Goal: Task Accomplishment & Management: Use online tool/utility

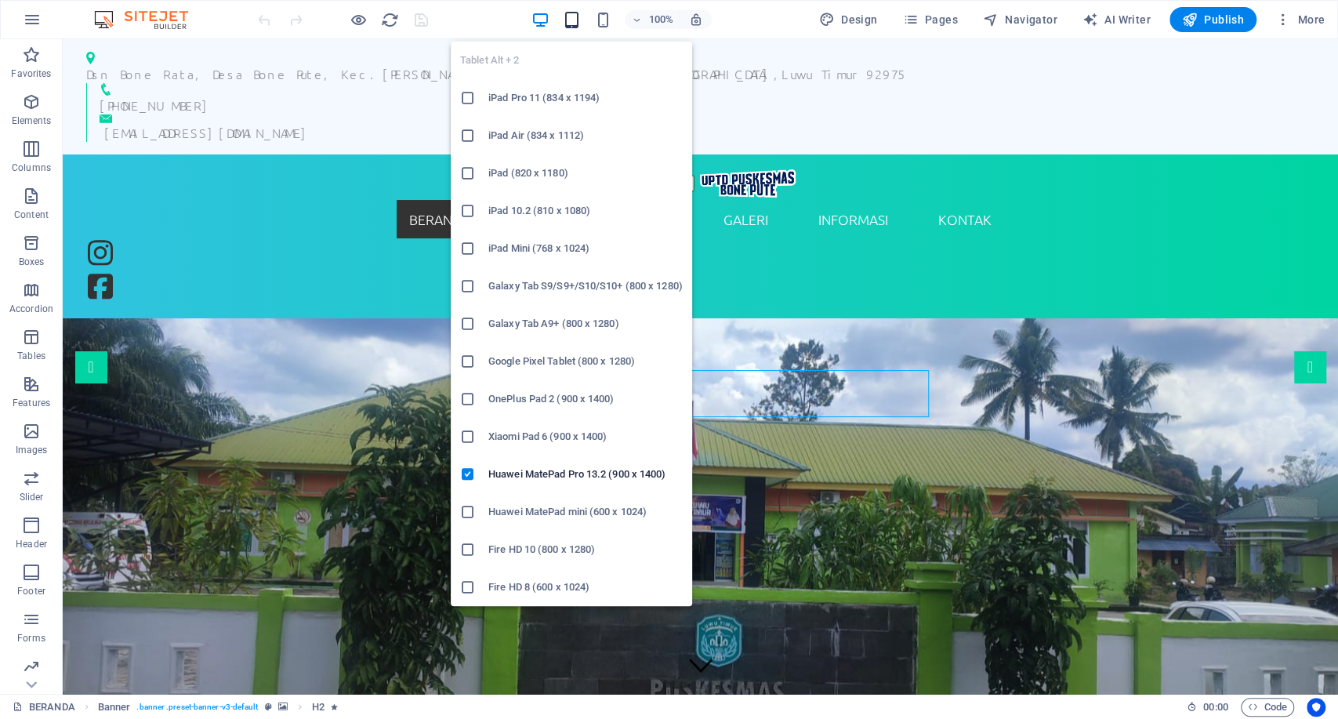
click at [579, 19] on icon "button" at bounding box center [572, 20] width 18 height 18
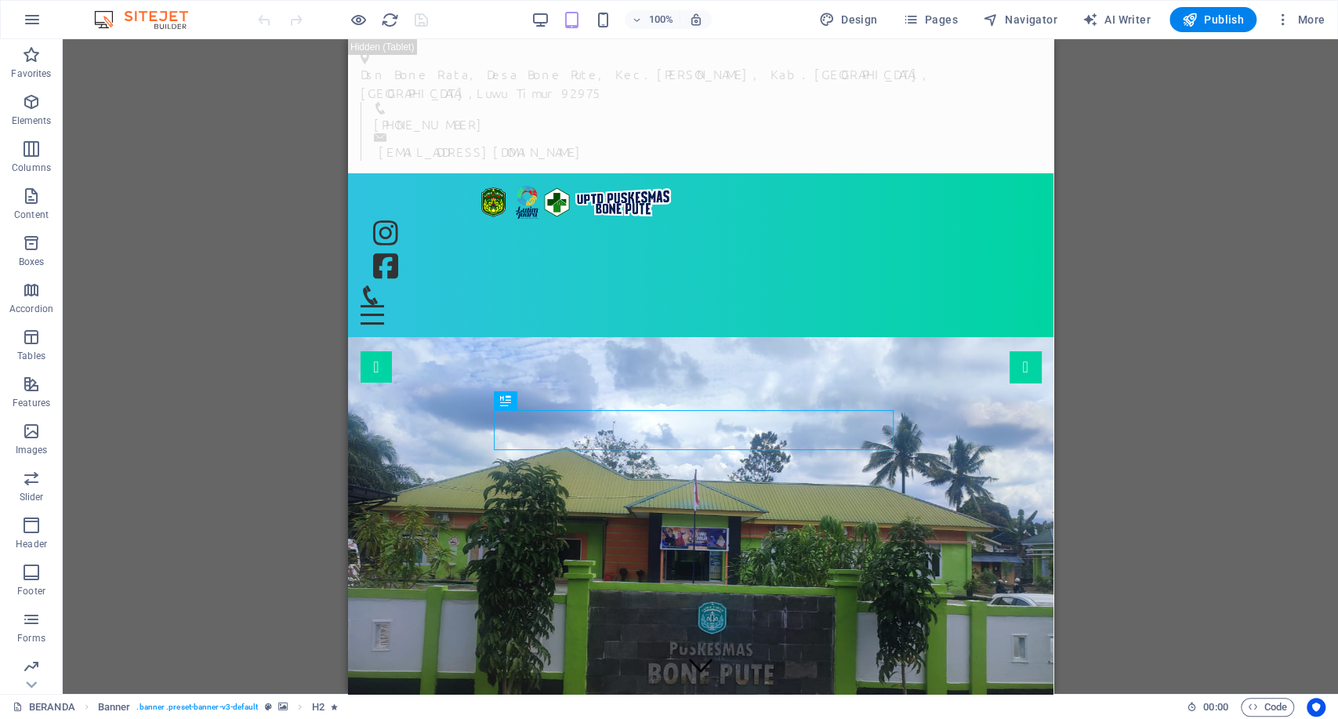
click at [617, 15] on div "100%" at bounding box center [621, 19] width 181 height 25
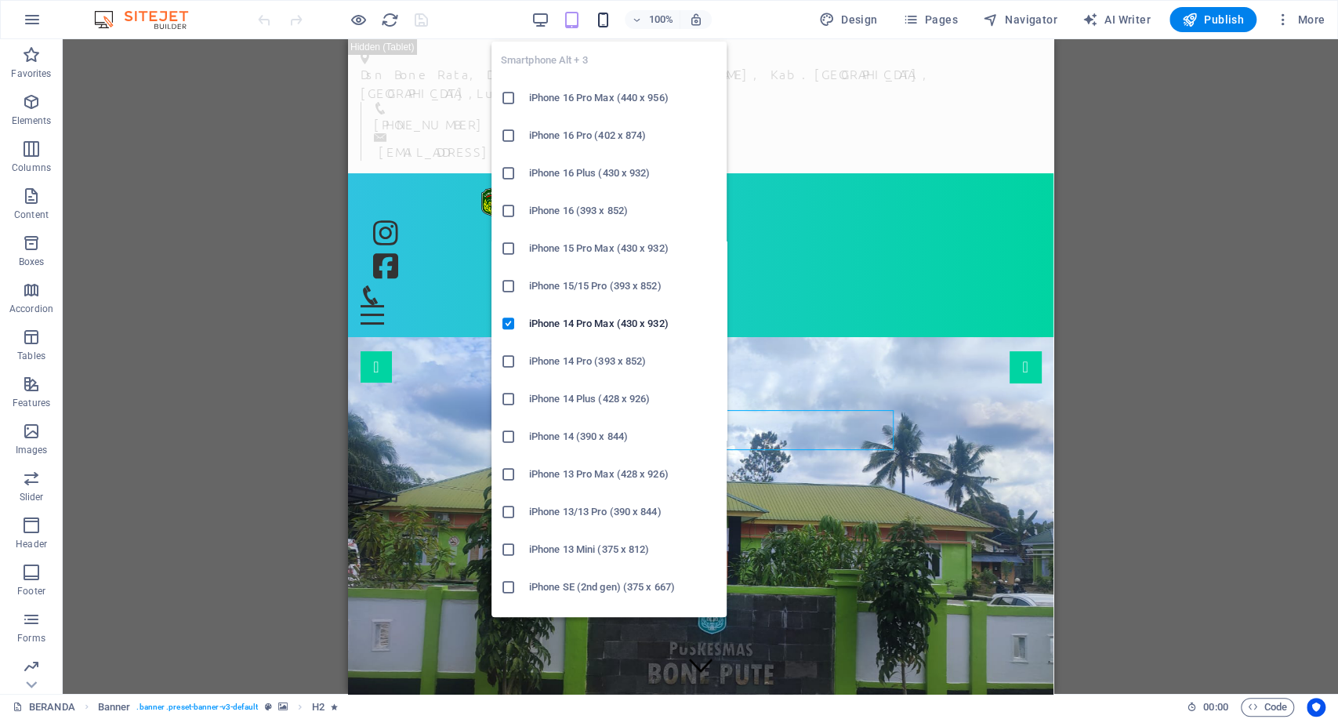
click at [605, 17] on icon "button" at bounding box center [603, 20] width 18 height 18
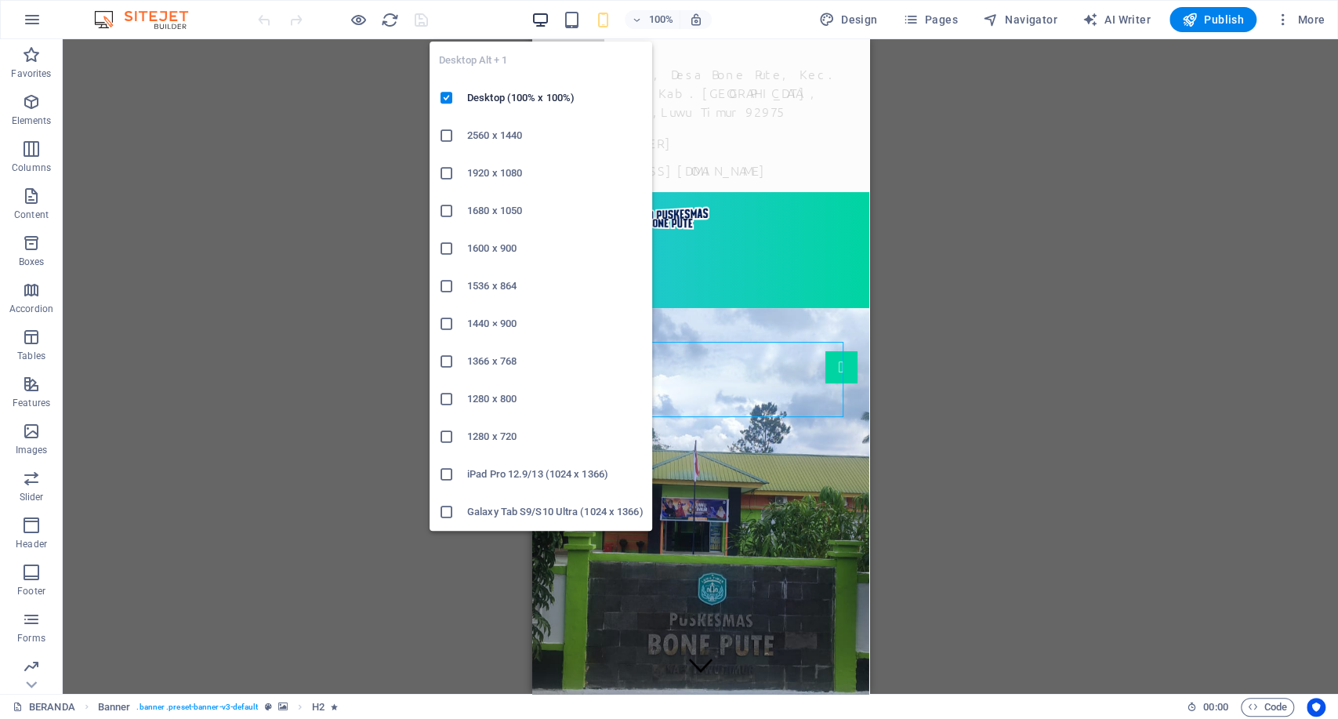
click at [538, 23] on icon "button" at bounding box center [541, 20] width 18 height 18
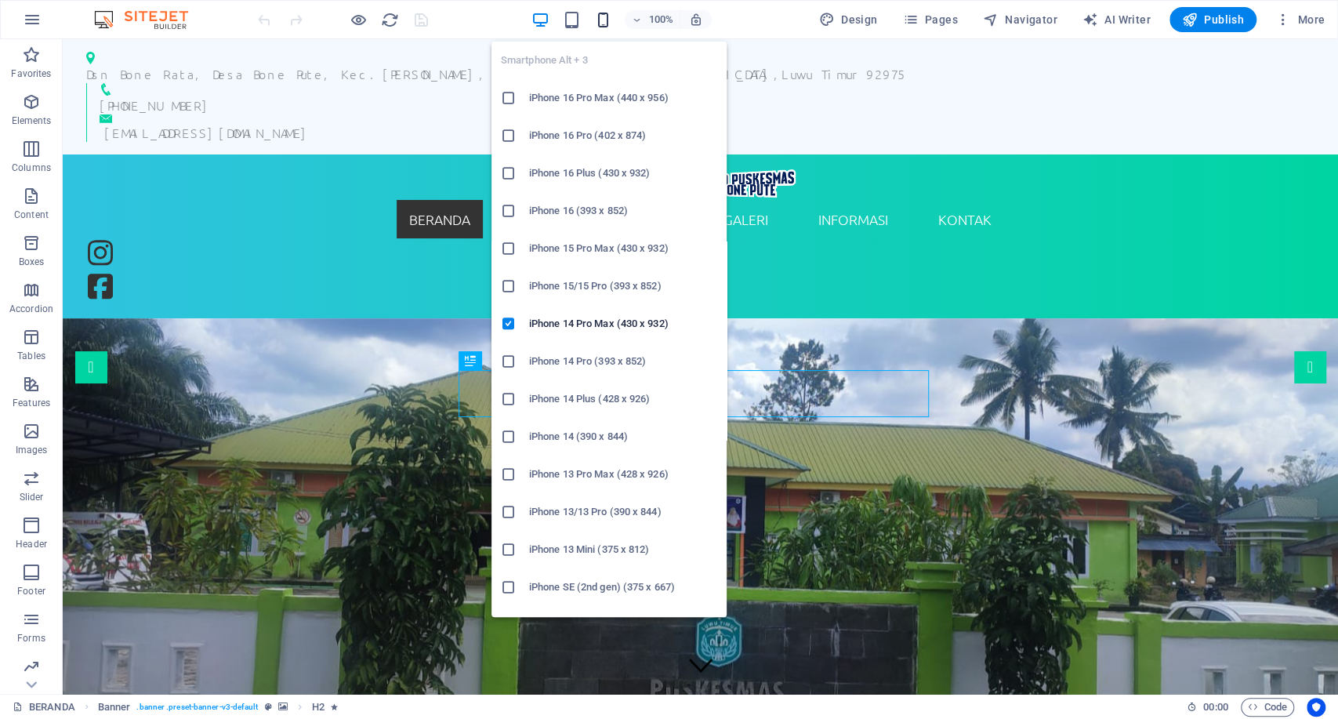
click at [605, 11] on icon "button" at bounding box center [603, 20] width 18 height 18
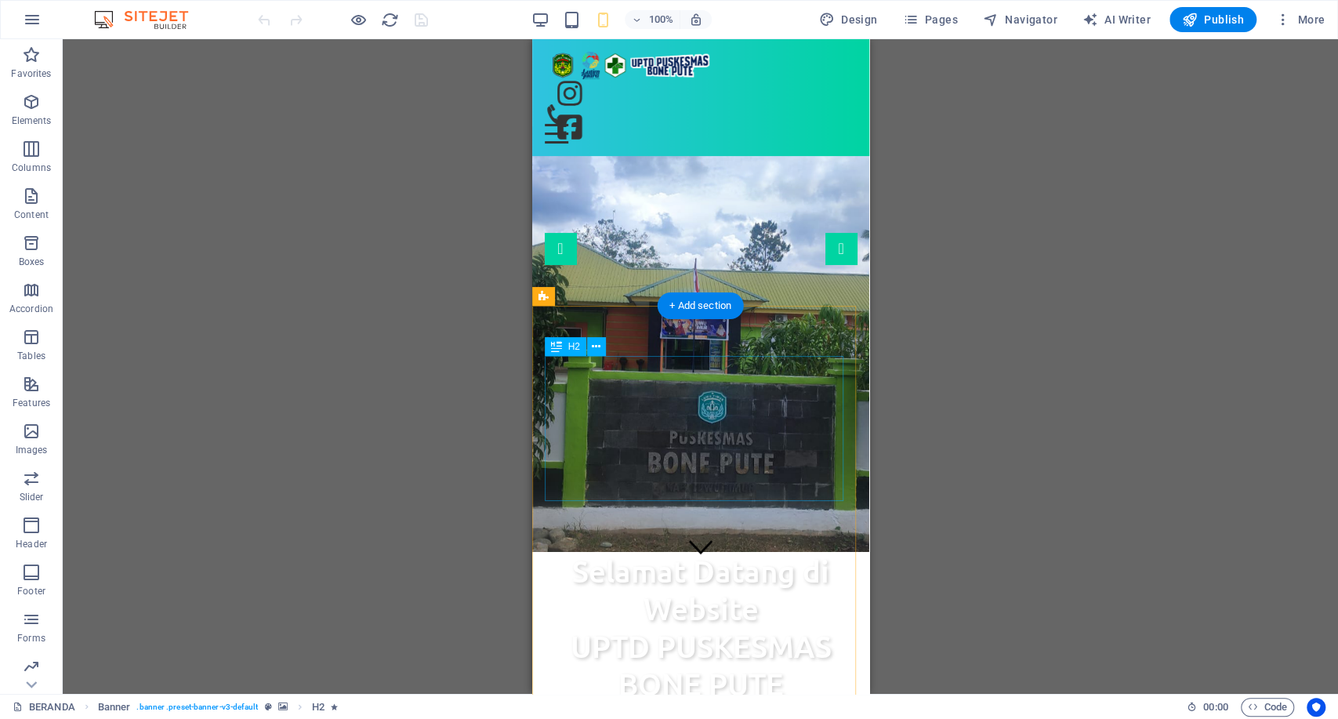
scroll to position [87, 0]
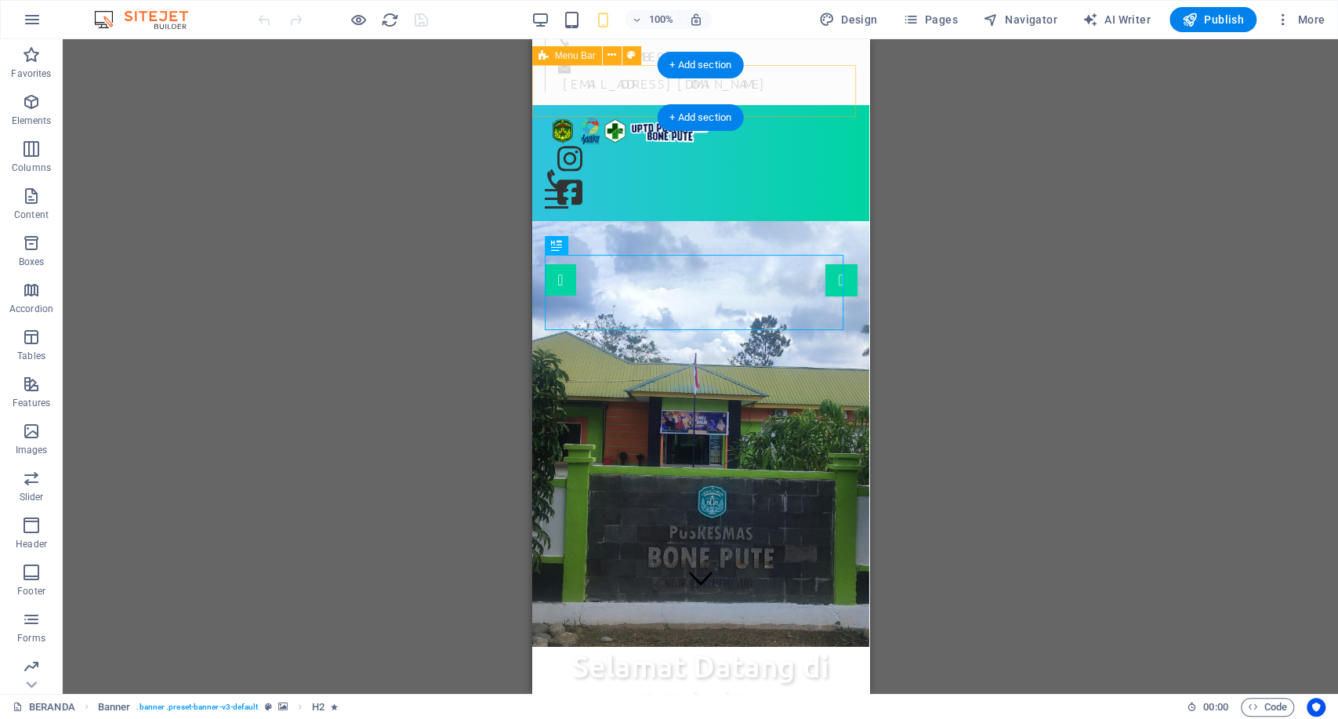
click at [840, 107] on div "BERANDA PROFIL SEJARAH VISI & MISI STRUKTUR ORGANISASI INFORMASI PEGAWAI WILAYA…" at bounding box center [700, 163] width 337 height 117
click at [583, 189] on div at bounding box center [563, 199] width 39 height 20
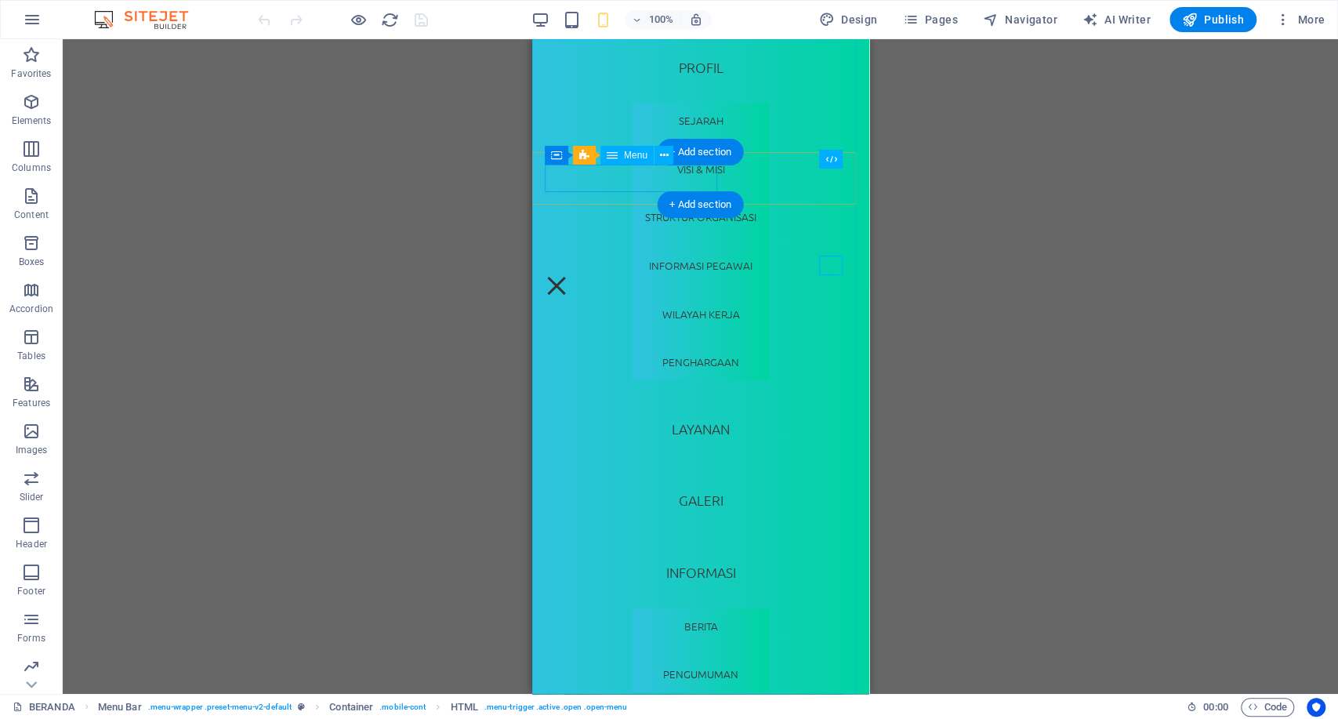
scroll to position [0, 0]
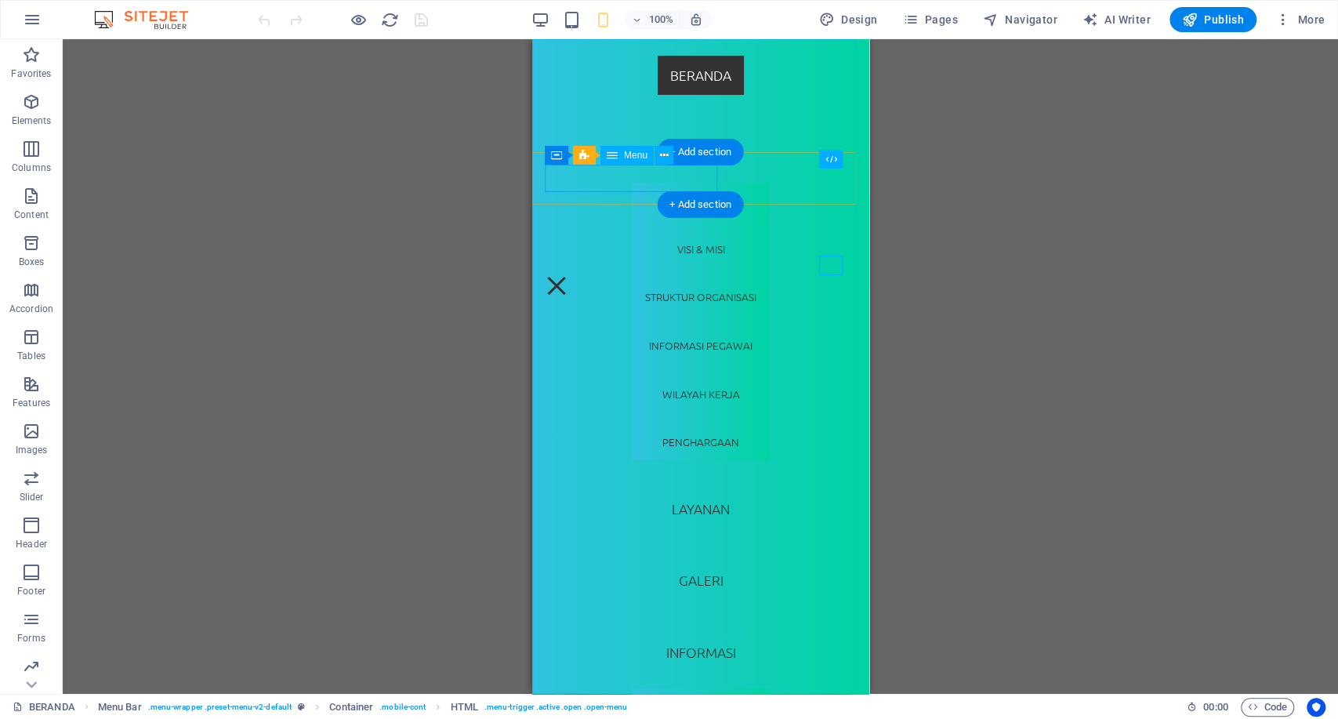
click at [693, 71] on nav "BERANDA PROFIL SEJARAH VISI & MISI STRUKTUR ORGANISASI INFORMASI PEGAWAI WILAYA…" at bounding box center [700, 366] width 337 height 655
click at [837, 189] on nav "BERANDA PROFIL SEJARAH VISI & MISI STRUKTUR ORGANISASI INFORMASI PEGAWAI WILAYA…" at bounding box center [700, 366] width 337 height 655
click at [568, 276] on div at bounding box center [556, 286] width 24 height 20
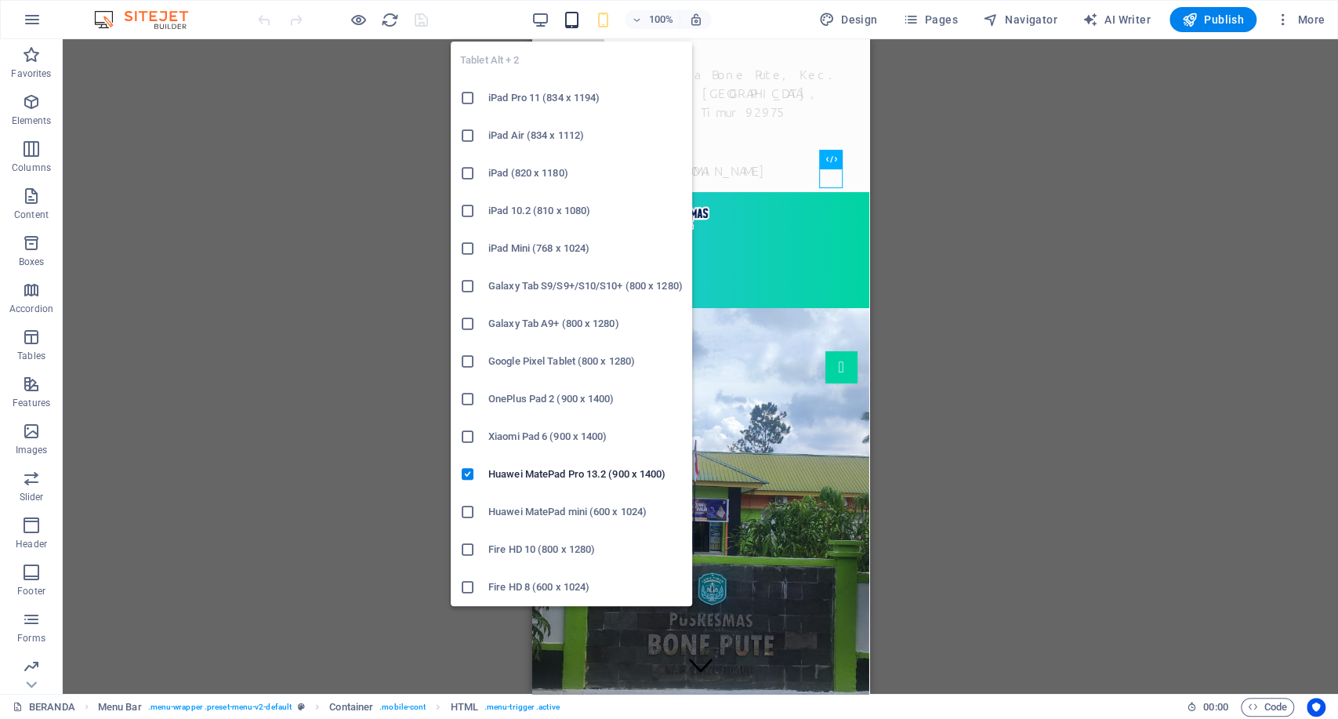
click at [579, 26] on icon "button" at bounding box center [572, 20] width 18 height 18
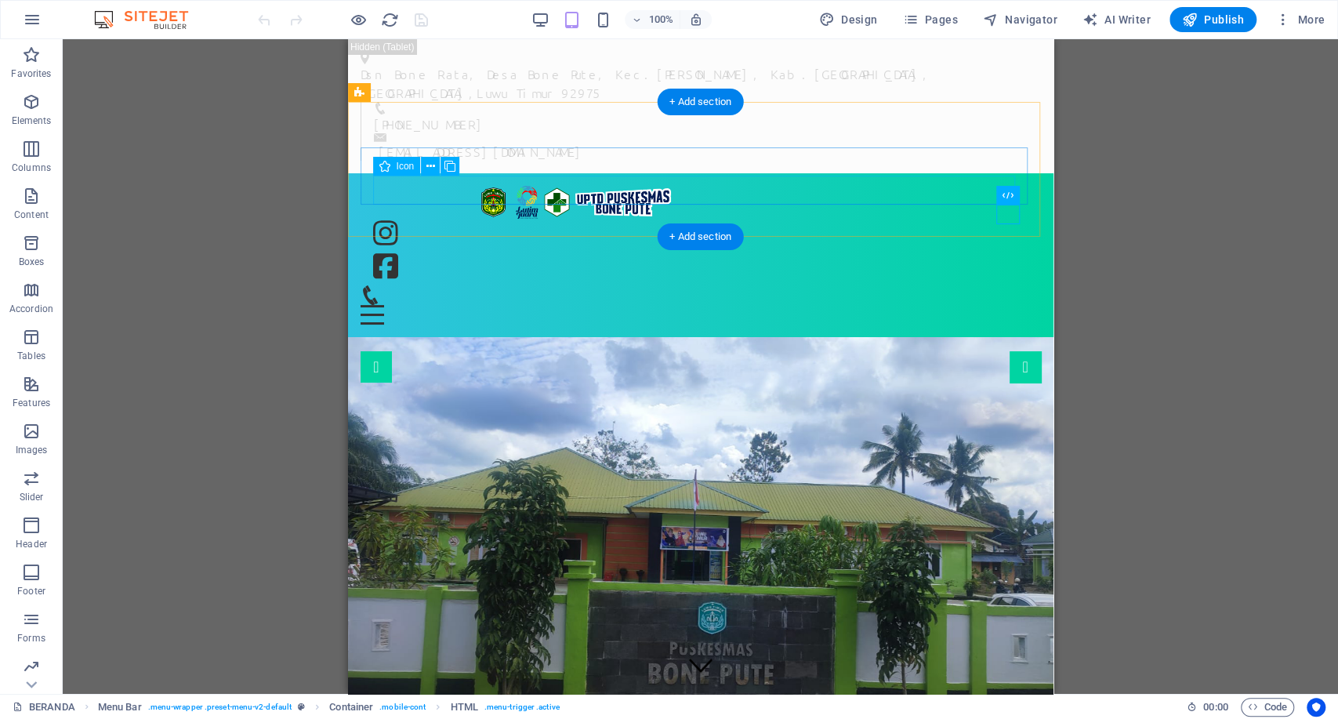
click at [427, 252] on figure at bounding box center [700, 269] width 656 height 34
click at [428, 167] on icon at bounding box center [431, 166] width 9 height 16
click at [568, 173] on div "BERANDA PROFIL SEJARAH VISI & MISI STRUKTUR ORGANISASI INFORMASI PEGAWAI WILAYA…" at bounding box center [700, 255] width 706 height 165
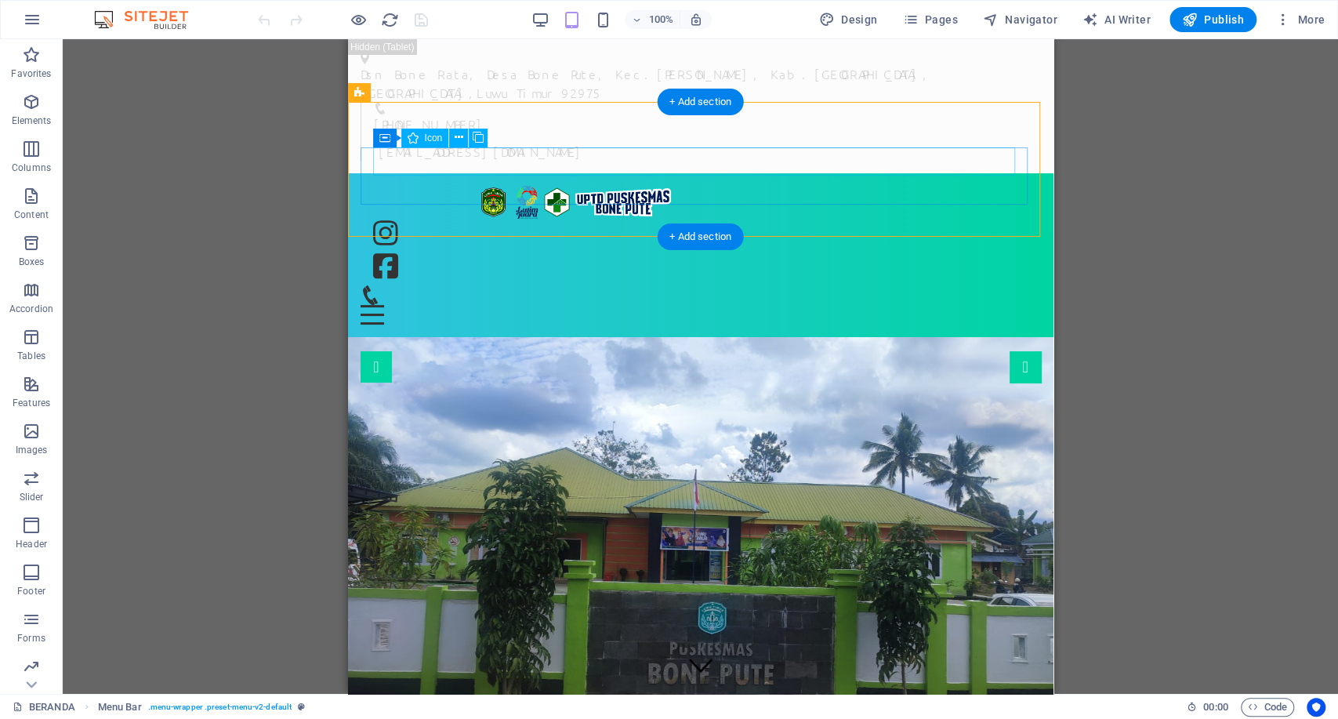
click at [515, 219] on figure at bounding box center [700, 236] width 656 height 34
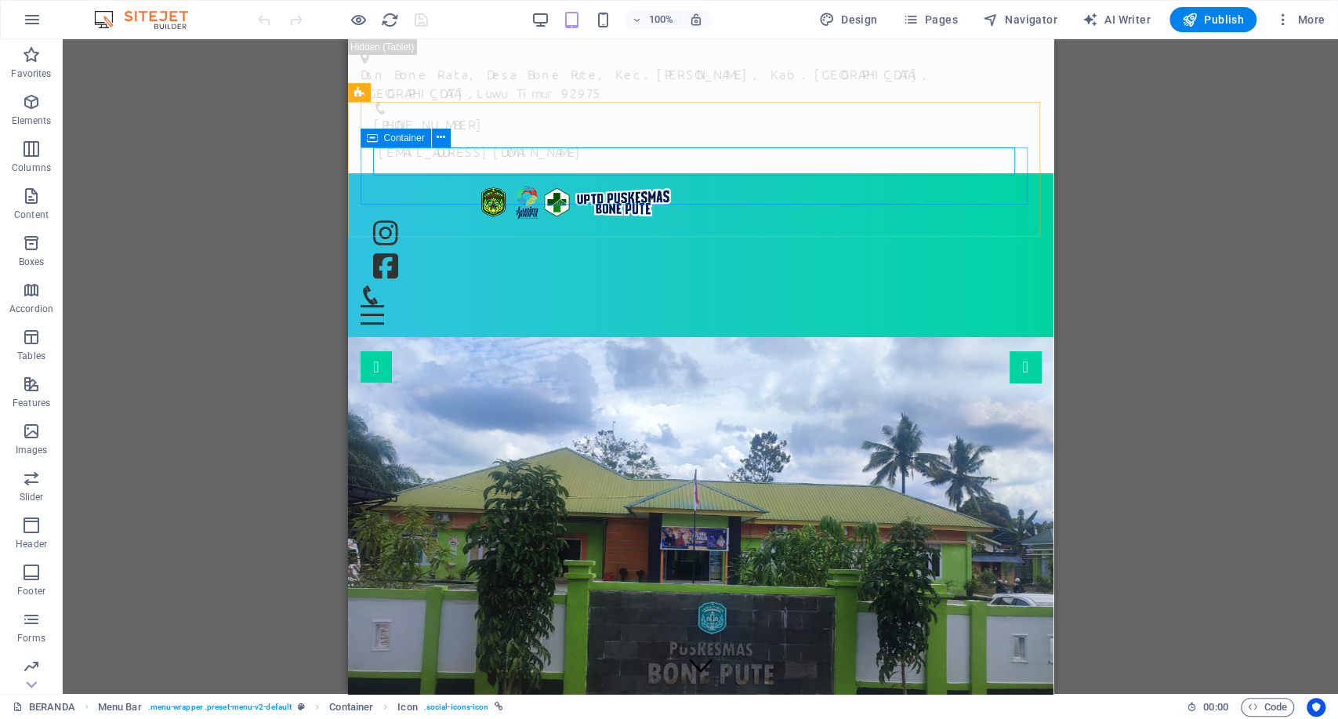
click at [452, 136] on div "Container" at bounding box center [411, 139] width 100 height 20
click at [440, 141] on icon at bounding box center [441, 137] width 9 height 16
click at [361, 219] on div at bounding box center [700, 252] width 681 height 67
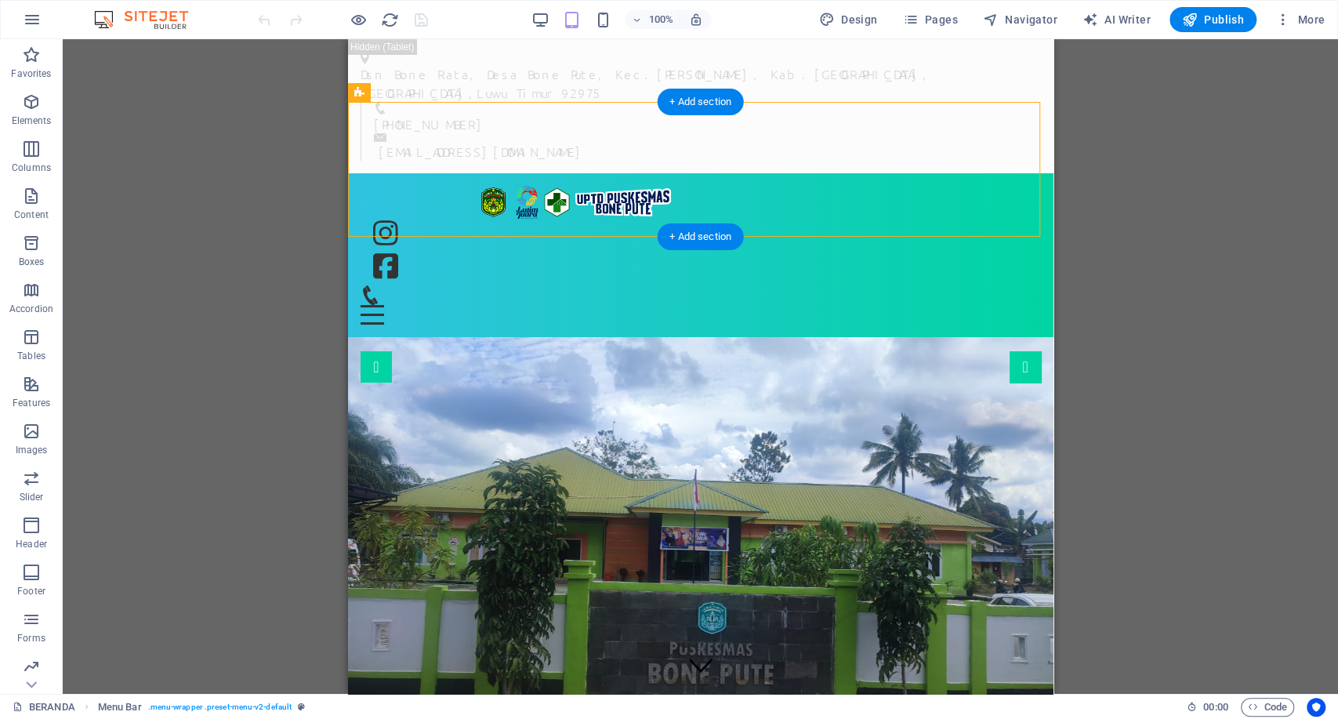
drag, startPoint x: 358, startPoint y: 173, endPoint x: 420, endPoint y: 178, distance: 62.2
click at [420, 178] on div "BERANDA PROFIL SEJARAH VISI & MISI STRUKTUR ORGANISASI INFORMASI PEGAWAI WILAYA…" at bounding box center [700, 255] width 706 height 165
click at [452, 252] on figure at bounding box center [700, 269] width 656 height 34
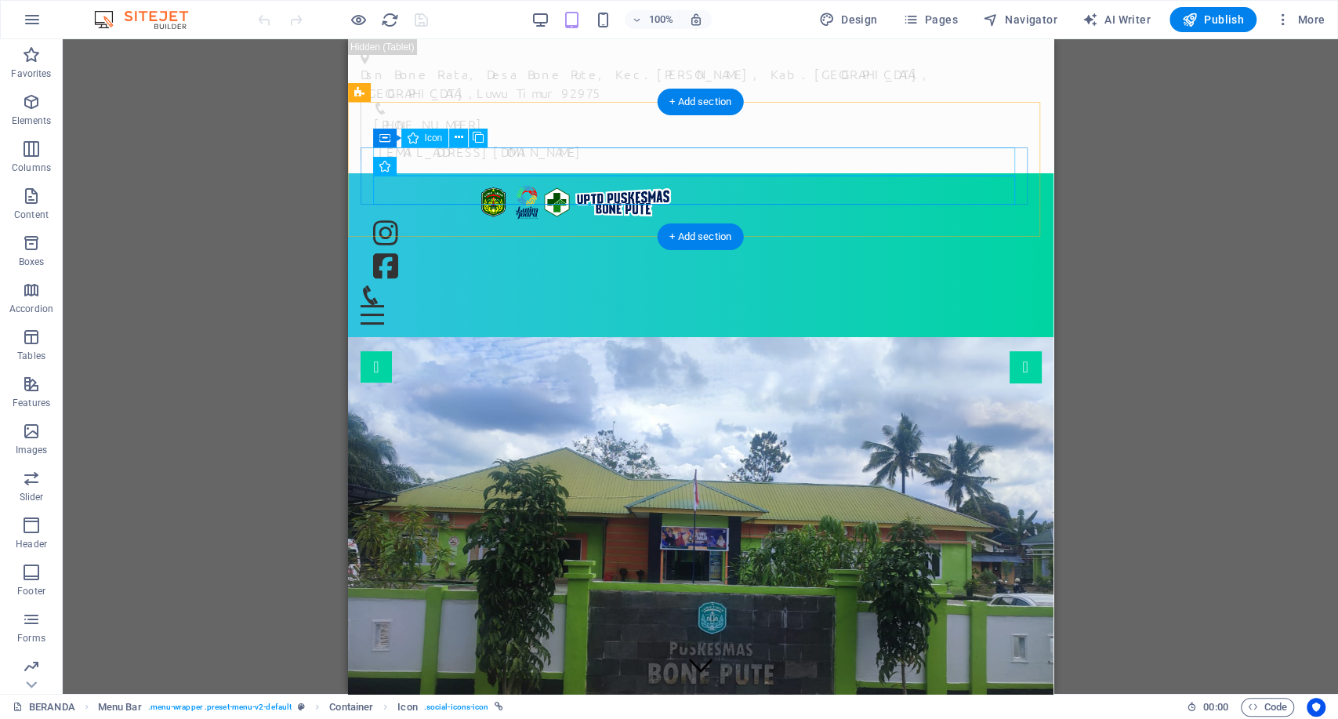
click at [513, 219] on figure at bounding box center [700, 236] width 656 height 34
click at [419, 252] on figure at bounding box center [700, 269] width 656 height 34
click at [496, 219] on figure at bounding box center [700, 236] width 656 height 34
click at [459, 138] on icon at bounding box center [459, 137] width 9 height 16
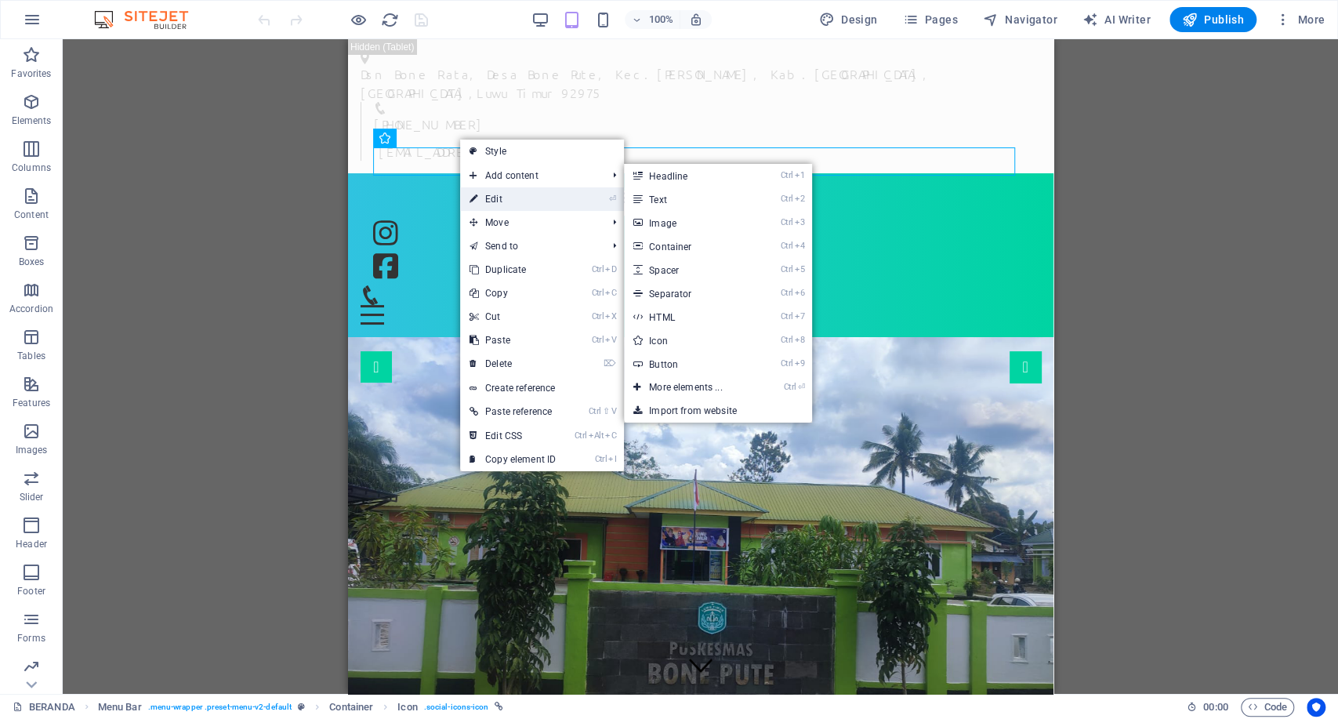
click at [483, 197] on link "⏎ Edit" at bounding box center [512, 199] width 105 height 24
select select "xMidYMid"
select select "rem"
select select "px"
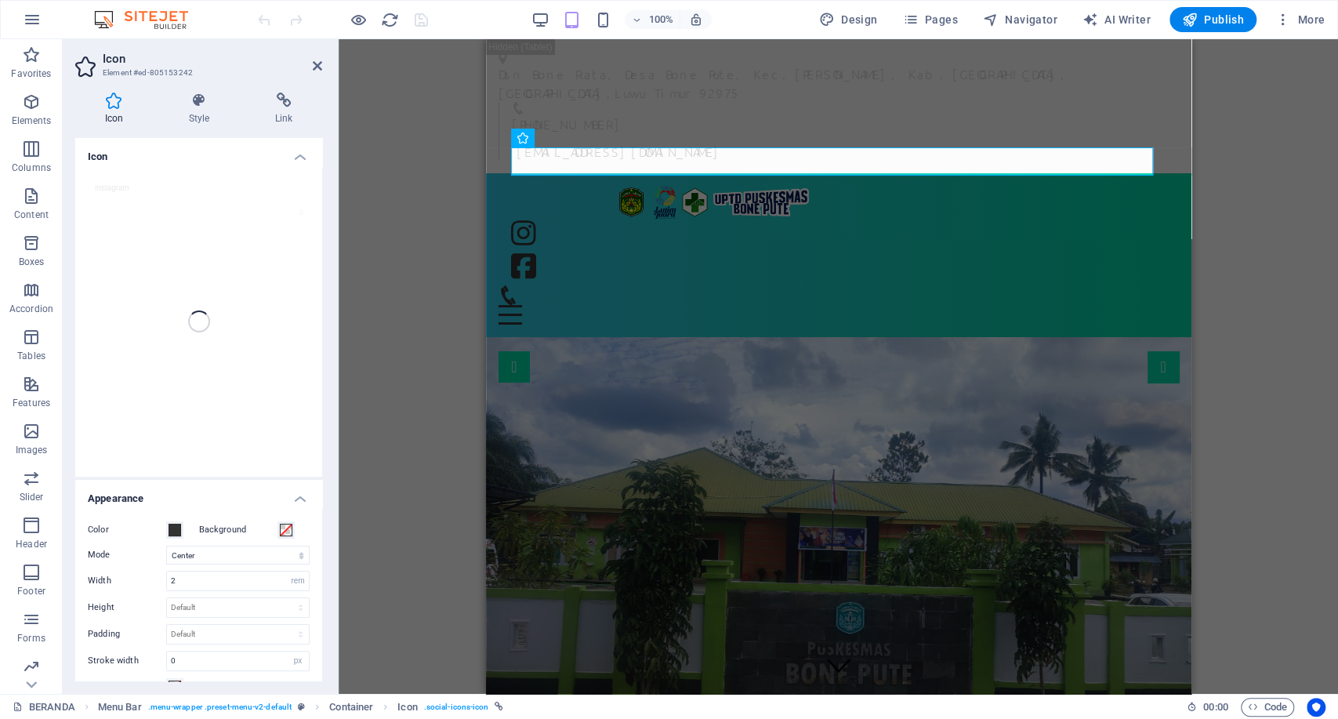
click at [157, 194] on div "instagram" at bounding box center [198, 321] width 247 height 311
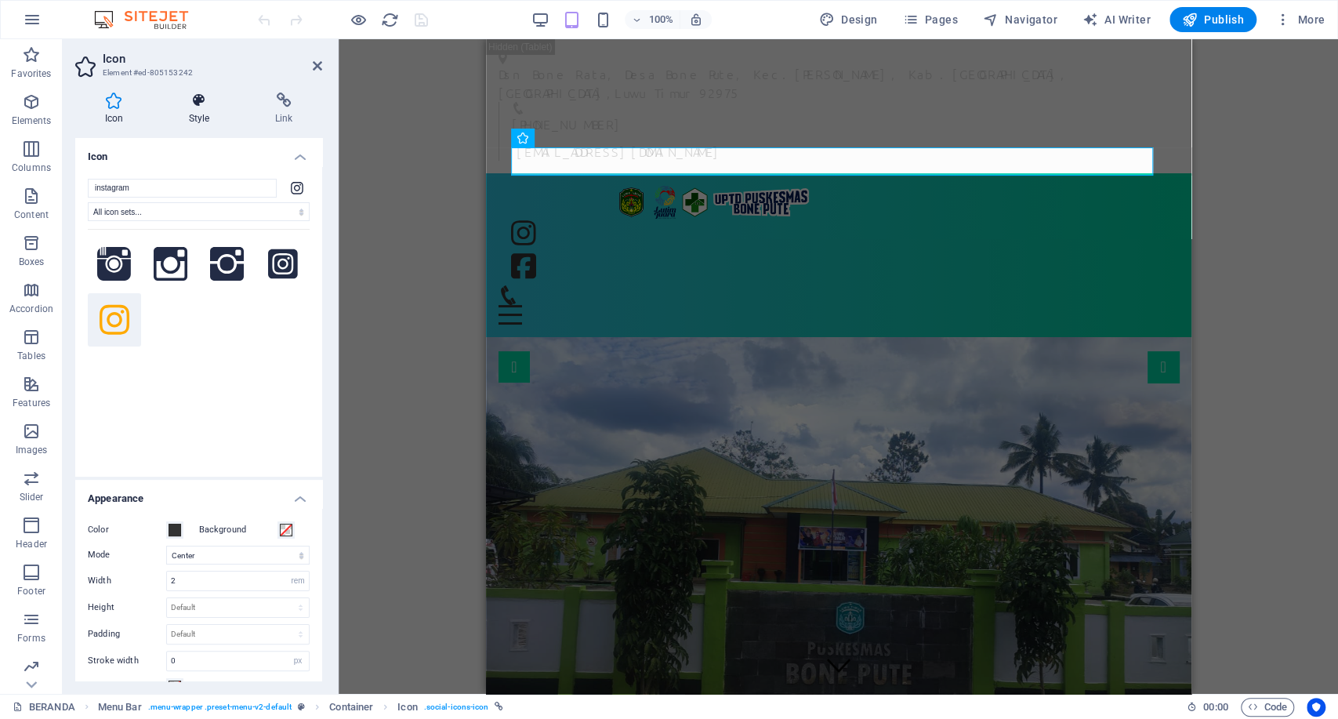
click at [223, 121] on h4 "Style" at bounding box center [202, 109] width 86 height 33
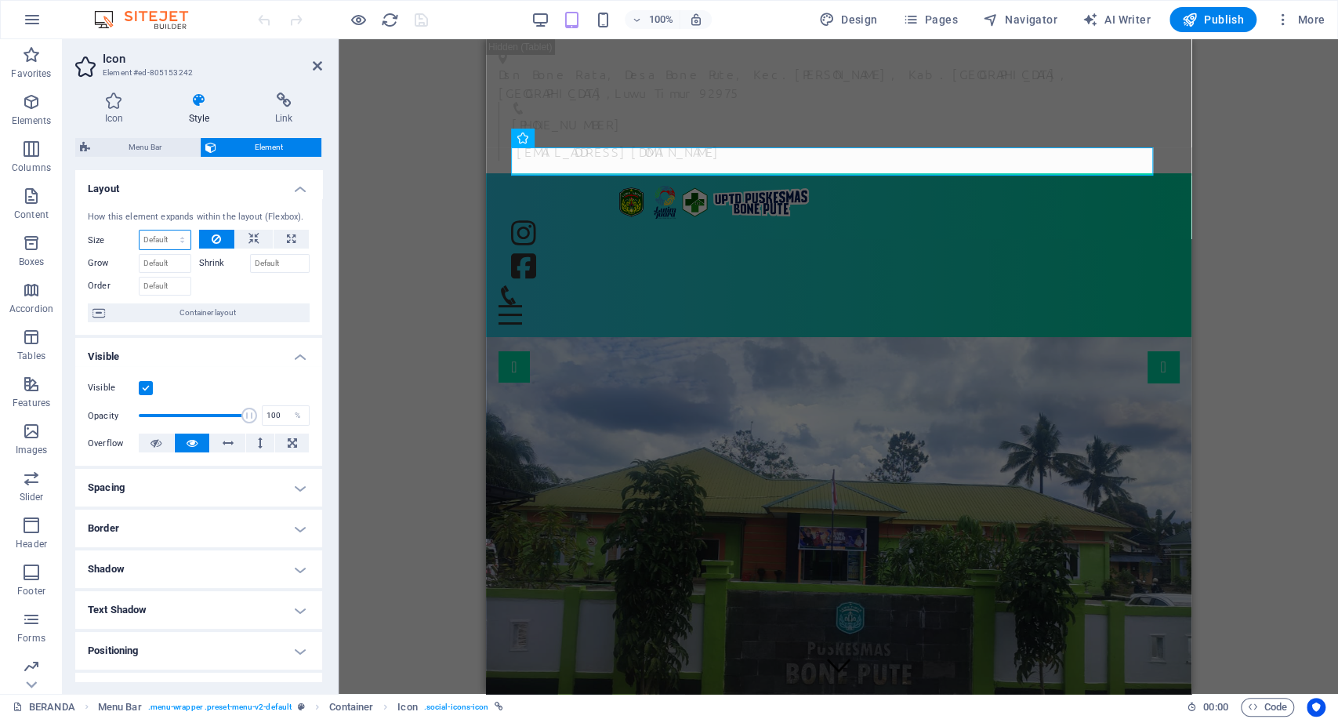
click at [150, 245] on select "Default auto px % 1/1 1/2 1/3 1/4 1/5 1/6 1/7 1/8 1/9 1/10" at bounding box center [165, 240] width 51 height 19
click at [140, 231] on select "Default auto px % 1/1 1/2 1/3 1/4 1/5 1/6 1/7 1/8 1/9 1/10" at bounding box center [165, 240] width 51 height 19
select select "DISABLED_OPTION_VALUE"
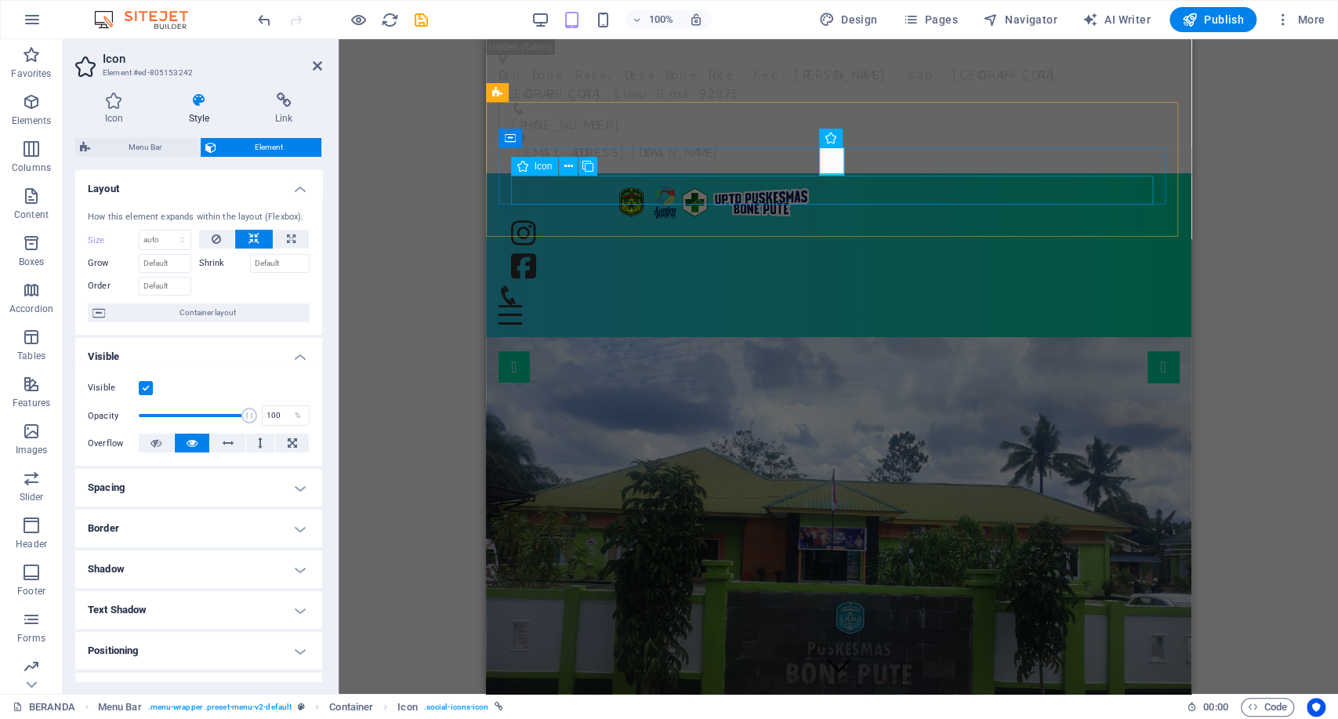
click at [558, 252] on figure at bounding box center [838, 269] width 656 height 34
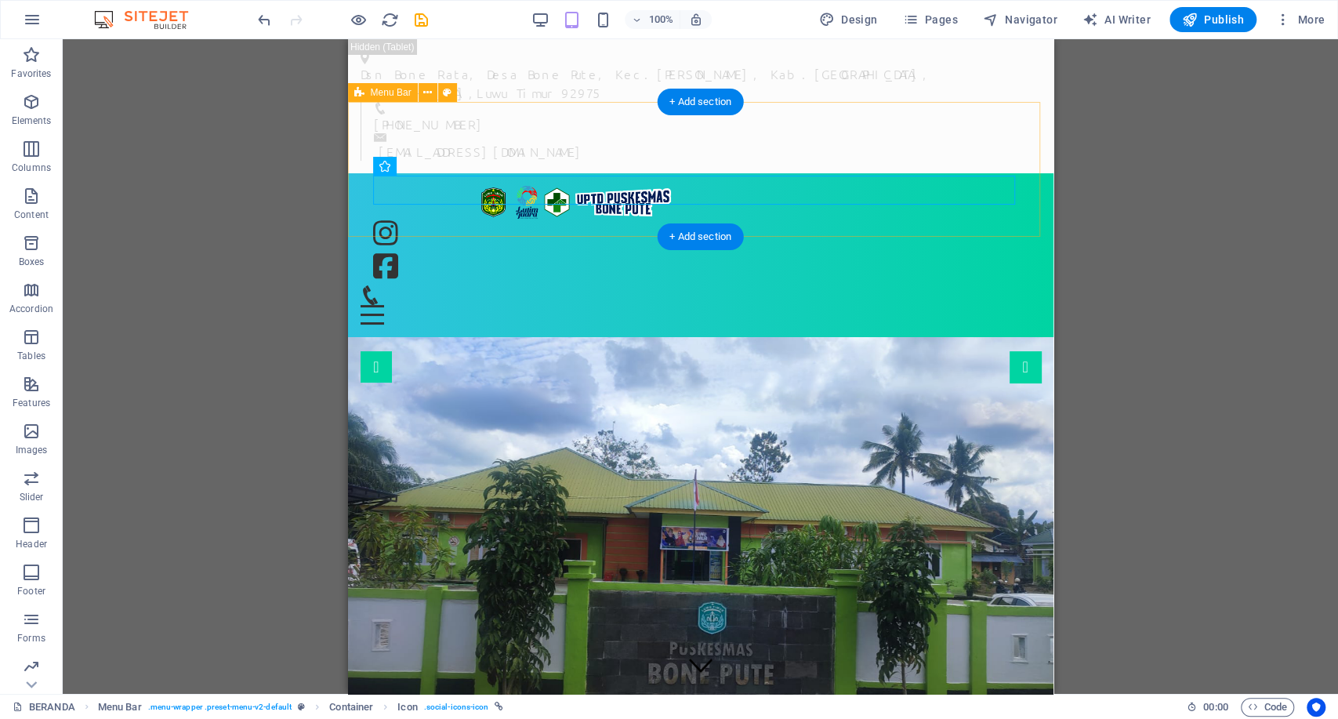
click at [467, 252] on figure at bounding box center [700, 269] width 656 height 34
select select "xMidYMid"
select select "rem"
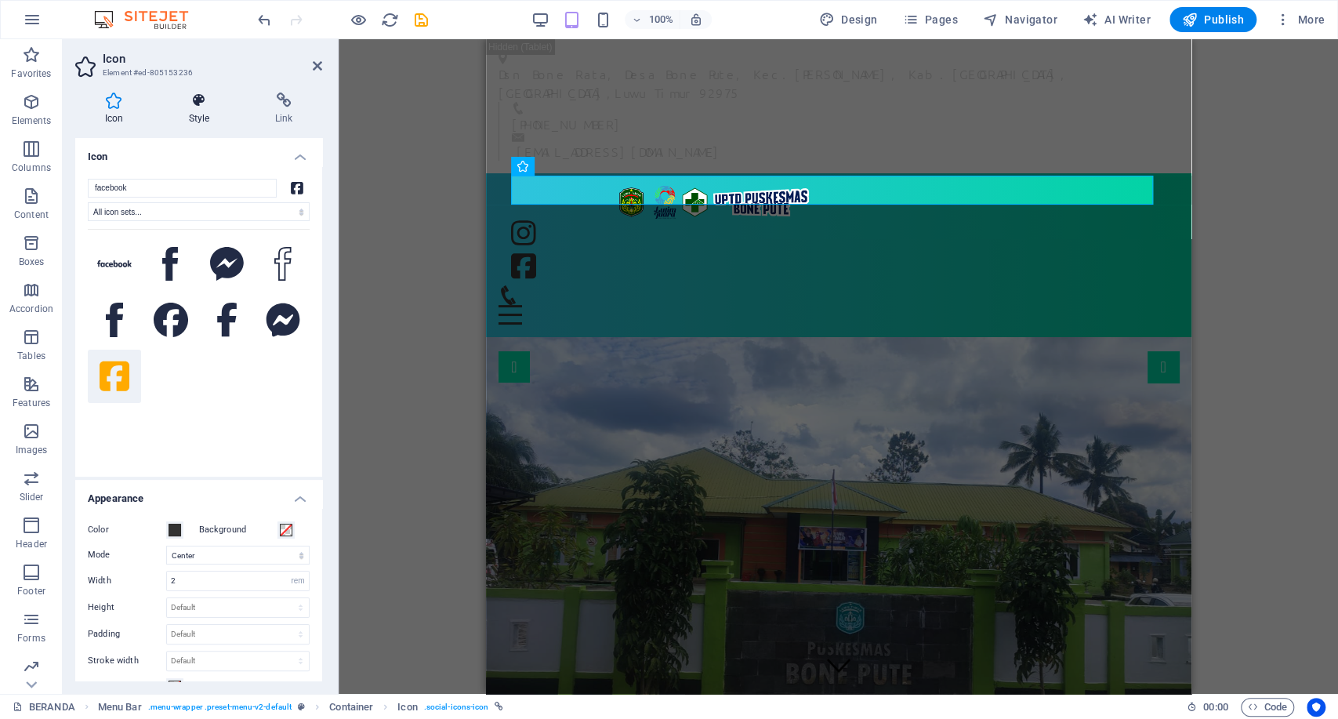
click at [193, 104] on icon at bounding box center [199, 101] width 80 height 16
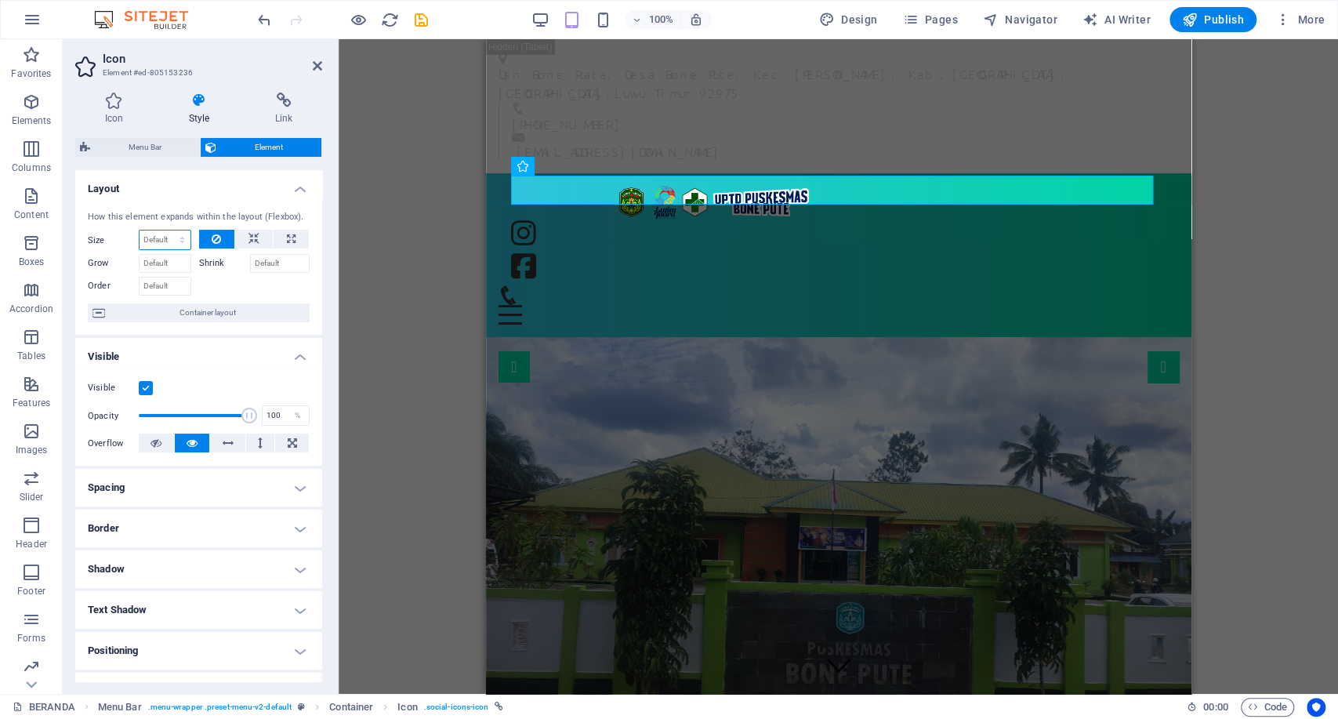
click at [176, 237] on select "Default auto px % 1/1 1/2 1/3 1/4 1/5 1/6 1/7 1/8 1/9 1/10" at bounding box center [165, 240] width 51 height 19
click at [140, 231] on select "Default auto px % 1/1 1/2 1/3 1/4 1/5 1/6 1/7 1/8 1/9 1/10" at bounding box center [165, 240] width 51 height 19
select select "DISABLED_OPTION_VALUE"
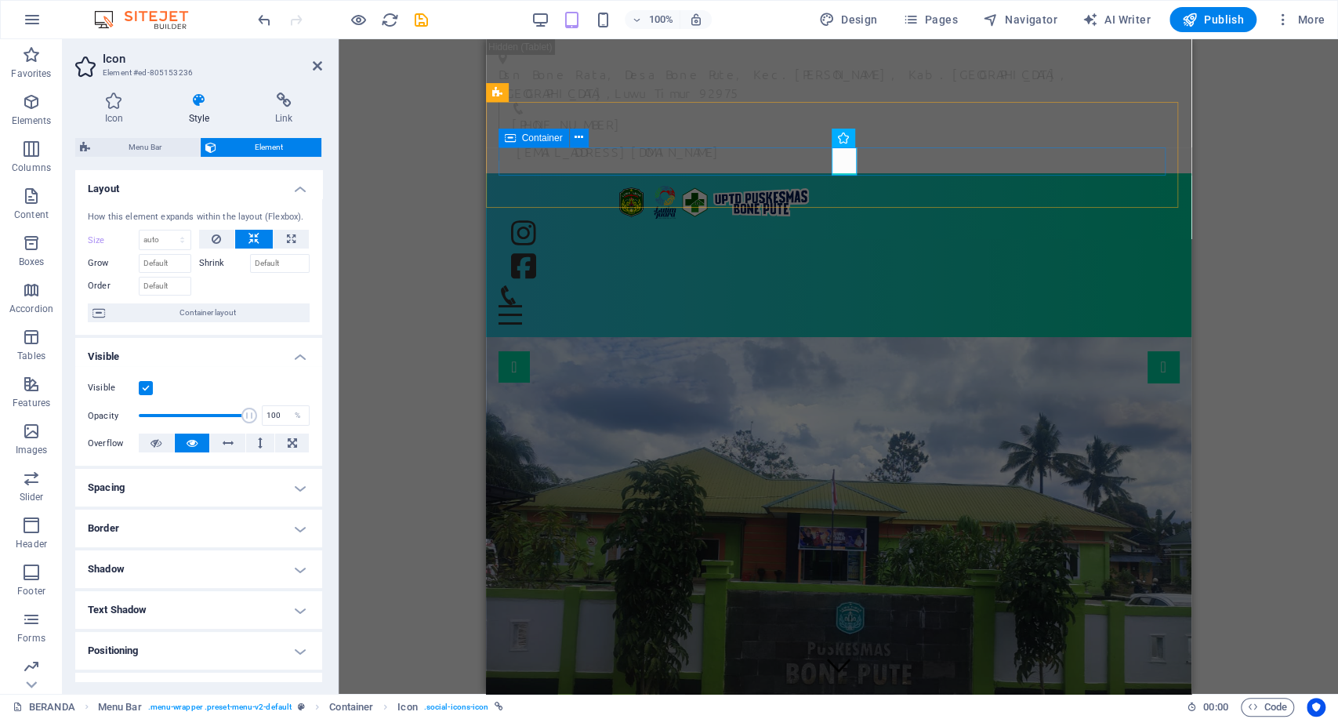
click at [616, 219] on div at bounding box center [838, 252] width 681 height 67
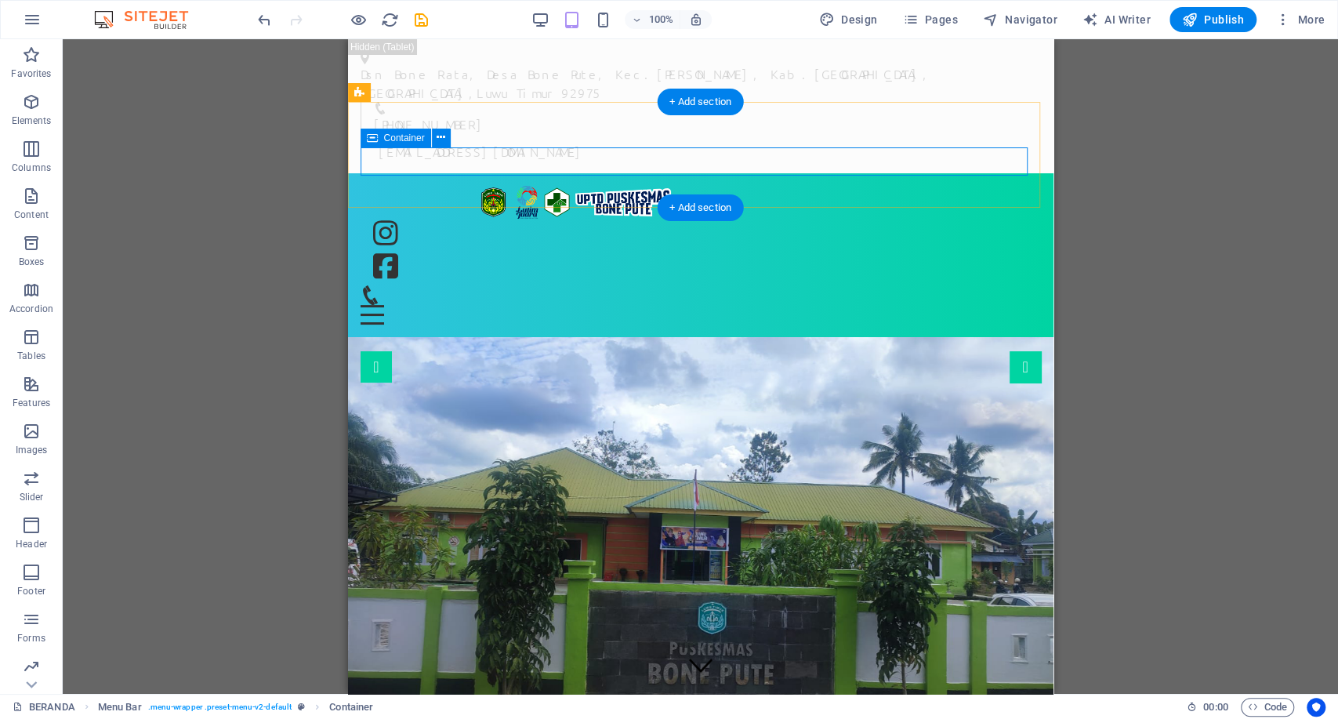
click at [572, 219] on div at bounding box center [700, 252] width 681 height 67
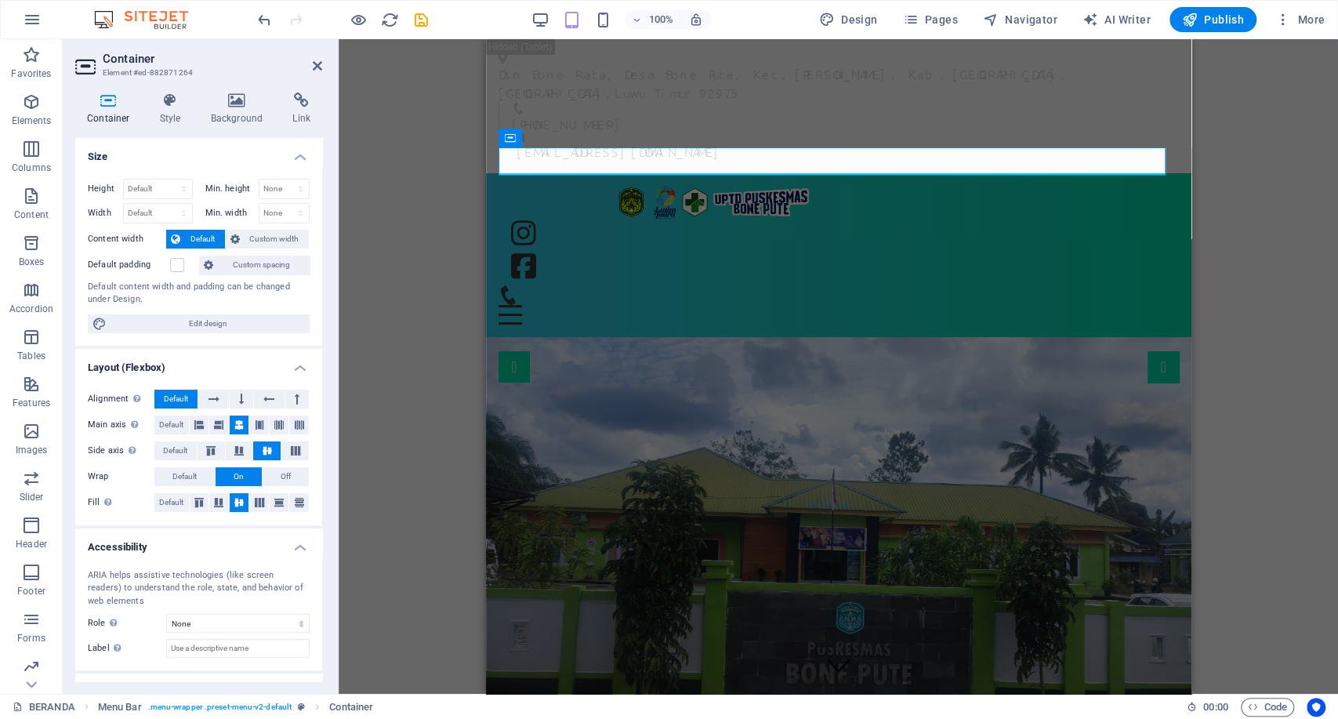
click at [196, 239] on span "Default" at bounding box center [202, 239] width 35 height 19
click at [245, 242] on span "Custom width" at bounding box center [275, 239] width 60 height 19
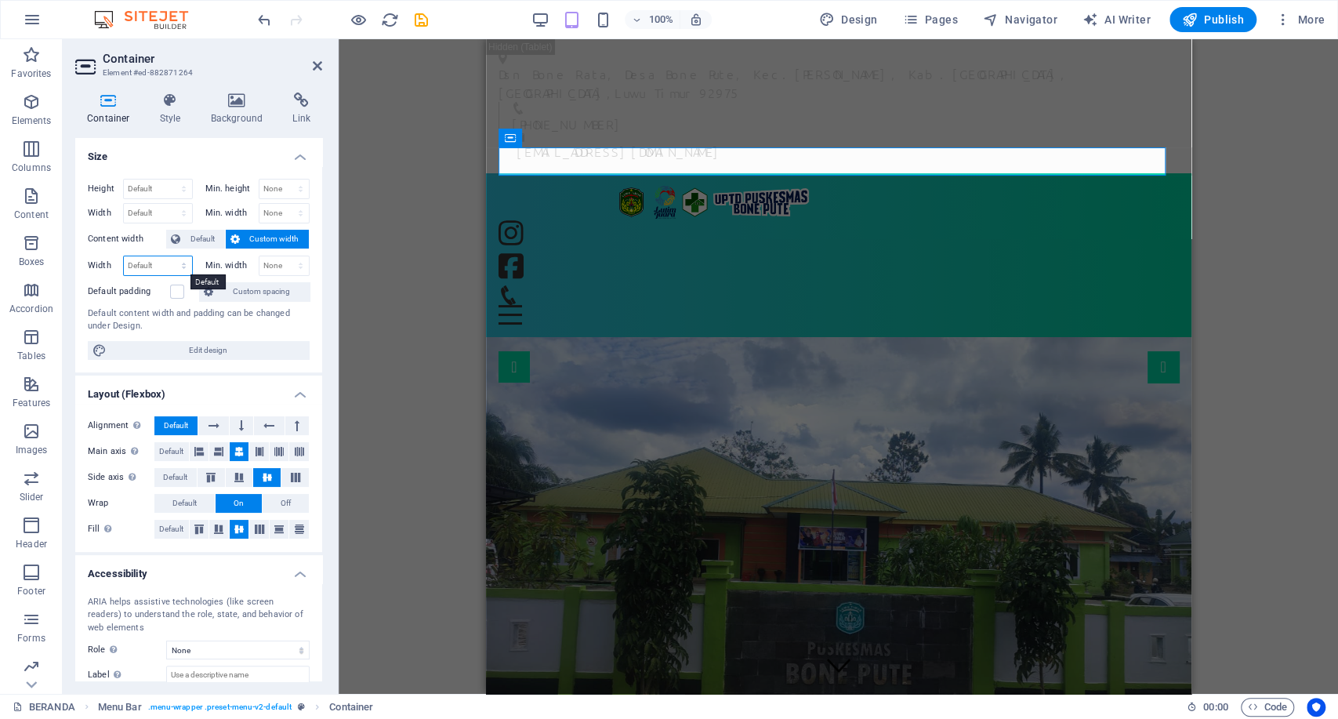
click at [156, 266] on select "Default px rem % em vh vw" at bounding box center [158, 265] width 68 height 19
select select "rem"
click at [168, 256] on select "Default px rem % em vh vw" at bounding box center [158, 265] width 68 height 19
type input "4"
click at [612, 219] on div at bounding box center [838, 252] width 681 height 67
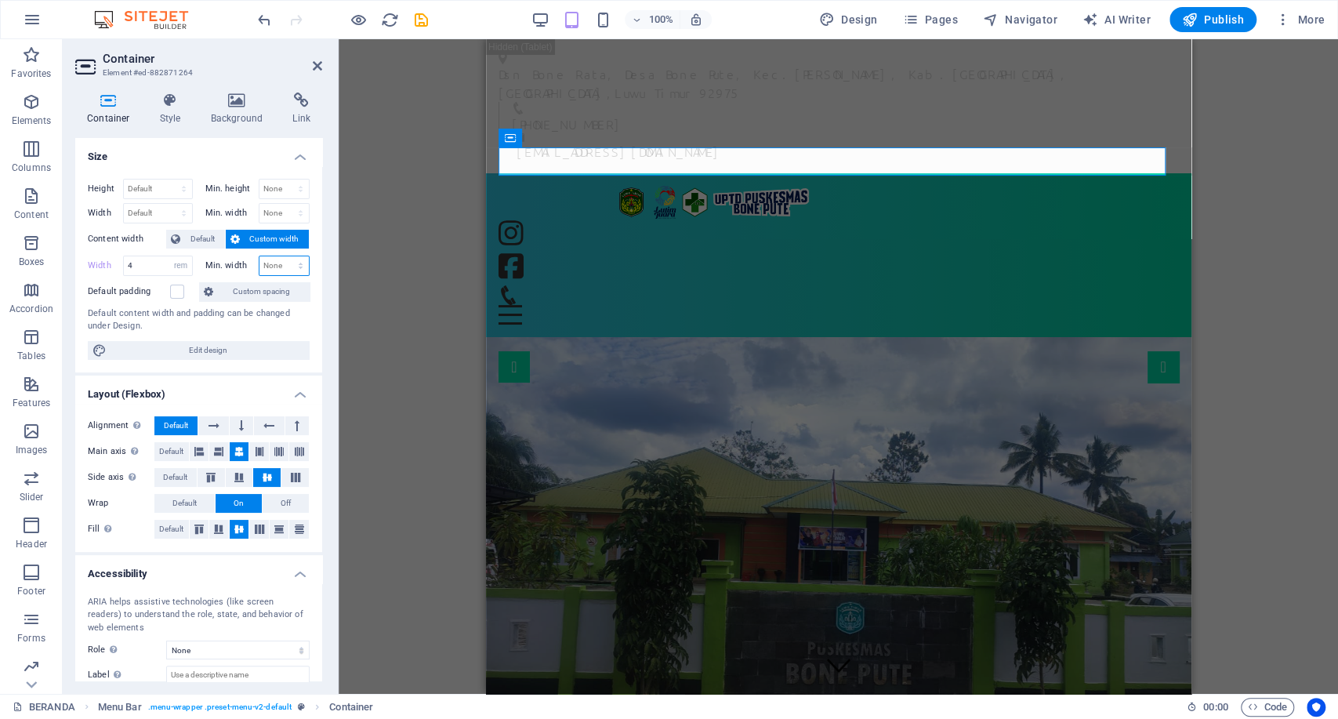
click at [271, 264] on select "None px rem % vh vw" at bounding box center [285, 265] width 50 height 19
select select "rem"
click at [284, 256] on select "None px rem % vh vw" at bounding box center [285, 265] width 50 height 19
type input "4"
click at [174, 262] on select "Default px rem % em vh vw" at bounding box center [181, 265] width 22 height 19
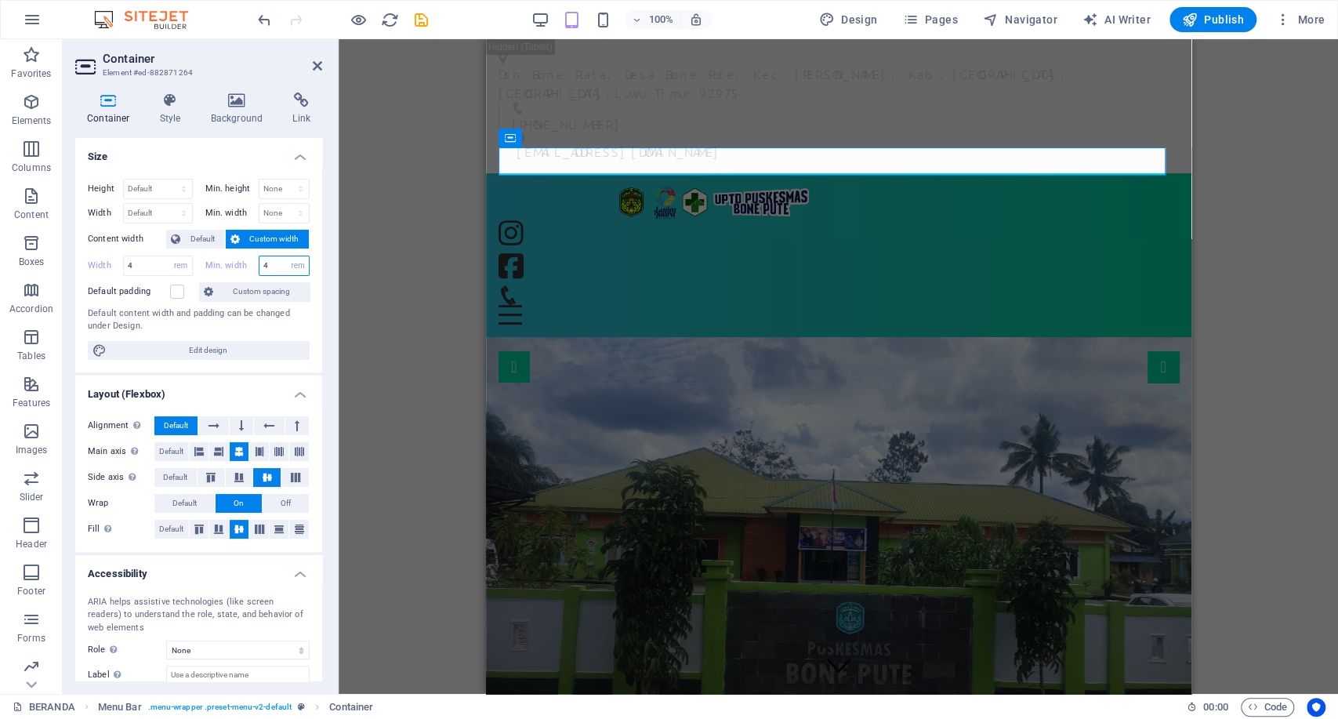
click at [274, 259] on input "4" at bounding box center [285, 265] width 50 height 19
drag, startPoint x: 271, startPoint y: 264, endPoint x: 220, endPoint y: 263, distance: 51.0
click at [220, 263] on div "Min. width 4 None px rem % vh vw" at bounding box center [257, 266] width 105 height 20
click at [163, 261] on input "4" at bounding box center [158, 265] width 68 height 19
drag, startPoint x: 164, startPoint y: 261, endPoint x: 114, endPoint y: 254, distance: 49.9
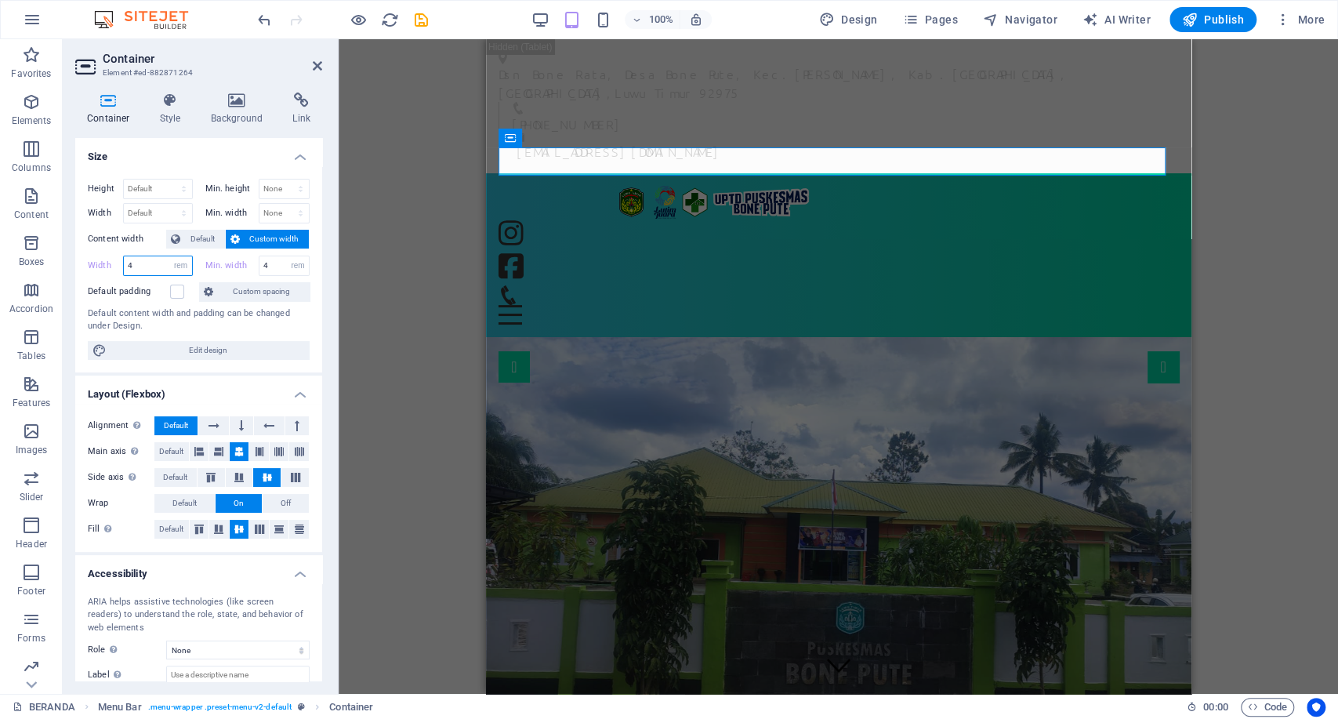
click at [114, 256] on div "Width 4 Default px rem % em vh vw" at bounding box center [140, 266] width 105 height 20
click at [272, 266] on input "4" at bounding box center [285, 265] width 50 height 19
click at [153, 260] on input "6" at bounding box center [158, 265] width 68 height 19
drag, startPoint x: 147, startPoint y: 261, endPoint x: 107, endPoint y: 261, distance: 39.2
click at [118, 261] on div "Width 63 Default px rem % em vh vw" at bounding box center [140, 266] width 105 height 20
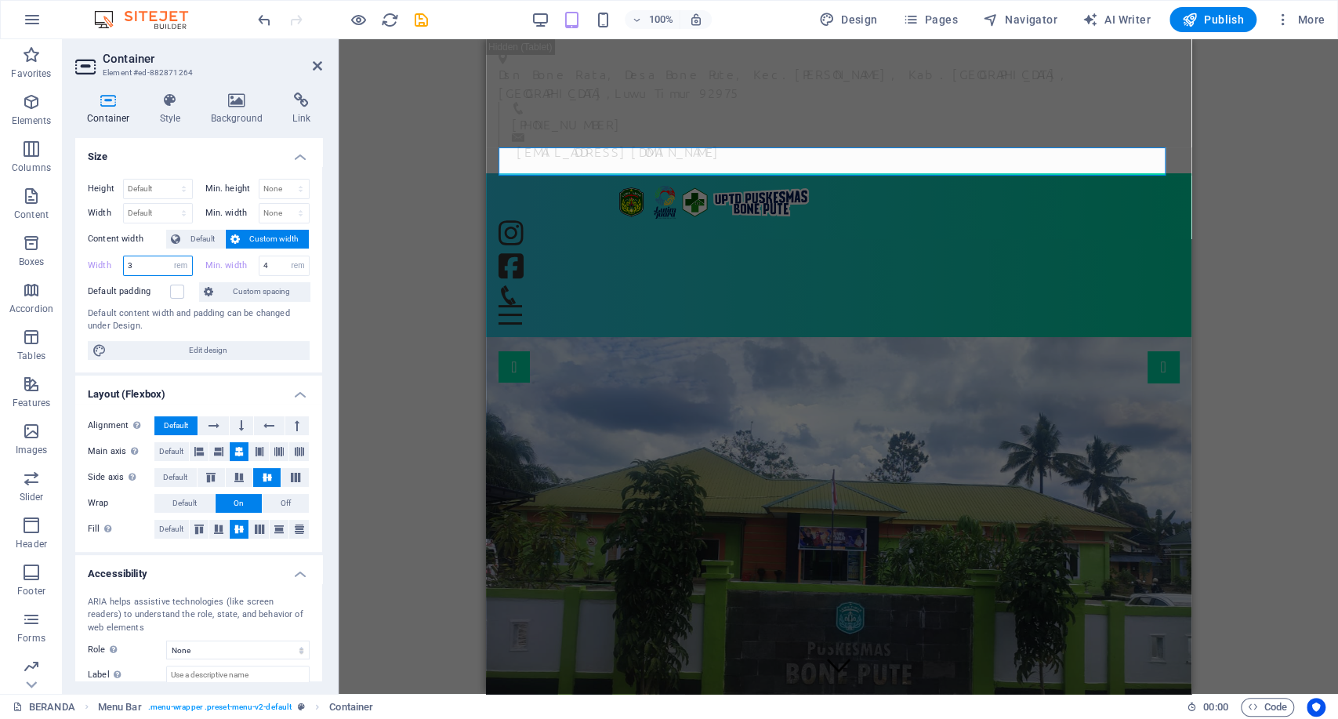
type input "3"
drag, startPoint x: 339, startPoint y: 312, endPoint x: 40, endPoint y: 156, distance: 337.0
click at [339, 312] on div "H2 Banner Preset Icon Container H2 Container Icon Menu Bar Container Container …" at bounding box center [839, 366] width 1000 height 655
click at [847, 355] on figure at bounding box center [838, 550] width 706 height 426
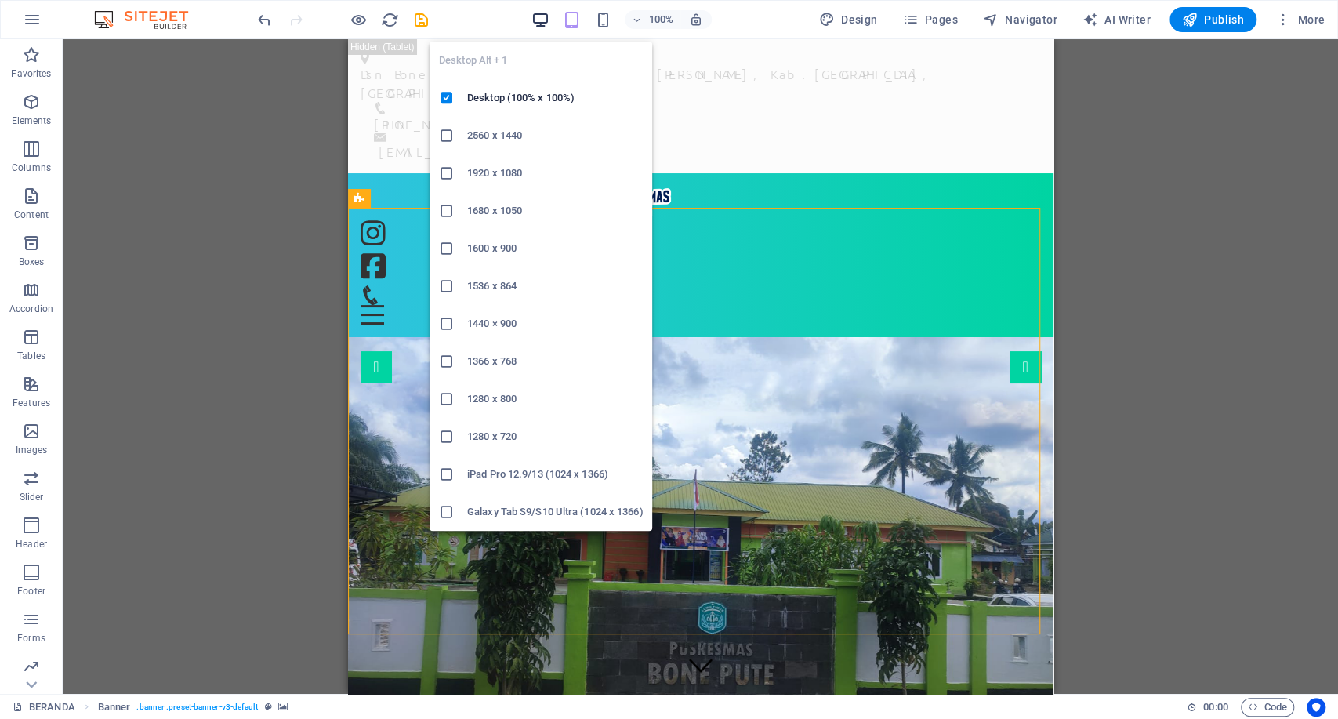
click at [536, 16] on icon "button" at bounding box center [541, 20] width 18 height 18
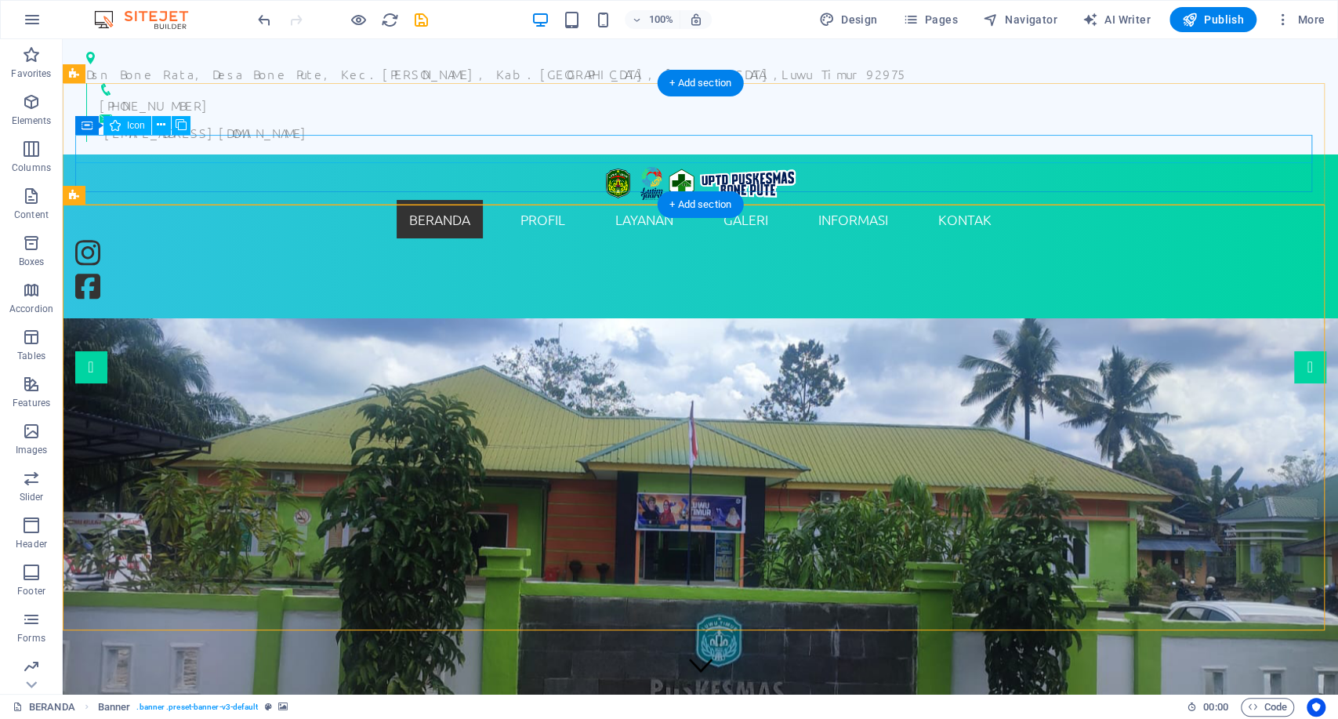
click at [329, 238] on figure at bounding box center [700, 255] width 1251 height 34
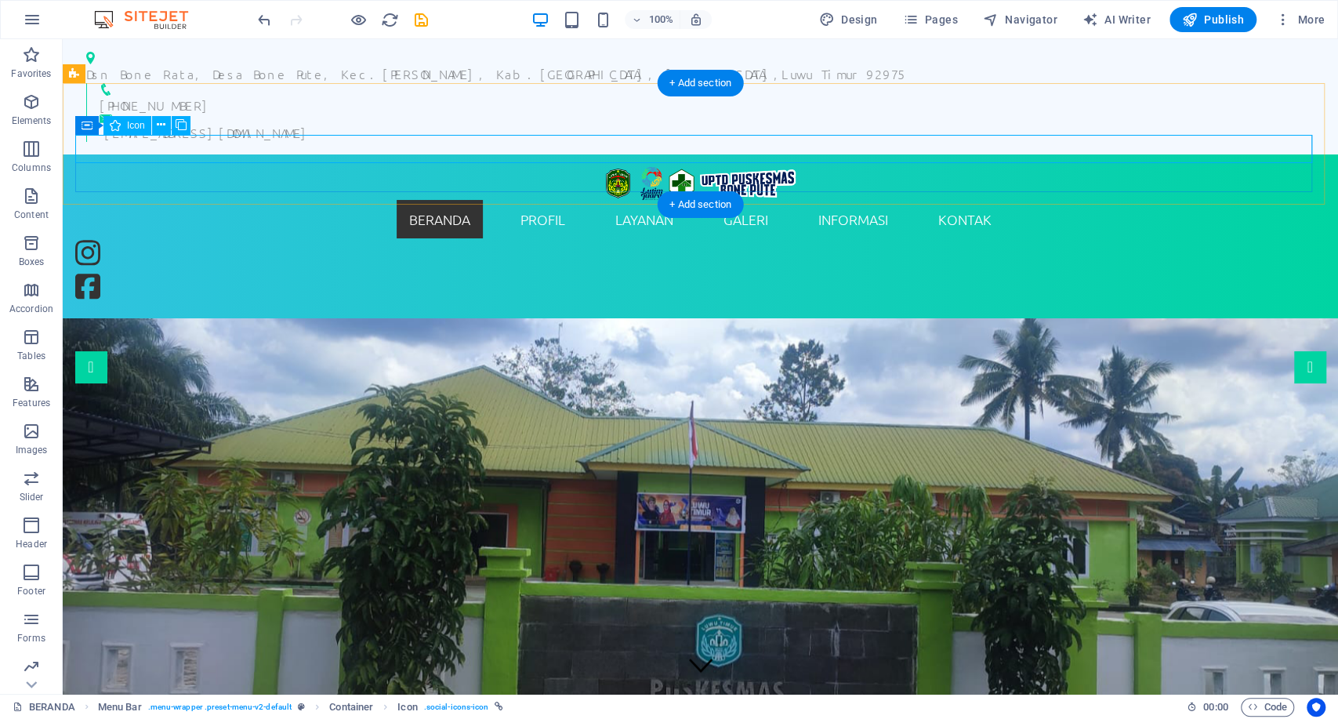
click at [216, 238] on figure at bounding box center [700, 255] width 1251 height 34
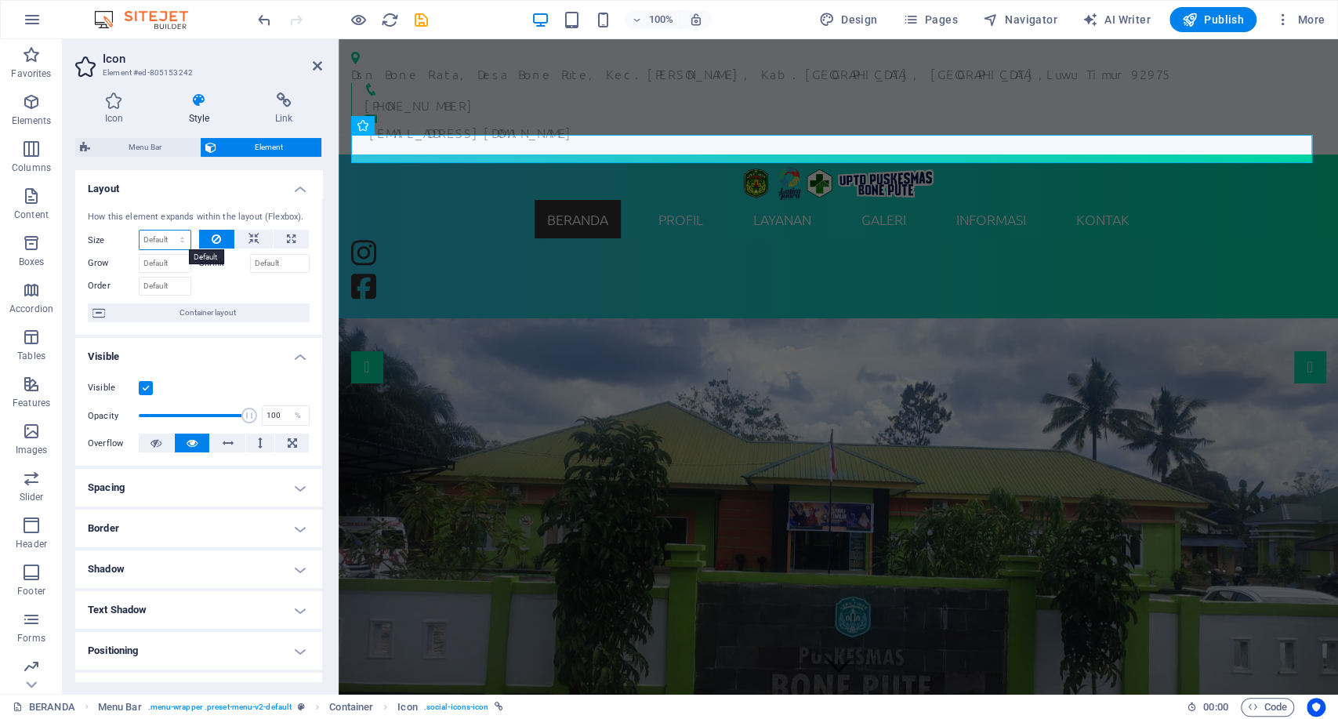
click at [179, 246] on select "Default auto px % 1/1 1/2 1/3 1/4 1/5 1/6 1/7 1/8 1/9 1/10" at bounding box center [165, 240] width 51 height 19
click at [140, 231] on select "Default auto px % 1/1 1/2 1/3 1/4 1/5 1/6 1/7 1/8 1/9 1/10" at bounding box center [165, 240] width 51 height 19
select select "DISABLED_OPTION_VALUE"
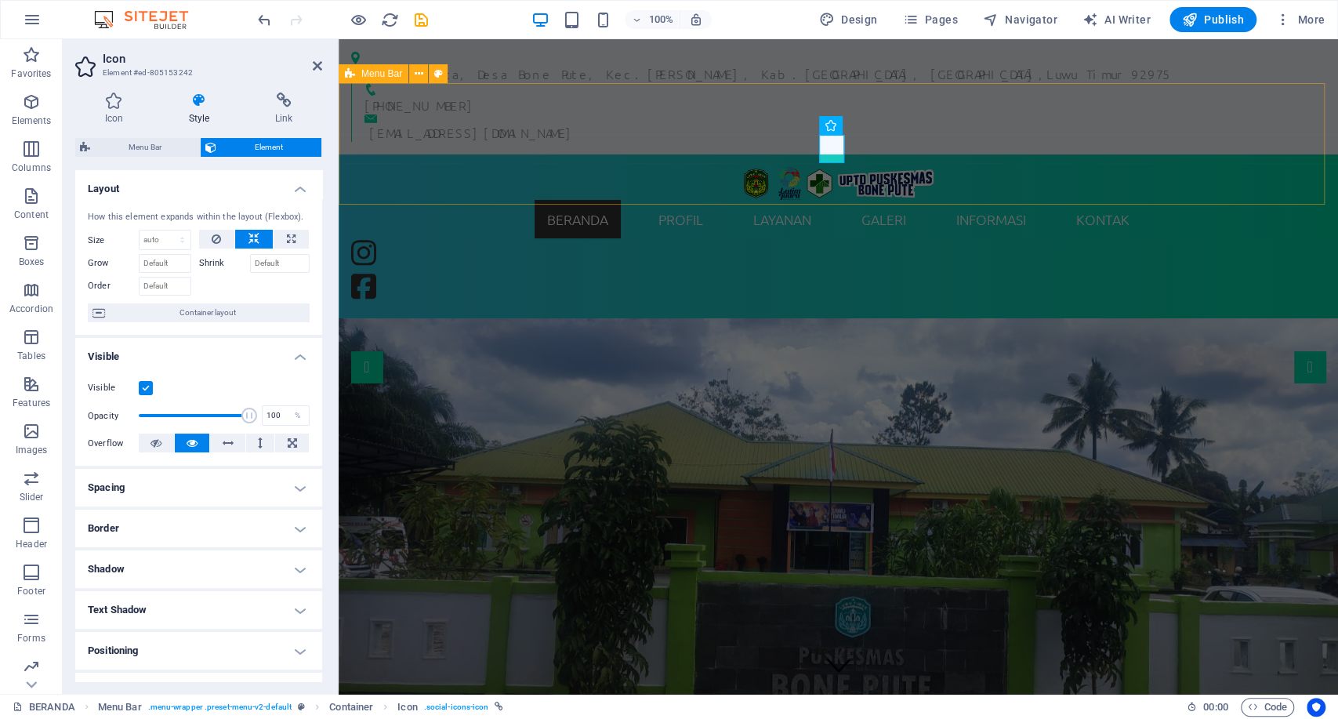
click at [362, 272] on figure at bounding box center [838, 289] width 975 height 34
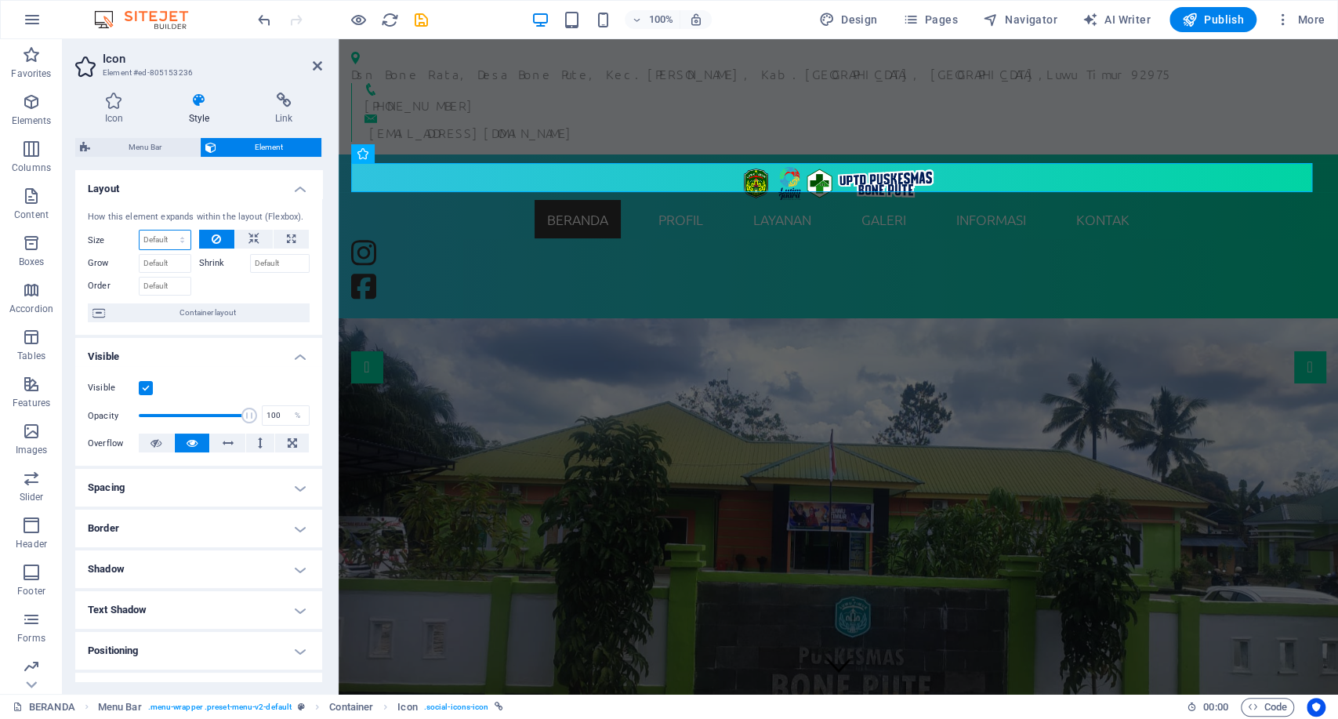
click at [162, 238] on select "Default auto px % 1/1 1/2 1/3 1/4 1/5 1/6 1/7 1/8 1/9 1/10" at bounding box center [165, 240] width 51 height 19
click at [140, 231] on select "Default auto px % 1/1 1/2 1/3 1/4 1/5 1/6 1/7 1/8 1/9 1/10" at bounding box center [165, 240] width 51 height 19
select select "DISABLED_OPTION_VALUE"
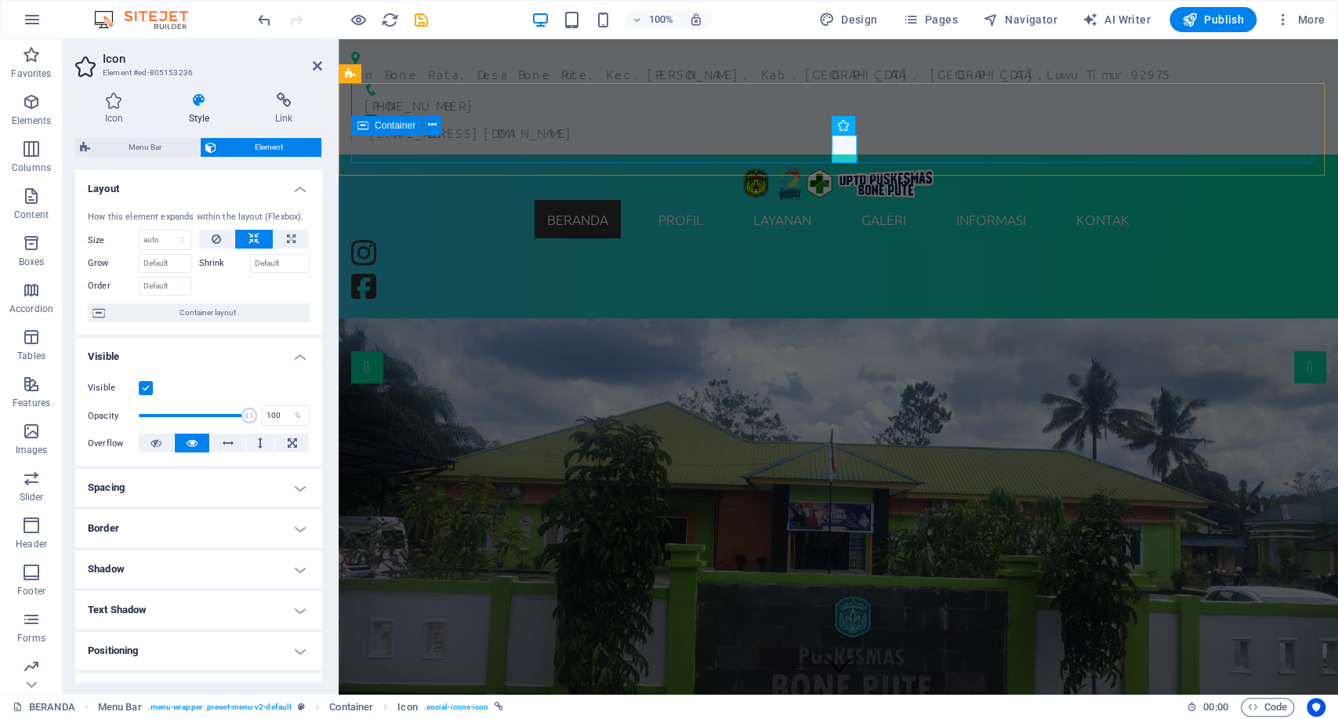
click at [738, 238] on div at bounding box center [838, 271] width 975 height 67
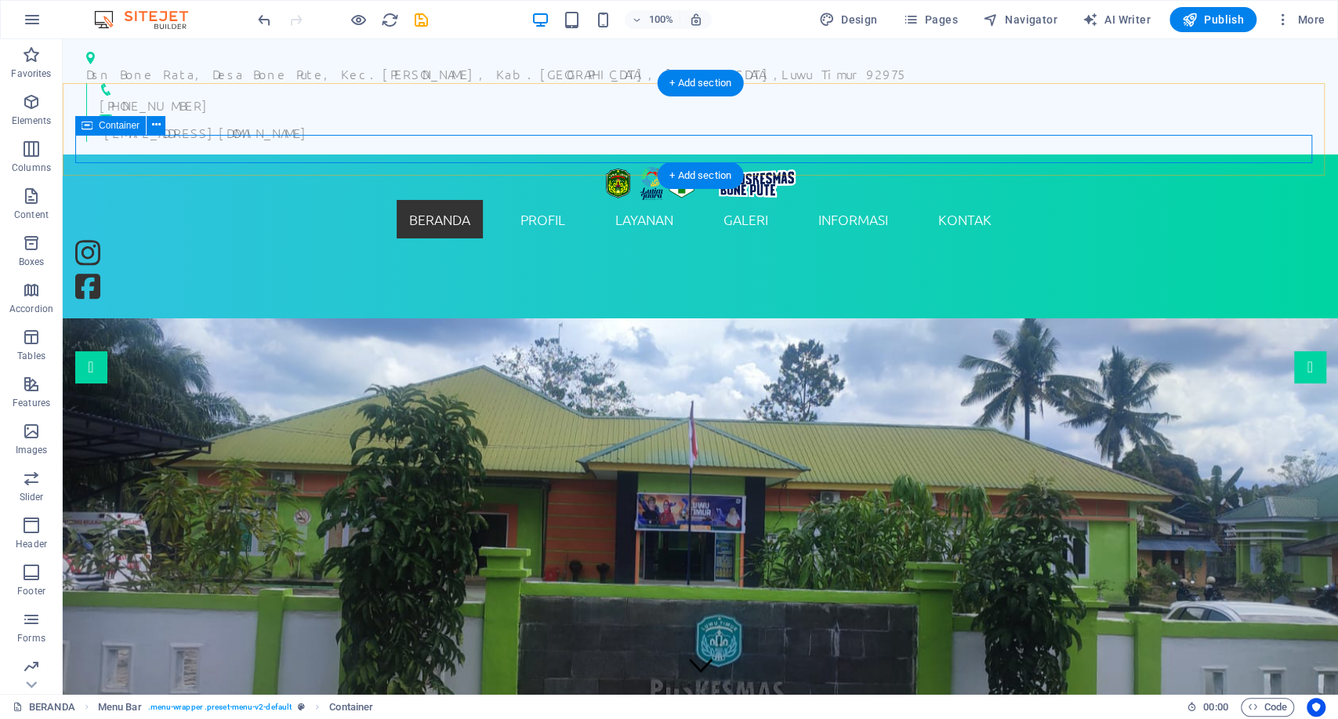
click at [134, 238] on div at bounding box center [700, 271] width 1251 height 67
click at [153, 127] on icon at bounding box center [156, 125] width 9 height 16
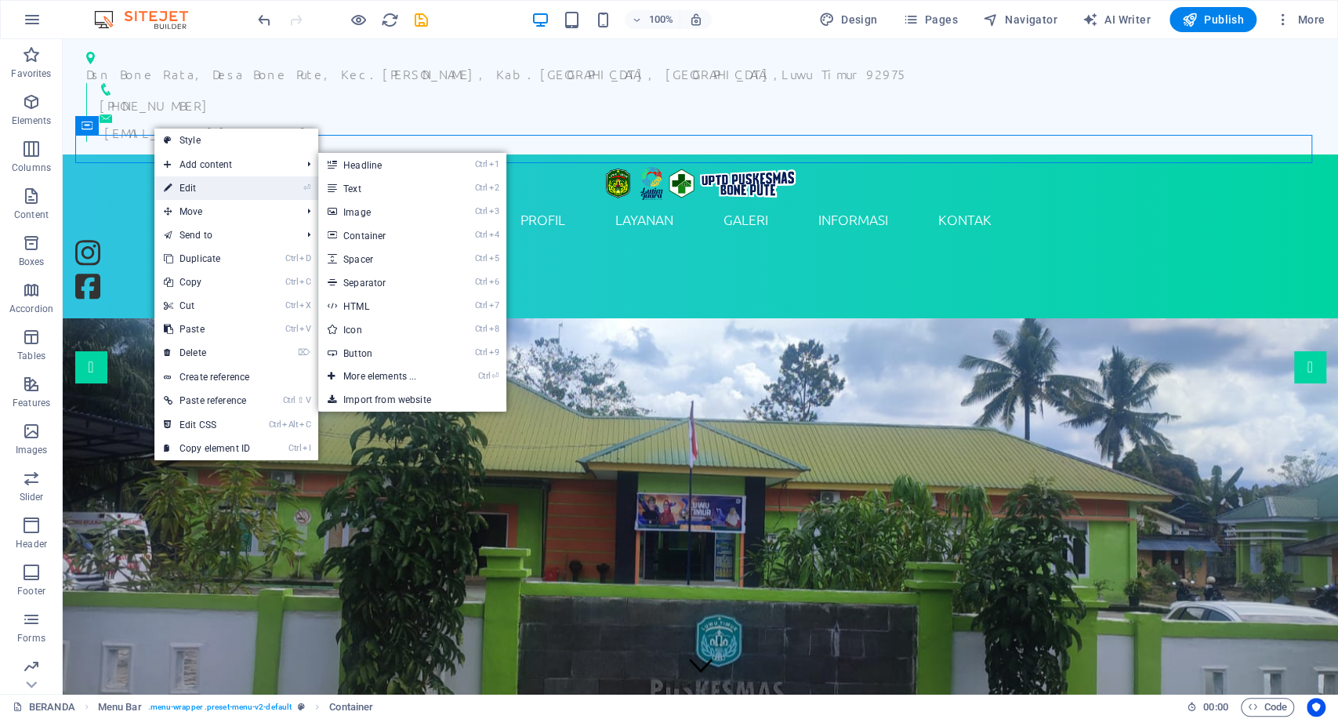
click at [194, 177] on link "⏎ Edit" at bounding box center [206, 188] width 105 height 24
select select "rem"
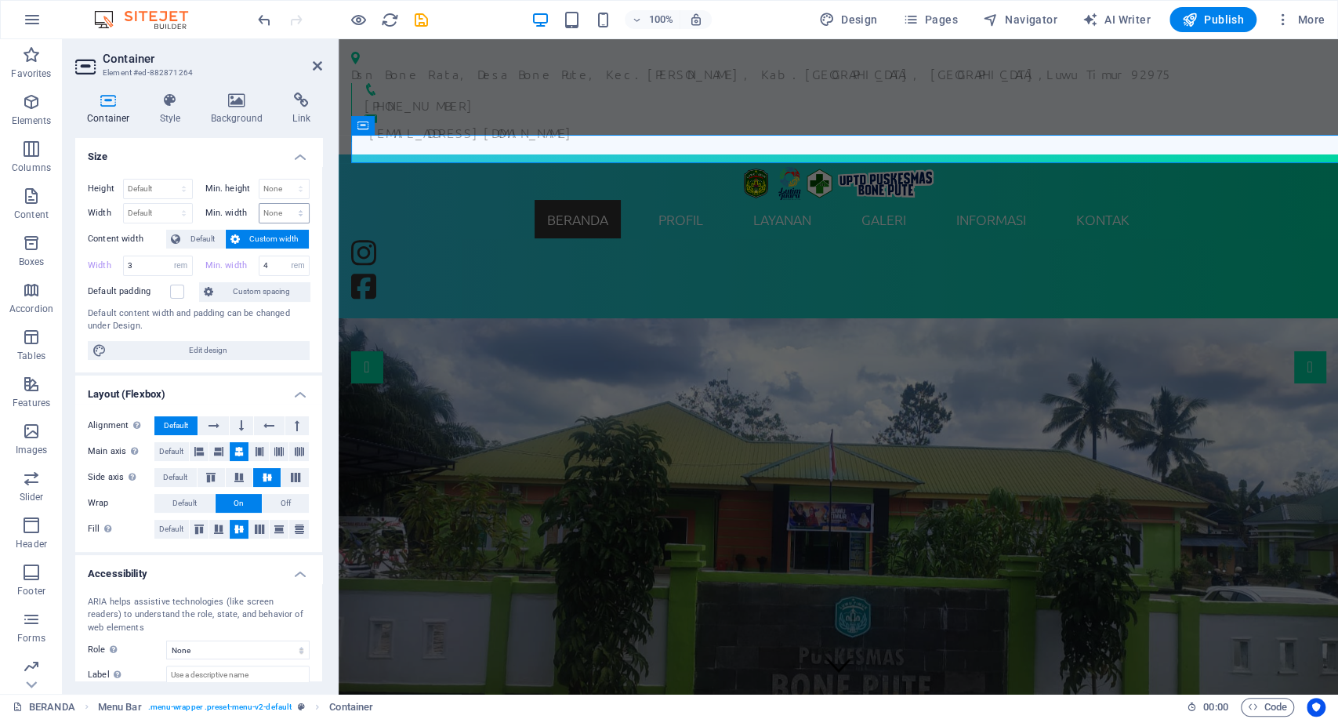
select select "DISABLED_OPTION_VALUE"
click at [370, 129] on div "Container" at bounding box center [386, 125] width 71 height 19
click at [139, 185] on select "Default px rem % vh vw" at bounding box center [158, 189] width 68 height 19
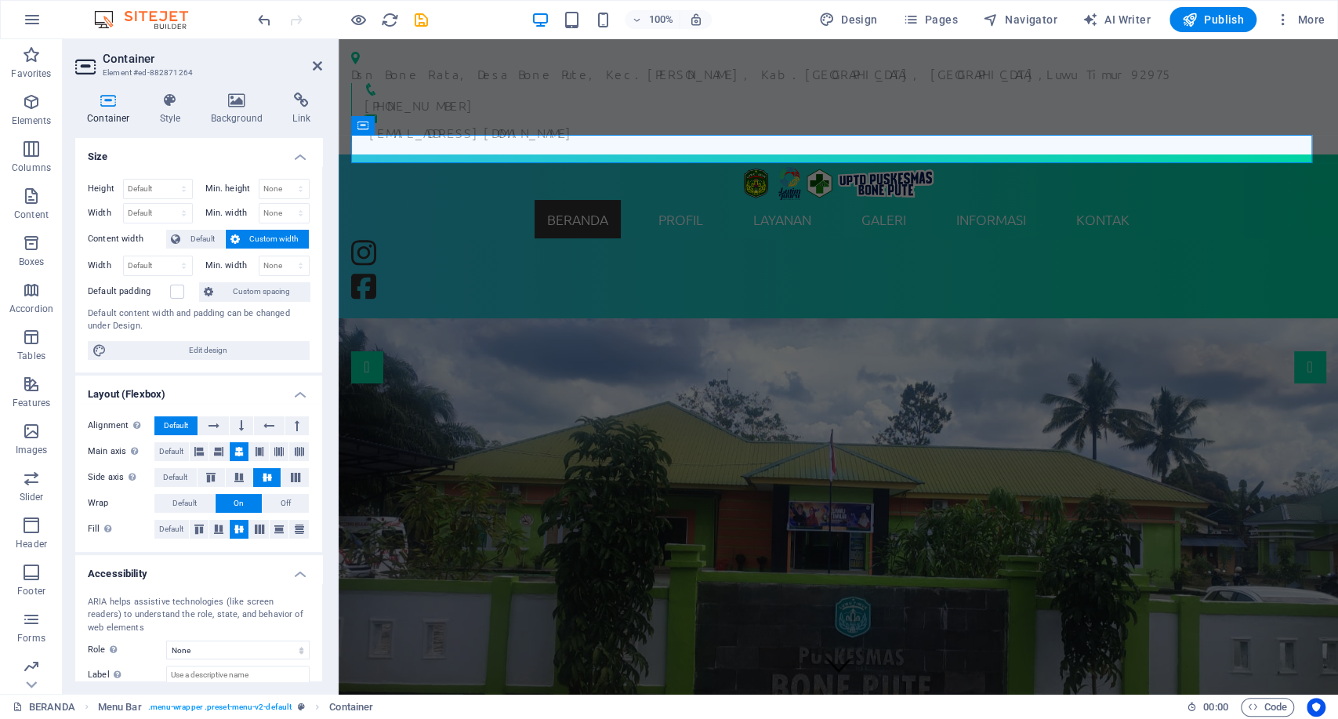
click at [101, 209] on label "Width" at bounding box center [105, 213] width 35 height 9
click at [139, 210] on select "Default px rem % em vh vw" at bounding box center [158, 213] width 68 height 19
select select "rem"
click at [168, 204] on select "Default px rem % em vh vw" at bounding box center [158, 213] width 68 height 19
drag, startPoint x: 140, startPoint y: 211, endPoint x: 67, endPoint y: 210, distance: 72.1
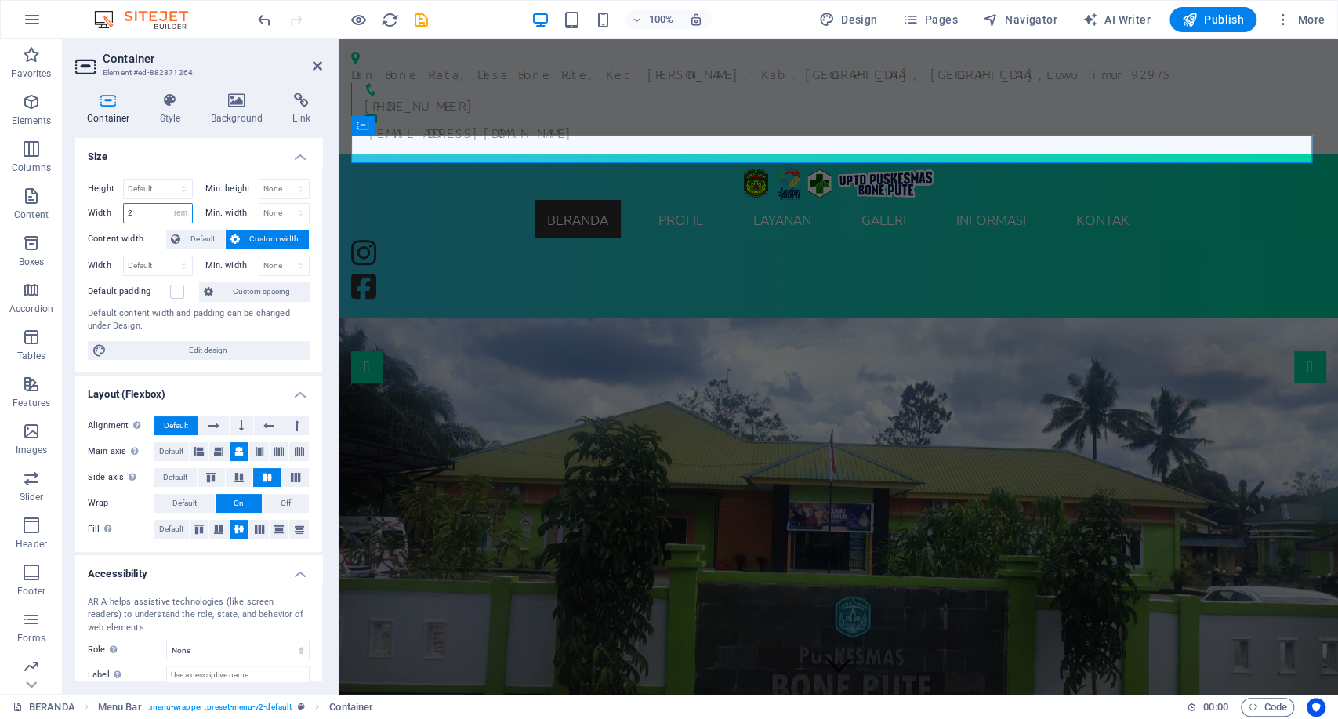
click at [67, 210] on div "Container Style Background Link Size Height Default px rem % vh vw Min. height …" at bounding box center [199, 387] width 272 height 614
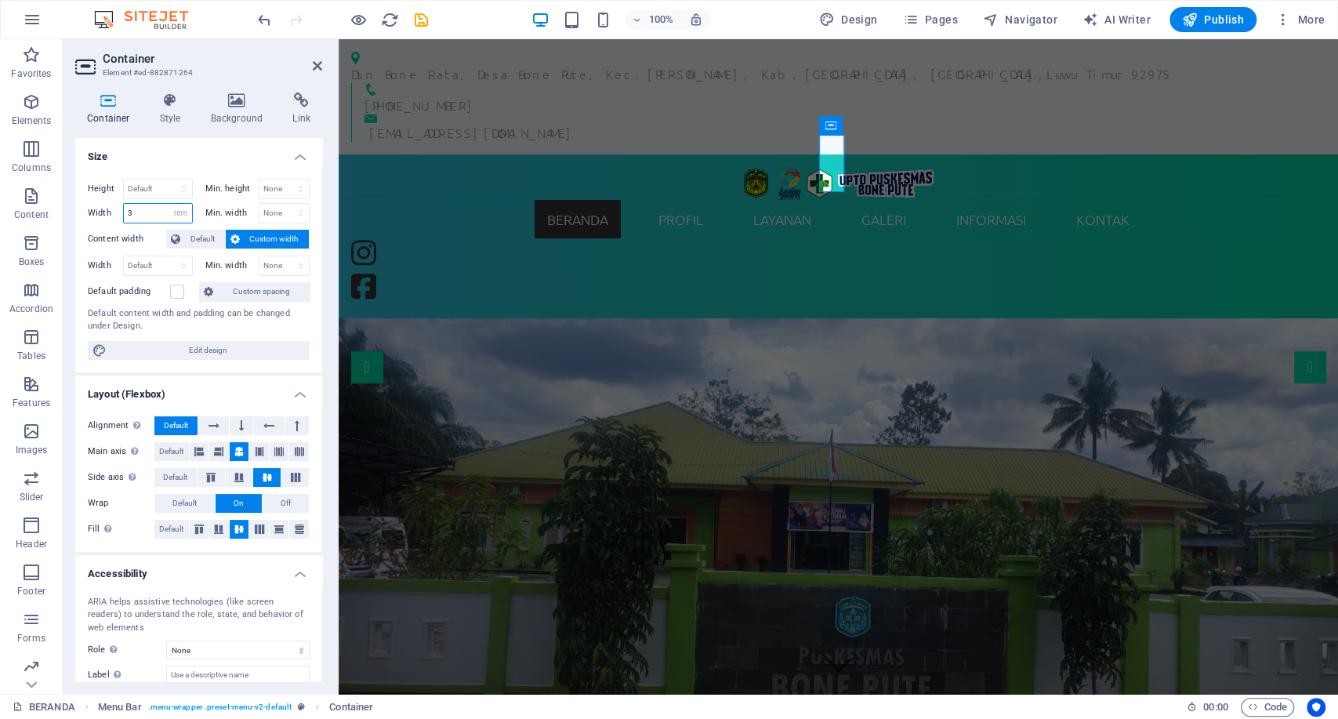
drag, startPoint x: 157, startPoint y: 208, endPoint x: 100, endPoint y: 211, distance: 56.5
click at [100, 211] on div "Width 3 Default px rem % em vh vw" at bounding box center [140, 213] width 105 height 20
type input "4"
click at [1236, 365] on figure at bounding box center [839, 531] width 1000 height 426
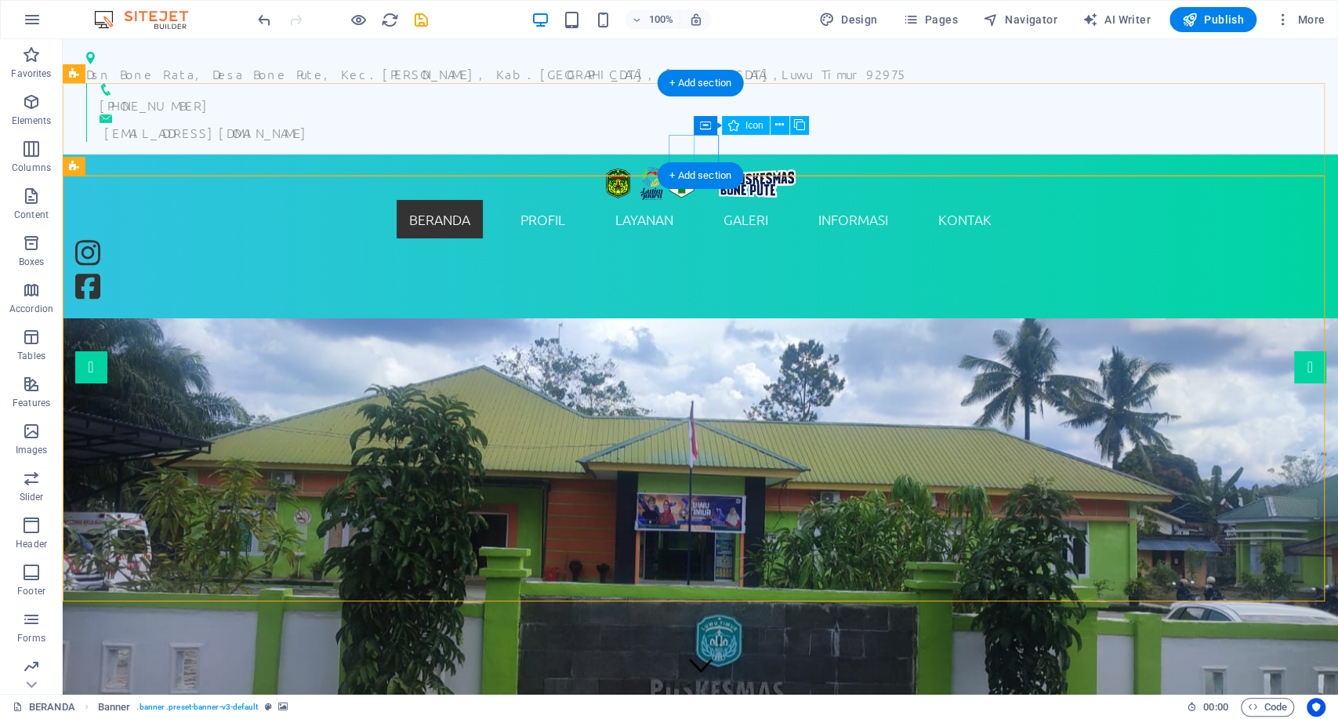
click at [125, 272] on figure at bounding box center [100, 289] width 50 height 34
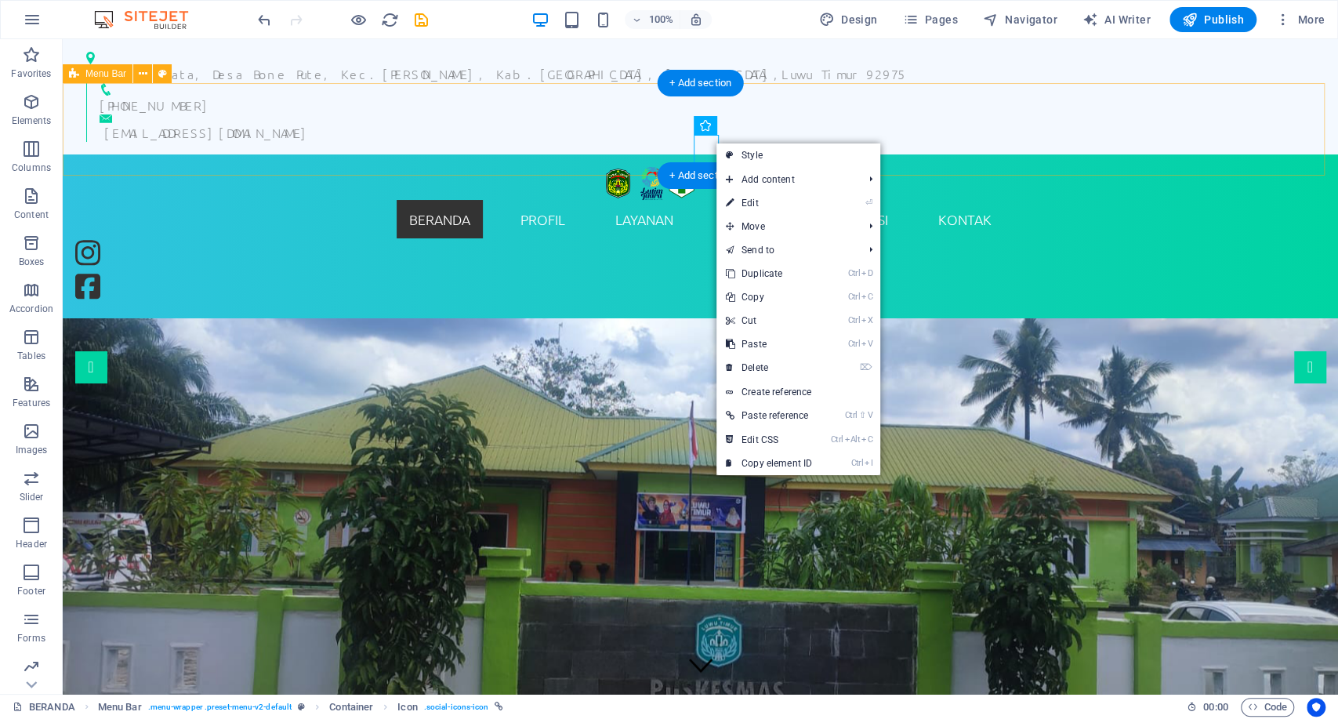
click at [632, 154] on div "BERANDA PROFIL SEJARAH VISI & MISI STRUKTUR ORGANISASI INFORMASI PEGAWAI WILAYA…" at bounding box center [701, 236] width 1276 height 164
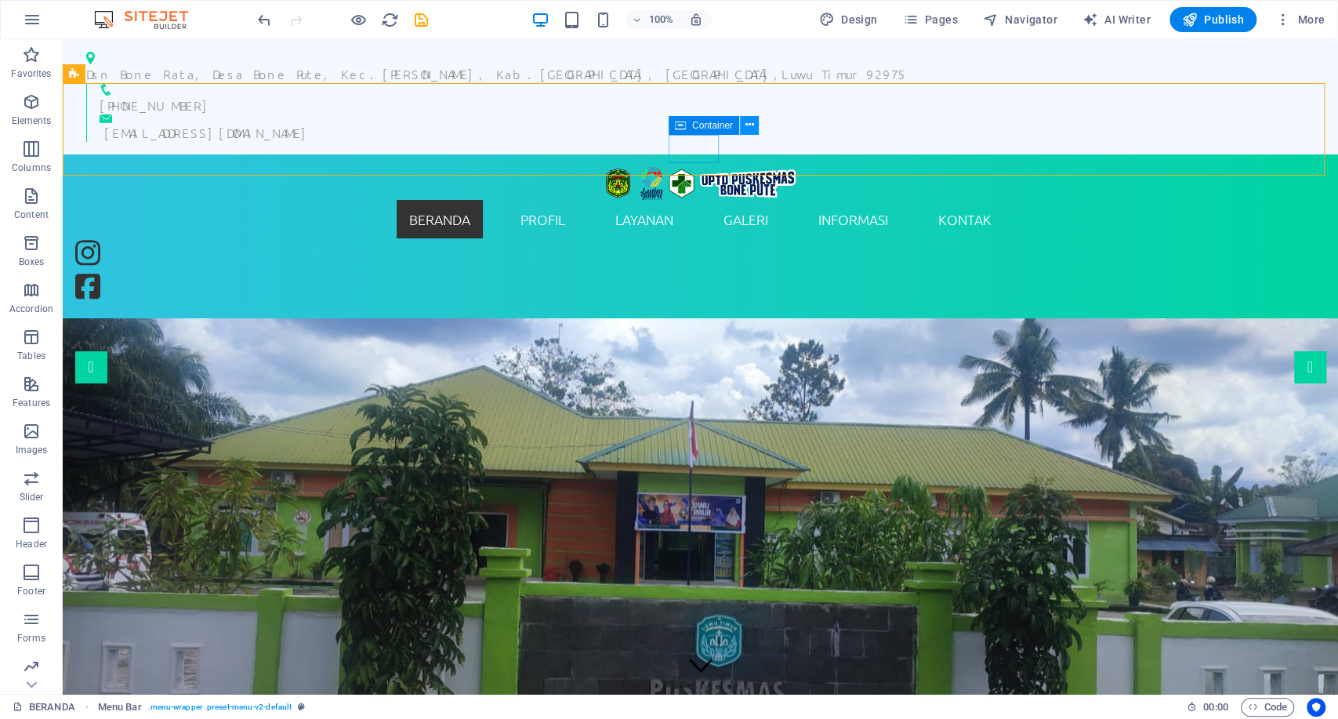
click at [754, 127] on button at bounding box center [749, 125] width 19 height 19
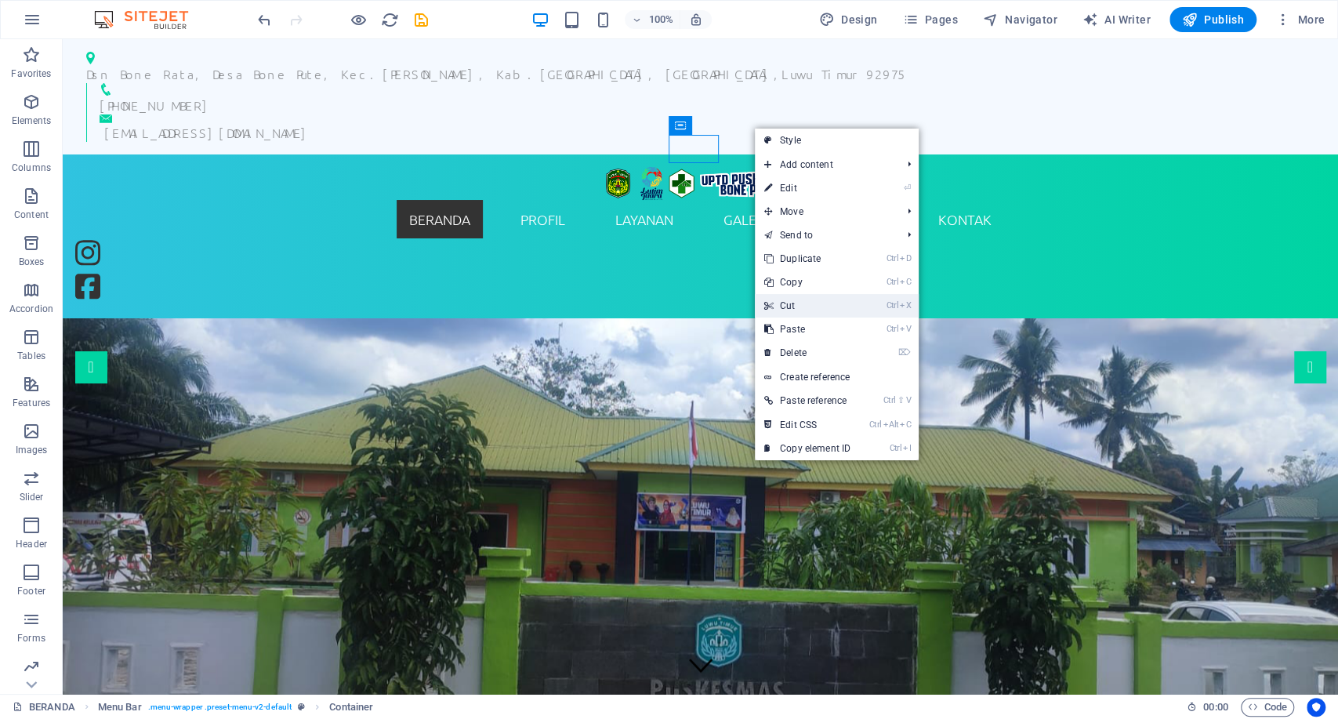
click at [797, 304] on link "Ctrl X Cut" at bounding box center [807, 306] width 105 height 24
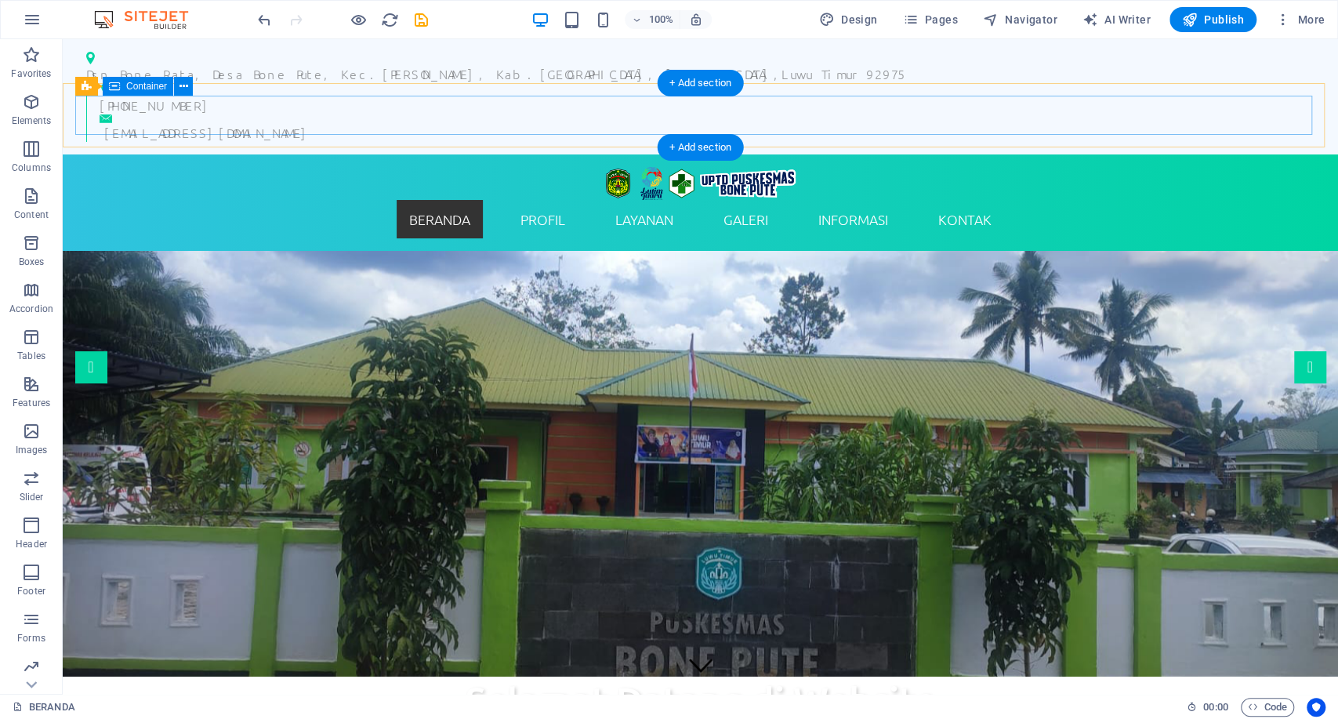
click at [1218, 167] on div "BERANDA PROFIL SEJARAH VISI & MISI STRUKTUR ORGANISASI INFORMASI PEGAWAI WILAYA…" at bounding box center [700, 202] width 1251 height 71
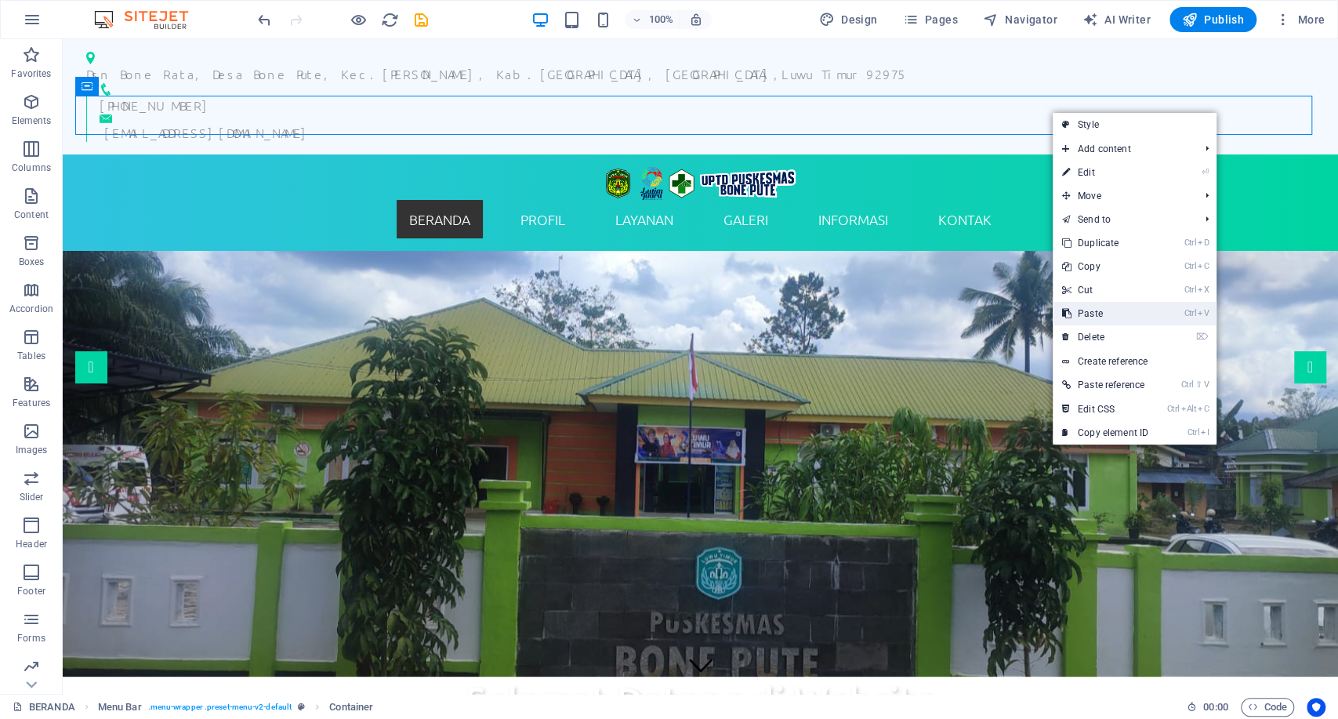
click at [1091, 312] on link "Ctrl V Paste" at bounding box center [1105, 314] width 105 height 24
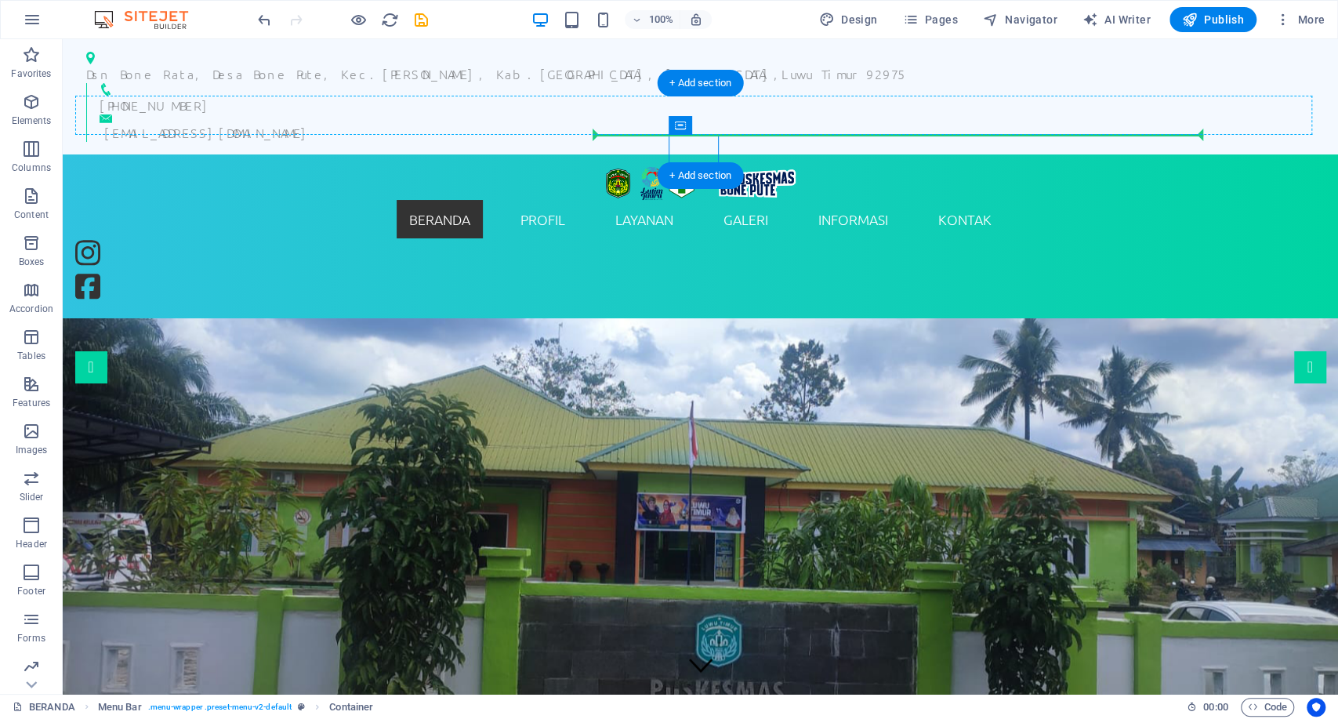
drag, startPoint x: 739, startPoint y: 165, endPoint x: 1186, endPoint y: 124, distance: 448.8
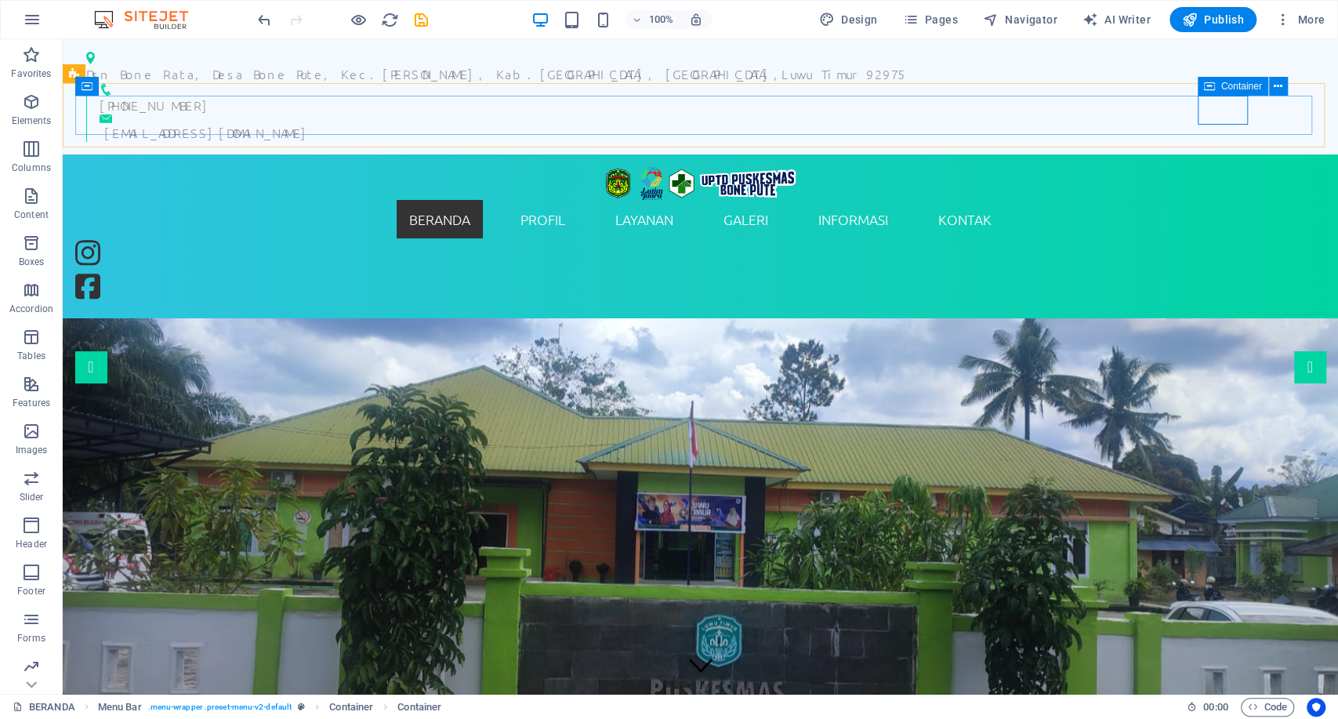
drag, startPoint x: 1205, startPoint y: 86, endPoint x: 1164, endPoint y: 78, distance: 42.3
click at [1205, 86] on icon at bounding box center [1209, 86] width 11 height 19
click at [1211, 85] on icon at bounding box center [1208, 86] width 9 height 16
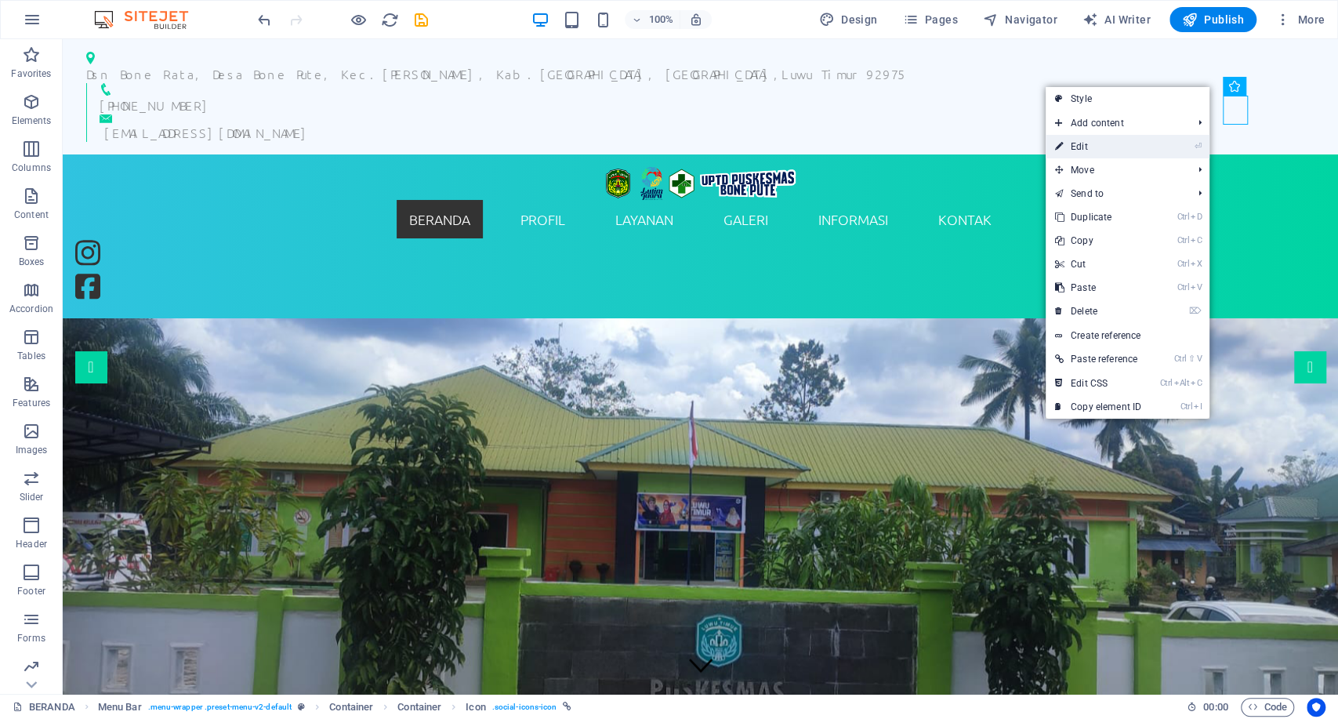
click at [1152, 150] on li "⏎ Edit" at bounding box center [1128, 147] width 164 height 24
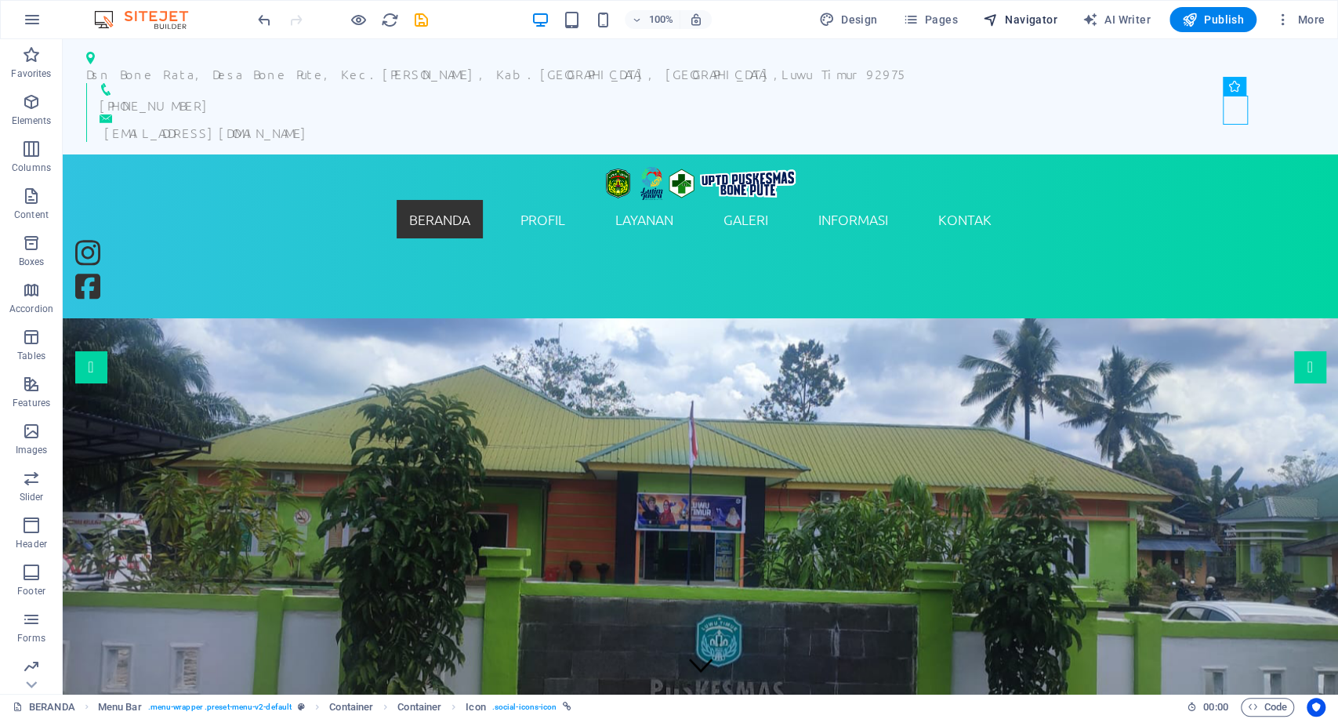
click at [1025, 9] on button "Navigator" at bounding box center [1020, 19] width 87 height 25
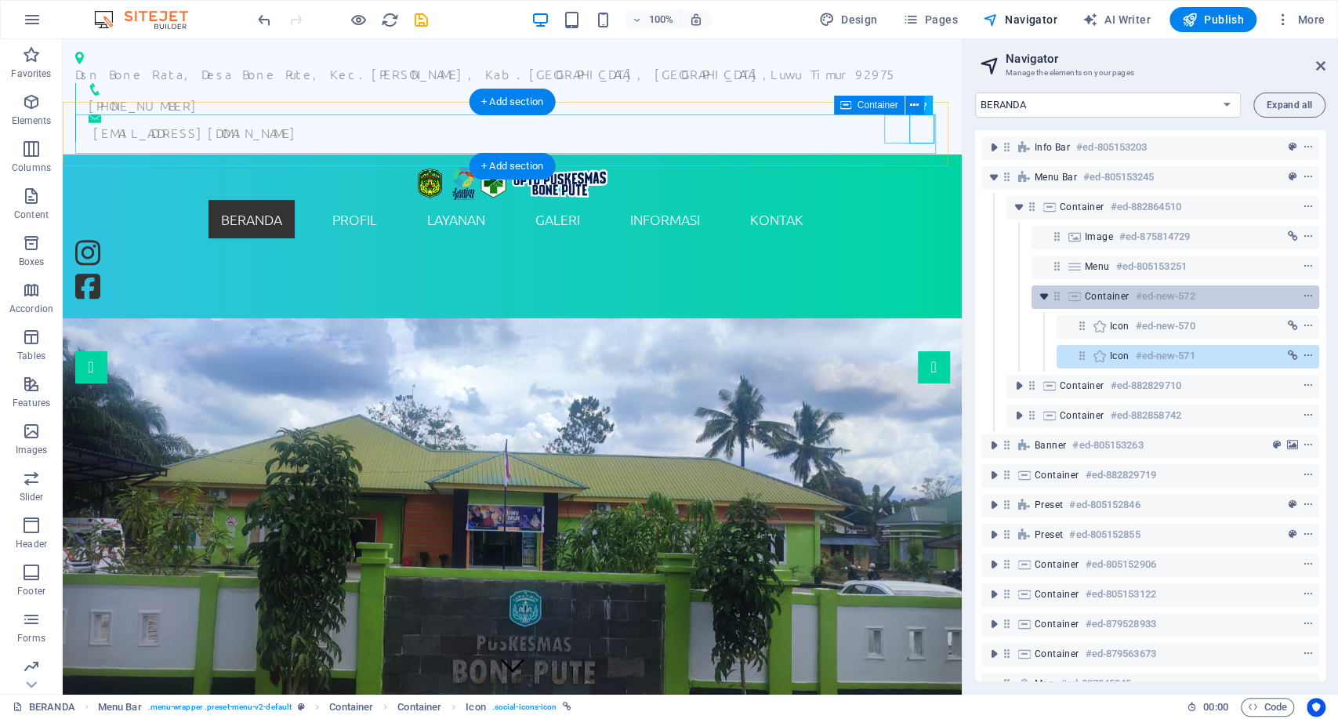
click at [1044, 295] on icon "toggle-expand" at bounding box center [1045, 297] width 16 height 16
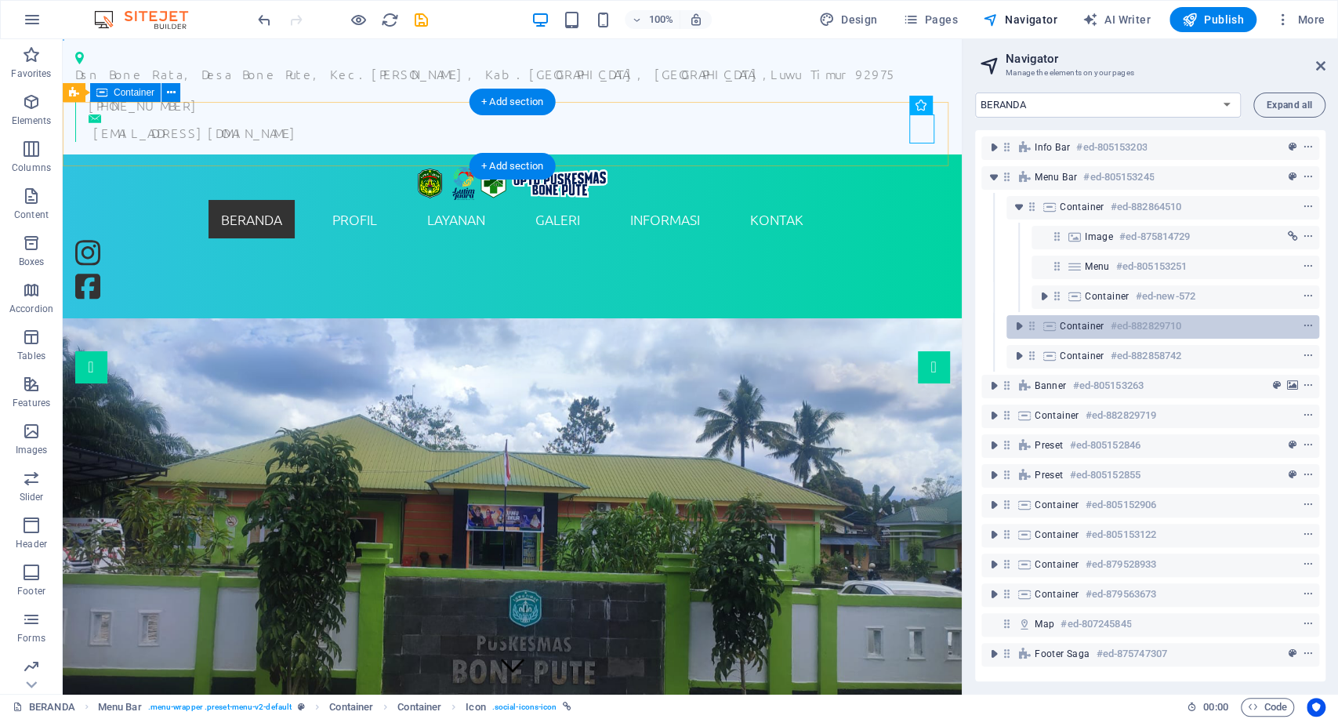
click at [1088, 330] on span "Container" at bounding box center [1082, 326] width 45 height 13
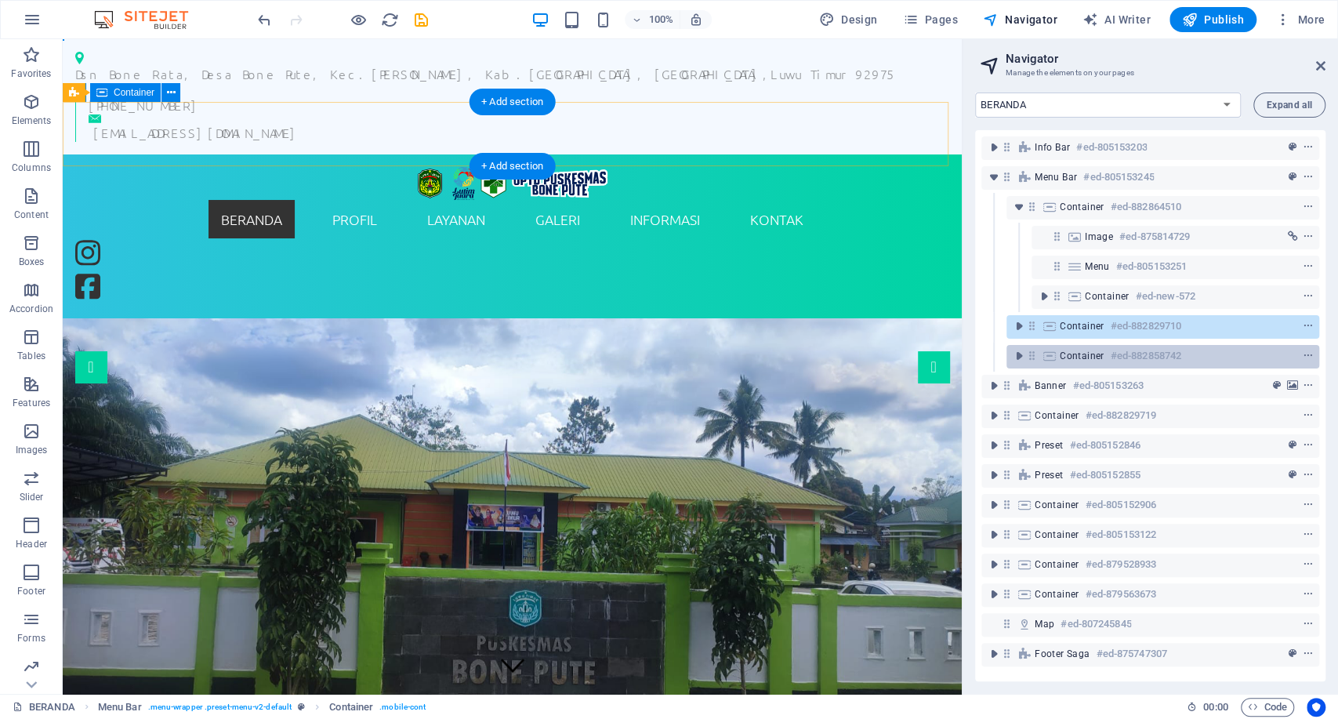
click at [1099, 353] on span "Container" at bounding box center [1082, 356] width 45 height 13
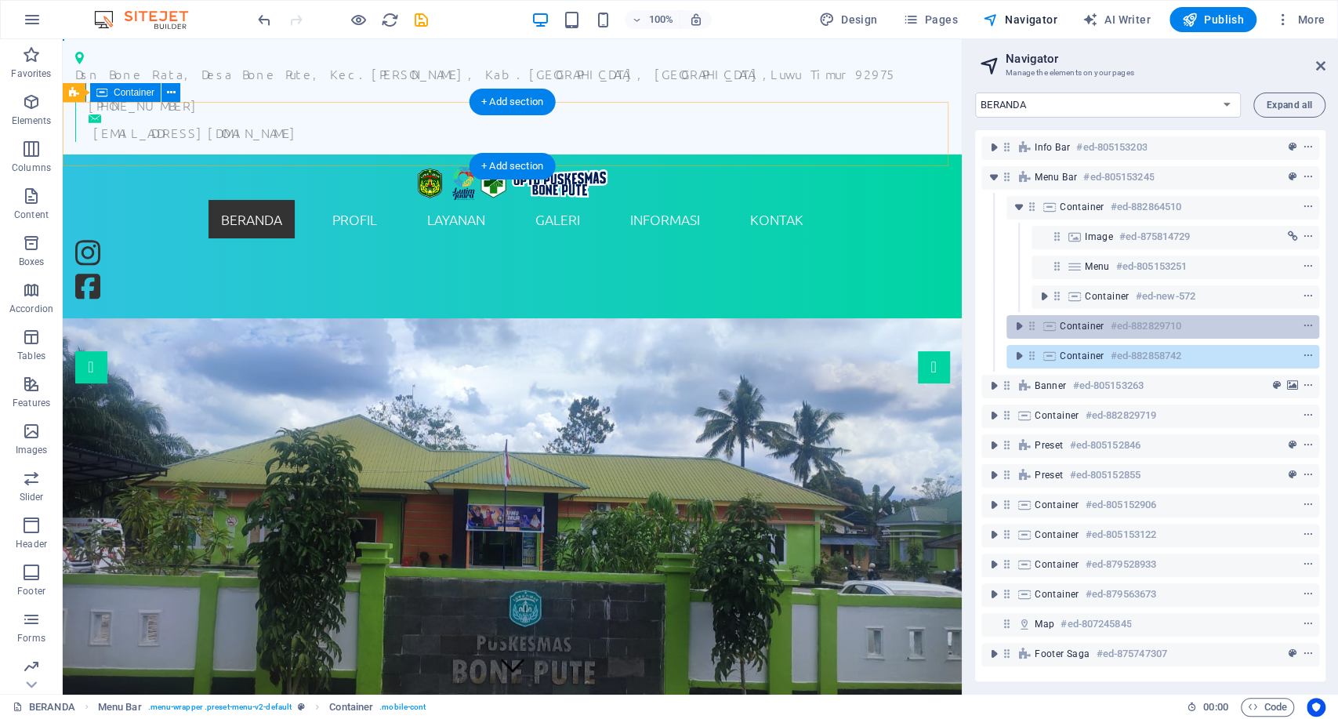
click at [1111, 331] on h6 "#ed-882829710" at bounding box center [1146, 326] width 71 height 19
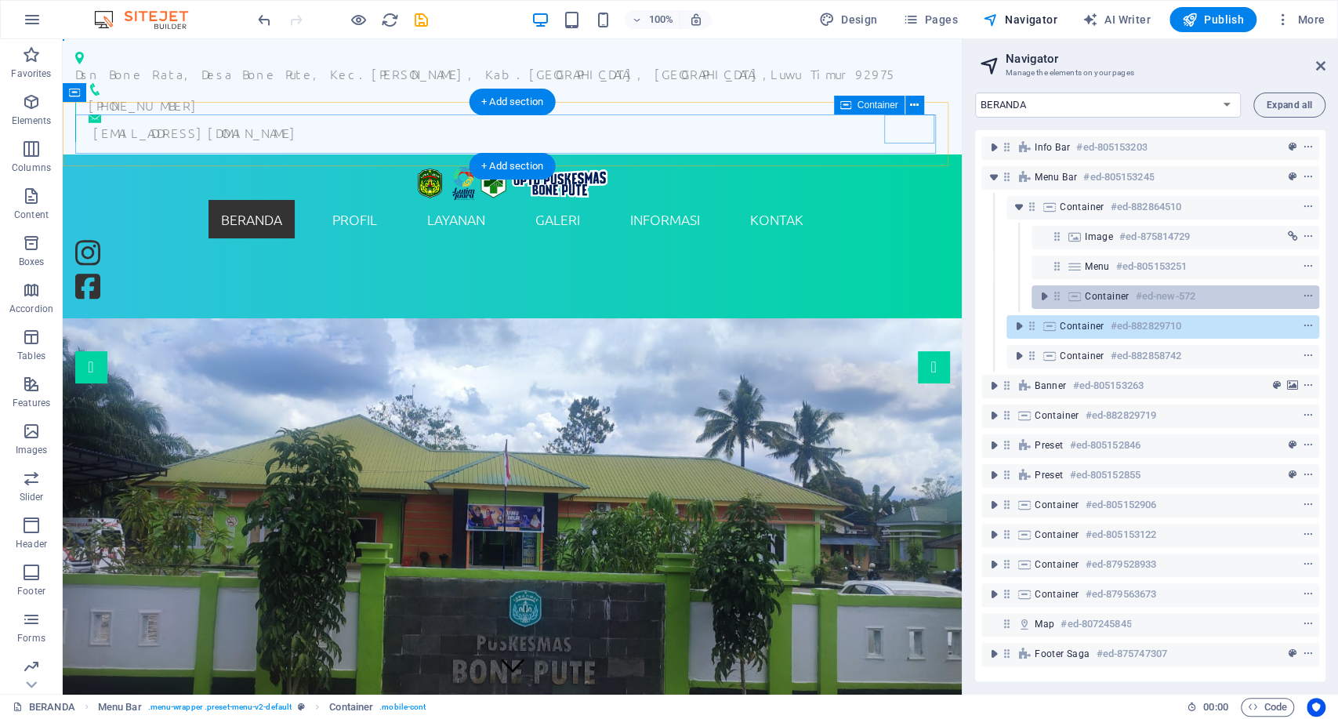
click at [1185, 296] on h6 "#ed-new-572" at bounding box center [1166, 296] width 60 height 19
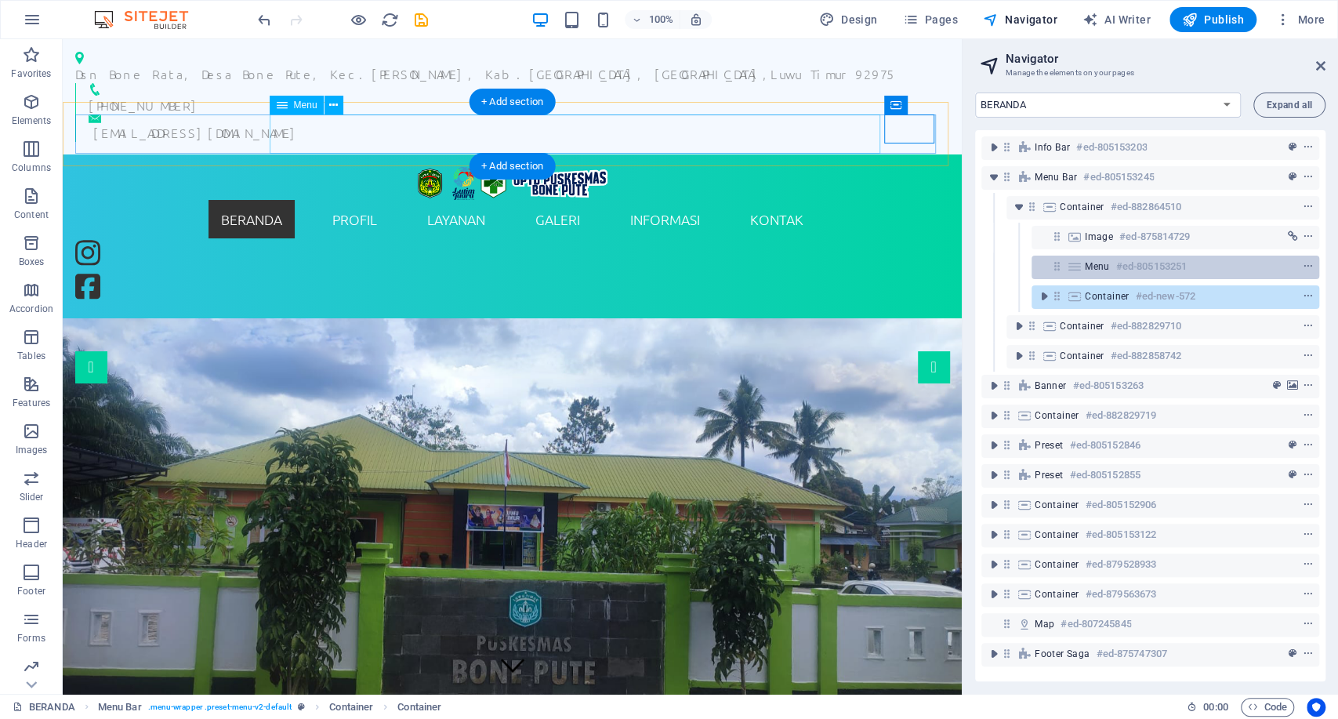
click at [1204, 264] on div "Menu #ed-805153251" at bounding box center [1163, 266] width 156 height 19
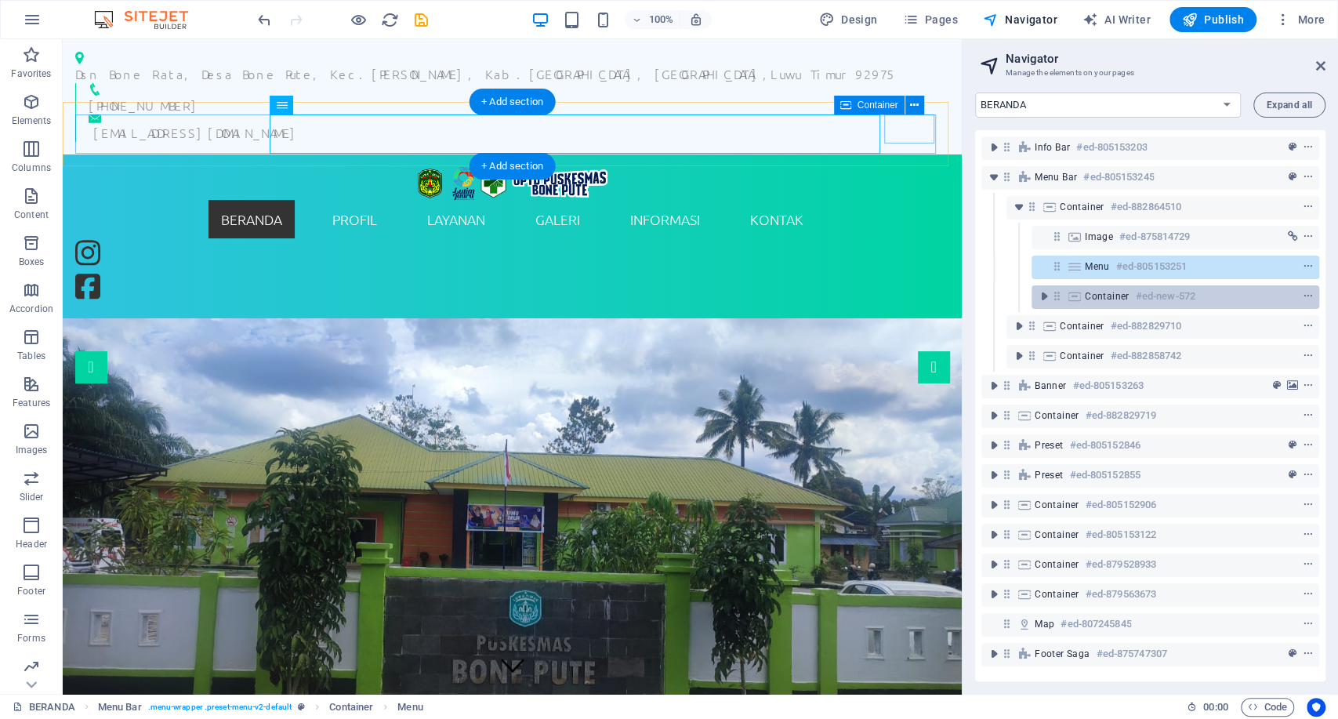
click at [1188, 306] on div "Container #ed-new-572" at bounding box center [1176, 297] width 288 height 24
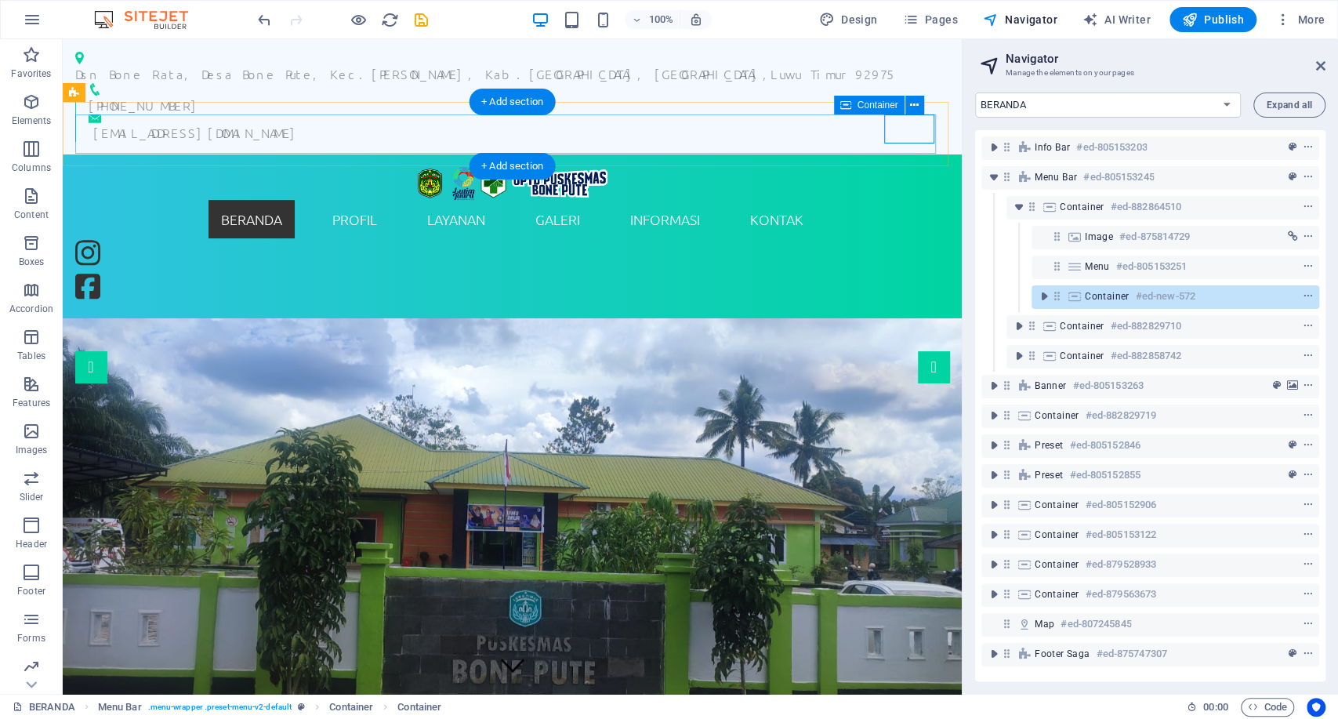
click at [1061, 293] on icon at bounding box center [1057, 295] width 13 height 13
click at [1048, 296] on icon "toggle-expand" at bounding box center [1045, 297] width 16 height 16
click at [1308, 302] on button "context-menu" at bounding box center [1309, 296] width 16 height 19
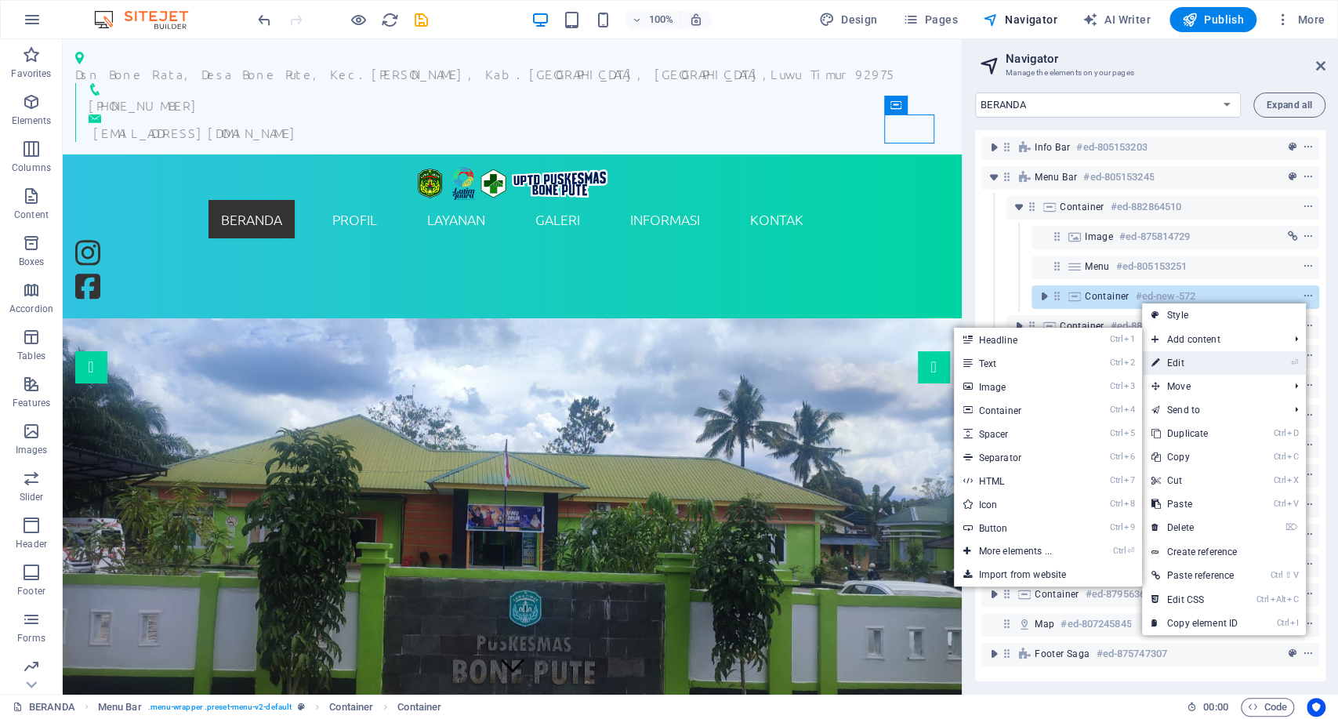
click at [1231, 353] on link "⏎ Edit" at bounding box center [1194, 363] width 105 height 24
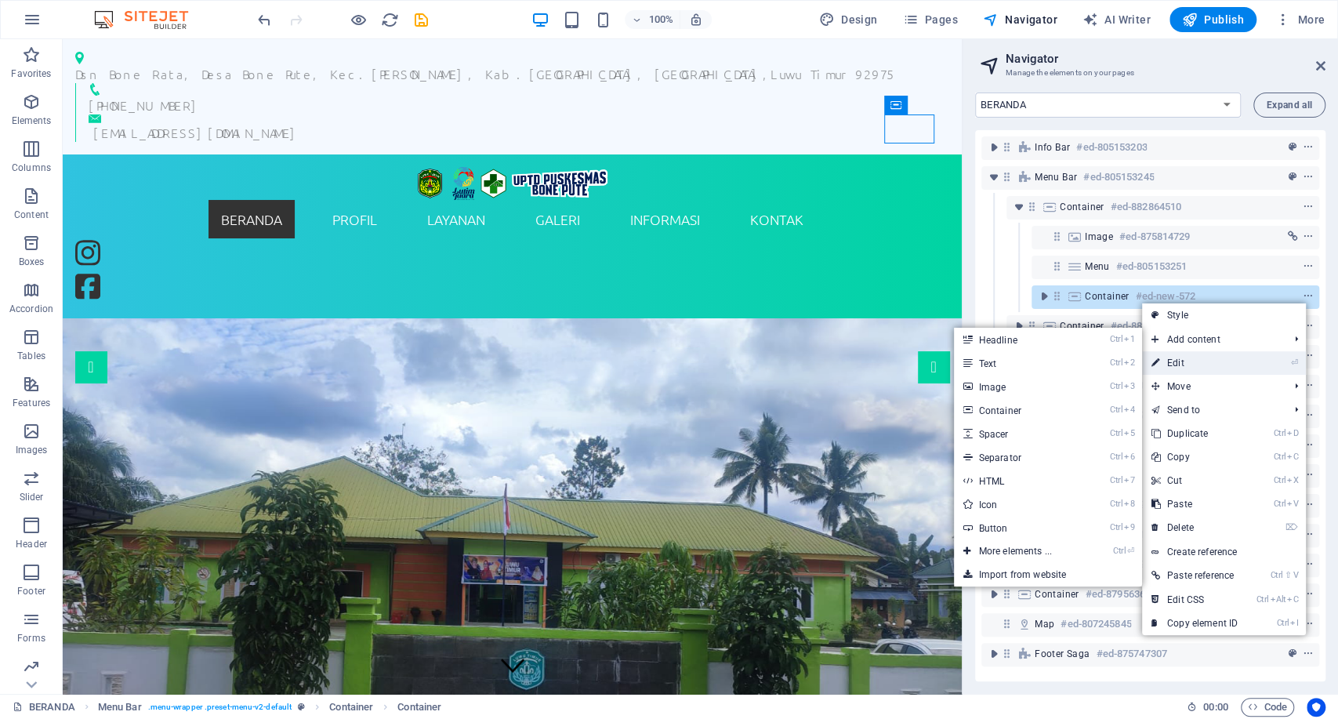
select select "rem"
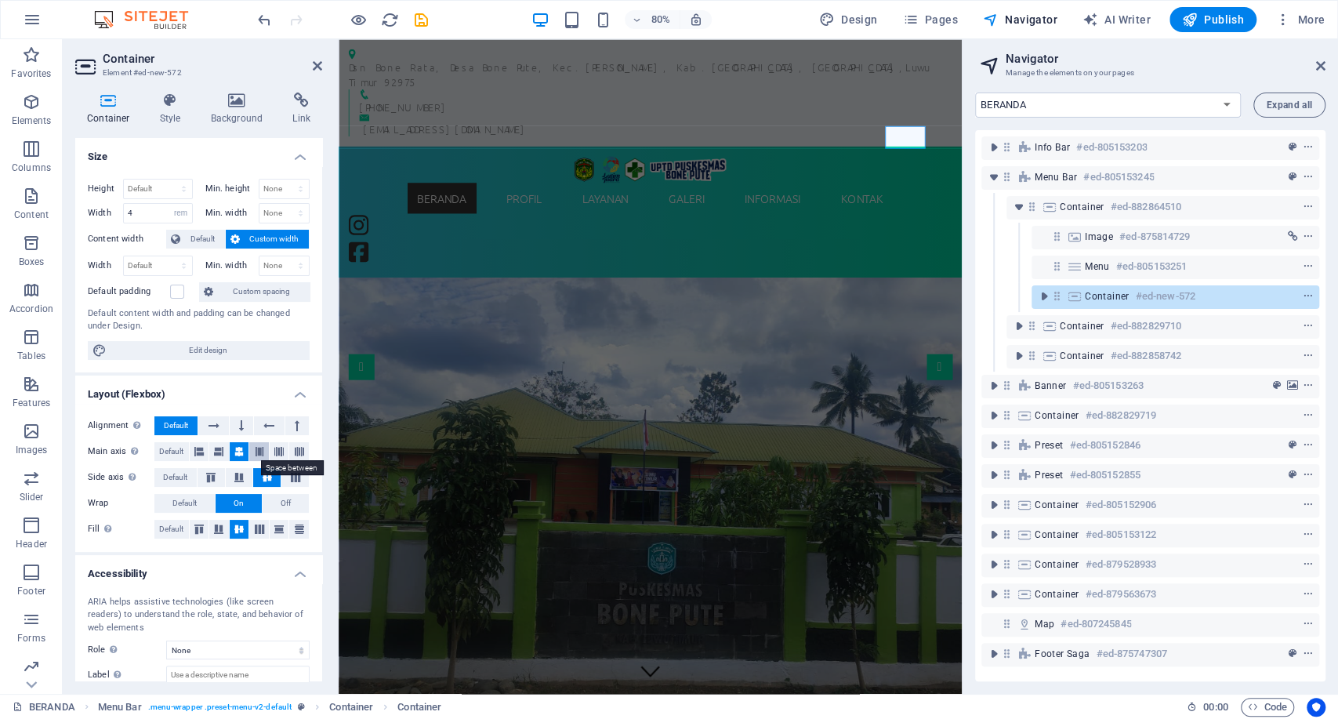
click at [262, 447] on icon at bounding box center [259, 451] width 9 height 19
click at [239, 446] on icon at bounding box center [238, 451] width 9 height 19
click at [226, 470] on button at bounding box center [239, 477] width 27 height 19
click at [259, 473] on icon at bounding box center [267, 477] width 19 height 9
click at [295, 470] on button at bounding box center [294, 477] width 27 height 19
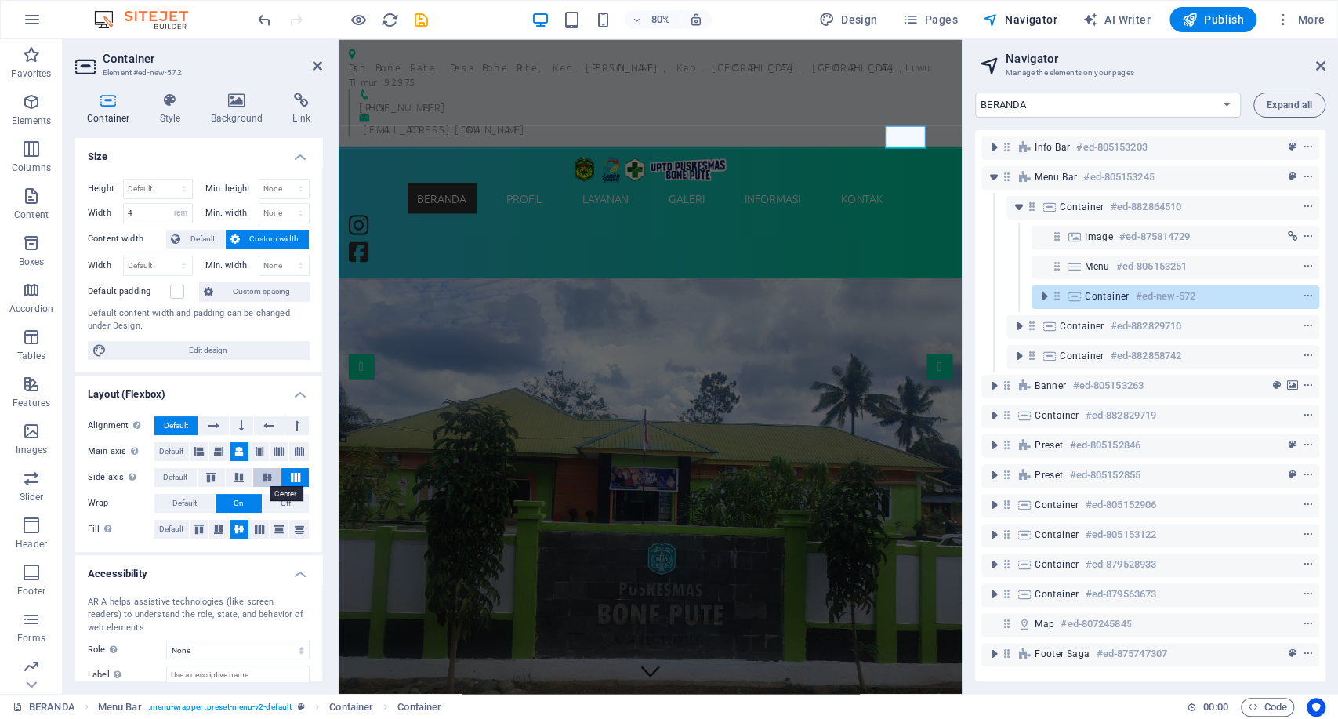
click at [274, 473] on icon at bounding box center [267, 477] width 19 height 9
click at [401, 291] on figure at bounding box center [376, 308] width 50 height 34
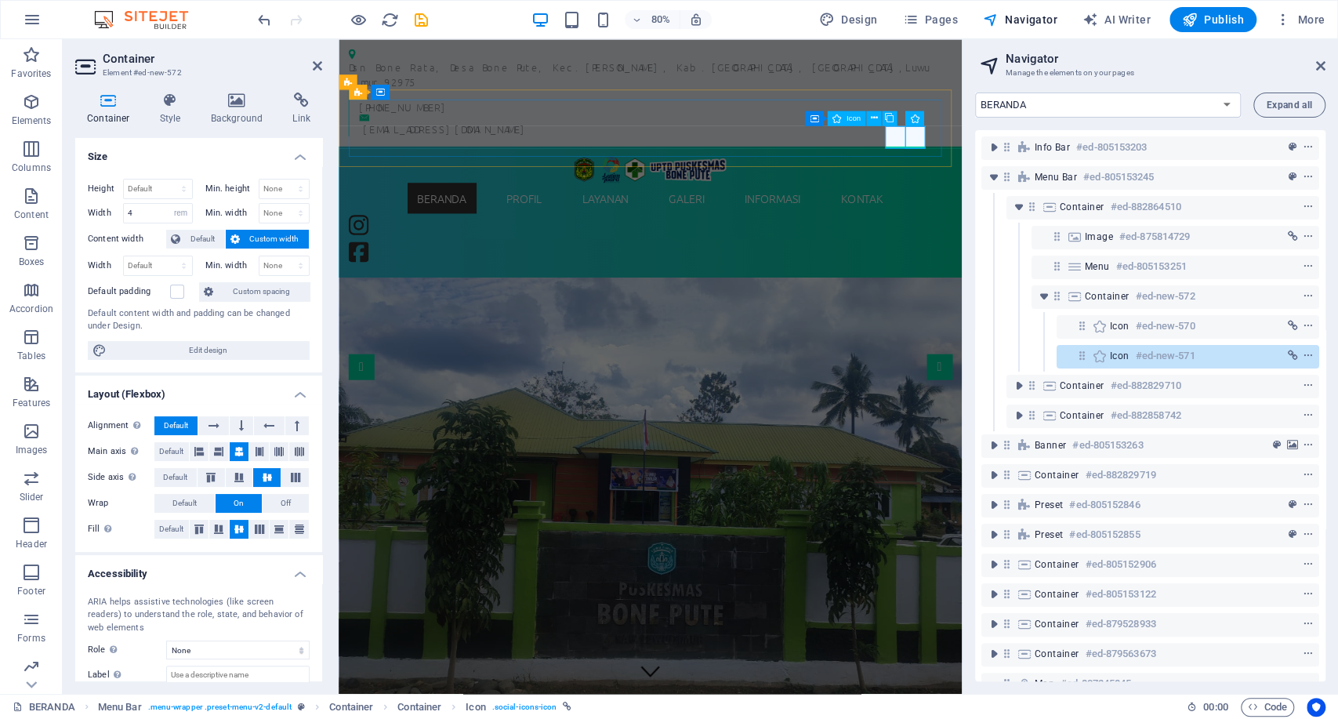
click at [401, 257] on figure at bounding box center [376, 274] width 50 height 34
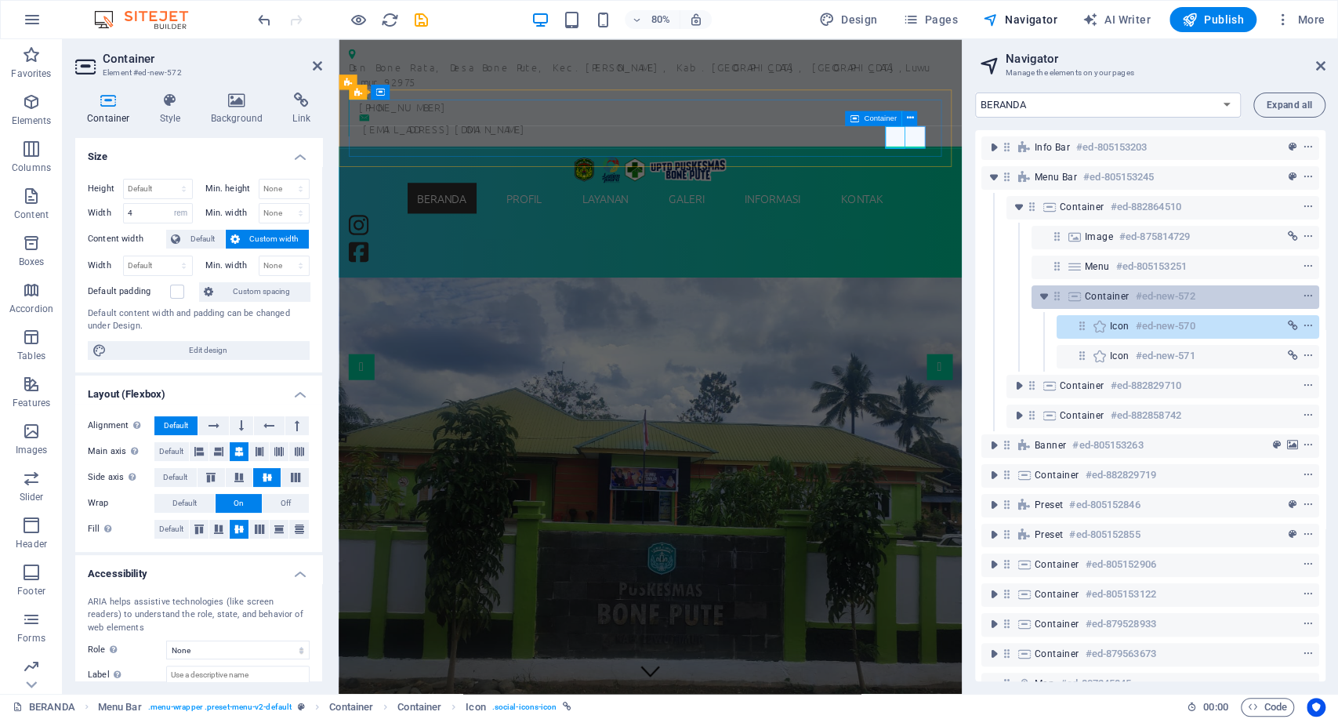
click at [1113, 301] on span "Container" at bounding box center [1107, 296] width 45 height 13
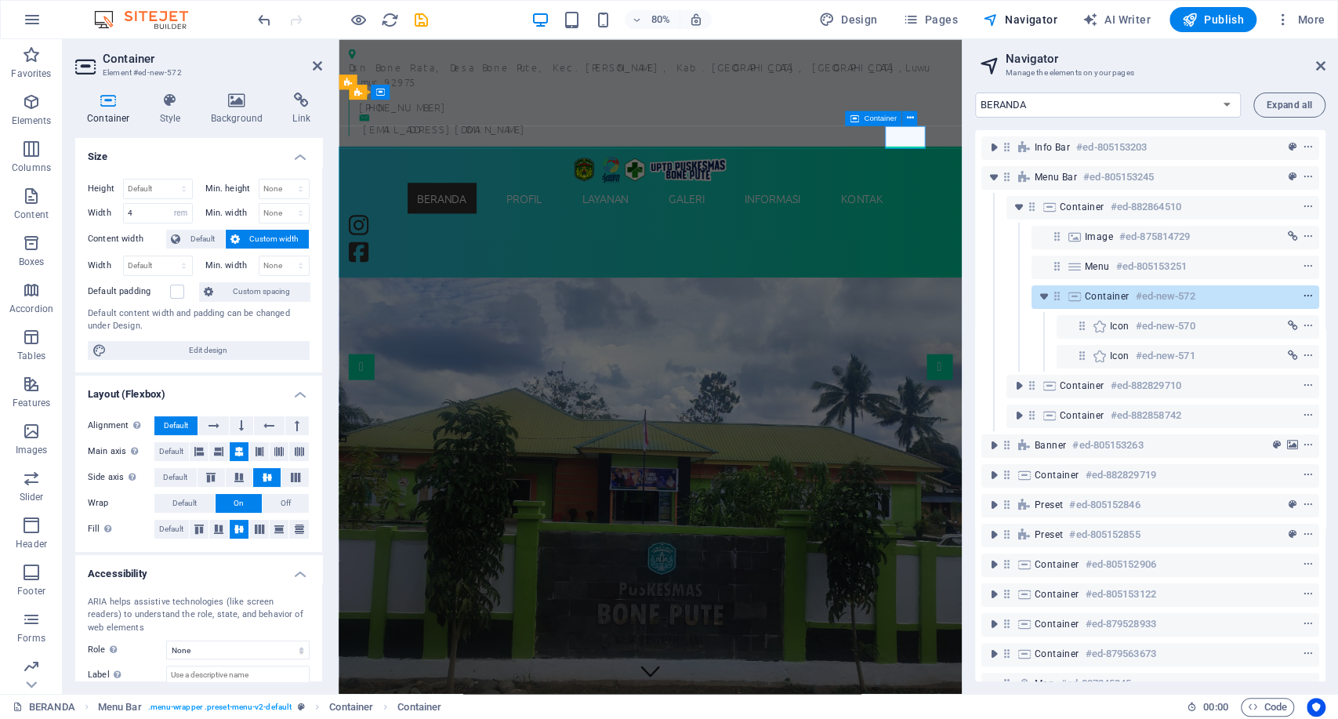
click at [1304, 296] on icon "context-menu" at bounding box center [1308, 296] width 11 height 11
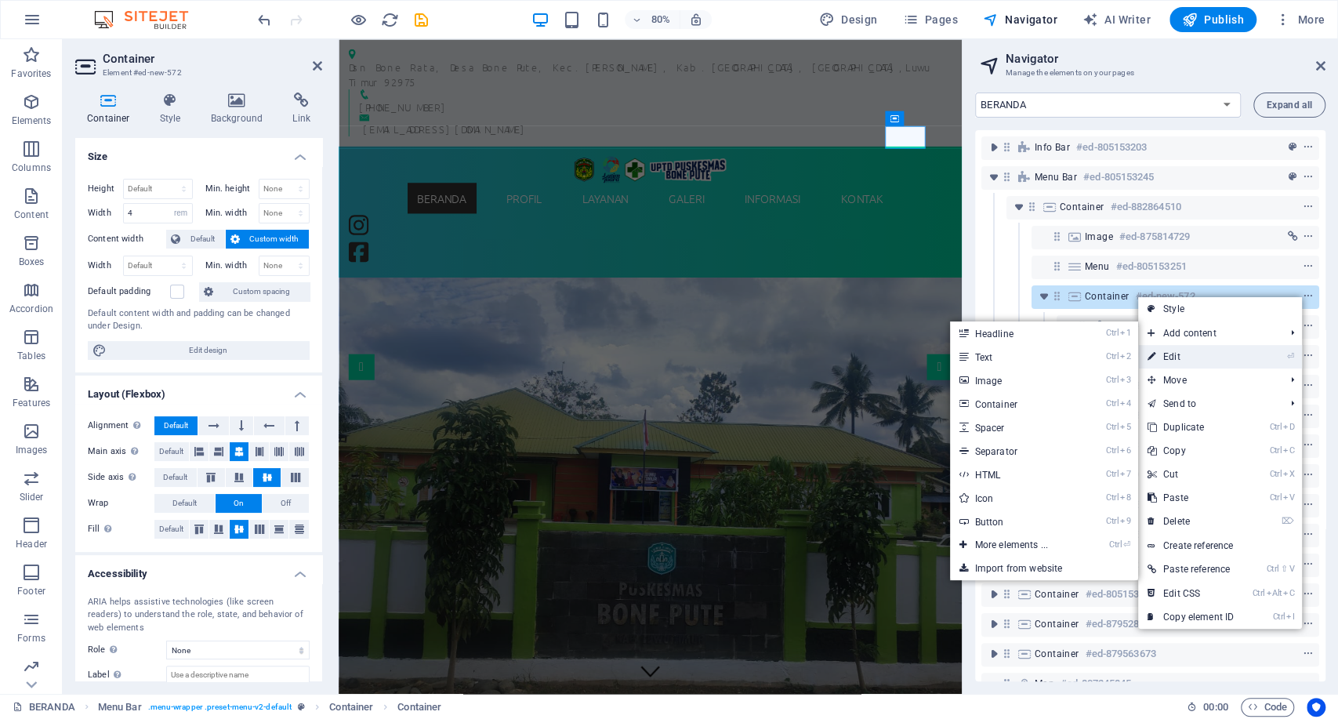
click at [1255, 350] on li "⏎ Edit" at bounding box center [1221, 357] width 164 height 24
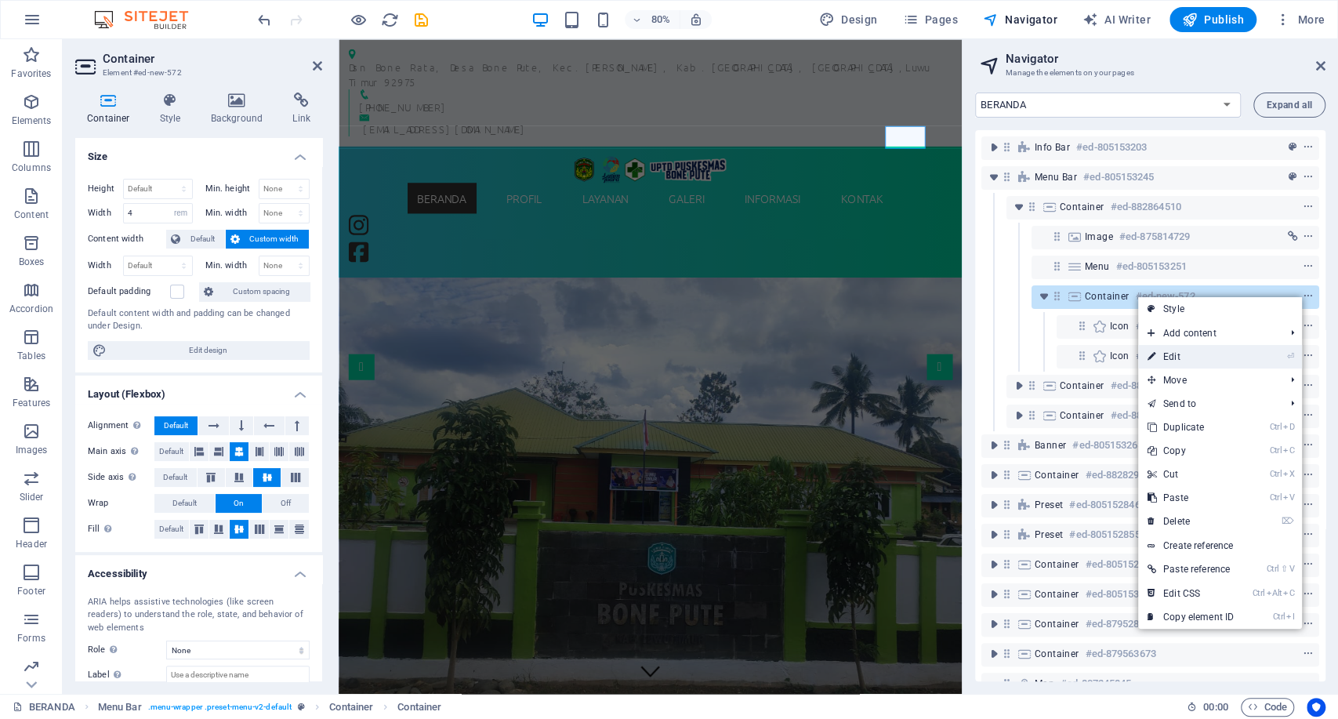
click at [1175, 348] on link "⏎ Edit" at bounding box center [1191, 357] width 105 height 24
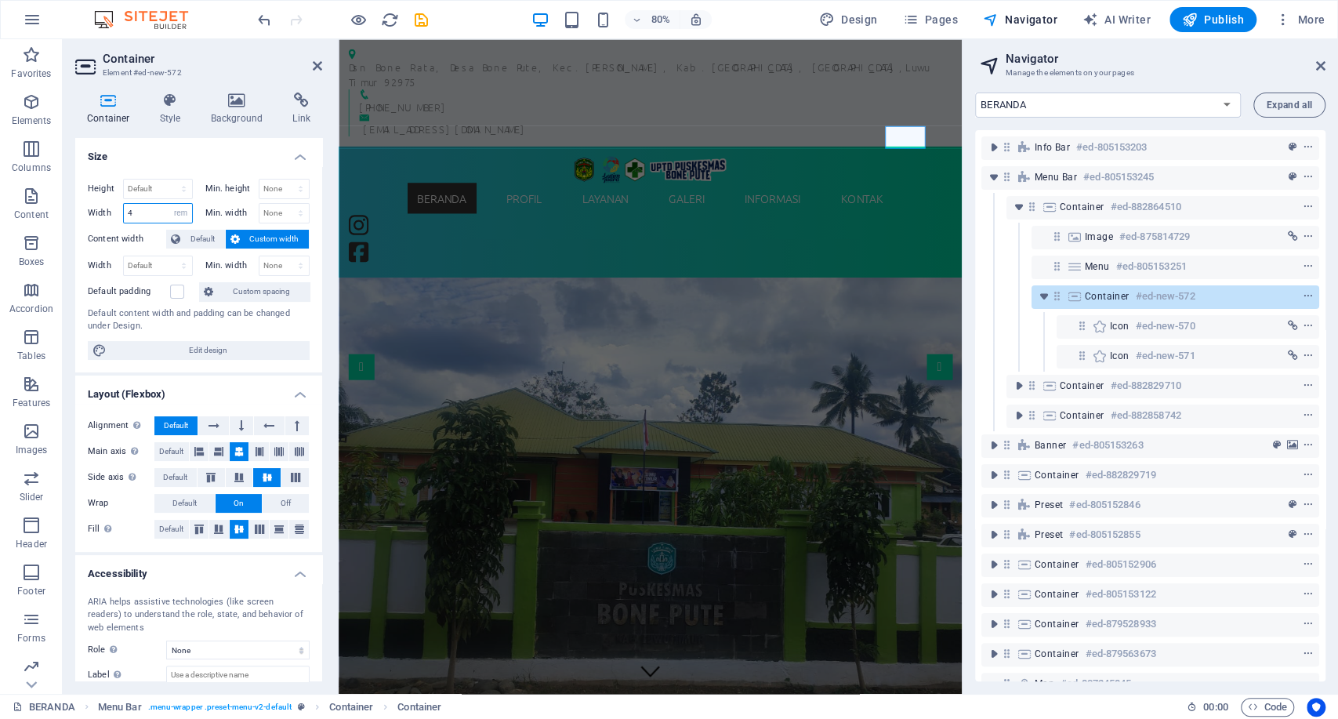
drag, startPoint x: 140, startPoint y: 215, endPoint x: 90, endPoint y: 216, distance: 49.4
click at [90, 216] on div "Width 4 Default px rem % em vh vw" at bounding box center [140, 213] width 105 height 20
type input "5"
click at [414, 257] on figure at bounding box center [382, 274] width 63 height 34
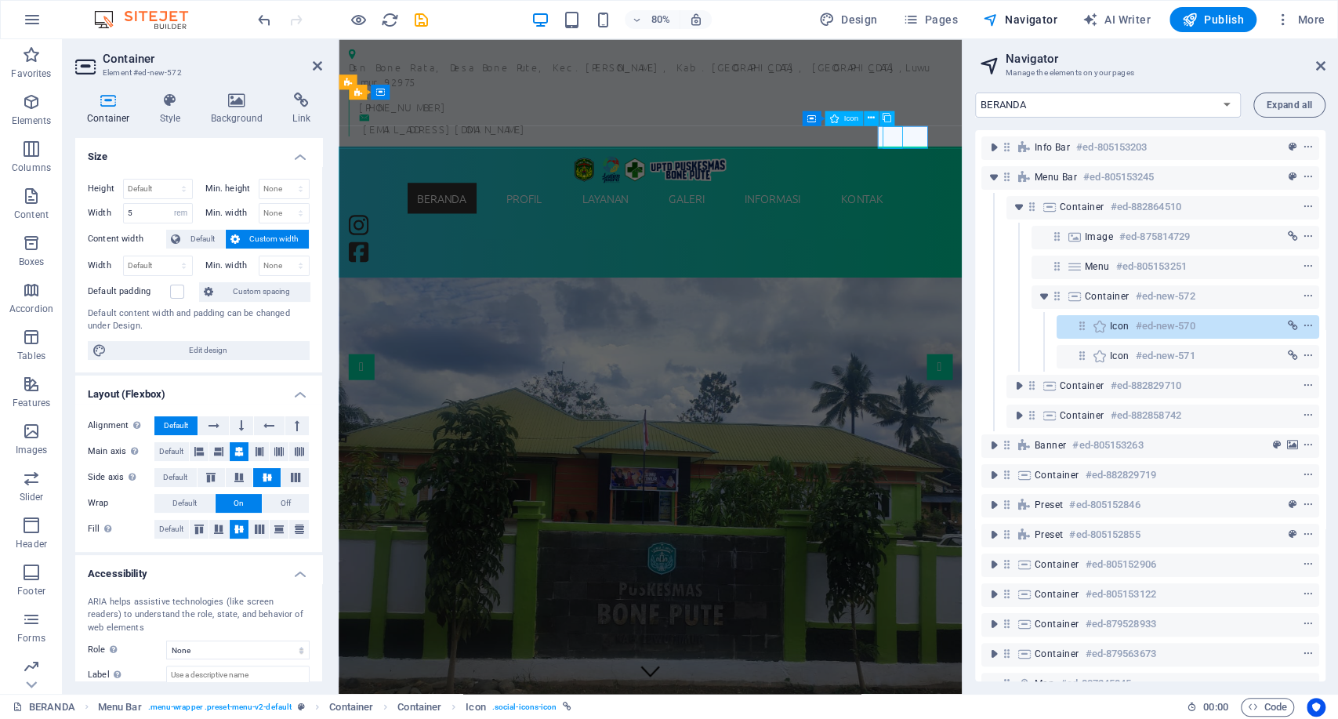
click at [414, 257] on figure at bounding box center [382, 274] width 63 height 34
select select "xMidYMid"
select select "rem"
select select "px"
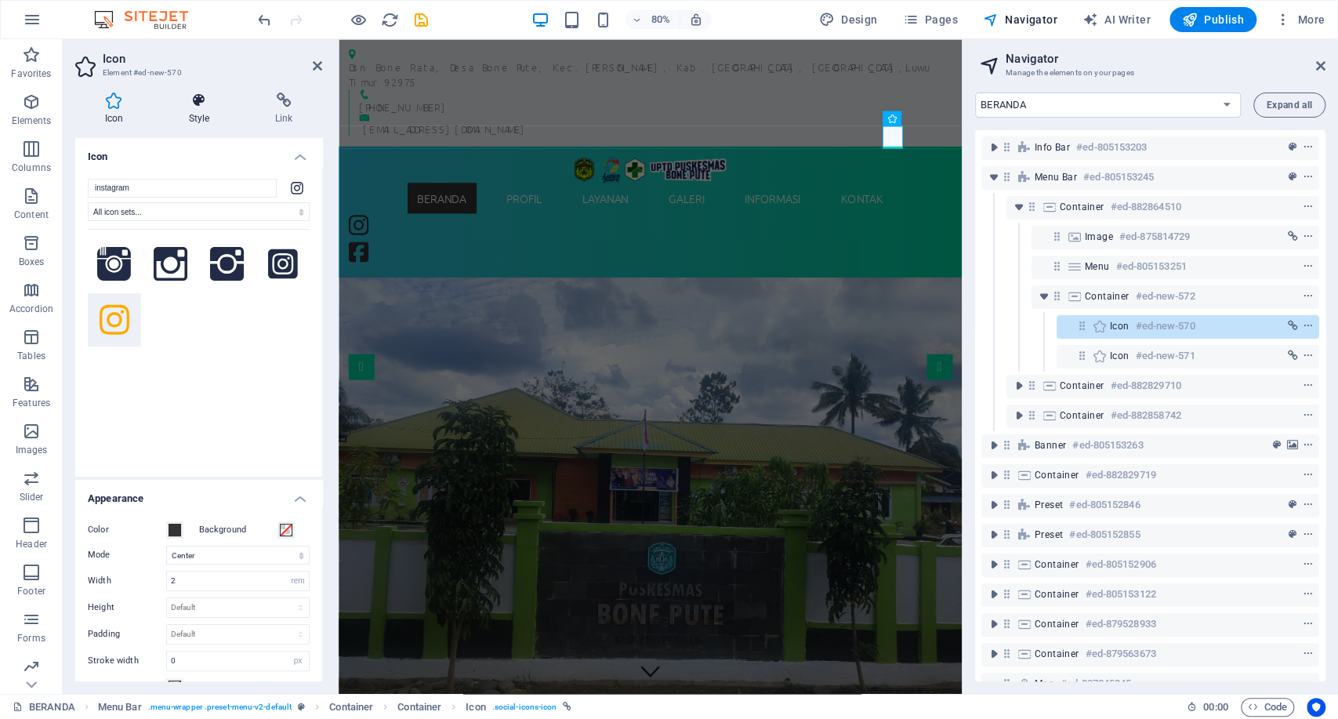
click at [207, 116] on h4 "Style" at bounding box center [202, 109] width 86 height 33
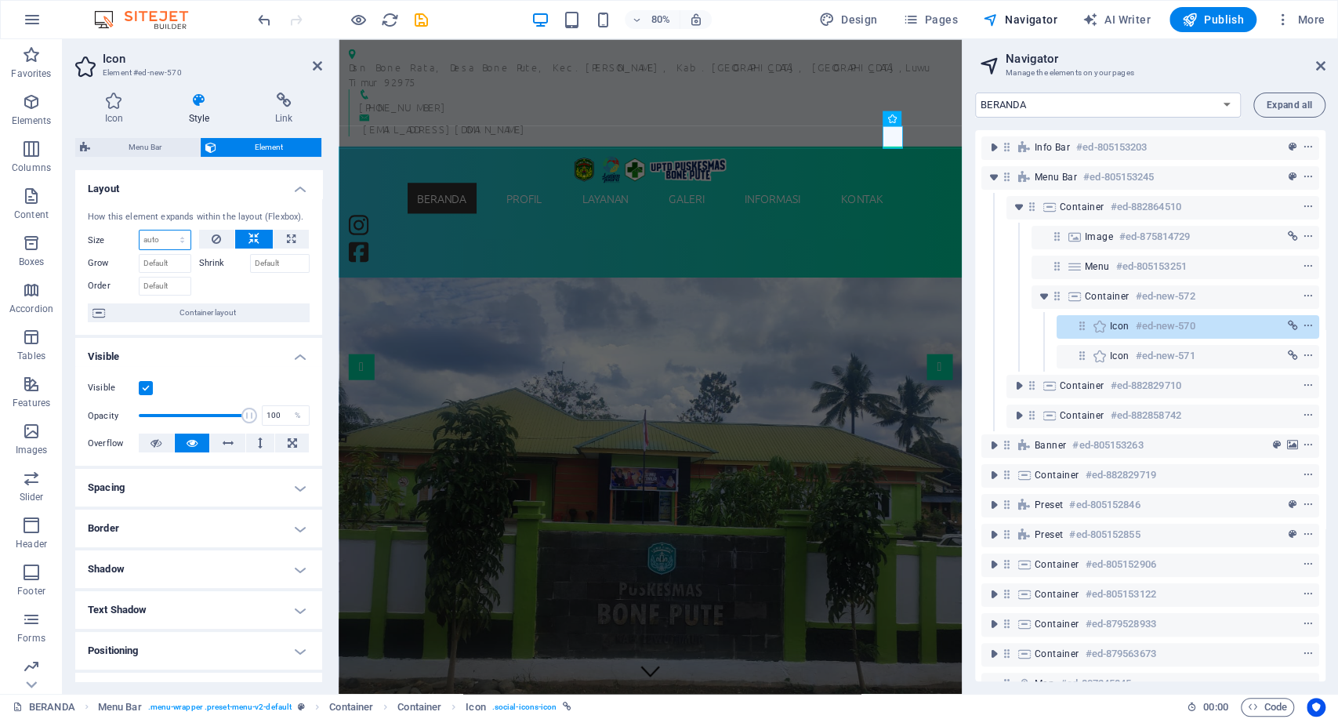
click at [172, 234] on select "Default auto px % 1/1 1/2 1/3 1/4 1/5 1/6 1/7 1/8 1/9 1/10" at bounding box center [165, 240] width 51 height 19
click at [288, 290] on div at bounding box center [254, 284] width 111 height 23
click at [282, 236] on button at bounding box center [291, 239] width 35 height 19
type input "100"
select select "%"
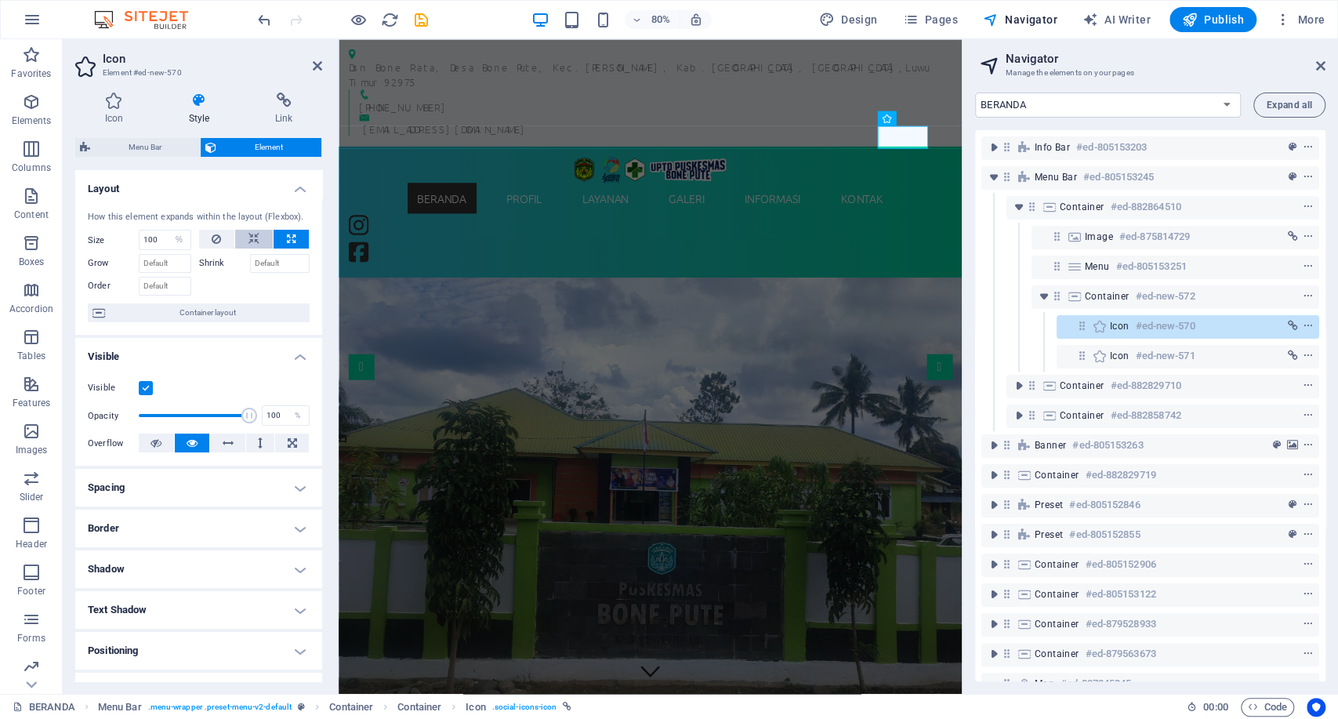
click at [260, 234] on button at bounding box center [254, 239] width 38 height 19
select select "DISABLED_OPTION_VALUE"
click at [223, 233] on button at bounding box center [217, 239] width 36 height 19
click at [245, 232] on button at bounding box center [254, 239] width 38 height 19
click at [128, 112] on h4 "Icon" at bounding box center [117, 109] width 84 height 33
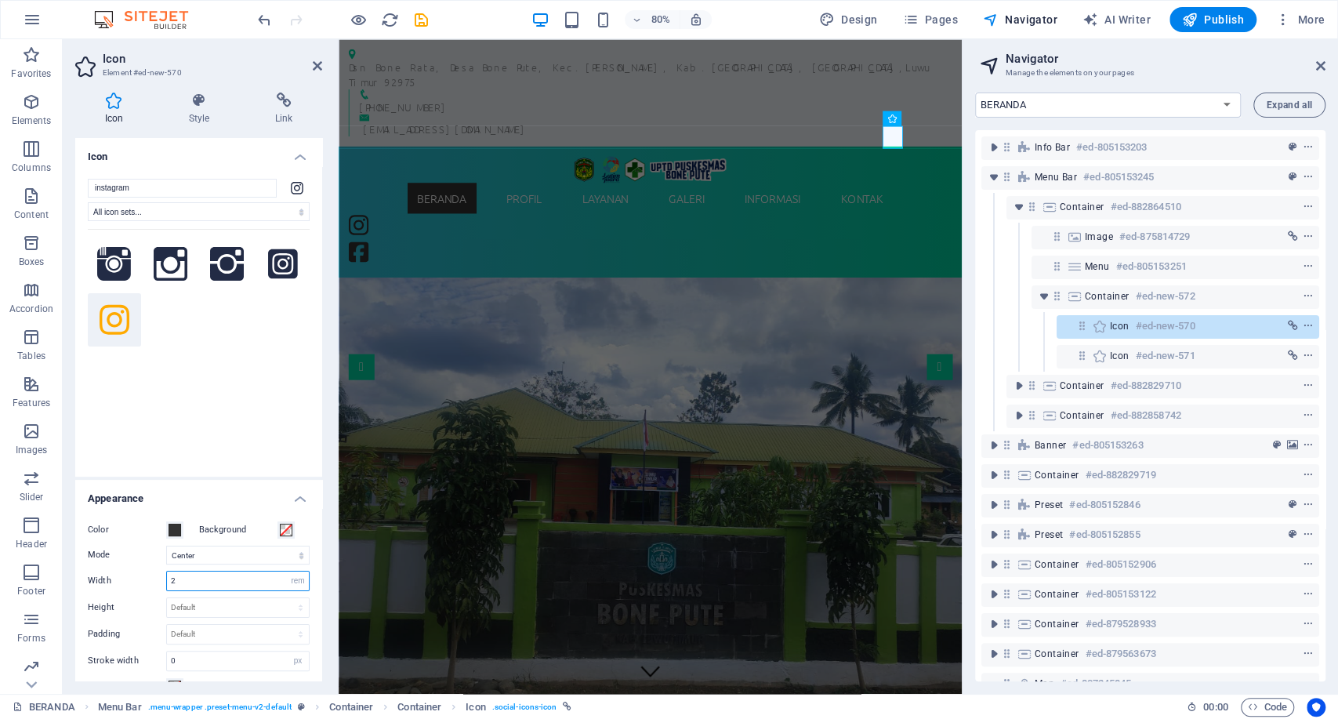
click at [203, 586] on input "2" at bounding box center [238, 581] width 142 height 19
click at [414, 291] on figure at bounding box center [382, 308] width 63 height 34
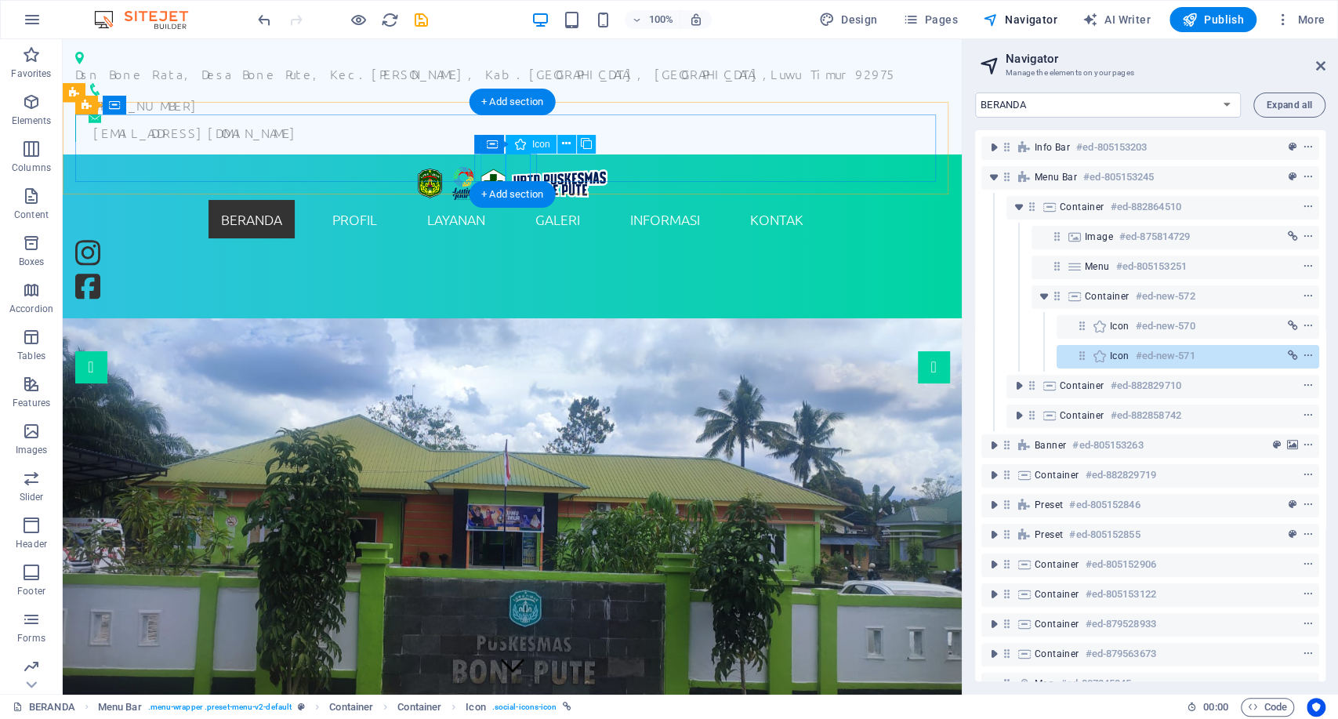
click at [138, 238] on figure at bounding box center [106, 255] width 63 height 34
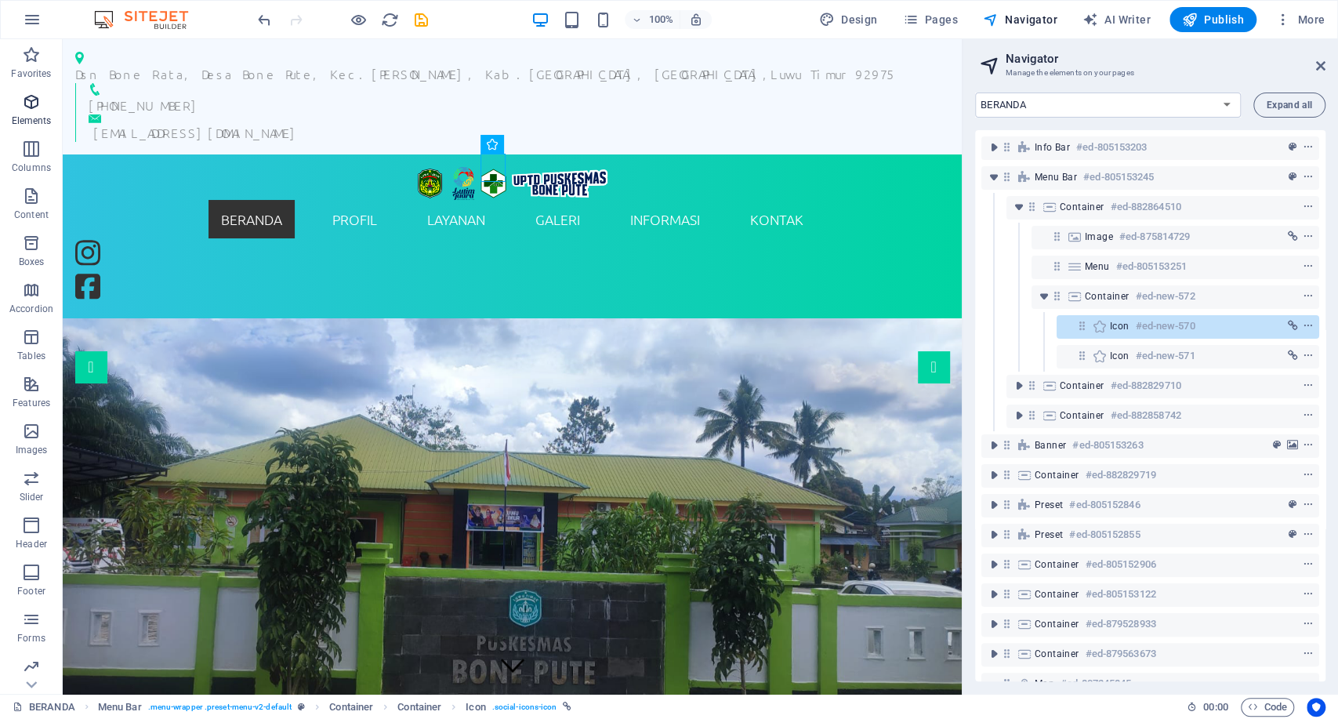
click at [27, 128] on span "Elements" at bounding box center [31, 112] width 63 height 38
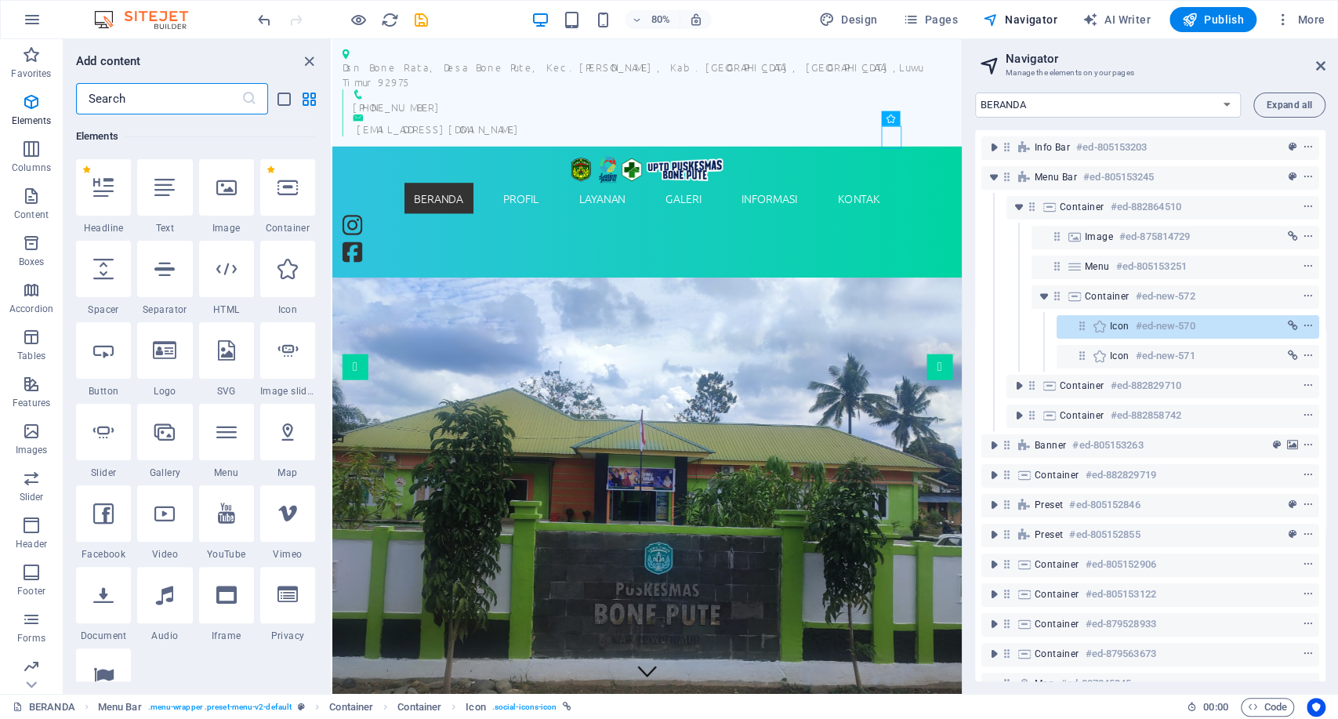
scroll to position [167, 0]
click at [122, 284] on div at bounding box center [103, 269] width 55 height 56
select select "px"
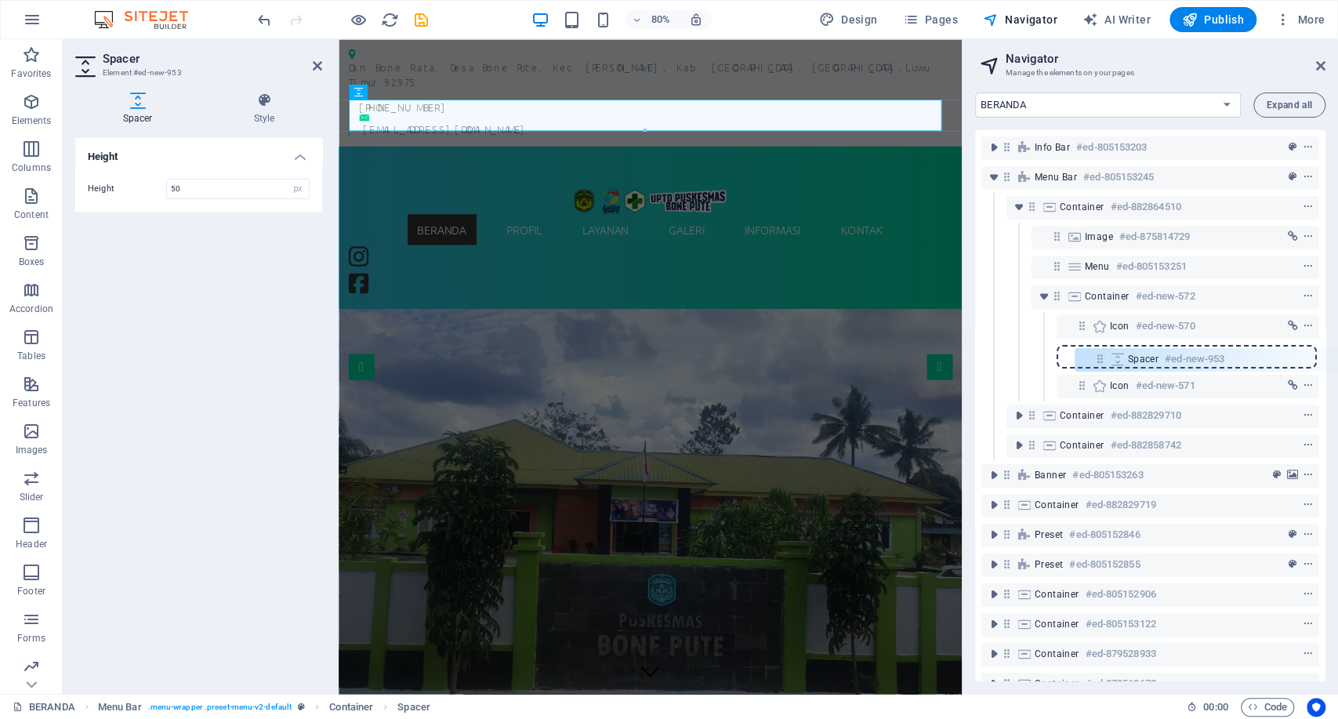
drag, startPoint x: 1054, startPoint y: 234, endPoint x: 1098, endPoint y: 363, distance: 136.6
click at [1098, 363] on div "Info Bar #ed-805153203 Menu Bar #ed-805153245 Container #ed-882864510 Spacer #e…" at bounding box center [1150, 405] width 350 height 551
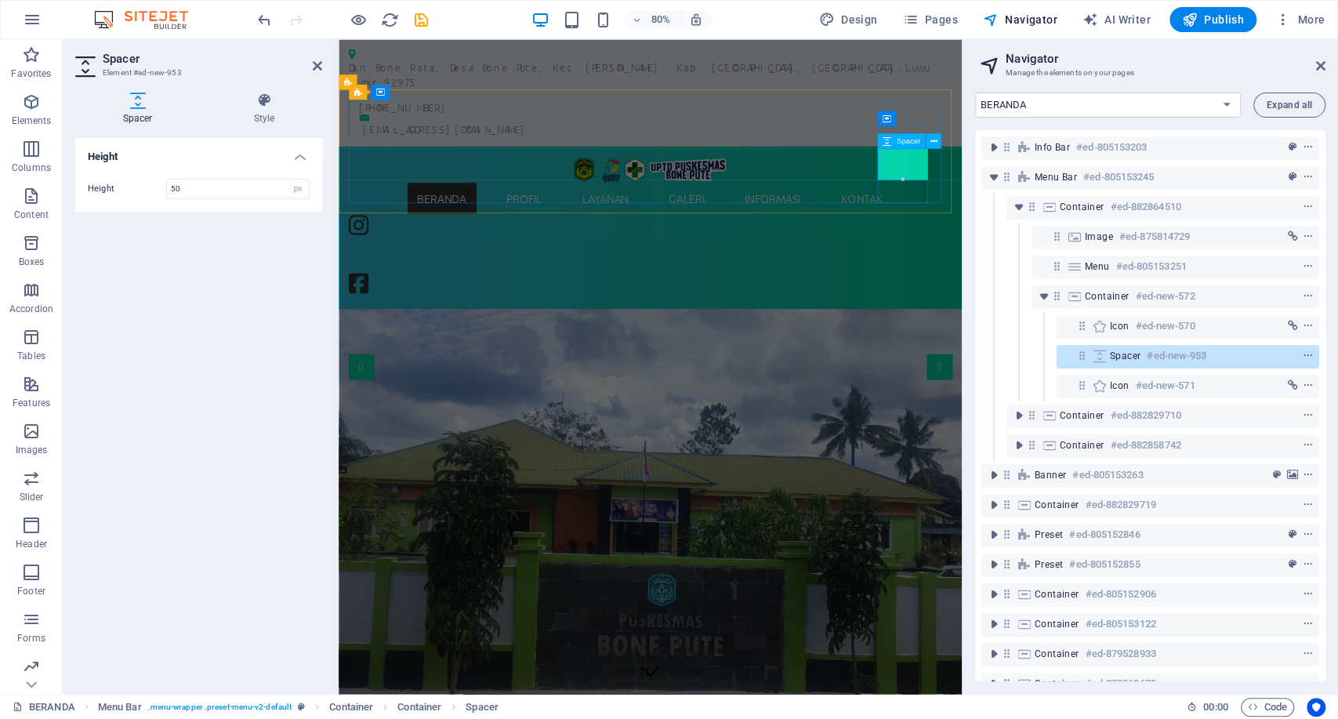
drag, startPoint x: 1241, startPoint y: 216, endPoint x: 1055, endPoint y: 180, distance: 190.1
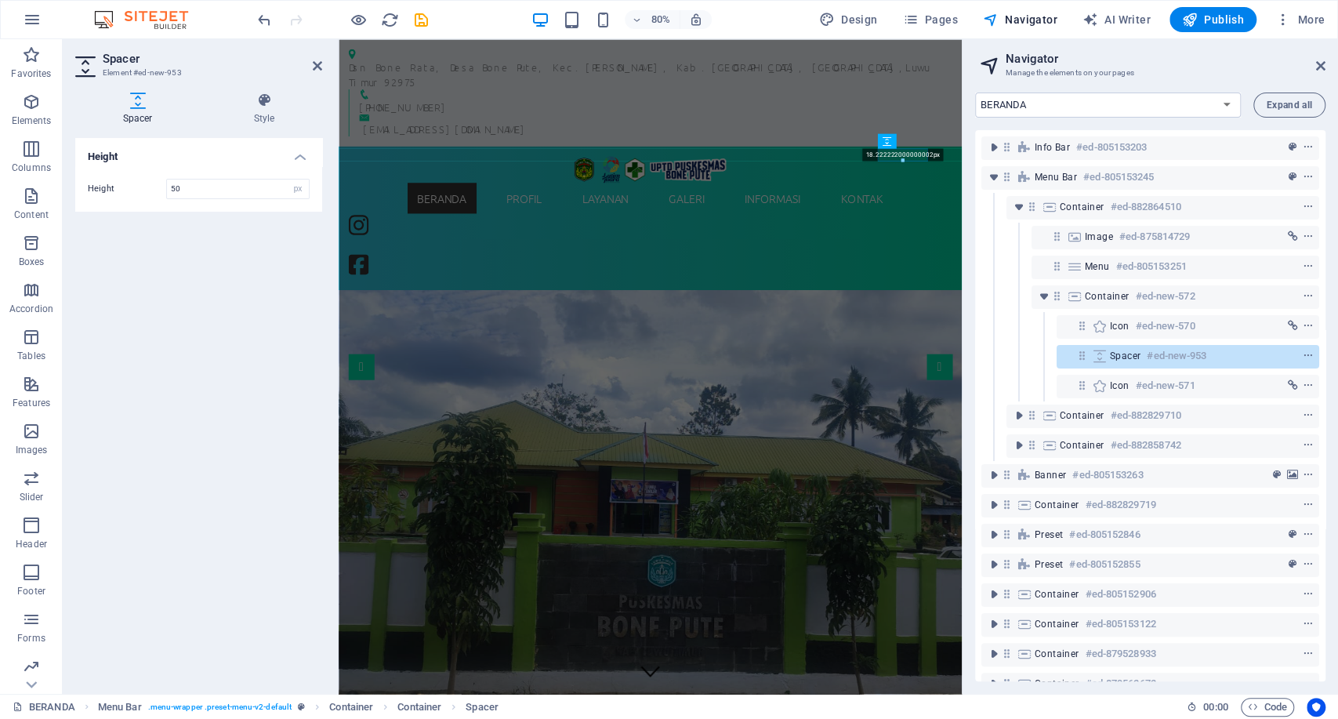
click at [922, 126] on div at bounding box center [902, 154] width 50 height 58
drag, startPoint x: 899, startPoint y: 159, endPoint x: 903, endPoint y: 141, distance: 18.3
click at [903, 141] on div "H2 Banner Preset Icon Container H2 Container Icon Menu Bar Container Icon Menu …" at bounding box center [650, 366] width 623 height 655
type input "16"
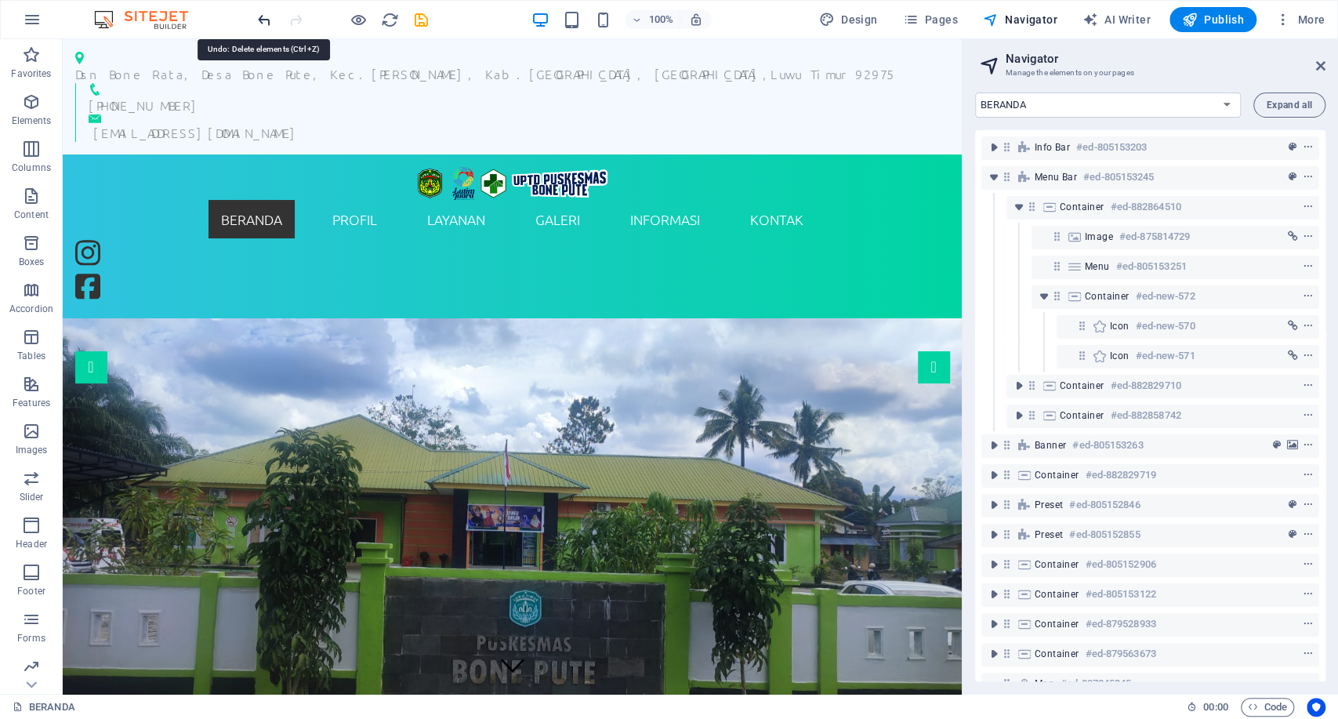
click at [269, 20] on icon "undo" at bounding box center [265, 20] width 18 height 18
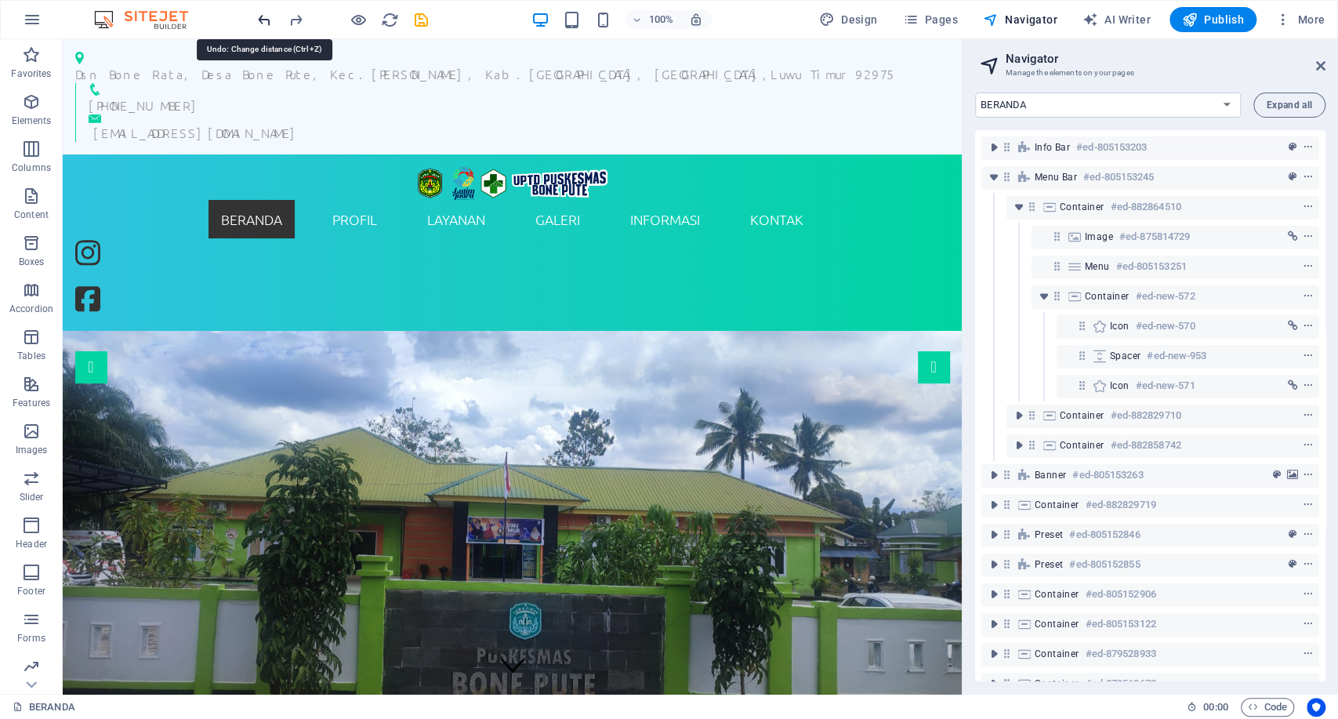
click at [269, 20] on icon "undo" at bounding box center [265, 20] width 18 height 18
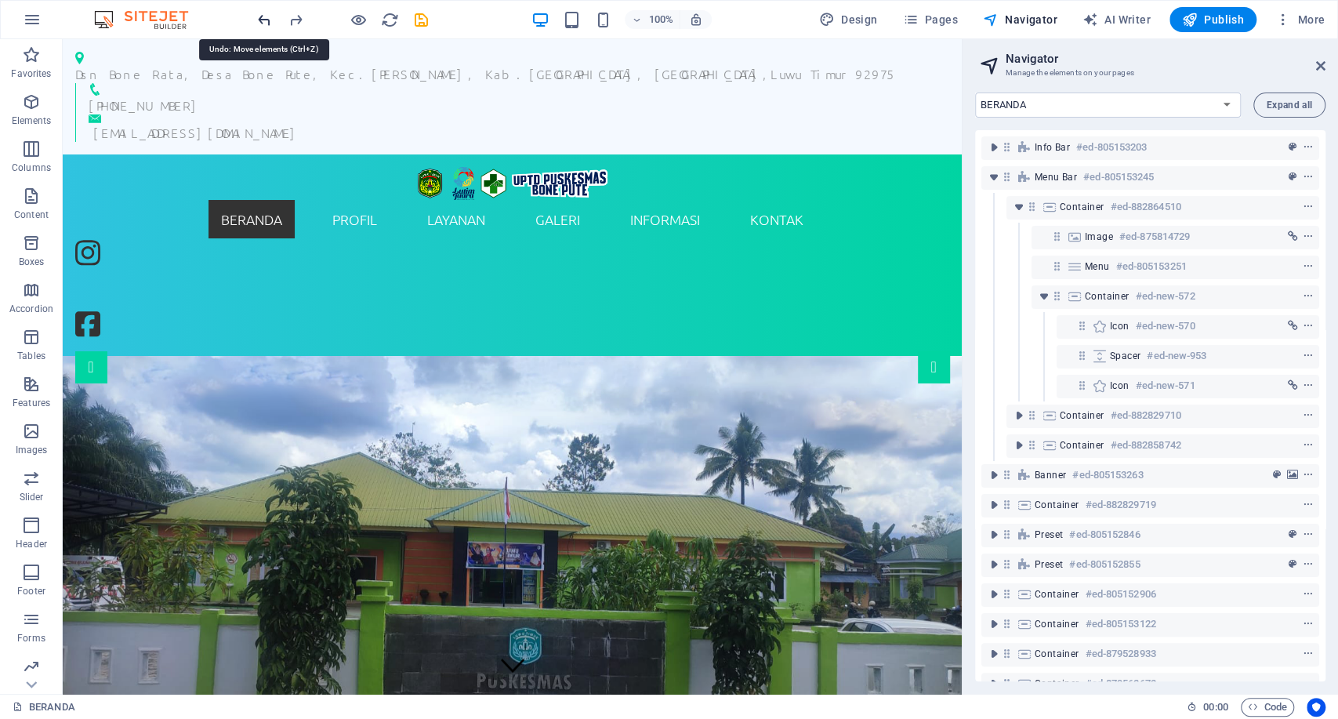
click at [269, 20] on icon "undo" at bounding box center [265, 20] width 18 height 18
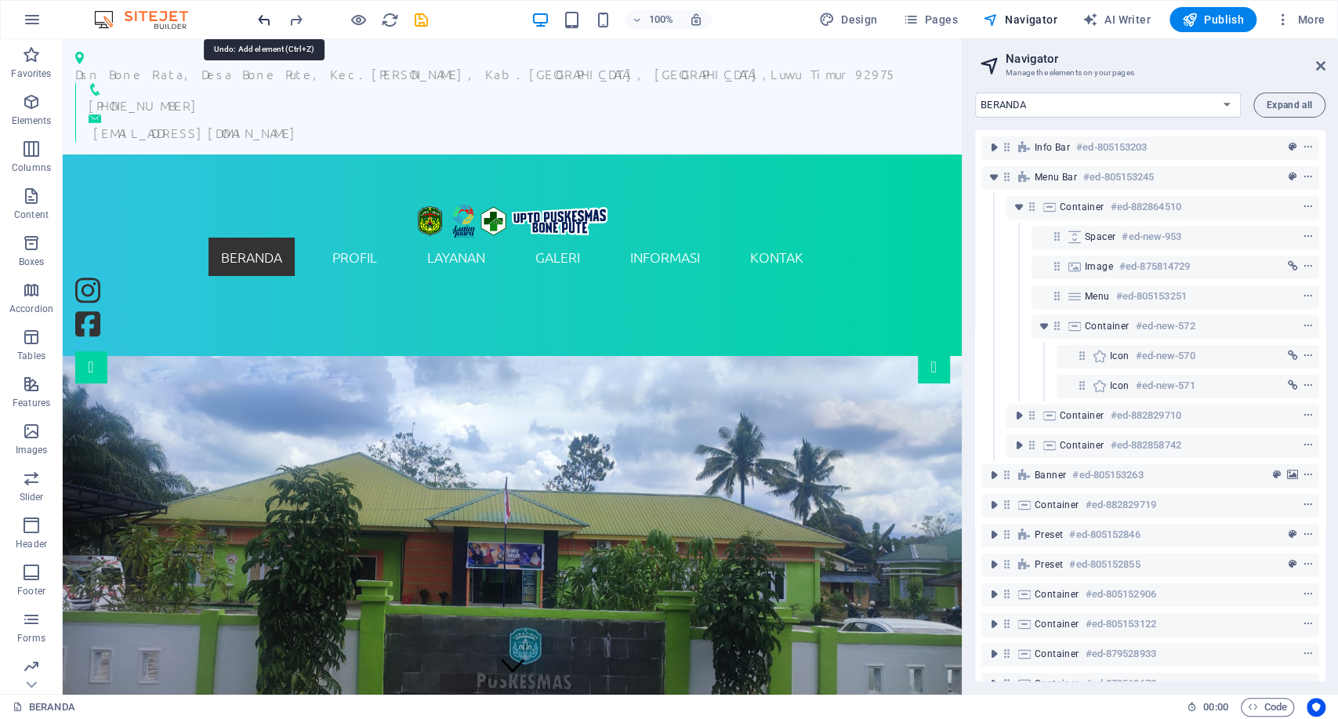
click at [269, 20] on icon "undo" at bounding box center [265, 20] width 18 height 18
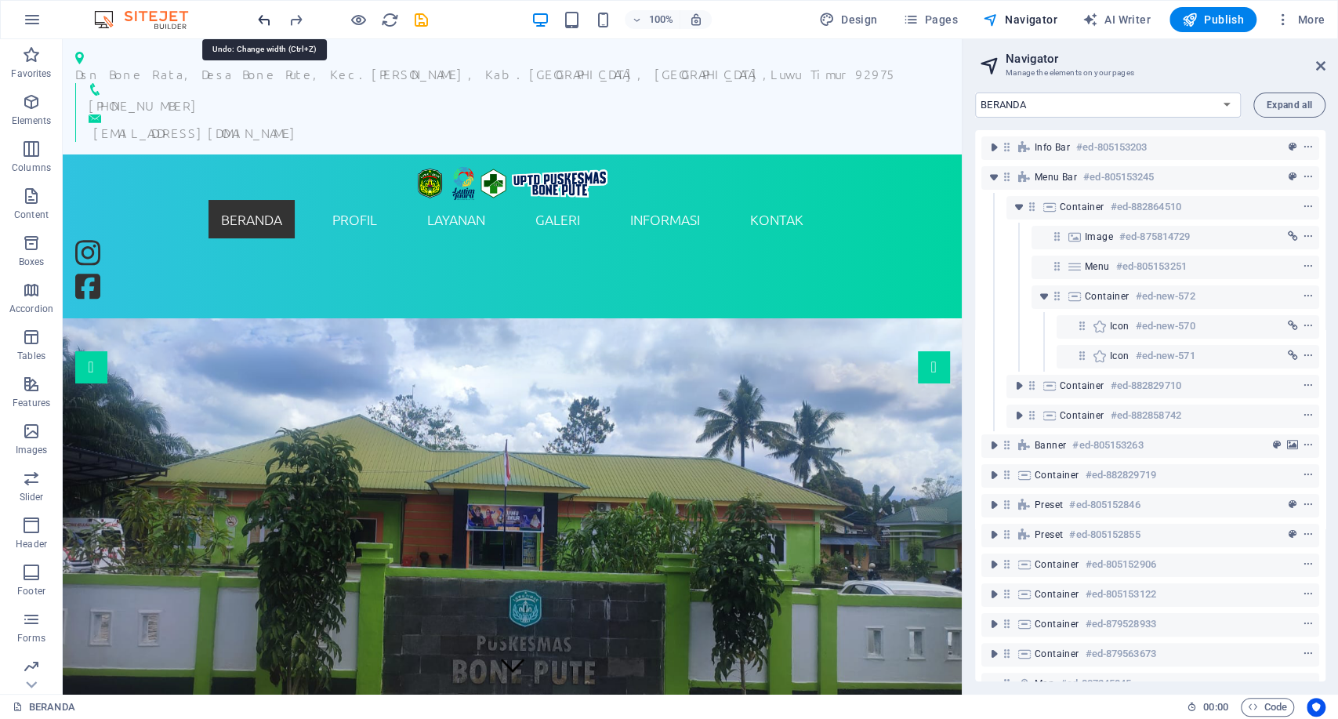
click at [269, 20] on icon "undo" at bounding box center [265, 20] width 18 height 18
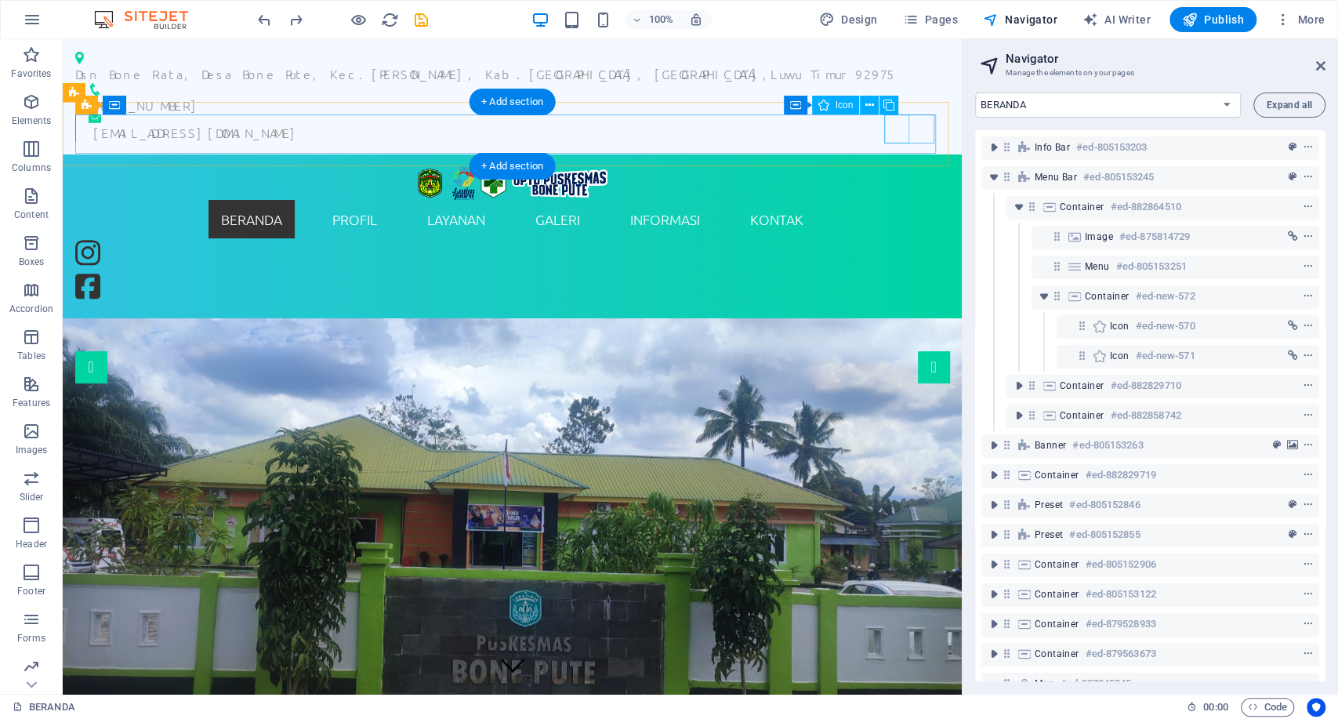
click at [125, 238] on figure at bounding box center [100, 255] width 50 height 34
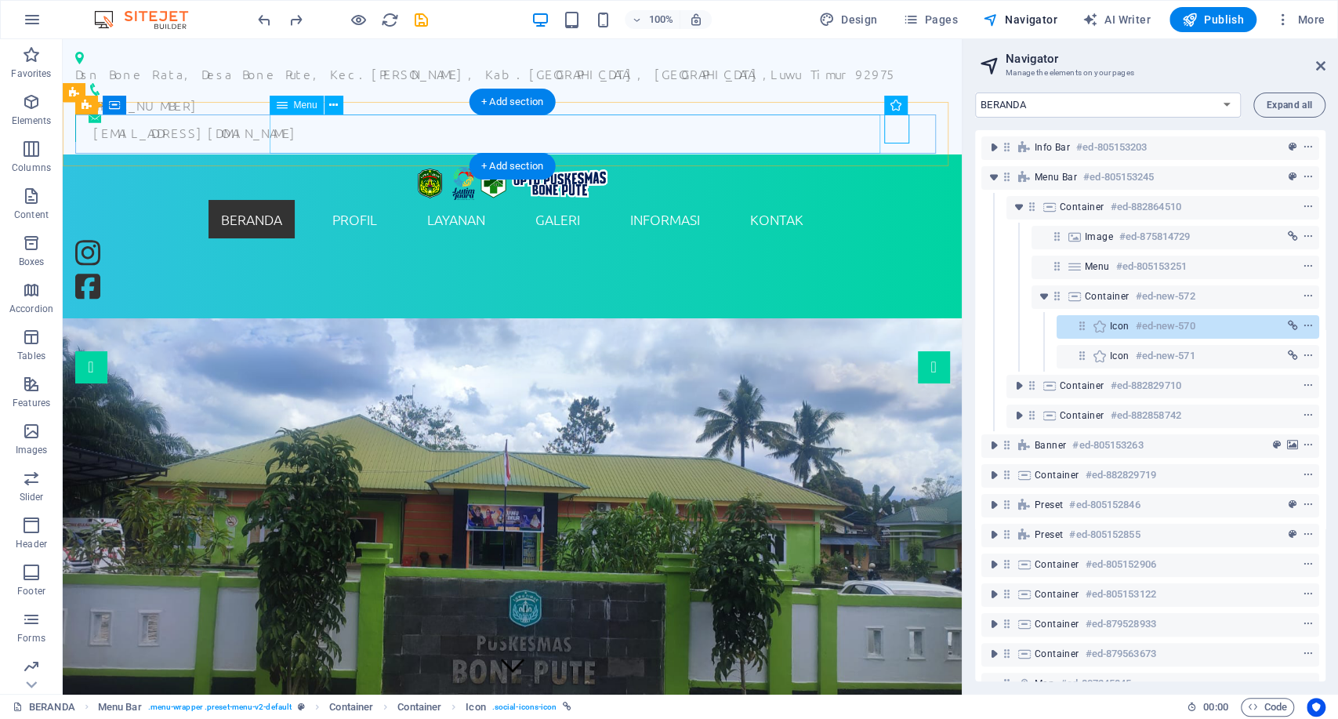
click at [869, 200] on nav "BERANDA PROFIL SEJARAH VISI & MISI STRUKTUR ORGANISASI INFORMASI PEGAWAI WILAYA…" at bounding box center [512, 219] width 874 height 39
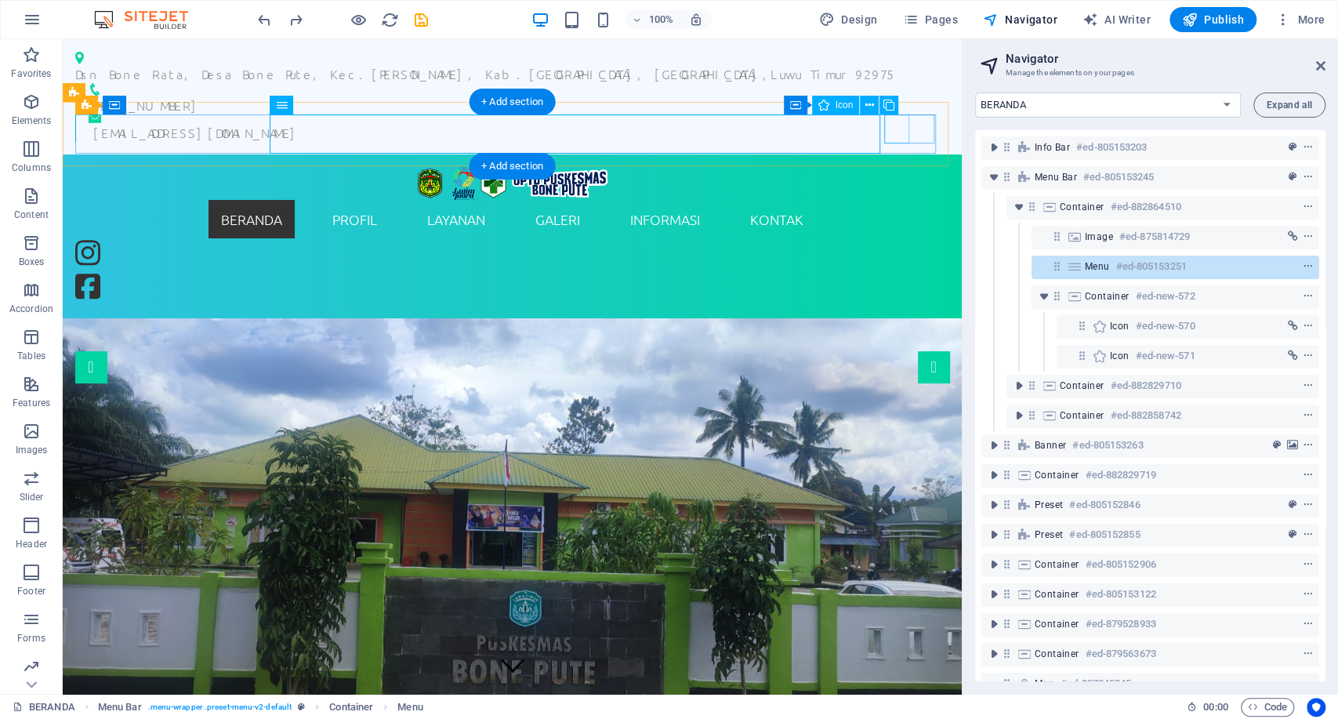
click at [125, 238] on figure at bounding box center [100, 255] width 50 height 34
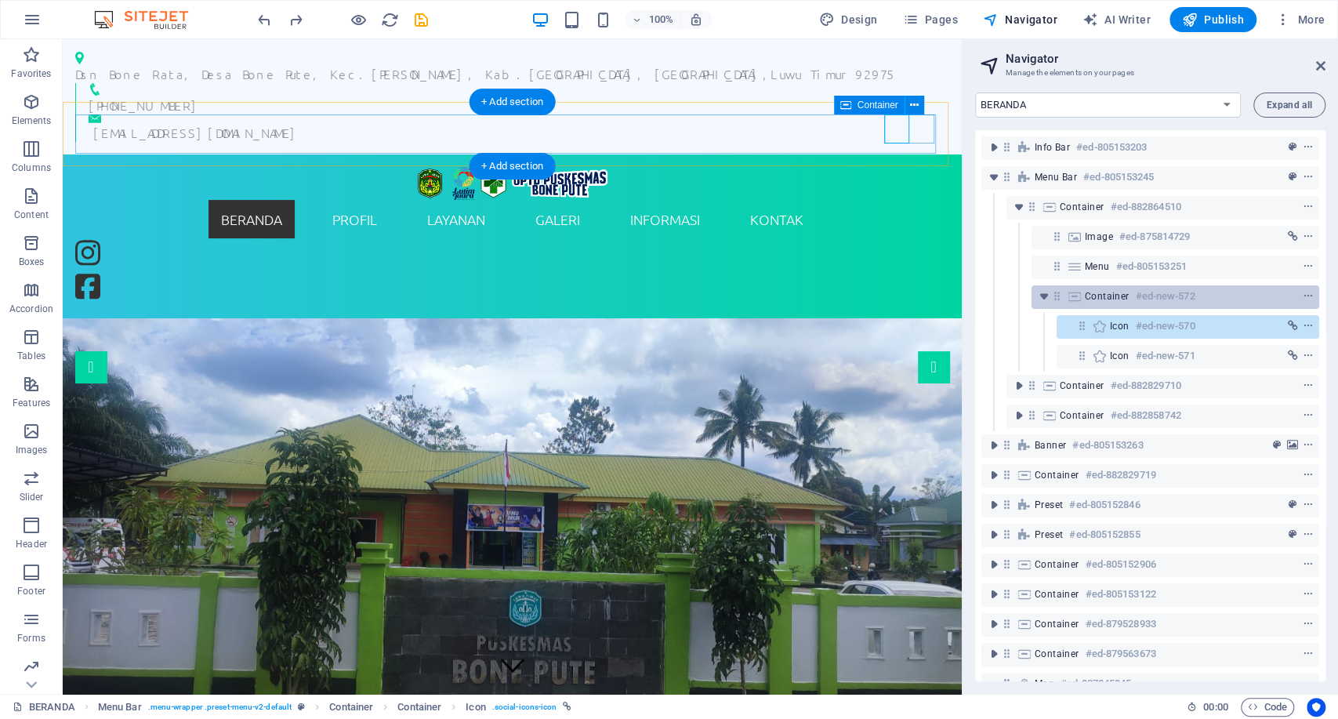
click at [1094, 289] on div "Container #ed-new-572" at bounding box center [1163, 296] width 156 height 19
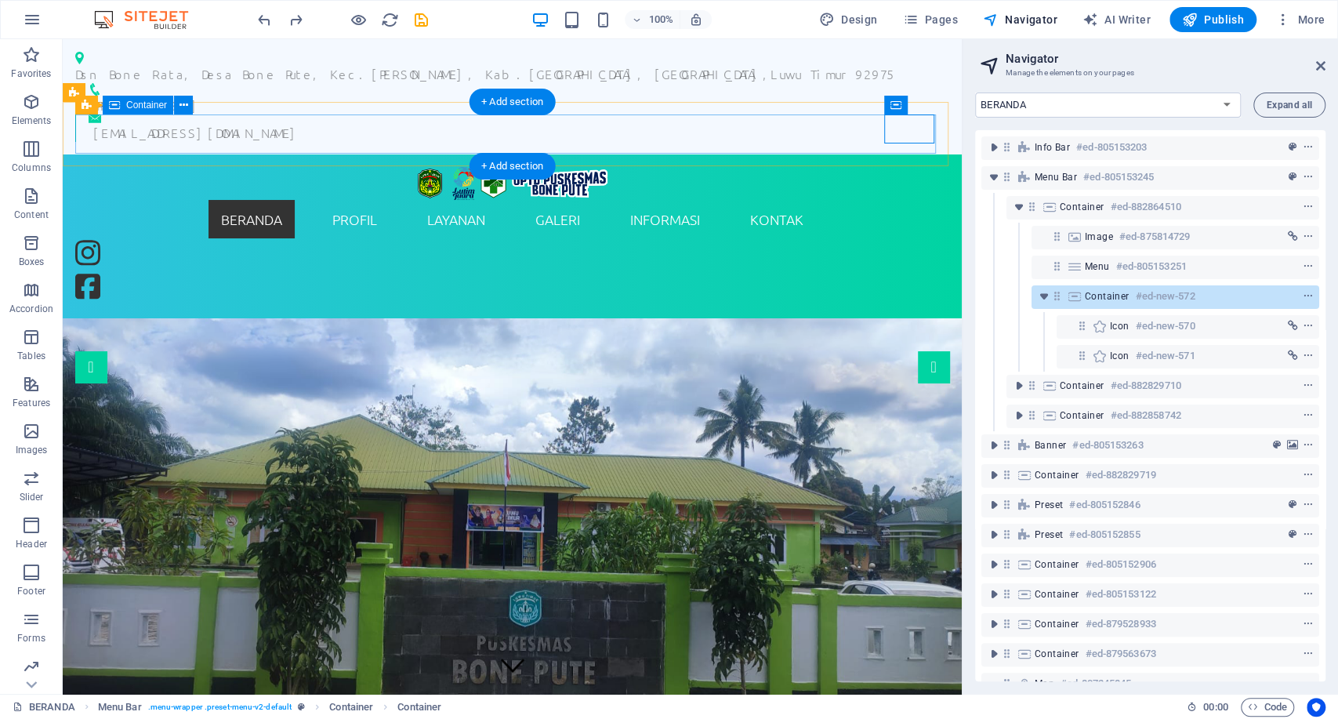
click at [895, 167] on div "BERANDA PROFIL SEJARAH VISI & MISI STRUKTUR ORGANISASI INFORMASI PEGAWAI WILAYA…" at bounding box center [512, 236] width 874 height 139
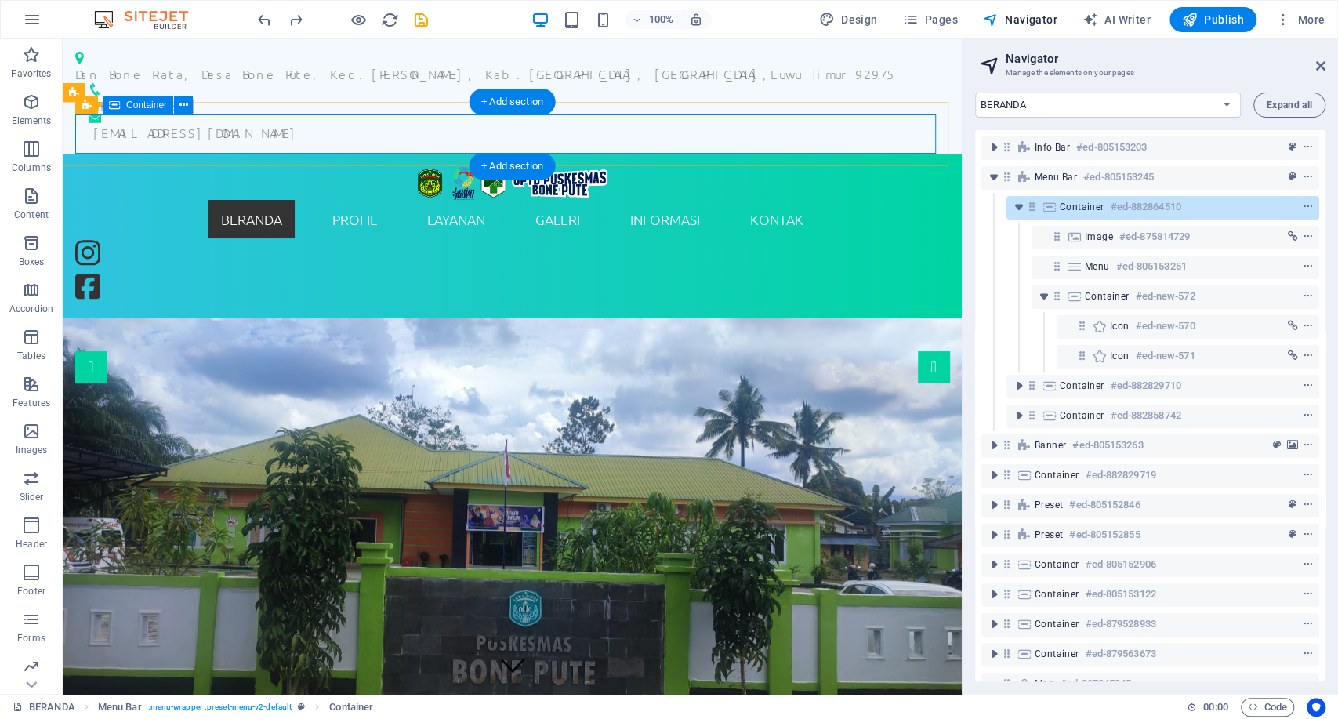
click at [1082, 202] on span "Container" at bounding box center [1082, 207] width 45 height 13
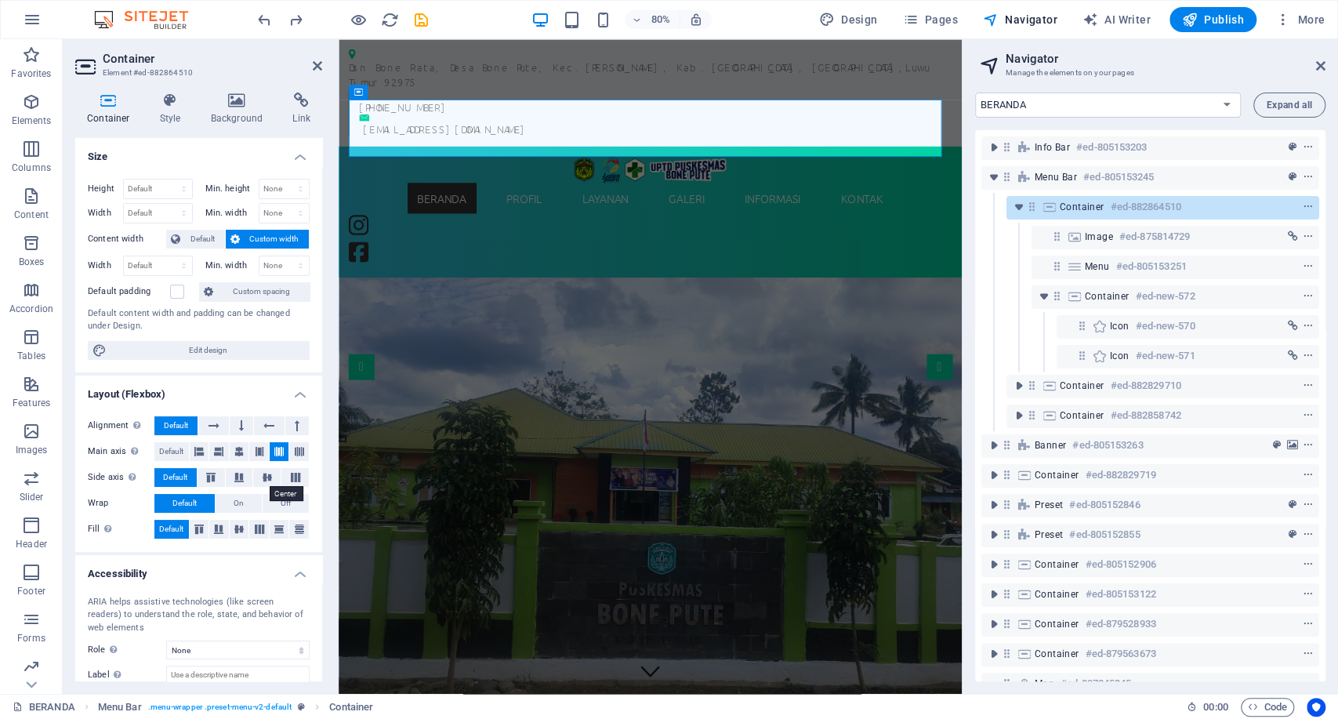
drag, startPoint x: 267, startPoint y: 474, endPoint x: 281, endPoint y: 462, distance: 17.8
click at [266, 474] on icon at bounding box center [267, 477] width 19 height 9
click at [907, 337] on figure at bounding box center [728, 603] width 779 height 532
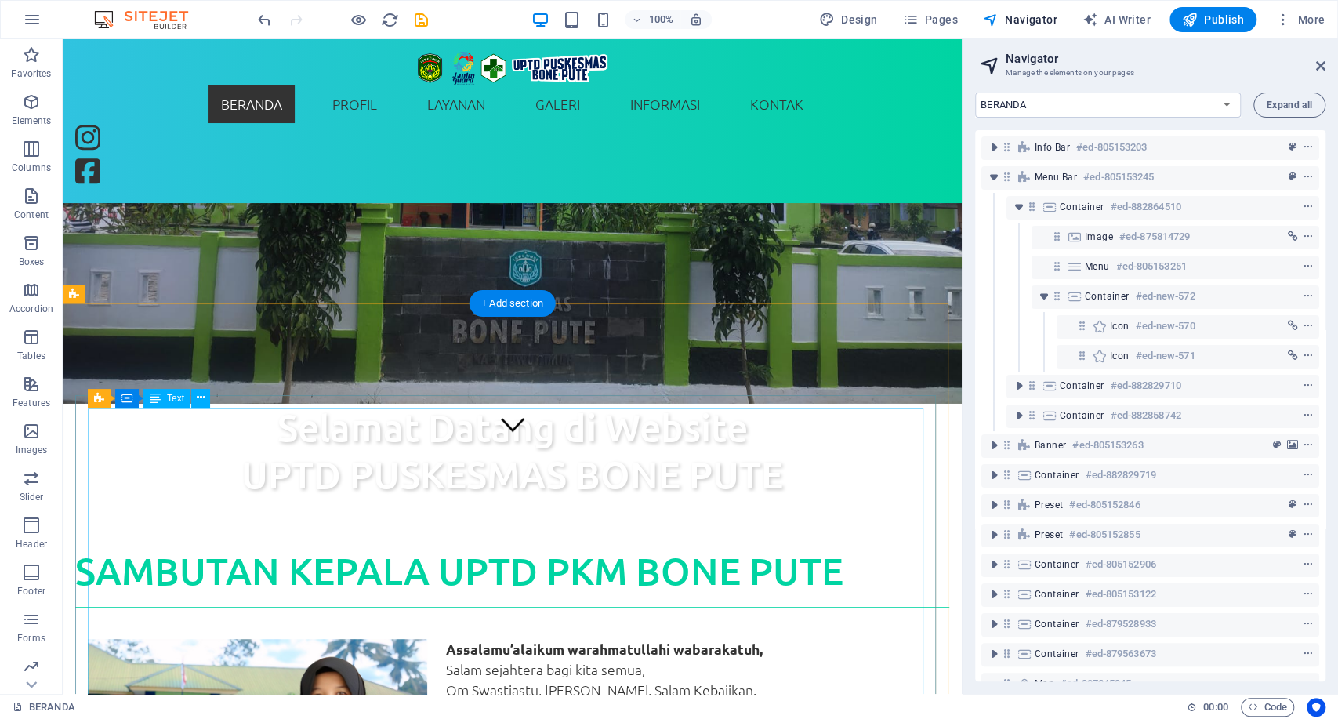
scroll to position [0, 0]
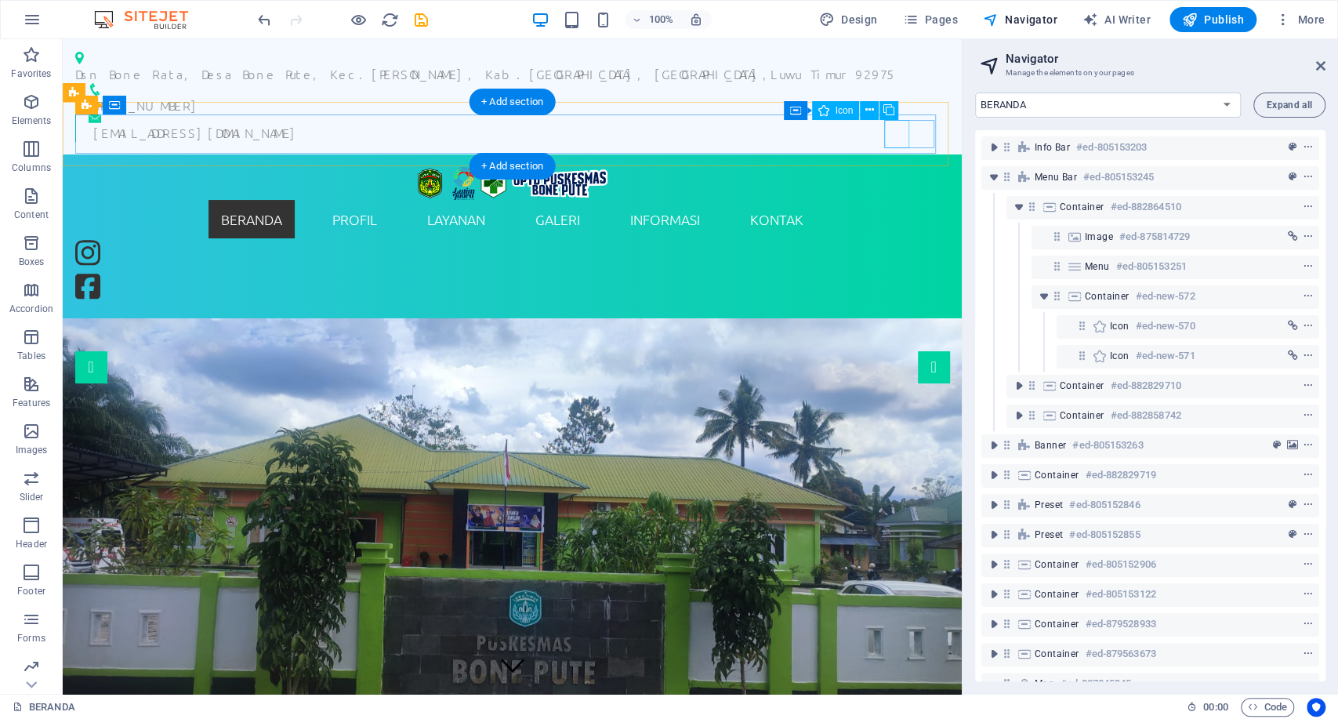
click at [125, 238] on figure at bounding box center [100, 255] width 50 height 34
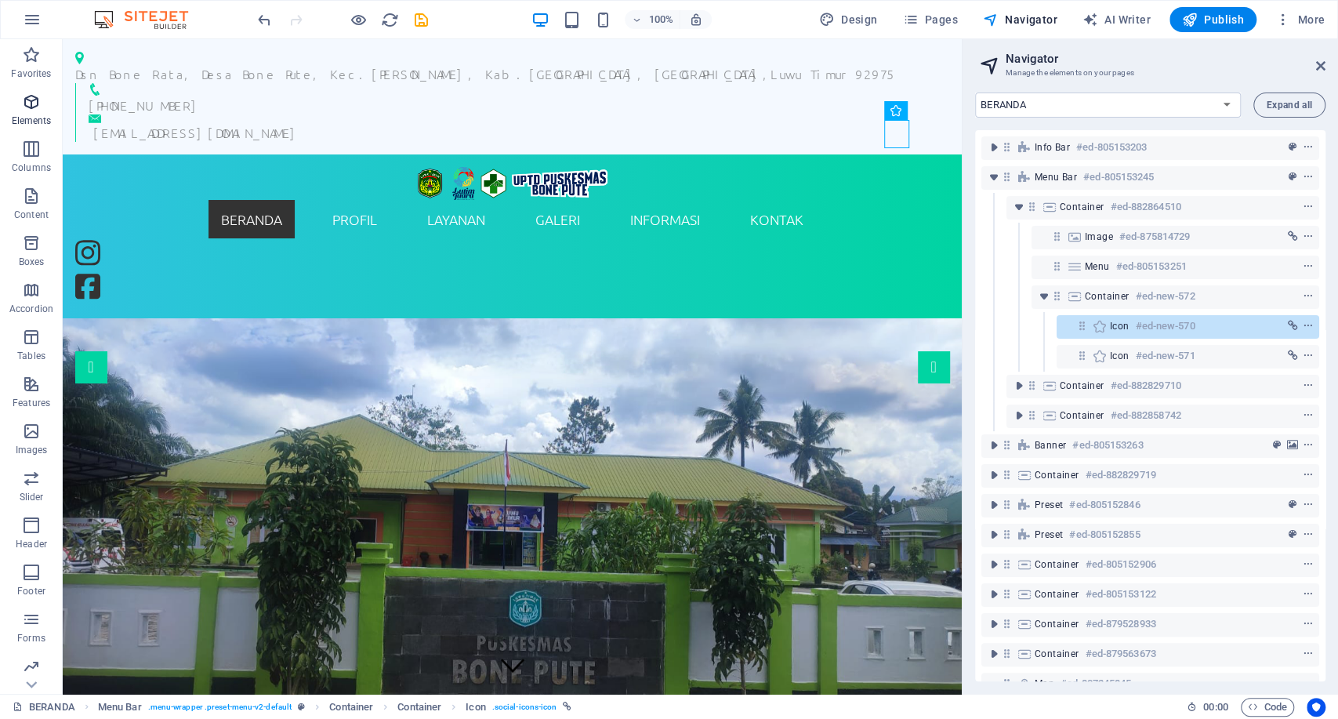
click at [39, 111] on span "Elements" at bounding box center [31, 112] width 63 height 38
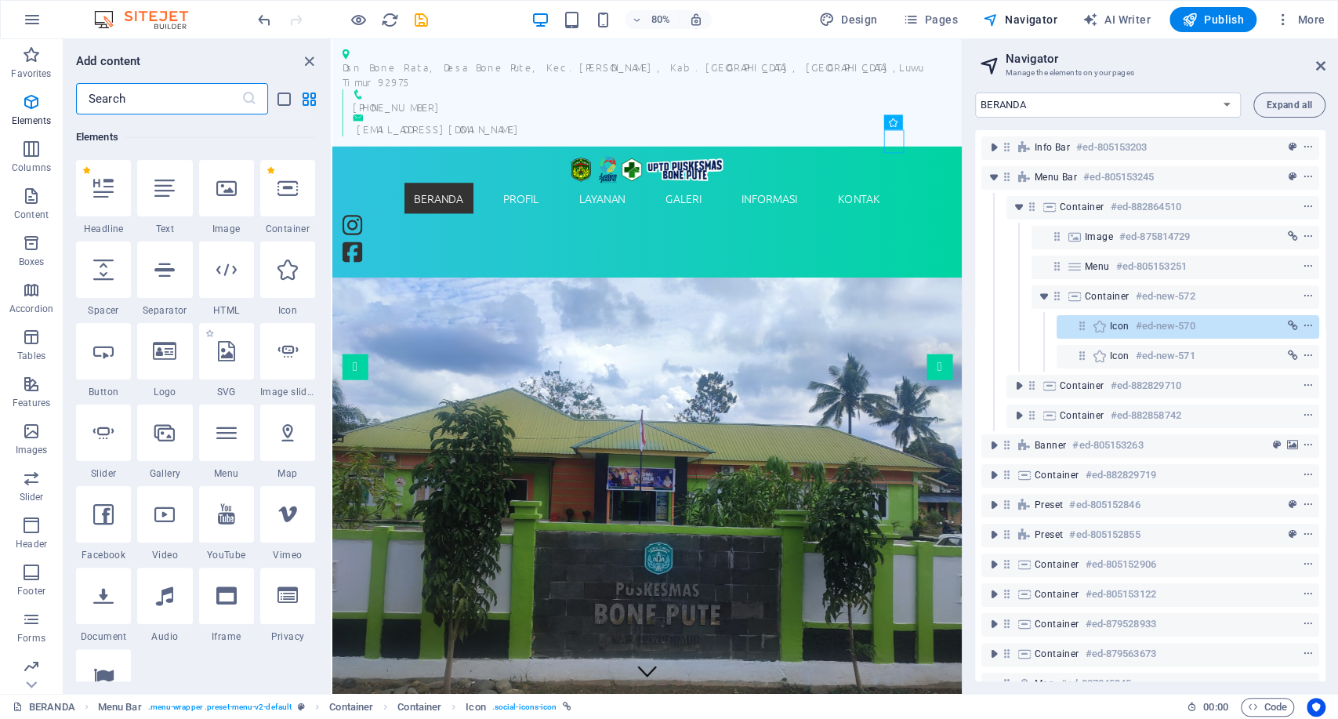
scroll to position [167, 0]
click at [295, 183] on icon at bounding box center [288, 187] width 20 height 20
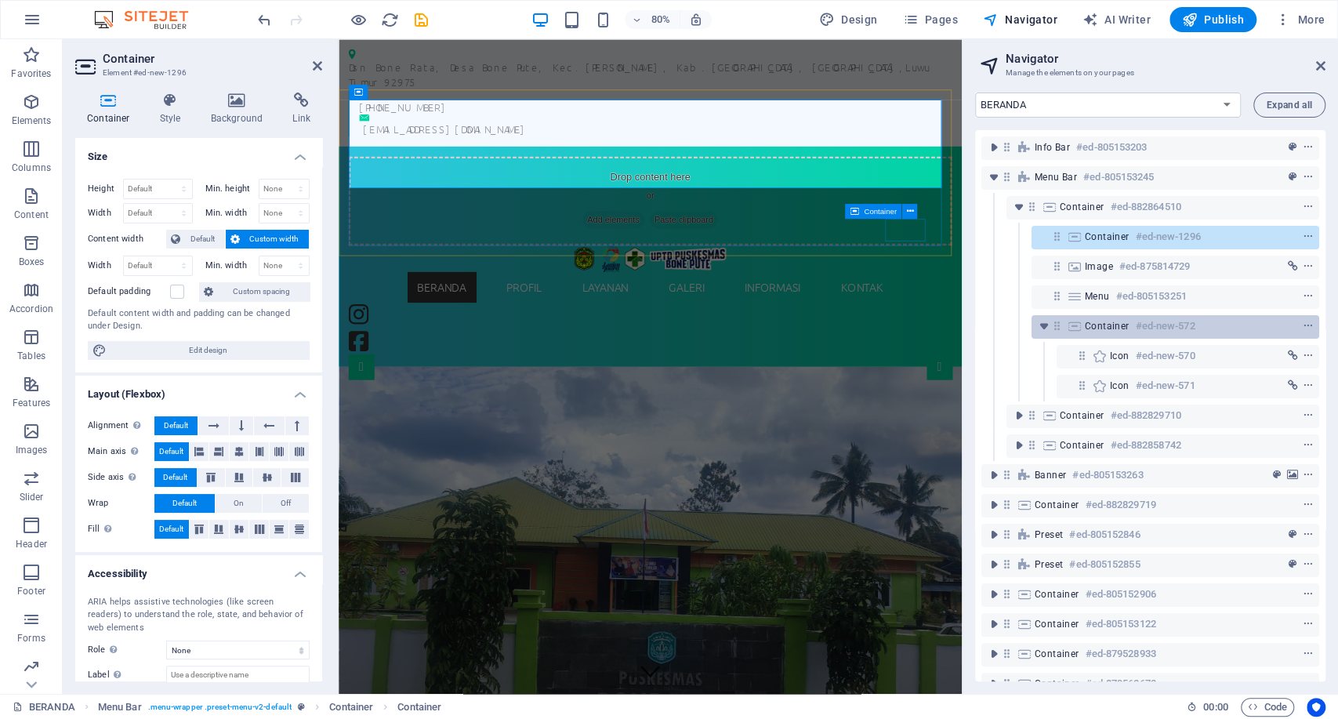
drag, startPoint x: 1117, startPoint y: 235, endPoint x: 1126, endPoint y: 328, distance: 93.0
click at [1126, 328] on div "Info Bar #ed-805153203 Menu Bar #ed-805153245 Container #ed-882864510 Container…" at bounding box center [1150, 405] width 350 height 551
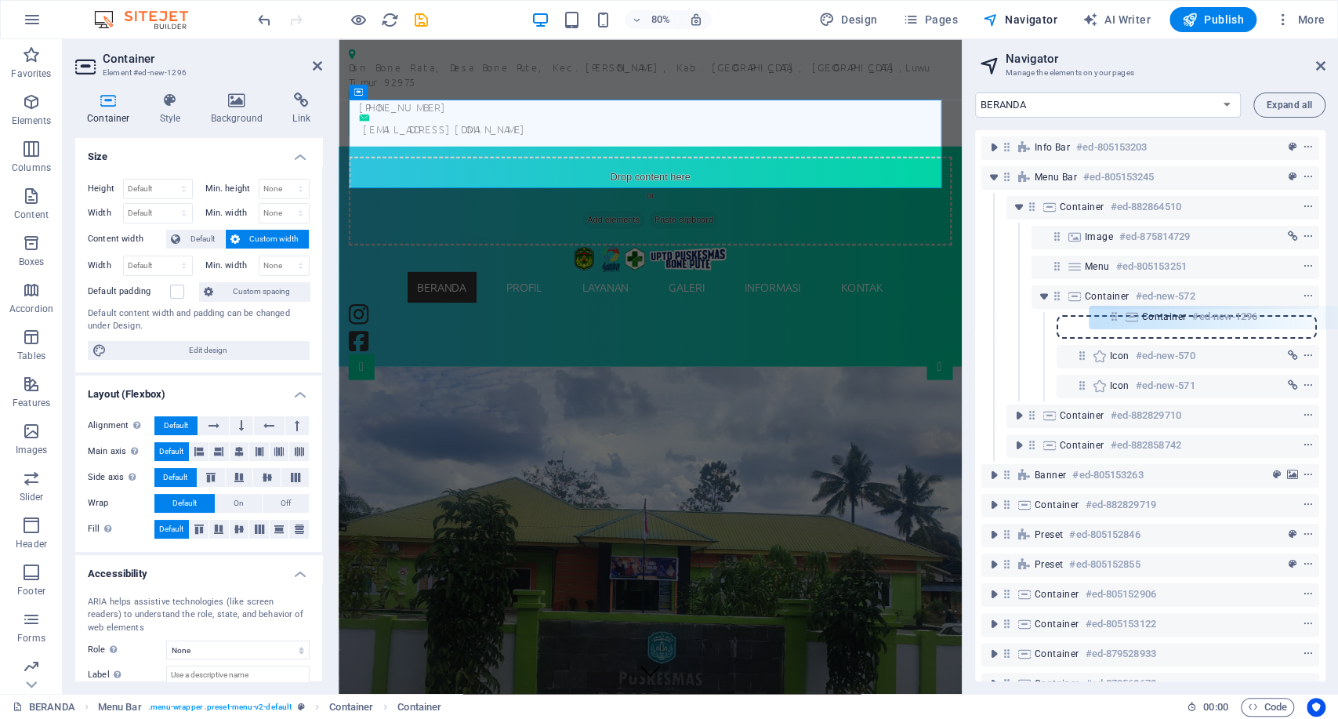
drag, startPoint x: 1059, startPoint y: 239, endPoint x: 1121, endPoint y: 328, distance: 108.6
click at [1121, 328] on div "Info Bar #ed-805153203 Menu Bar #ed-805153245 Container #ed-882864510 Container…" at bounding box center [1150, 405] width 350 height 551
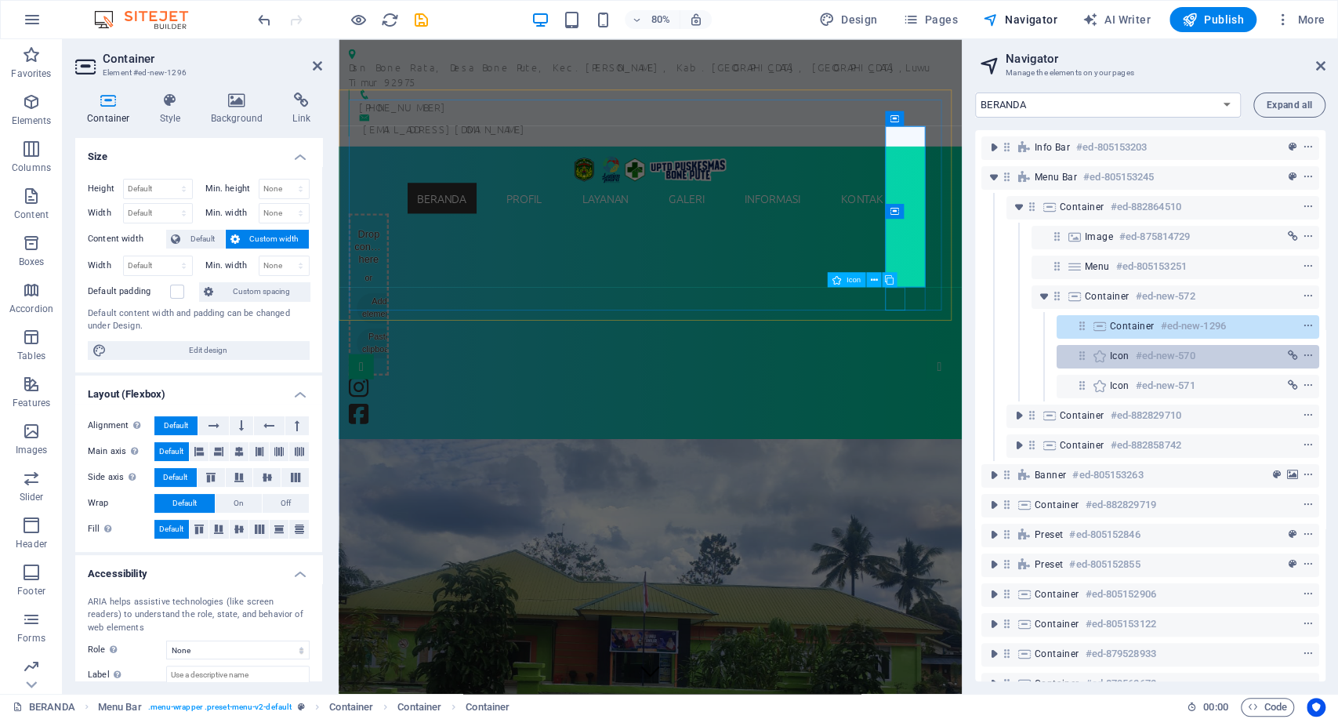
click at [1120, 353] on span "Icon" at bounding box center [1120, 356] width 20 height 13
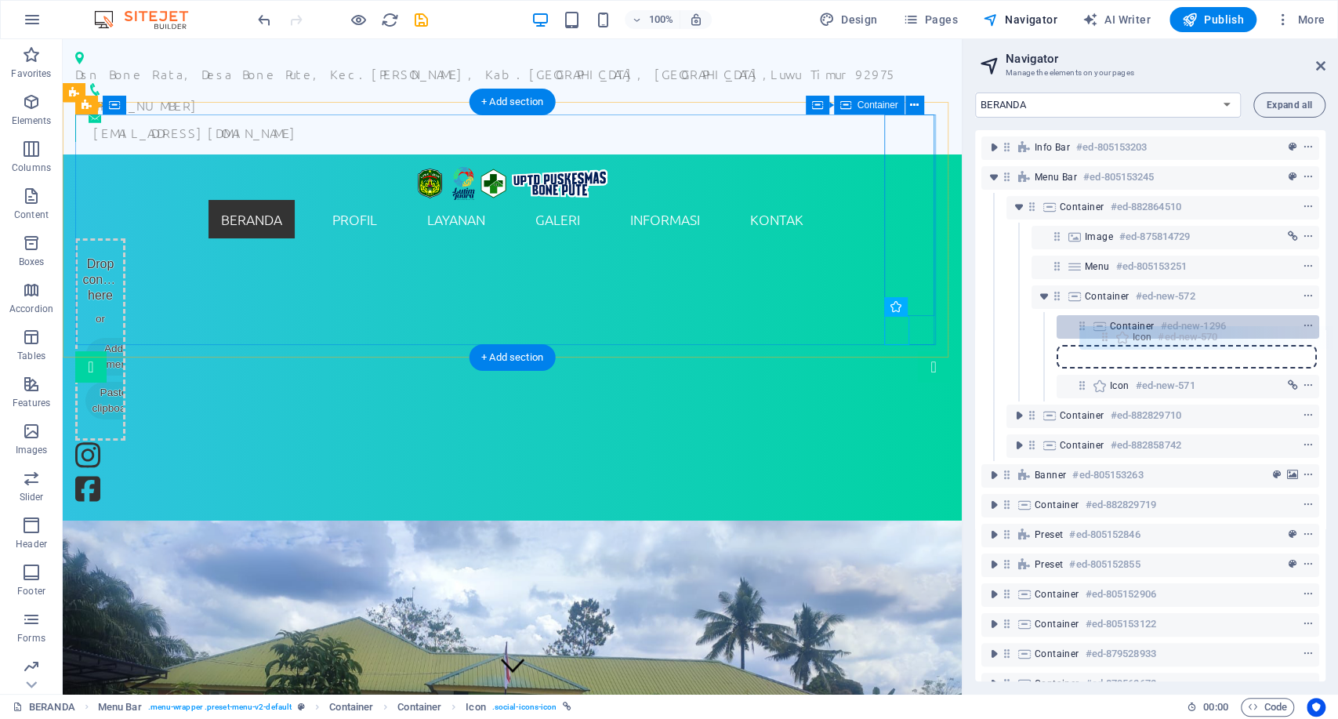
drag, startPoint x: 1086, startPoint y: 353, endPoint x: 1109, endPoint y: 334, distance: 29.5
click at [1109, 334] on div "Info Bar #ed-805153203 Menu Bar #ed-805153245 Container #ed-882864510 Image #ed…" at bounding box center [1150, 405] width 350 height 551
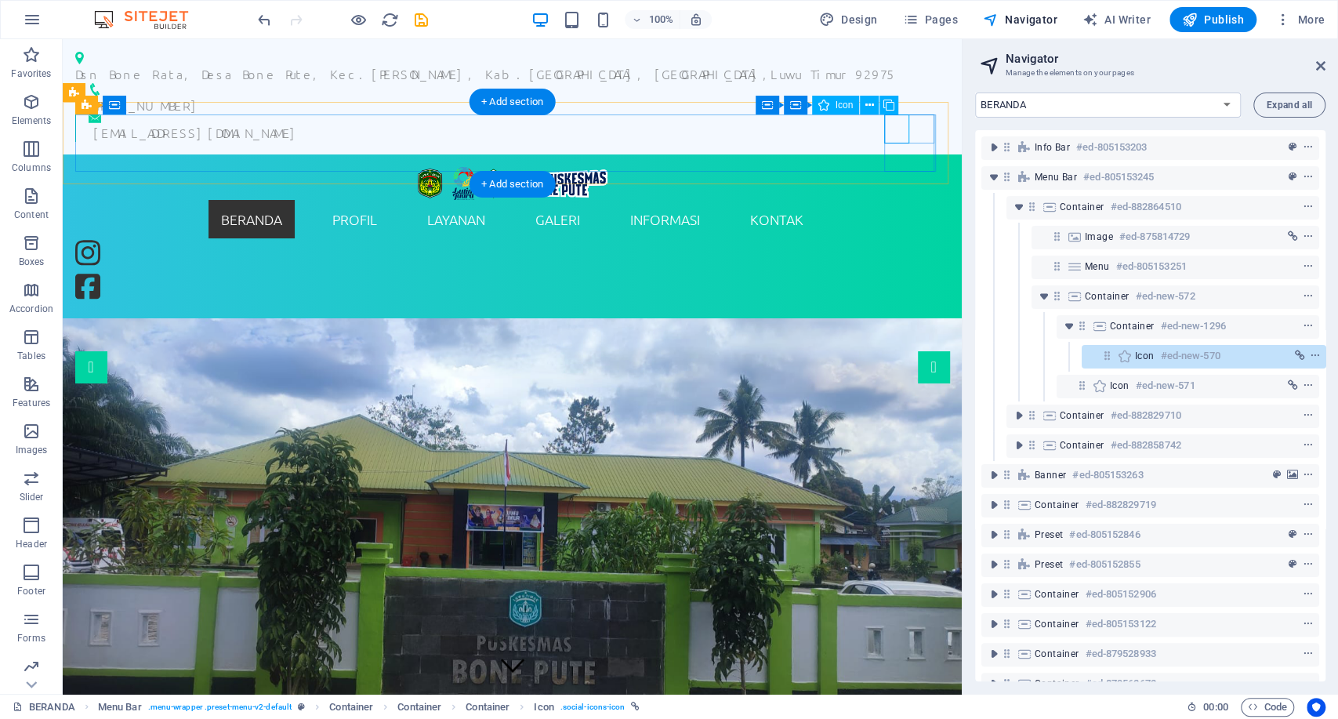
scroll to position [0, 3]
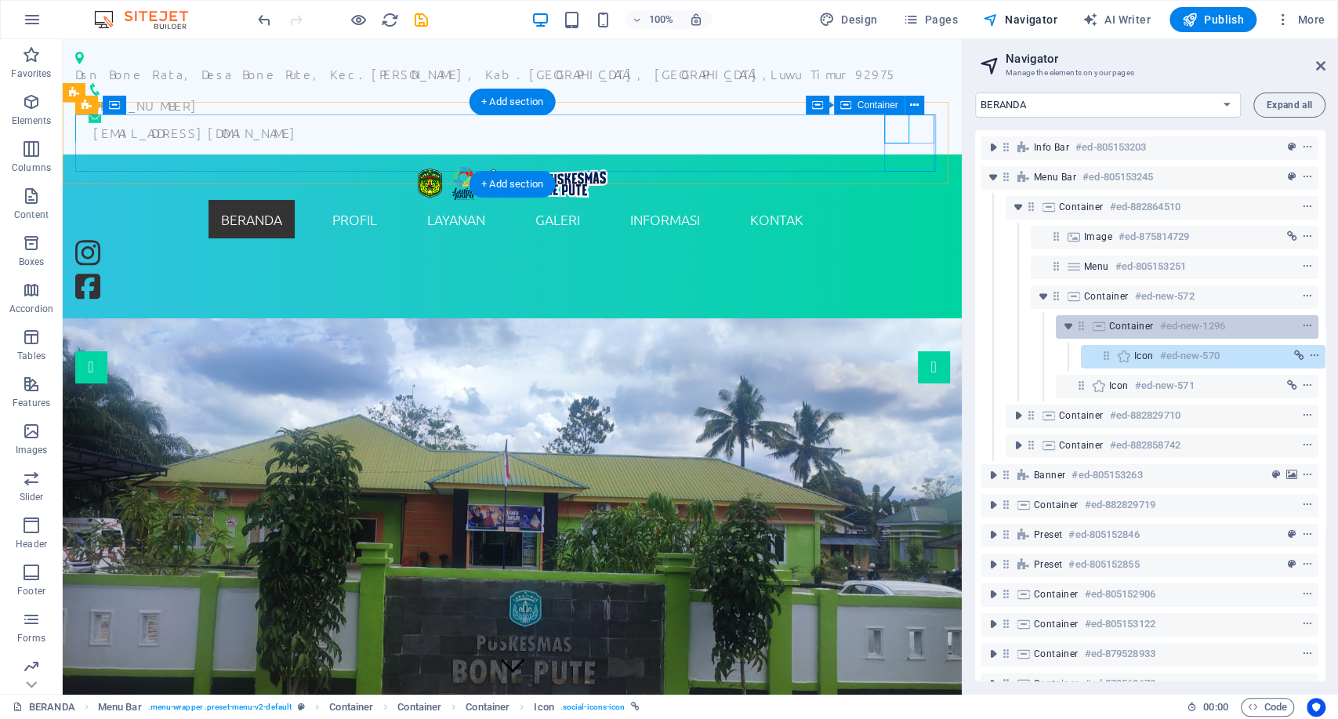
click at [1103, 325] on icon at bounding box center [1099, 326] width 17 height 13
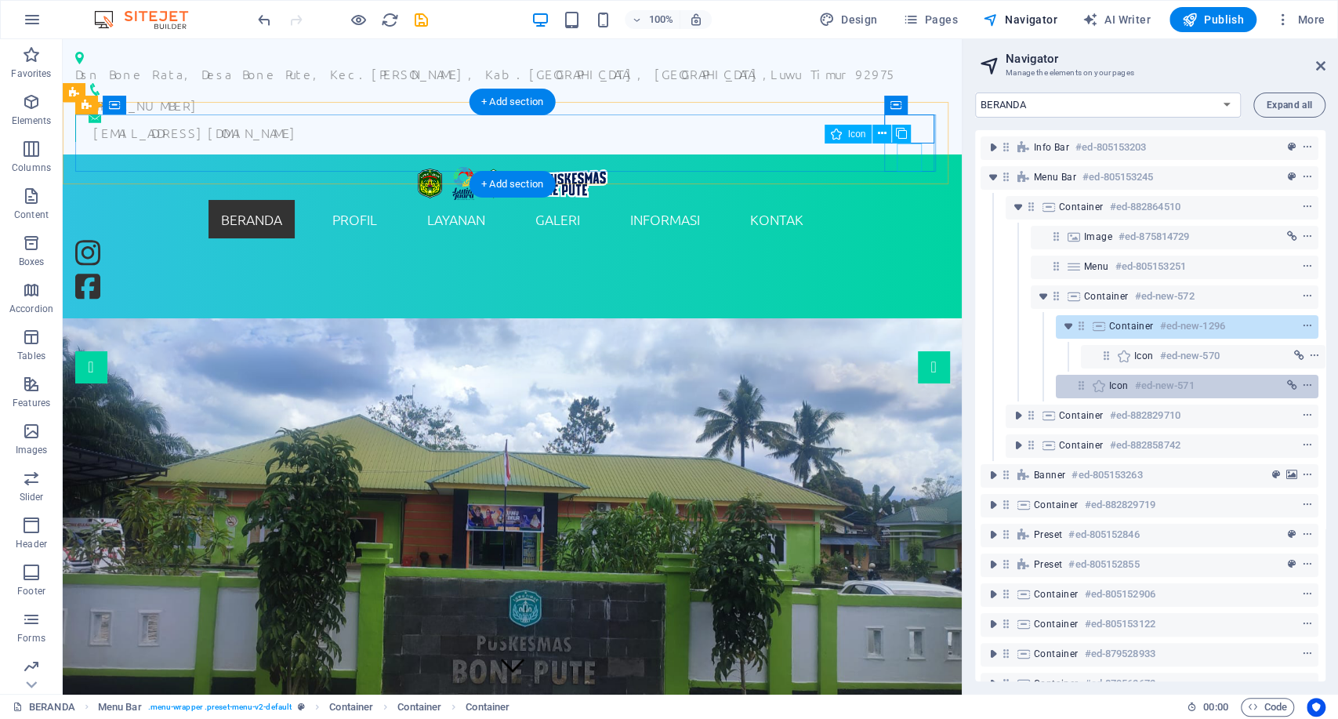
click at [1117, 394] on div "Icon #ed-new-571" at bounding box center [1175, 385] width 131 height 19
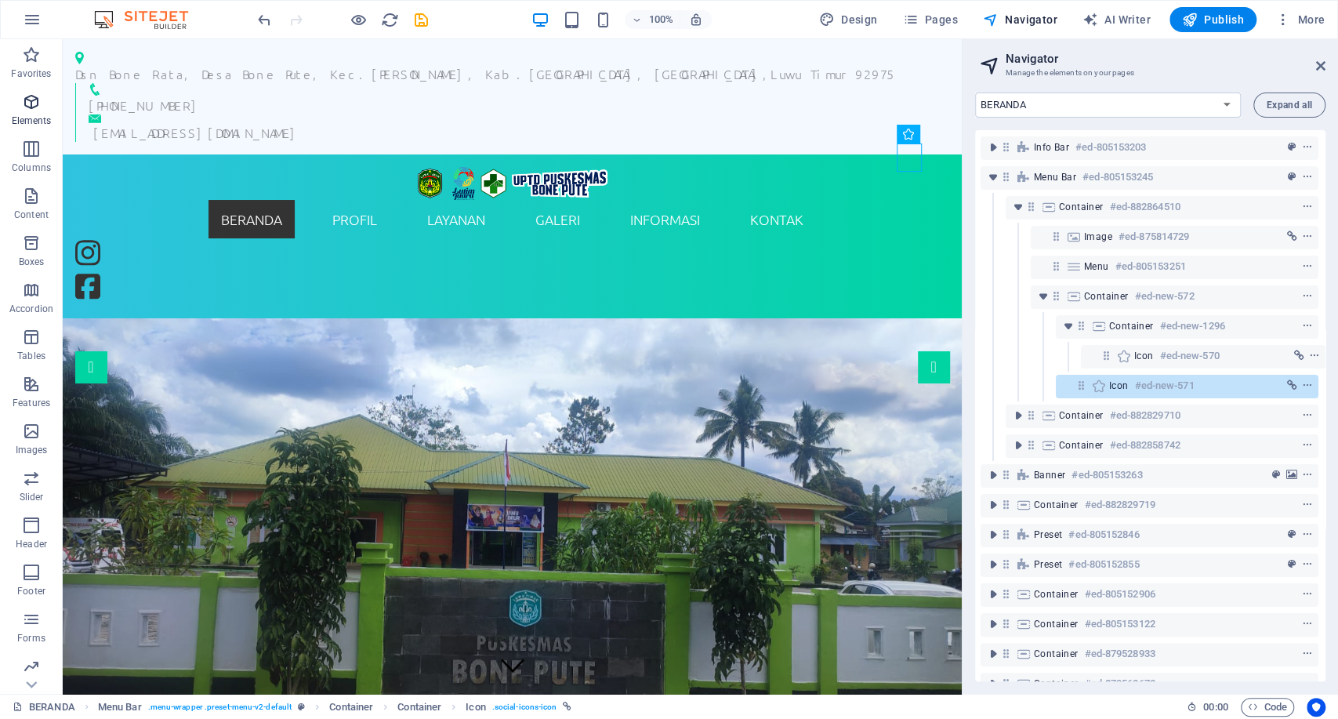
click at [22, 121] on p "Elements" at bounding box center [32, 120] width 40 height 13
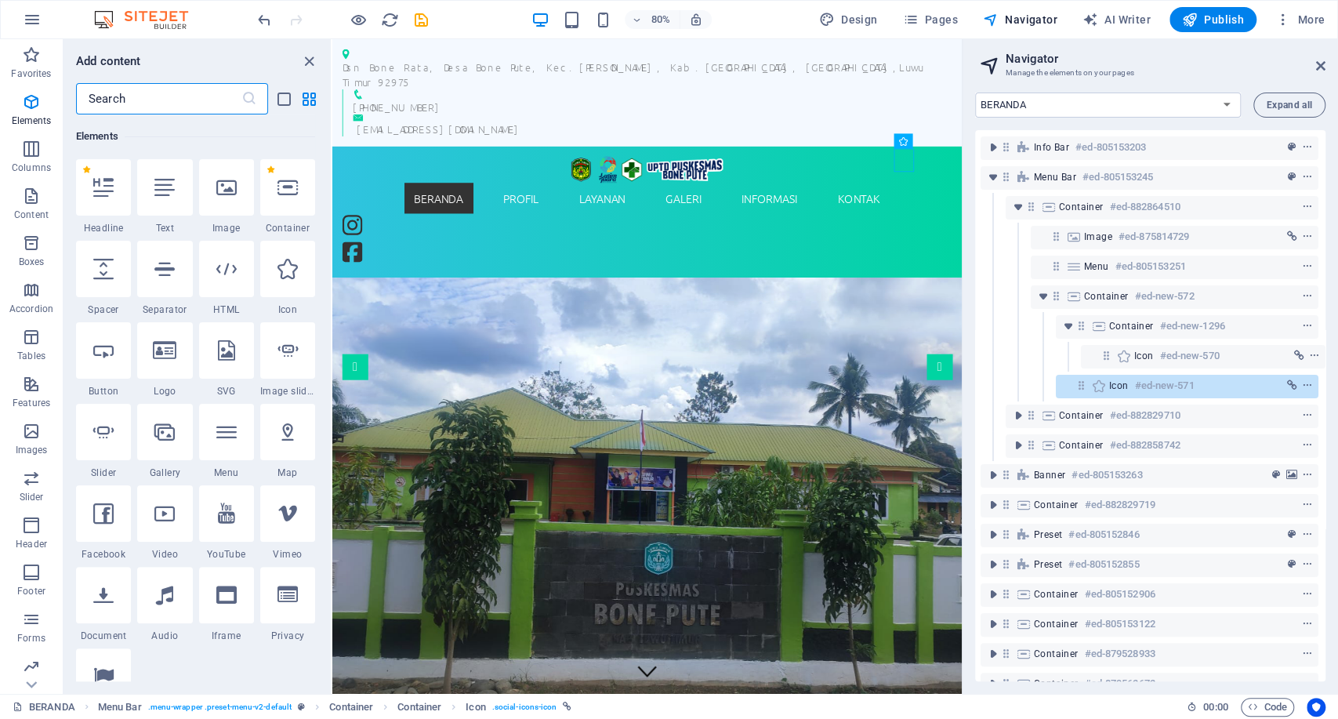
scroll to position [167, 0]
drag, startPoint x: 275, startPoint y: 199, endPoint x: 481, endPoint y: 354, distance: 257.0
click at [276, 199] on div at bounding box center [287, 187] width 55 height 56
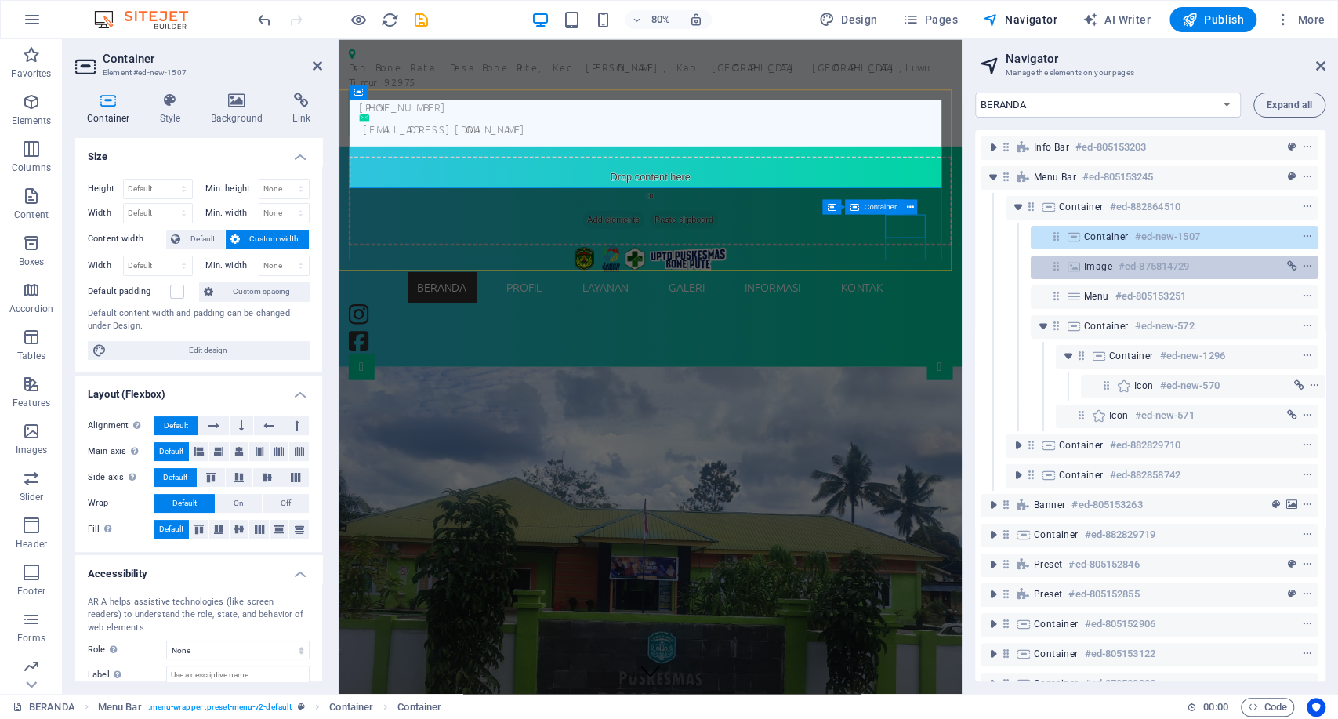
drag, startPoint x: 1045, startPoint y: 240, endPoint x: 1072, endPoint y: 258, distance: 32.2
click at [1073, 261] on div "Info Bar #ed-805153203 Menu Bar #ed-805153245 Container #ed-882864510 Container…" at bounding box center [1150, 405] width 350 height 551
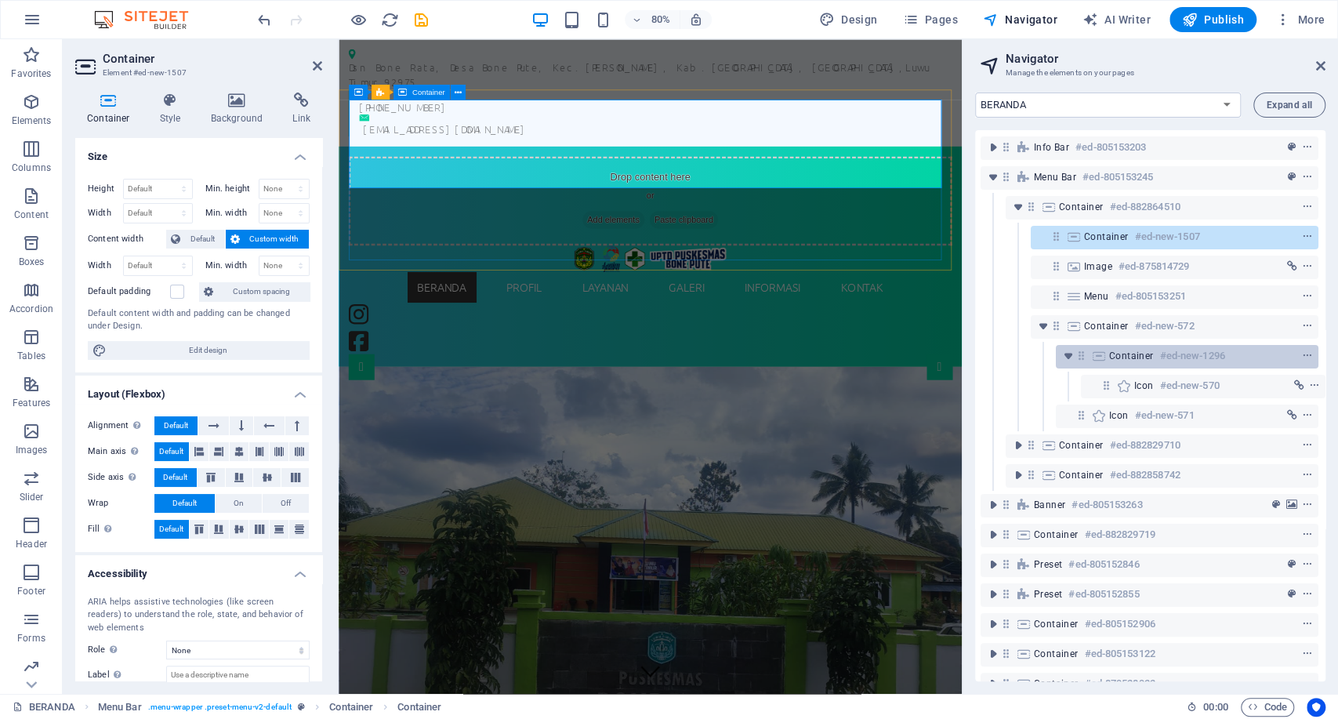
scroll to position [0, 2]
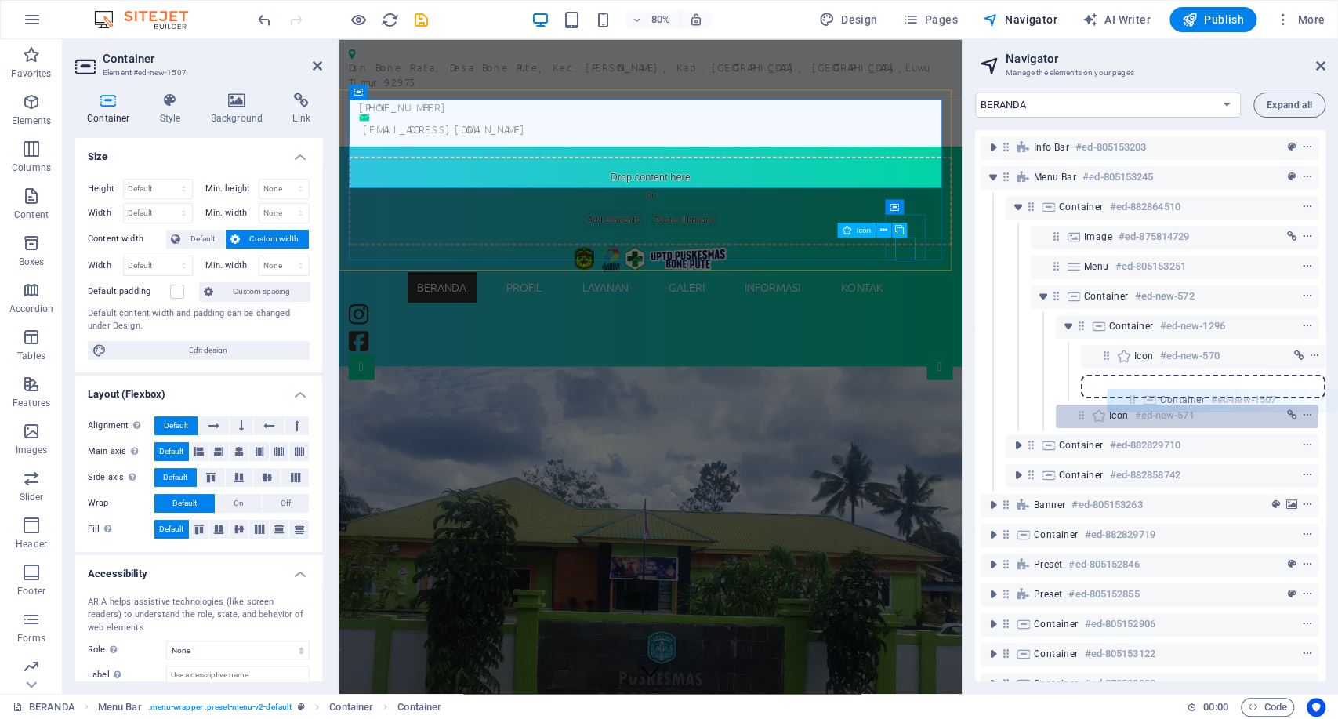
drag, startPoint x: 1052, startPoint y: 238, endPoint x: 1133, endPoint y: 410, distance: 189.8
click at [1133, 410] on div "Info Bar #ed-805153203 Menu Bar #ed-805153245 Container #ed-882864510 Container…" at bounding box center [1150, 405] width 350 height 551
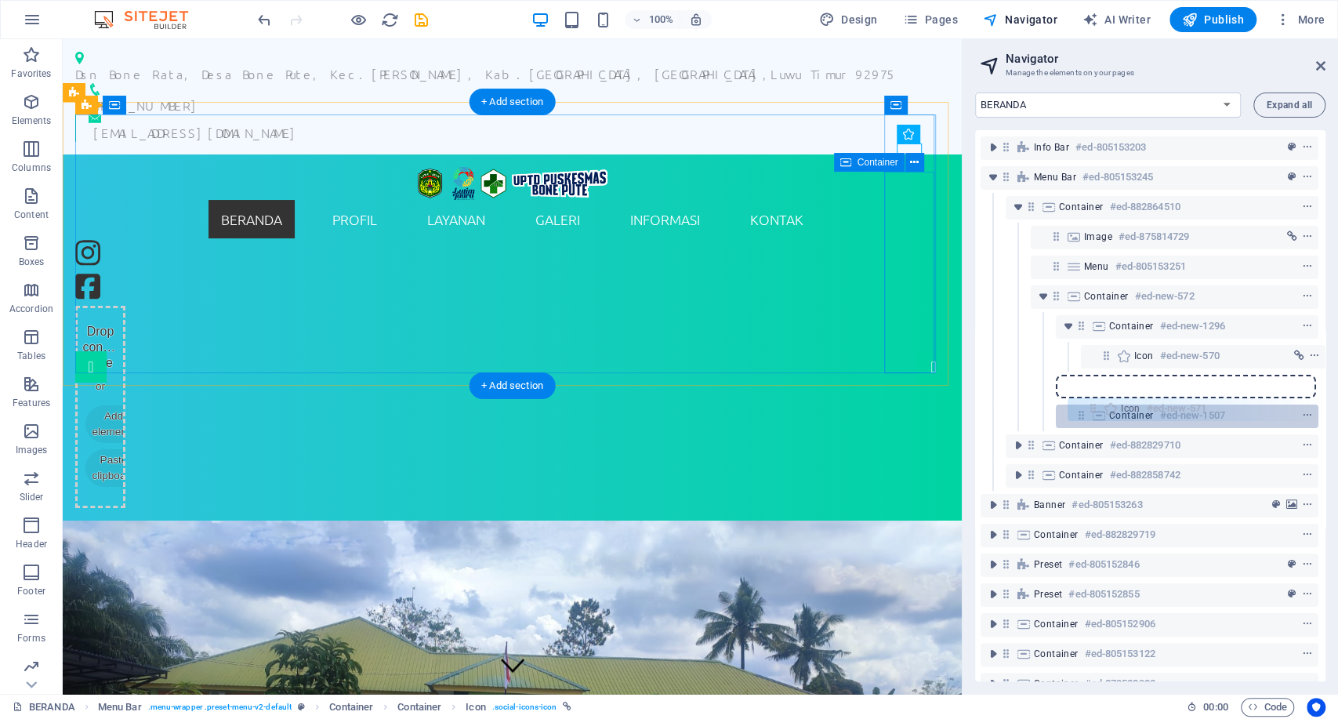
drag, startPoint x: 1076, startPoint y: 386, endPoint x: 1095, endPoint y: 415, distance: 34.6
click at [1095, 415] on div "Info Bar #ed-805153203 Menu Bar #ed-805153245 Container #ed-882864510 Image #ed…" at bounding box center [1150, 405] width 350 height 551
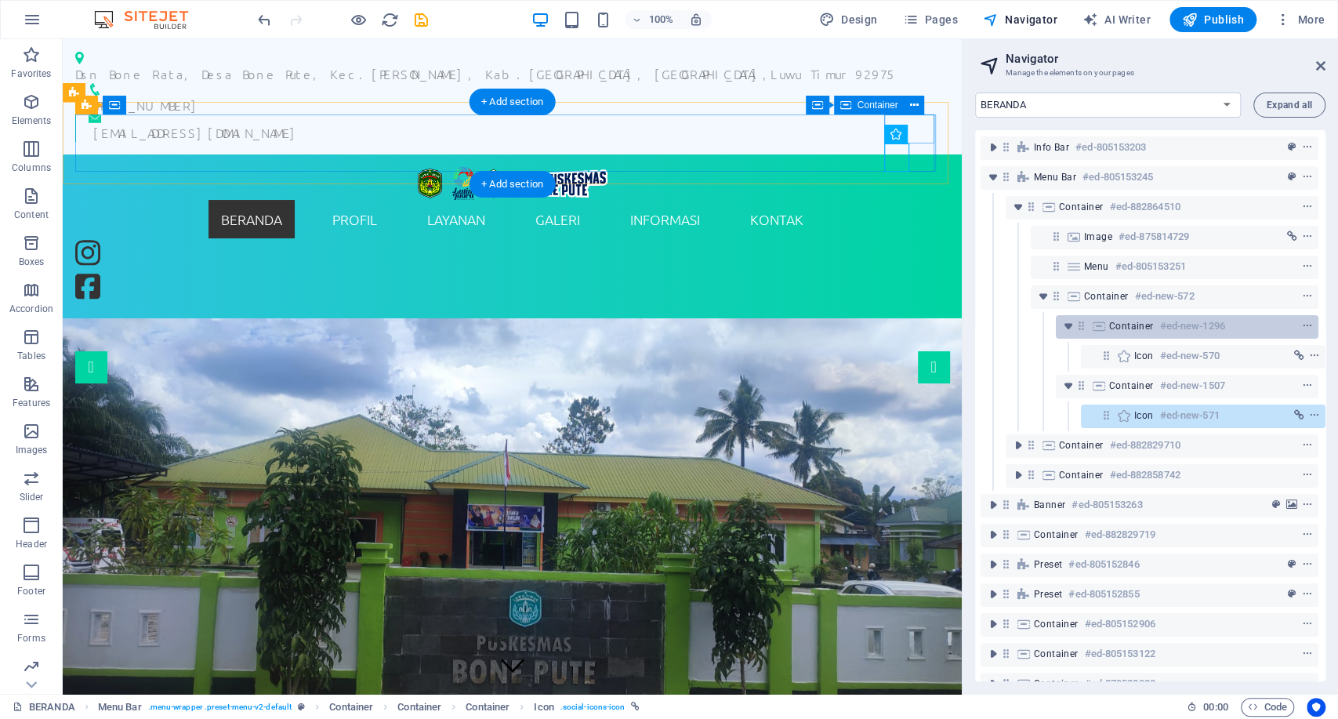
click at [1135, 327] on span "Container" at bounding box center [1132, 326] width 45 height 13
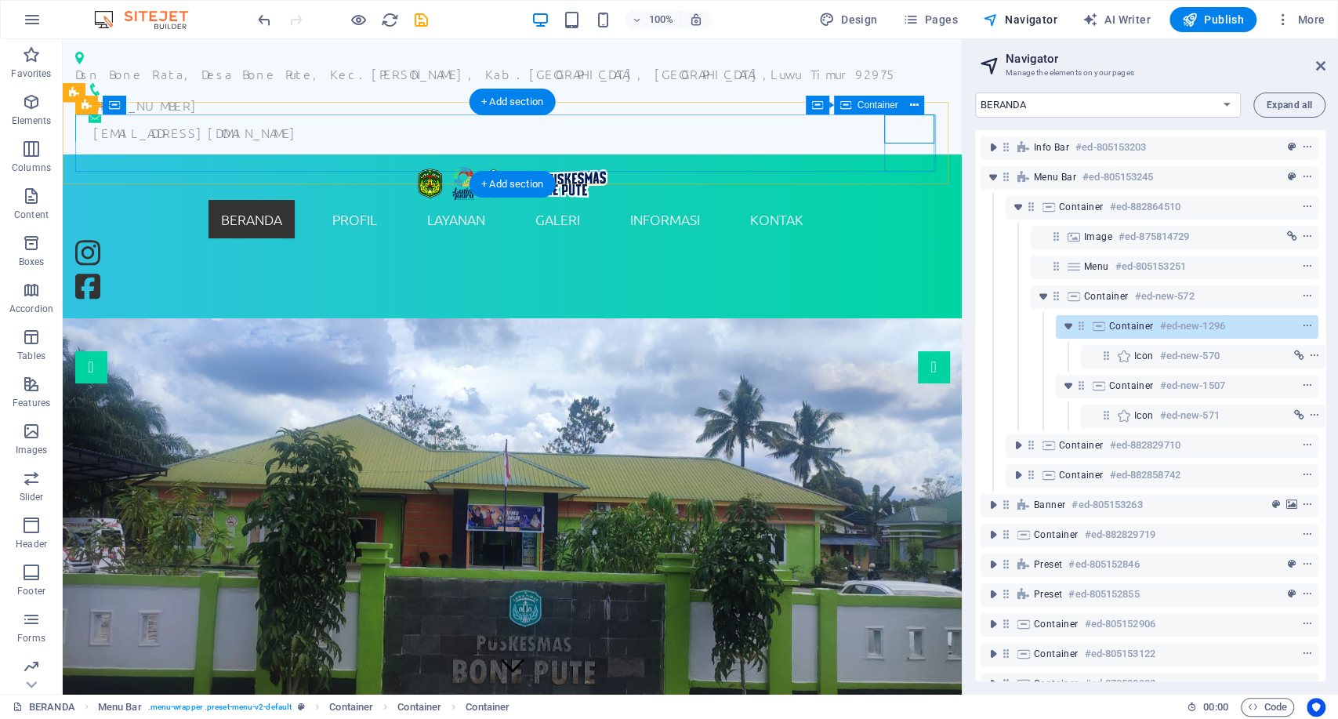
click at [1287, 330] on div at bounding box center [1279, 326] width 74 height 19
click at [1302, 328] on icon "context-menu" at bounding box center [1307, 326] width 11 height 11
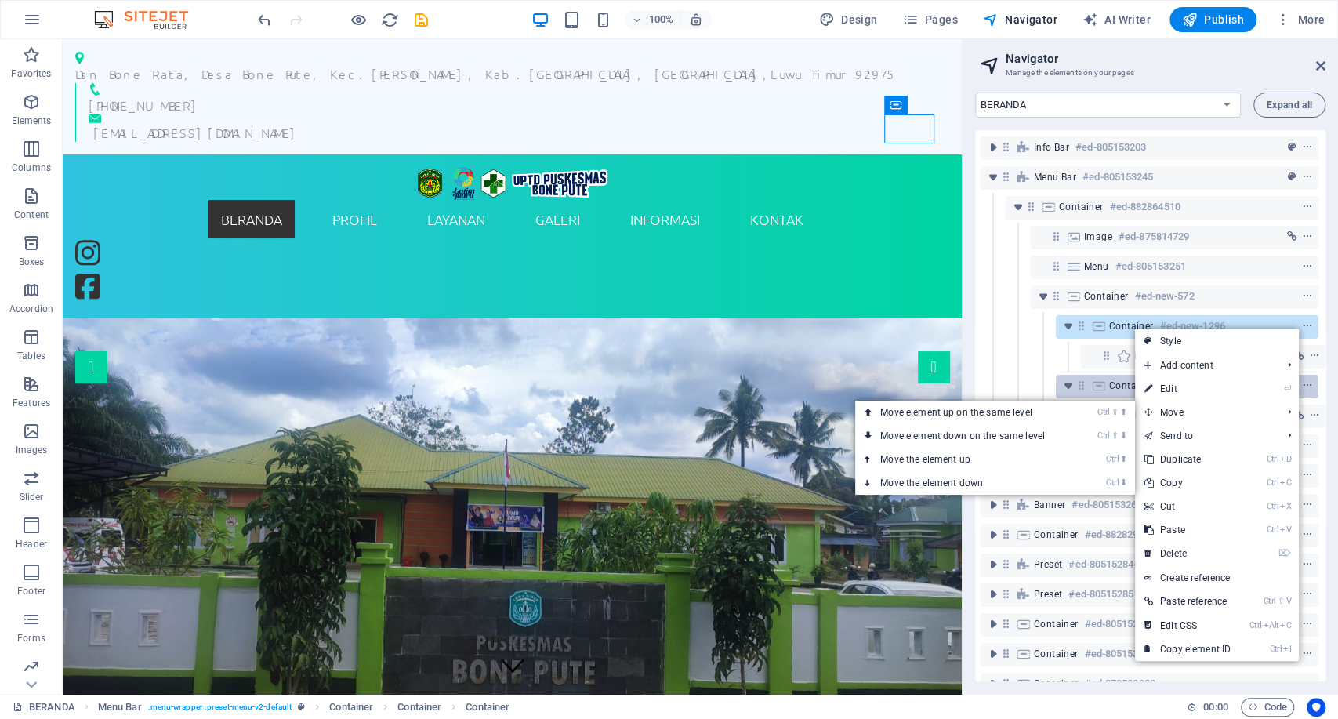
click at [1196, 385] on link "⏎ Edit" at bounding box center [1187, 389] width 105 height 24
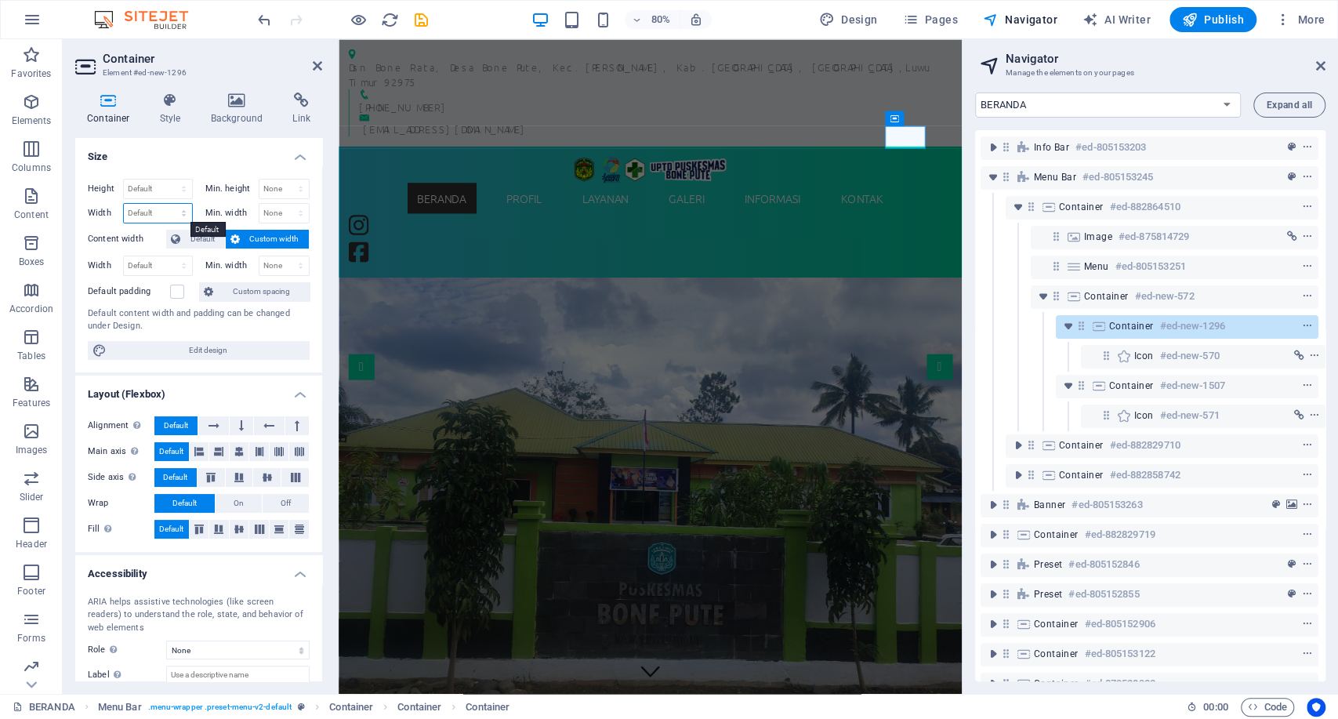
click at [133, 212] on select "Default px rem % em vh vw" at bounding box center [158, 213] width 68 height 19
select select "rem"
click at [168, 204] on select "Default px rem % em vh vw" at bounding box center [158, 213] width 68 height 19
type input "2.5"
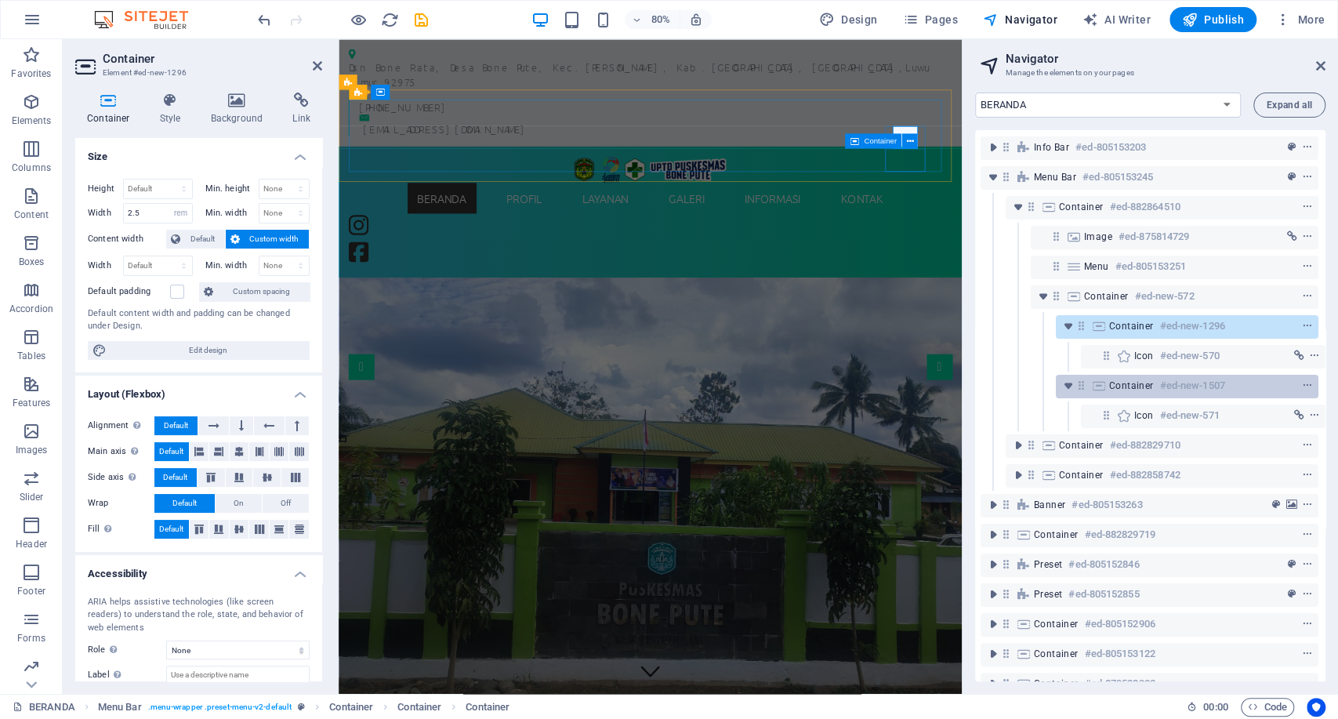
click at [1121, 383] on span "Container" at bounding box center [1132, 386] width 45 height 13
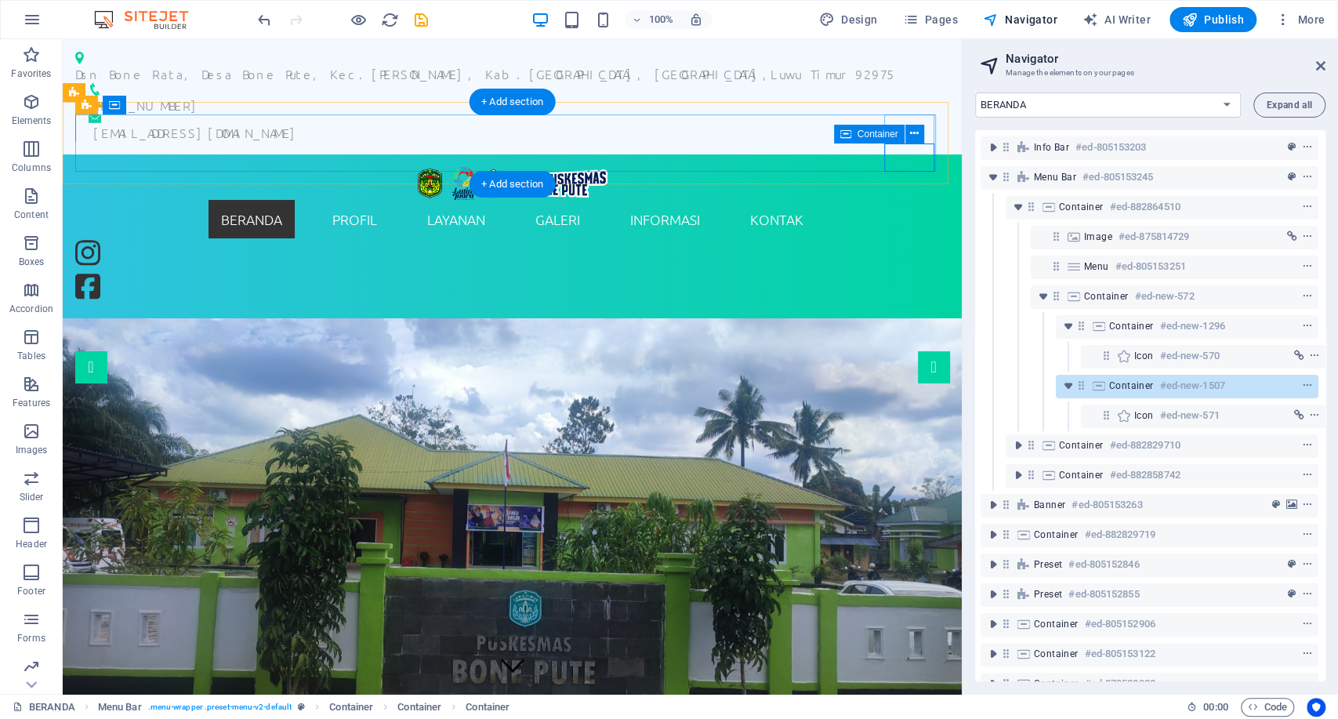
click at [1110, 387] on span "Container" at bounding box center [1132, 386] width 45 height 13
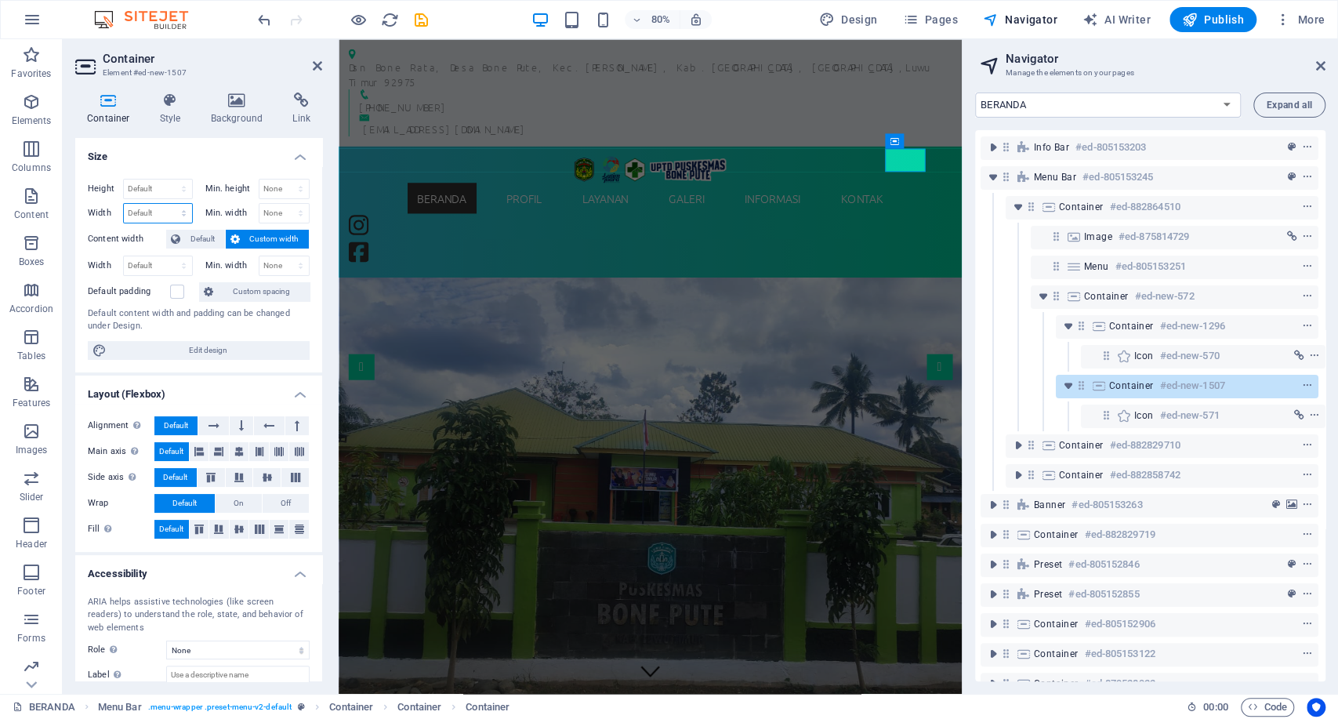
click at [150, 211] on select "Default px rem % em vh vw" at bounding box center [158, 213] width 68 height 19
select select "rem"
click at [168, 204] on select "Default px rem % em vh vw" at bounding box center [158, 213] width 68 height 19
type input "2.5"
click at [1086, 186] on div "BERANDA PROFIL SEJARAH VISI & MISI STRUKTUR ORGANISASI INFORMASI PEGAWAI WILAYA…" at bounding box center [728, 255] width 754 height 139
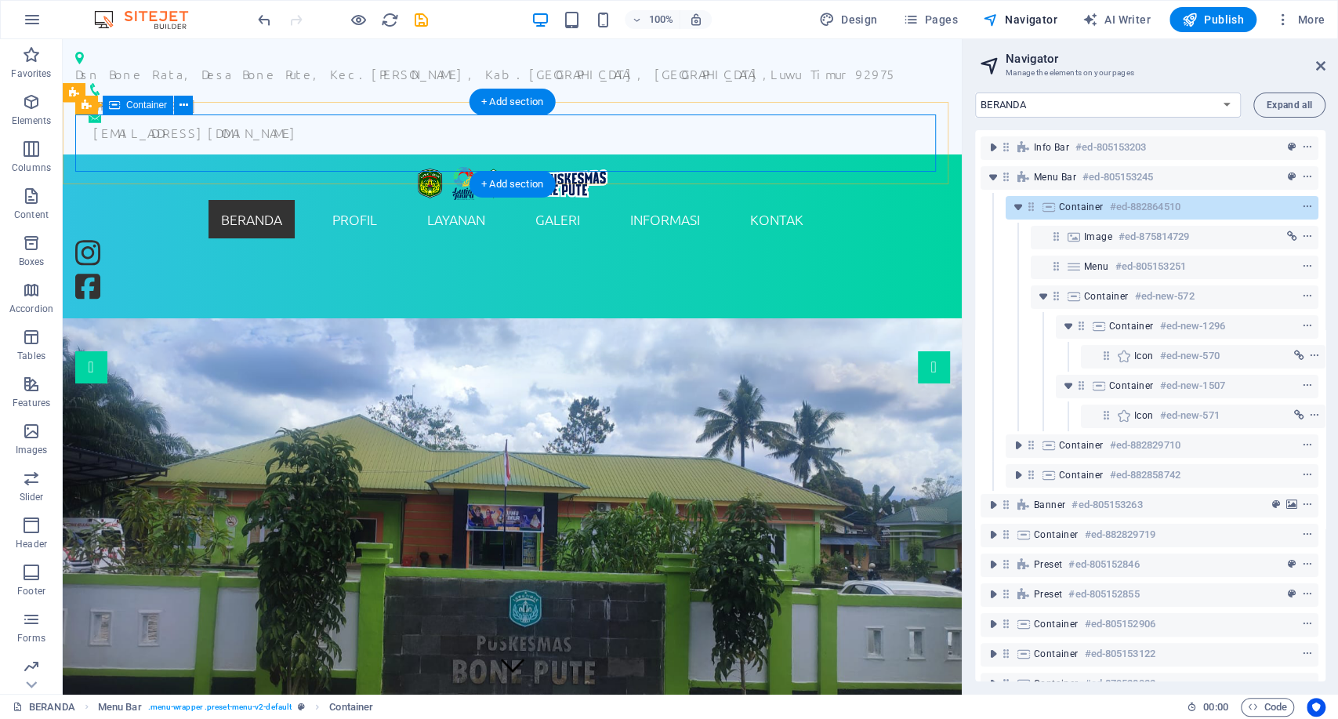
click at [1064, 210] on span "Container" at bounding box center [1081, 207] width 45 height 13
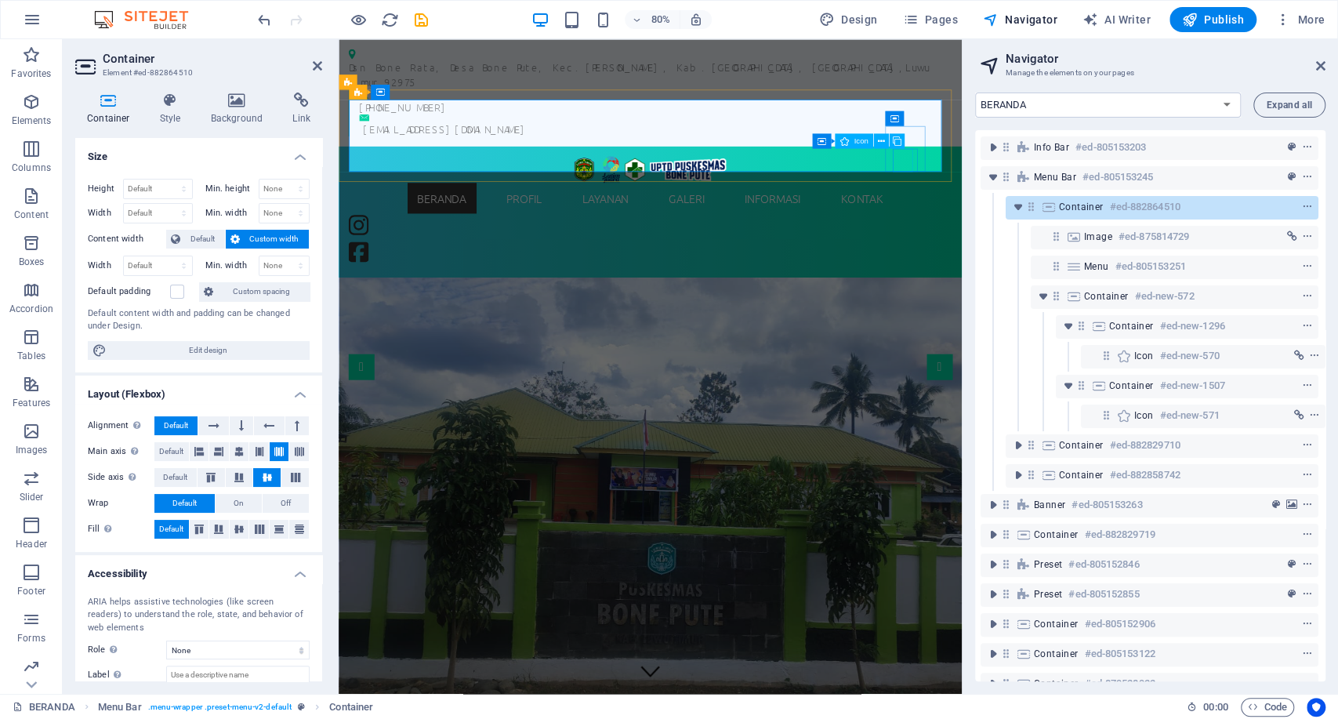
click at [383, 291] on figure at bounding box center [366, 308] width 31 height 34
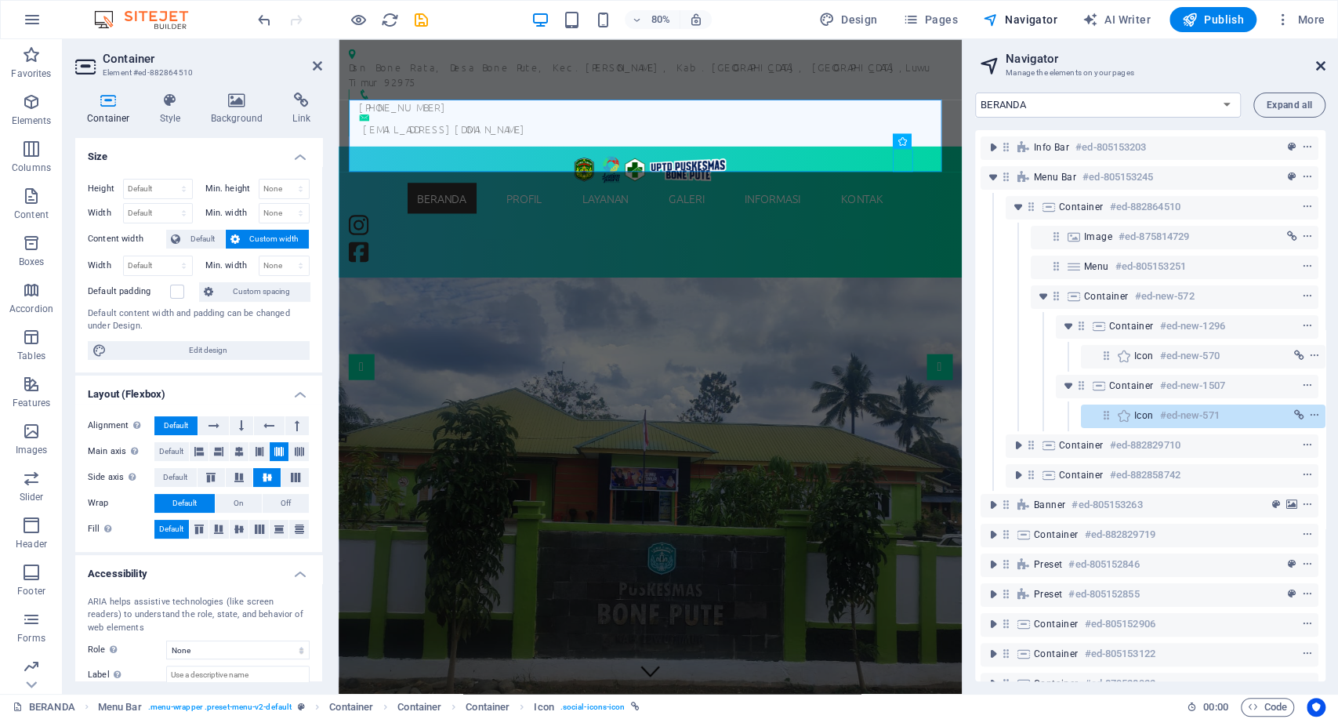
click at [1324, 70] on icon at bounding box center [1321, 66] width 9 height 13
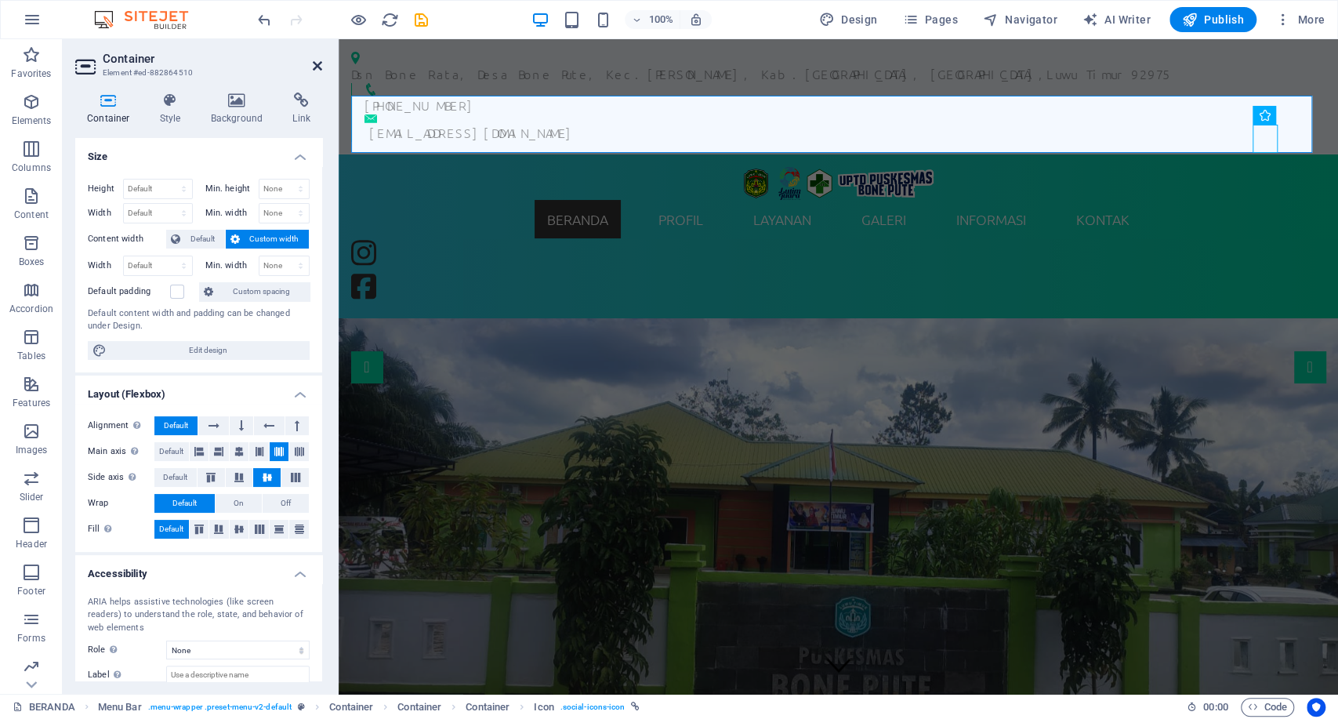
click at [320, 62] on icon at bounding box center [317, 66] width 9 height 13
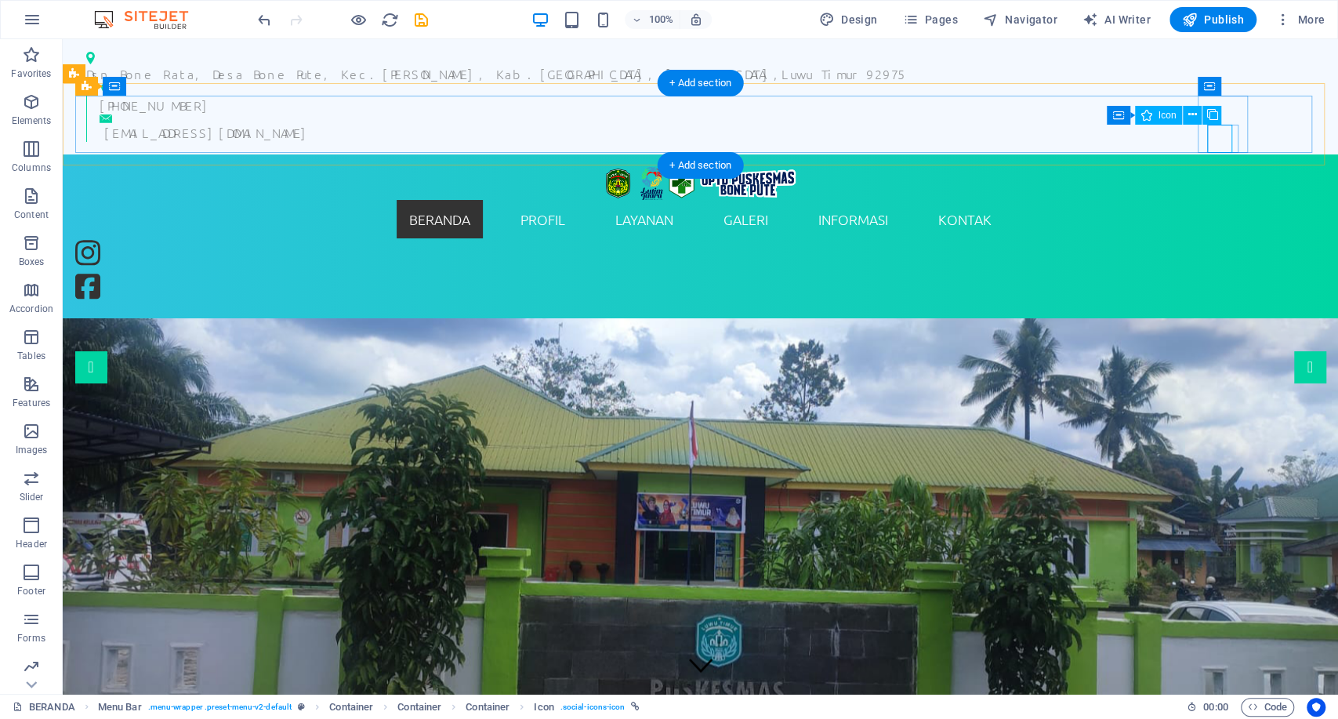
click at [107, 272] on figure at bounding box center [90, 289] width 31 height 34
click at [1273, 167] on div "BERANDA PROFIL SEJARAH VISI & MISI STRUKTUR ORGANISASI INFORMASI PEGAWAI WILAYA…" at bounding box center [700, 236] width 1251 height 139
click at [107, 272] on figure at bounding box center [90, 289] width 31 height 34
click at [107, 272] on div at bounding box center [90, 289] width 31 height 34
click at [125, 238] on div at bounding box center [100, 271] width 50 height 67
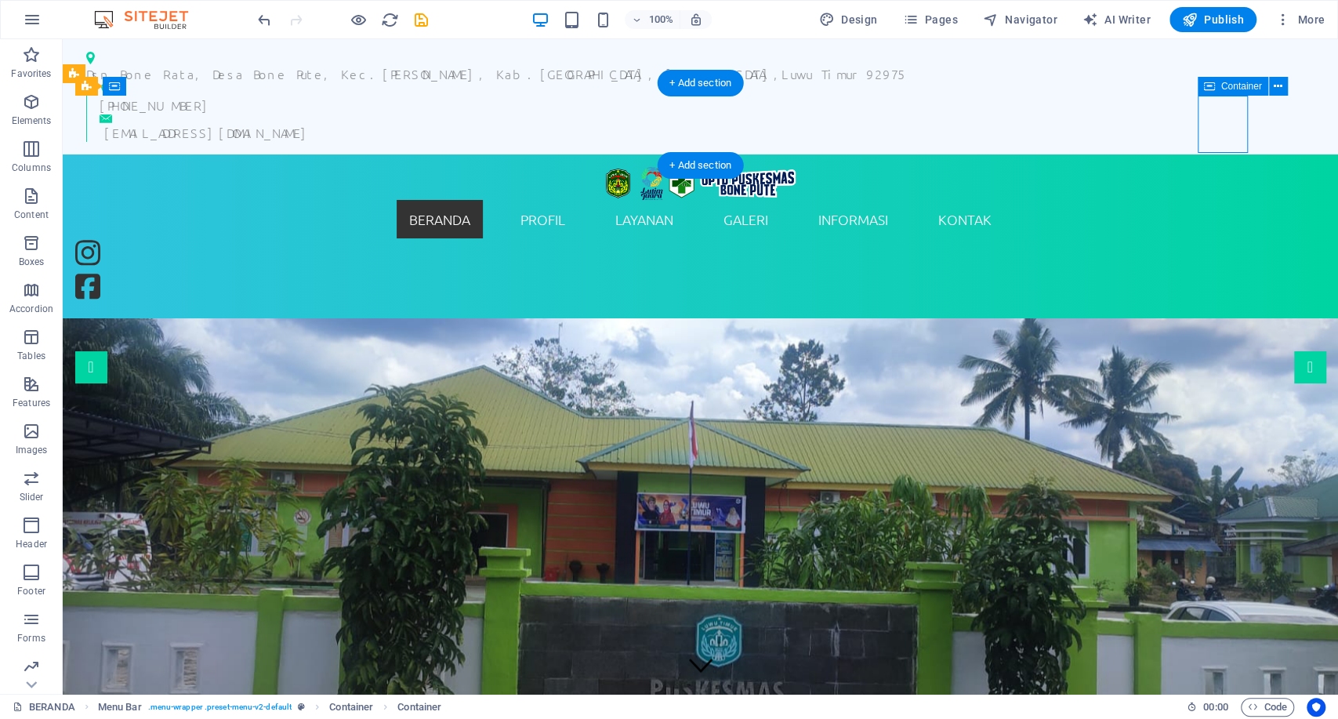
click at [125, 238] on div at bounding box center [100, 271] width 50 height 67
select select "rem"
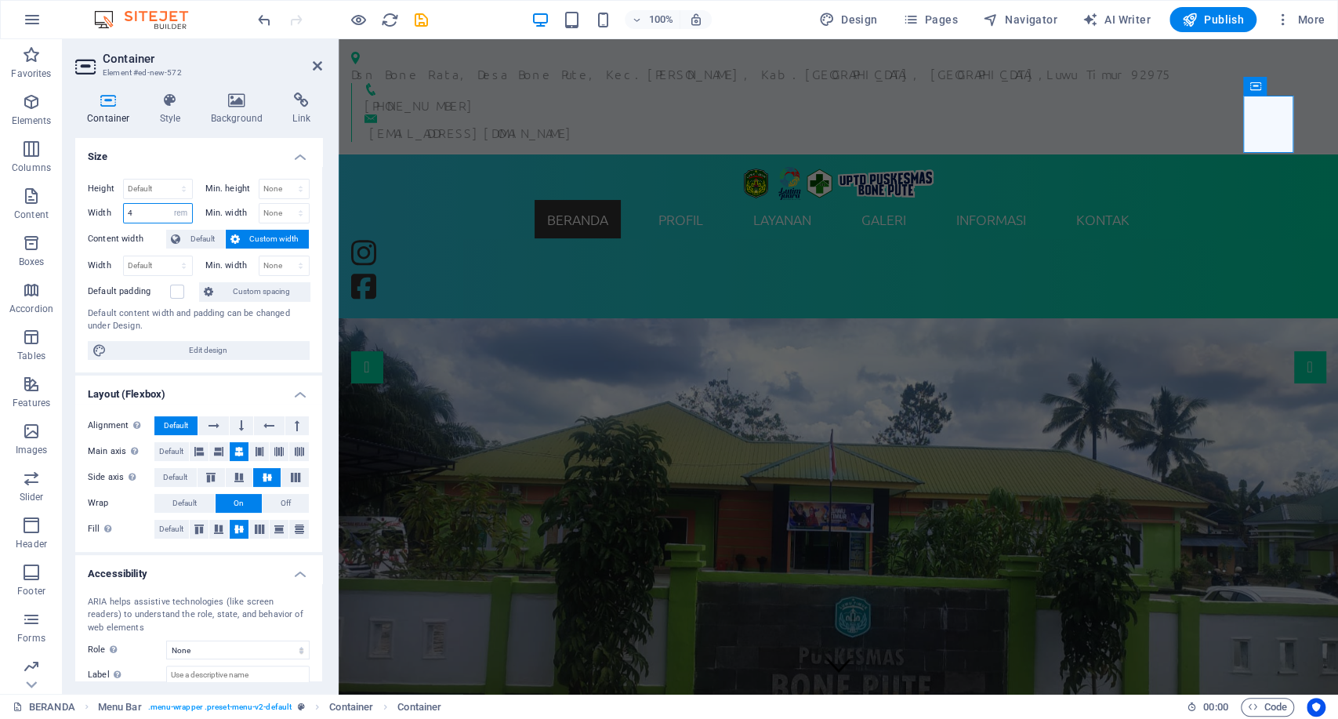
click at [137, 207] on input "4" at bounding box center [158, 213] width 68 height 19
type input "5"
click at [320, 64] on icon at bounding box center [317, 66] width 9 height 13
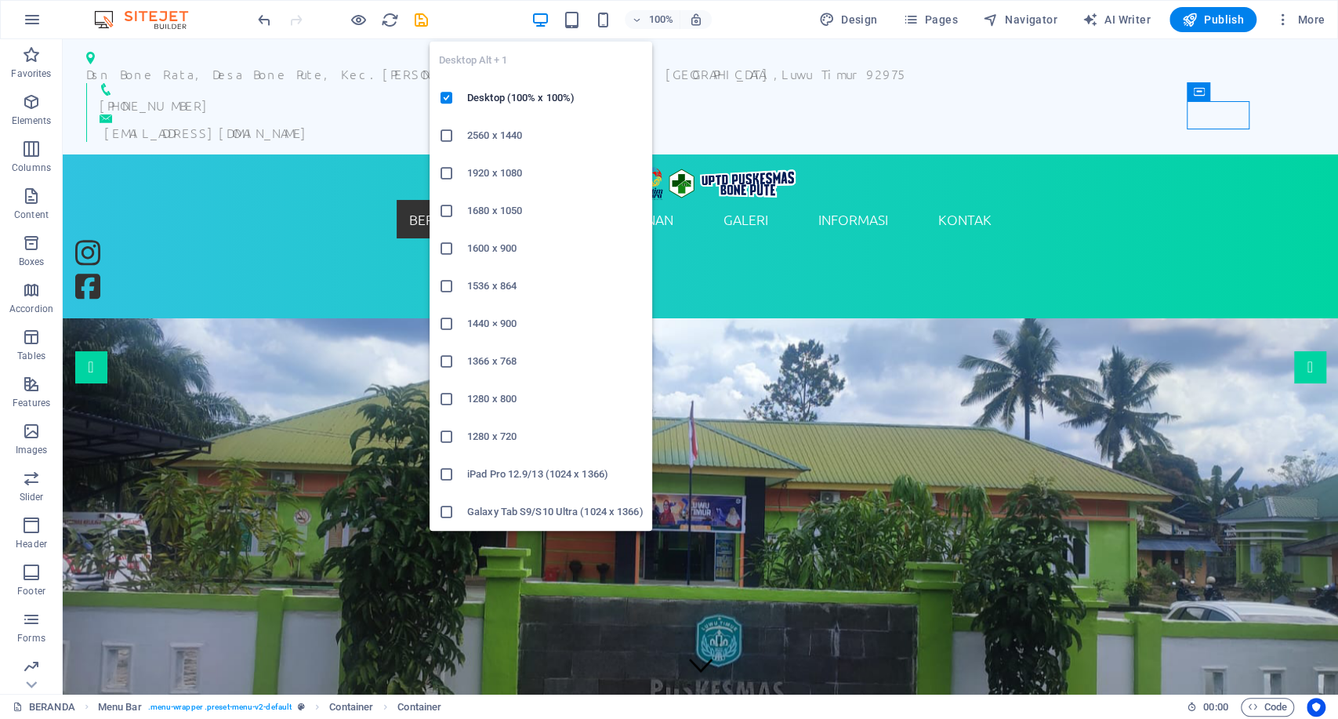
drag, startPoint x: 497, startPoint y: 443, endPoint x: 299, endPoint y: 358, distance: 216.0
click at [497, 443] on h6 "1280 x 720" at bounding box center [555, 436] width 176 height 19
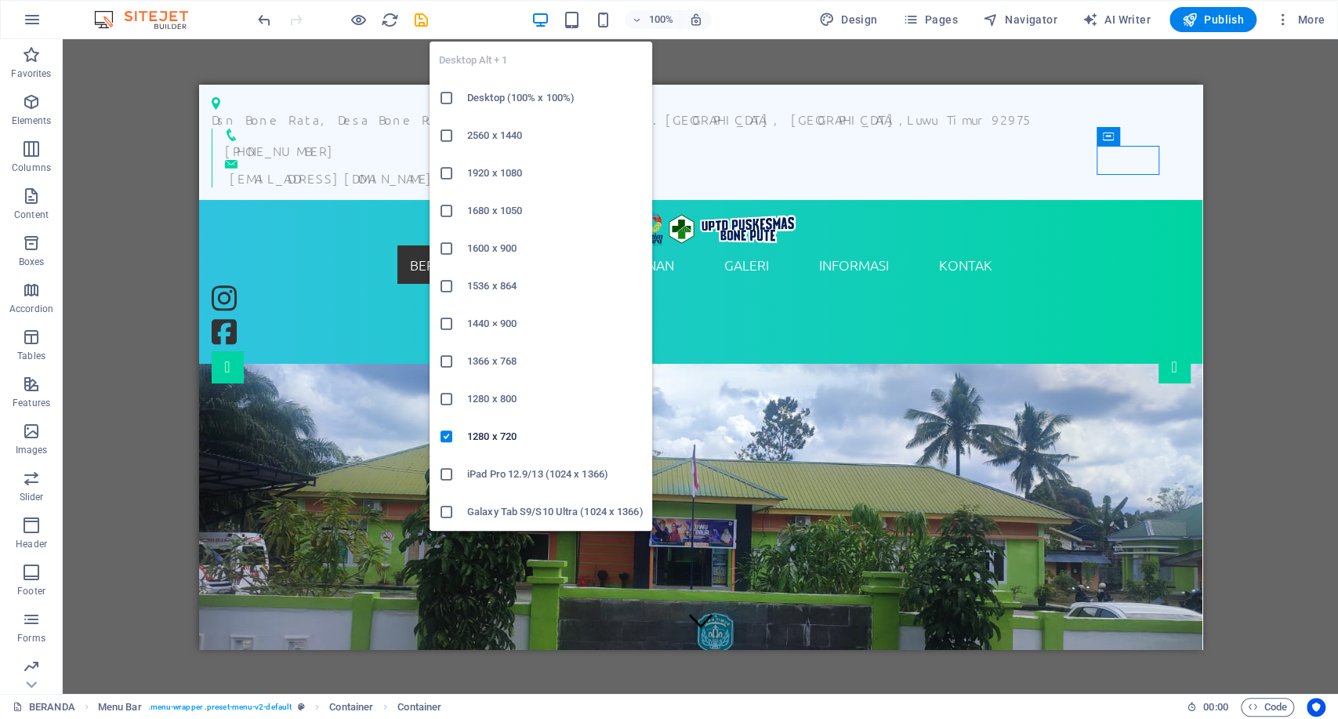
click at [485, 485] on li "iPad Pro 12.9/13 (1024 x 1366)" at bounding box center [541, 475] width 223 height 38
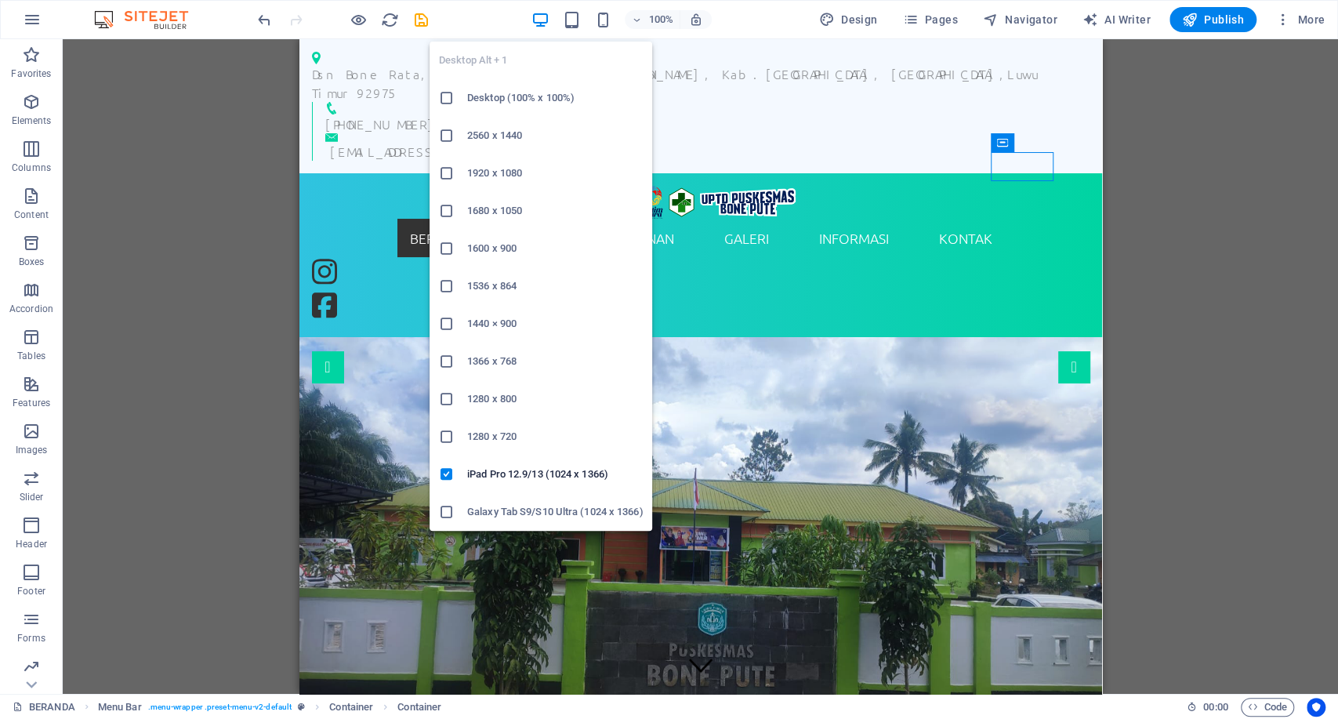
click at [489, 512] on h6 "Galaxy Tab S9/S10 Ultra (1024 x 1366)" at bounding box center [555, 512] width 176 height 19
drag, startPoint x: 497, startPoint y: 441, endPoint x: 316, endPoint y: 340, distance: 207.5
click at [497, 440] on h6 "1280 x 720" at bounding box center [555, 436] width 176 height 19
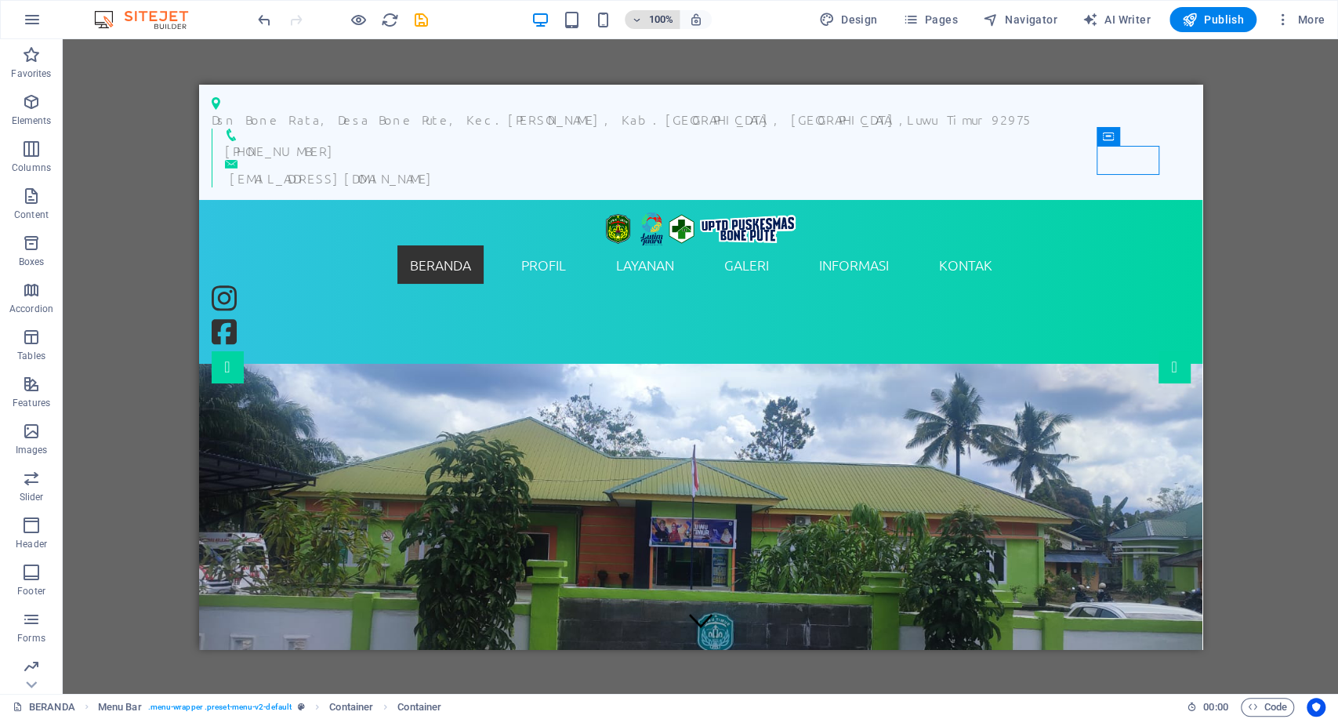
click at [655, 16] on h6 "100%" at bounding box center [660, 19] width 25 height 19
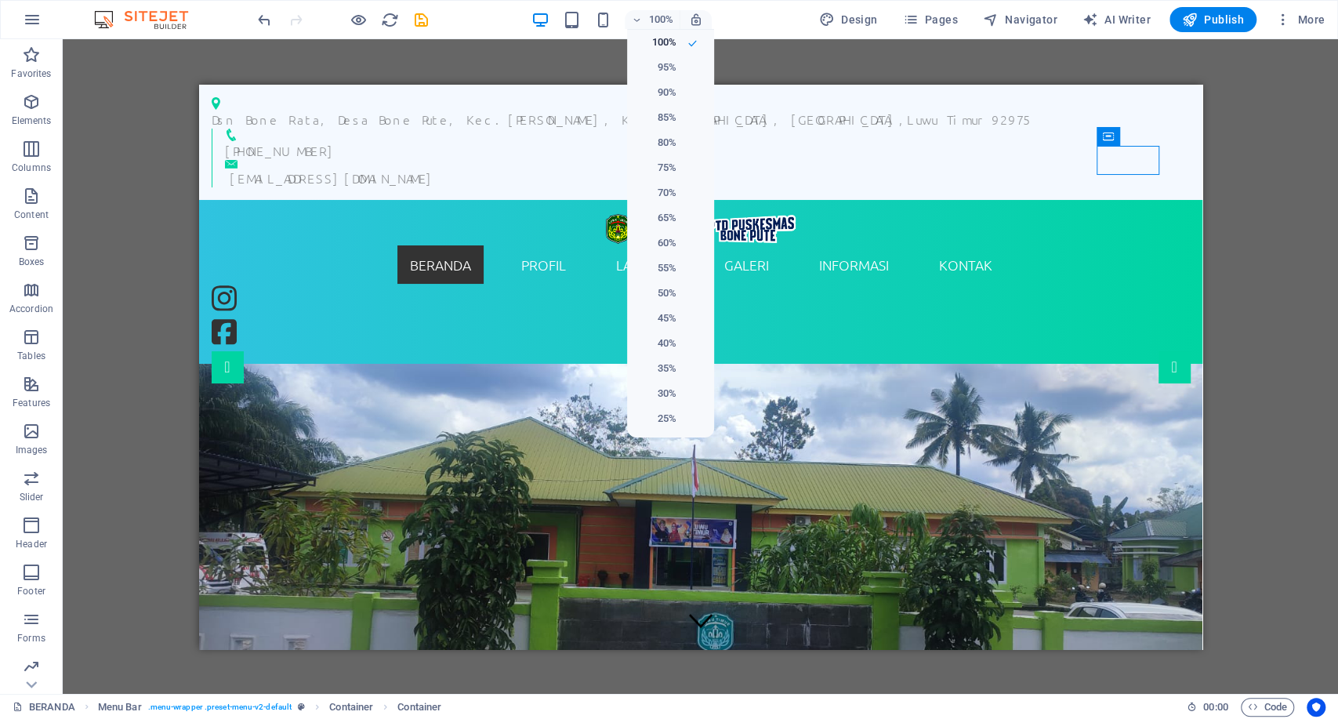
click at [574, 20] on div at bounding box center [669, 359] width 1338 height 719
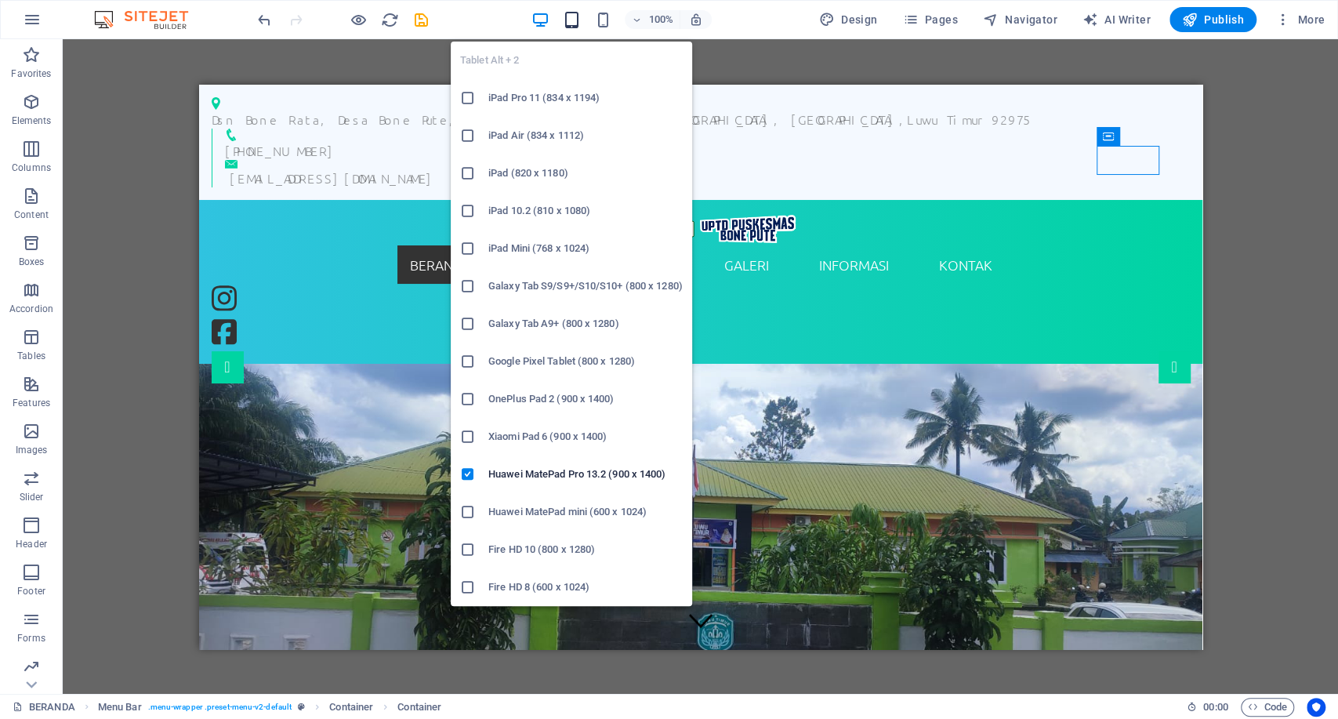
click at [577, 26] on icon "button" at bounding box center [572, 20] width 18 height 18
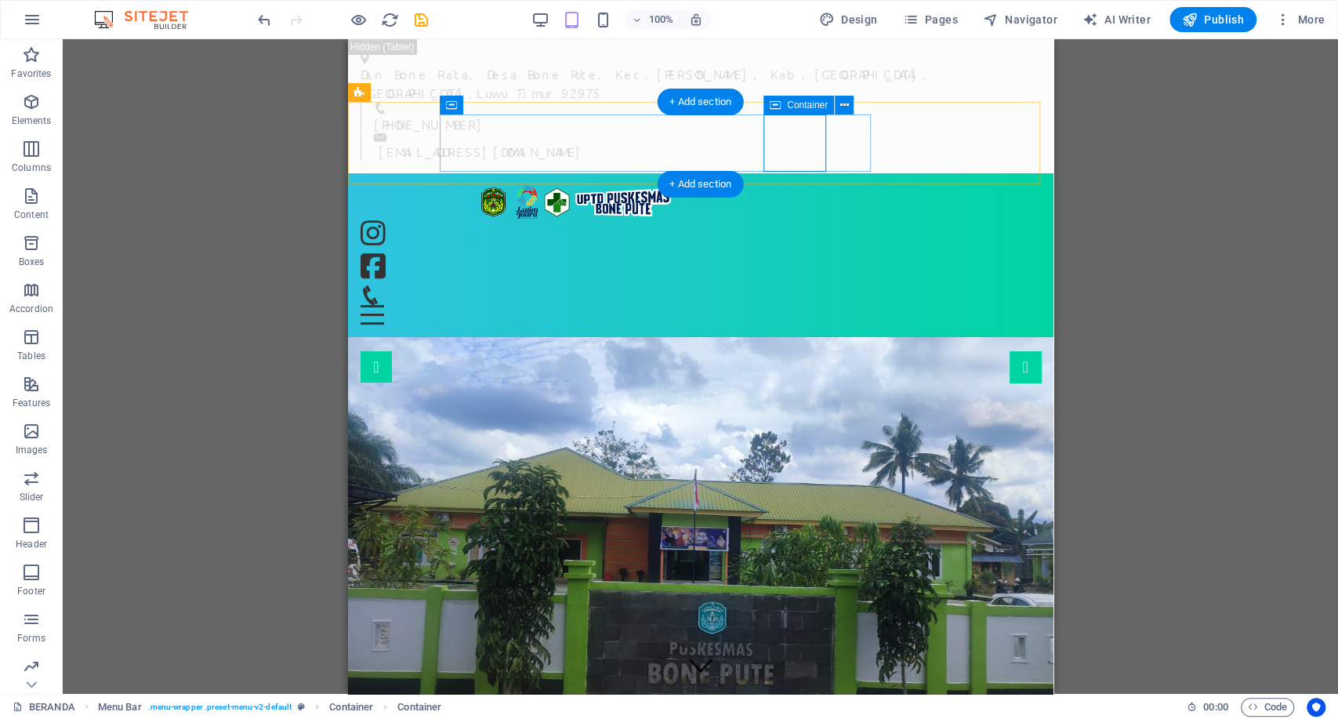
click at [423, 219] on div at bounding box center [391, 252] width 63 height 67
select select "rem"
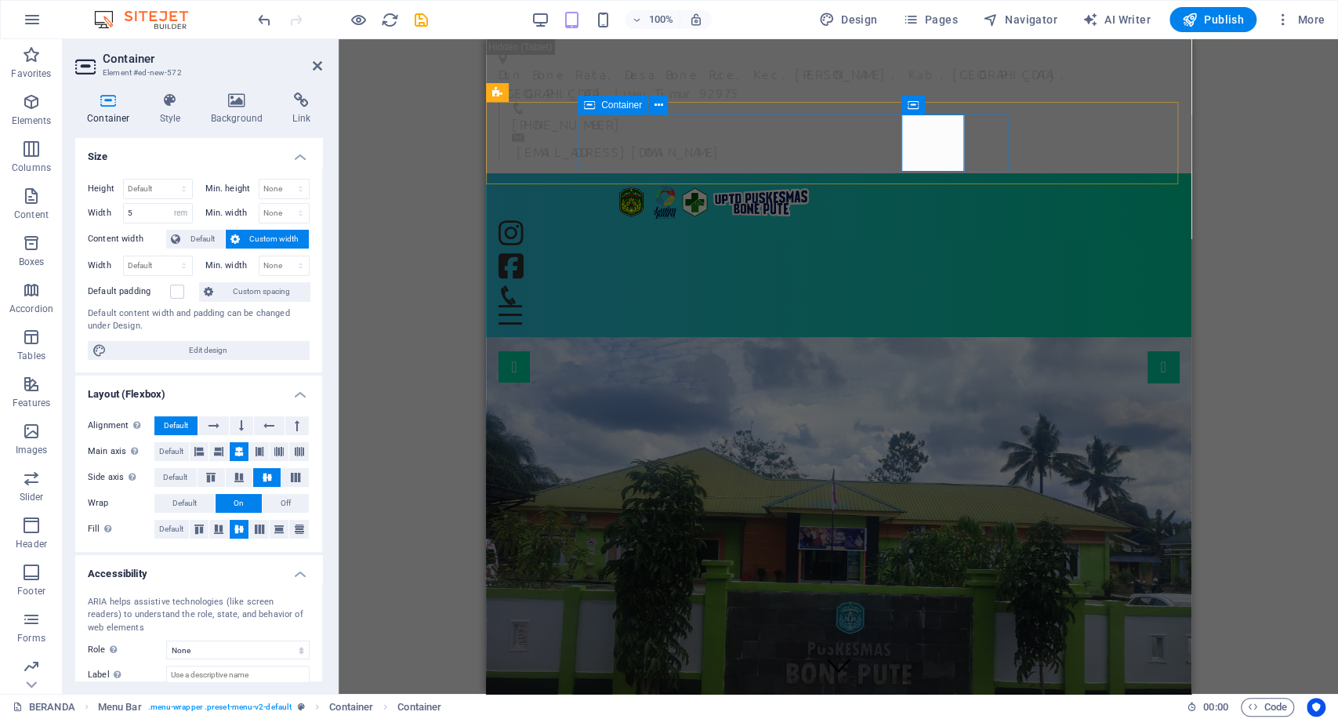
type input "3"
select select "rem"
type input "4"
select select "rem"
click at [145, 208] on input "5" at bounding box center [158, 213] width 68 height 19
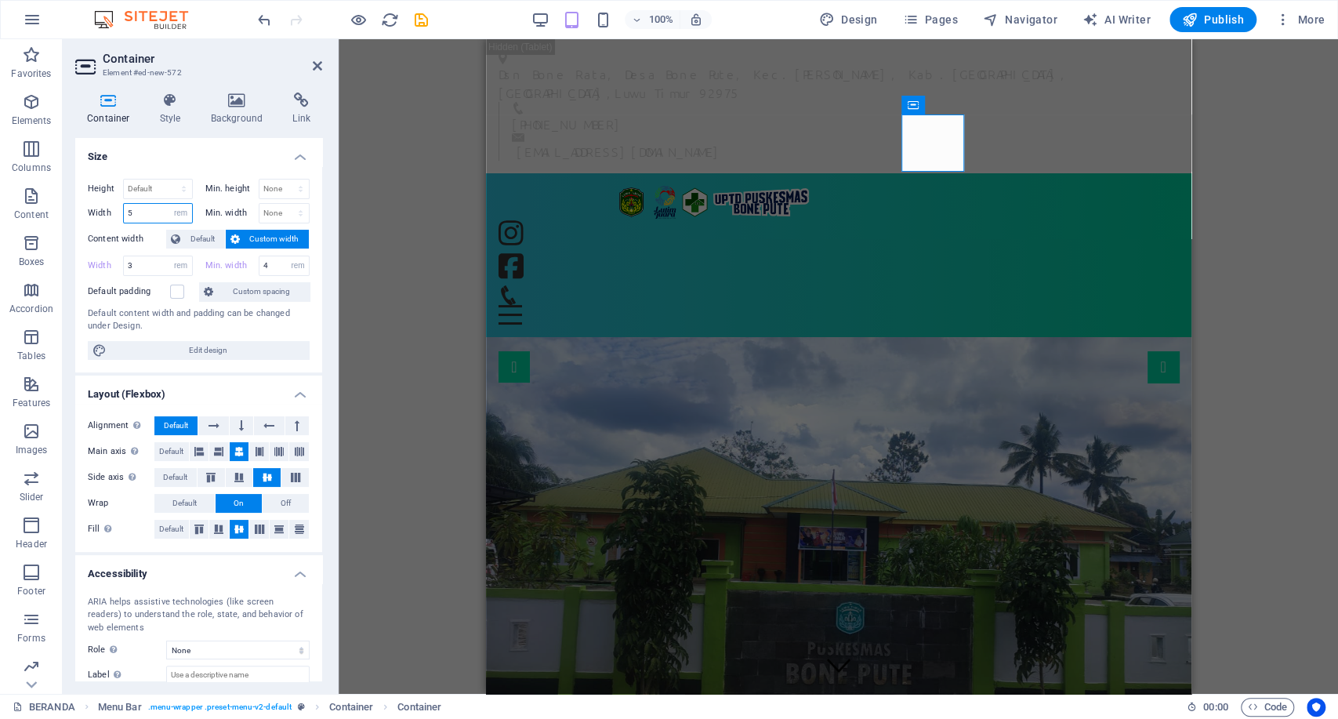
drag, startPoint x: 145, startPoint y: 208, endPoint x: 79, endPoint y: 222, distance: 67.4
click at [79, 222] on div "Height Default px rem % vh vw Min. height None px rem % vh vw Width 5 Default p…" at bounding box center [198, 269] width 247 height 206
click at [161, 273] on input "3" at bounding box center [158, 265] width 68 height 19
click at [117, 263] on div "Width 3 Default px rem % em vh vw" at bounding box center [140, 266] width 105 height 20
type input "2.5"
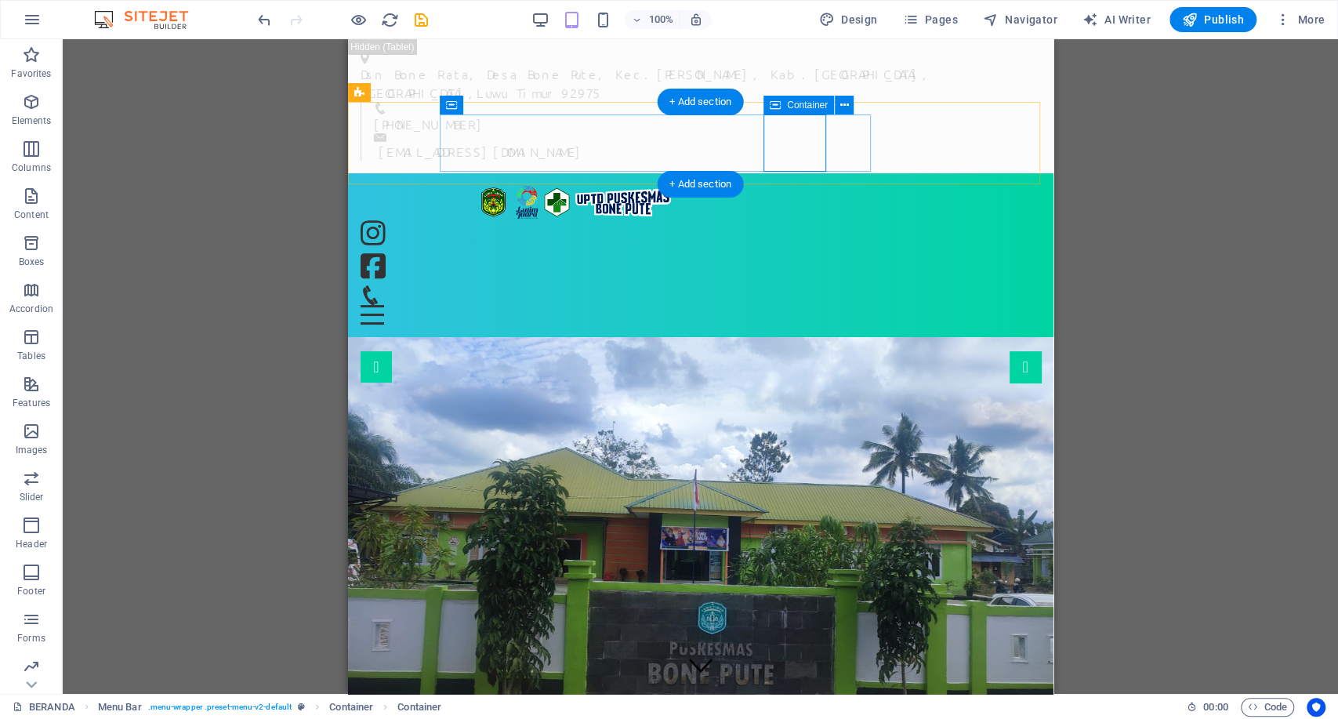
click at [423, 219] on div at bounding box center [391, 252] width 63 height 67
select select "rem"
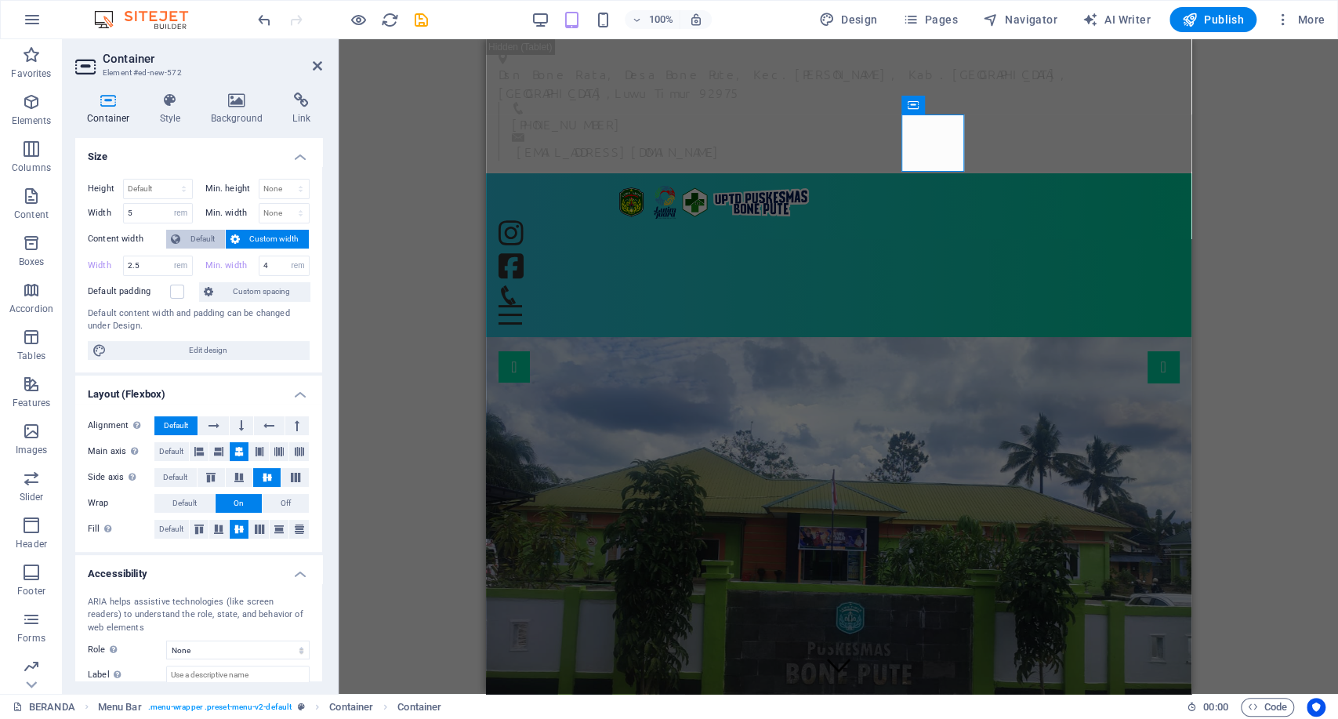
click at [188, 242] on span "Default" at bounding box center [202, 239] width 35 height 19
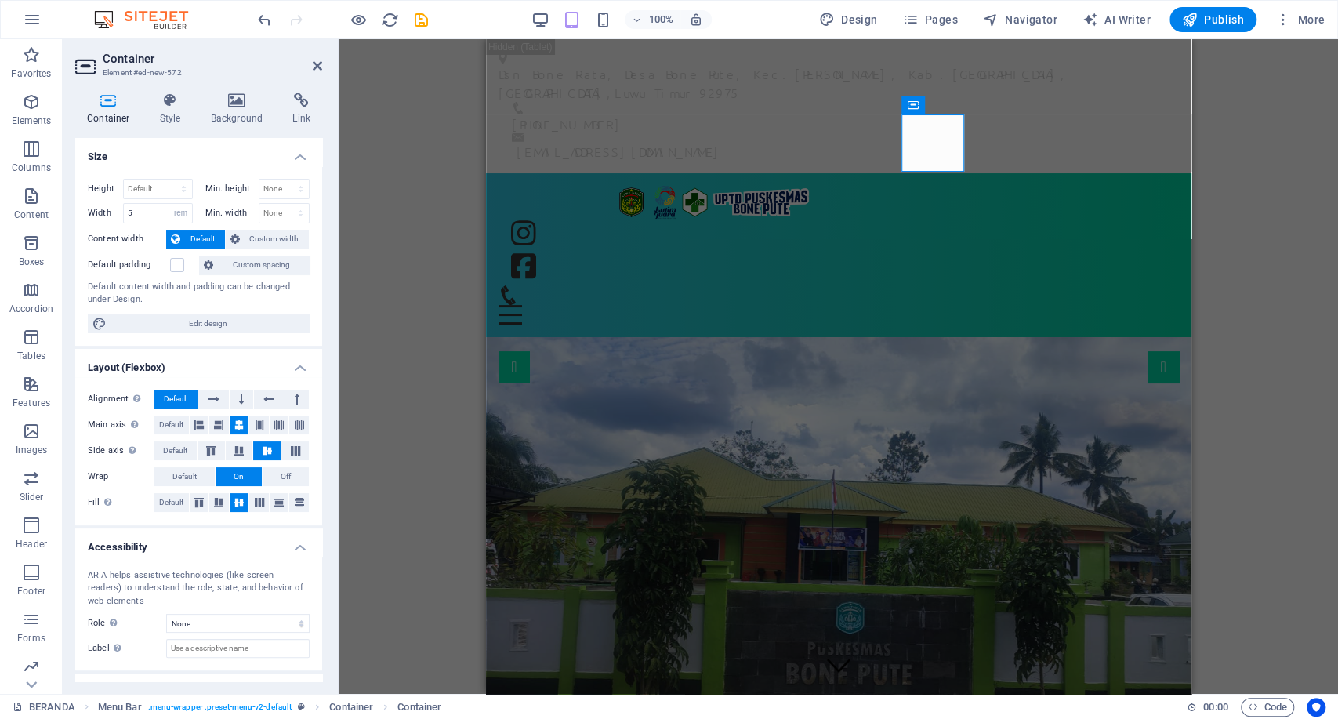
click at [209, 230] on span "Default" at bounding box center [202, 239] width 35 height 19
click at [146, 217] on input "5" at bounding box center [158, 213] width 68 height 19
click at [145, 218] on input "5" at bounding box center [158, 213] width 68 height 19
click at [542, 252] on figure at bounding box center [525, 269] width 31 height 34
click at [1023, 26] on span "Navigator" at bounding box center [1020, 20] width 74 height 16
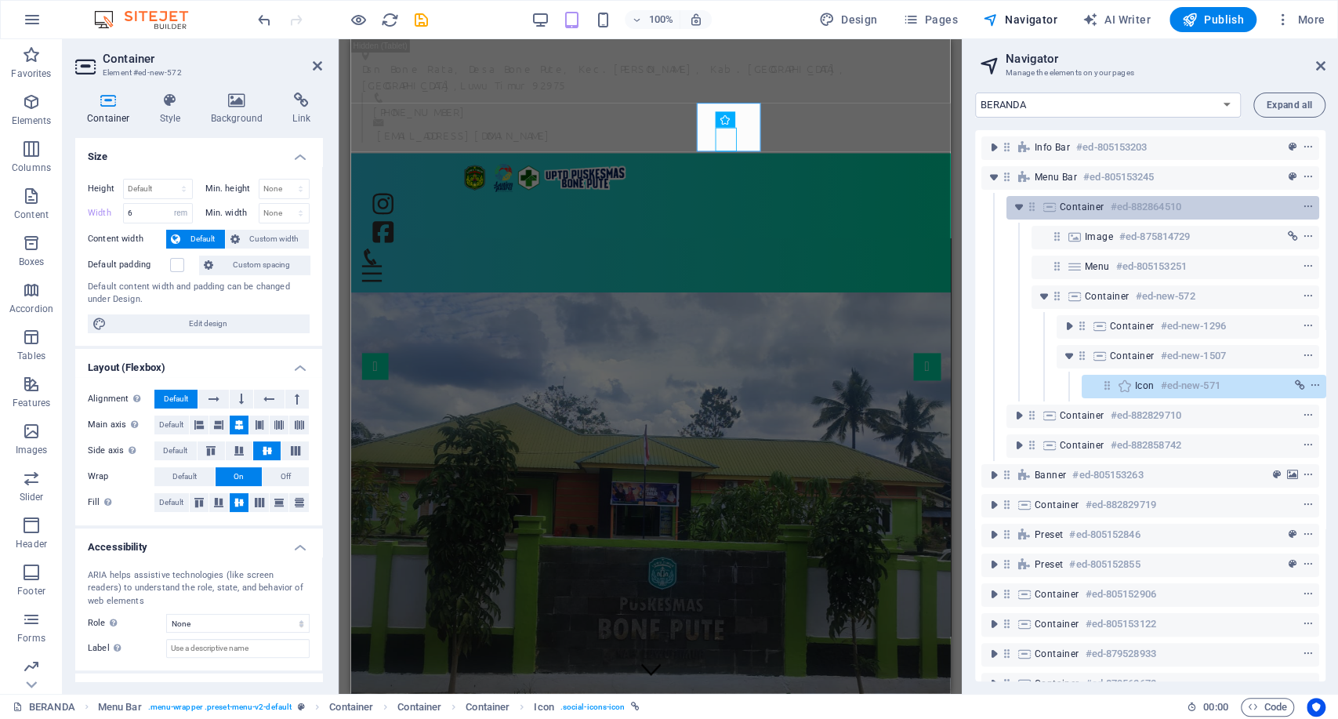
scroll to position [0, 3]
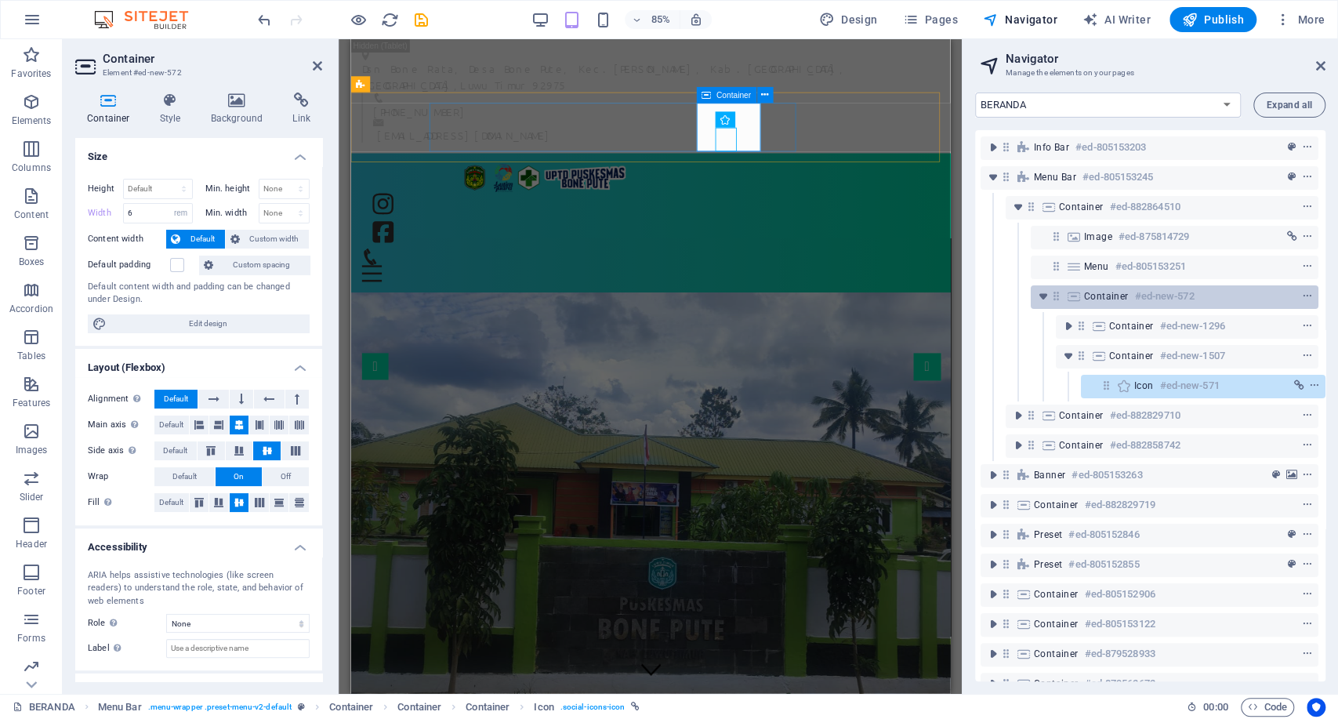
click at [1087, 304] on div "Container #ed-new-572" at bounding box center [1162, 296] width 156 height 19
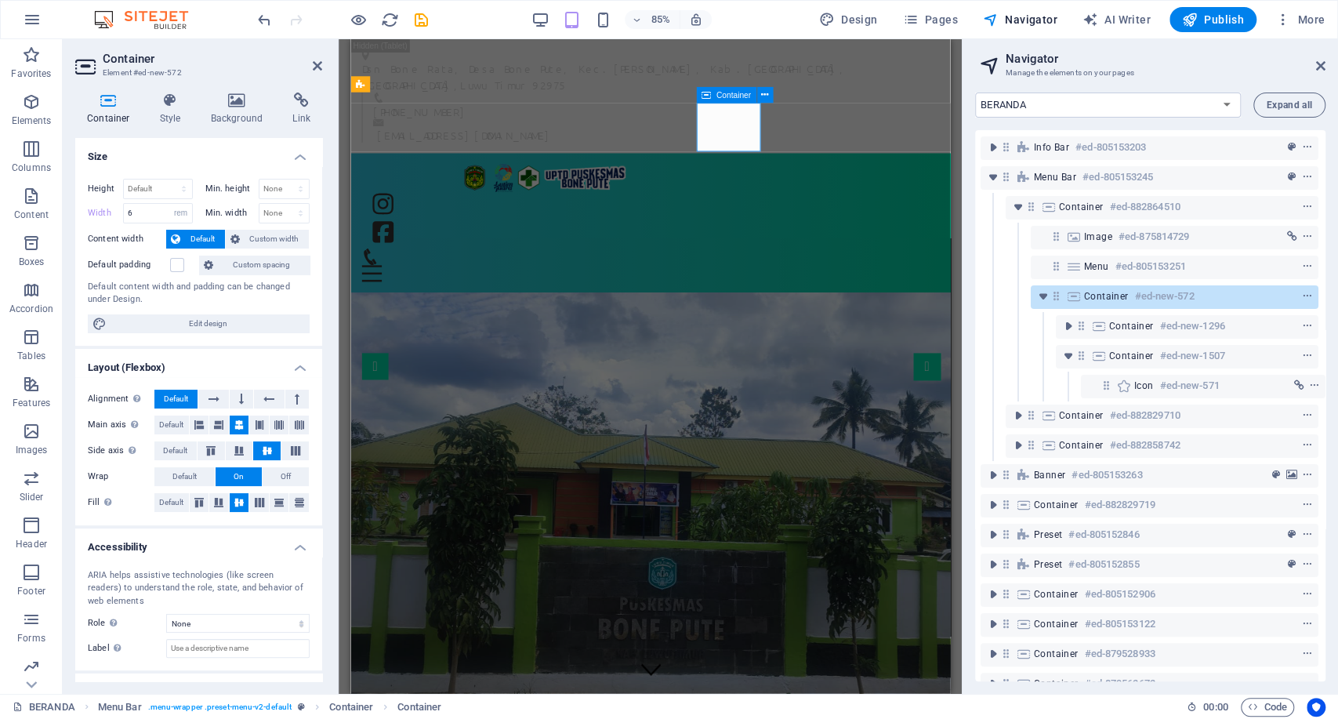
click at [1098, 304] on div "Container #ed-new-572" at bounding box center [1162, 296] width 156 height 19
drag, startPoint x: 151, startPoint y: 207, endPoint x: 85, endPoint y: 221, distance: 68.1
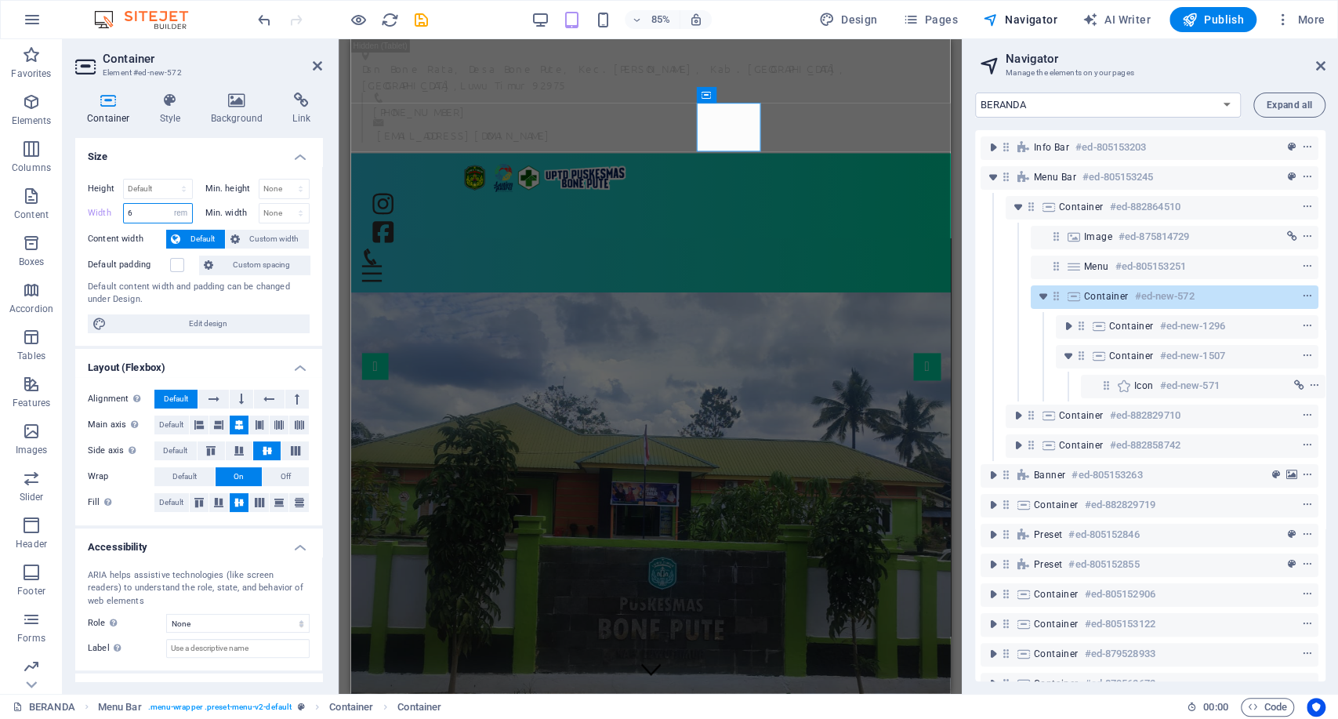
click at [85, 221] on div "Height Default px rem % vh vw Min. height None px rem % vh vw Width 6 Default p…" at bounding box center [198, 256] width 247 height 180
type input "5"
click at [407, 219] on figure at bounding box center [391, 236] width 31 height 34
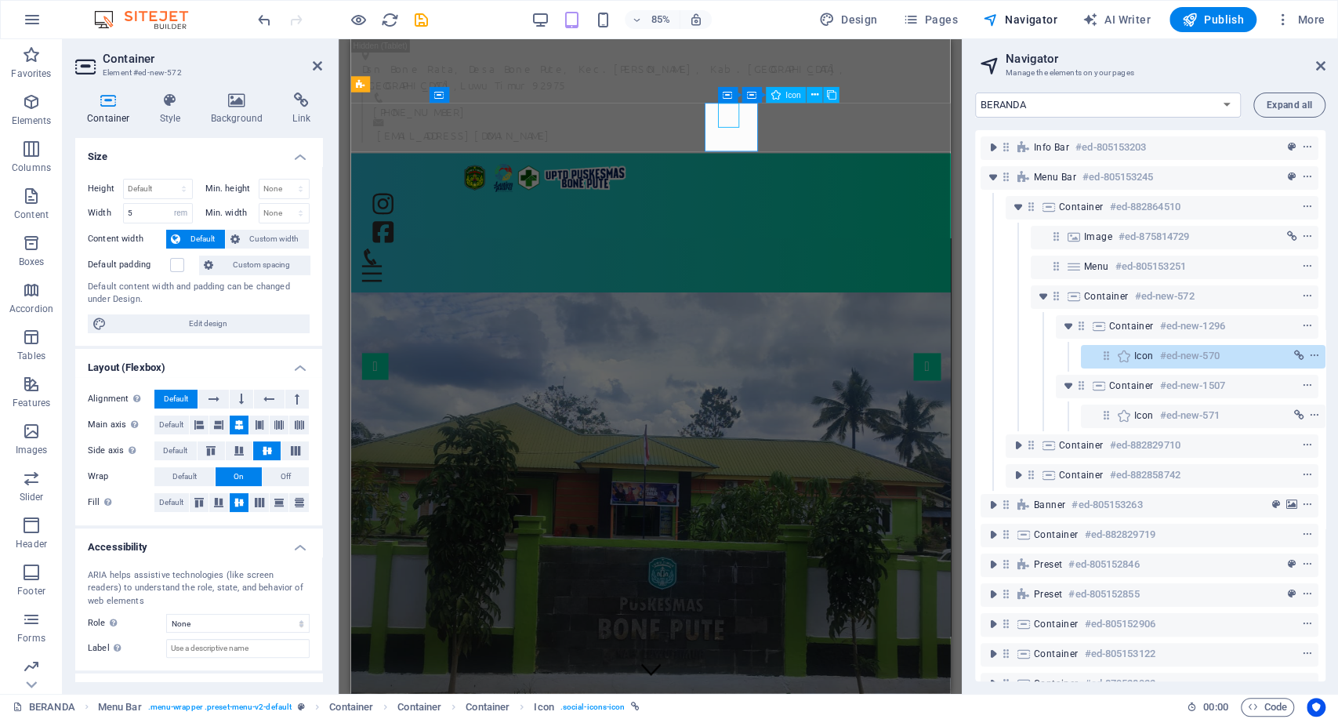
drag, startPoint x: 792, startPoint y: 127, endPoint x: 918, endPoint y: 114, distance: 126.9
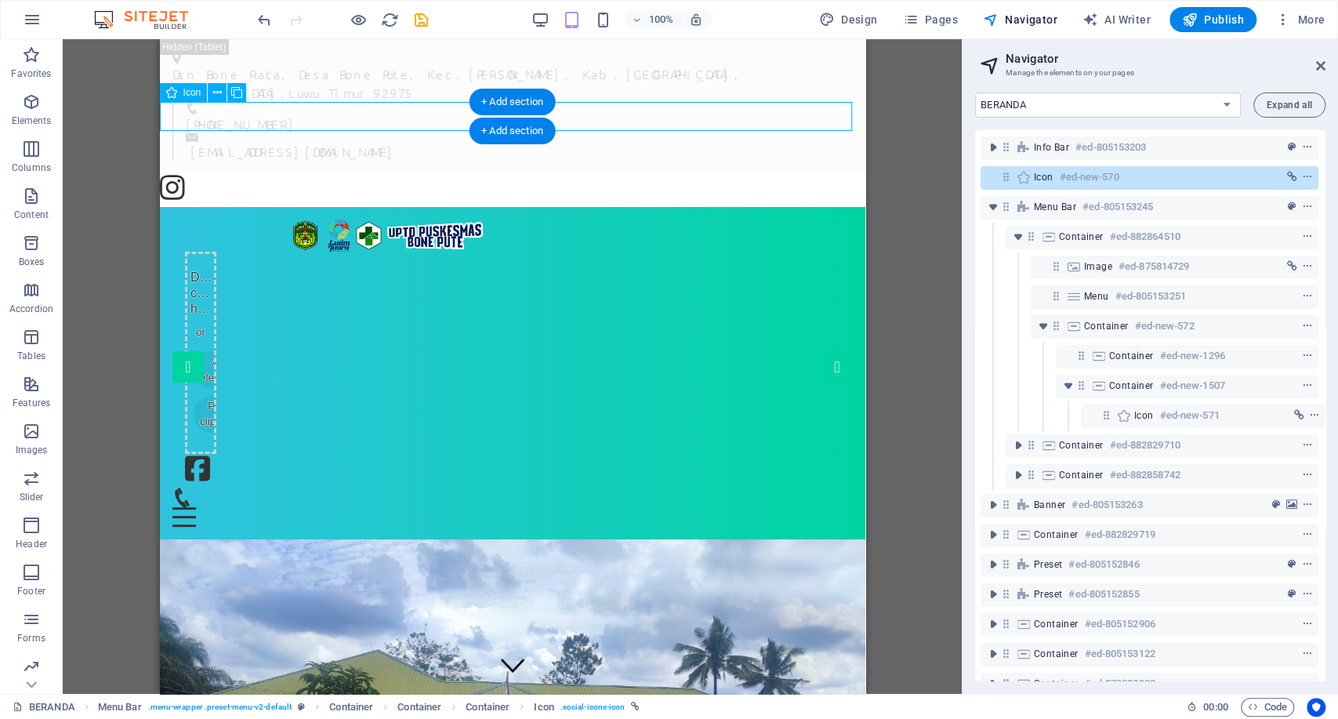
click at [727, 173] on figure at bounding box center [512, 190] width 706 height 34
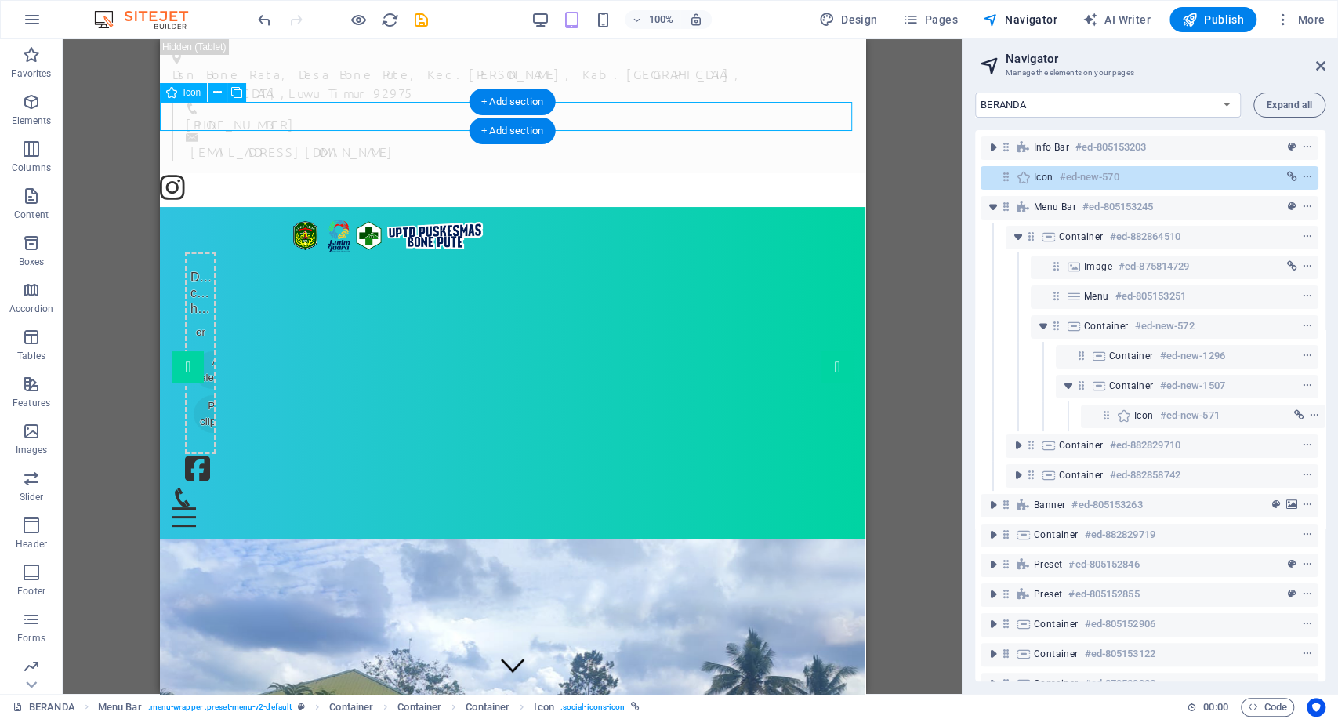
select select "xMidYMid"
select select "rem"
select select "px"
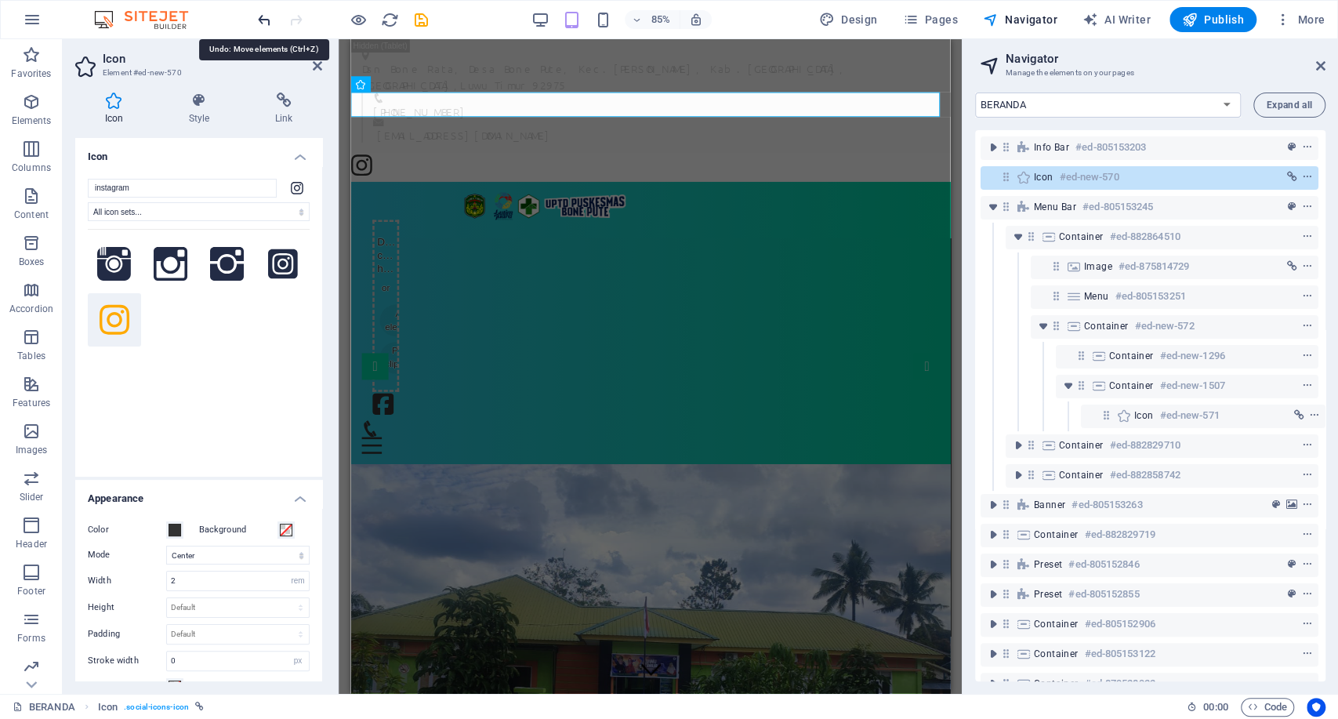
click at [263, 21] on icon "undo" at bounding box center [265, 20] width 18 height 18
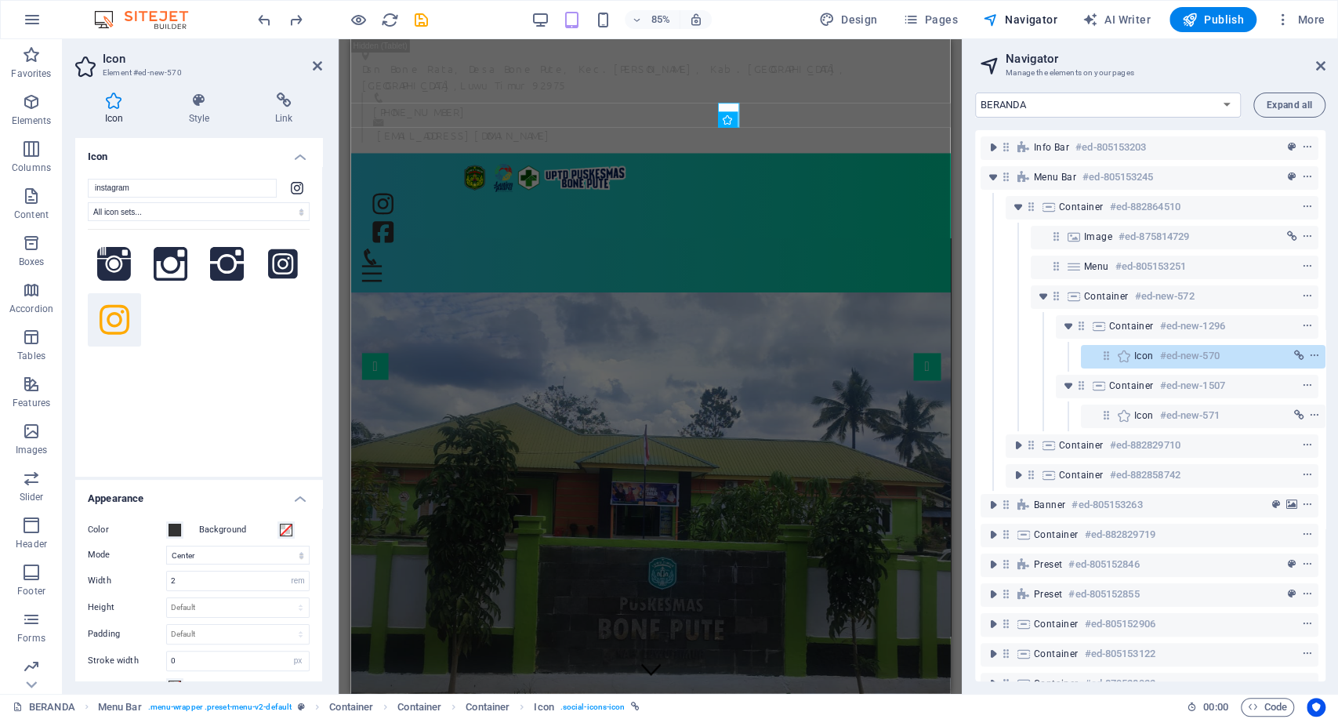
click at [1160, 361] on h6 "#ed-new-570" at bounding box center [1190, 356] width 60 height 19
click at [211, 121] on h4 "Style" at bounding box center [202, 109] width 86 height 33
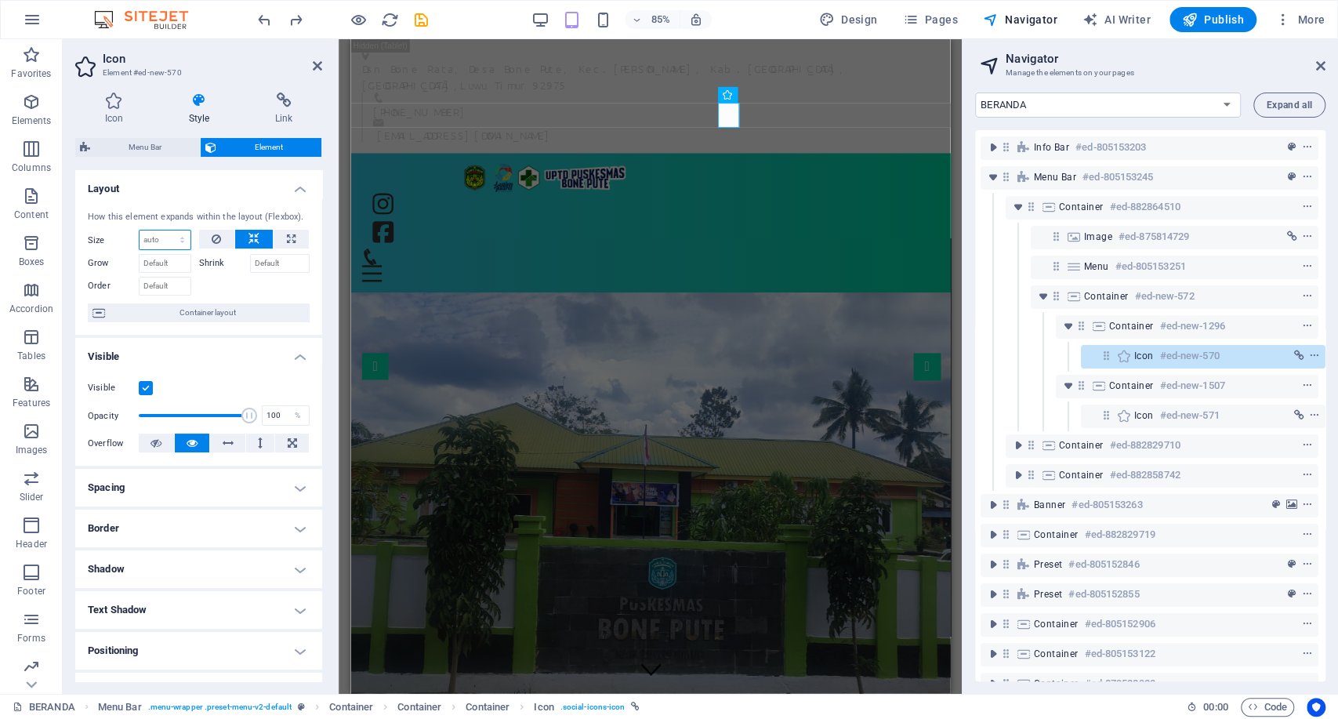
click at [163, 234] on select "Default auto px % 1/1 1/2 1/3 1/4 1/5 1/6 1/7 1/8 1/9 1/10" at bounding box center [165, 240] width 51 height 19
click at [140, 231] on select "Default auto px % 1/1 1/2 1/3 1/4 1/5 1/6 1/7 1/8 1/9 1/10" at bounding box center [165, 240] width 51 height 19
select select "DISABLED_OPTION_VALUE"
click at [1134, 401] on div "Icon #ed-new-571" at bounding box center [1150, 416] width 338 height 30
click at [1139, 416] on span "Icon" at bounding box center [1145, 415] width 20 height 13
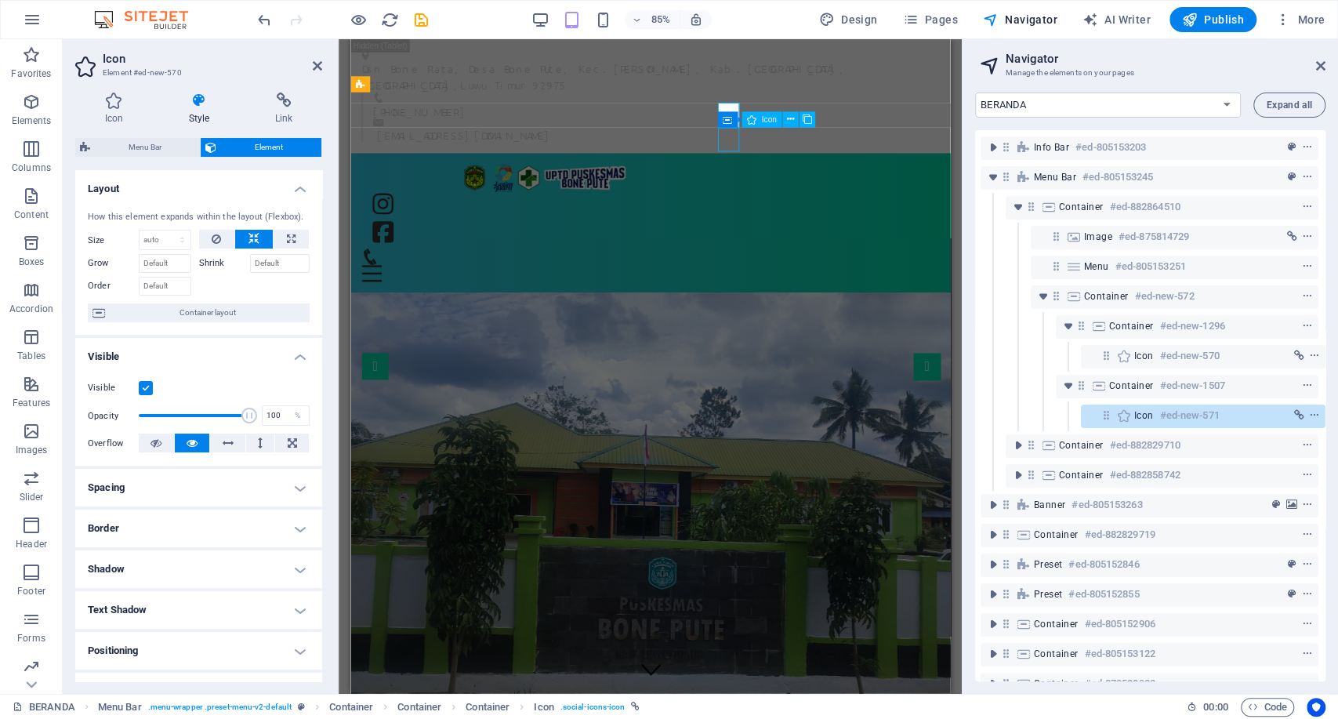
drag, startPoint x: 1139, startPoint y: 416, endPoint x: 609, endPoint y: 425, distance: 529.4
click at [1139, 416] on span "Icon" at bounding box center [1145, 415] width 20 height 13
select select "xMidYMid"
select select "rem"
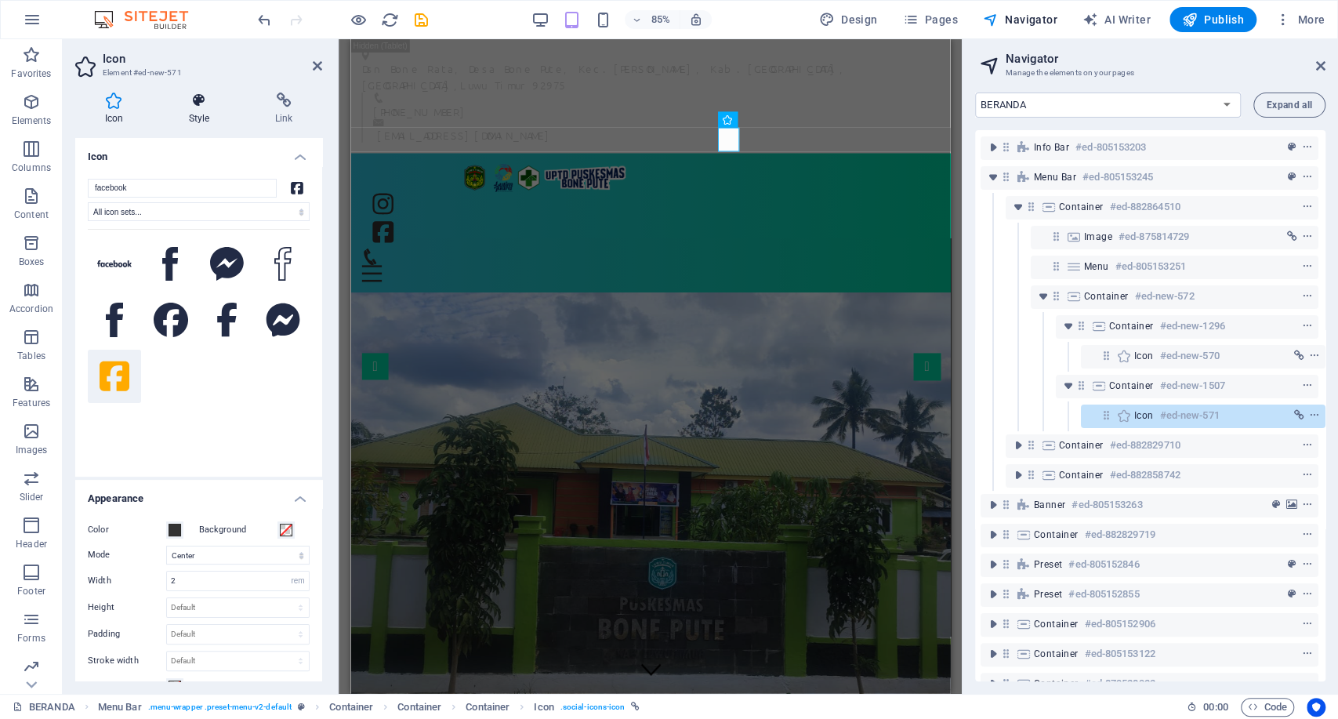
click at [207, 95] on icon at bounding box center [199, 101] width 80 height 16
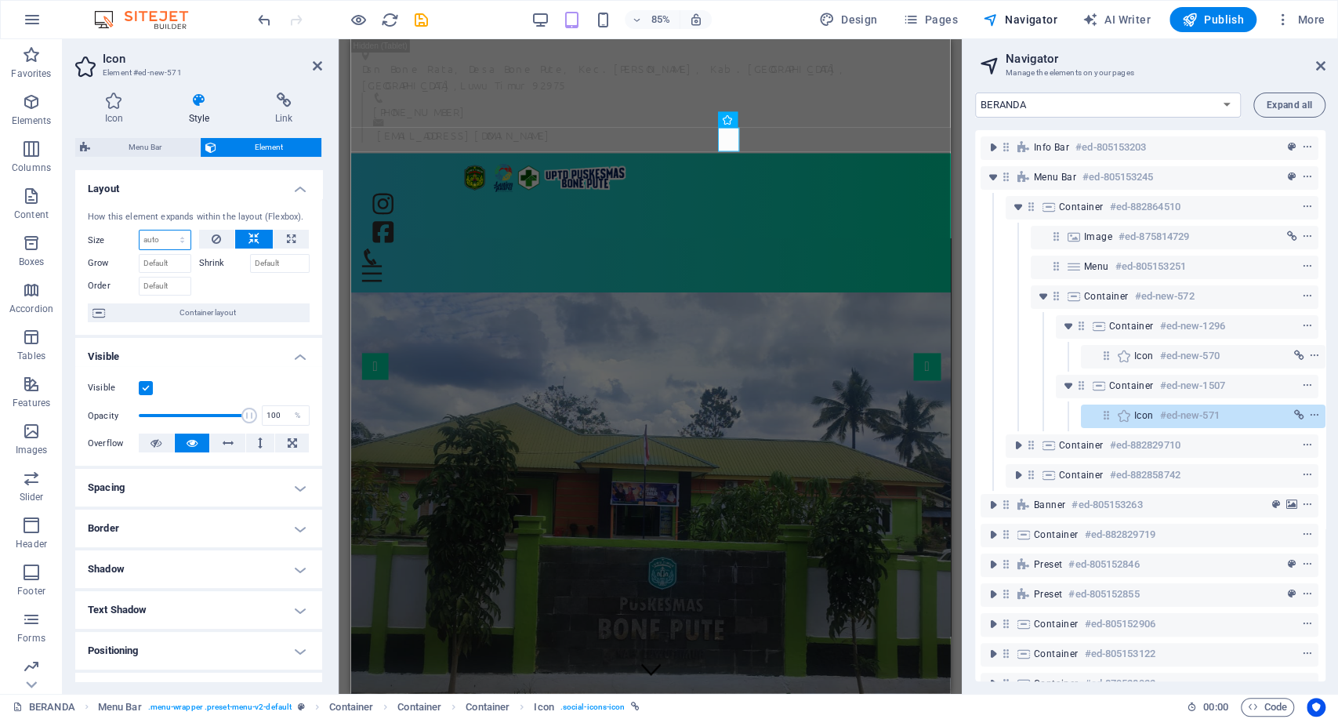
click at [161, 240] on select "Default auto px % 1/1 1/2 1/3 1/4 1/5 1/6 1/7 1/8 1/9 1/10" at bounding box center [165, 240] width 51 height 19
click at [140, 231] on select "Default auto px % 1/1 1/2 1/3 1/4 1/5 1/6 1/7 1/8 1/9 1/10" at bounding box center [165, 240] width 51 height 19
select select "DISABLED_OPTION_VALUE"
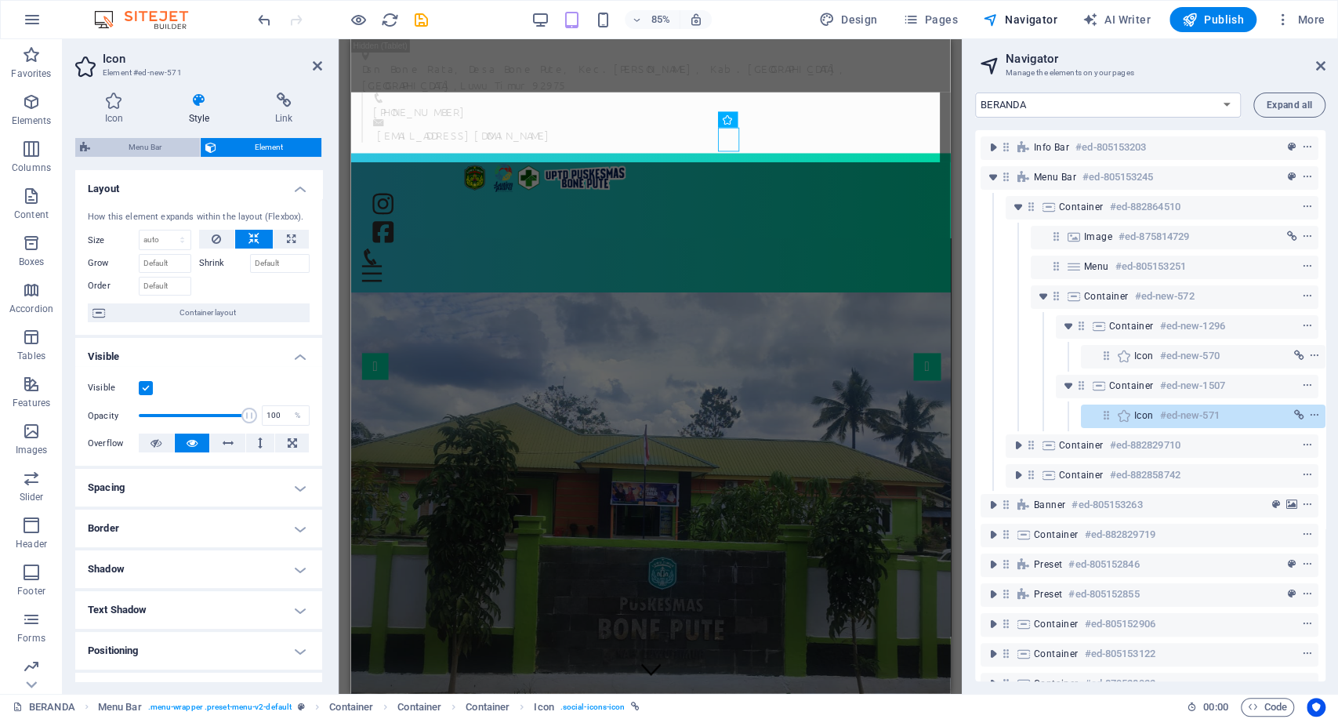
click at [157, 143] on span "Menu Bar" at bounding box center [145, 147] width 100 height 19
select select "rem"
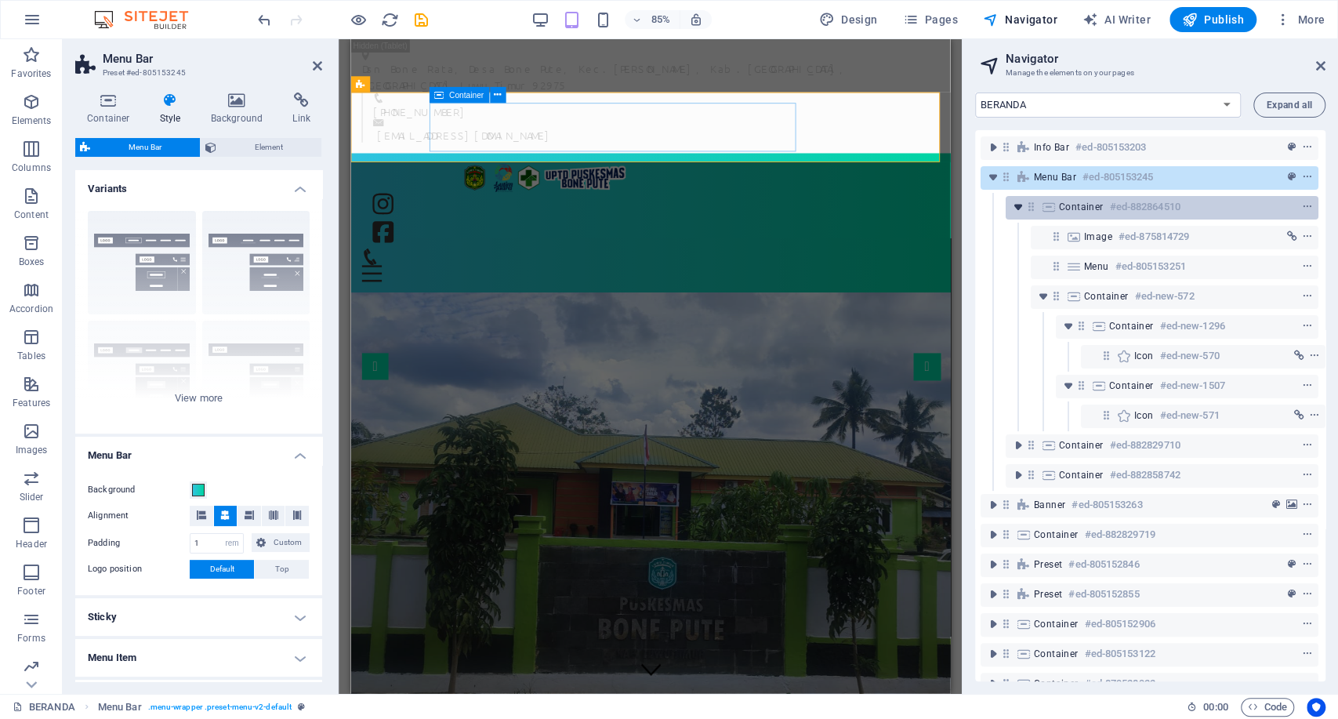
click at [1009, 205] on span "toggle-expand" at bounding box center [1018, 207] width 19 height 16
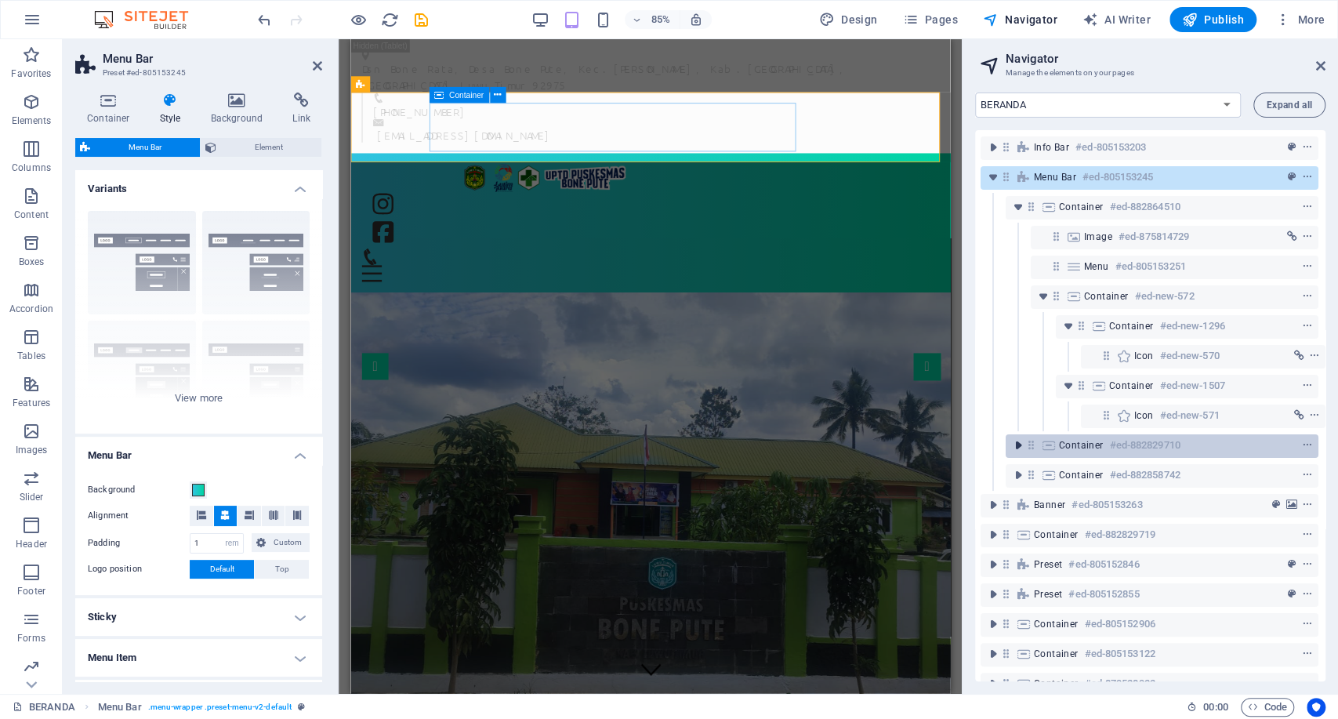
scroll to position [0, 0]
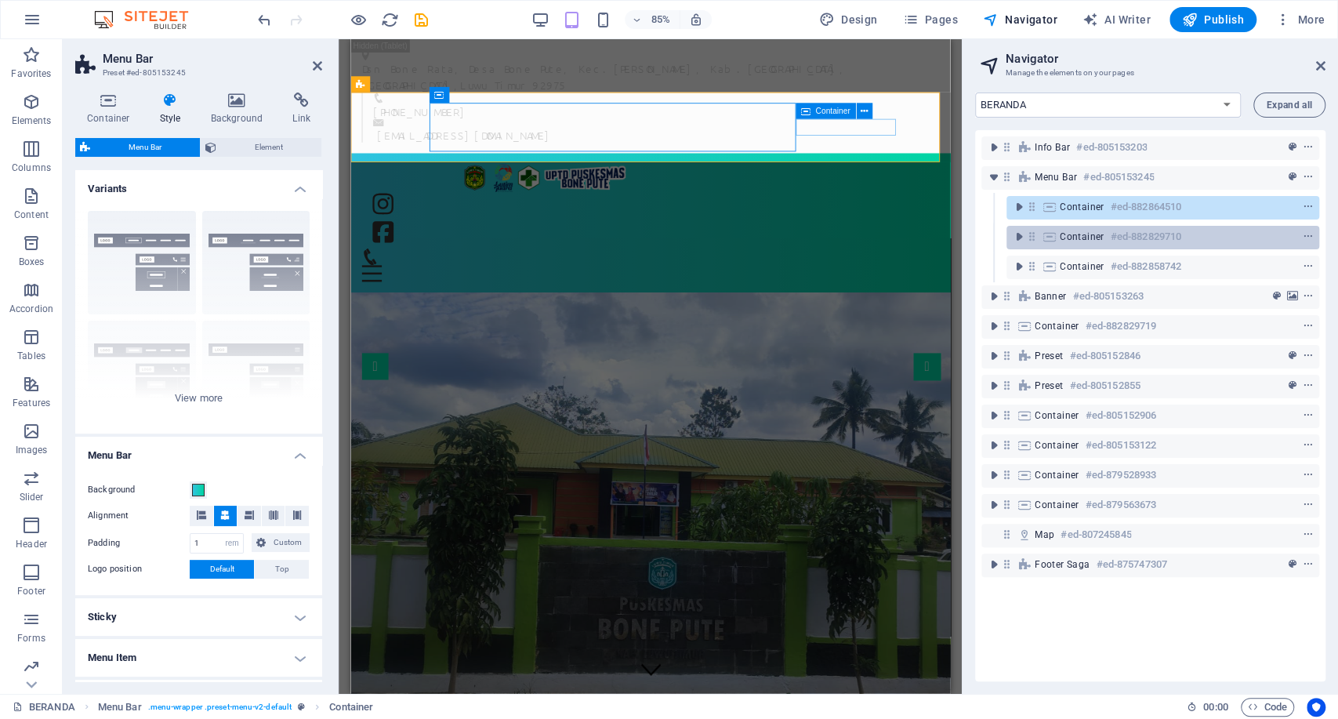
click at [1081, 239] on span "Container" at bounding box center [1082, 237] width 45 height 13
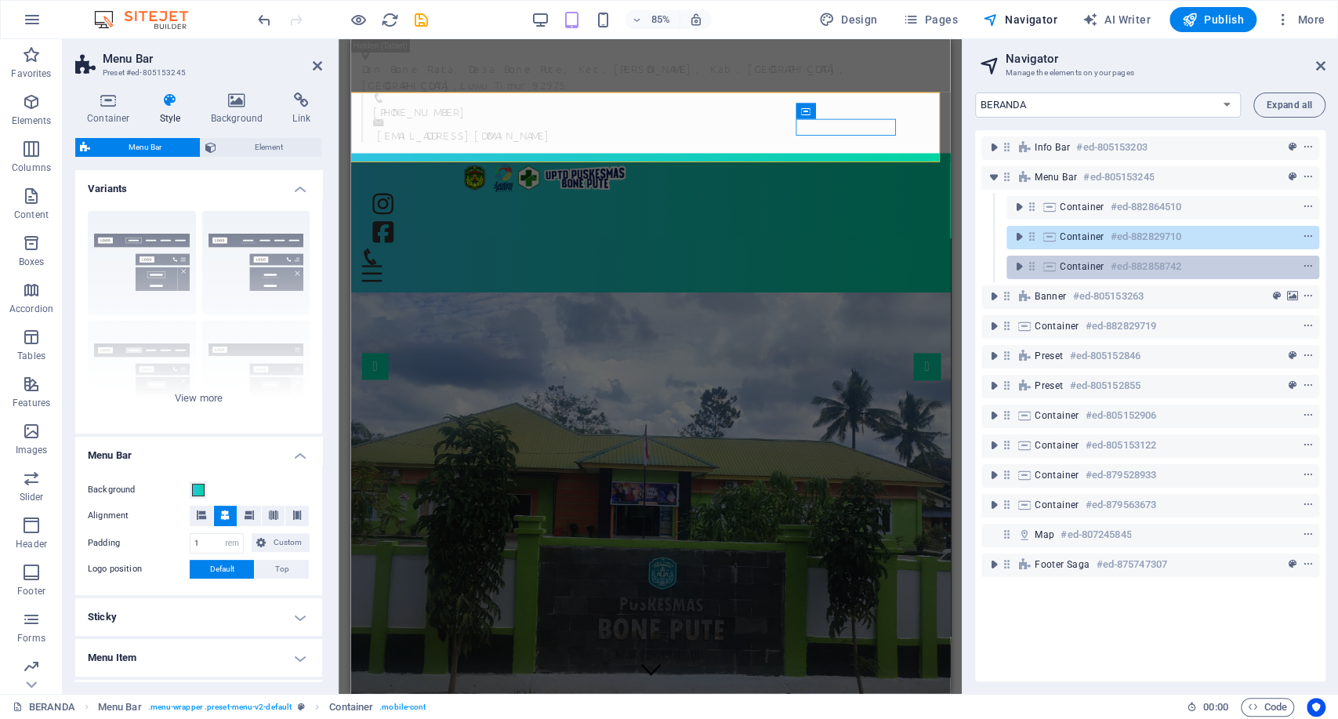
click at [1075, 260] on span "Container" at bounding box center [1082, 266] width 45 height 13
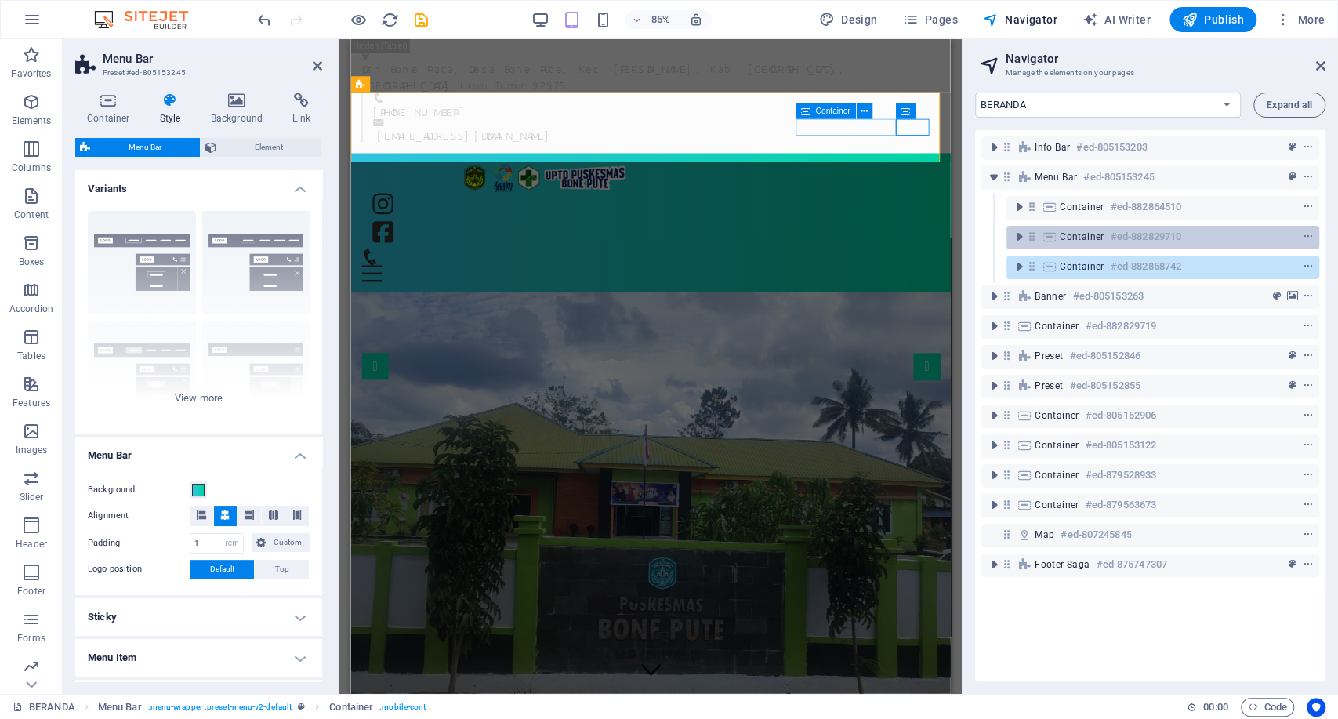
drag, startPoint x: 1081, startPoint y: 242, endPoint x: 1081, endPoint y: 226, distance: 15.7
click at [1081, 241] on span "Container" at bounding box center [1082, 237] width 45 height 13
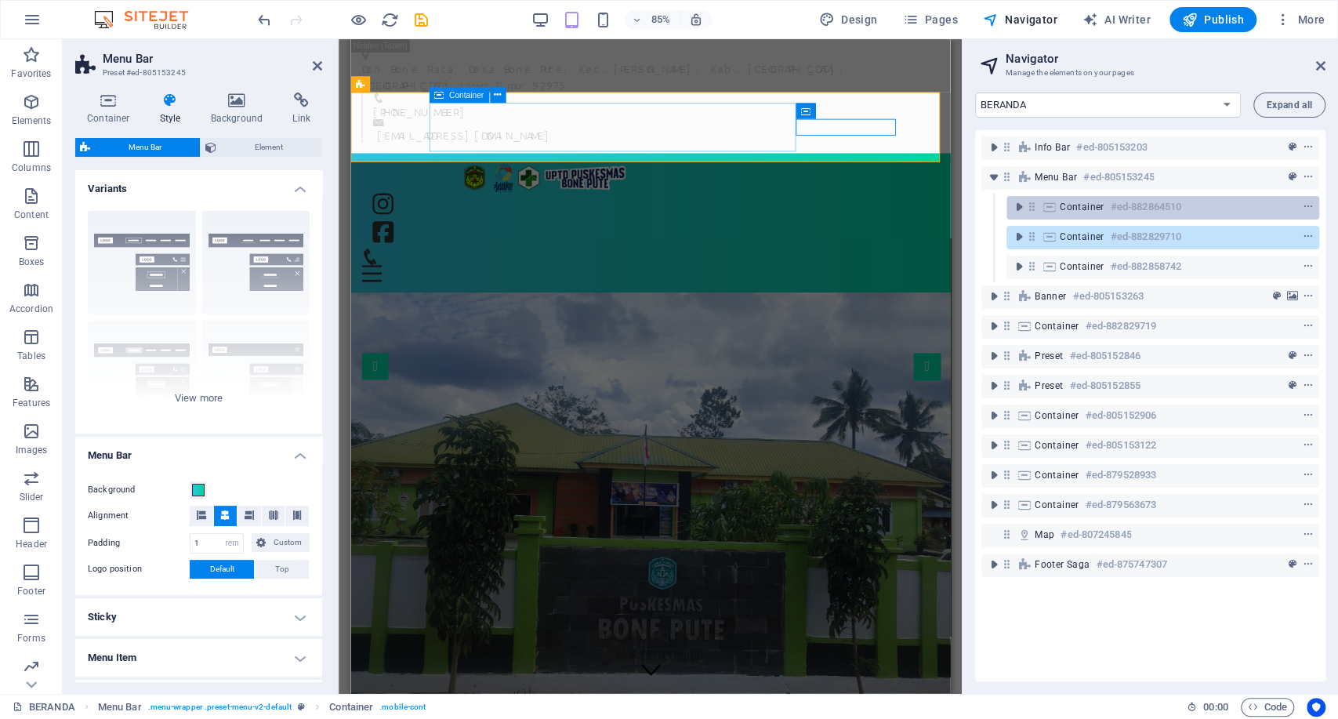
click at [1077, 207] on span "Container" at bounding box center [1082, 207] width 45 height 13
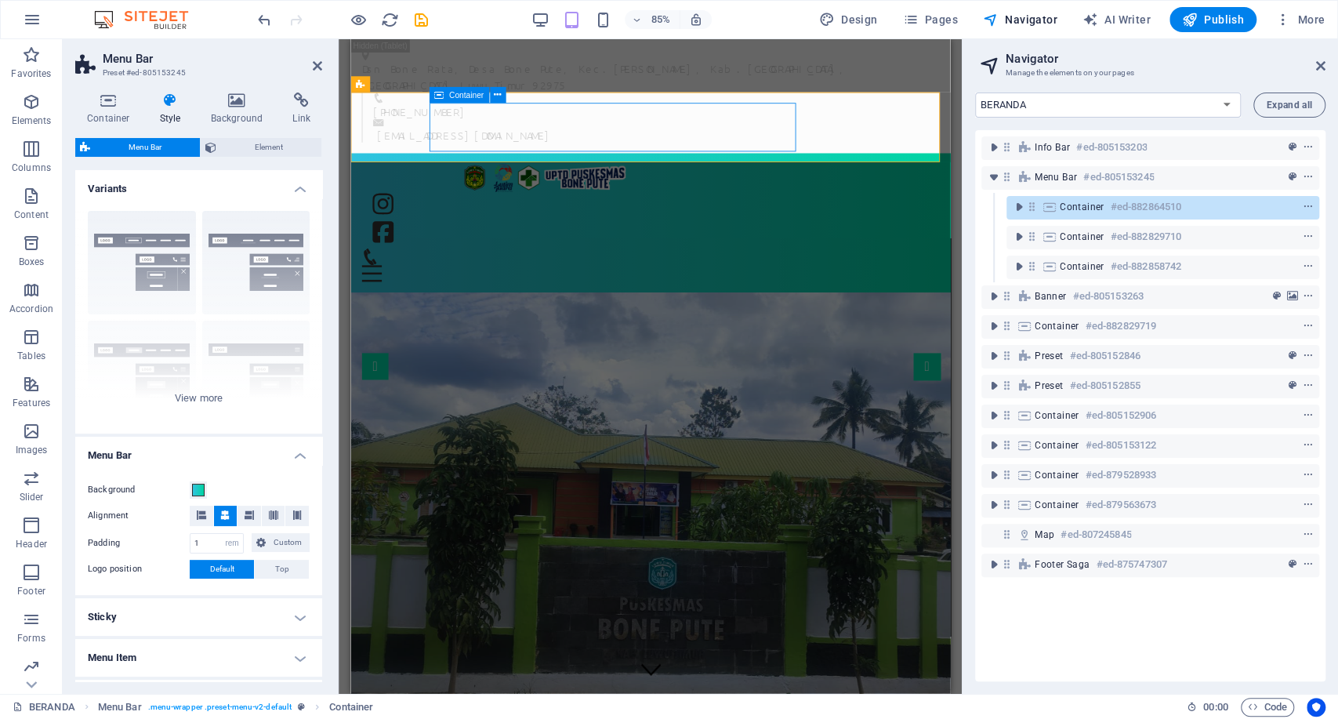
click at [1077, 207] on span "Container" at bounding box center [1082, 207] width 45 height 13
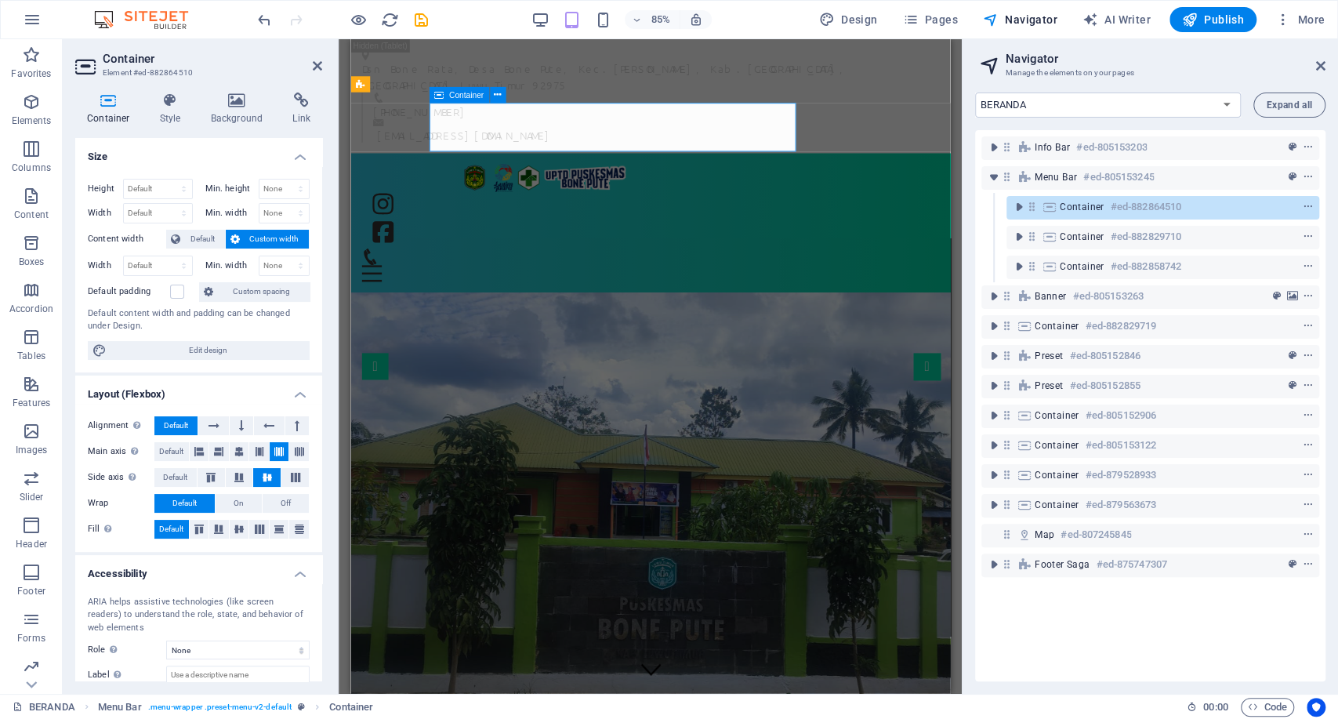
type input "550"
click at [1017, 199] on icon "toggle-expand" at bounding box center [1019, 207] width 16 height 16
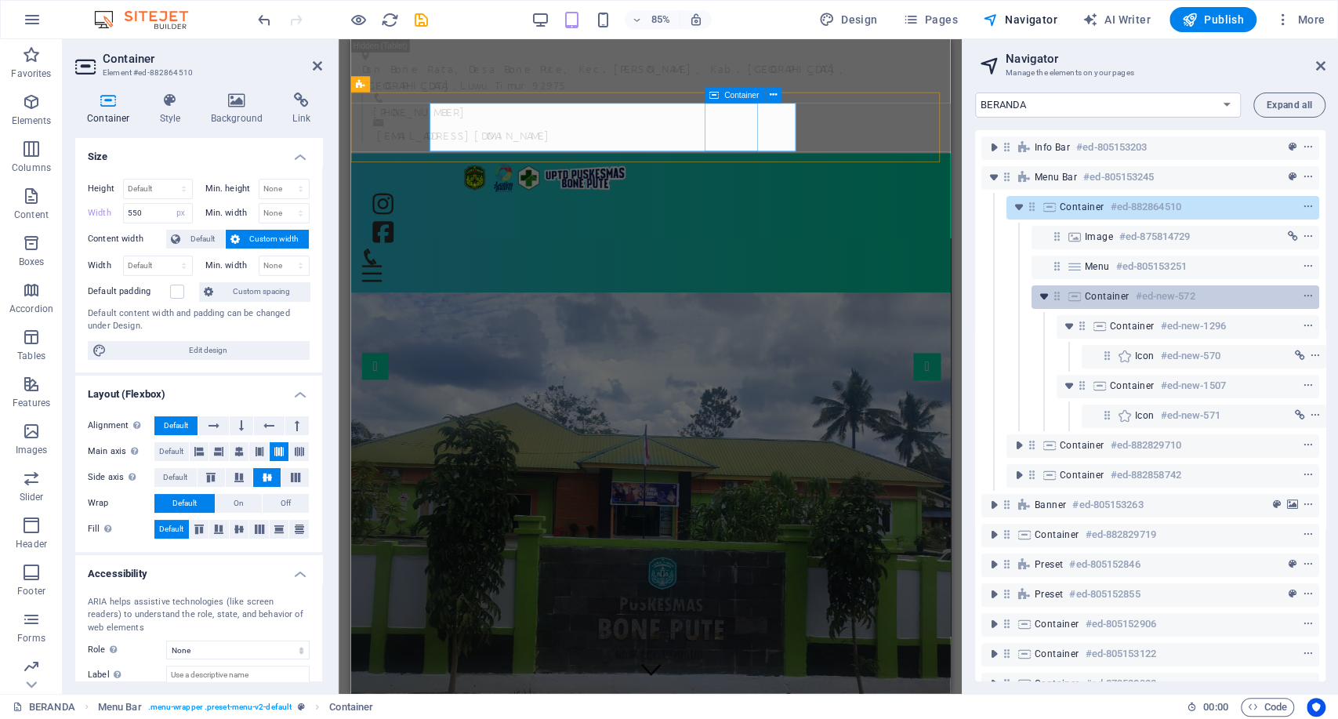
click at [1048, 297] on icon "toggle-expand" at bounding box center [1045, 297] width 16 height 16
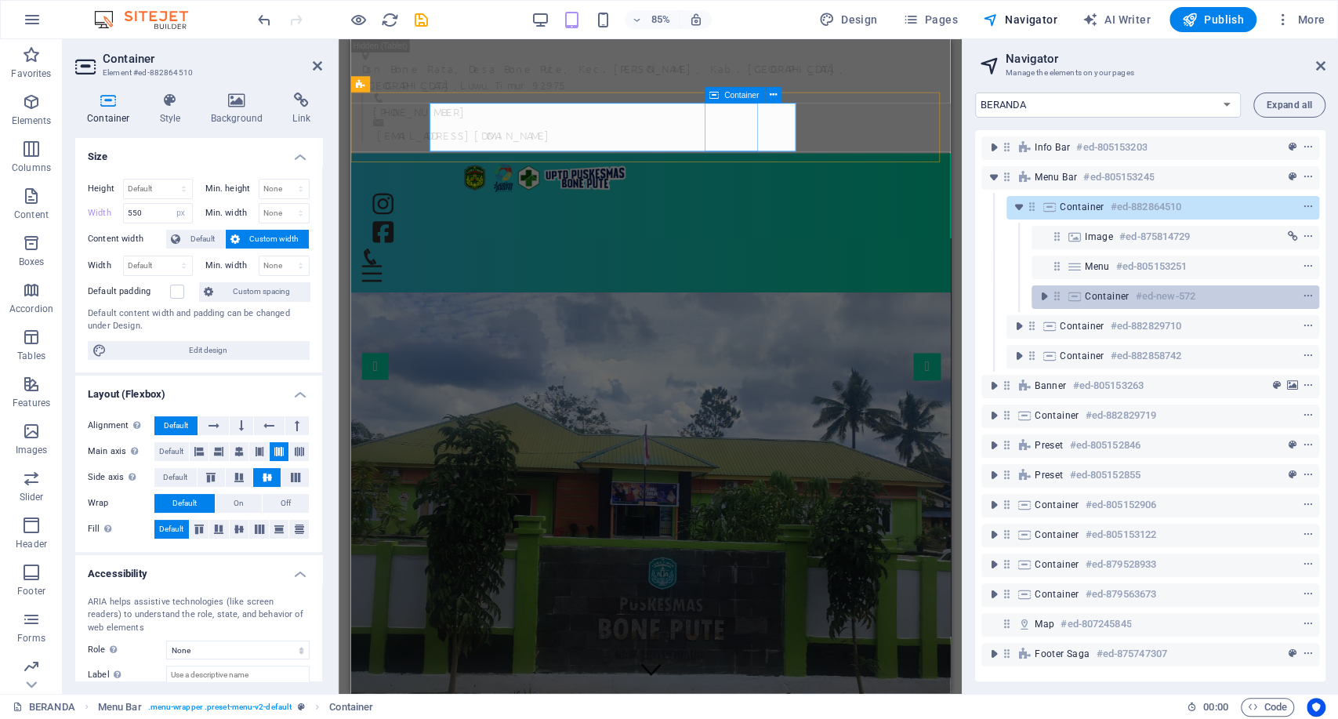
click at [1099, 296] on span "Container" at bounding box center [1107, 296] width 45 height 13
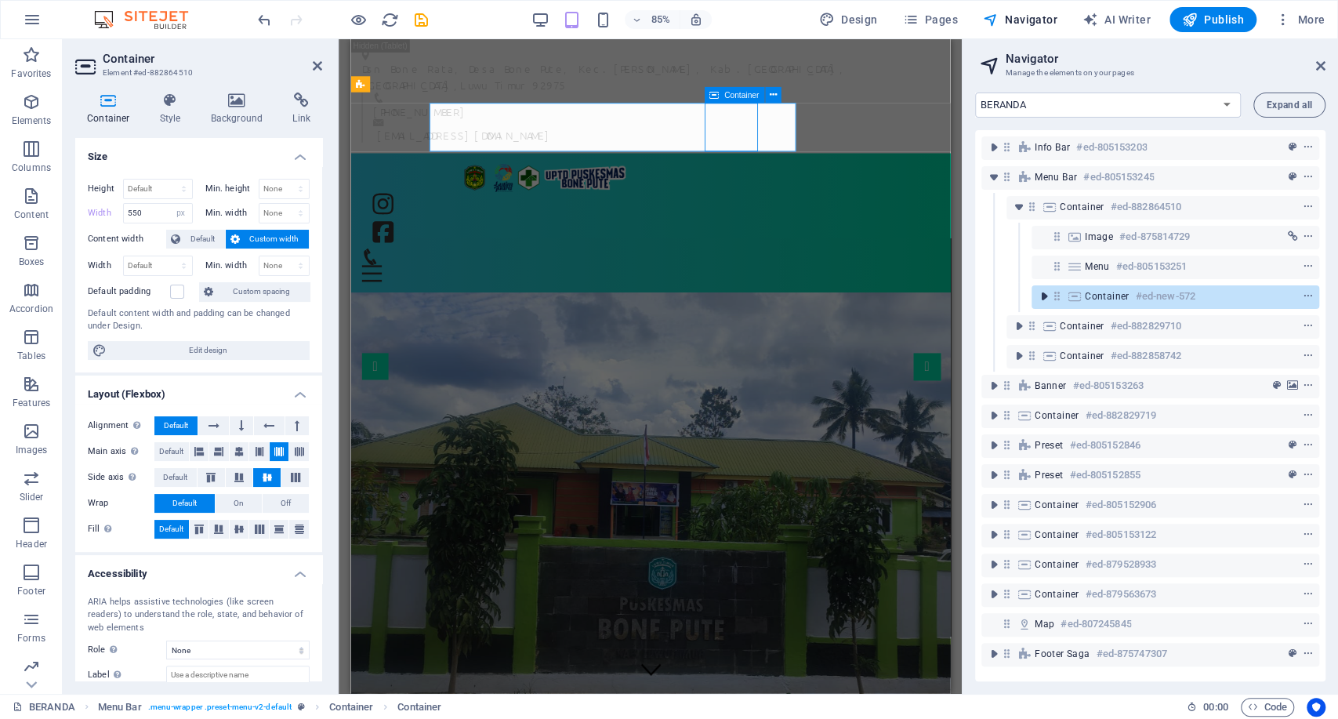
click at [1045, 299] on icon "toggle-expand" at bounding box center [1045, 297] width 16 height 16
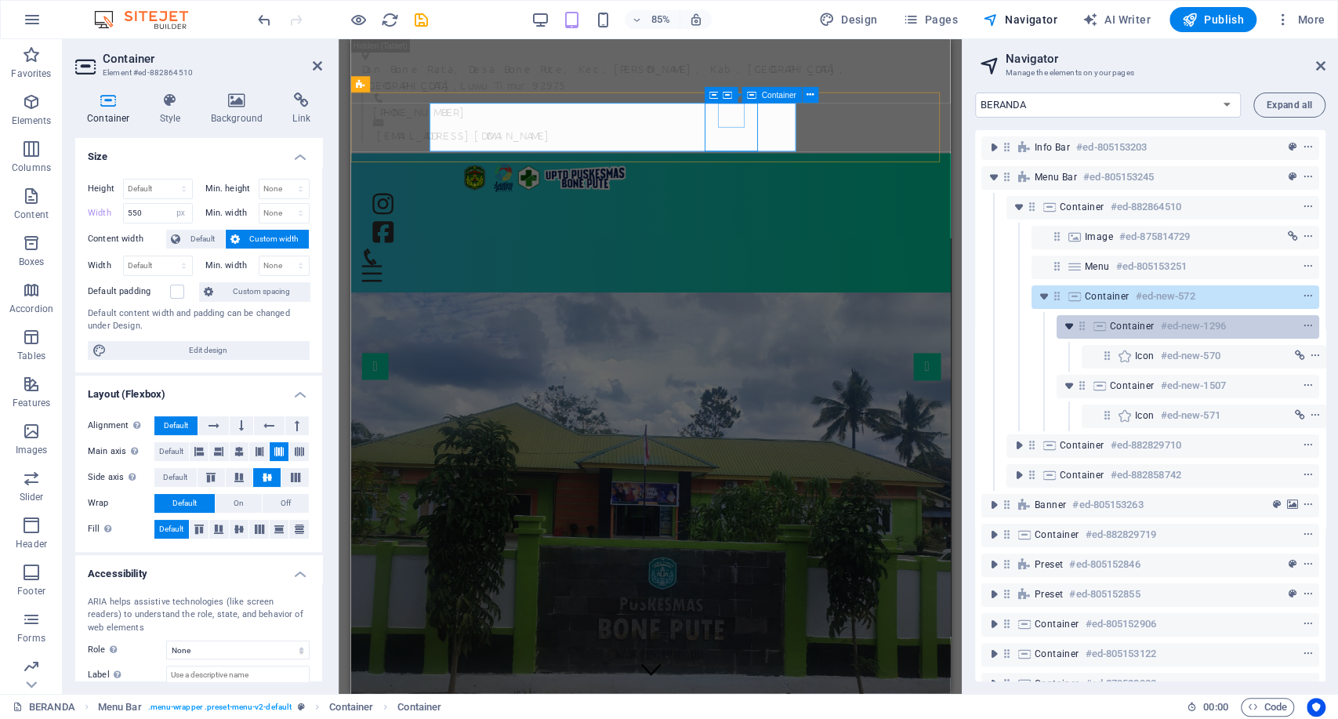
click at [1071, 328] on icon "toggle-expand" at bounding box center [1070, 326] width 16 height 16
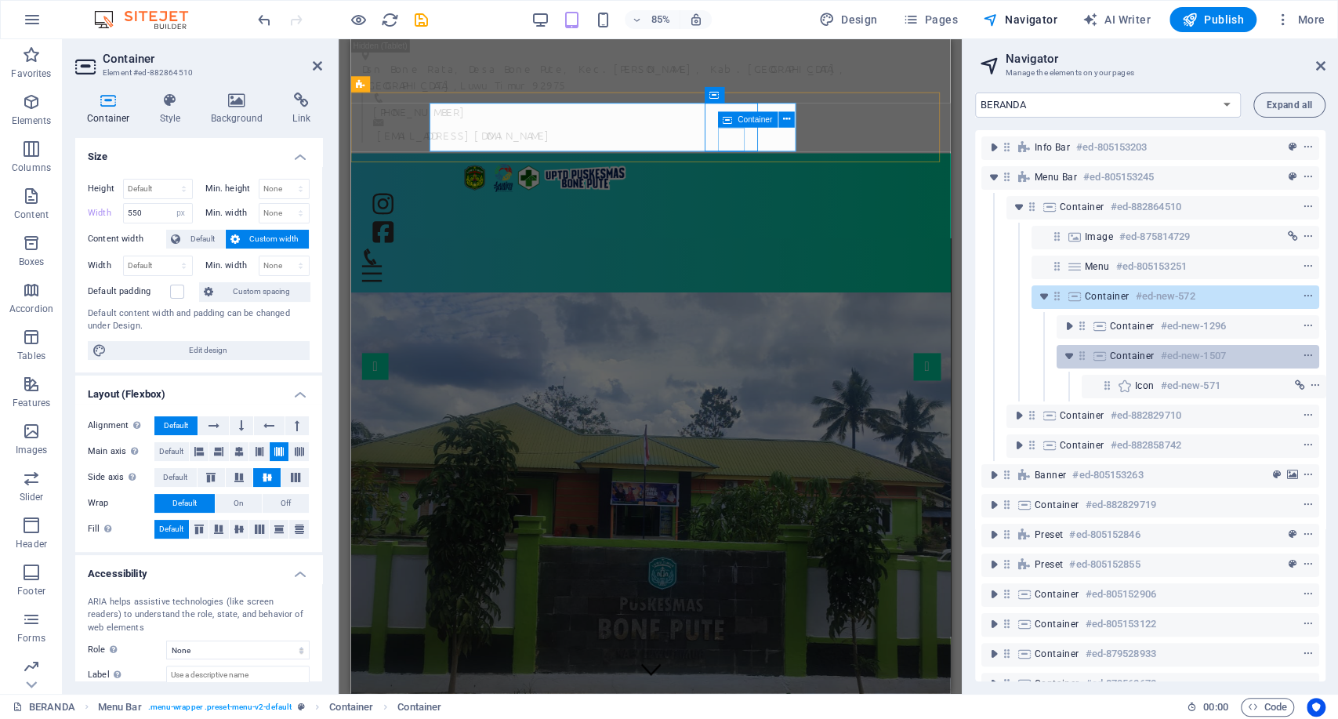
click at [1073, 345] on div "Container #ed-new-1507" at bounding box center [1188, 357] width 263 height 24
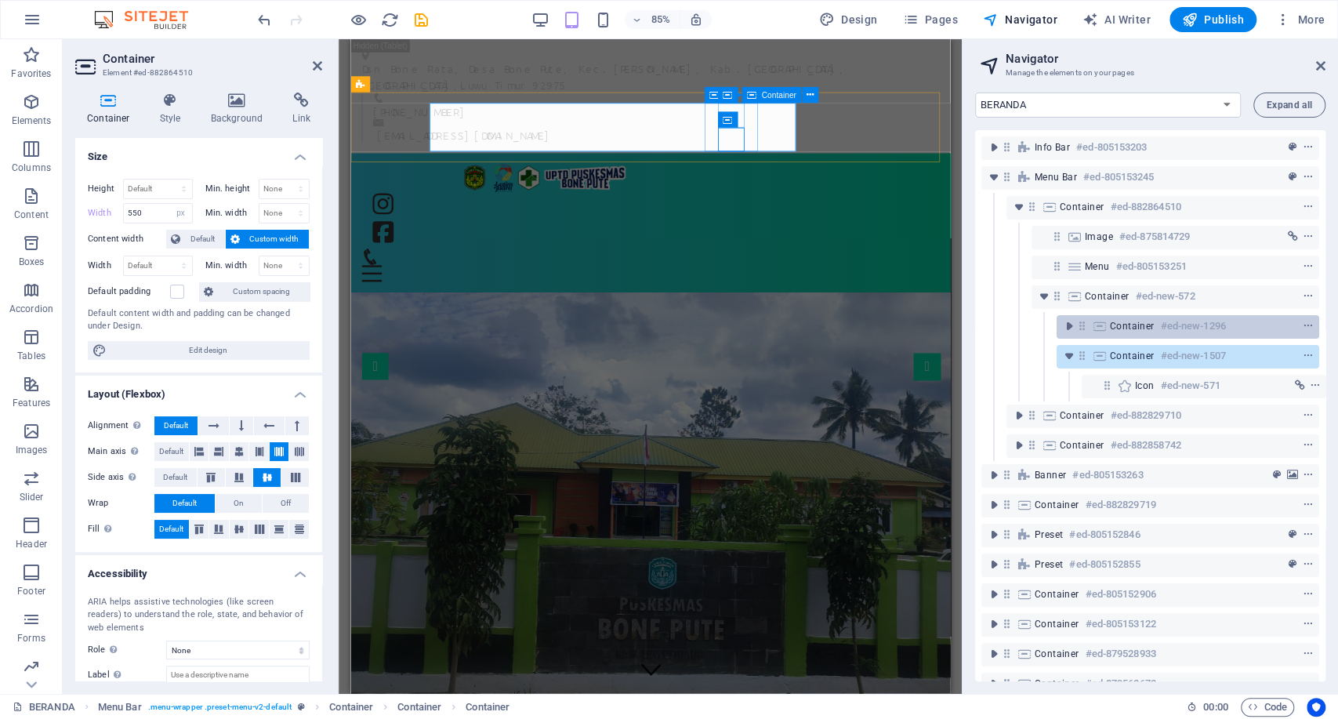
click at [1116, 321] on span "Container" at bounding box center [1132, 326] width 45 height 13
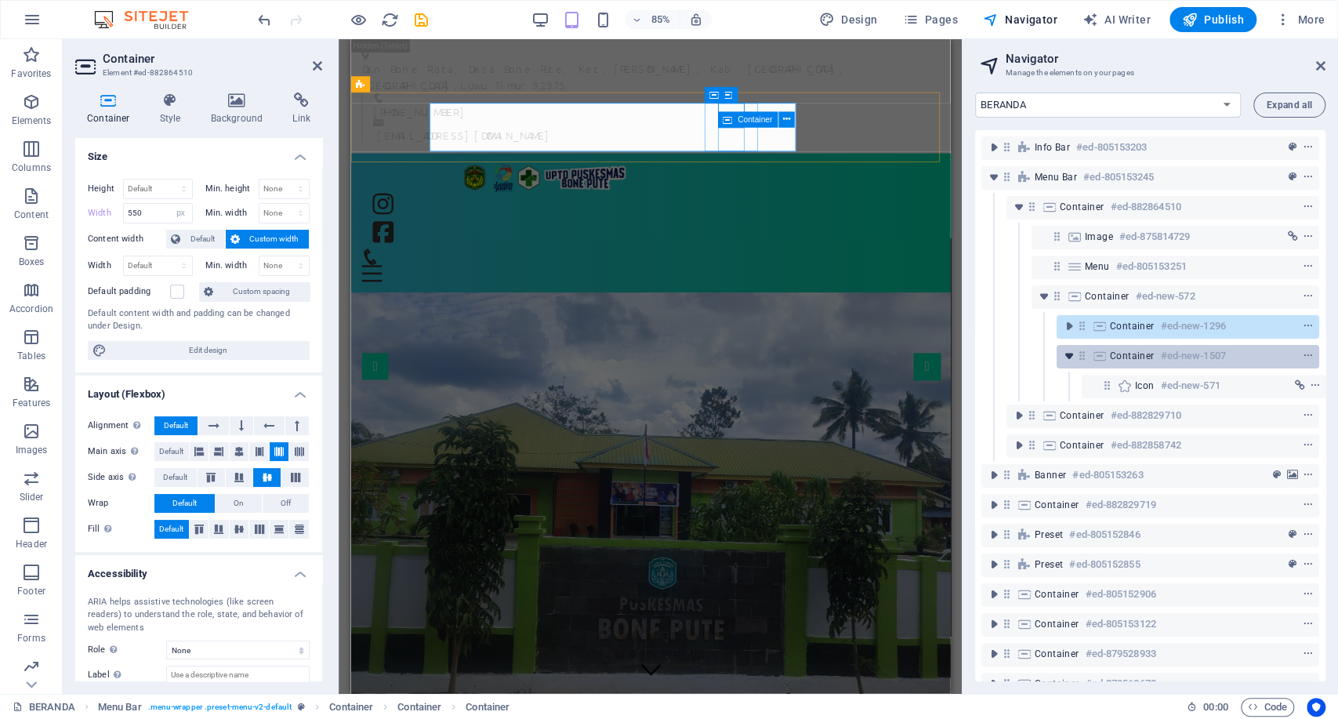
click at [1072, 358] on icon "toggle-expand" at bounding box center [1070, 356] width 16 height 16
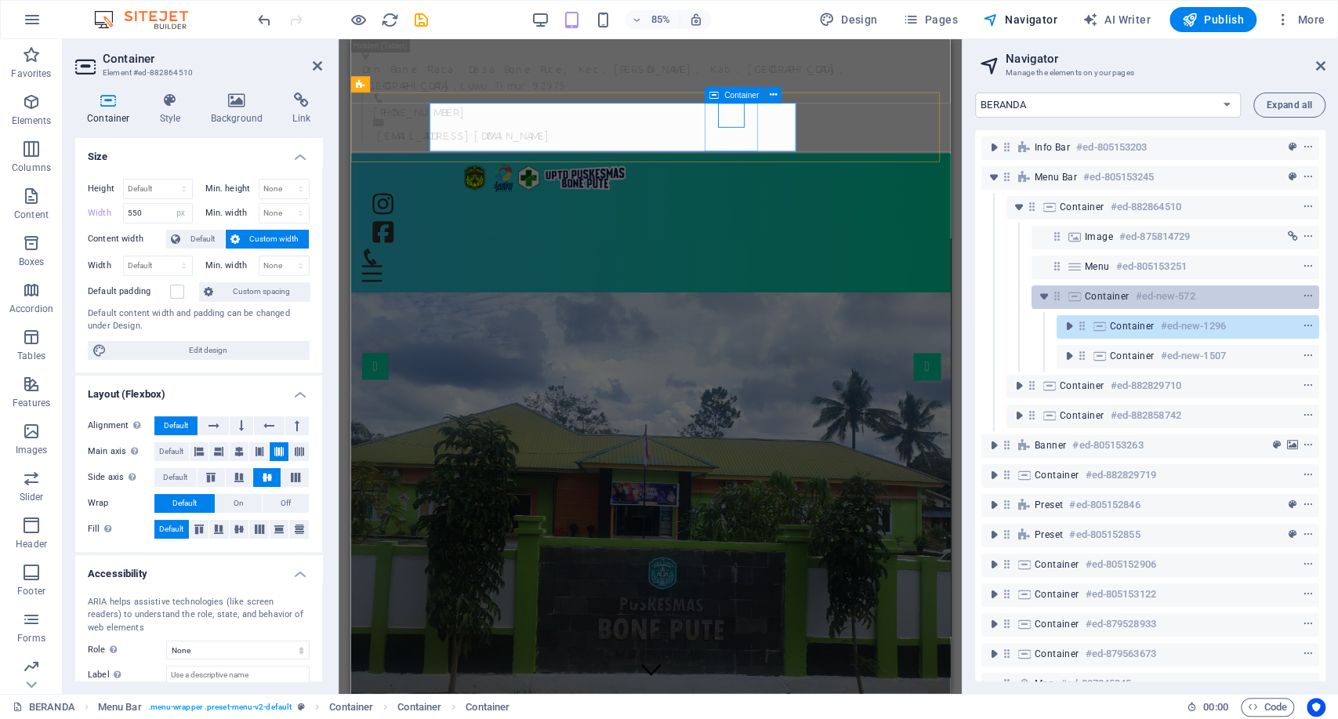
click at [1110, 307] on div "Container #ed-new-572" at bounding box center [1176, 297] width 288 height 24
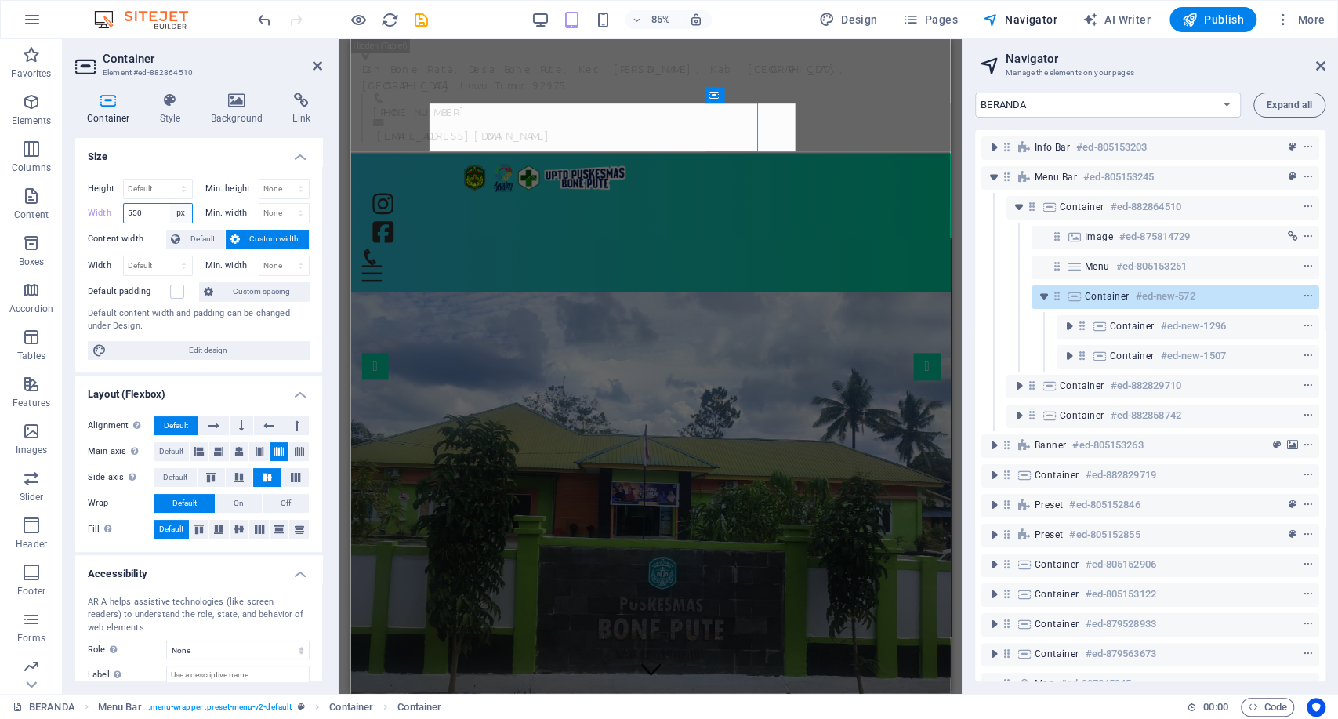
click at [180, 215] on select "Default px rem % em vh vw" at bounding box center [181, 213] width 22 height 19
select select "default"
click at [170, 204] on select "Default px rem % em vh vw" at bounding box center [181, 213] width 22 height 19
type input "550"
click at [188, 212] on select "Default px rem % em vh vw" at bounding box center [181, 213] width 22 height 19
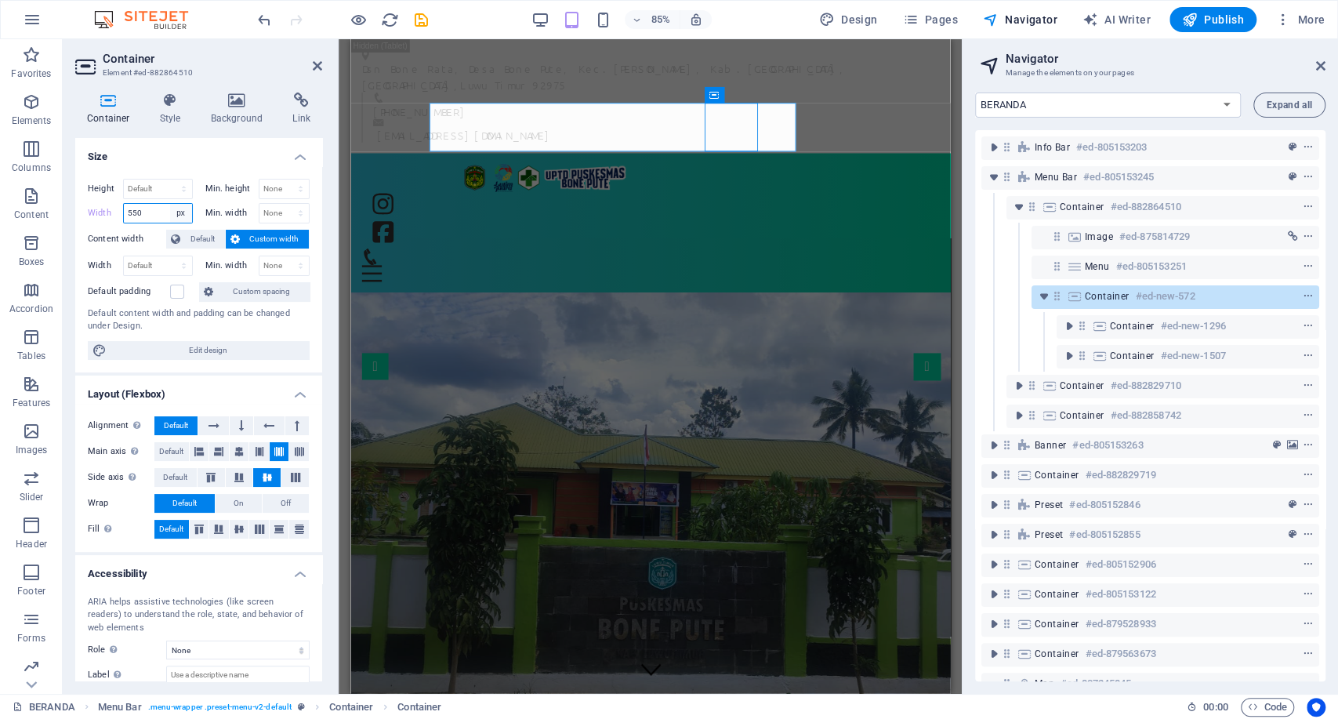
select select "rem"
click at [170, 204] on select "Default px rem % em vh vw" at bounding box center [181, 213] width 22 height 19
type input "34.375"
click at [181, 212] on select "Default px rem % em vh vw" at bounding box center [181, 213] width 22 height 19
select select "default"
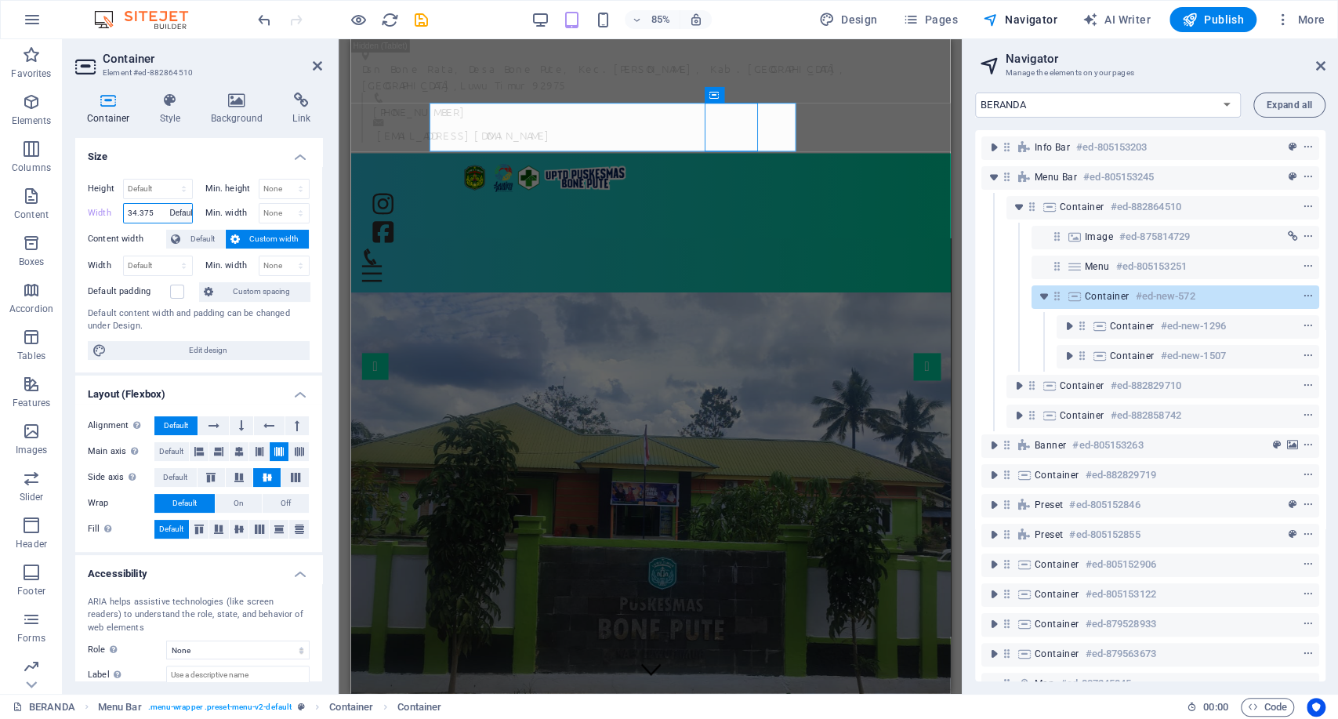
click at [170, 204] on select "Default px rem % em vh vw" at bounding box center [181, 213] width 22 height 19
type input "34.375"
click at [177, 213] on select "Default px rem % em vh vw" at bounding box center [181, 213] width 22 height 19
select select "px"
click at [170, 204] on select "Default px rem % em vh vw" at bounding box center [181, 213] width 22 height 19
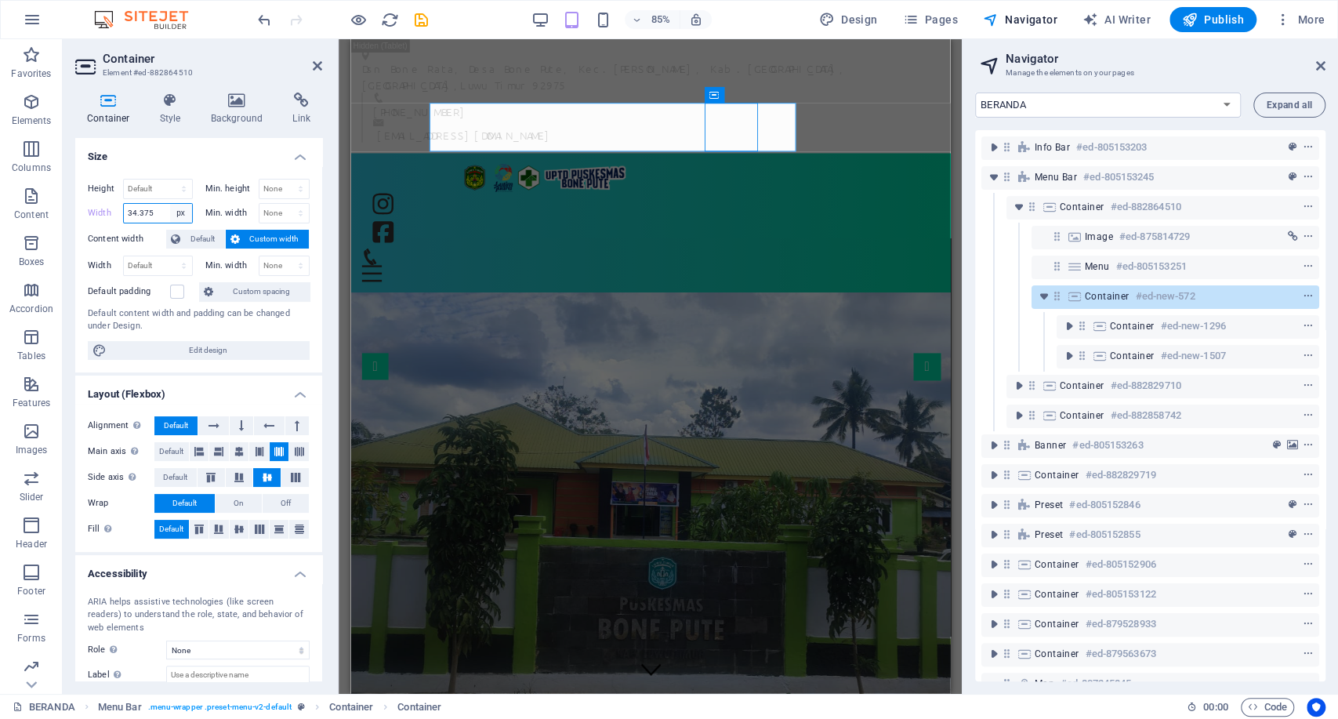
type input "550"
click at [182, 212] on select "Default px rem % em vh vw" at bounding box center [181, 213] width 22 height 19
click at [256, 452] on icon at bounding box center [259, 451] width 9 height 19
click at [274, 452] on icon at bounding box center [278, 451] width 9 height 19
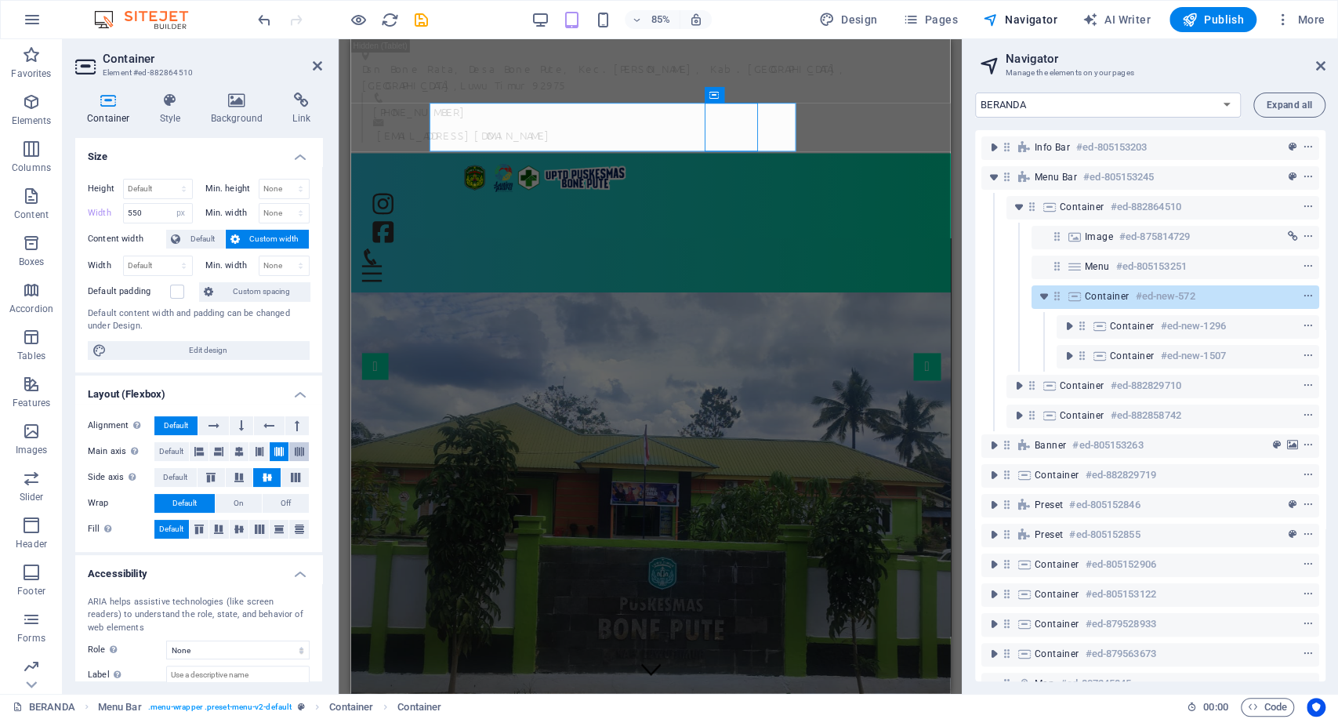
click at [299, 452] on icon at bounding box center [299, 451] width 9 height 19
click at [276, 455] on icon at bounding box center [278, 451] width 9 height 19
click at [205, 447] on button at bounding box center [200, 451] width 20 height 19
click at [271, 449] on button at bounding box center [280, 451] width 20 height 19
click at [245, 528] on icon at bounding box center [239, 529] width 19 height 9
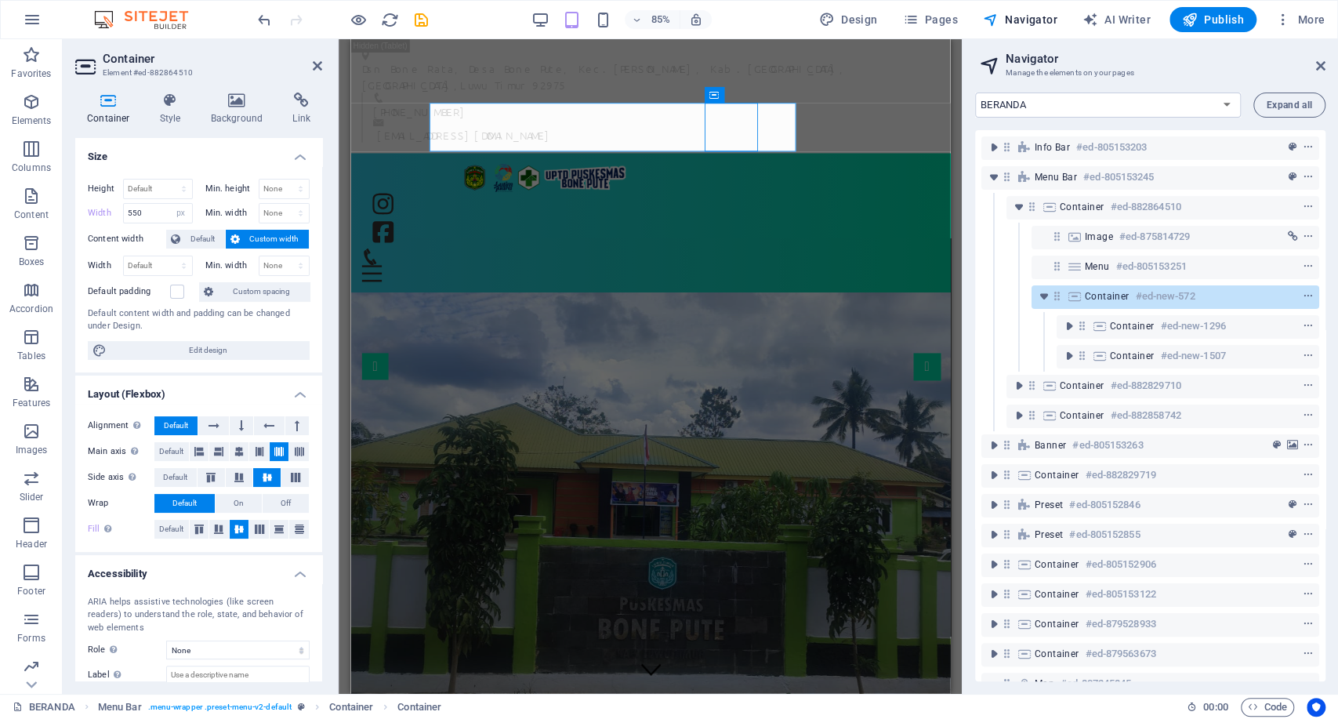
click at [533, 29] on div "85%" at bounding box center [621, 19] width 181 height 25
click at [554, 11] on div "85%" at bounding box center [621, 19] width 181 height 25
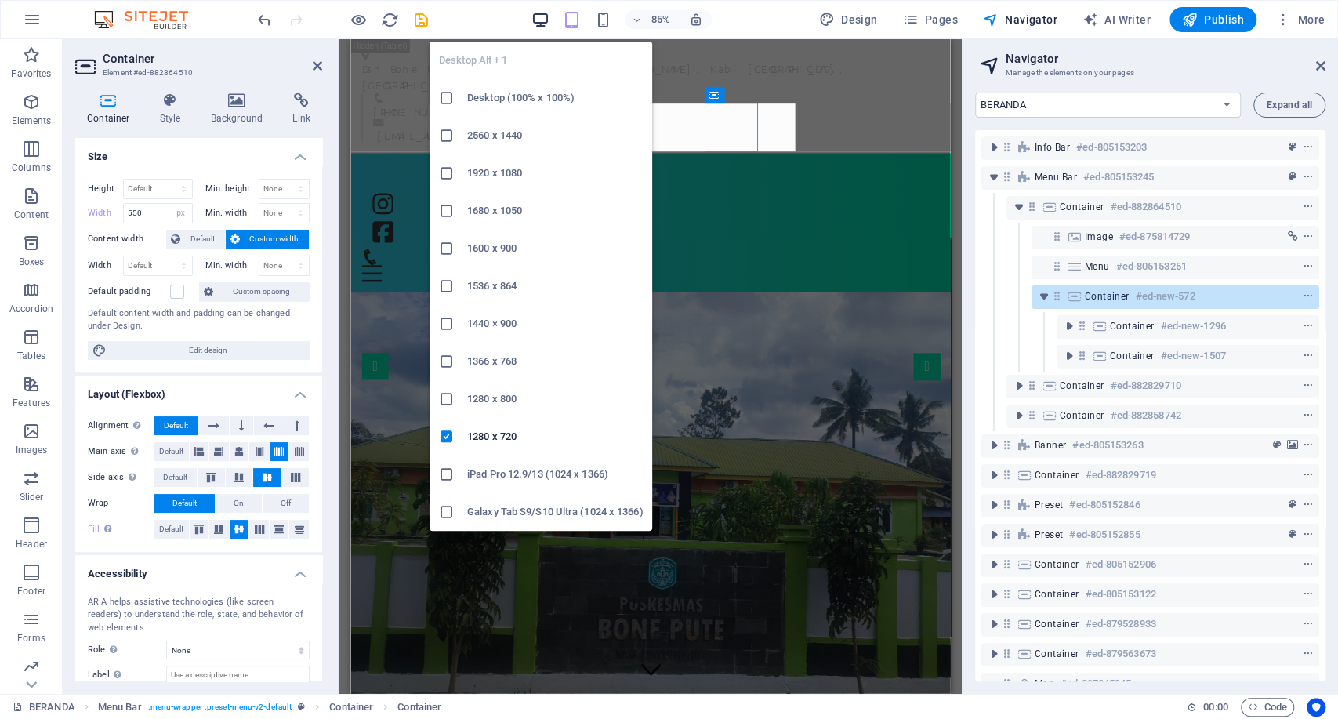
click at [534, 19] on icon "button" at bounding box center [541, 20] width 18 height 18
select select "DISABLED_OPTION_VALUE"
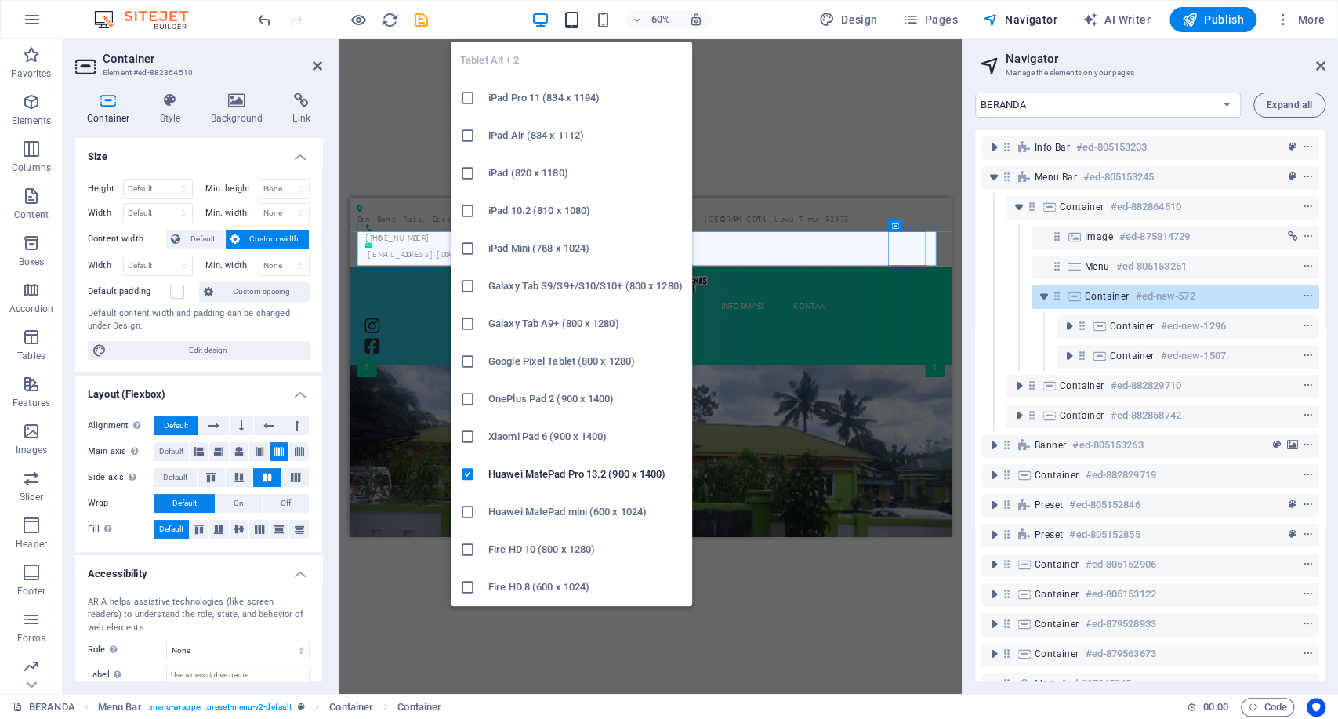
click at [572, 14] on icon "button" at bounding box center [572, 20] width 18 height 18
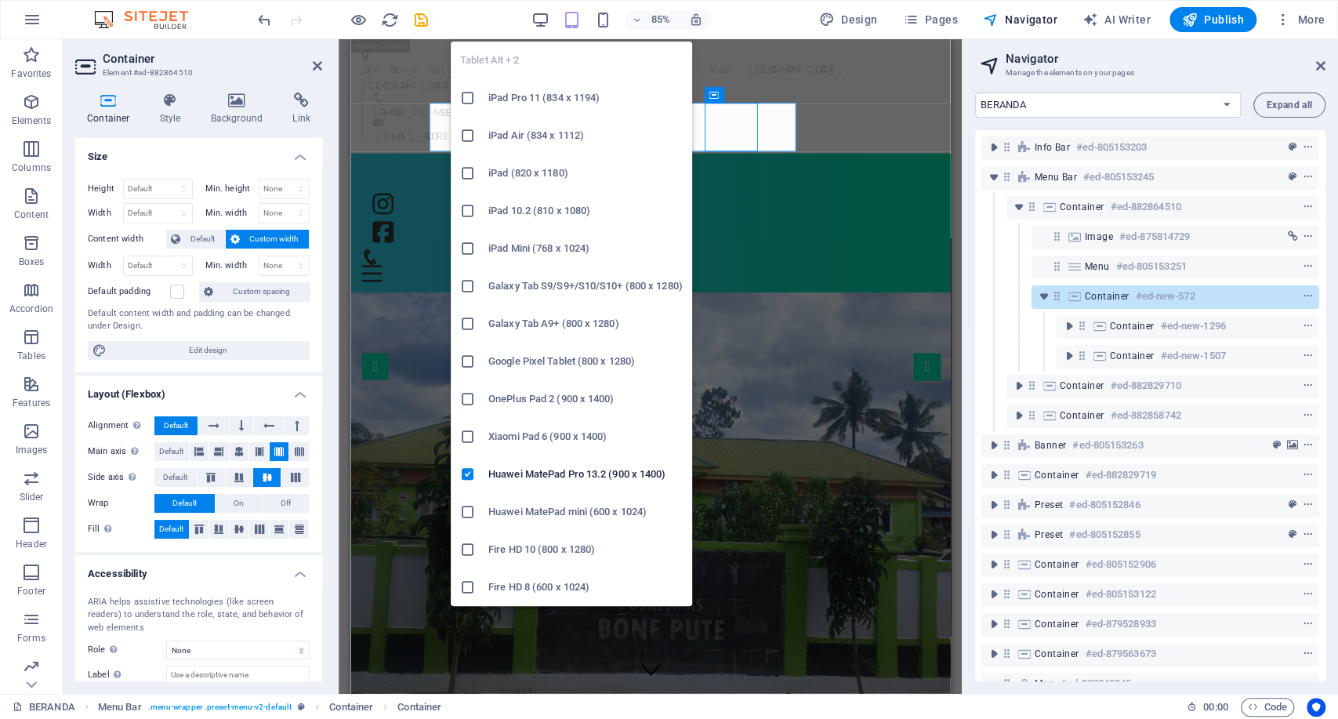
type input "550"
select select "px"
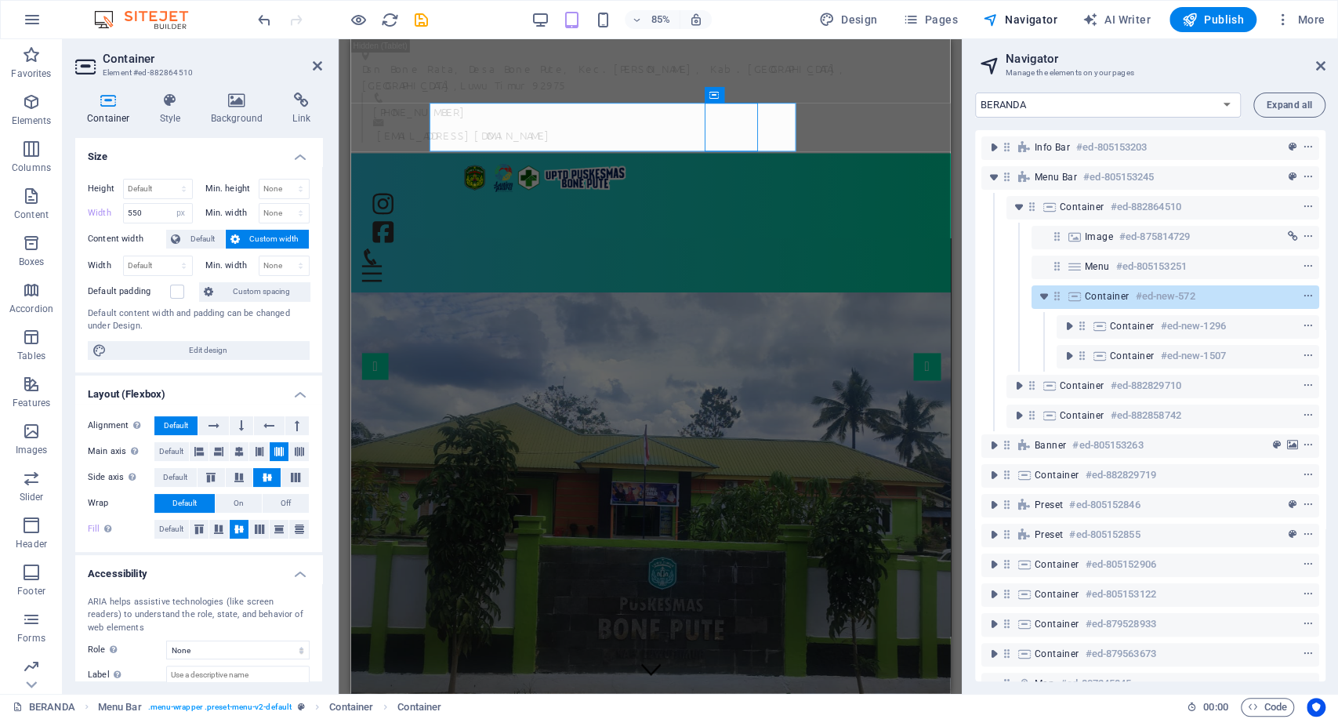
click at [556, 14] on div "85%" at bounding box center [621, 19] width 181 height 25
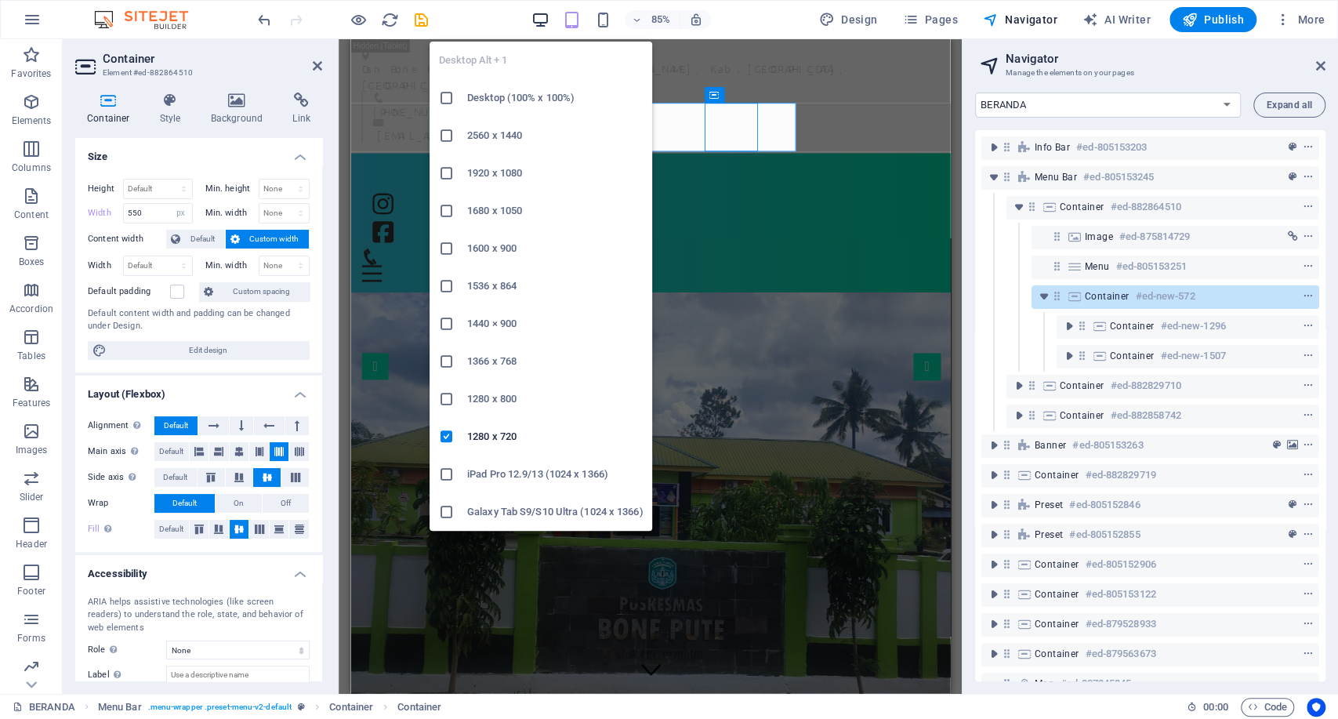
click at [543, 19] on icon "button" at bounding box center [541, 20] width 18 height 18
select select "DISABLED_OPTION_VALUE"
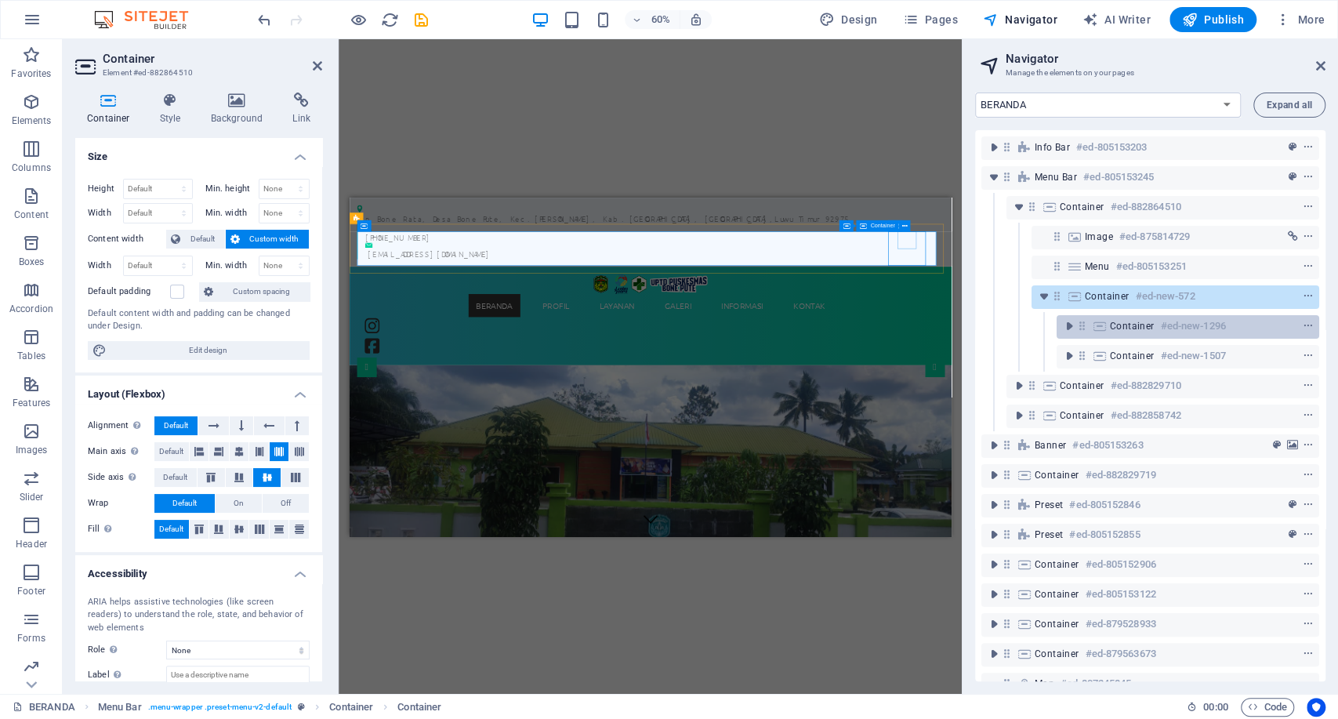
click at [1124, 321] on span "Container" at bounding box center [1132, 326] width 45 height 13
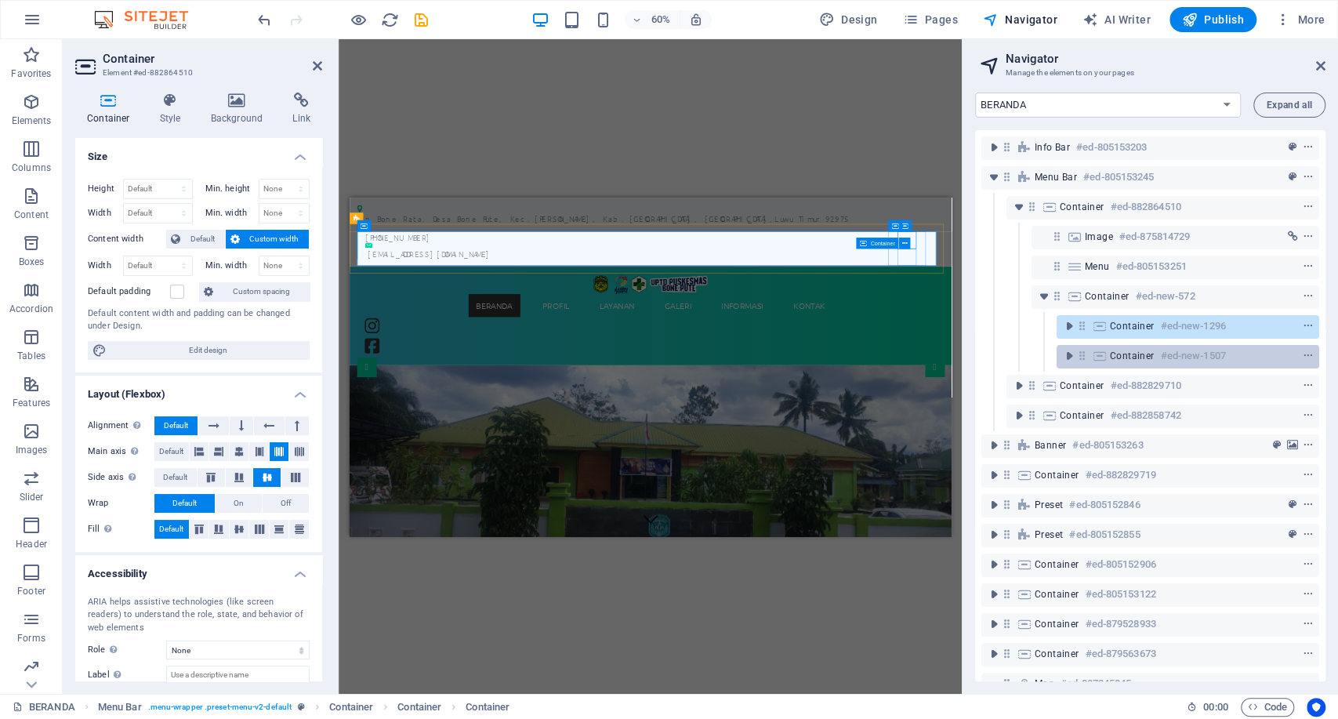
click at [1123, 353] on span "Container" at bounding box center [1132, 356] width 45 height 13
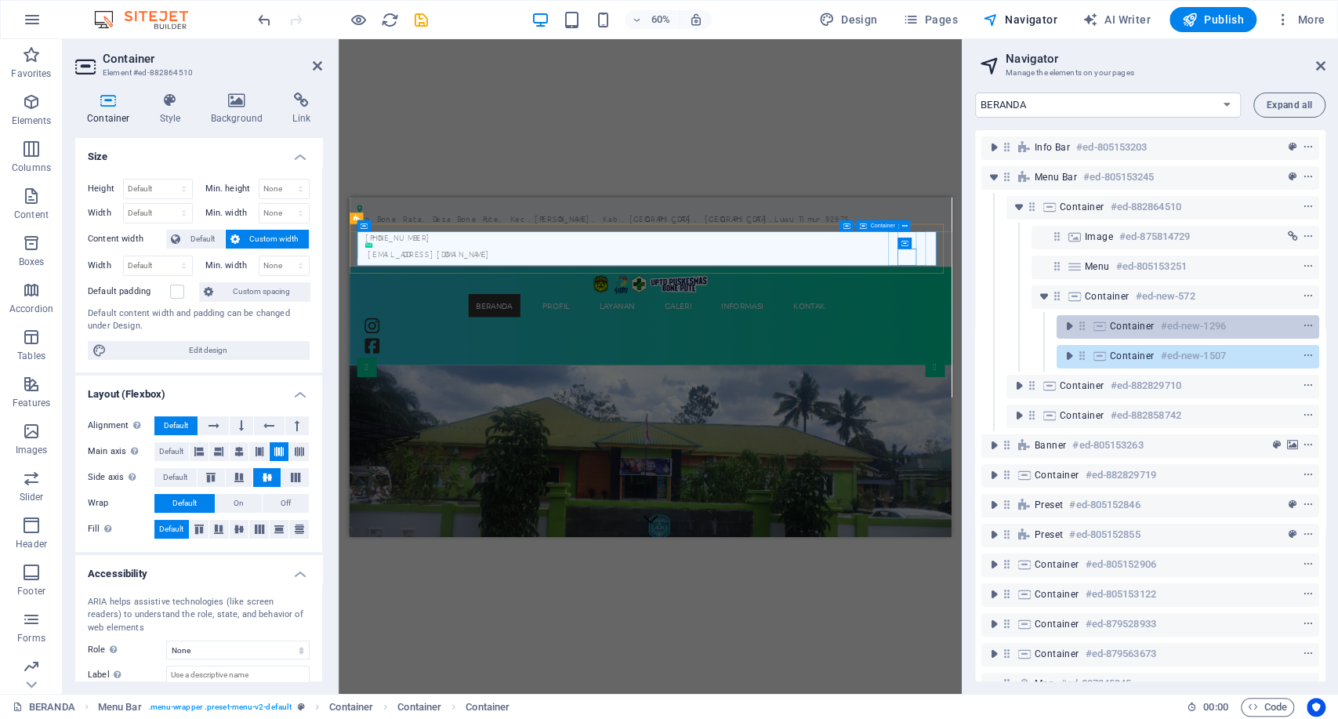
click at [1134, 321] on span "Container" at bounding box center [1132, 326] width 45 height 13
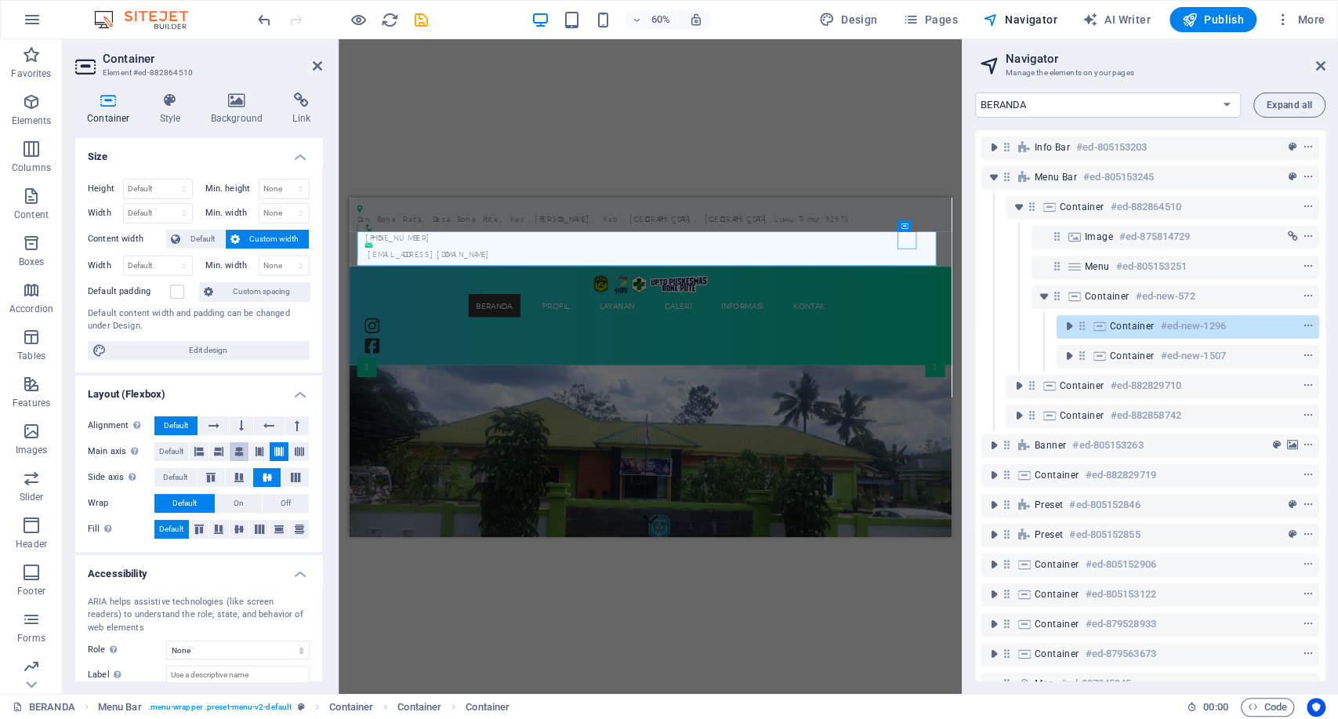
click at [239, 449] on icon at bounding box center [238, 451] width 9 height 19
click at [237, 525] on icon at bounding box center [239, 529] width 19 height 9
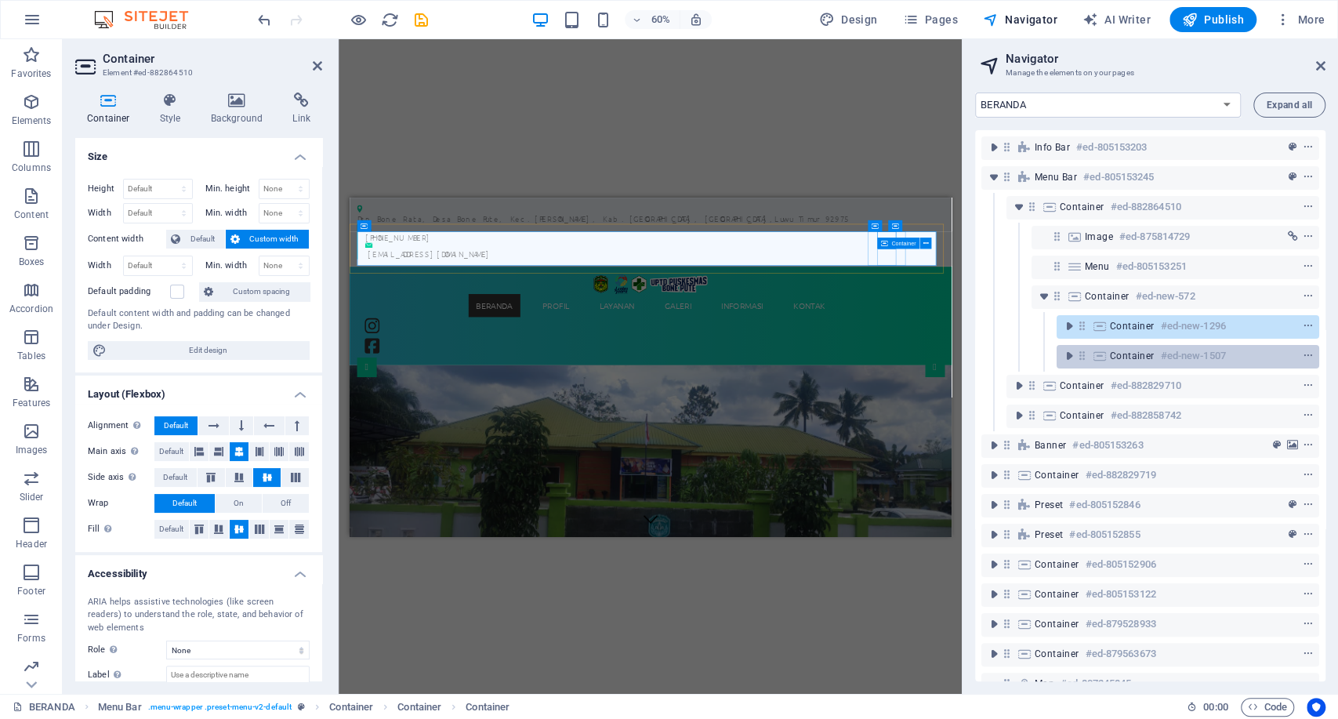
click at [1123, 358] on span "Container" at bounding box center [1132, 356] width 45 height 13
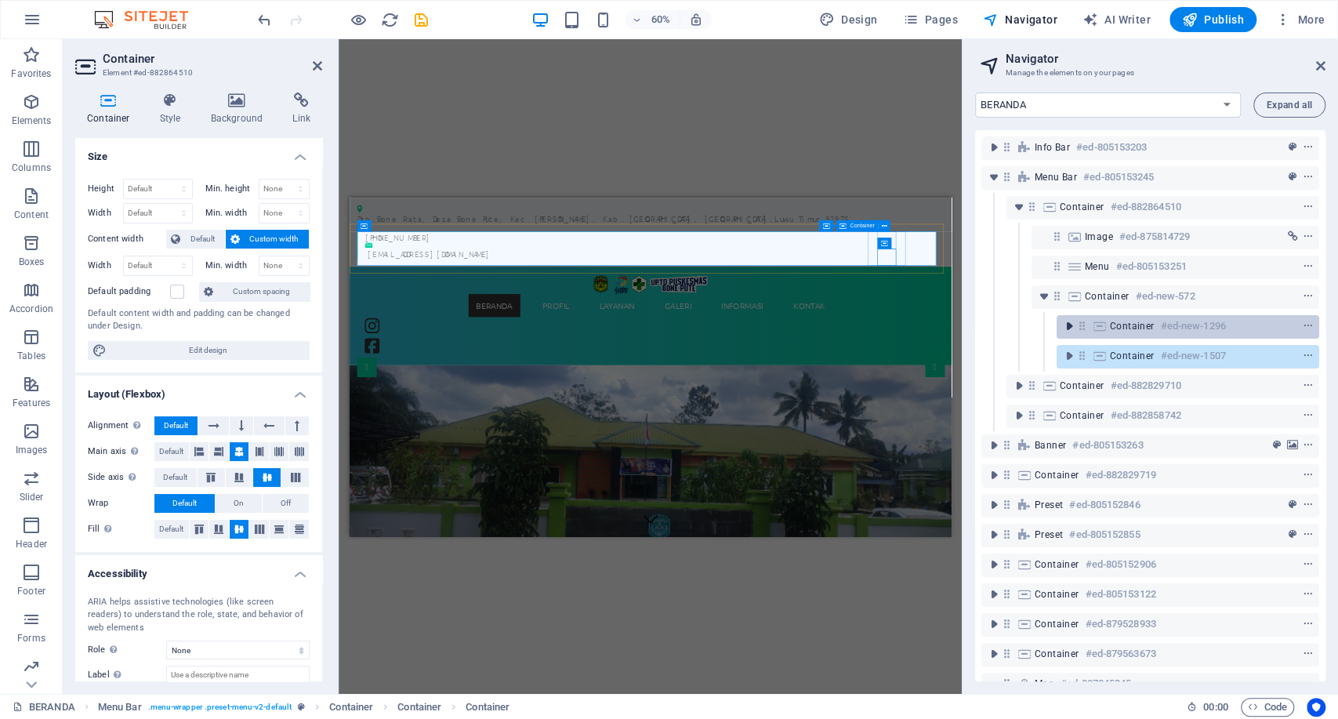
click at [1070, 323] on icon "toggle-expand" at bounding box center [1070, 326] width 16 height 16
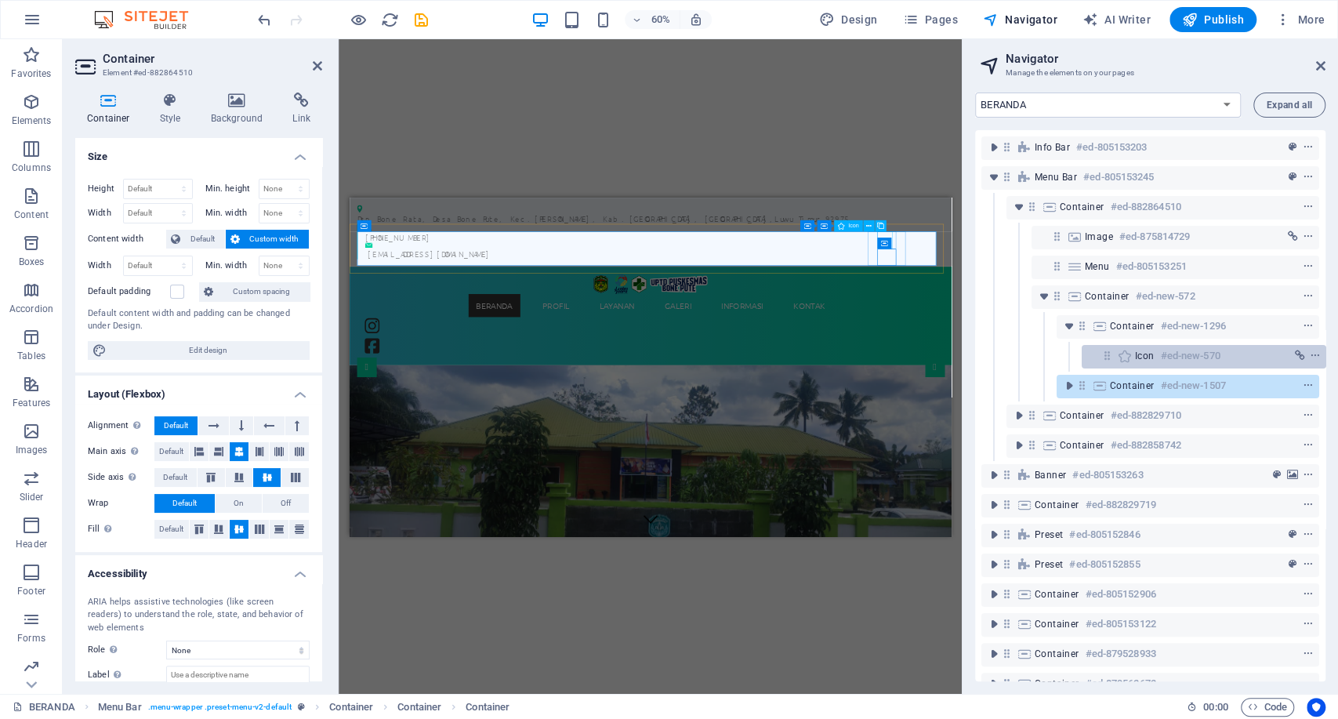
click at [1135, 355] on span "Icon" at bounding box center [1145, 356] width 20 height 13
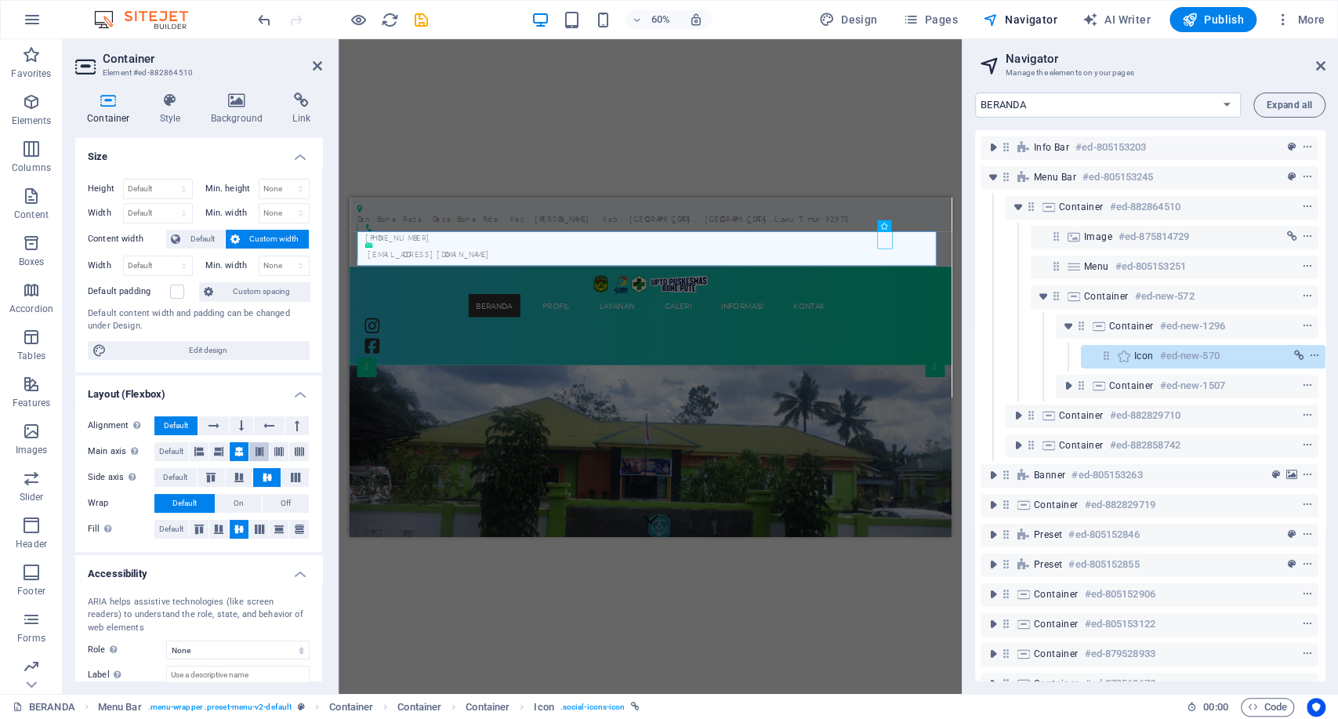
click at [251, 449] on button at bounding box center [259, 451] width 20 height 19
click at [234, 447] on icon at bounding box center [238, 451] width 9 height 19
click at [1131, 387] on span "Container" at bounding box center [1132, 386] width 45 height 13
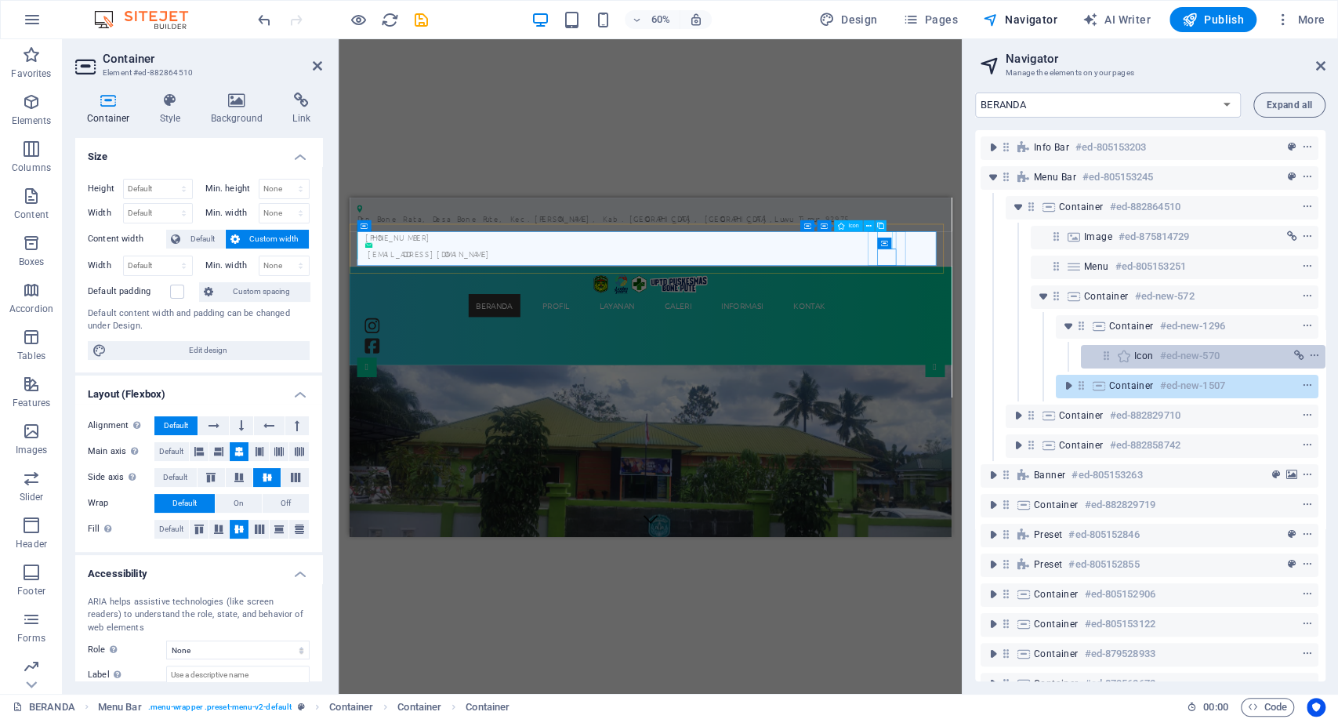
click at [1135, 356] on span "Icon" at bounding box center [1145, 356] width 20 height 13
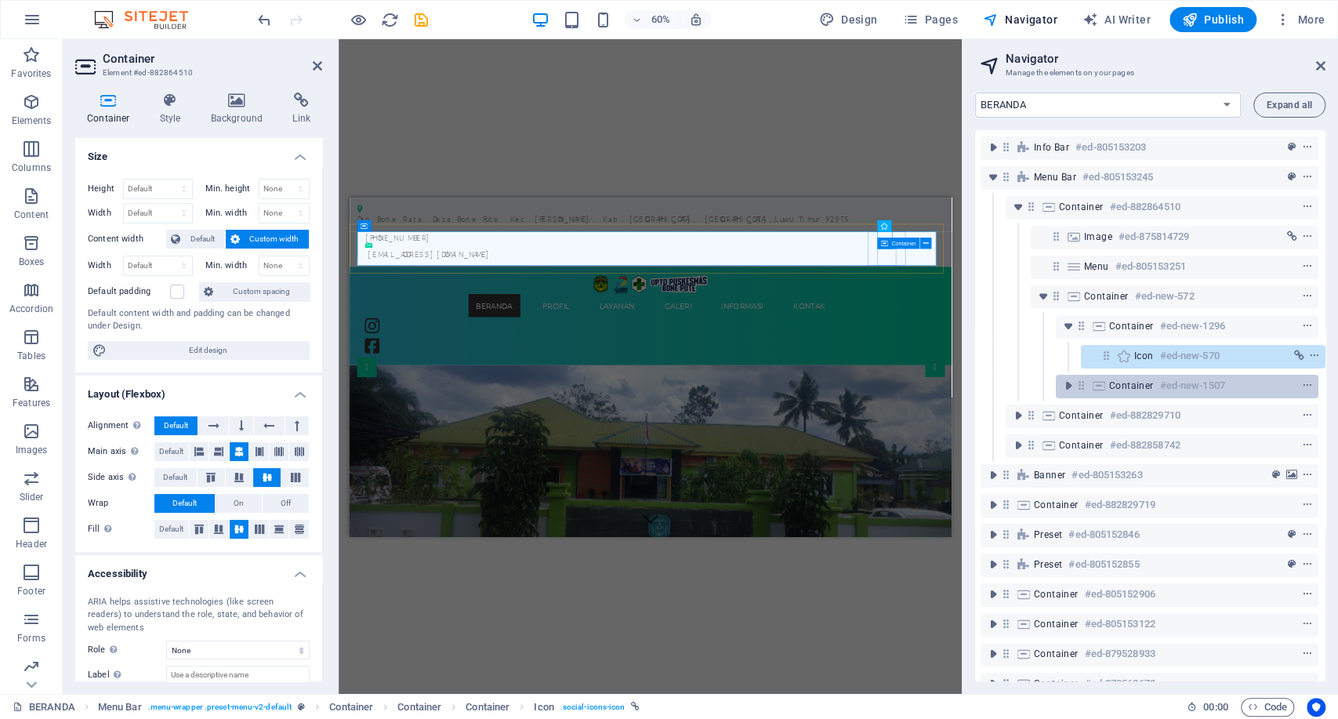
click at [1130, 383] on span "Container" at bounding box center [1132, 386] width 45 height 13
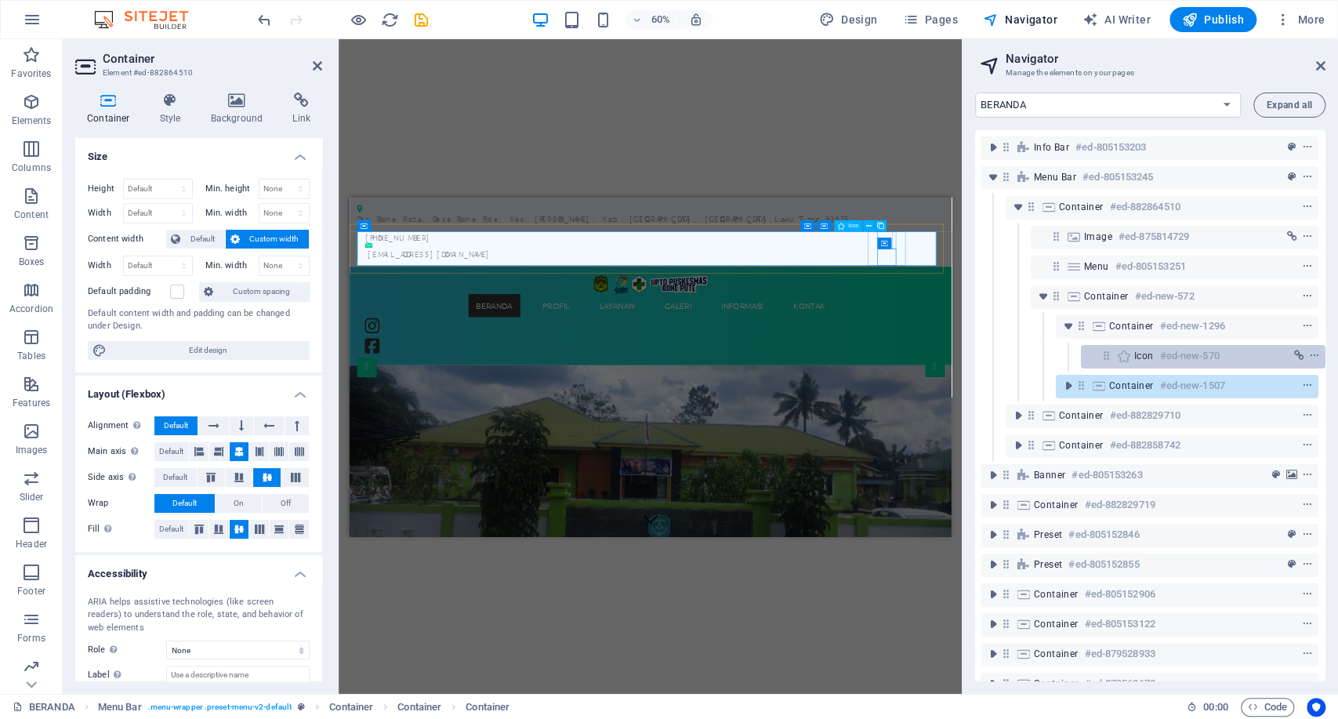
click at [1142, 351] on span "Icon" at bounding box center [1145, 356] width 20 height 13
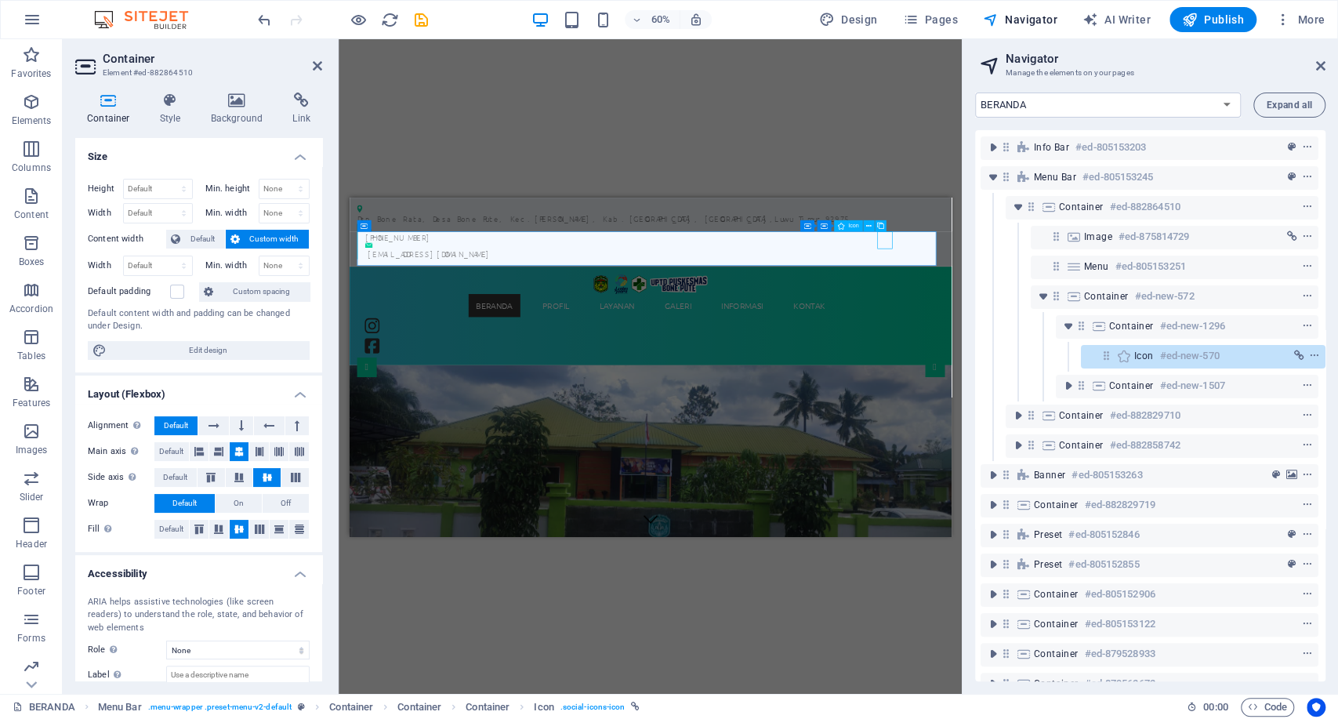
click at [1142, 351] on span "Icon" at bounding box center [1145, 356] width 20 height 13
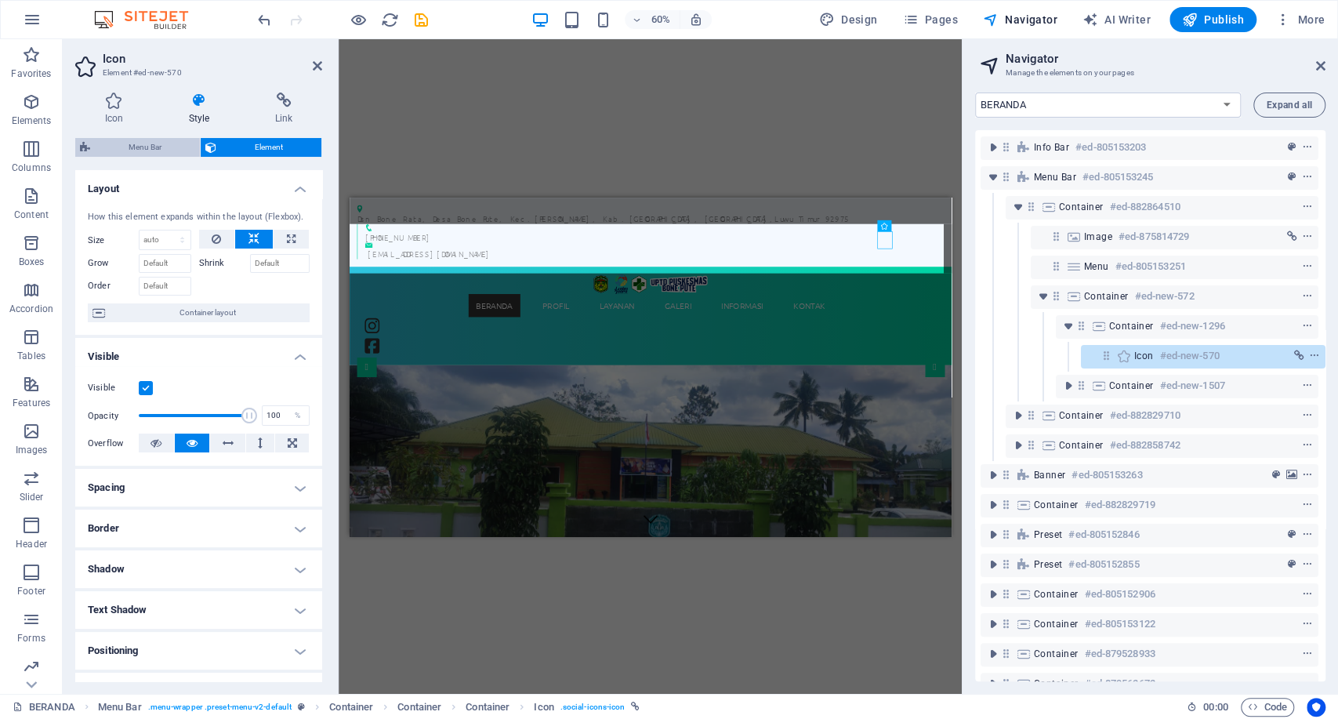
click at [173, 143] on span "Menu Bar" at bounding box center [145, 147] width 100 height 19
select select "rem"
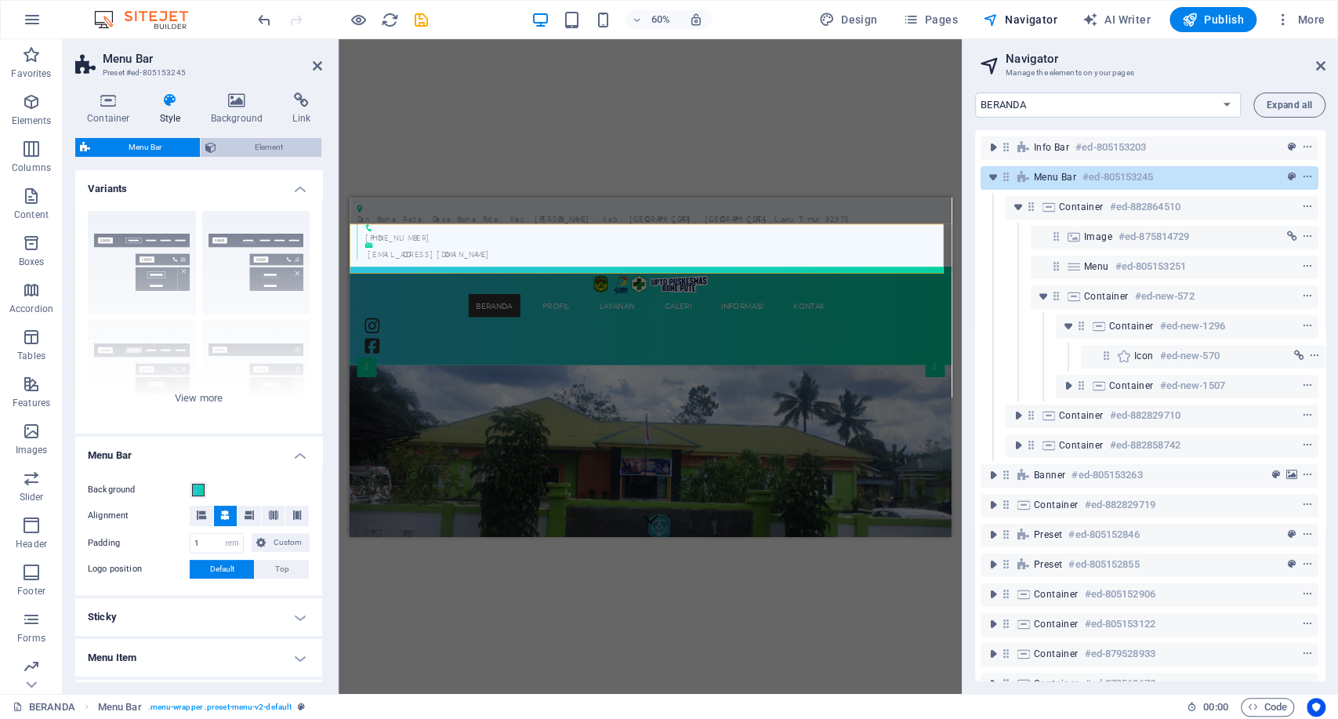
click at [238, 149] on span "Element" at bounding box center [269, 147] width 96 height 19
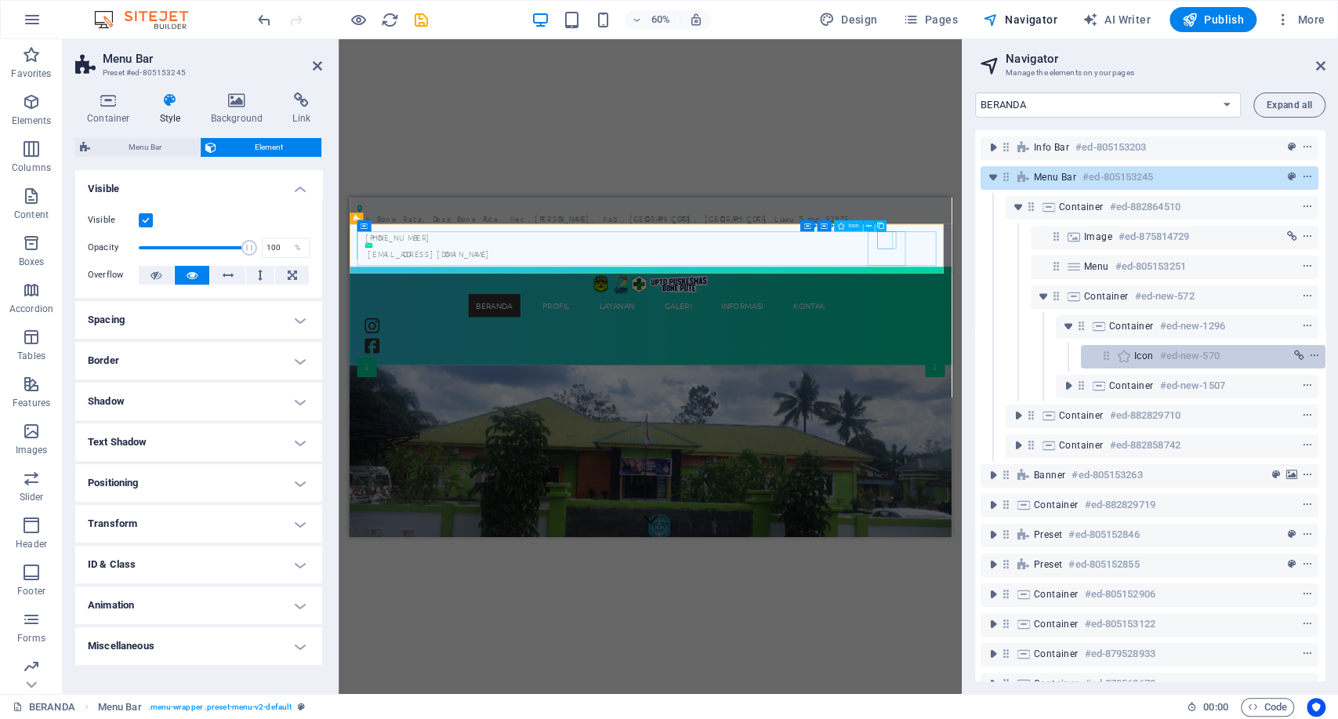
click at [1116, 361] on icon at bounding box center [1124, 356] width 17 height 13
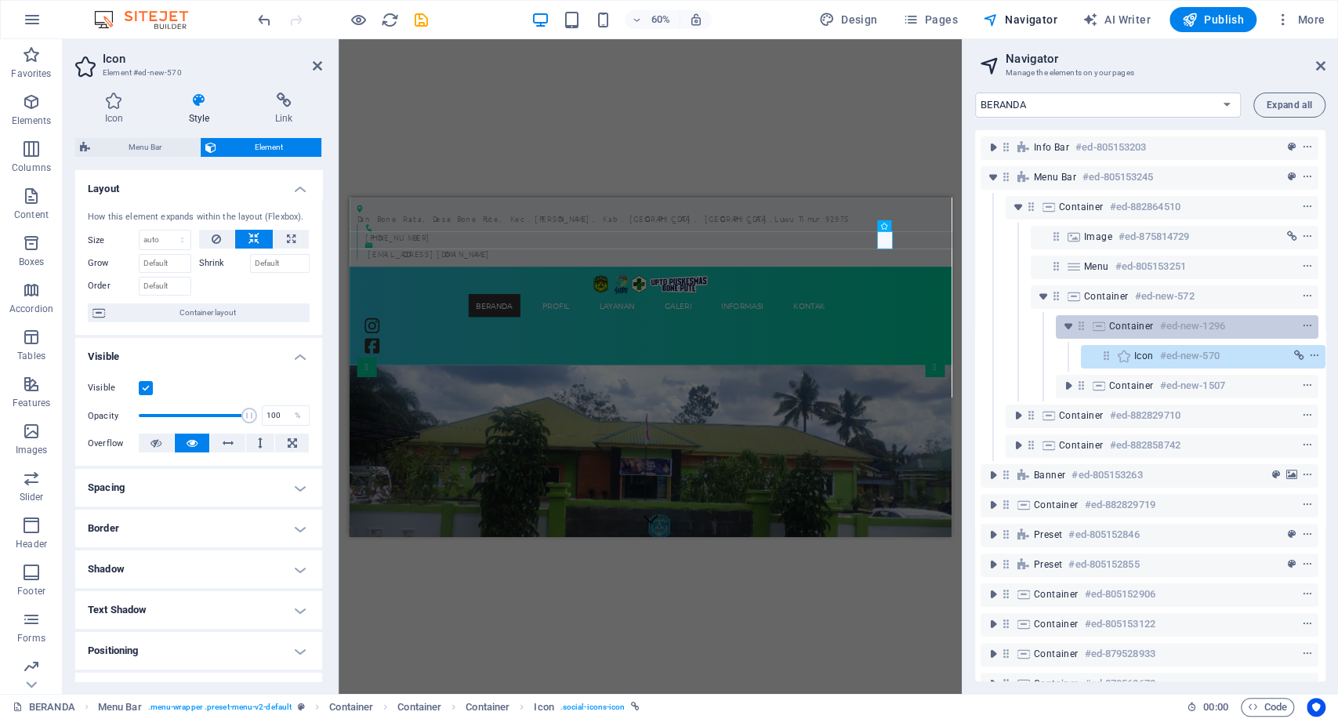
click at [1135, 329] on span "Container" at bounding box center [1132, 326] width 45 height 13
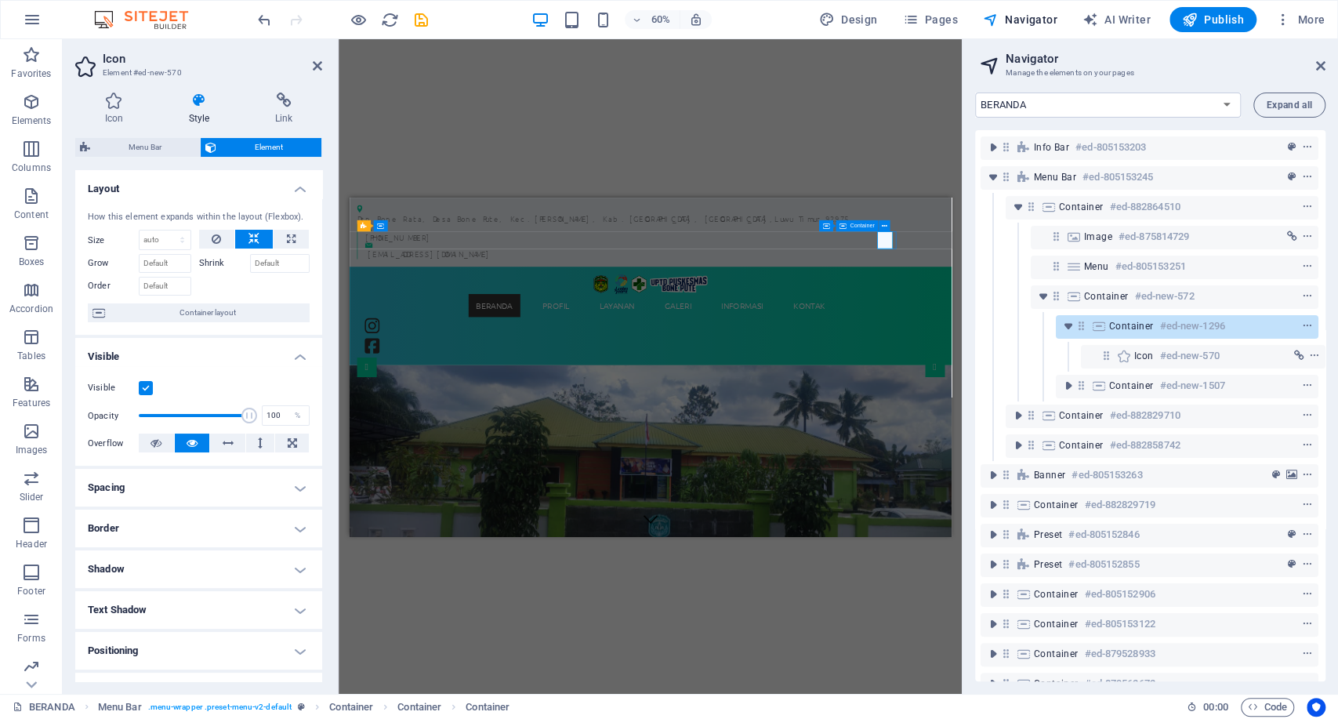
click at [1135, 329] on span "Container" at bounding box center [1132, 326] width 45 height 13
select select "rem"
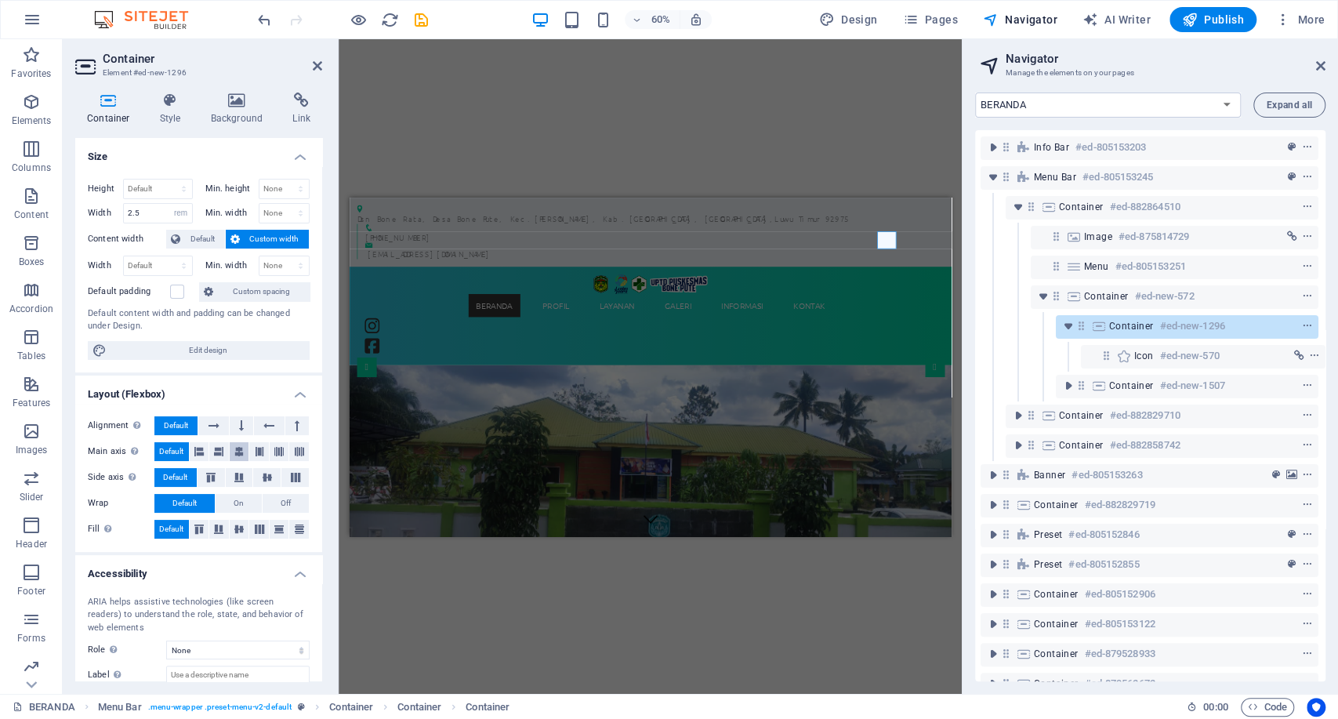
click at [242, 447] on icon at bounding box center [238, 451] width 9 height 19
click at [266, 474] on icon at bounding box center [267, 477] width 19 height 9
click at [239, 528] on icon at bounding box center [239, 529] width 19 height 9
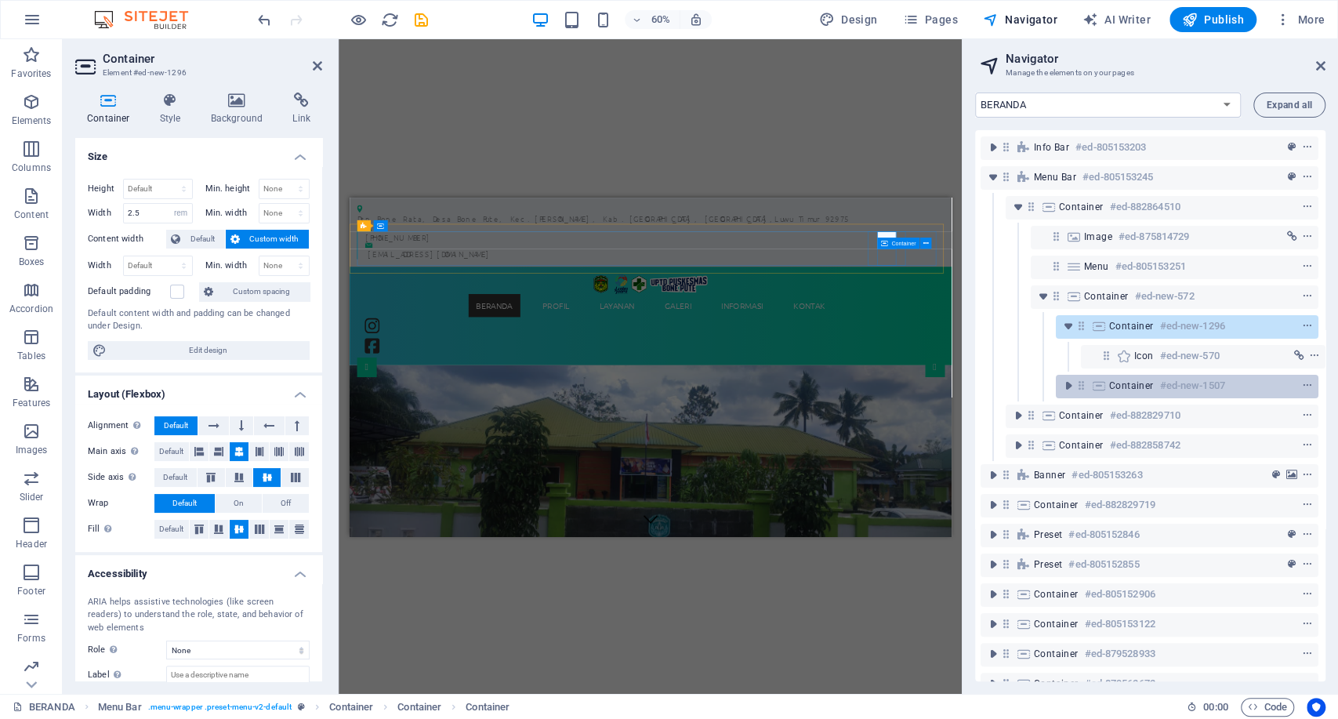
click at [1097, 377] on div "Container #ed-new-1507" at bounding box center [1187, 387] width 263 height 24
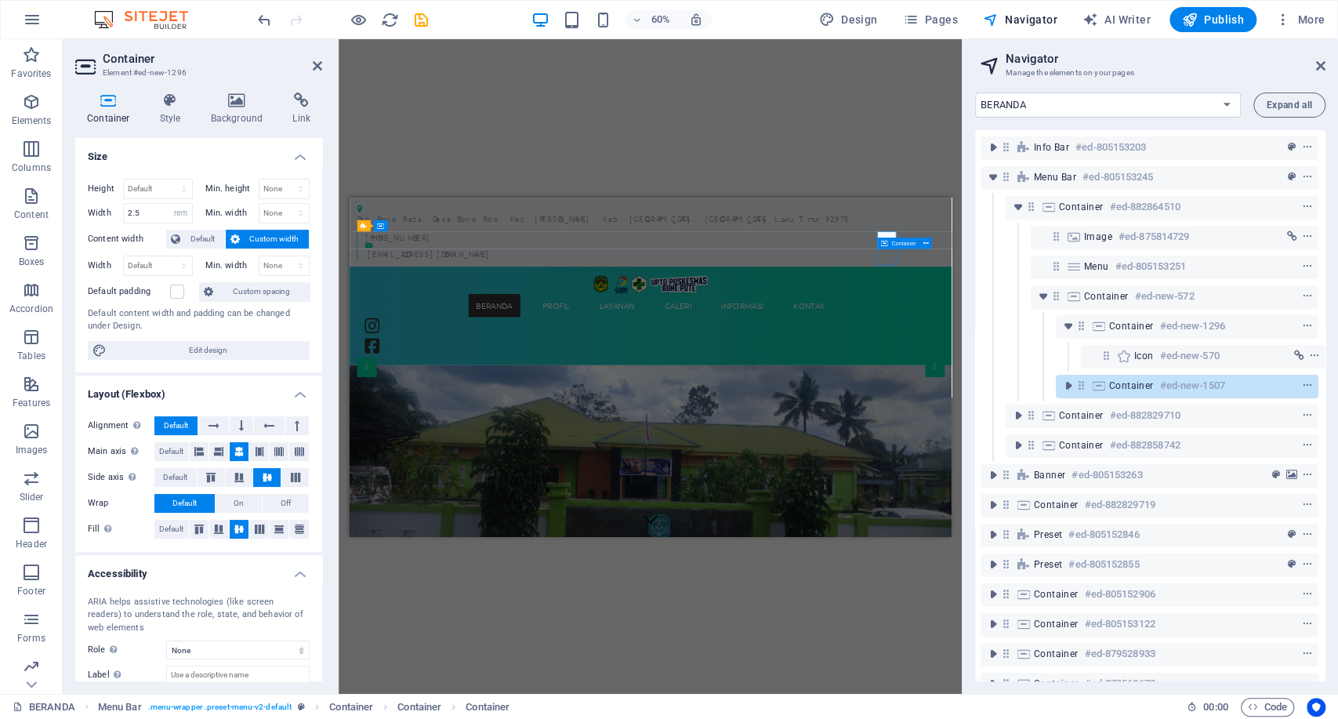
click at [1097, 377] on div "Container #ed-new-1507" at bounding box center [1187, 387] width 263 height 24
select select "rem"
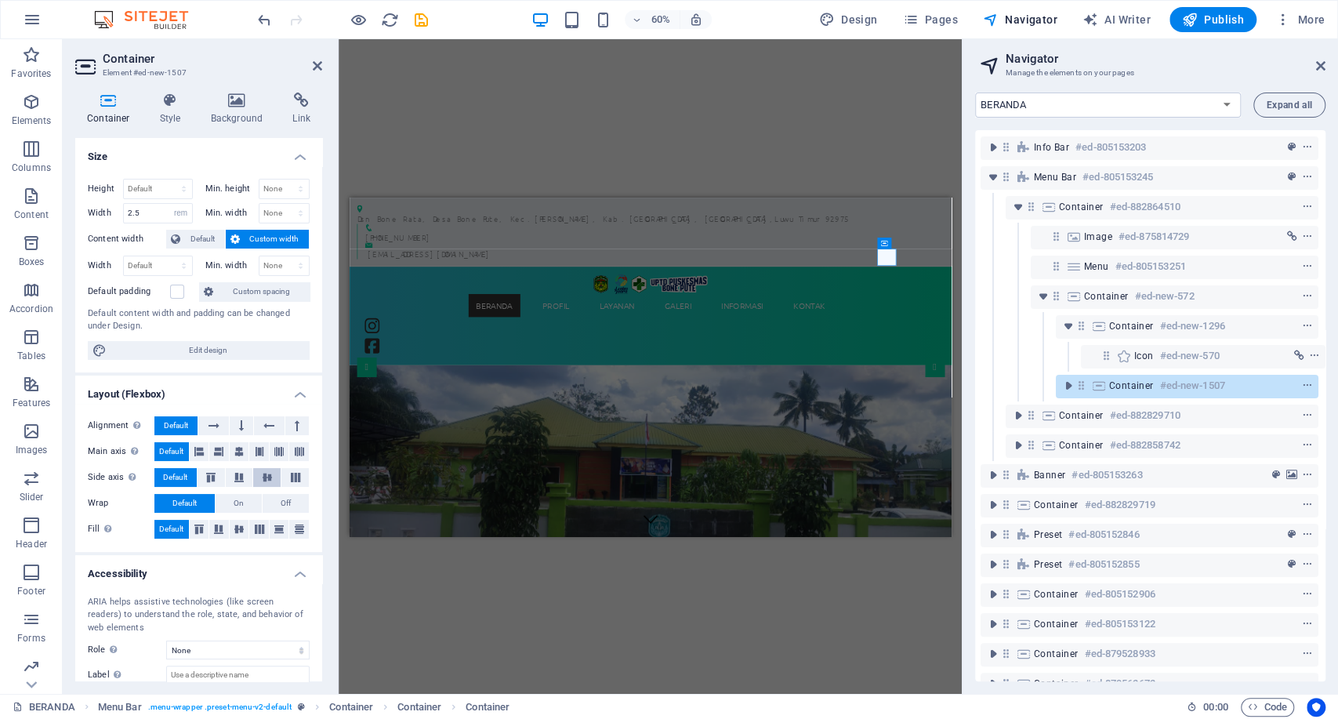
click at [254, 474] on button at bounding box center [266, 477] width 27 height 19
click at [245, 449] on button at bounding box center [240, 451] width 20 height 19
drag, startPoint x: 238, startPoint y: 528, endPoint x: 587, endPoint y: 325, distance: 403.3
click at [238, 528] on icon at bounding box center [239, 529] width 19 height 9
click at [424, 396] on div at bounding box center [392, 429] width 63 height 67
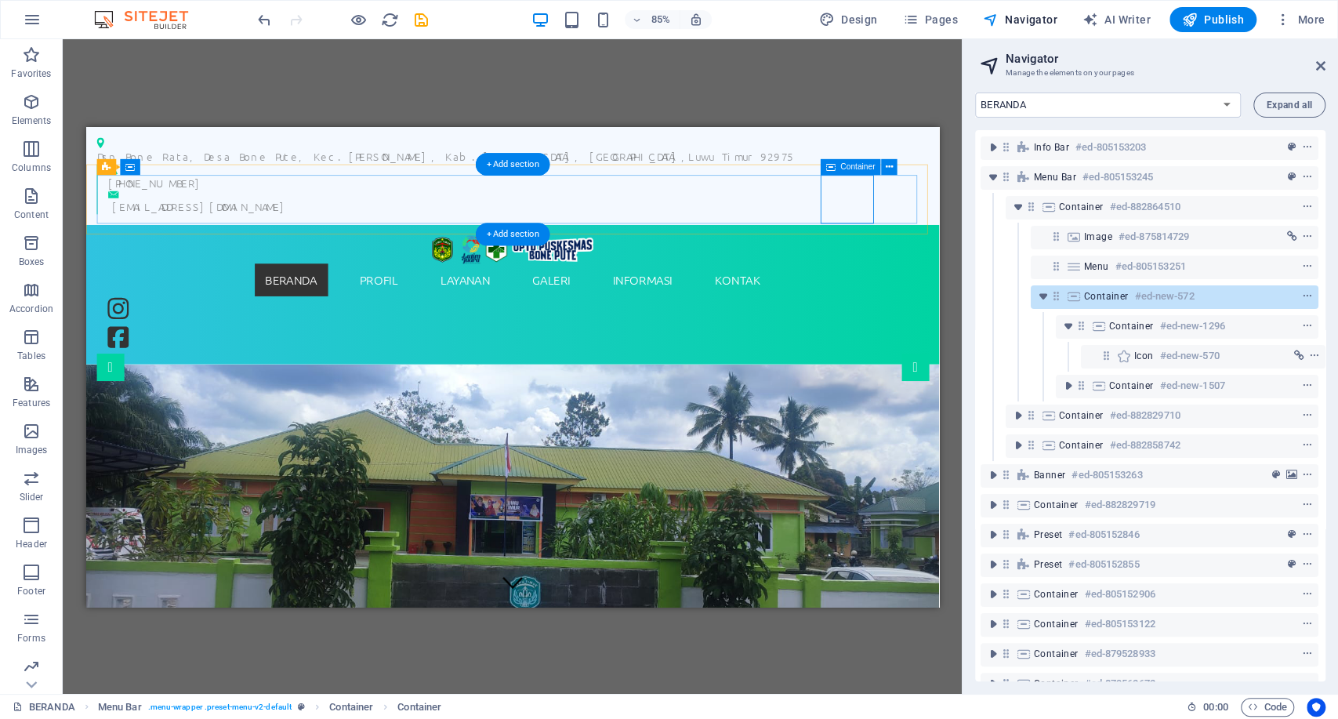
click at [1102, 302] on span "Container" at bounding box center [1106, 296] width 45 height 13
select select "rem"
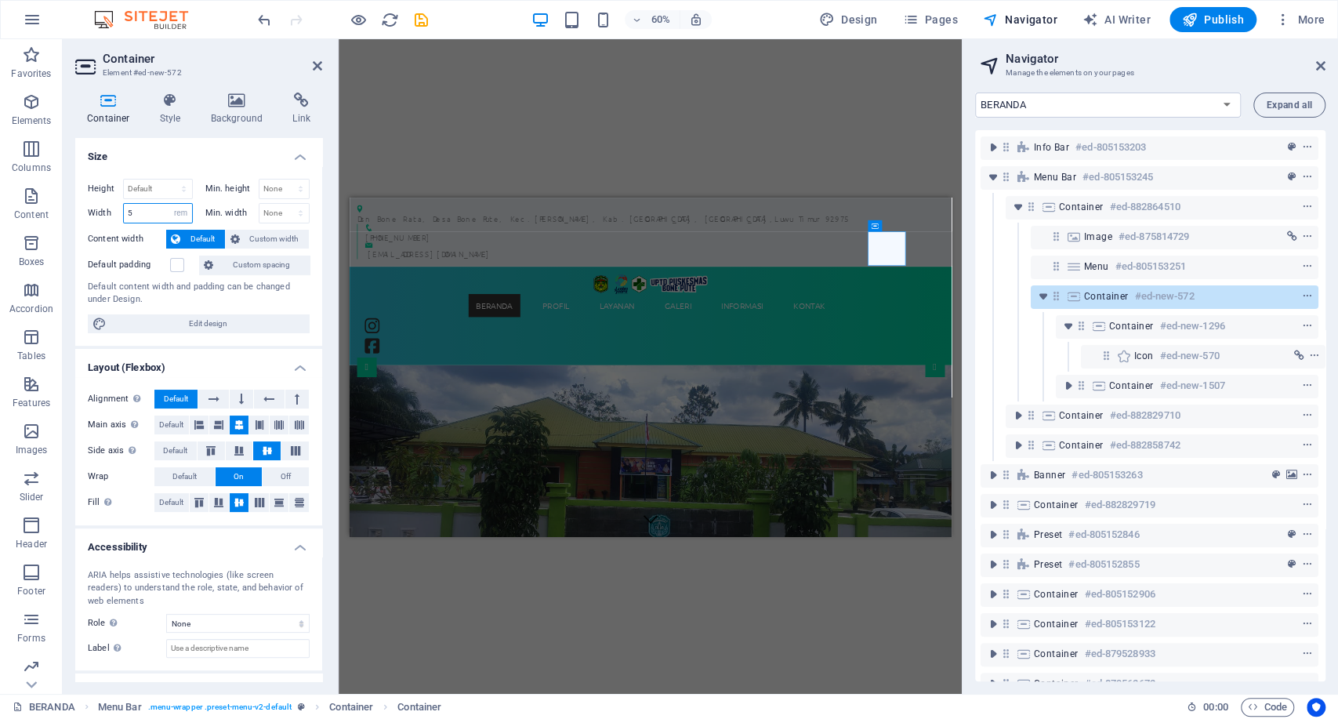
click at [138, 206] on input "5" at bounding box center [158, 213] width 68 height 19
type input "5"
click at [405, 430] on figure at bounding box center [389, 447] width 31 height 34
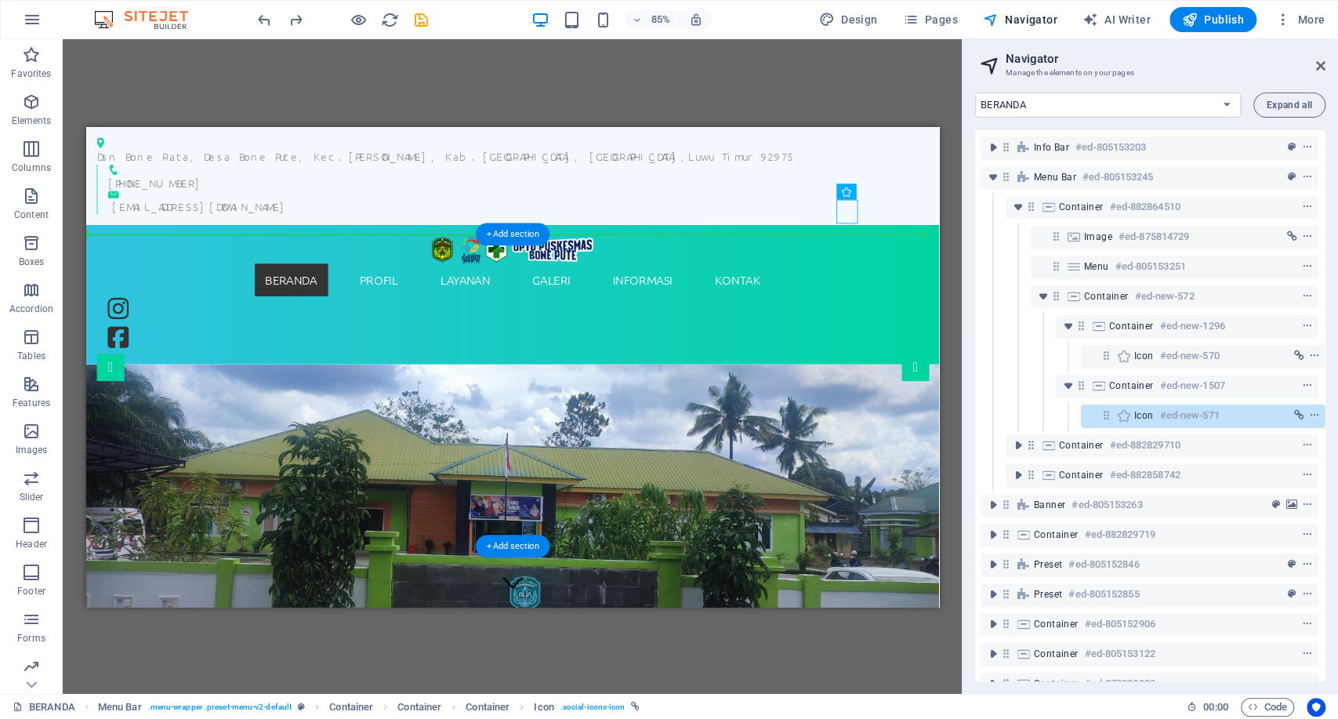
drag, startPoint x: 986, startPoint y: 231, endPoint x: 1047, endPoint y: 265, distance: 70.2
click at [142, 359] on figure at bounding box center [126, 376] width 31 height 34
drag, startPoint x: 972, startPoint y: 225, endPoint x: 985, endPoint y: 227, distance: 12.8
click at [142, 359] on figure at bounding box center [126, 376] width 31 height 34
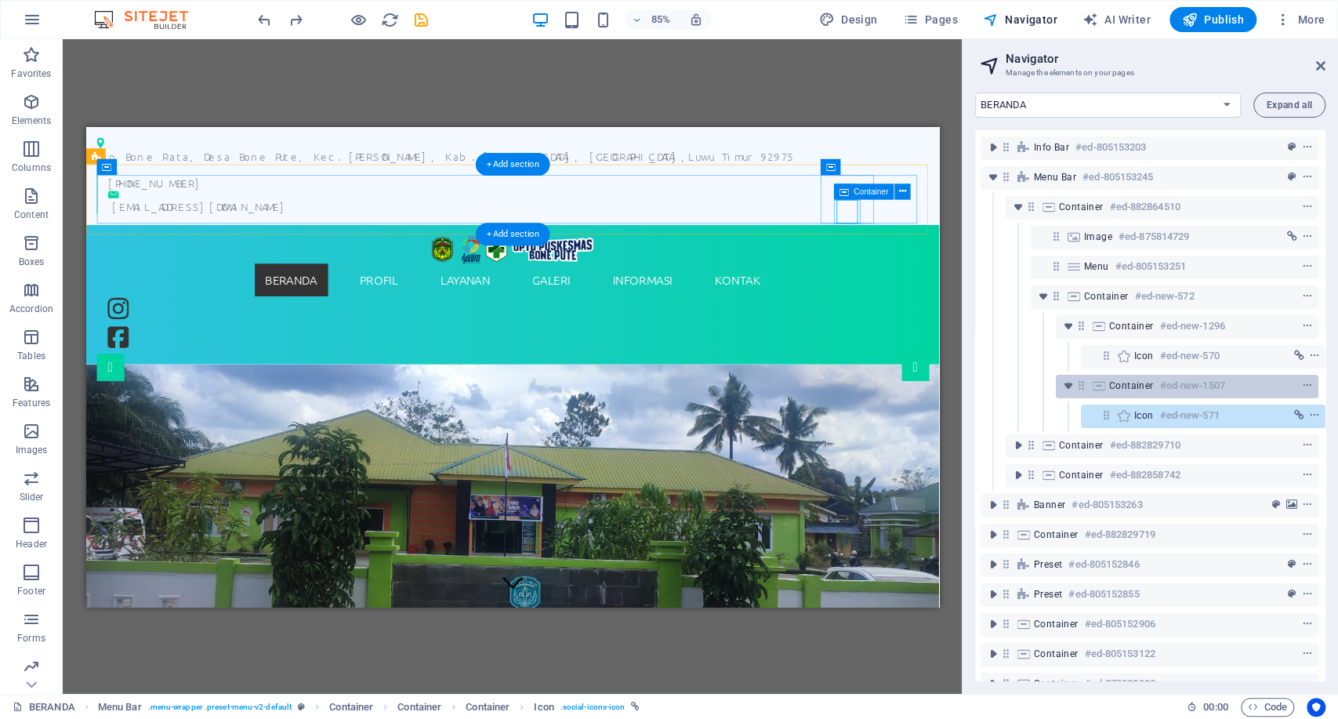
click at [1110, 387] on span "Container" at bounding box center [1132, 386] width 45 height 13
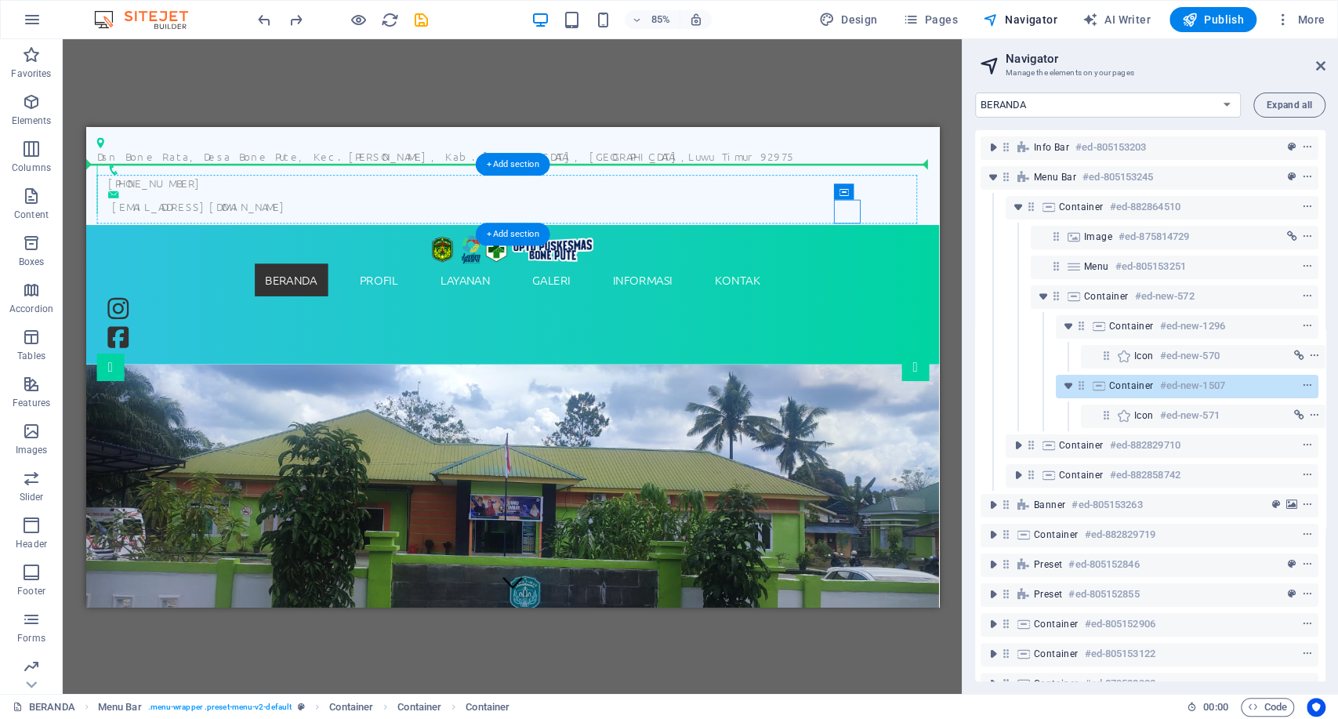
drag, startPoint x: 995, startPoint y: 226, endPoint x: 1001, endPoint y: 195, distance: 31.1
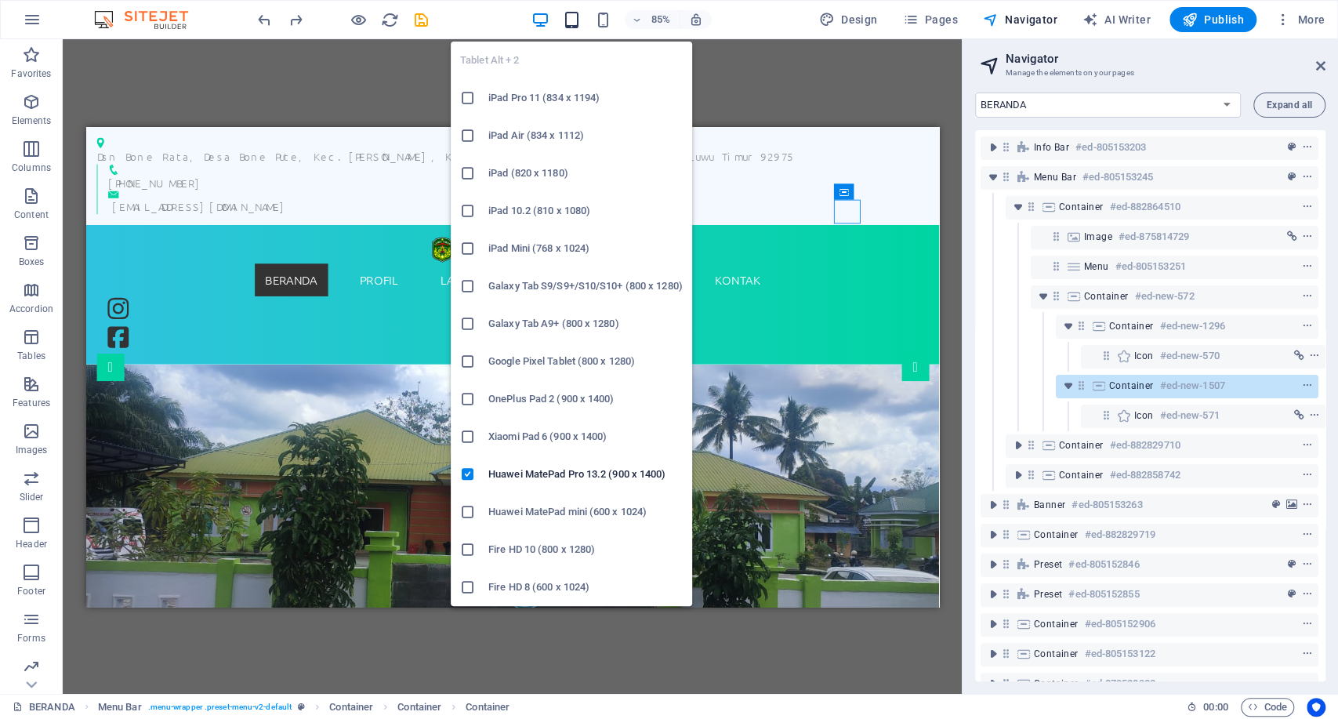
click at [566, 22] on icon "button" at bounding box center [572, 20] width 18 height 18
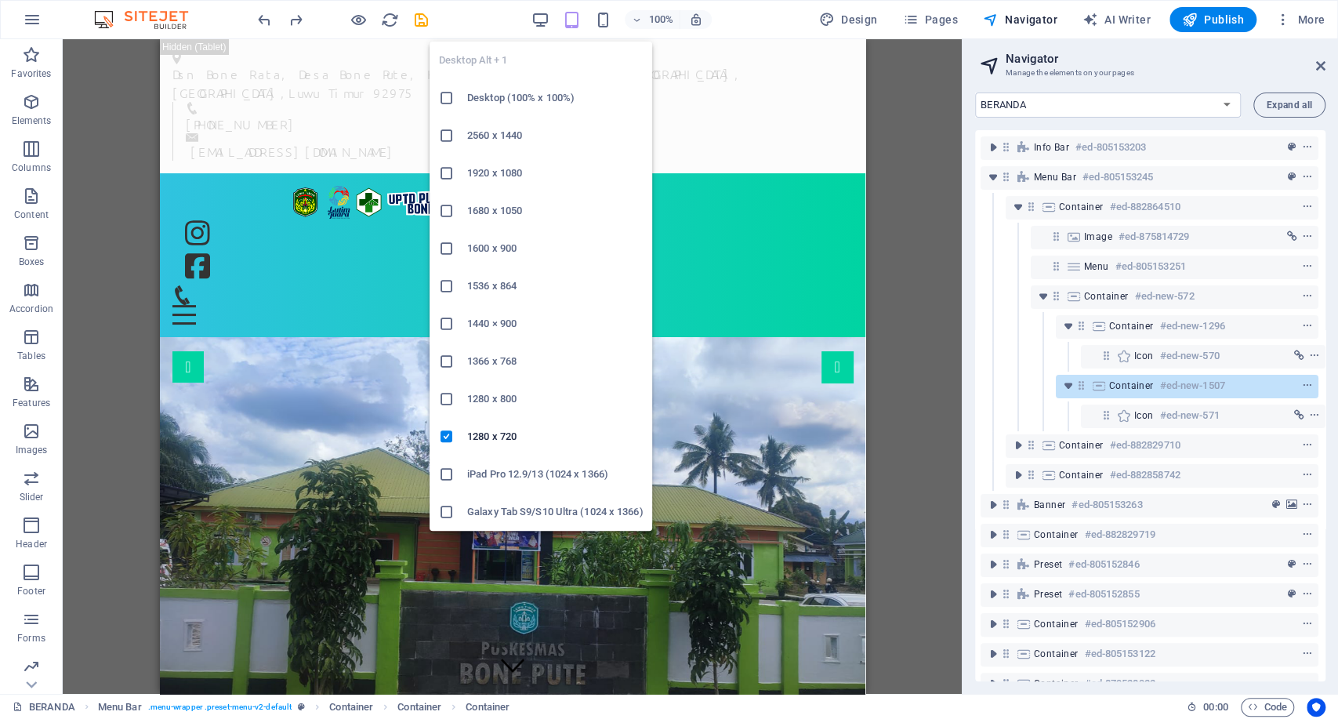
click at [533, 29] on div "Desktop Alt + 1 Desktop (100% x 100%) 2560 x 1440 1920 x 1080 1680 x 1050 1600 …" at bounding box center [541, 280] width 223 height 502
click at [543, 13] on icon "button" at bounding box center [541, 20] width 18 height 18
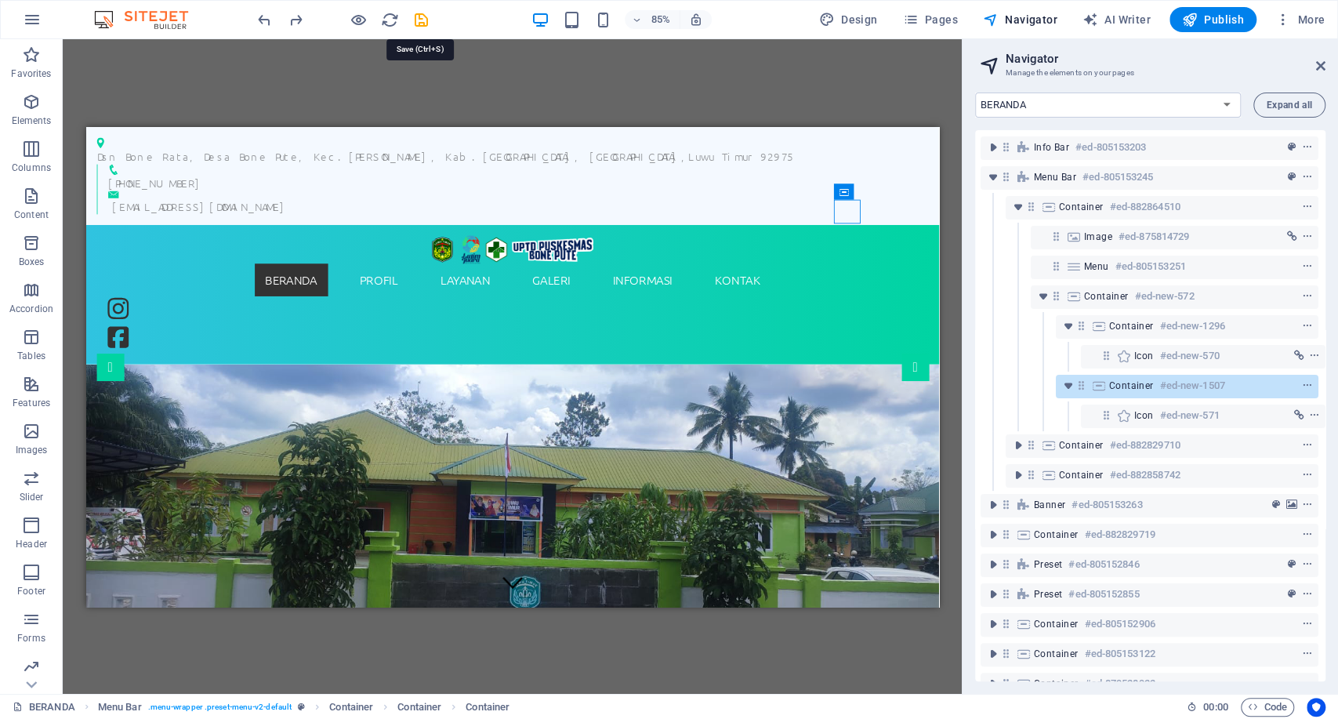
drag, startPoint x: 427, startPoint y: 23, endPoint x: 441, endPoint y: 38, distance: 21.6
click at [427, 21] on icon "save" at bounding box center [421, 20] width 18 height 18
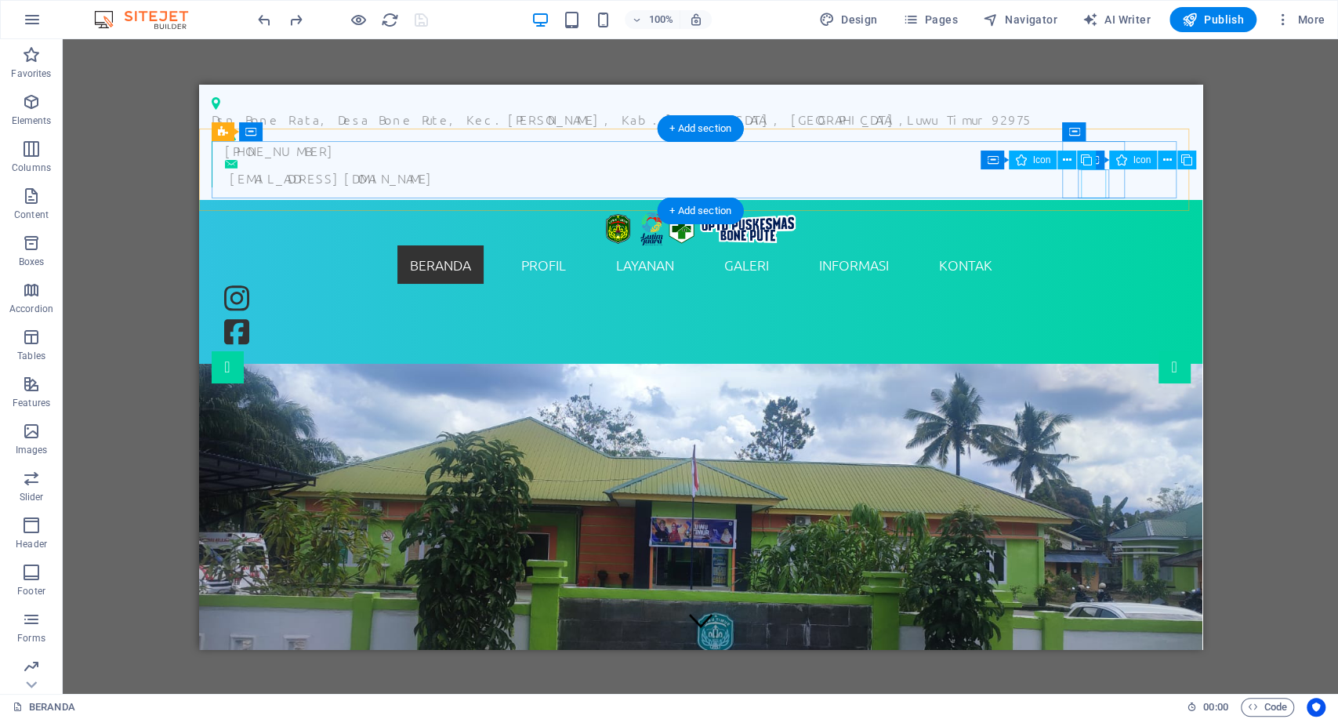
click at [255, 317] on figure at bounding box center [238, 334] width 31 height 34
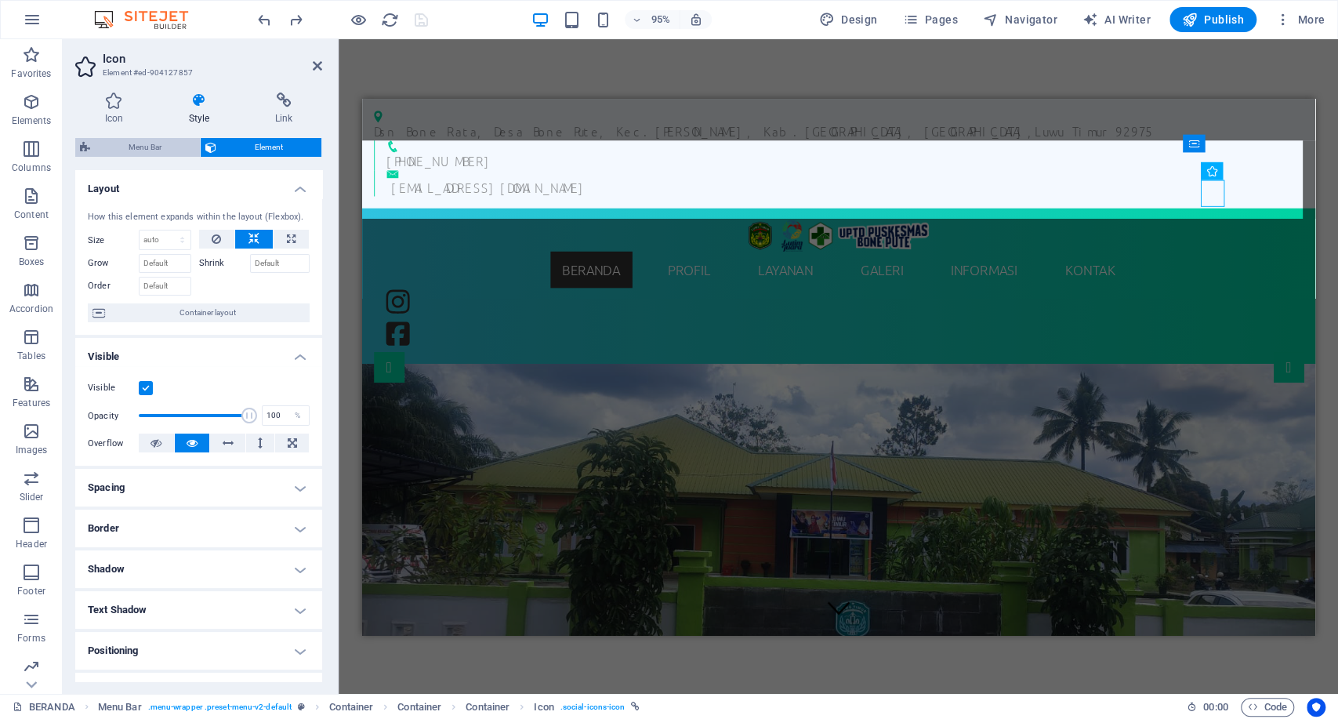
click at [169, 147] on span "Menu Bar" at bounding box center [145, 147] width 100 height 19
select select "rem"
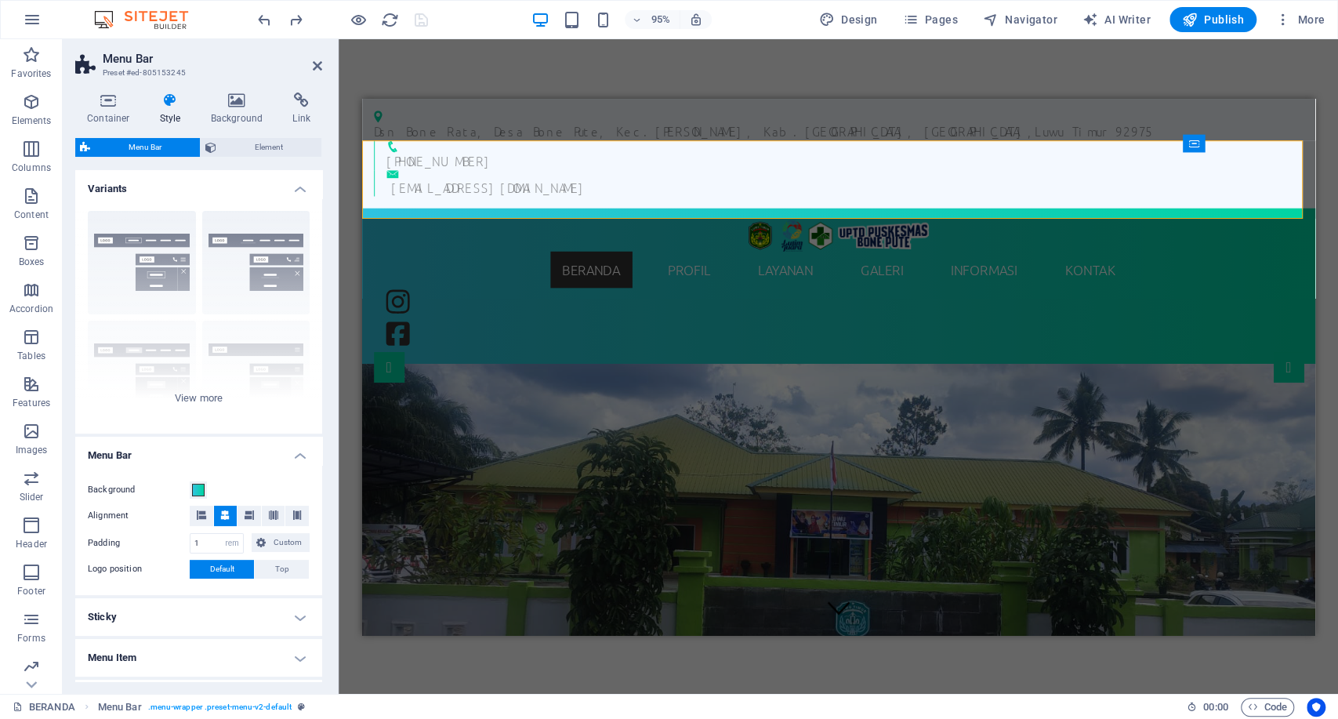
click at [256, 158] on div "Menu Bar Element Layout How this element expands within the layout (Flexbox). S…" at bounding box center [198, 409] width 247 height 543
drag, startPoint x: 298, startPoint y: 143, endPoint x: 49, endPoint y: 45, distance: 266.9
click at [298, 143] on span "Element" at bounding box center [269, 147] width 96 height 19
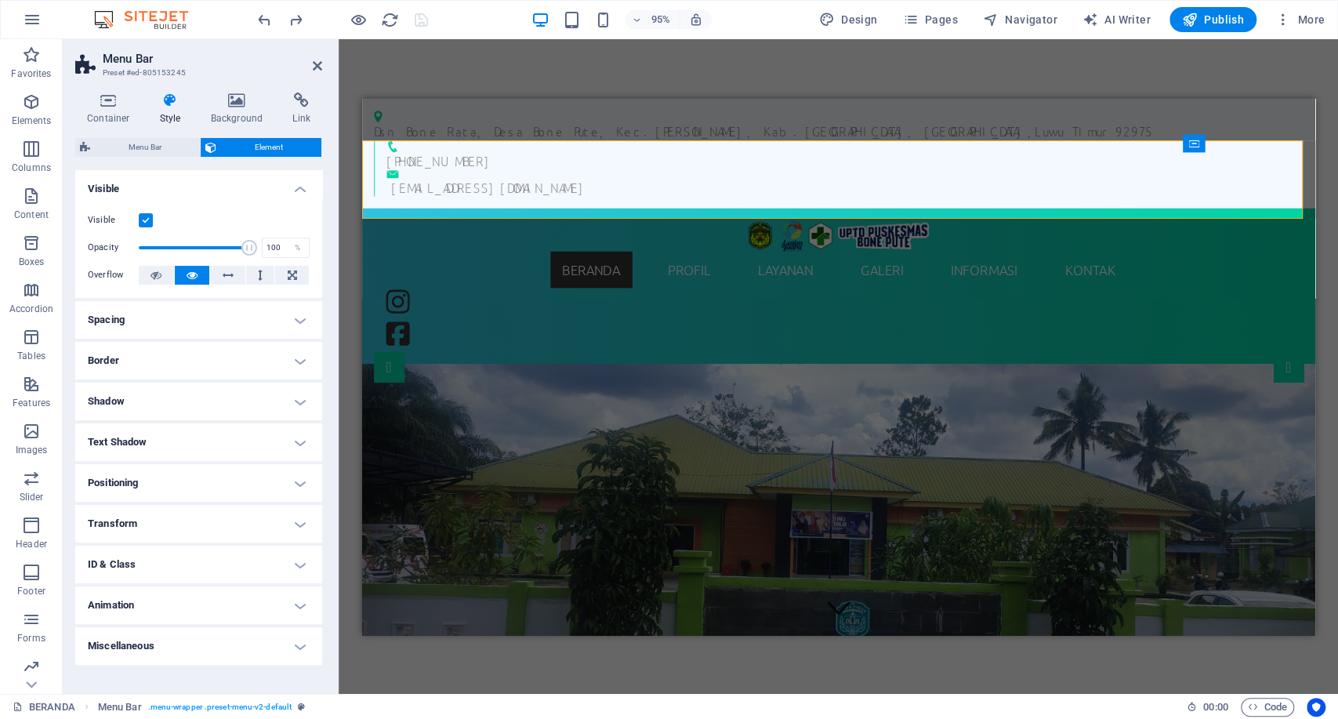
click at [179, 96] on icon at bounding box center [170, 101] width 45 height 16
click at [168, 146] on span "Menu Bar" at bounding box center [145, 147] width 100 height 19
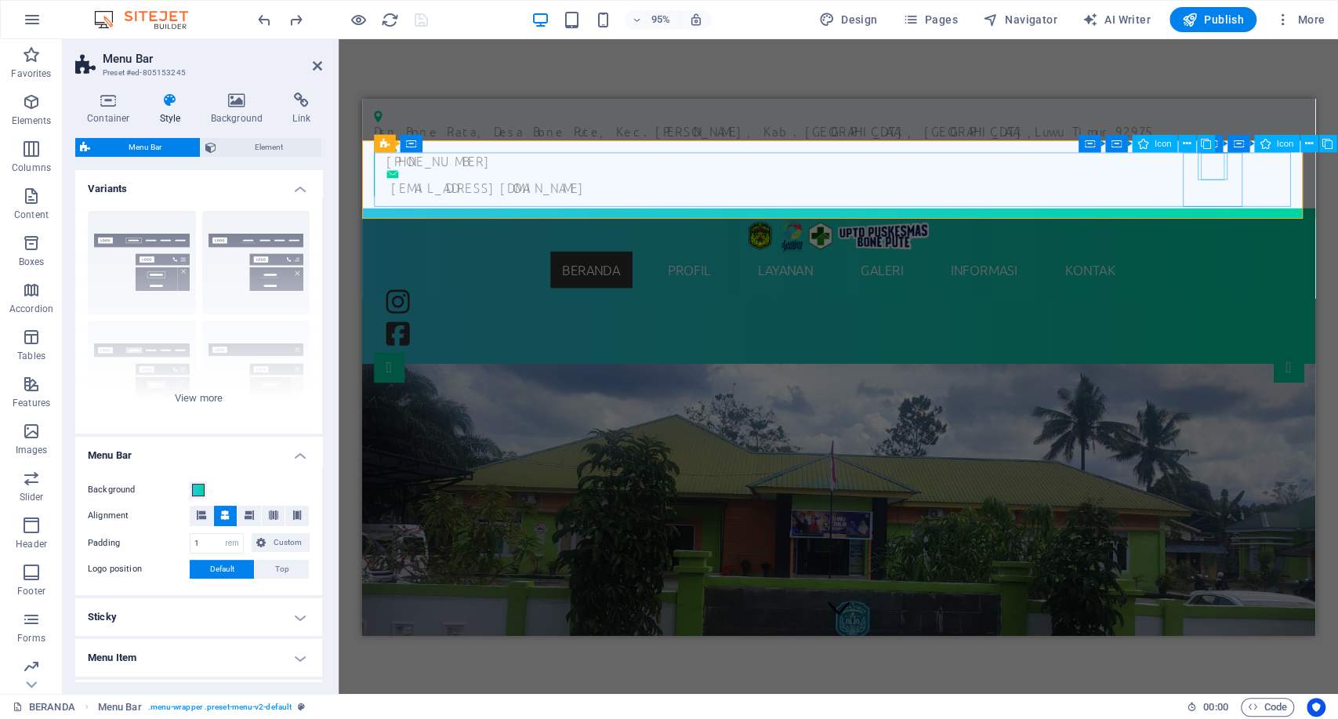
click at [418, 297] on figure at bounding box center [402, 314] width 31 height 34
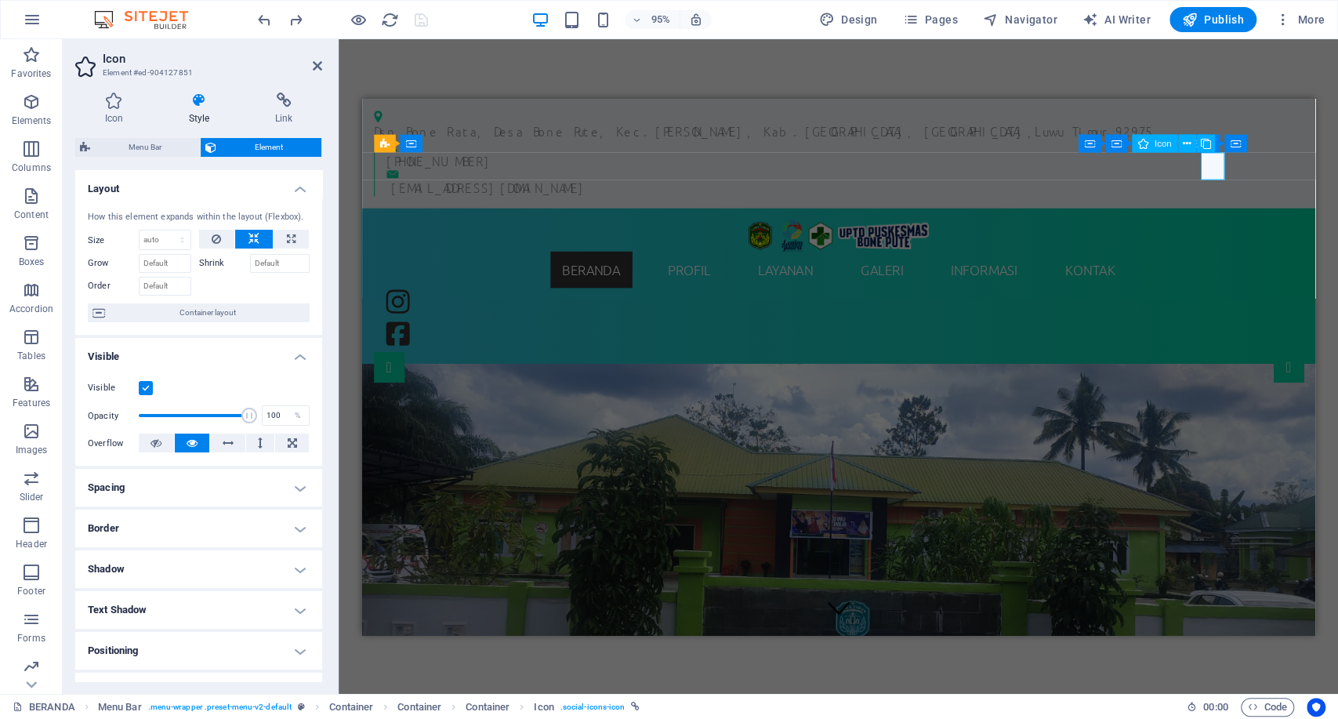
click at [418, 297] on figure at bounding box center [402, 314] width 31 height 34
click at [1022, 24] on span "Navigator" at bounding box center [1020, 20] width 74 height 16
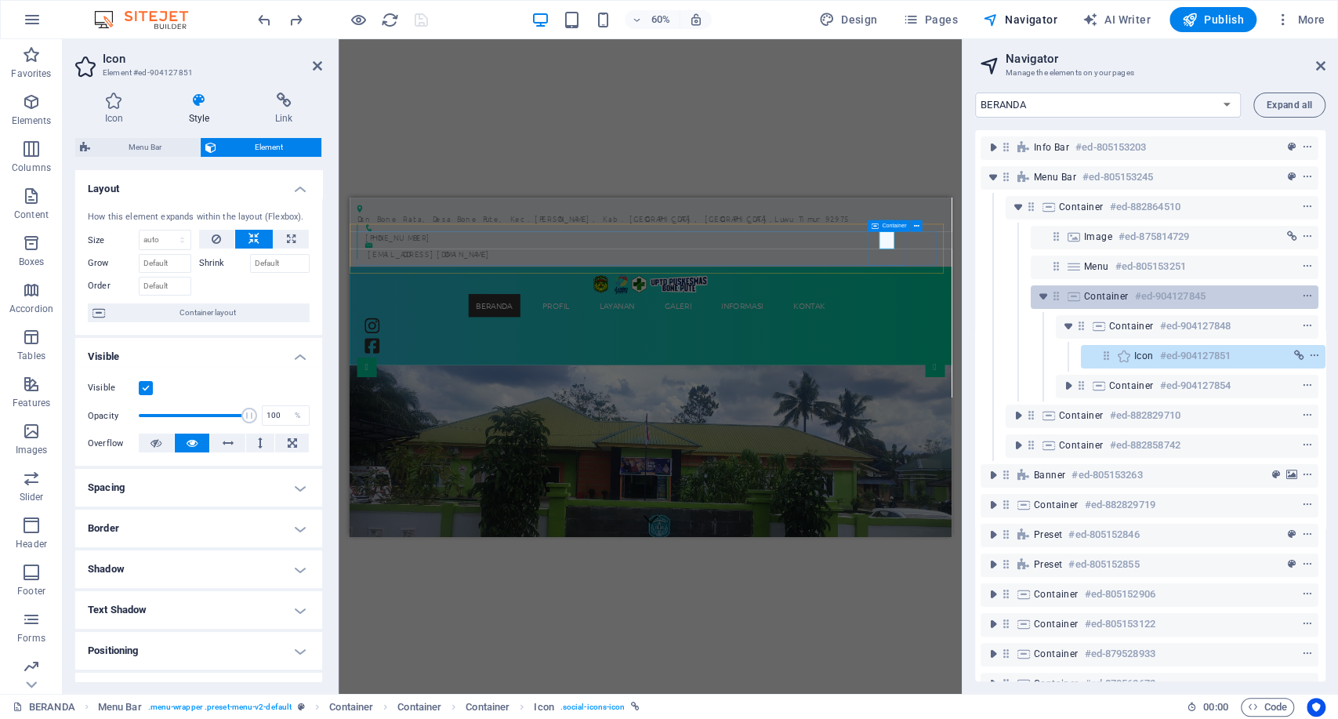
click at [1068, 300] on icon at bounding box center [1074, 296] width 17 height 13
select select "rem"
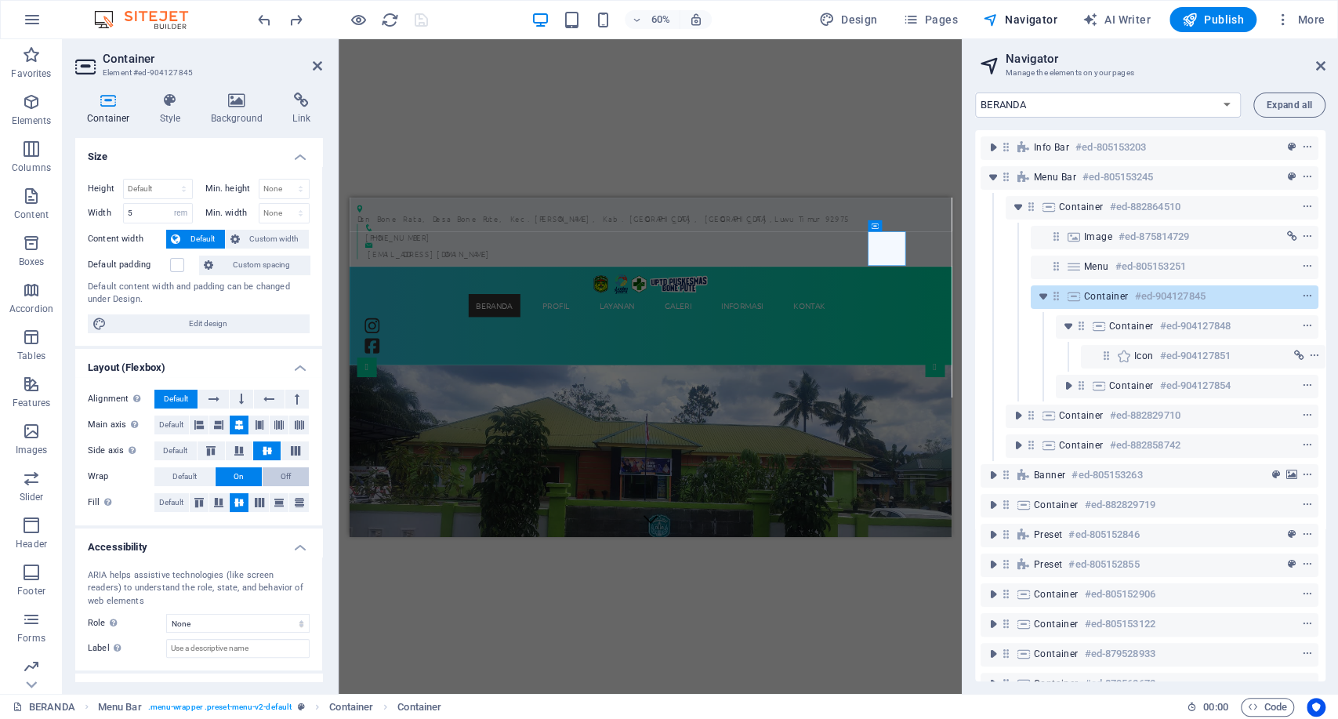
click at [276, 478] on button "Off" at bounding box center [286, 476] width 46 height 19
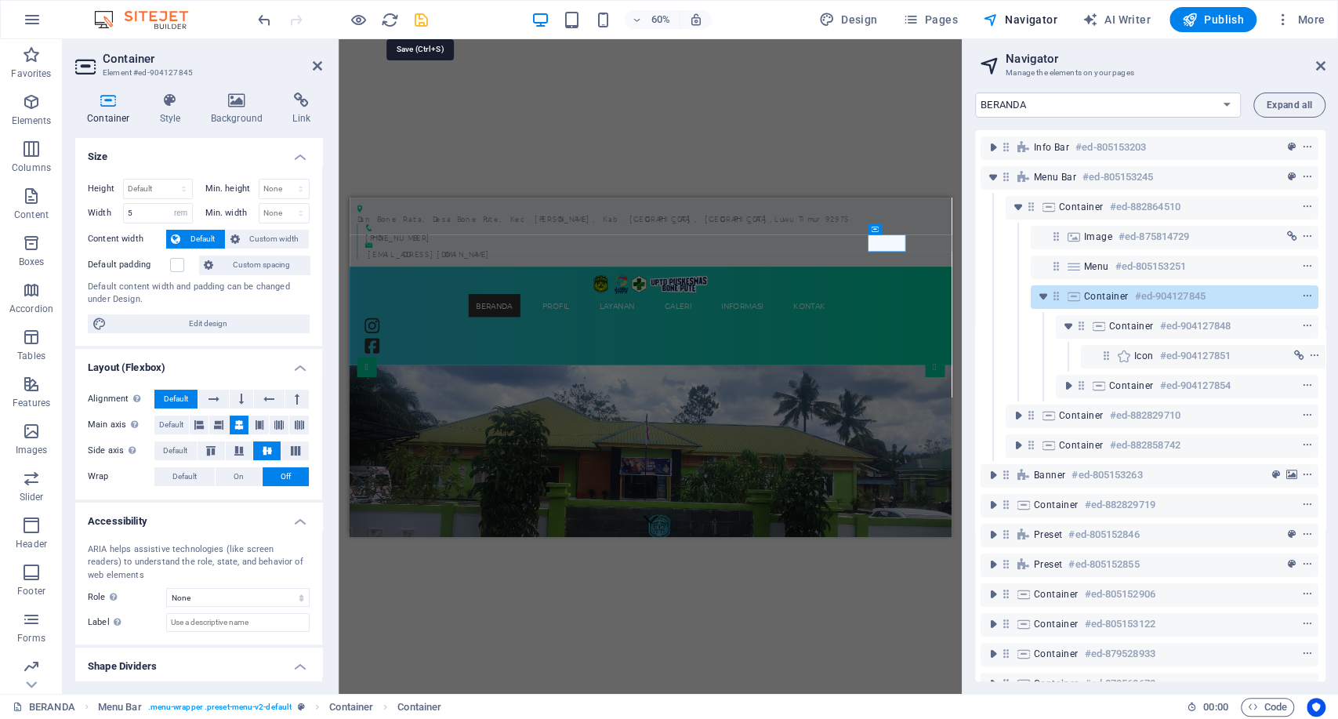
click at [427, 16] on icon "save" at bounding box center [421, 20] width 18 height 18
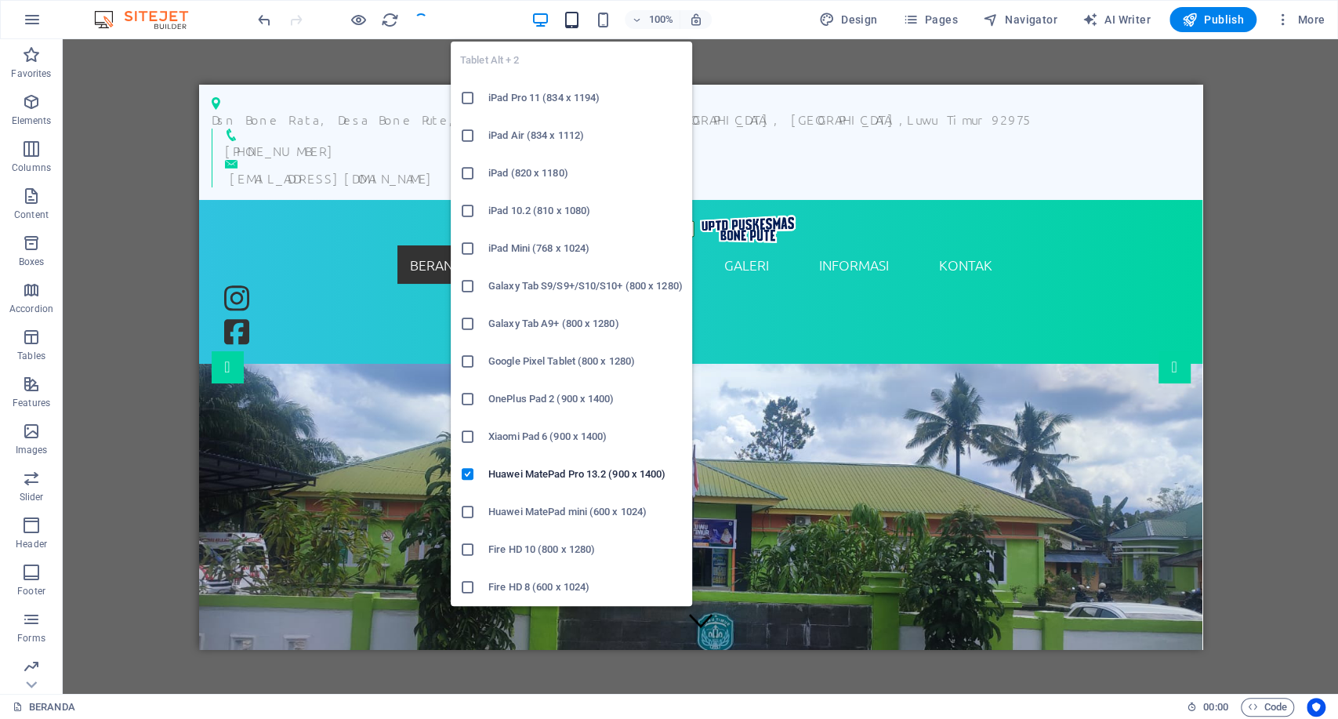
click at [572, 17] on icon "button" at bounding box center [572, 20] width 18 height 18
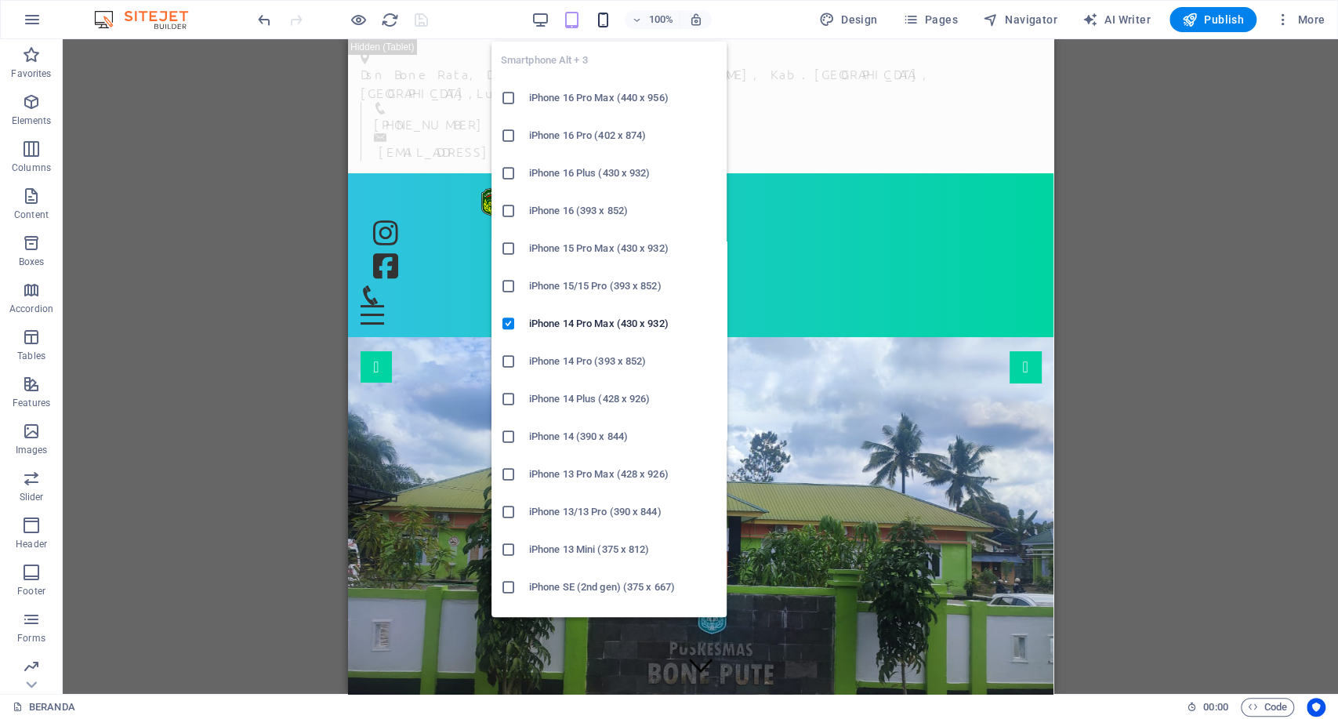
click at [611, 19] on icon "button" at bounding box center [603, 20] width 18 height 18
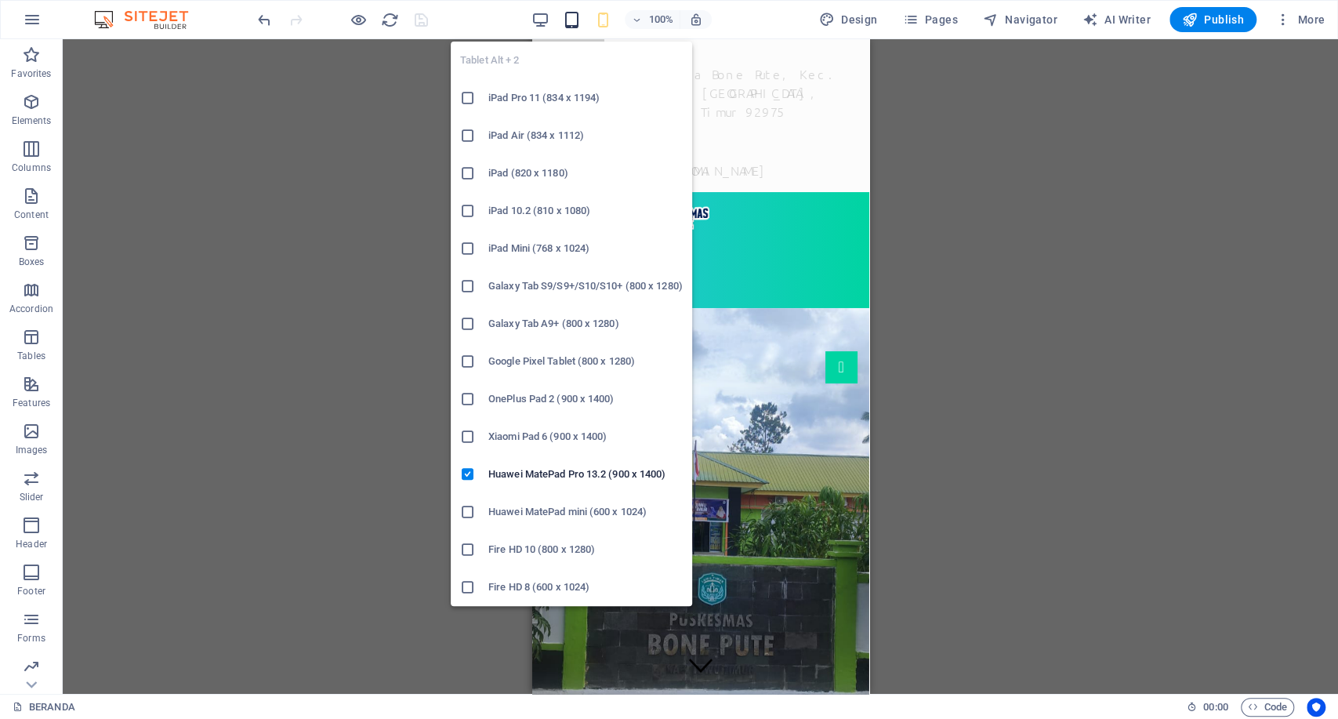
click at [581, 20] on icon "button" at bounding box center [572, 20] width 18 height 18
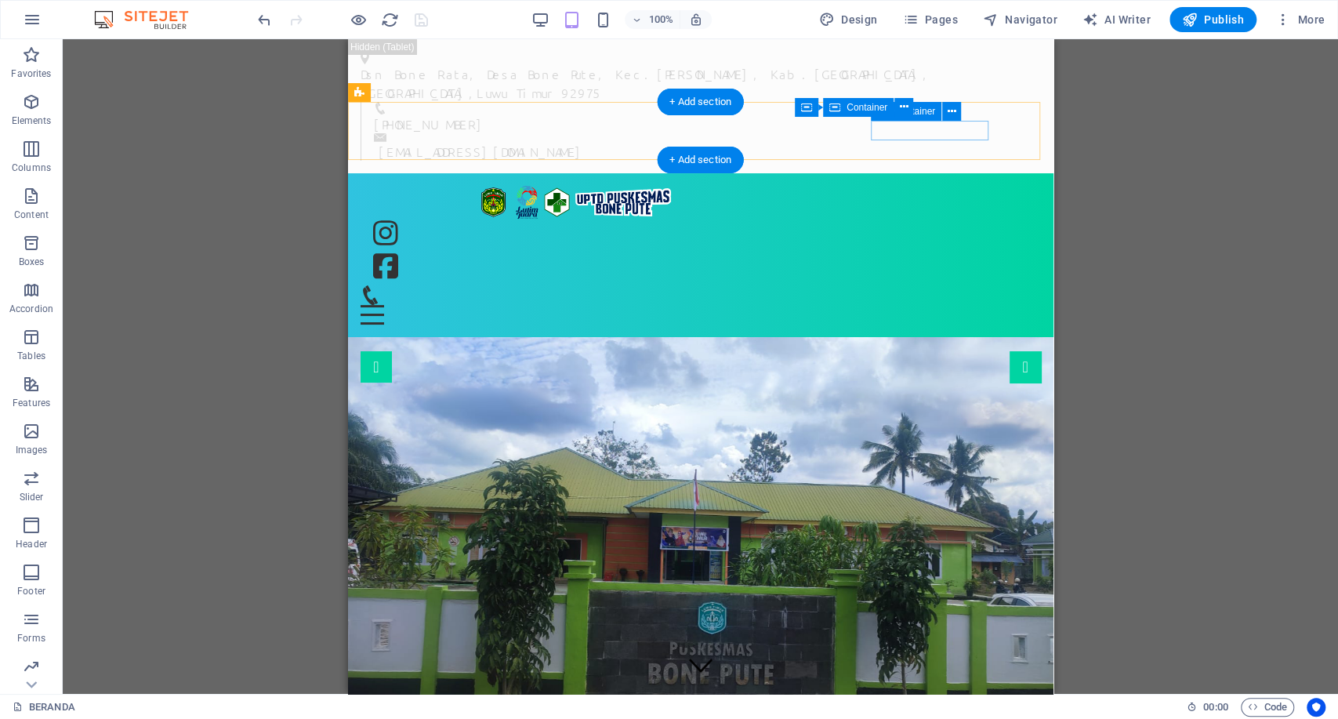
click at [478, 285] on div at bounding box center [419, 295] width 118 height 20
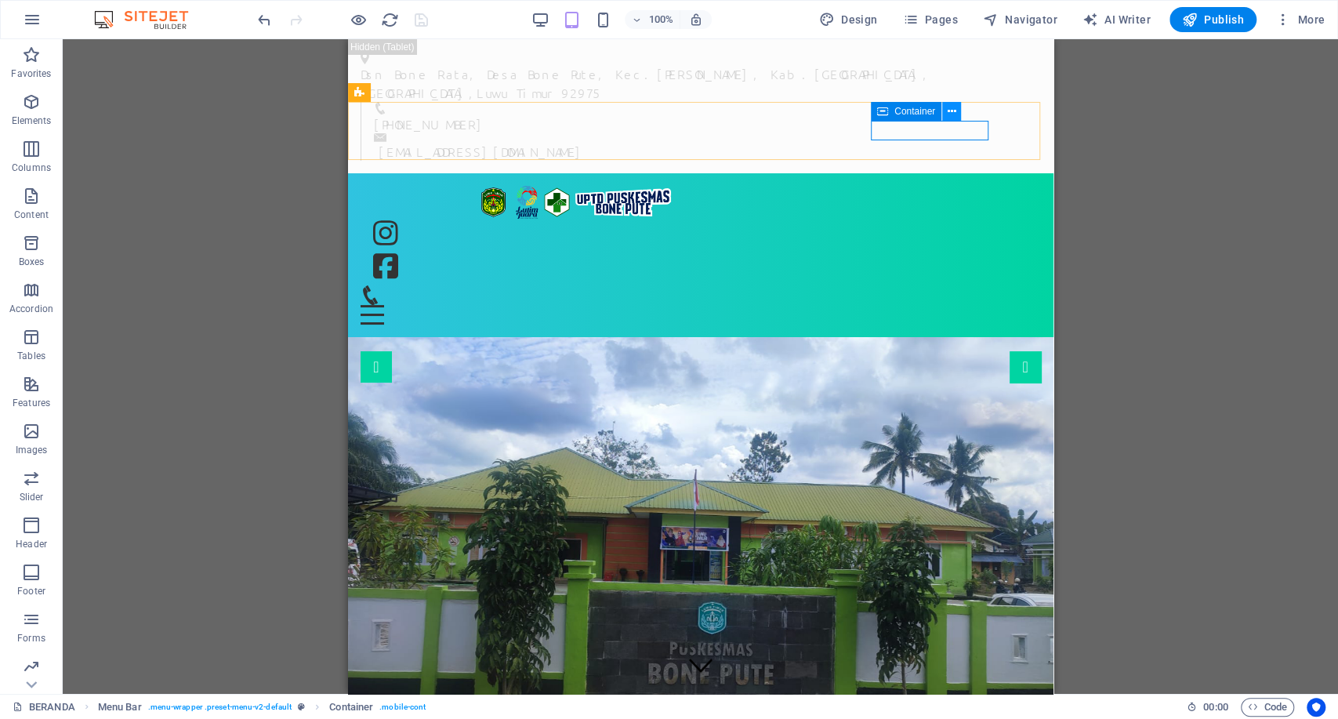
drag, startPoint x: 957, startPoint y: 113, endPoint x: 610, endPoint y: 112, distance: 347.4
click at [957, 112] on button at bounding box center [951, 111] width 19 height 19
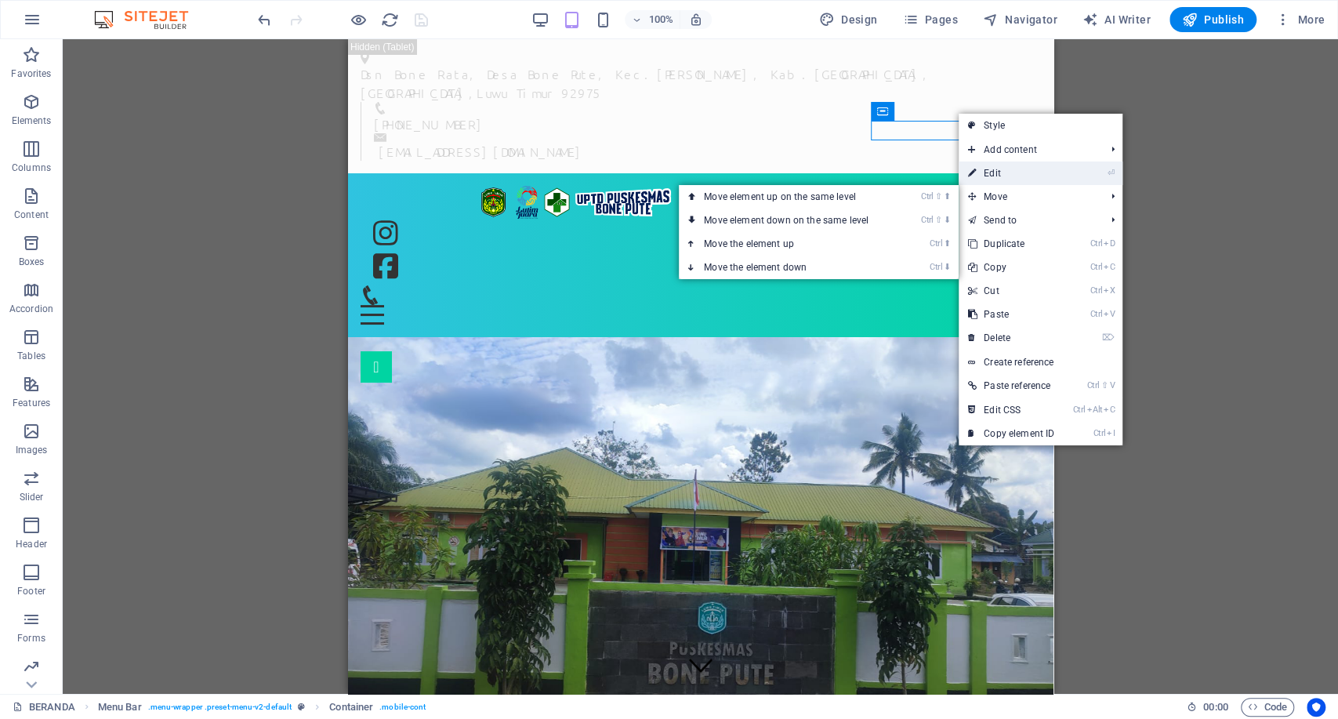
click at [1009, 177] on link "⏎ Edit" at bounding box center [1011, 174] width 105 height 24
select select "px"
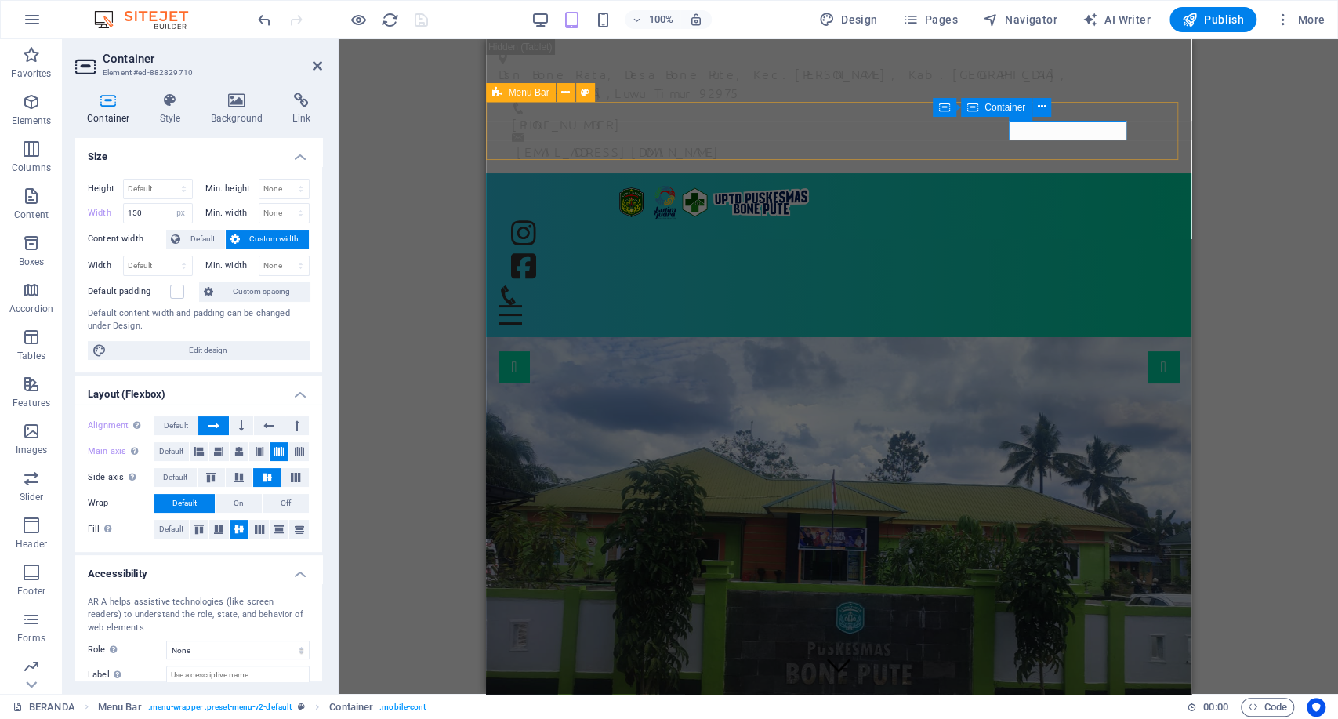
click at [531, 173] on div "BERANDA PROFIL SEJARAH VISI & MISI STRUKTUR ORGANISASI INFORMASI PEGAWAI WILAYA…" at bounding box center [838, 255] width 706 height 165
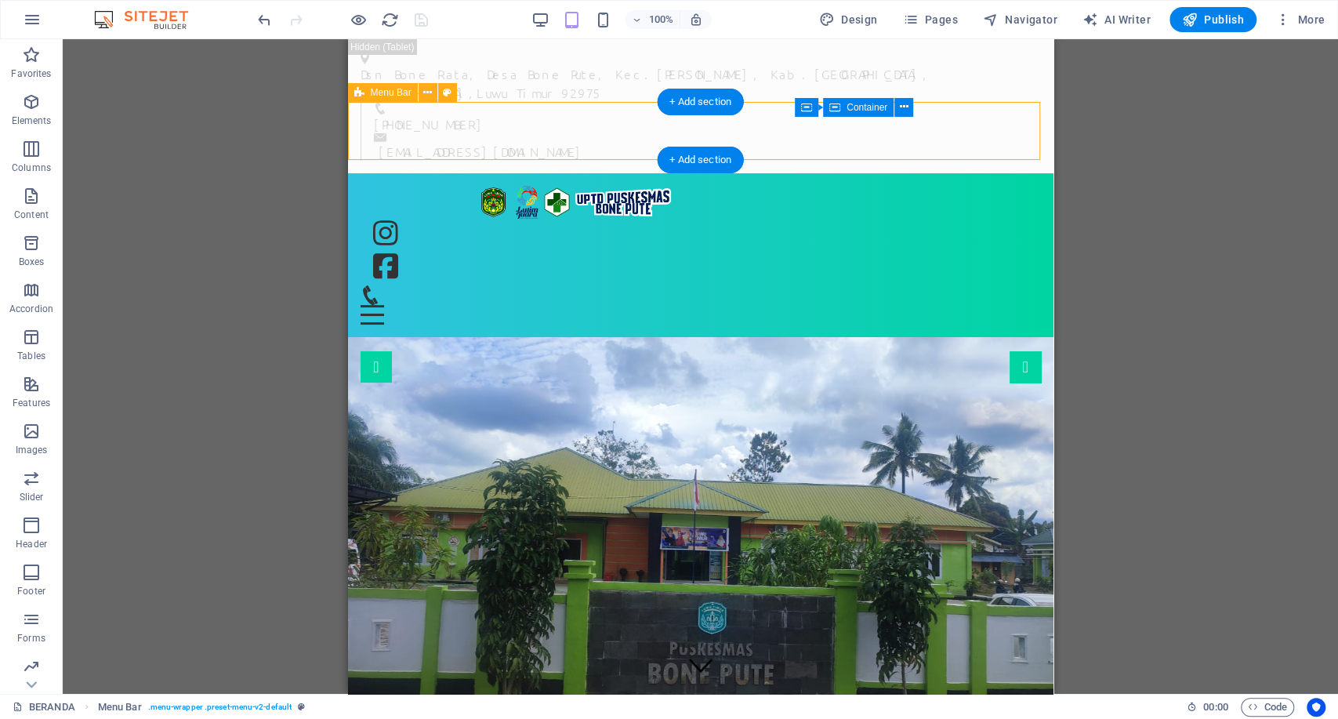
click at [407, 173] on div "BERANDA PROFIL SEJARAH VISI & MISI STRUKTUR ORGANISASI INFORMASI PEGAWAI WILAYA…" at bounding box center [700, 255] width 706 height 165
select select "rem"
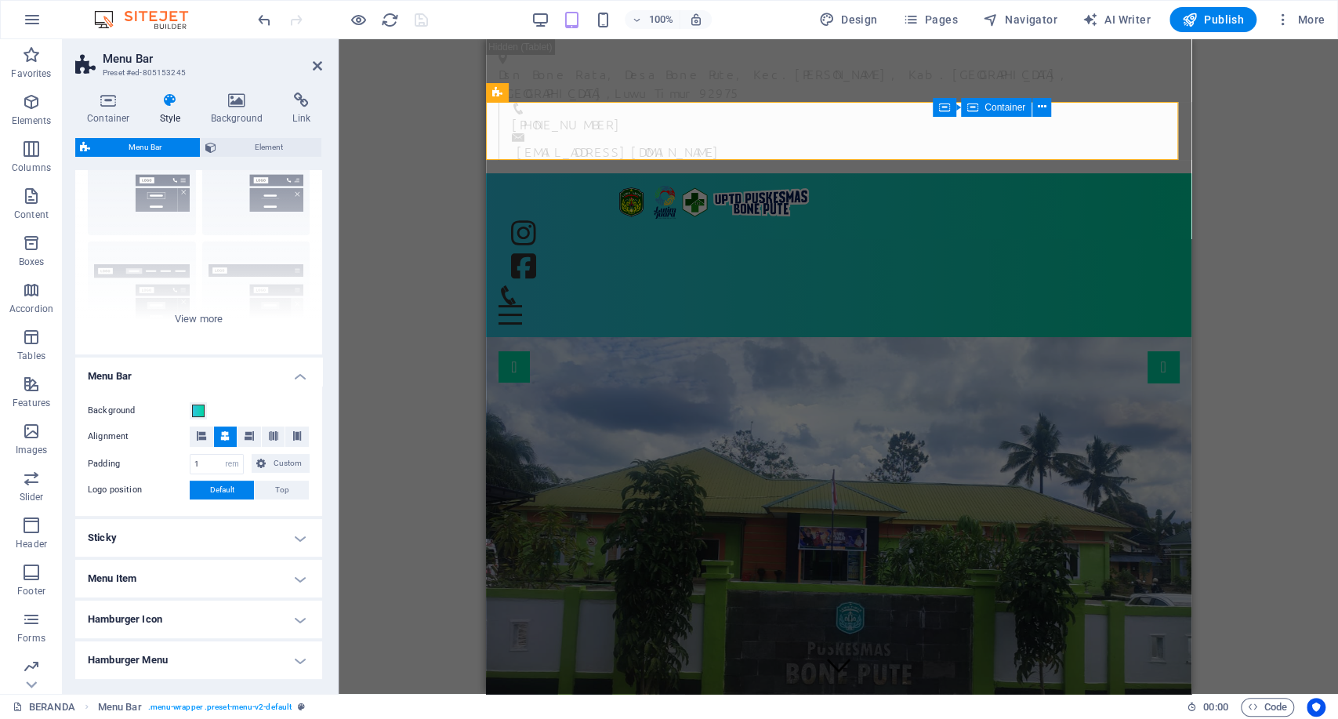
scroll to position [174, 0]
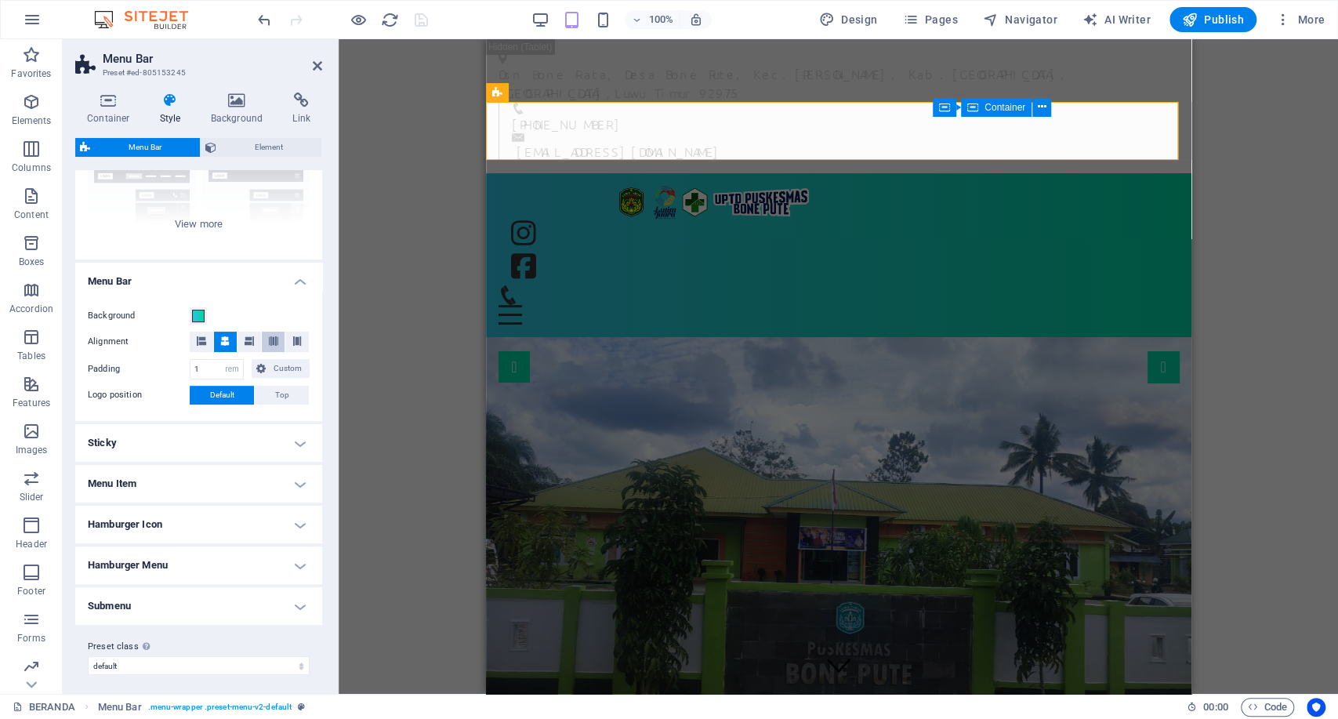
click at [272, 342] on icon at bounding box center [273, 340] width 9 height 9
click at [226, 344] on icon at bounding box center [224, 340] width 9 height 9
click at [207, 340] on button at bounding box center [202, 342] width 24 height 20
click at [231, 341] on button at bounding box center [226, 342] width 24 height 20
click at [504, 92] on div "Menu Bar" at bounding box center [521, 92] width 70 height 19
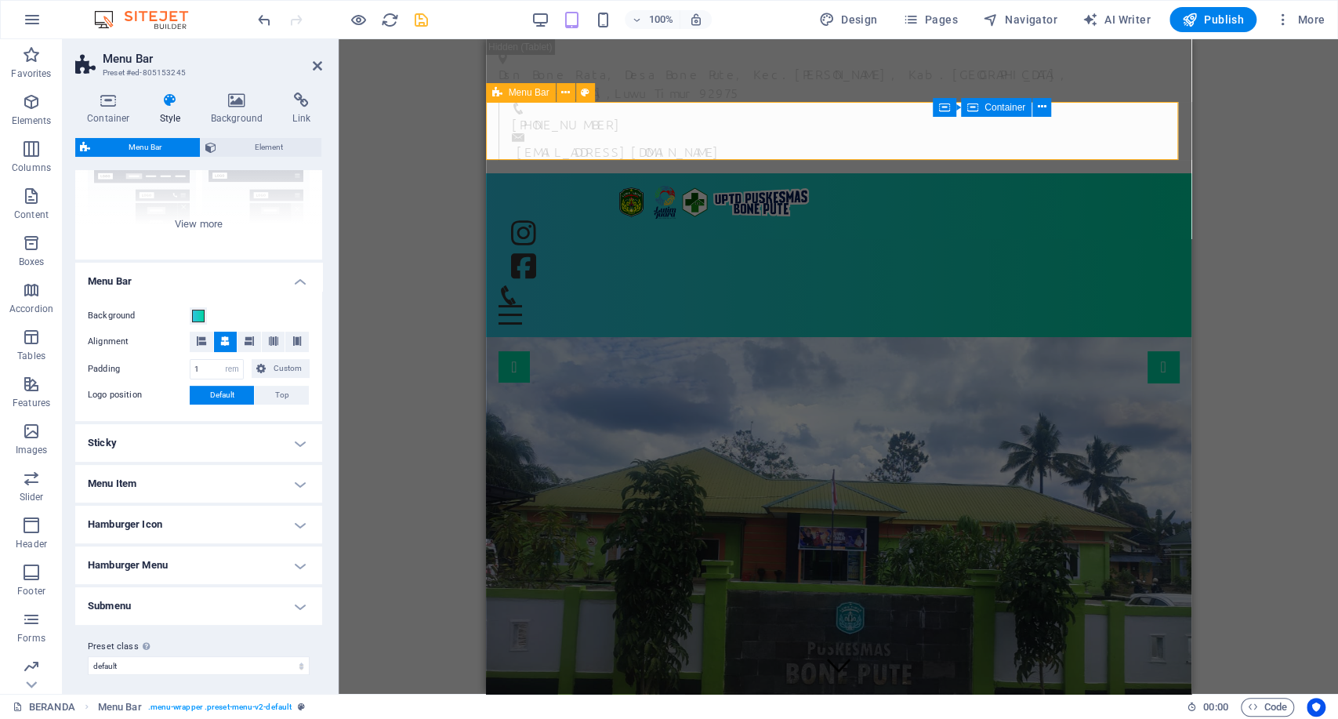
click at [504, 92] on div "Menu Bar" at bounding box center [521, 92] width 70 height 19
click at [566, 93] on icon at bounding box center [565, 93] width 9 height 16
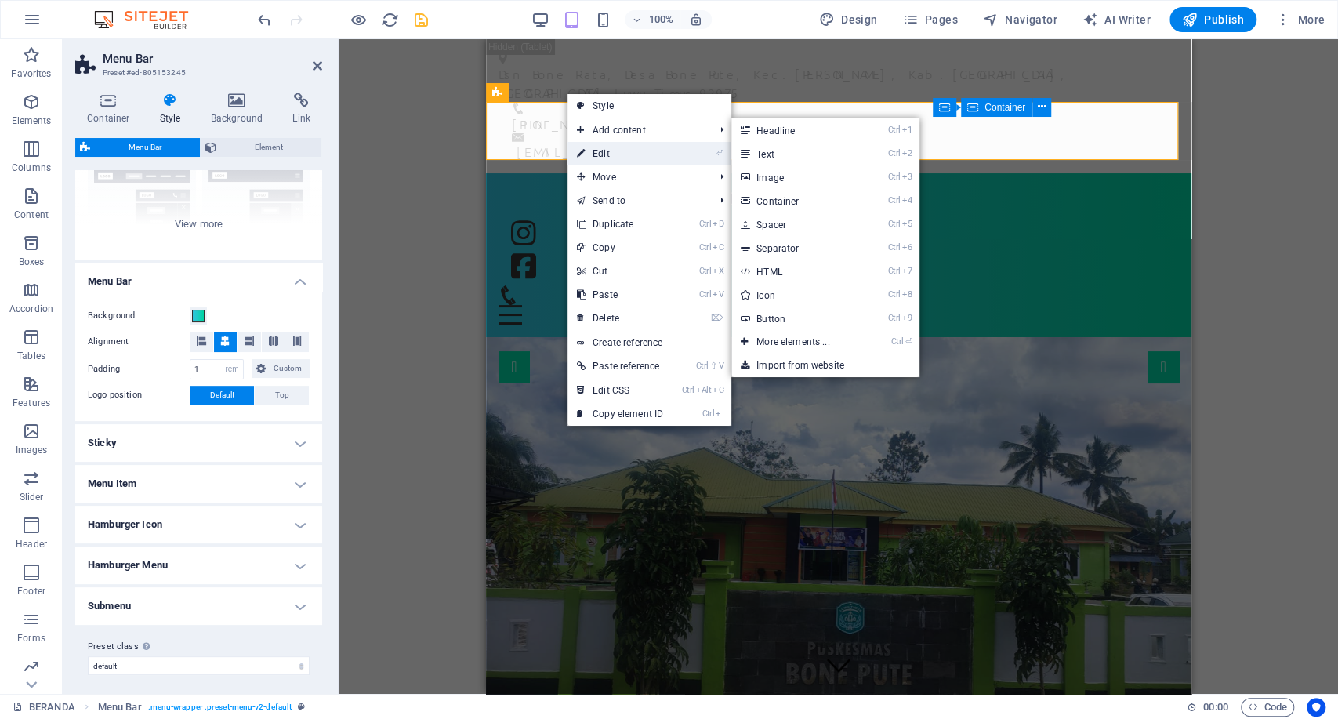
drag, startPoint x: 594, startPoint y: 147, endPoint x: 104, endPoint y: 111, distance: 491.4
click at [594, 147] on link "⏎ Edit" at bounding box center [620, 154] width 105 height 24
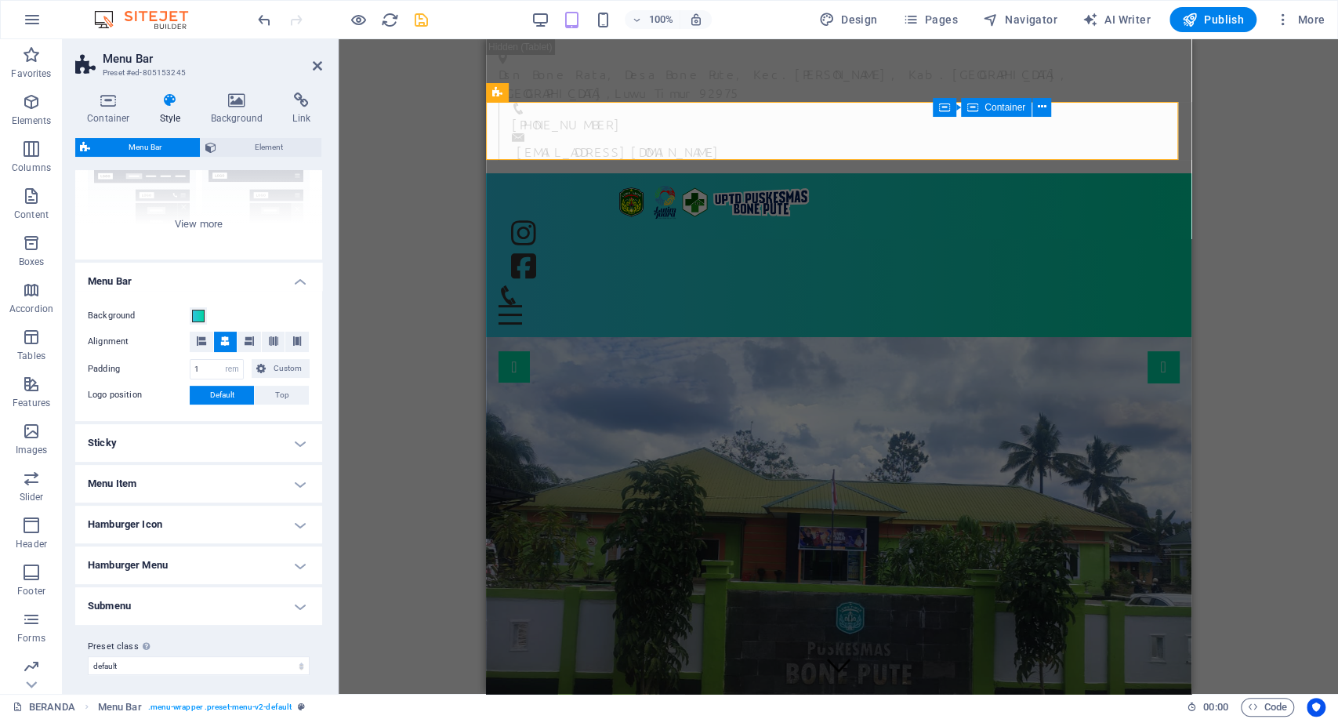
click at [292, 135] on div "Container Style Background Link Size Height Default px rem % vh vw Min. height …" at bounding box center [198, 387] width 247 height 589
click at [285, 147] on span "Element" at bounding box center [269, 147] width 96 height 19
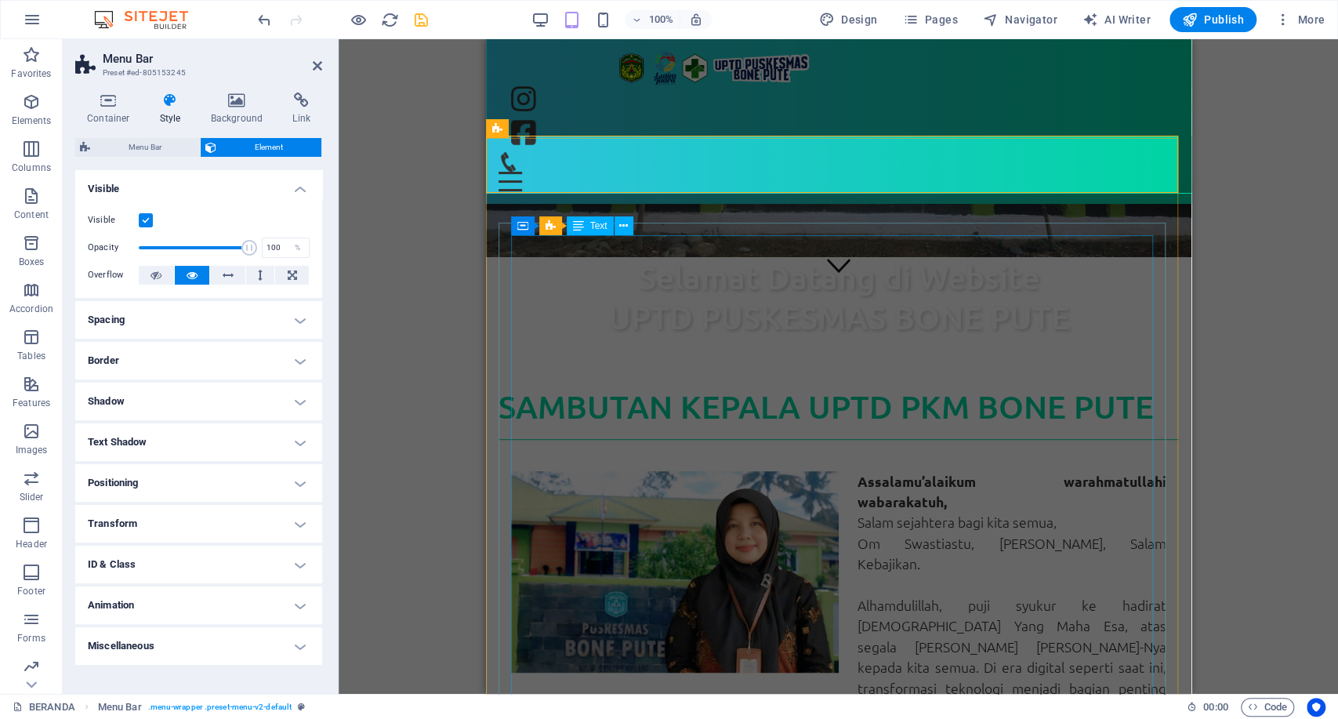
scroll to position [435, 0]
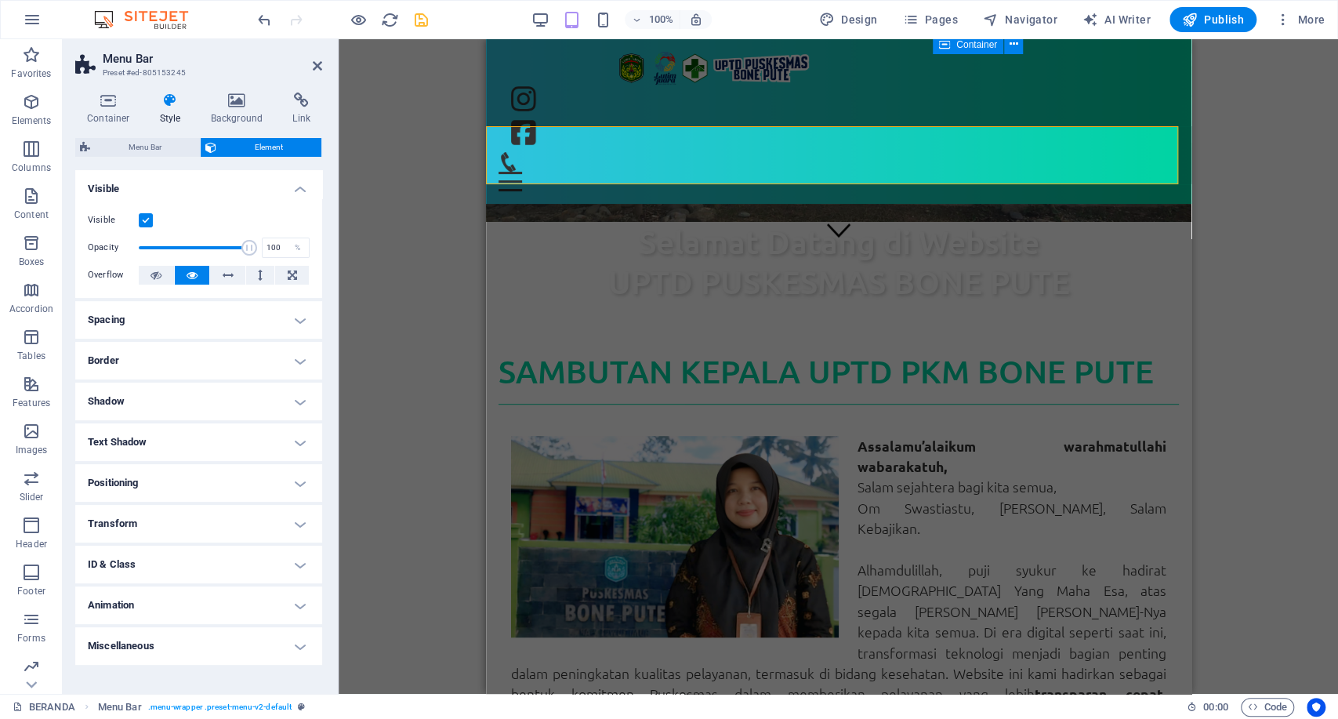
click at [1239, 274] on div "H2 Banner Preset Icon Container H2 Container Icon Menu Bar Container Icon Conta…" at bounding box center [839, 366] width 1000 height 655
click at [552, 20] on div "100%" at bounding box center [621, 19] width 181 height 25
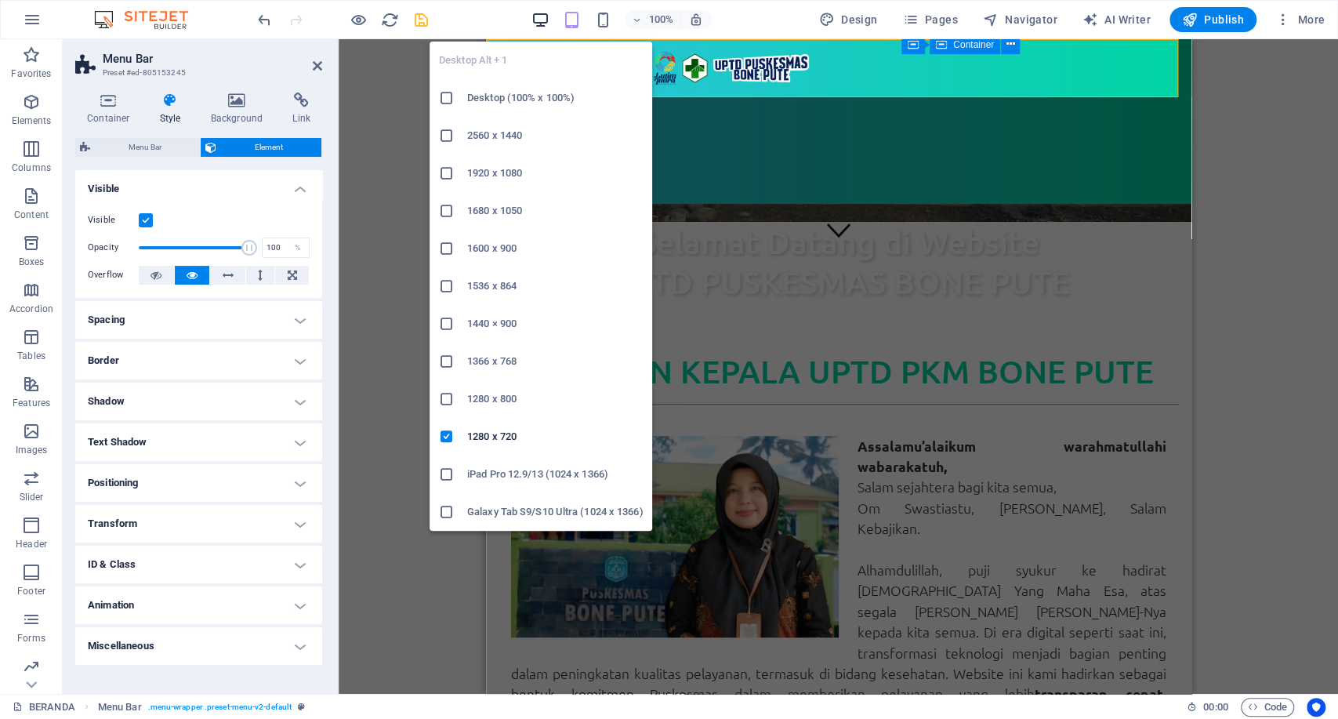
click at [539, 22] on icon "button" at bounding box center [541, 20] width 18 height 18
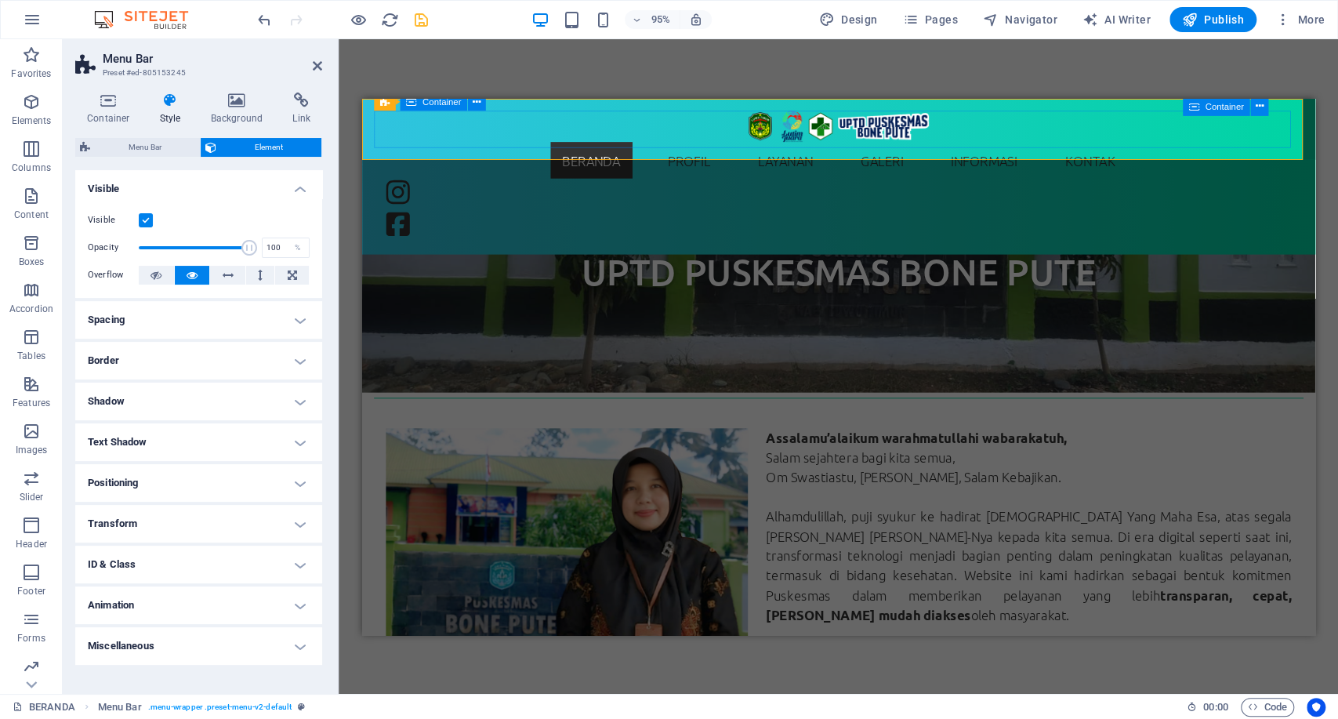
click at [412, 130] on div "BERANDA PROFIL SEJARAH VISI & MISI STRUKTUR ORGANISASI INFORMASI PEGAWAI WILAYA…" at bounding box center [863, 180] width 979 height 139
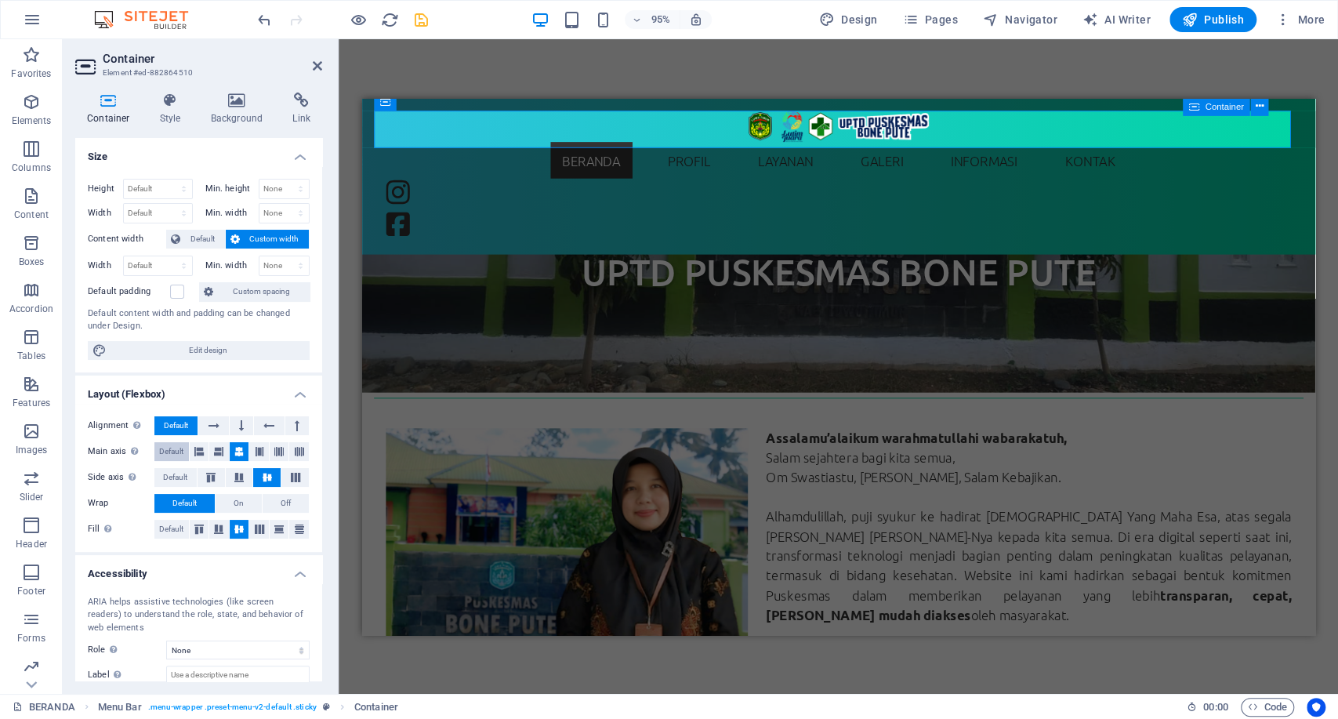
click at [163, 449] on span "Default" at bounding box center [171, 451] width 24 height 19
click at [220, 453] on icon at bounding box center [218, 451] width 9 height 19
click at [178, 450] on span "Default" at bounding box center [171, 451] width 24 height 19
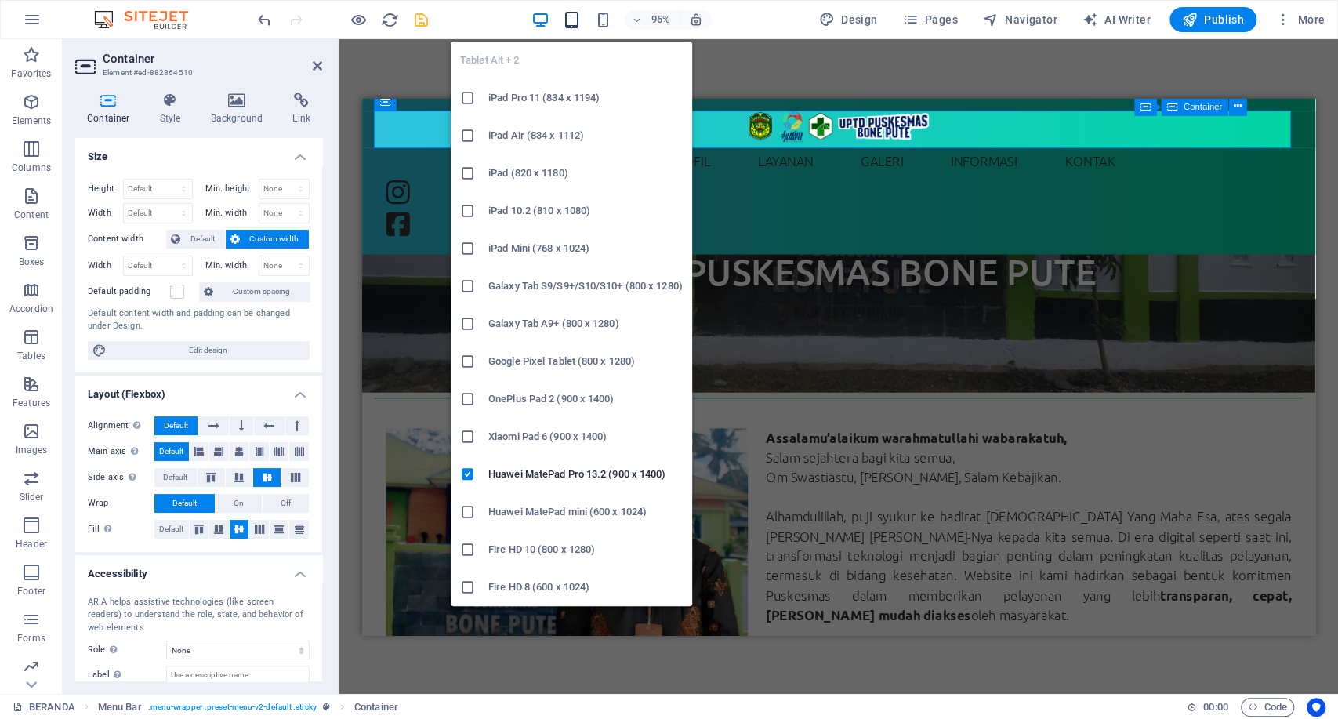
click at [580, 24] on icon "button" at bounding box center [572, 20] width 18 height 18
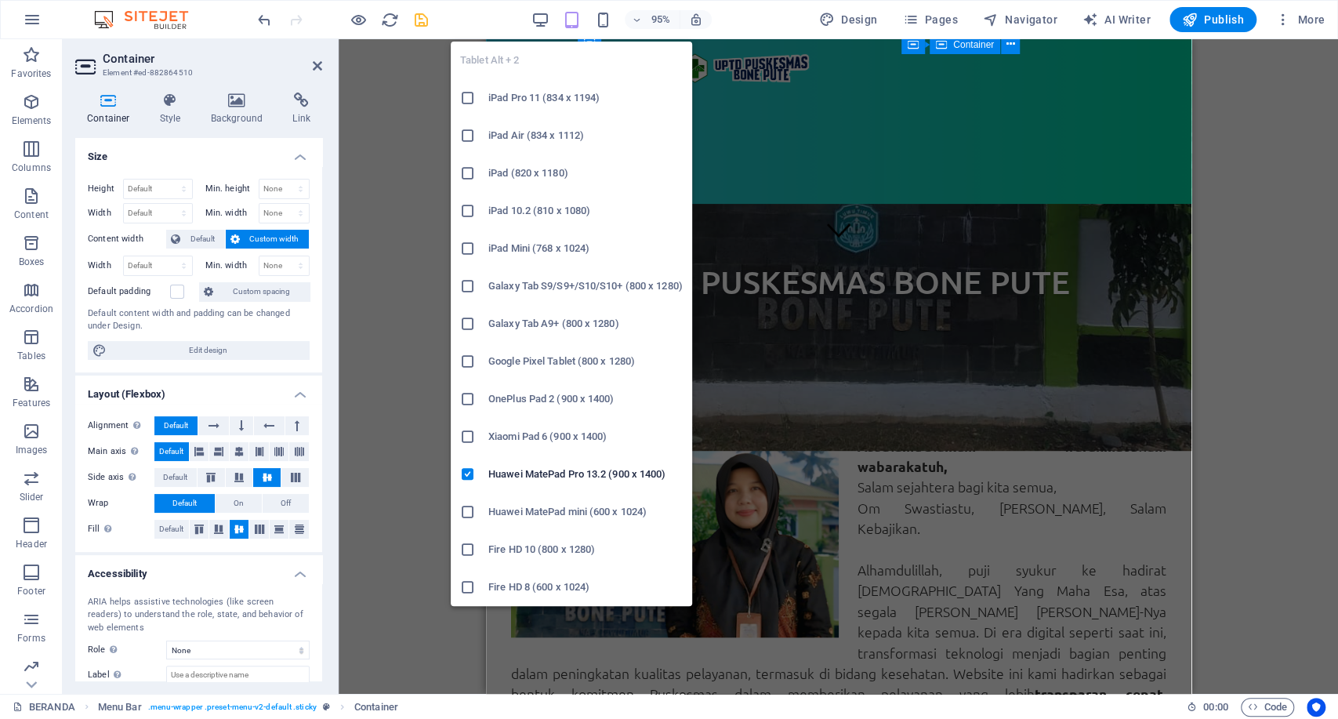
scroll to position [513, 0]
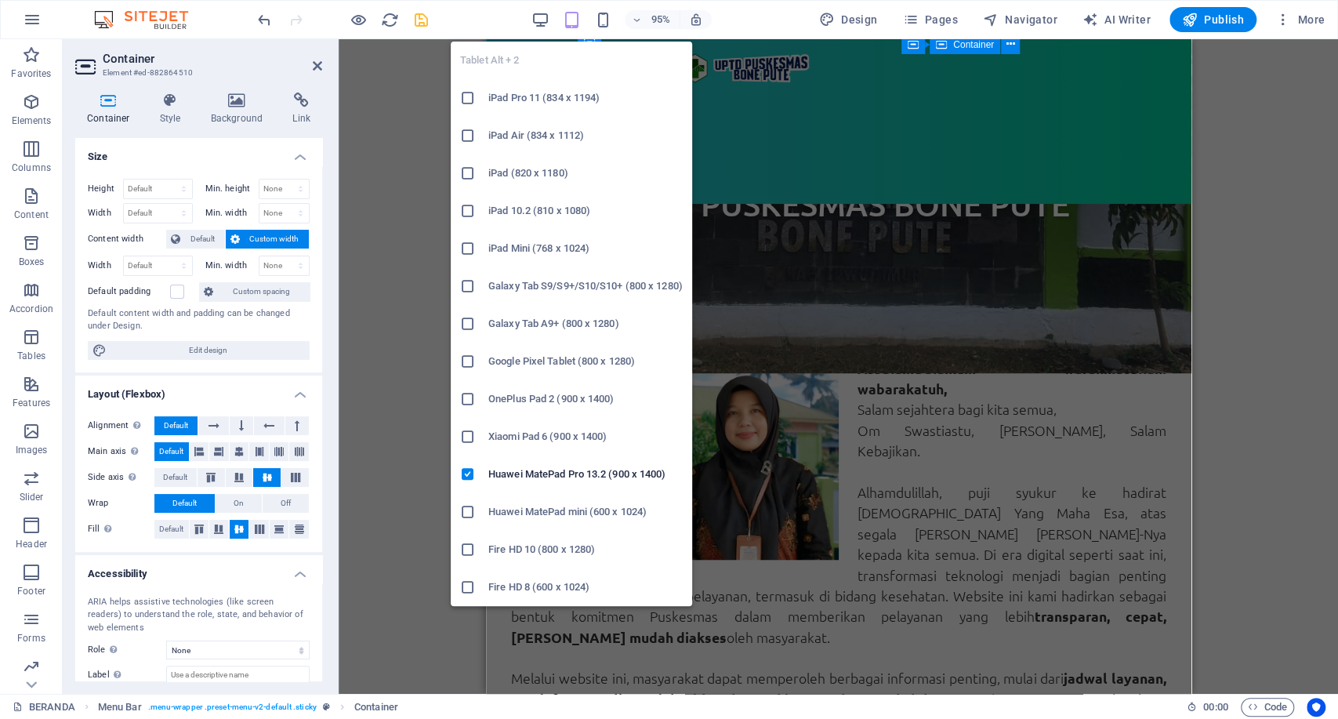
type input "550"
select select "px"
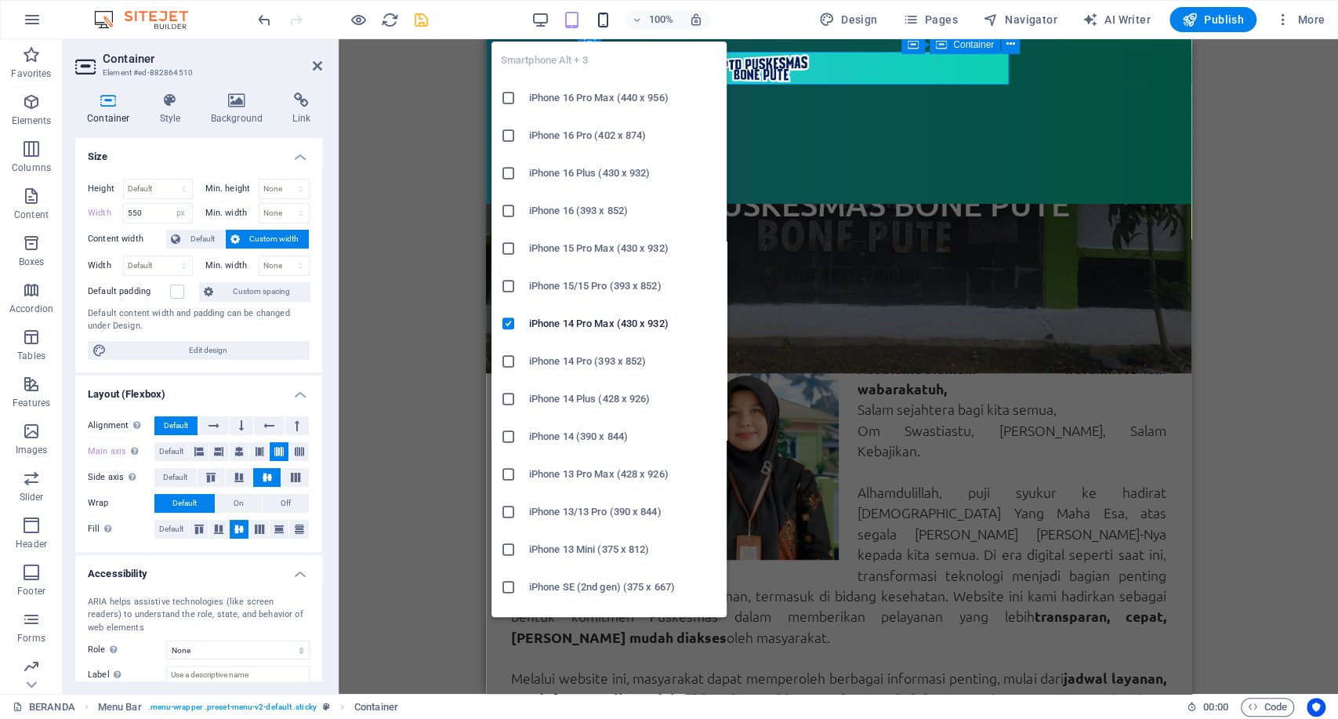
click at [605, 11] on icon "button" at bounding box center [603, 20] width 18 height 18
type input "220"
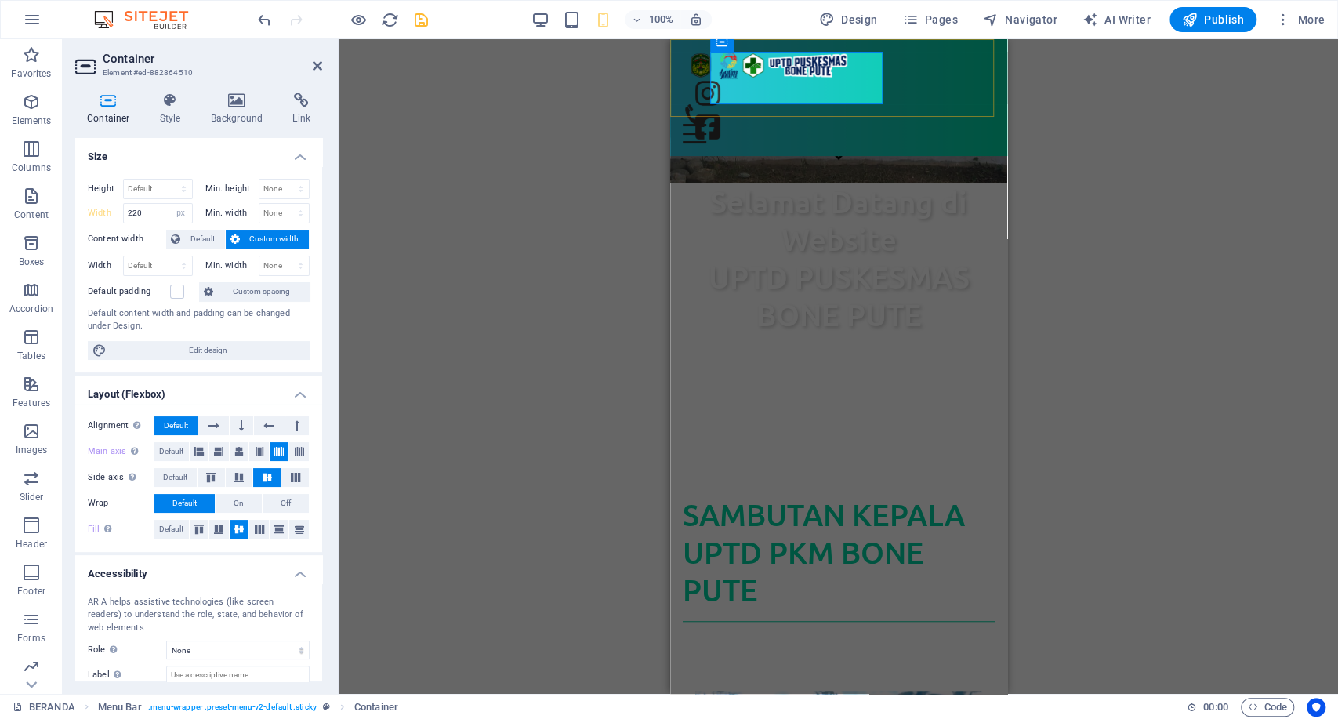
click at [970, 79] on div "BERANDA PROFIL SEJARAH VISI & MISI STRUKTUR ORGANISASI INFORMASI PEGAWAI WILAYA…" at bounding box center [838, 97] width 337 height 117
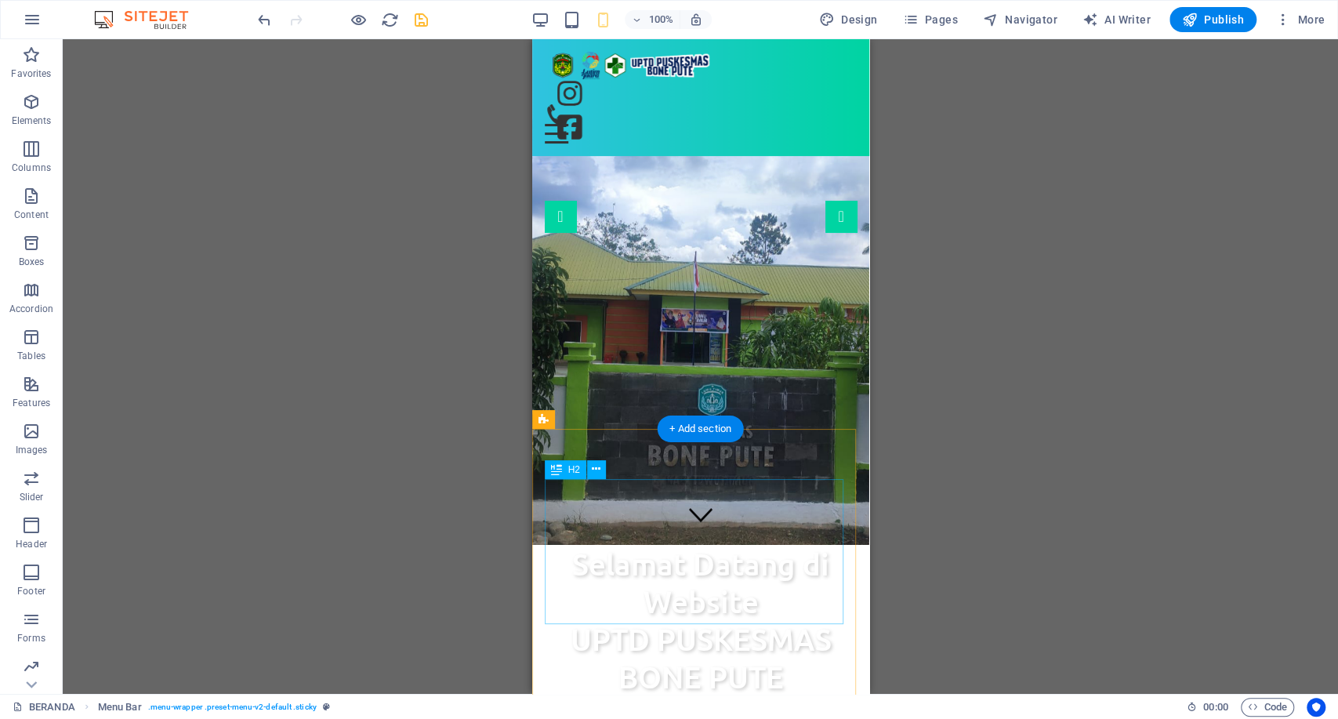
scroll to position [0, 0]
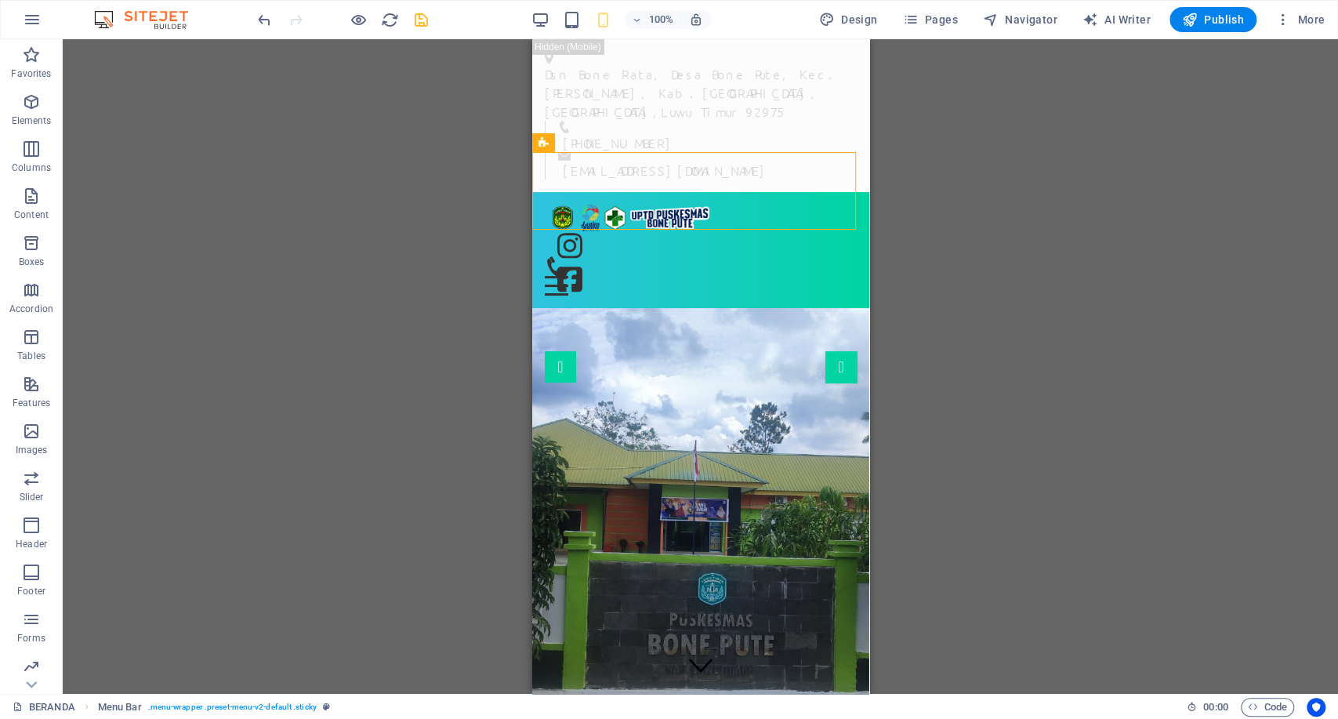
click at [424, 18] on icon "save" at bounding box center [421, 20] width 18 height 18
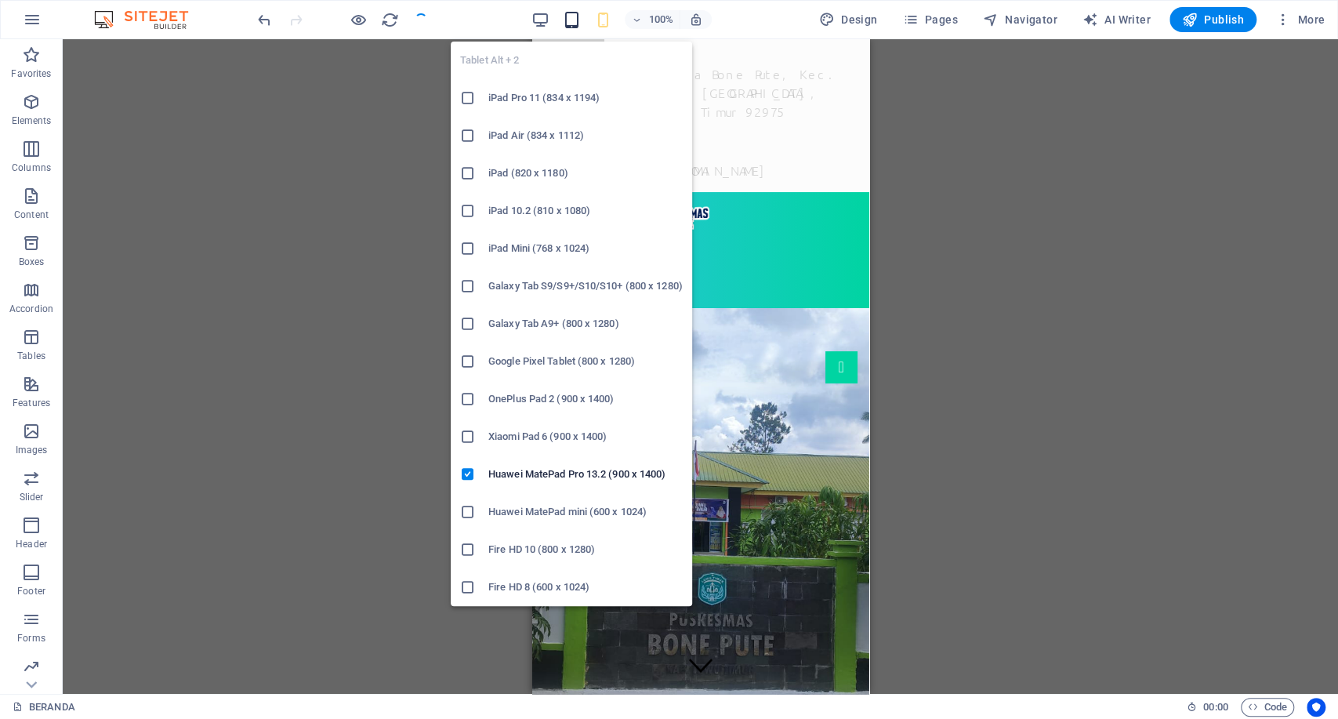
click at [570, 14] on icon "button" at bounding box center [572, 20] width 18 height 18
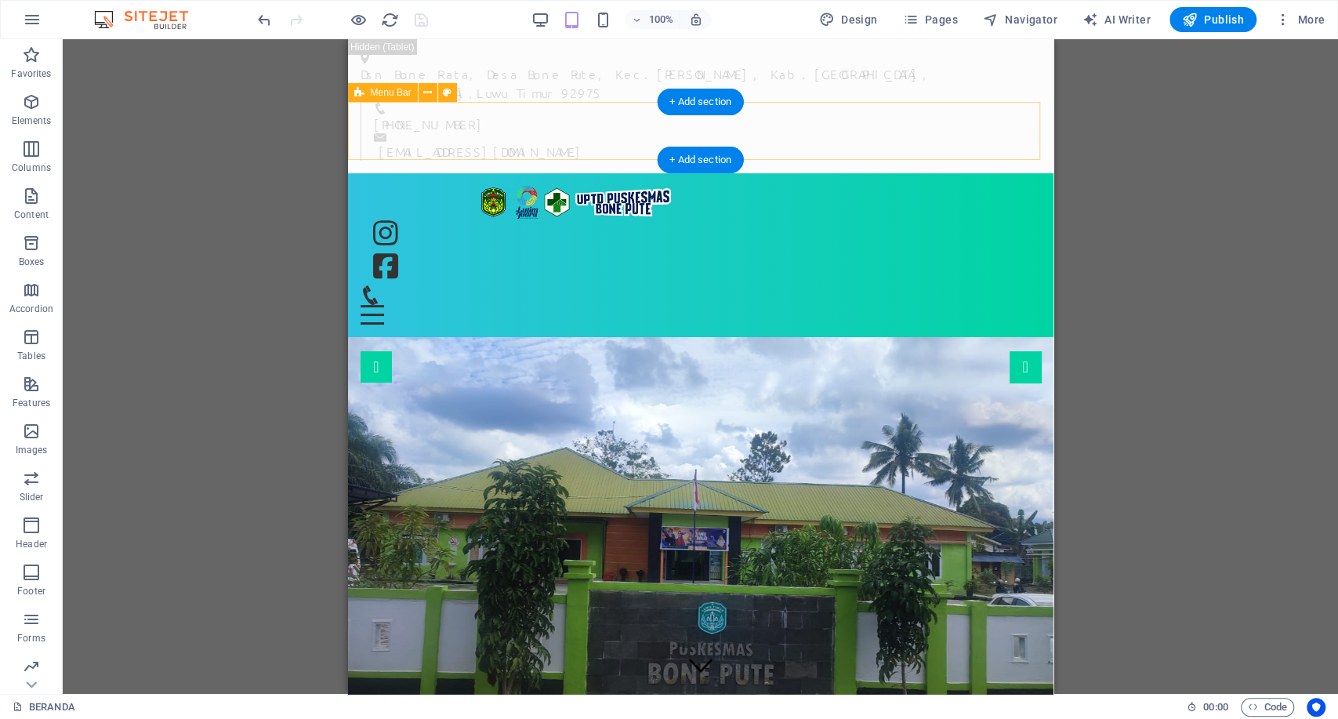
click at [412, 173] on div "BERANDA PROFIL SEJARAH VISI & MISI STRUKTUR ORGANISASI INFORMASI PEGAWAI WILAYA…" at bounding box center [700, 255] width 706 height 165
click at [467, 186] on div "BERANDA PROFIL SEJARAH VISI & MISI STRUKTUR ORGANISASI INFORMASI PEGAWAI WILAYA…" at bounding box center [575, 236] width 431 height 100
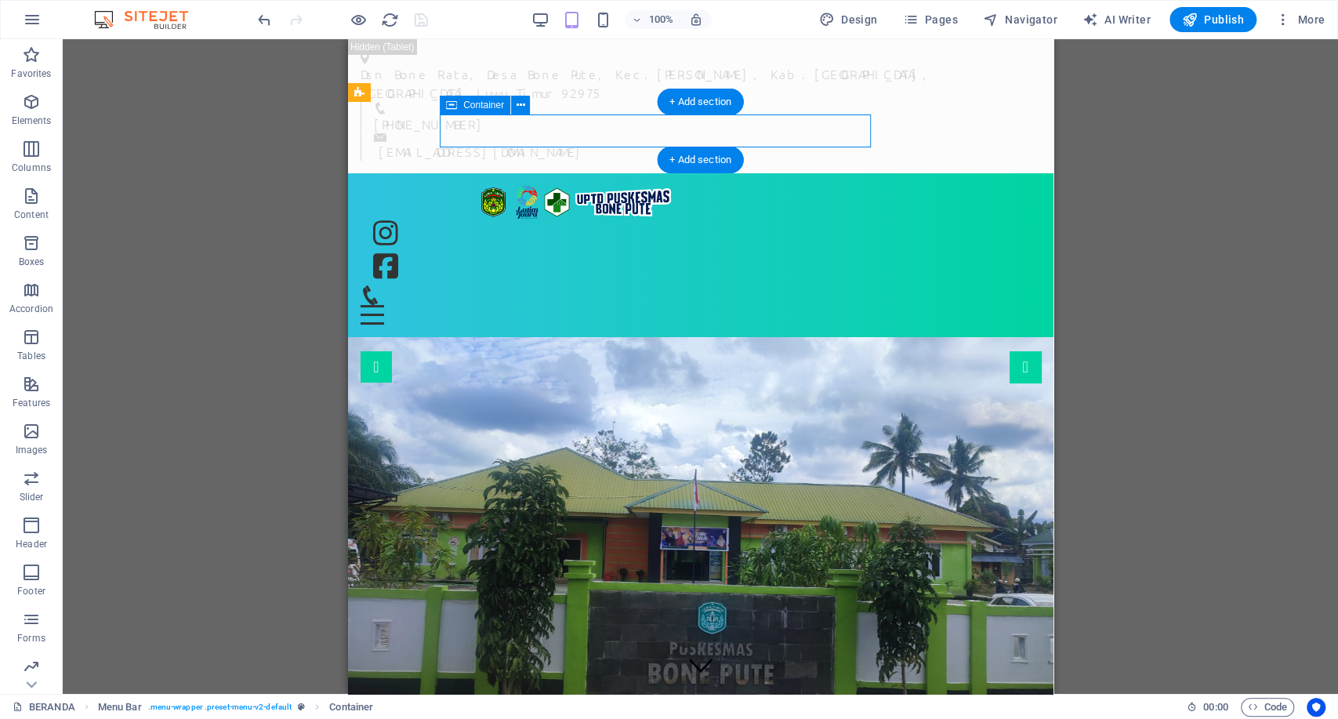
click at [467, 186] on div "BERANDA PROFIL SEJARAH VISI & MISI STRUKTUR ORGANISASI INFORMASI PEGAWAI WILAYA…" at bounding box center [575, 236] width 431 height 100
select select "px"
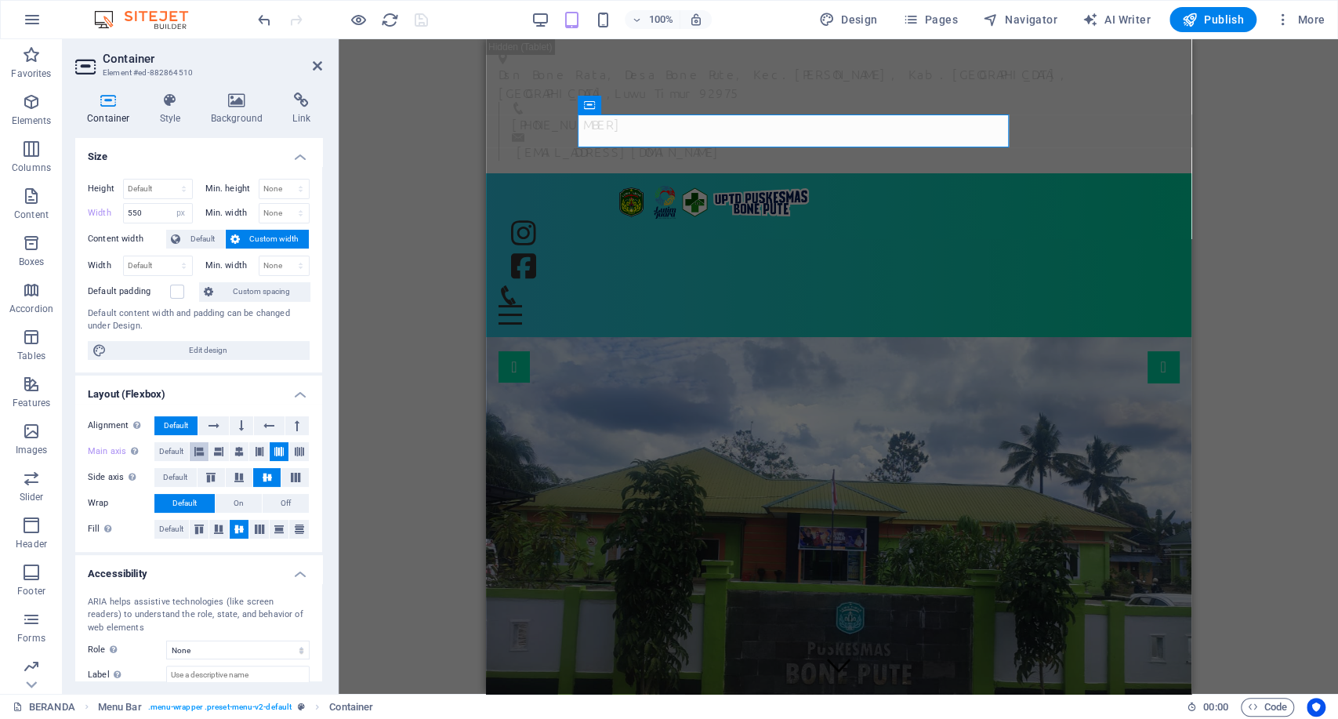
click at [202, 446] on icon at bounding box center [198, 451] width 9 height 19
click at [172, 457] on span "Default" at bounding box center [171, 451] width 24 height 19
click at [214, 453] on icon at bounding box center [218, 451] width 9 height 19
click at [176, 451] on span "Default" at bounding box center [171, 451] width 24 height 19
click at [289, 447] on button at bounding box center [299, 451] width 20 height 19
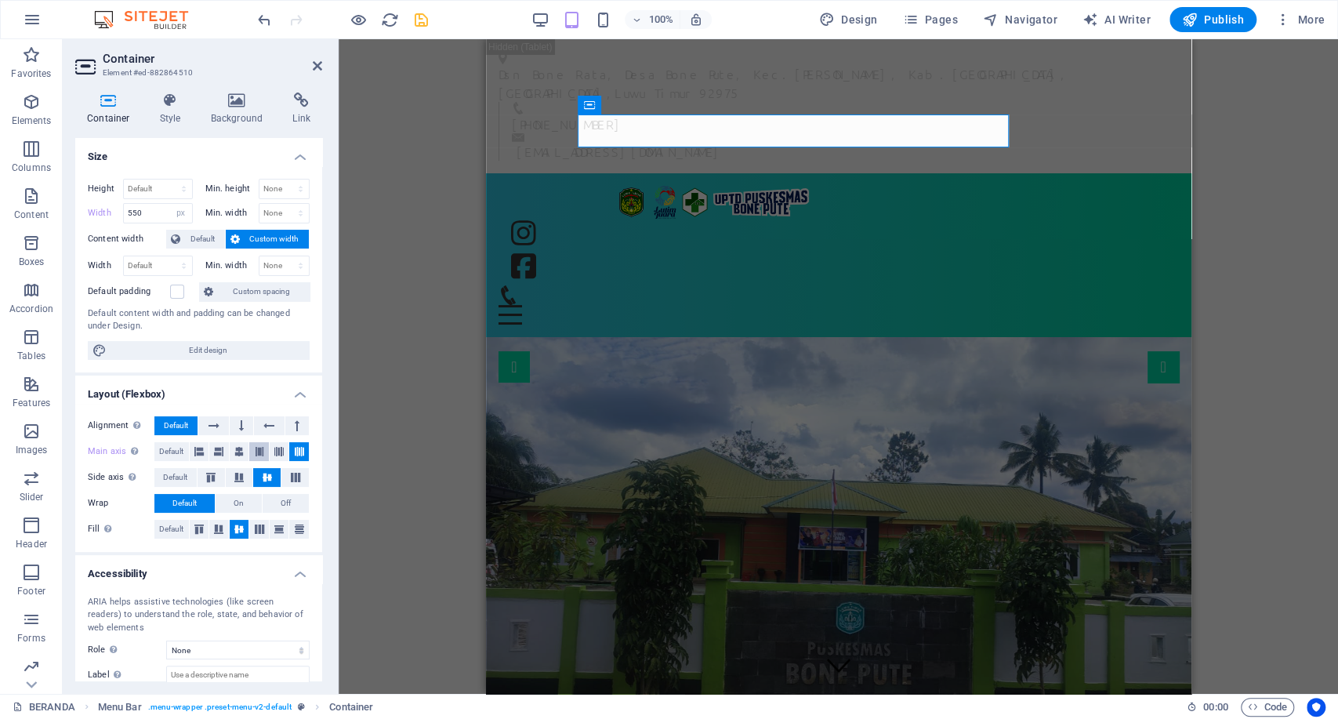
click at [263, 453] on button at bounding box center [259, 451] width 20 height 19
click at [183, 455] on span "Default" at bounding box center [171, 451] width 24 height 19
click at [259, 453] on icon at bounding box center [259, 451] width 9 height 19
click at [270, 449] on button at bounding box center [280, 451] width 20 height 19
click at [539, 173] on div "BERANDA PROFIL SEJARAH VISI & MISI STRUKTUR ORGANISASI INFORMASI PEGAWAI WILAYA…" at bounding box center [838, 255] width 706 height 165
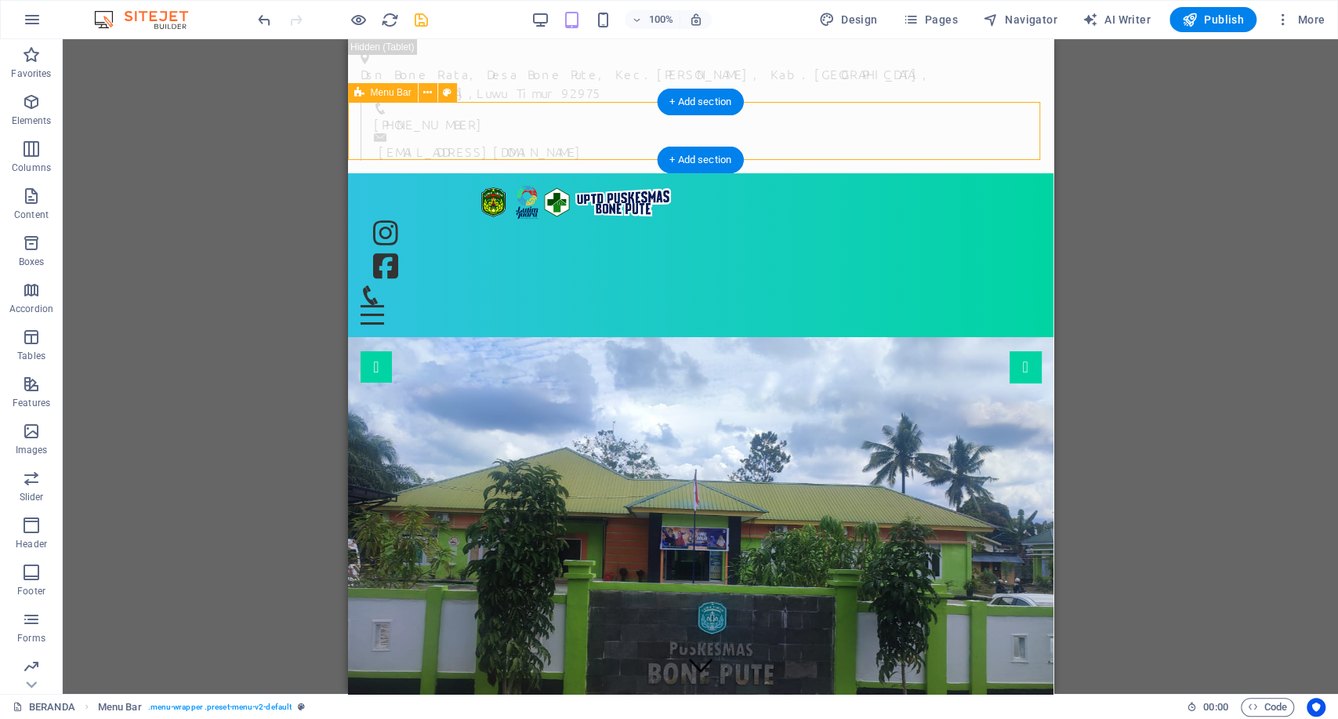
click at [419, 173] on div "BERANDA PROFIL SEJARAH VISI & MISI STRUKTUR ORGANISASI INFORMASI PEGAWAI WILAYA…" at bounding box center [700, 255] width 706 height 165
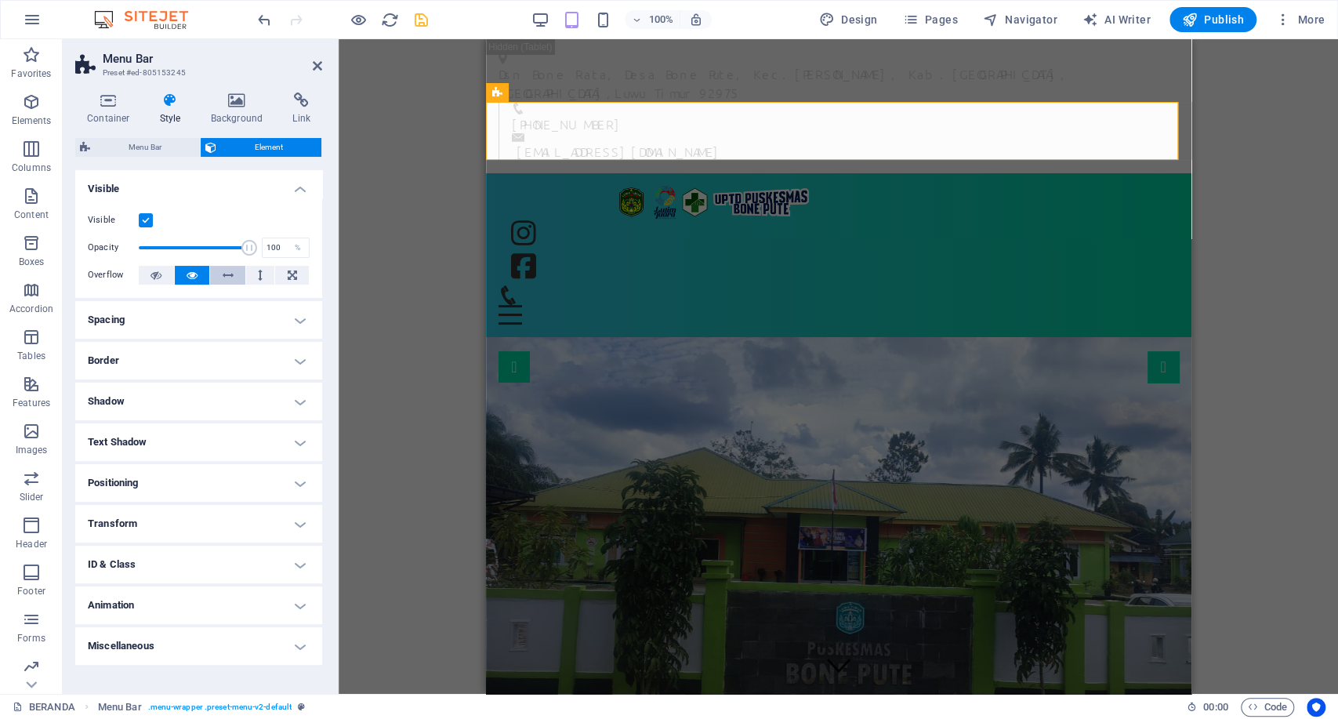
click at [218, 268] on button at bounding box center [227, 275] width 35 height 19
click at [210, 268] on button at bounding box center [227, 275] width 35 height 19
click at [191, 270] on icon at bounding box center [192, 275] width 11 height 19
click at [158, 152] on span "Menu Bar" at bounding box center [145, 147] width 100 height 19
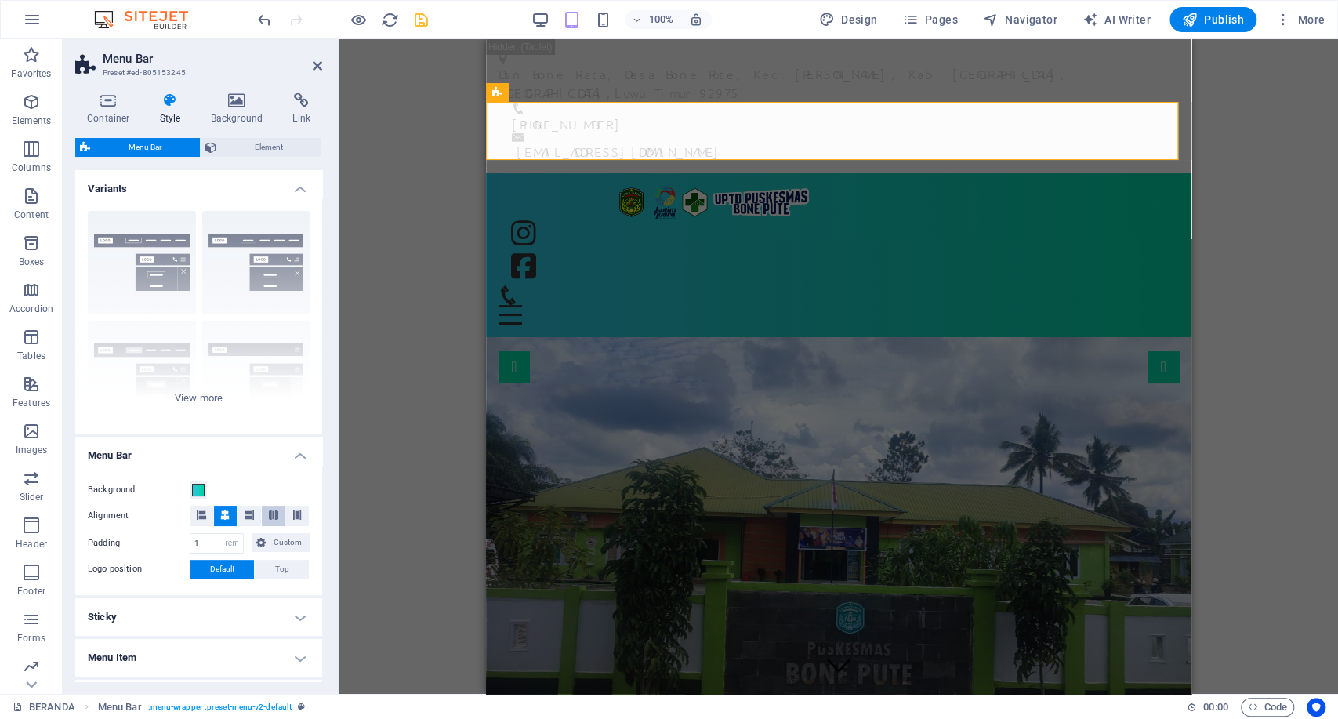
click at [270, 514] on icon at bounding box center [273, 514] width 9 height 9
click at [194, 507] on button at bounding box center [202, 516] width 24 height 20
click at [198, 540] on input "1" at bounding box center [217, 543] width 53 height 19
click at [272, 546] on span "Custom" at bounding box center [288, 542] width 35 height 19
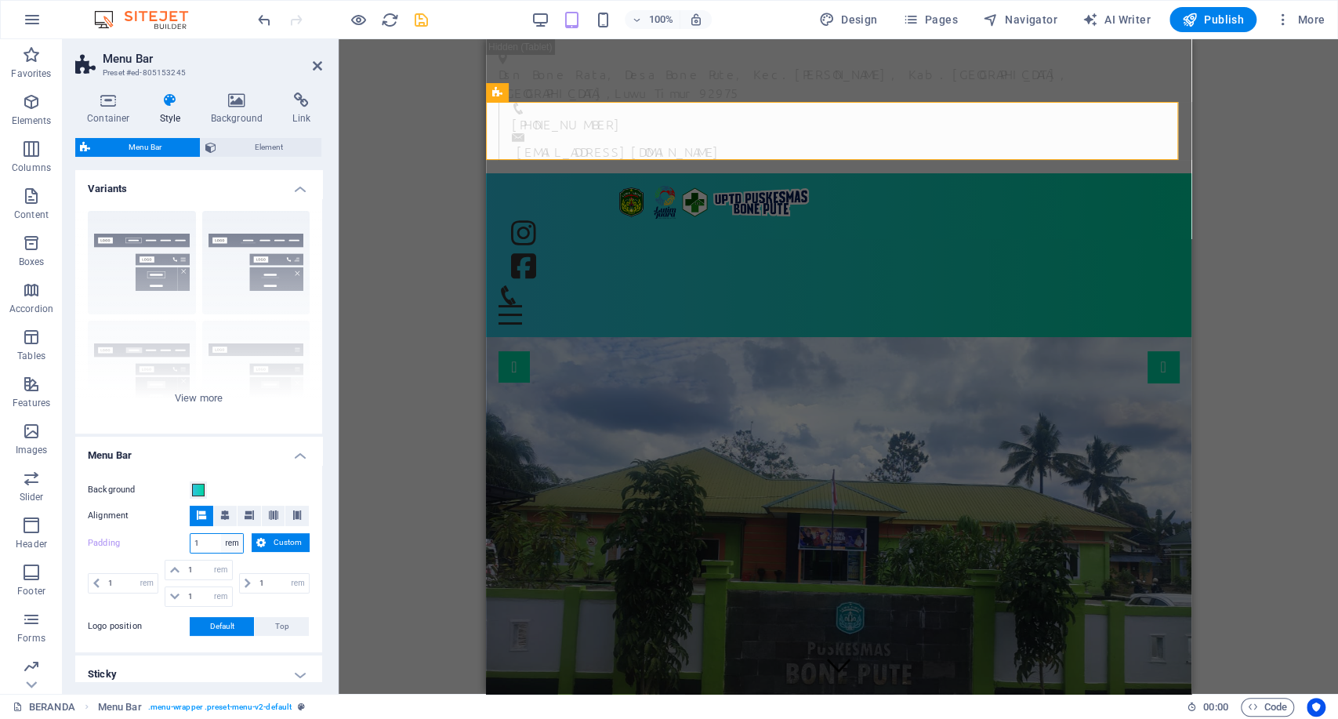
click at [234, 552] on select "px rem % vh vw Custom" at bounding box center [232, 543] width 22 height 19
click at [150, 538] on label "Padding" at bounding box center [139, 543] width 102 height 19
click at [300, 544] on span "Custom" at bounding box center [288, 542] width 35 height 19
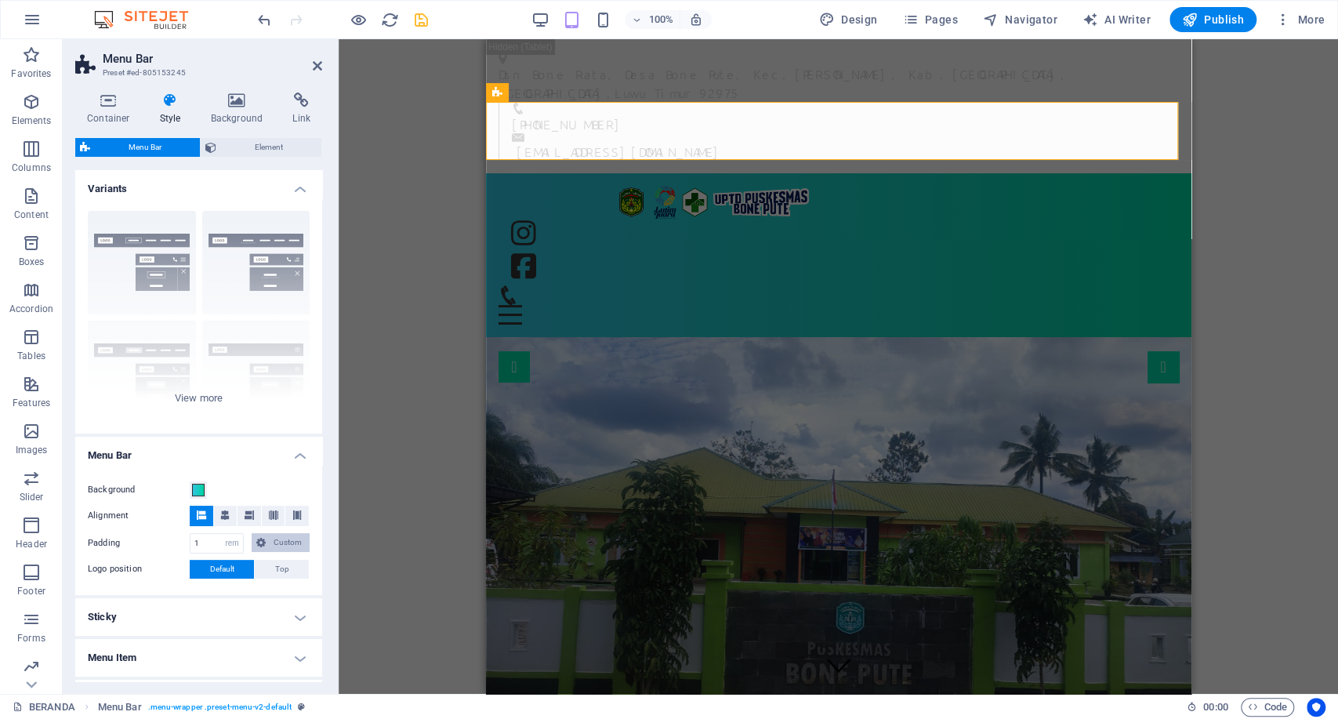
click at [300, 544] on span "Custom" at bounding box center [288, 542] width 35 height 19
click at [284, 566] on span "Top" at bounding box center [282, 569] width 14 height 19
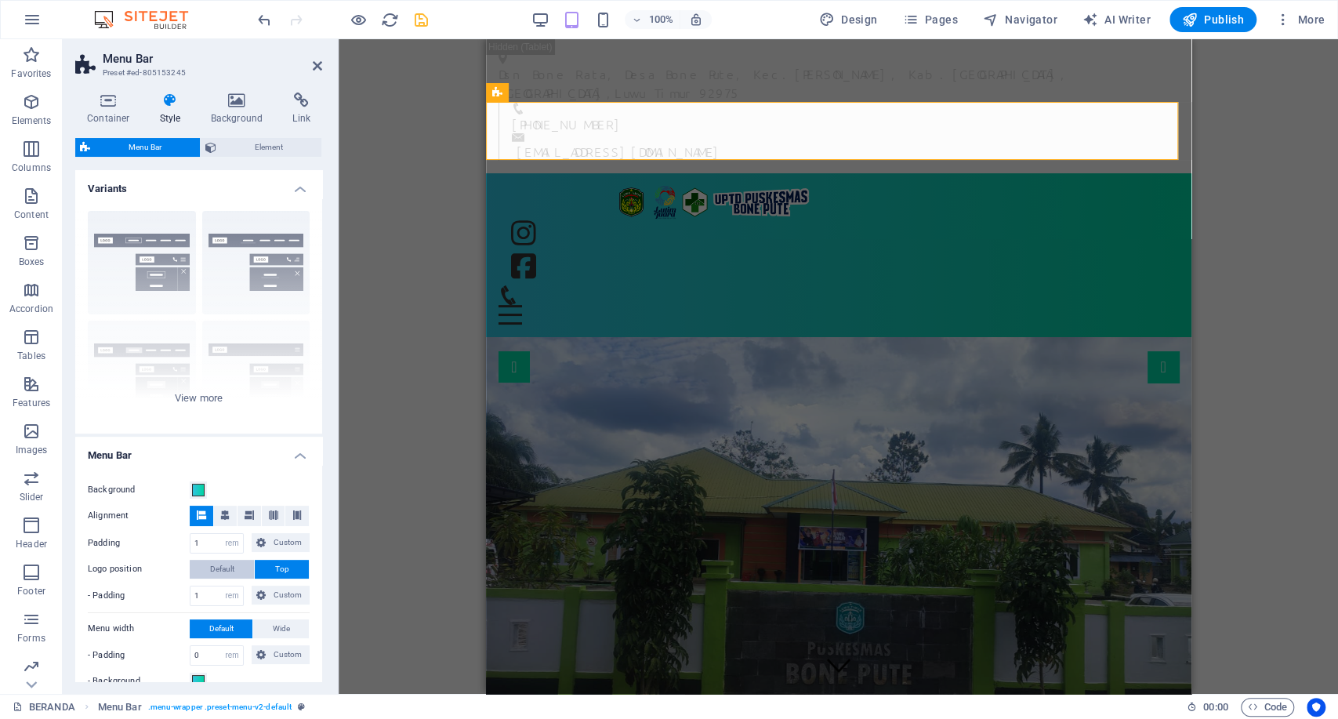
click at [225, 565] on span "Default" at bounding box center [222, 569] width 24 height 19
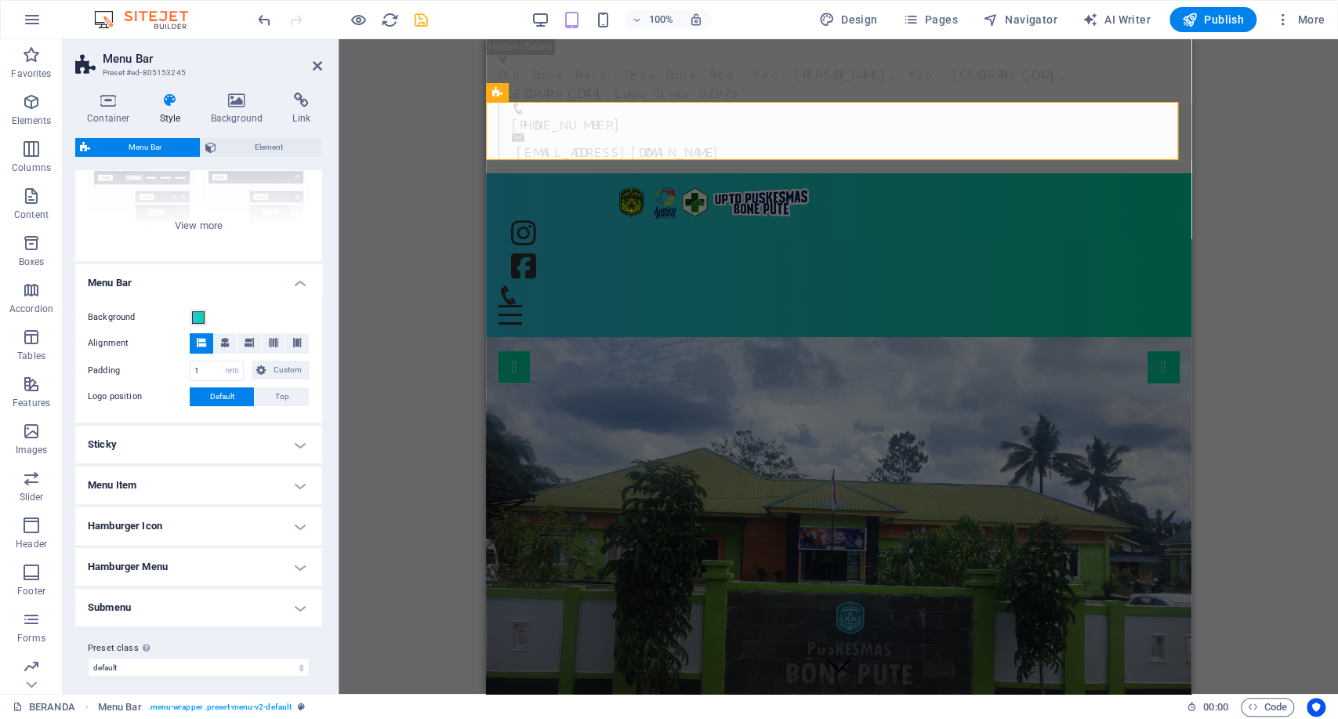
scroll to position [174, 0]
click at [244, 475] on h4 "Menu Item" at bounding box center [198, 484] width 247 height 38
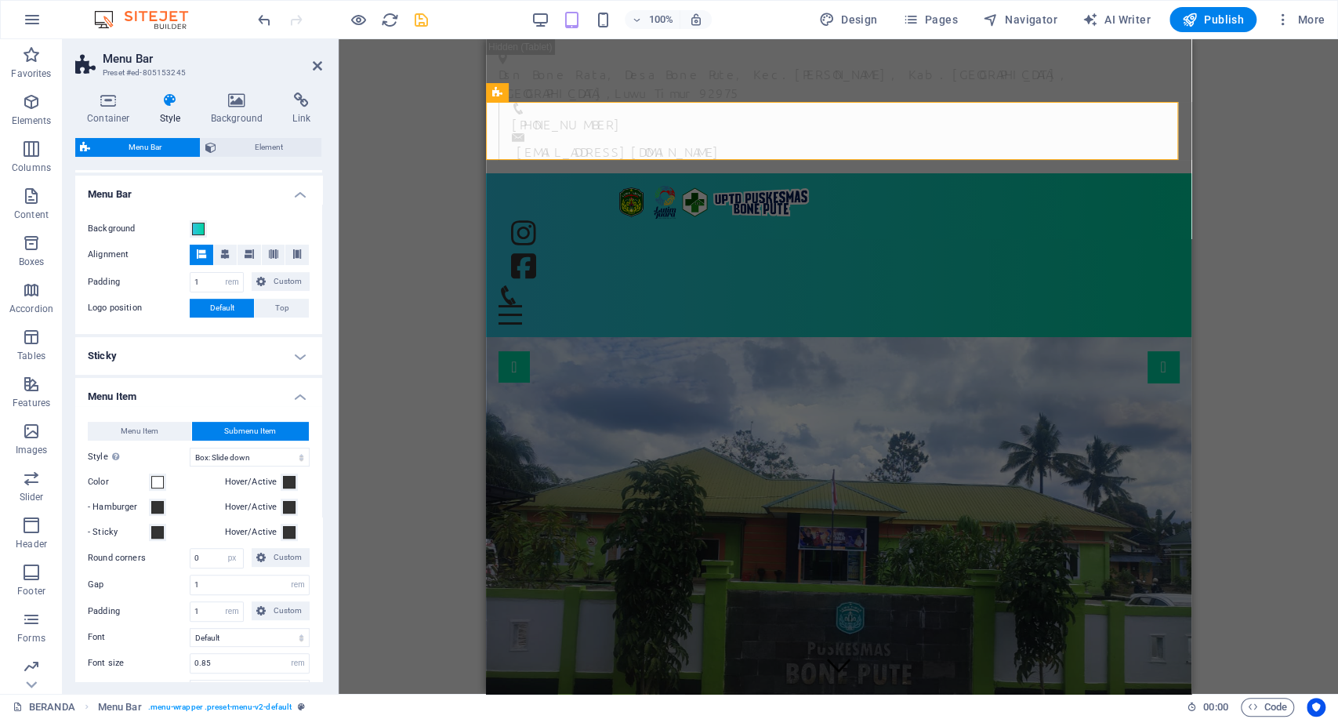
scroll to position [435, 0]
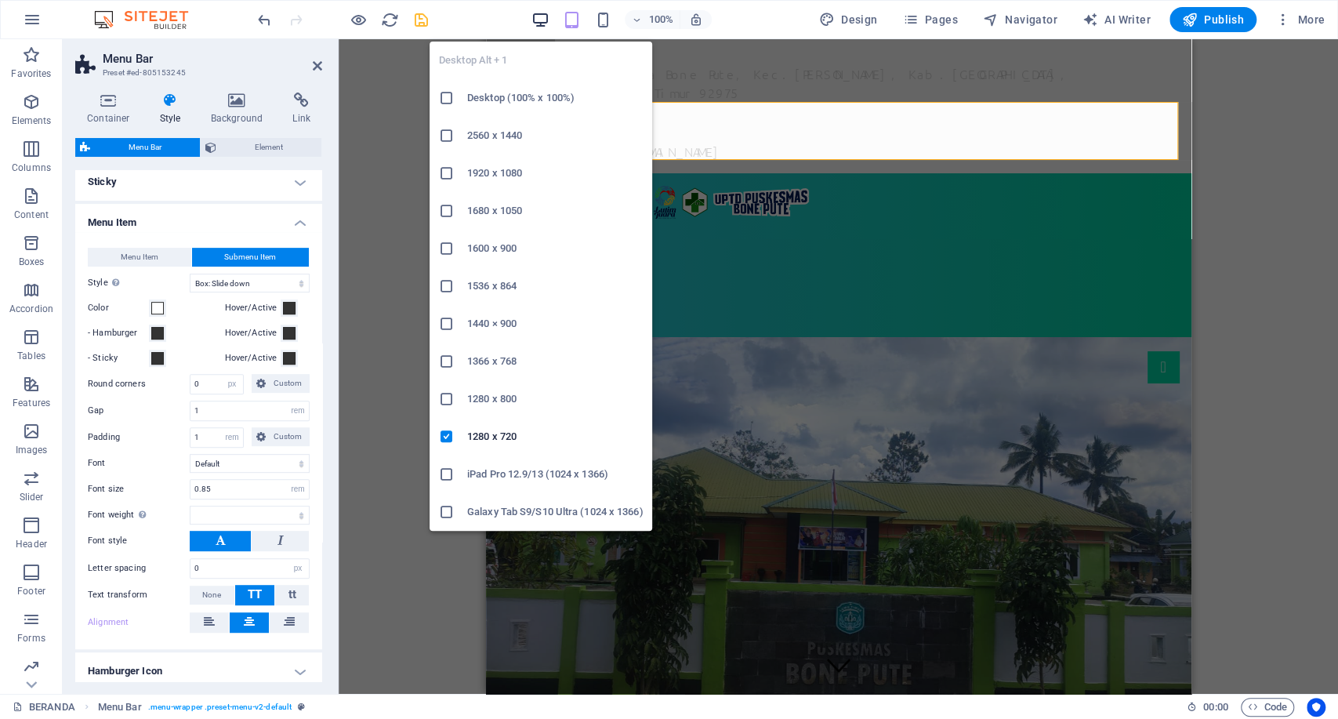
click at [549, 20] on icon "button" at bounding box center [541, 20] width 18 height 18
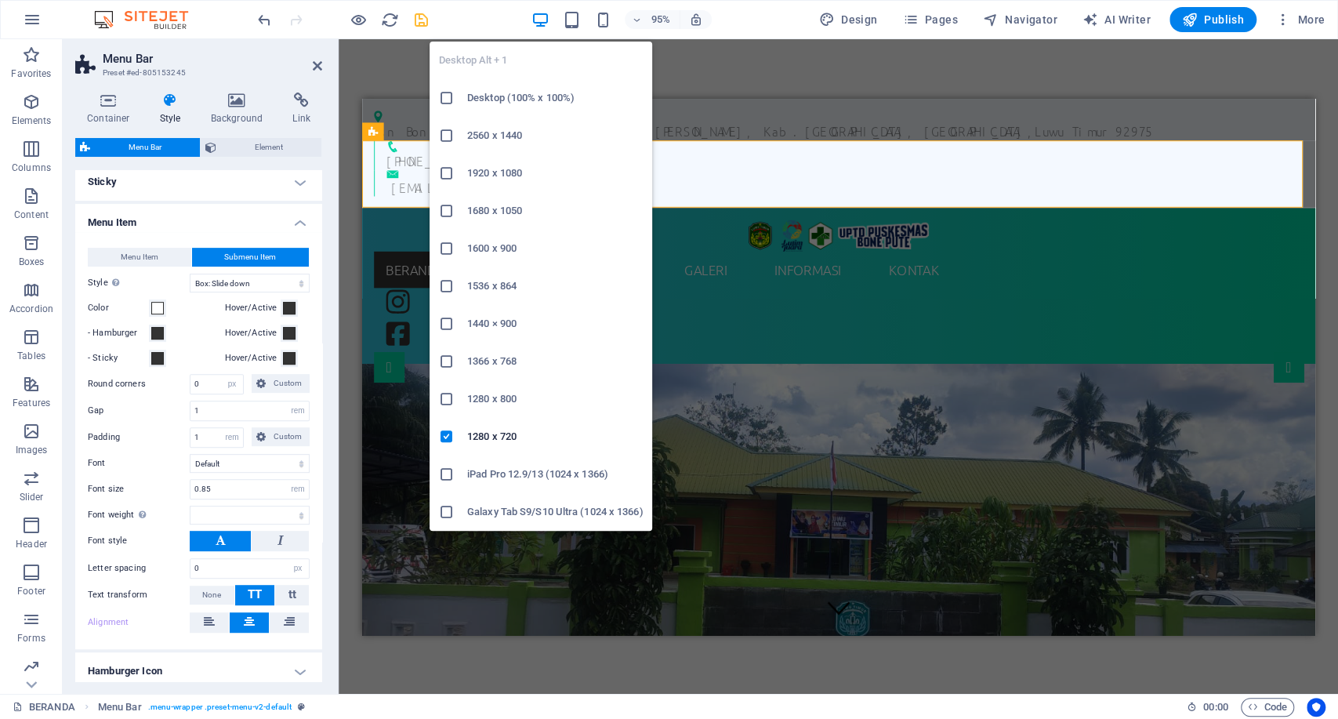
select select
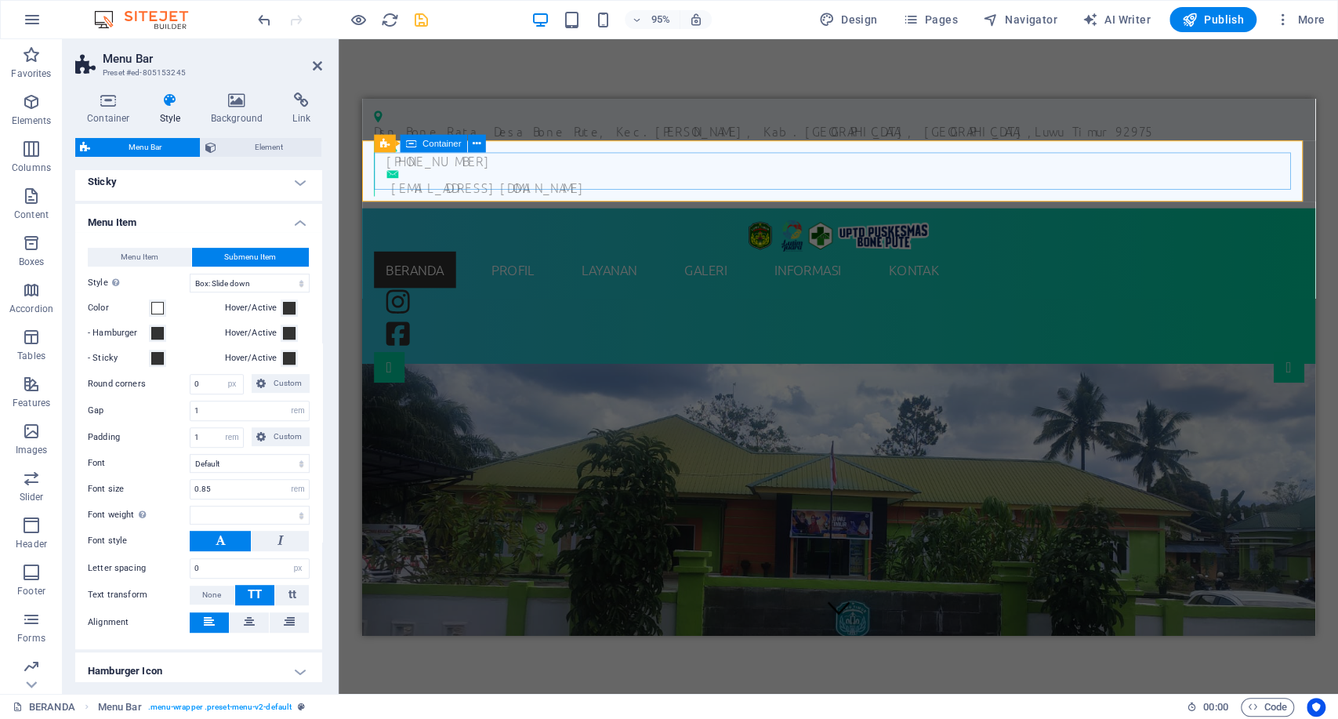
click at [1251, 226] on div "BERANDA PROFIL SEJARAH VISI & MISI STRUKTUR ORGANISASI INFORMASI PEGAWAI WILAYA…" at bounding box center [863, 295] width 979 height 139
click at [1287, 226] on div "BERANDA PROFIL SEJARAH VISI & MISI STRUKTUR ORGANISASI INFORMASI PEGAWAI WILAYA…" at bounding box center [863, 295] width 979 height 139
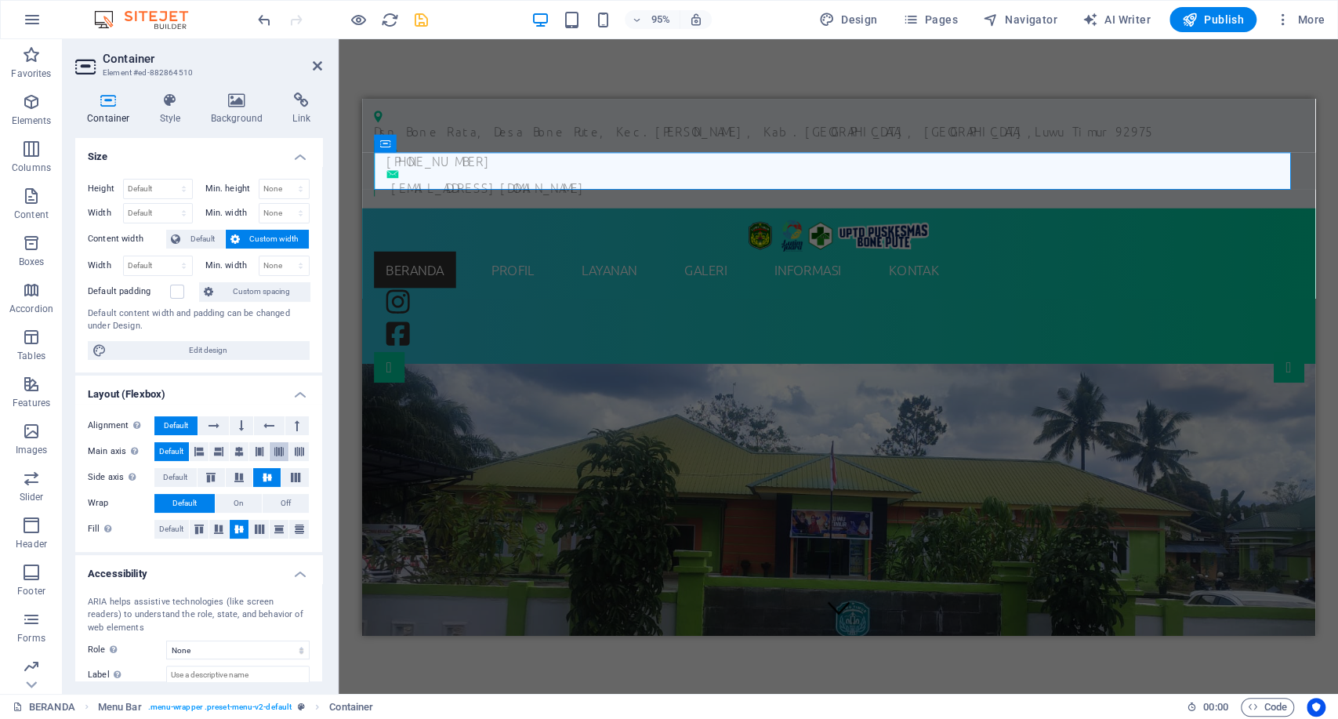
drag, startPoint x: 278, startPoint y: 452, endPoint x: 153, endPoint y: 314, distance: 186.0
click at [278, 452] on icon at bounding box center [278, 451] width 9 height 19
click at [584, 9] on div "95%" at bounding box center [621, 19] width 181 height 25
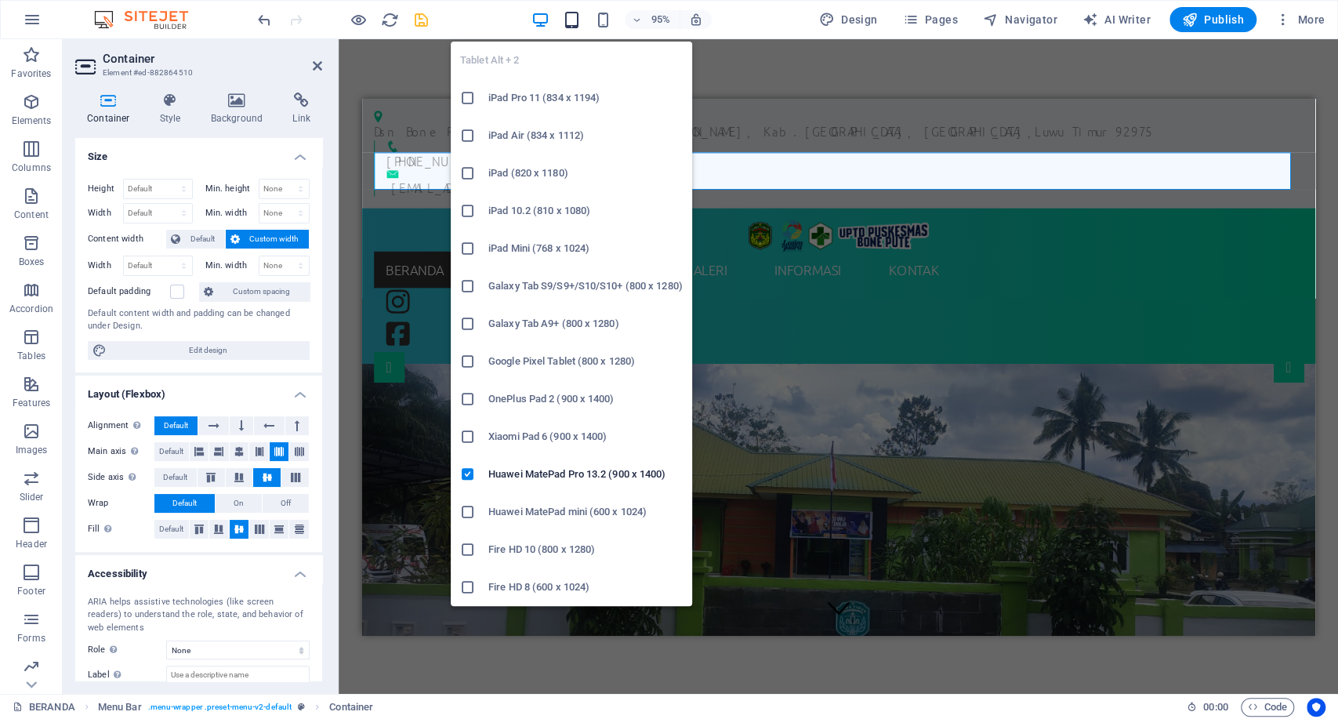
click at [580, 22] on icon "button" at bounding box center [572, 20] width 18 height 18
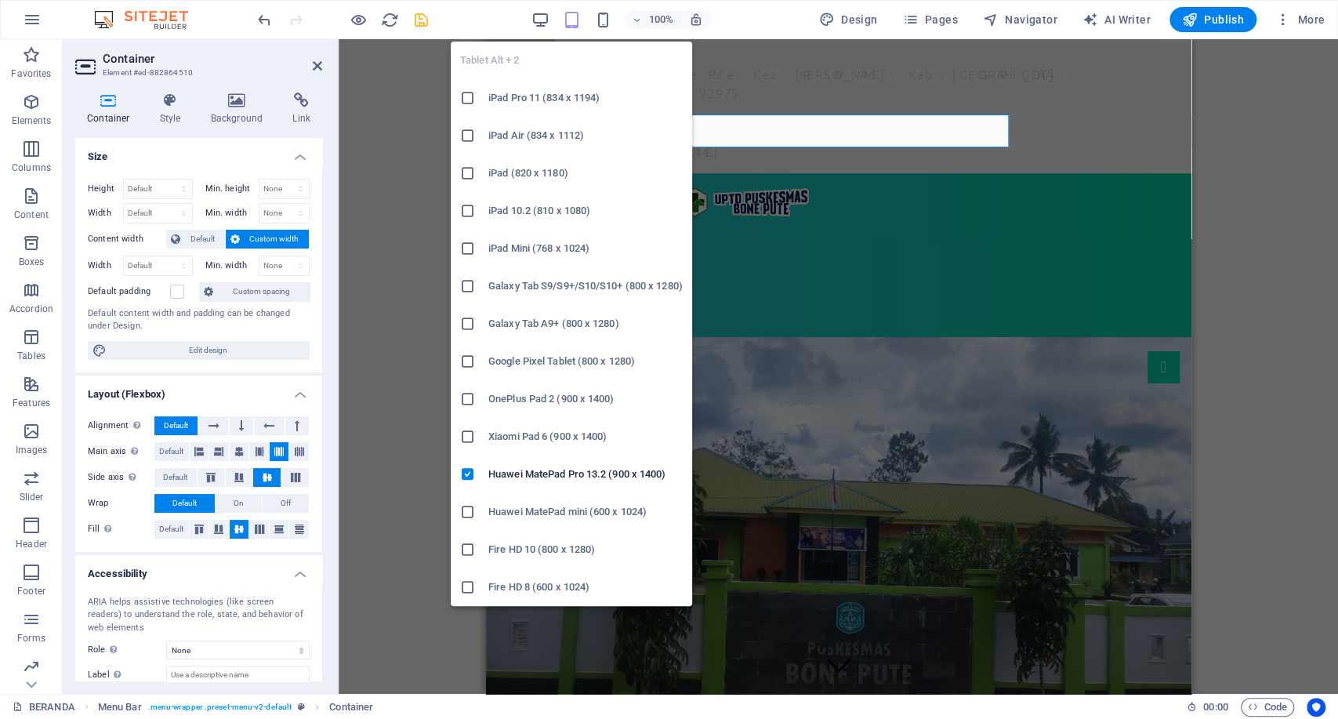
type input "550"
select select "px"
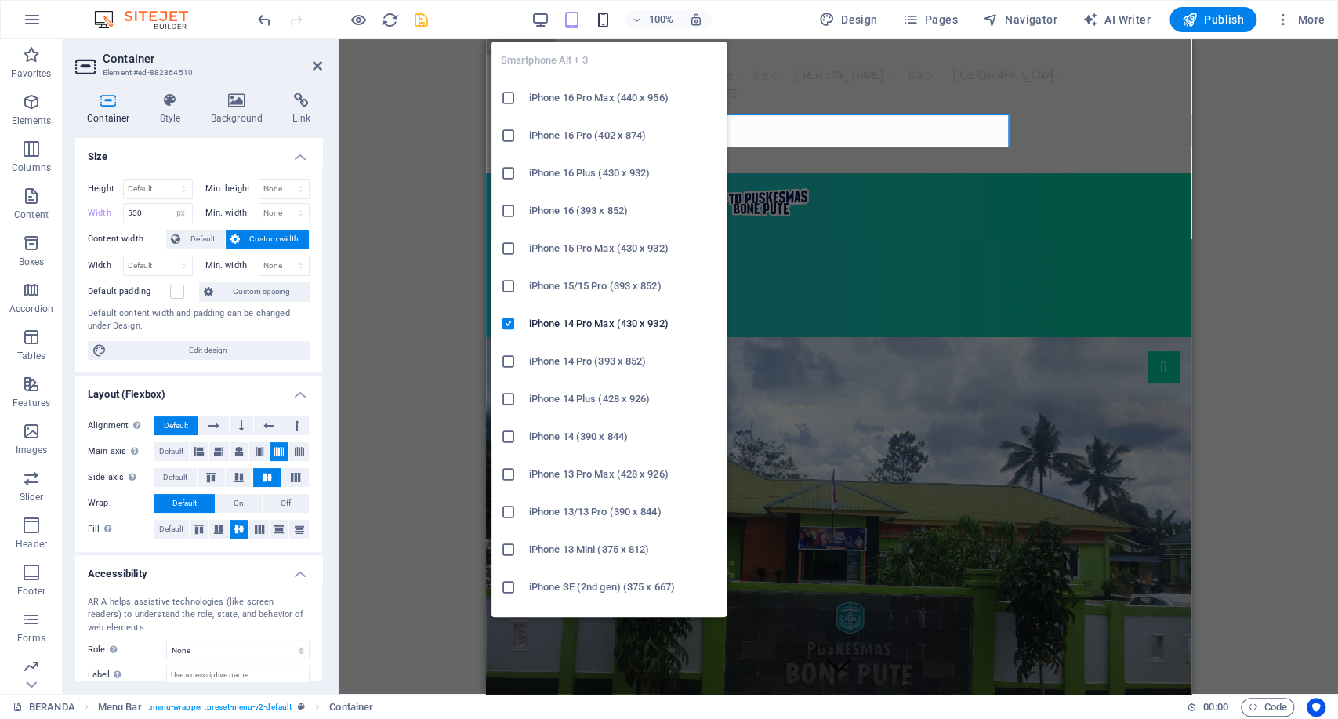
click at [603, 21] on icon "button" at bounding box center [603, 20] width 18 height 18
type input "220"
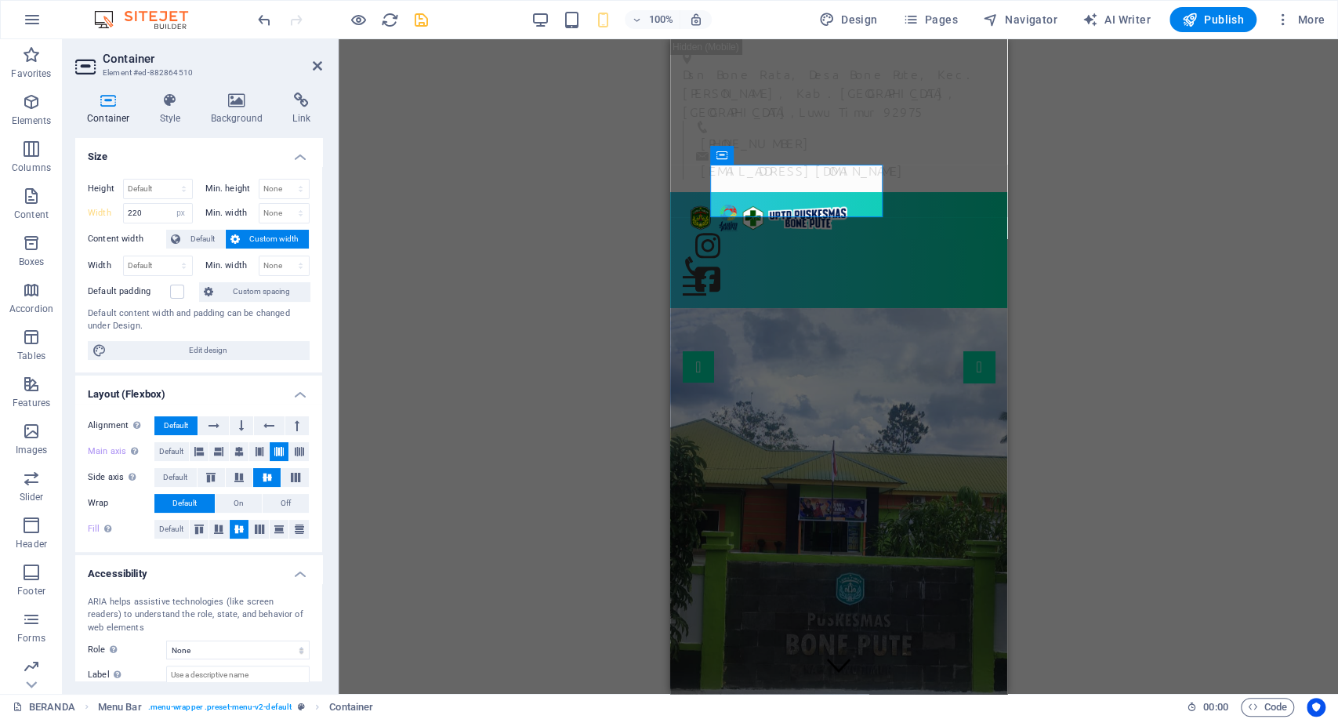
click at [556, 20] on div "100%" at bounding box center [621, 19] width 181 height 25
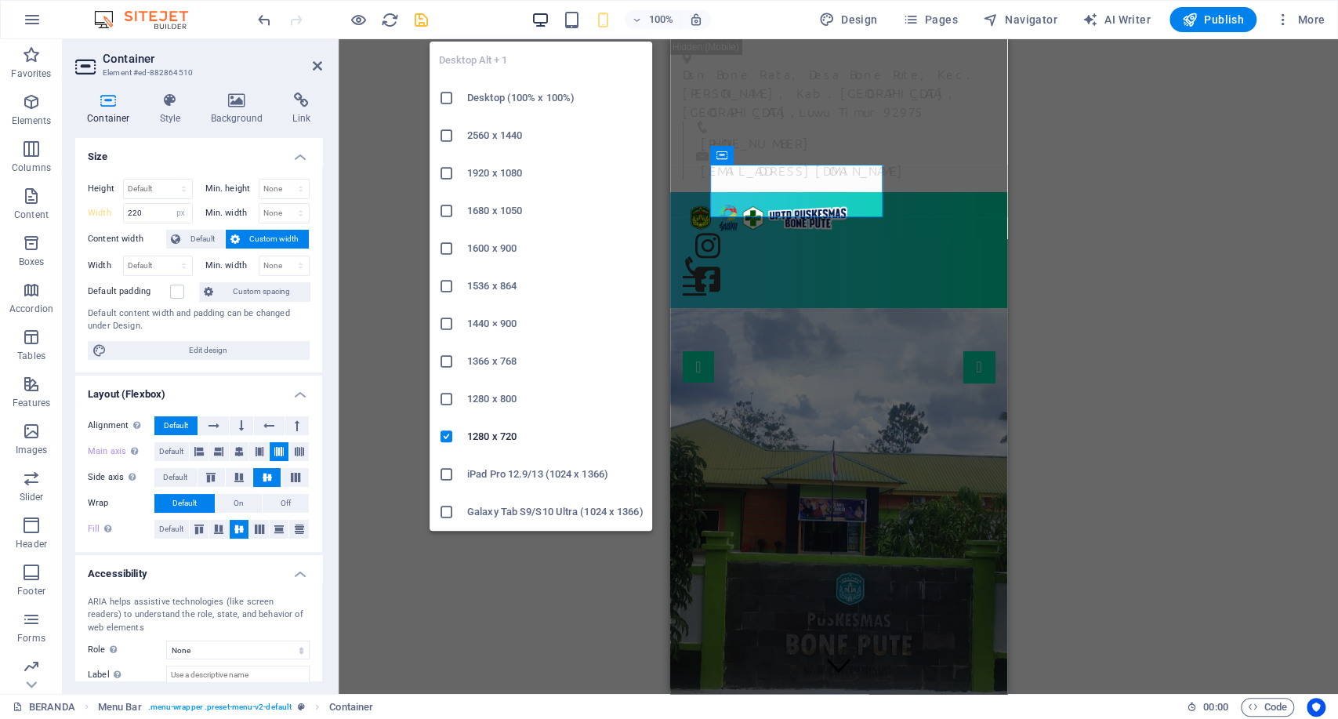
click at [548, 20] on icon "button" at bounding box center [541, 20] width 18 height 18
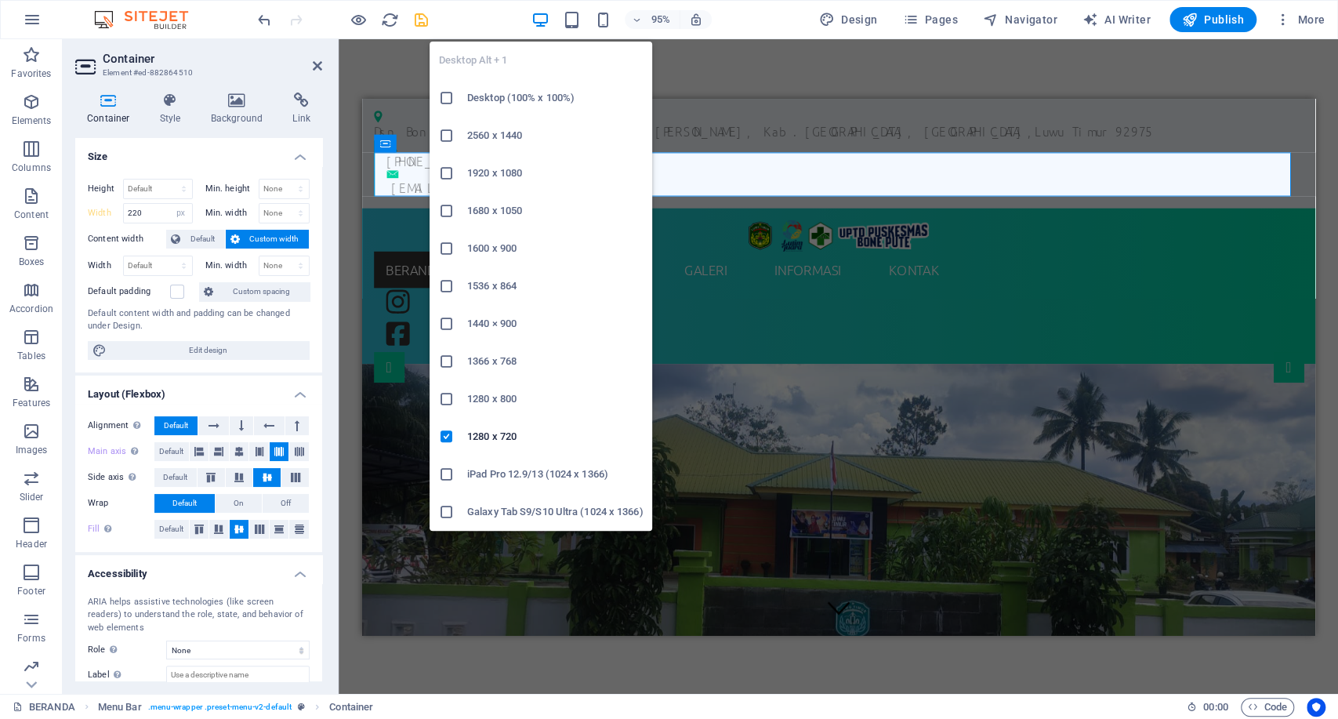
select select "DISABLED_OPTION_VALUE"
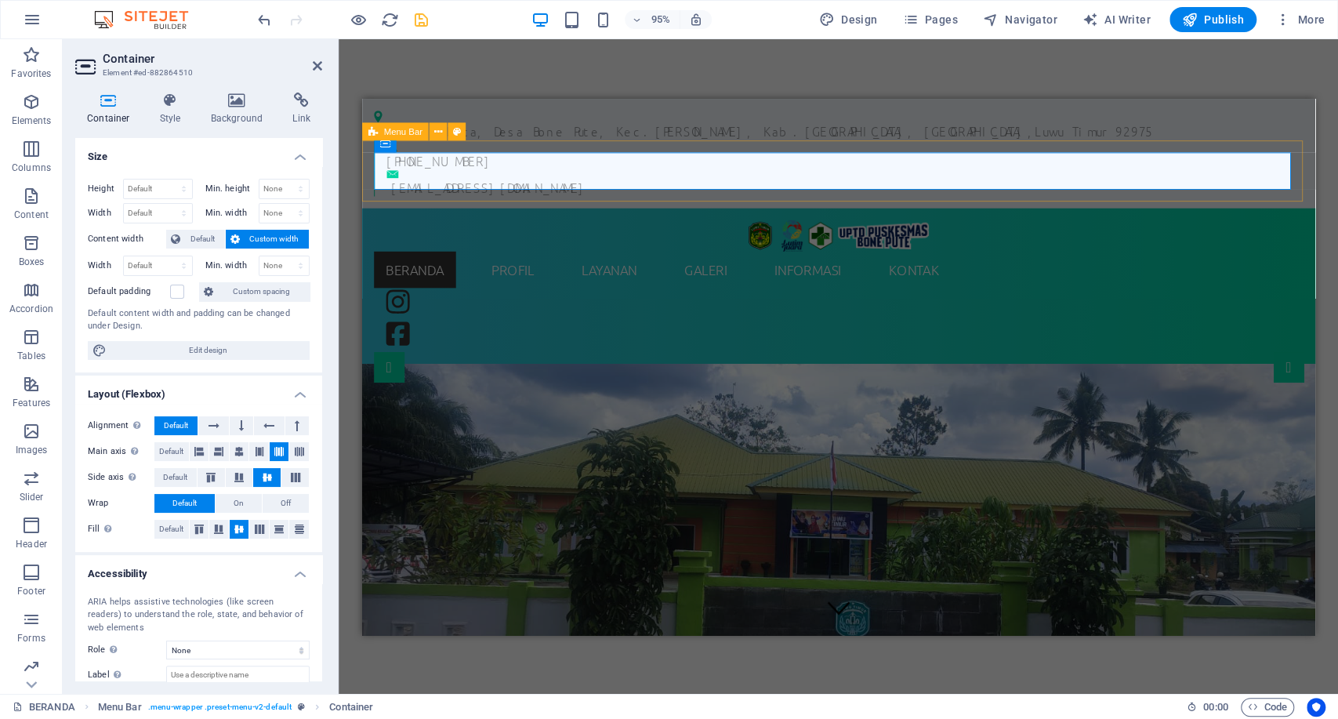
click at [366, 213] on div "BERANDA PROFIL SEJARAH VISI & MISI STRUKTUR ORGANISASI INFORMASI PEGAWAI WILAYA…" at bounding box center [863, 295] width 1004 height 164
select select "rem"
select select "hover_box_top"
select select "px"
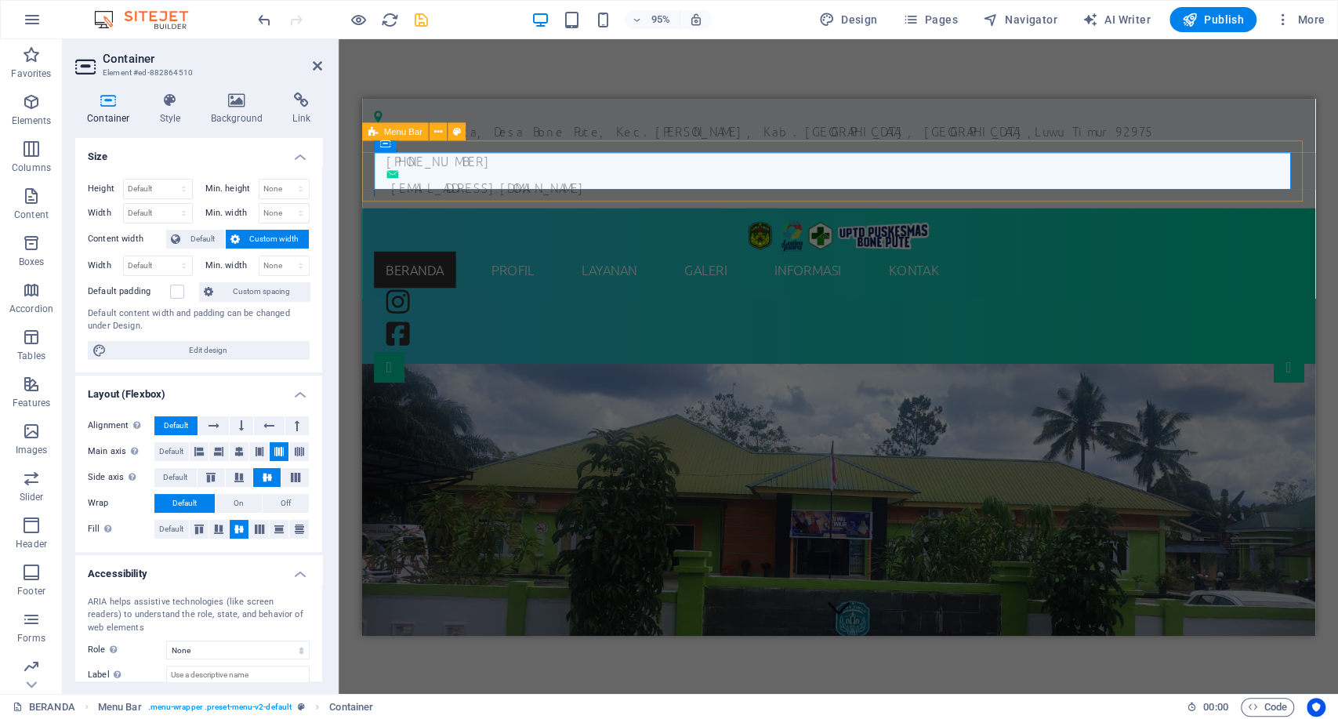
select select "rem"
select select
select select "px"
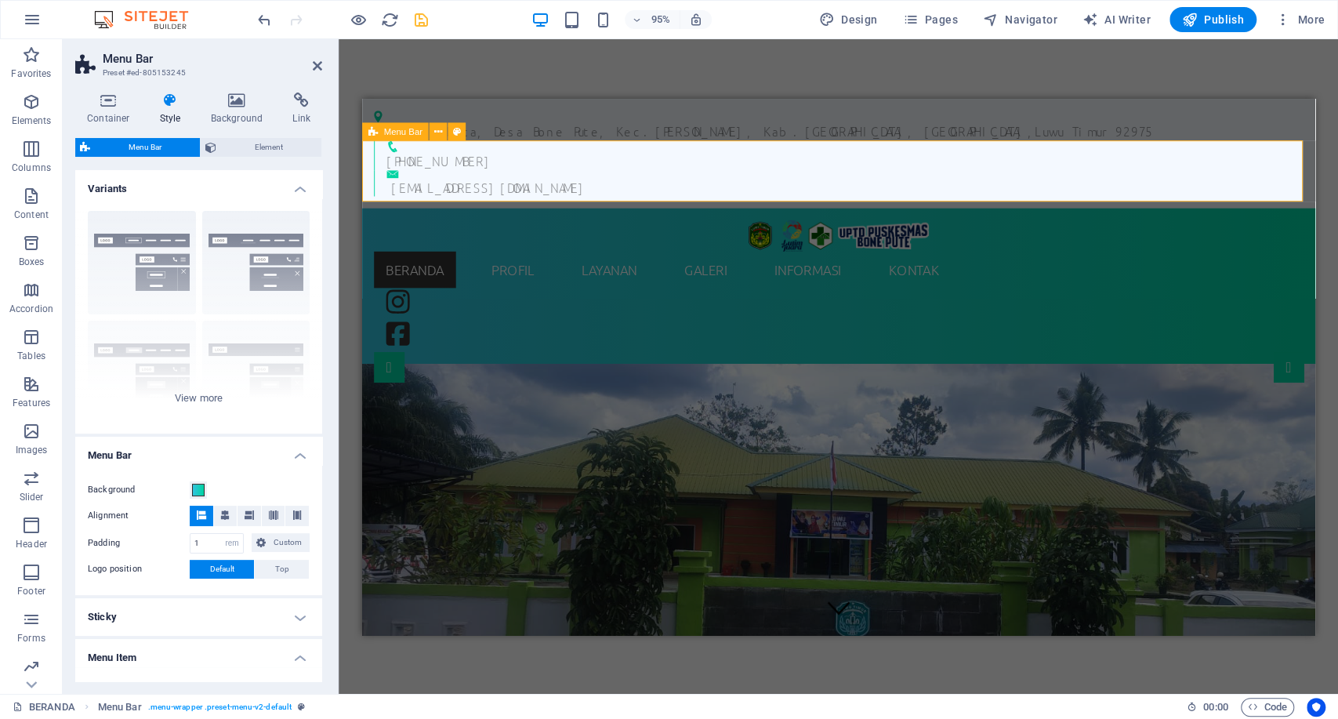
click at [366, 213] on div "BERANDA PROFIL SEJARAH VISI & MISI STRUKTUR ORGANISASI INFORMASI PEGAWAI WILAYA…" at bounding box center [863, 295] width 1004 height 164
click at [1003, 20] on span "Navigator" at bounding box center [1020, 20] width 74 height 16
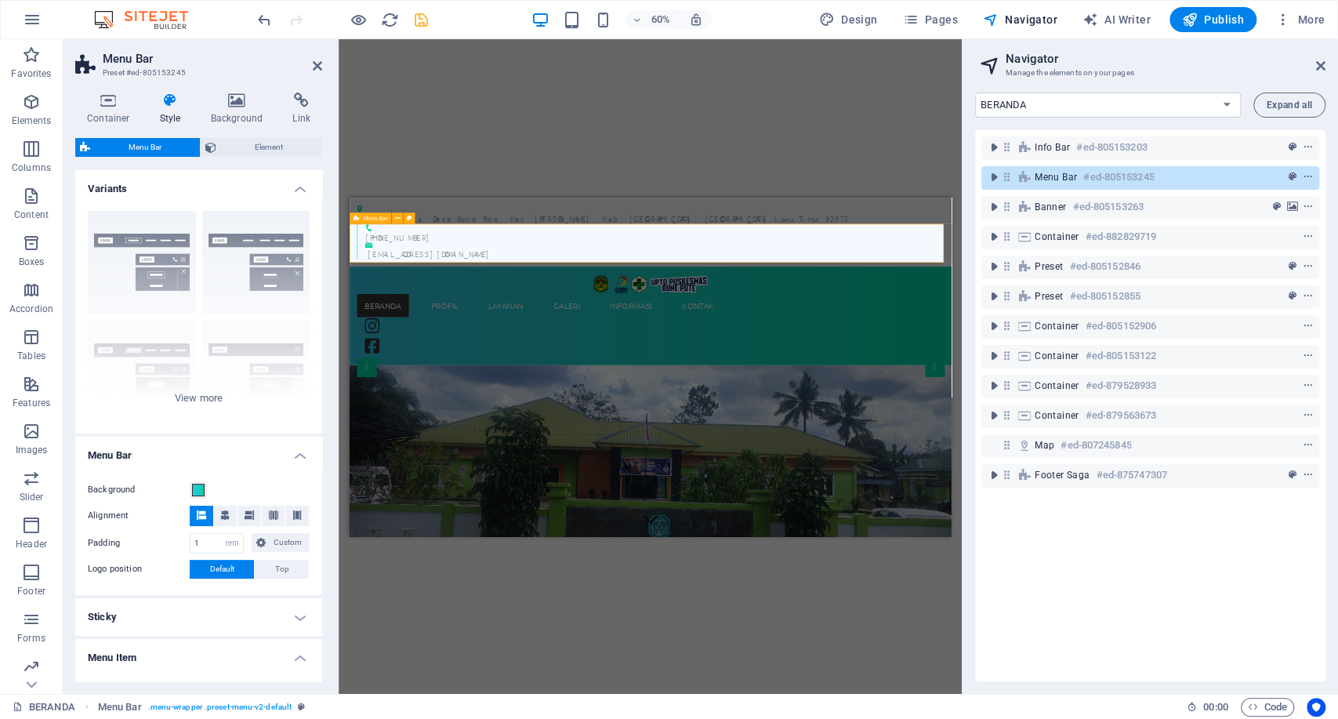
select select
click at [991, 181] on icon "toggle-expand" at bounding box center [994, 177] width 16 height 16
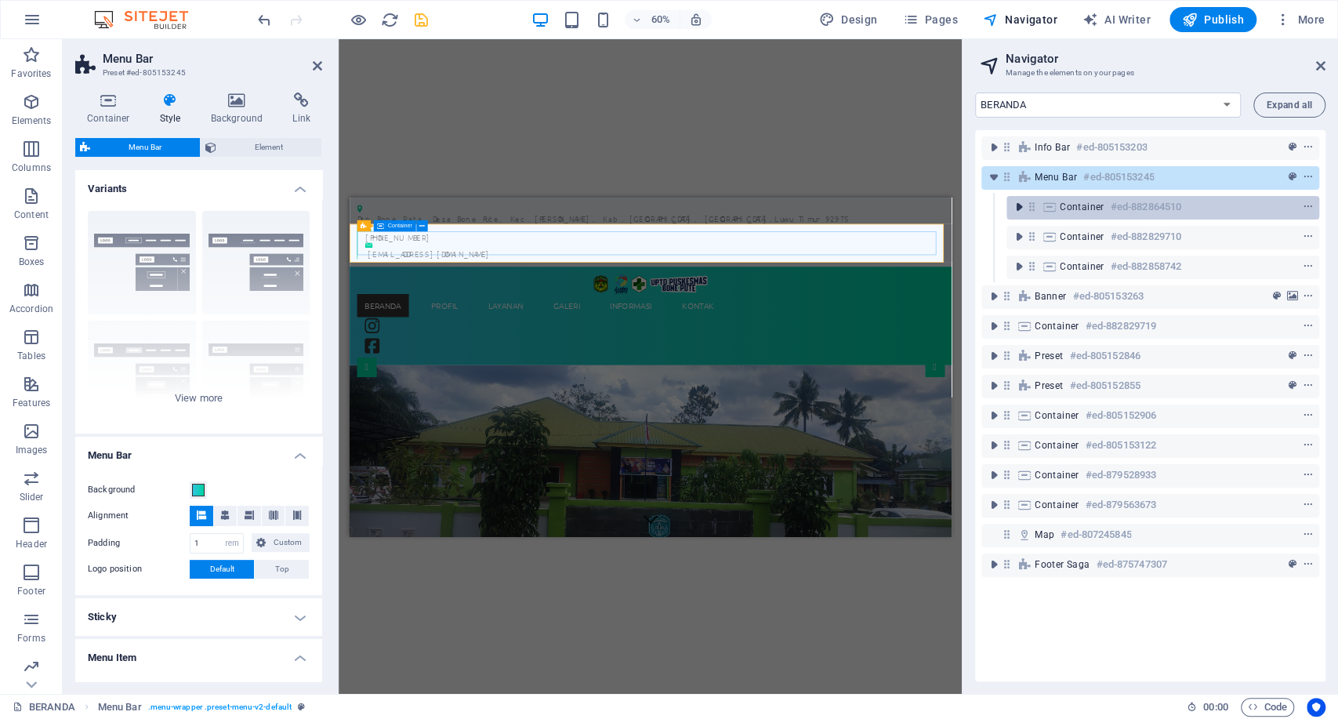
click at [1019, 207] on icon "toggle-expand" at bounding box center [1019, 207] width 16 height 16
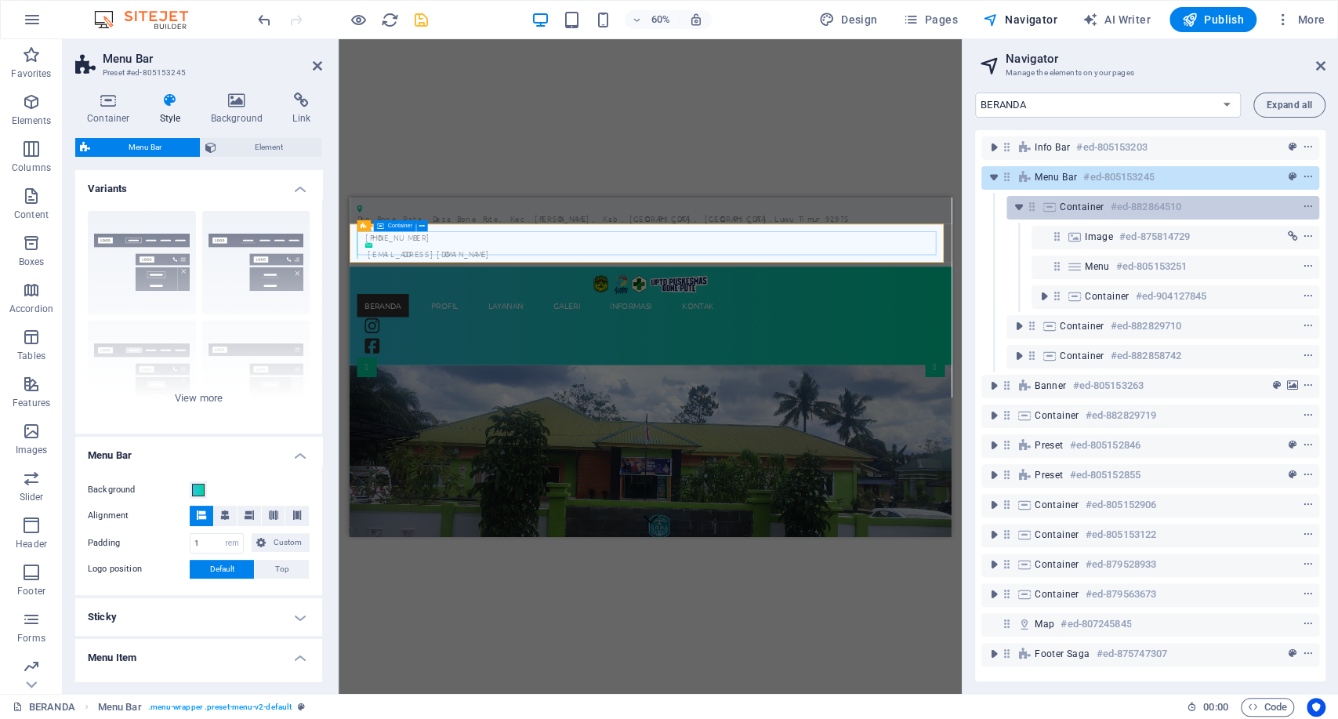
click at [1088, 202] on span "Container" at bounding box center [1082, 207] width 45 height 13
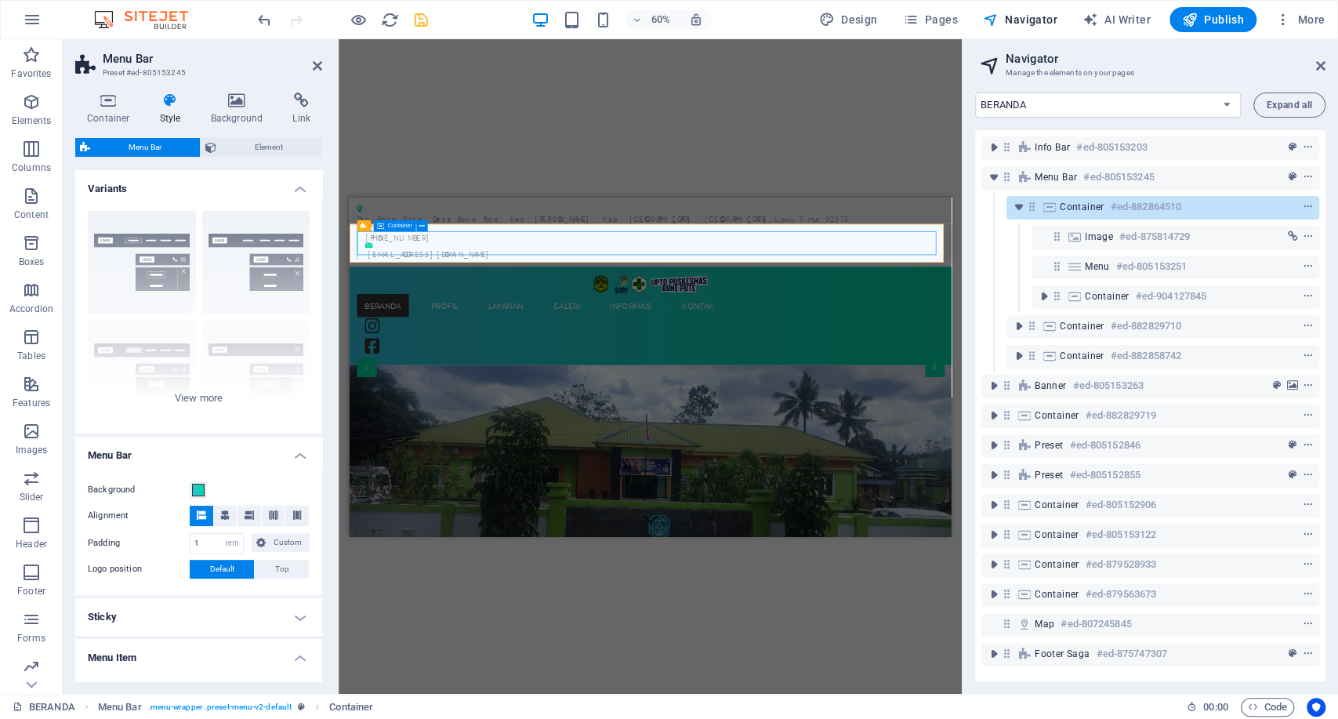
click at [1088, 202] on span "Container" at bounding box center [1082, 207] width 45 height 13
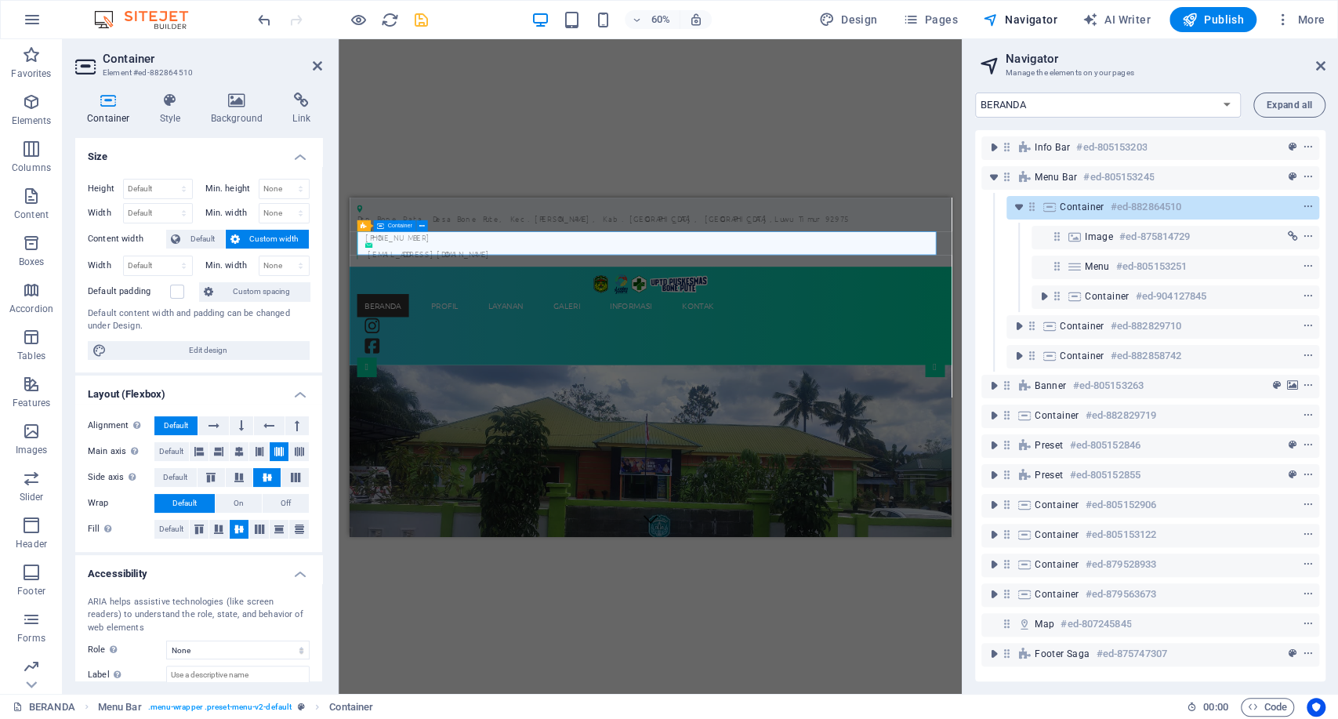
type input "550"
select select "px"
click at [1088, 202] on span "Container" at bounding box center [1082, 207] width 45 height 13
select select "DISABLED_OPTION_VALUE"
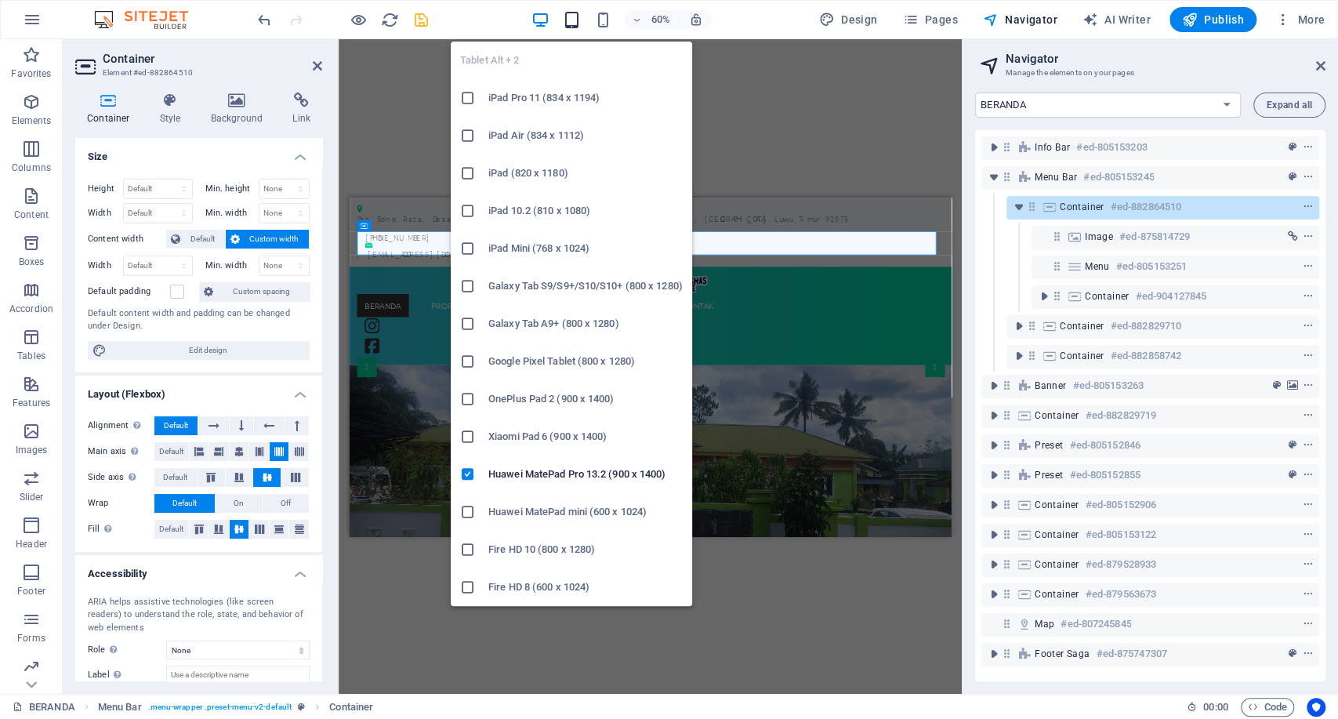
click at [575, 19] on icon "button" at bounding box center [572, 20] width 18 height 18
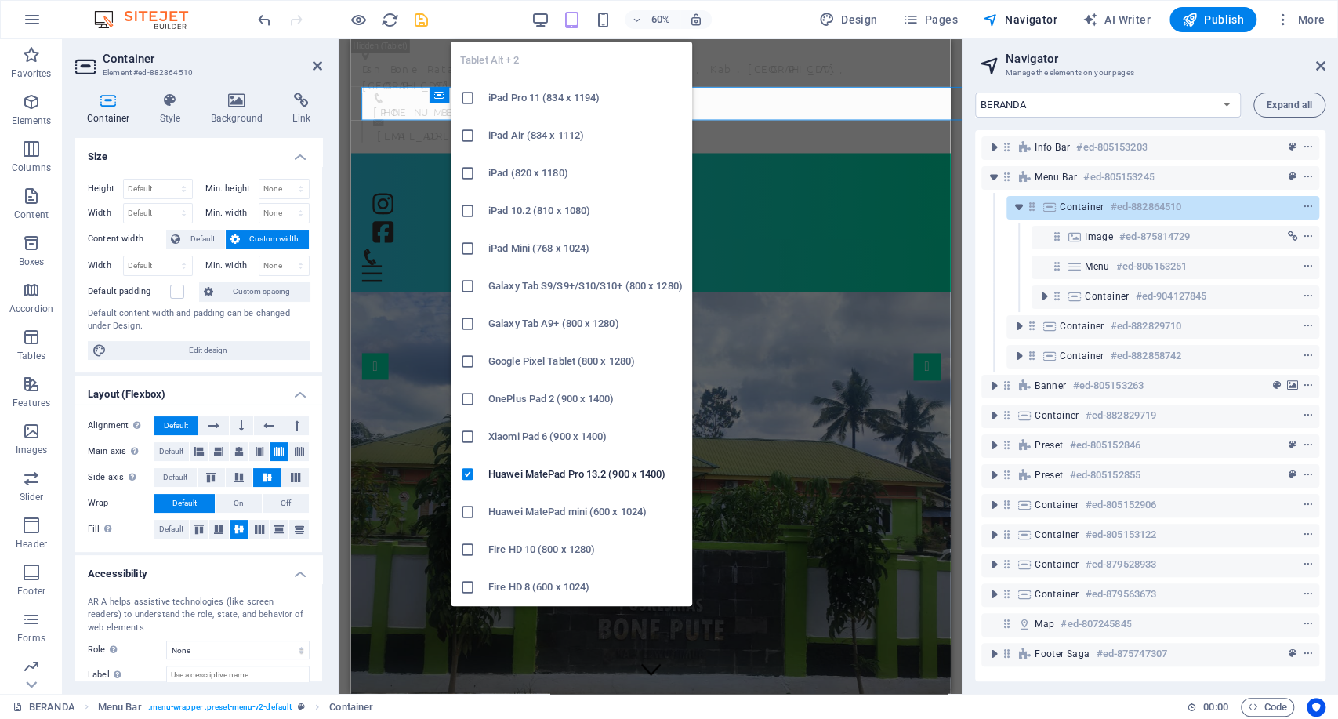
type input "550"
select select "px"
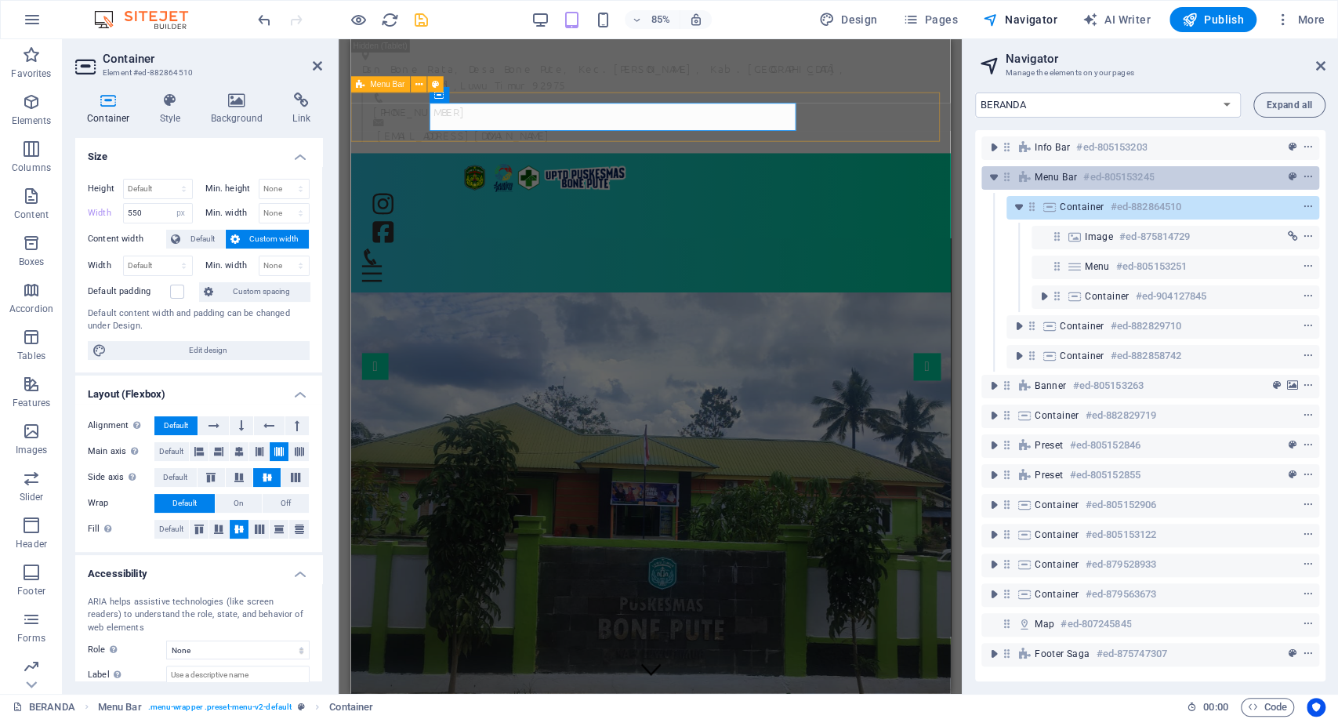
click at [1062, 171] on span "Menu Bar" at bounding box center [1056, 177] width 42 height 13
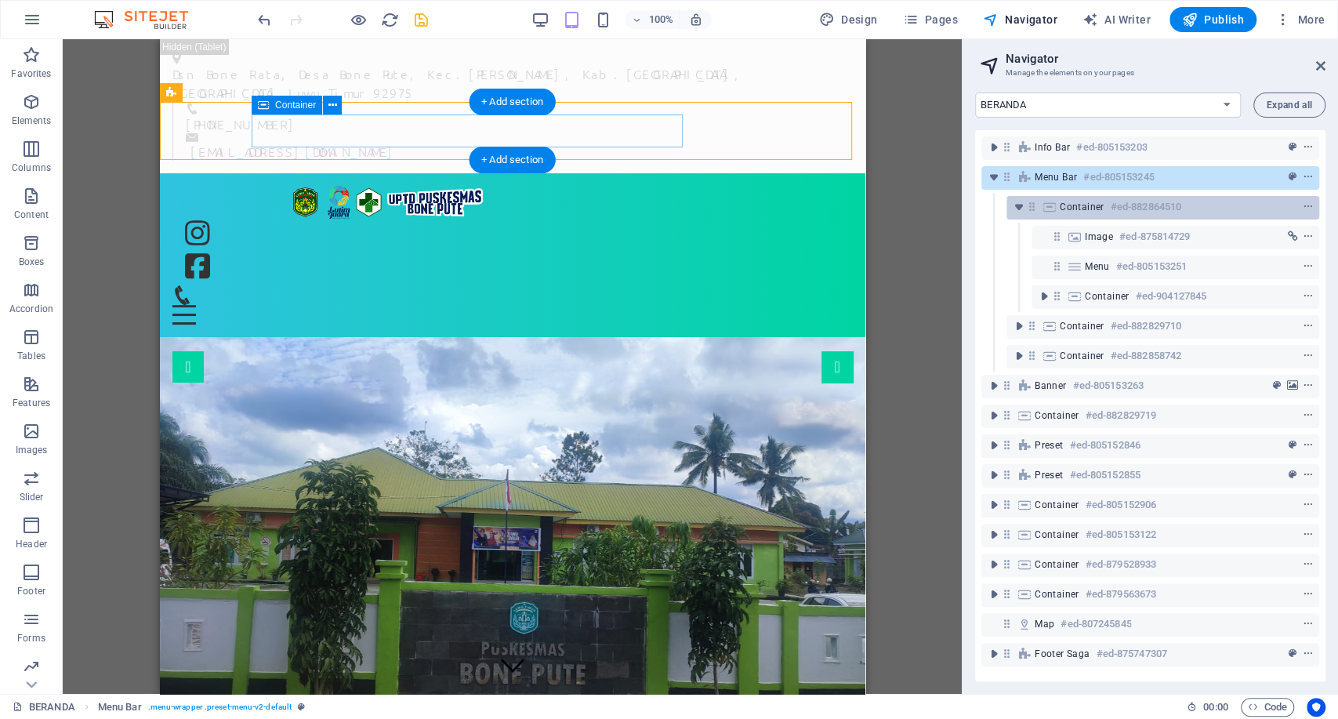
click at [1062, 196] on div "Container #ed-882864510" at bounding box center [1163, 208] width 313 height 24
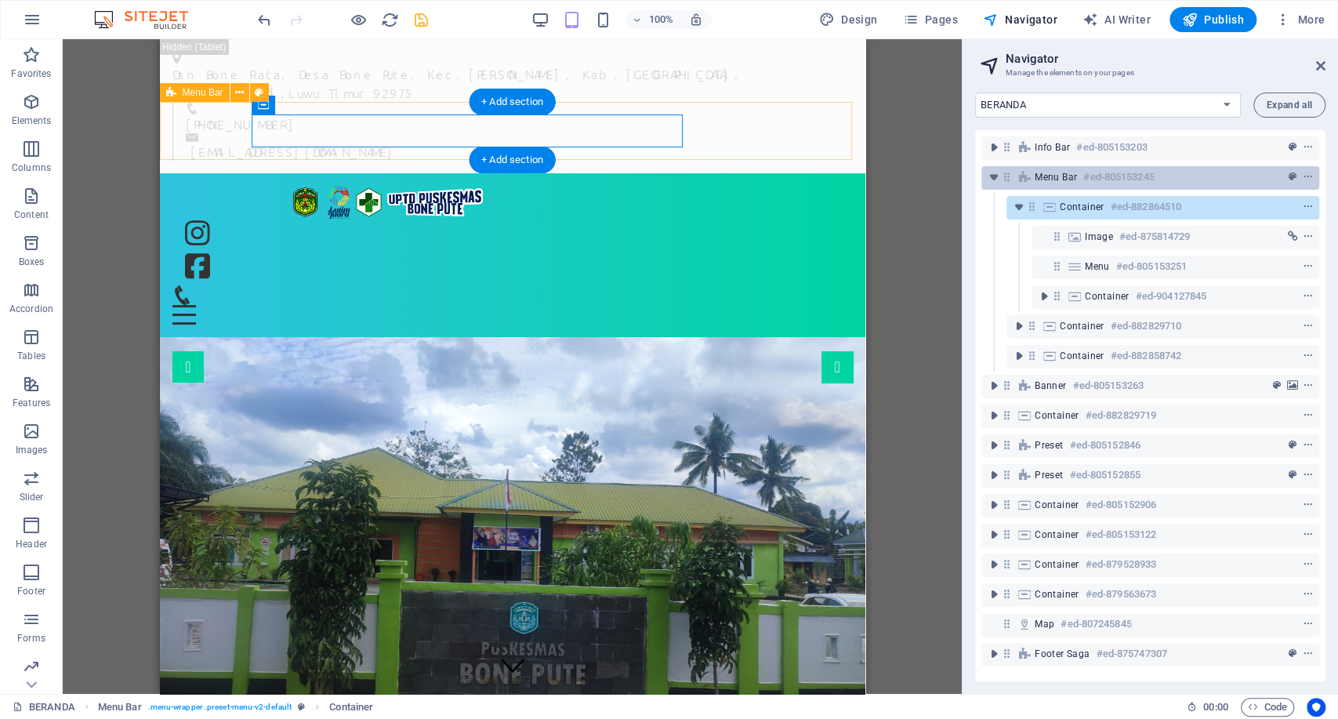
click at [1059, 183] on div "Menu Bar #ed-805153245" at bounding box center [1138, 177] width 206 height 19
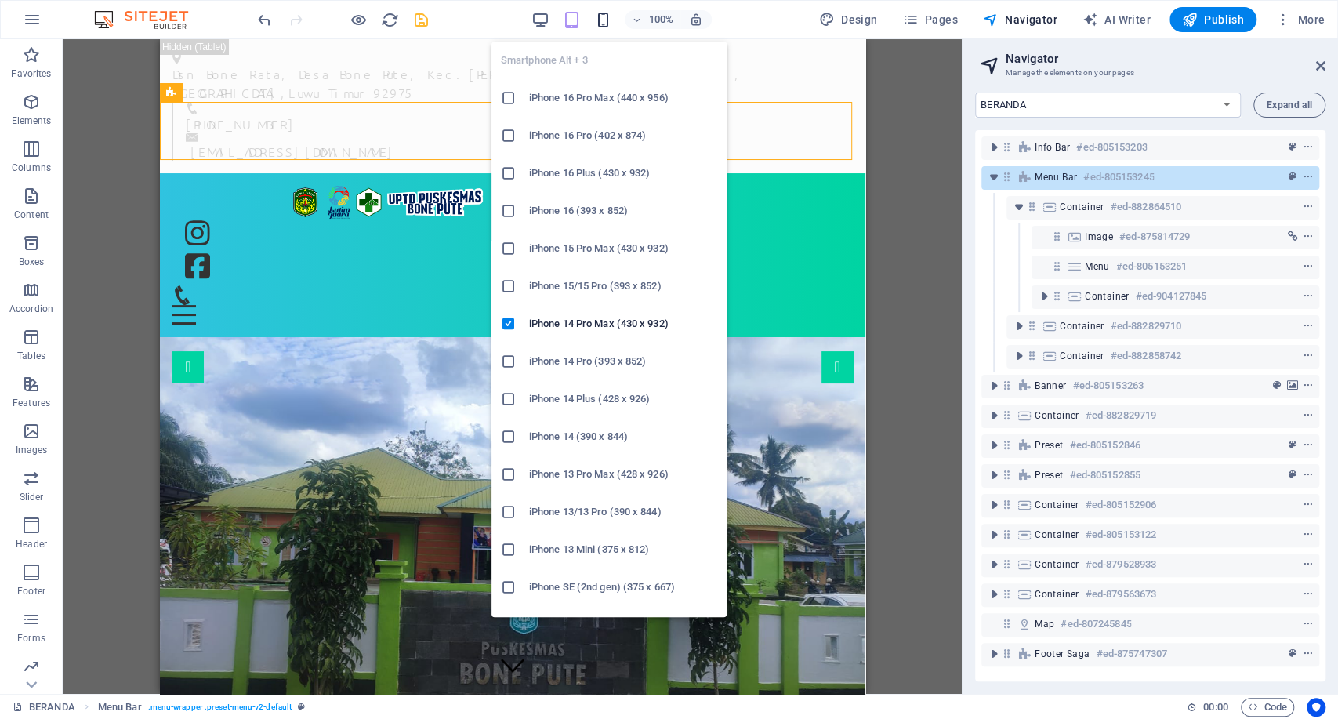
click at [608, 20] on icon "button" at bounding box center [603, 20] width 18 height 18
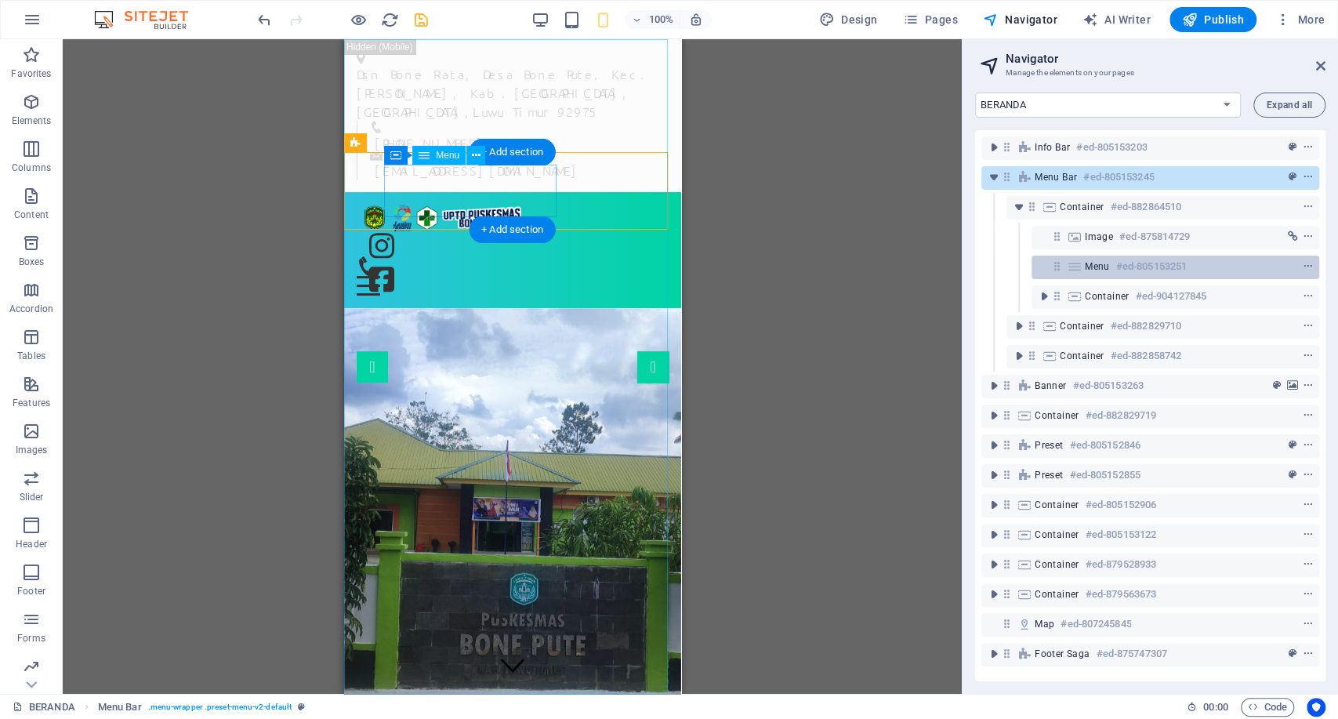
click at [1103, 271] on span "Menu" at bounding box center [1097, 266] width 25 height 13
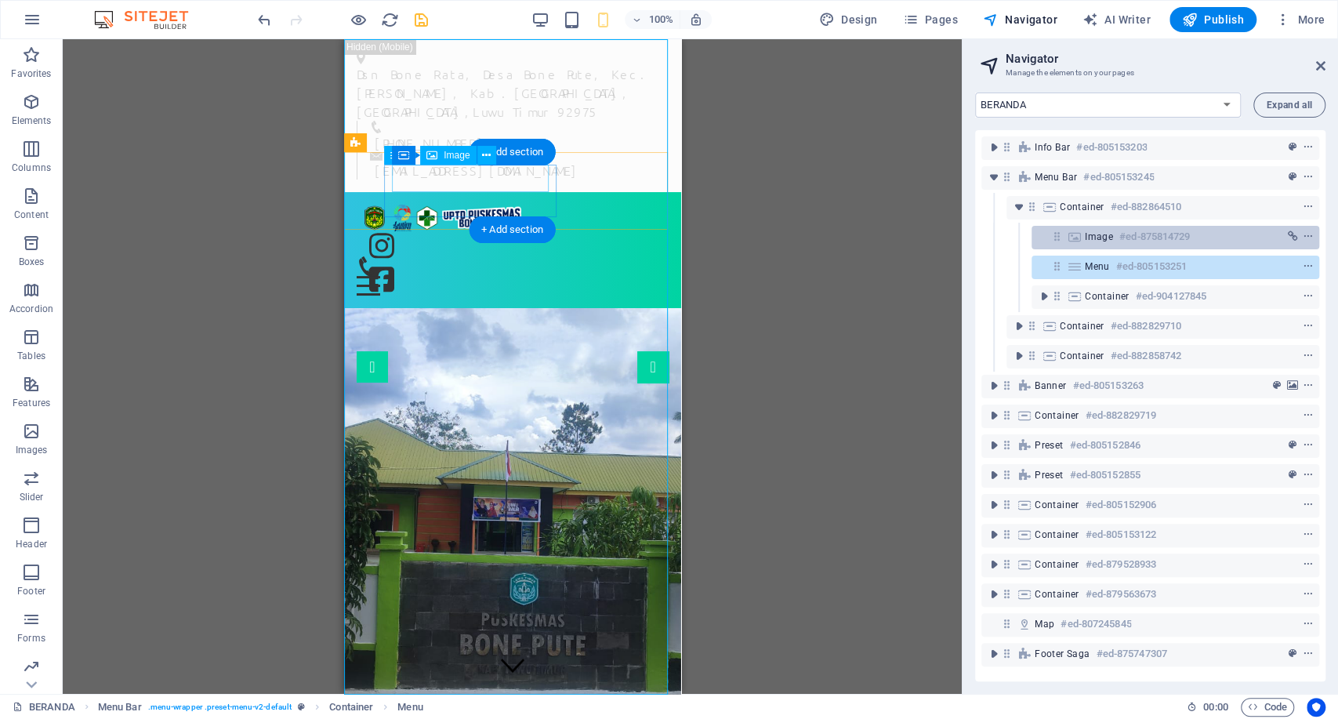
click at [1110, 239] on span "Image" at bounding box center [1099, 237] width 28 height 13
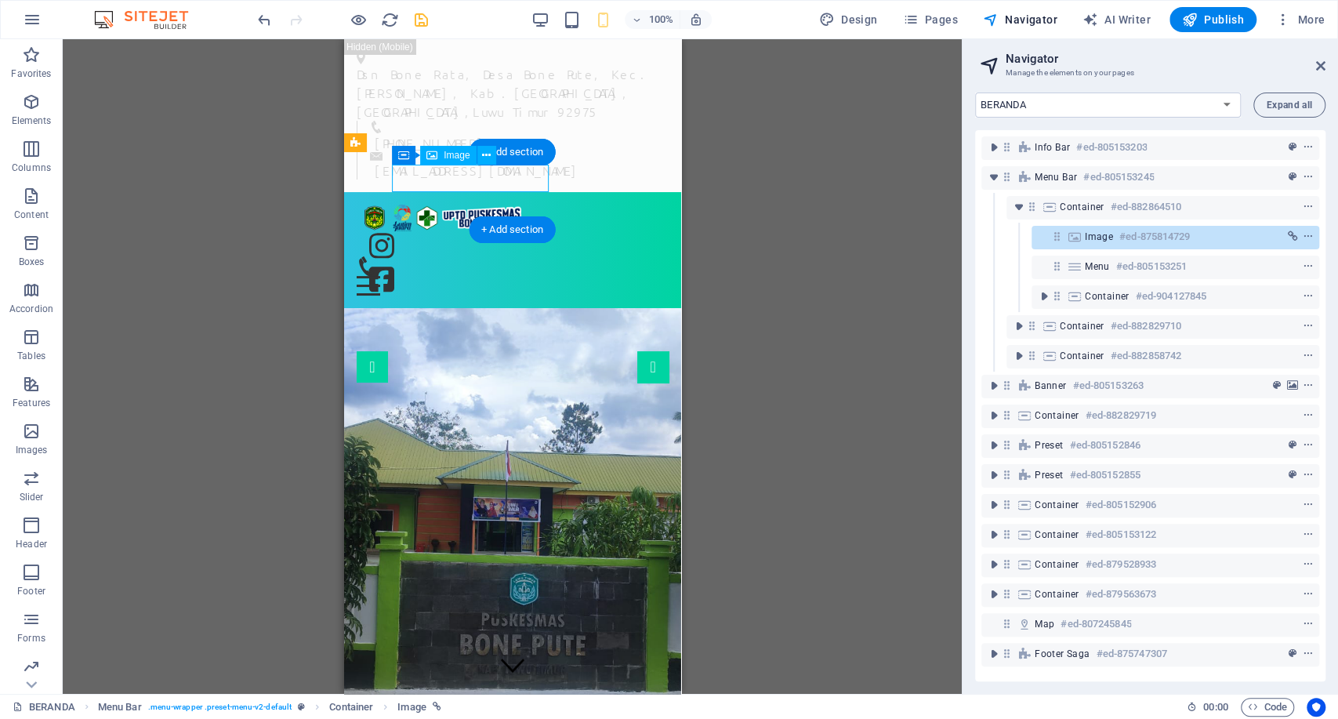
click at [1110, 239] on span "Image" at bounding box center [1099, 237] width 28 height 13
select select "px"
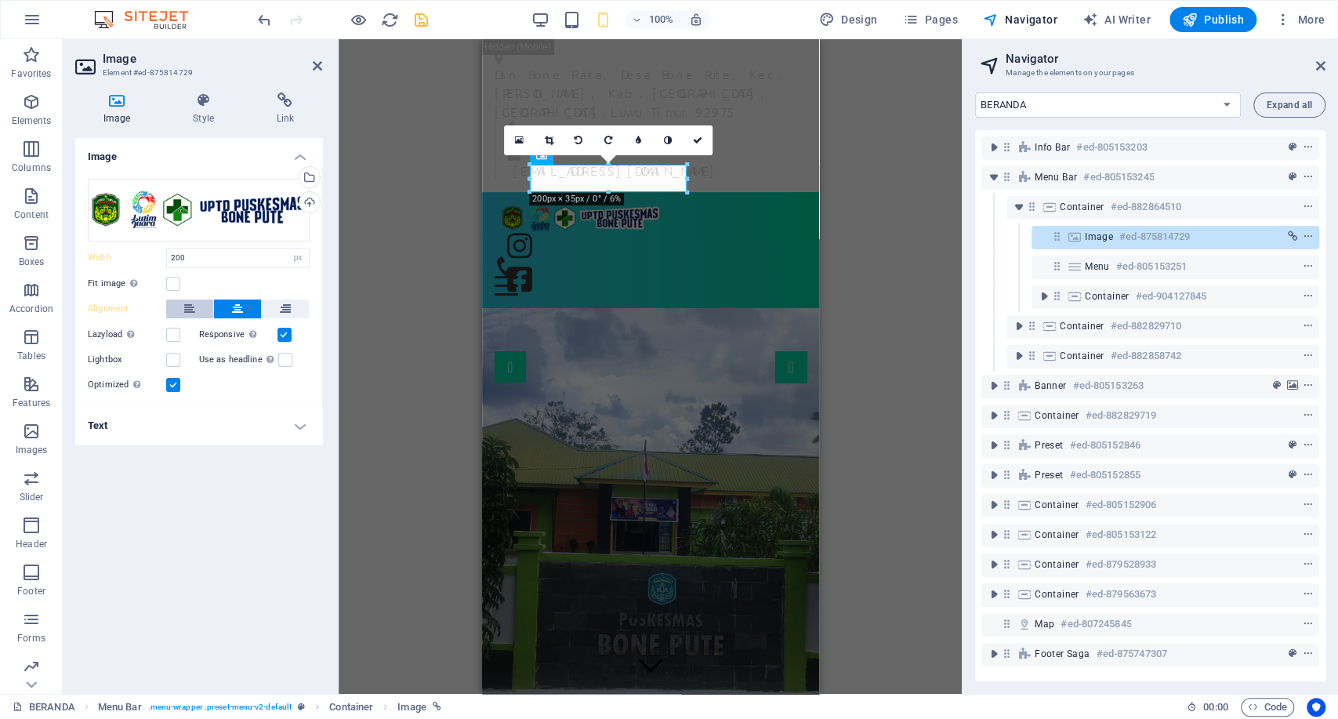
click at [201, 301] on button at bounding box center [189, 309] width 47 height 19
click at [225, 308] on button at bounding box center [237, 309] width 47 height 19
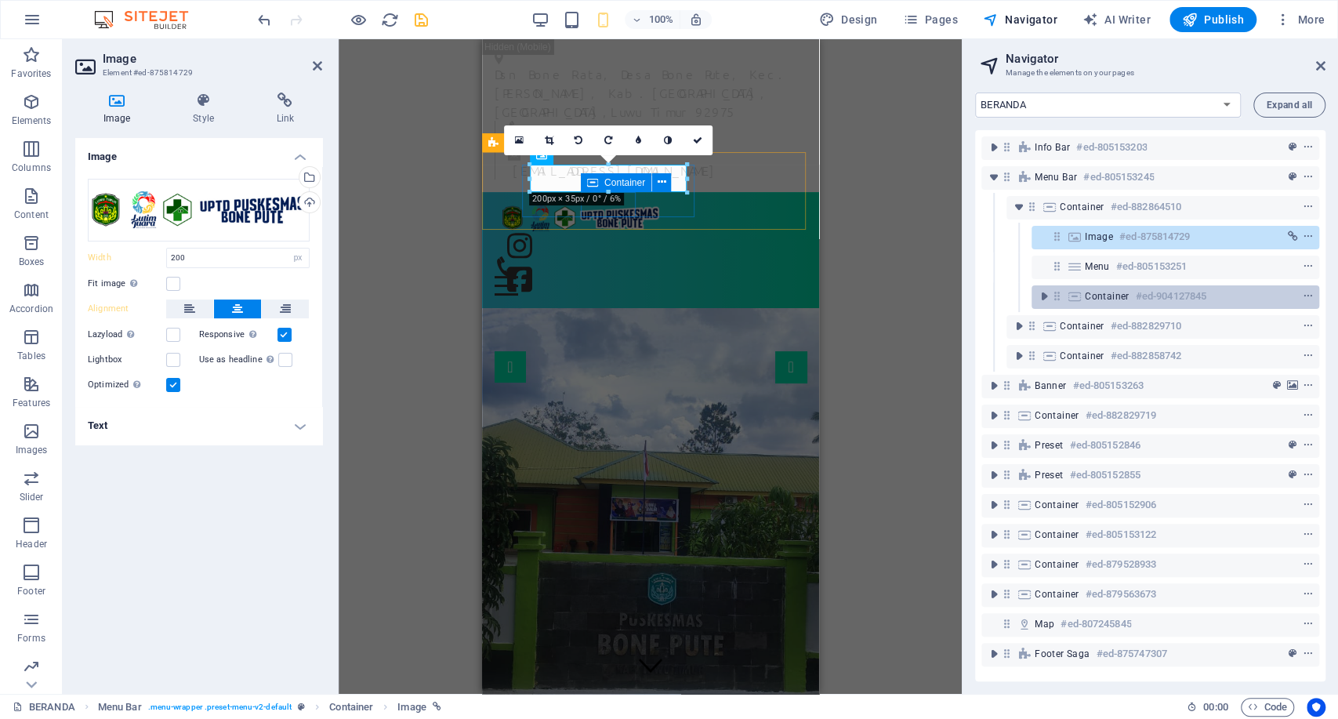
click at [1104, 296] on span "Container" at bounding box center [1107, 296] width 45 height 13
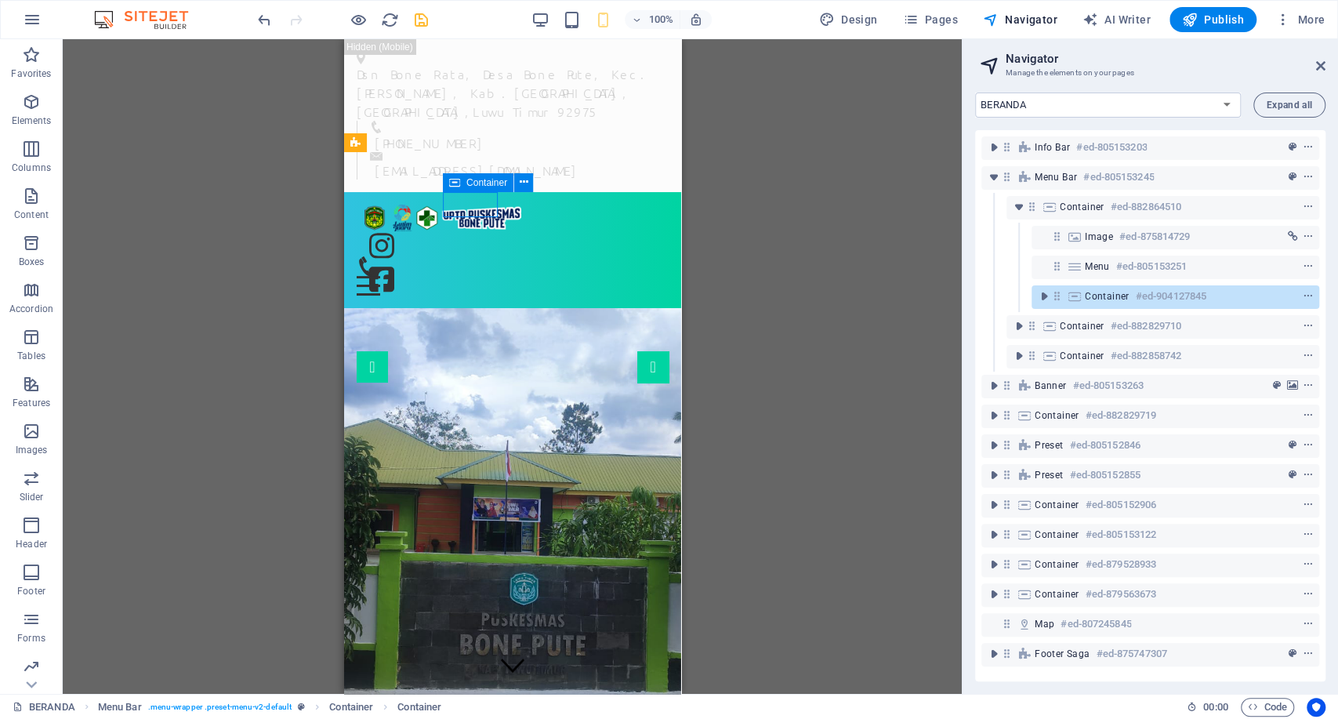
click at [1104, 296] on span "Container" at bounding box center [1107, 296] width 45 height 13
select select "rem"
select select "em"
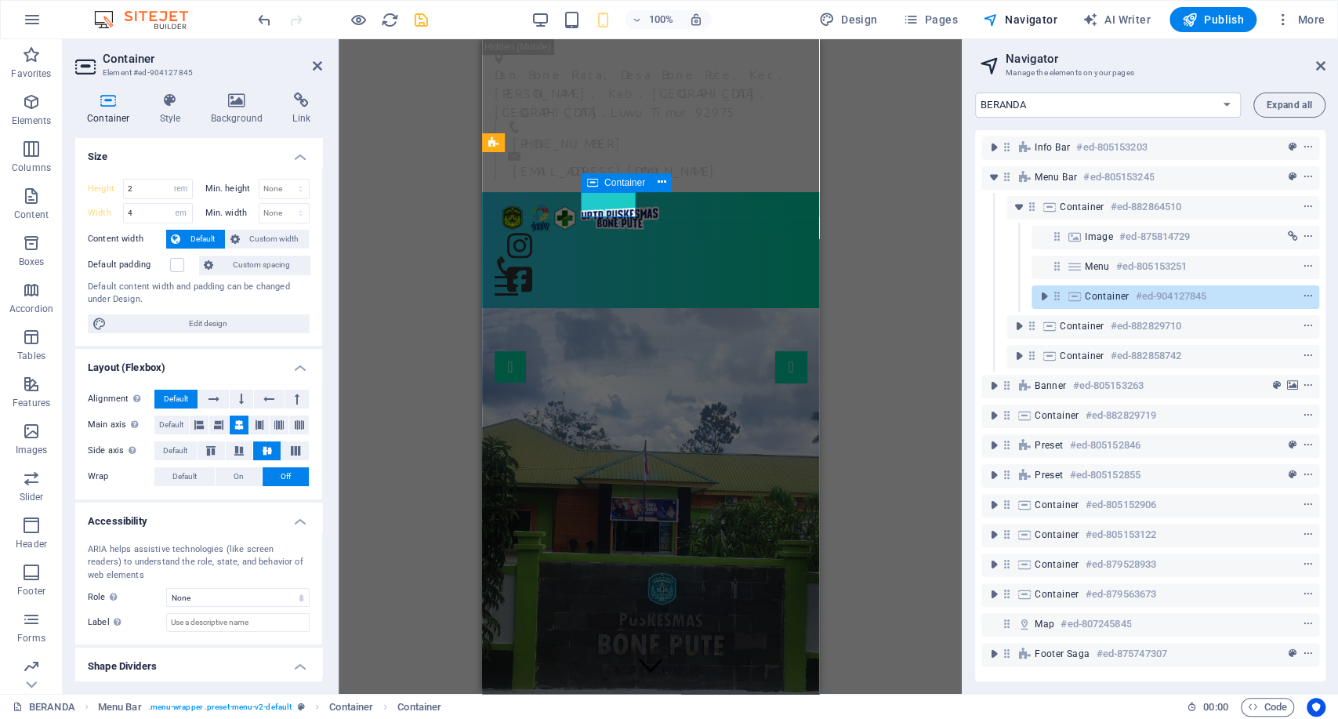
click at [1104, 296] on span "Container" at bounding box center [1107, 296] width 45 height 13
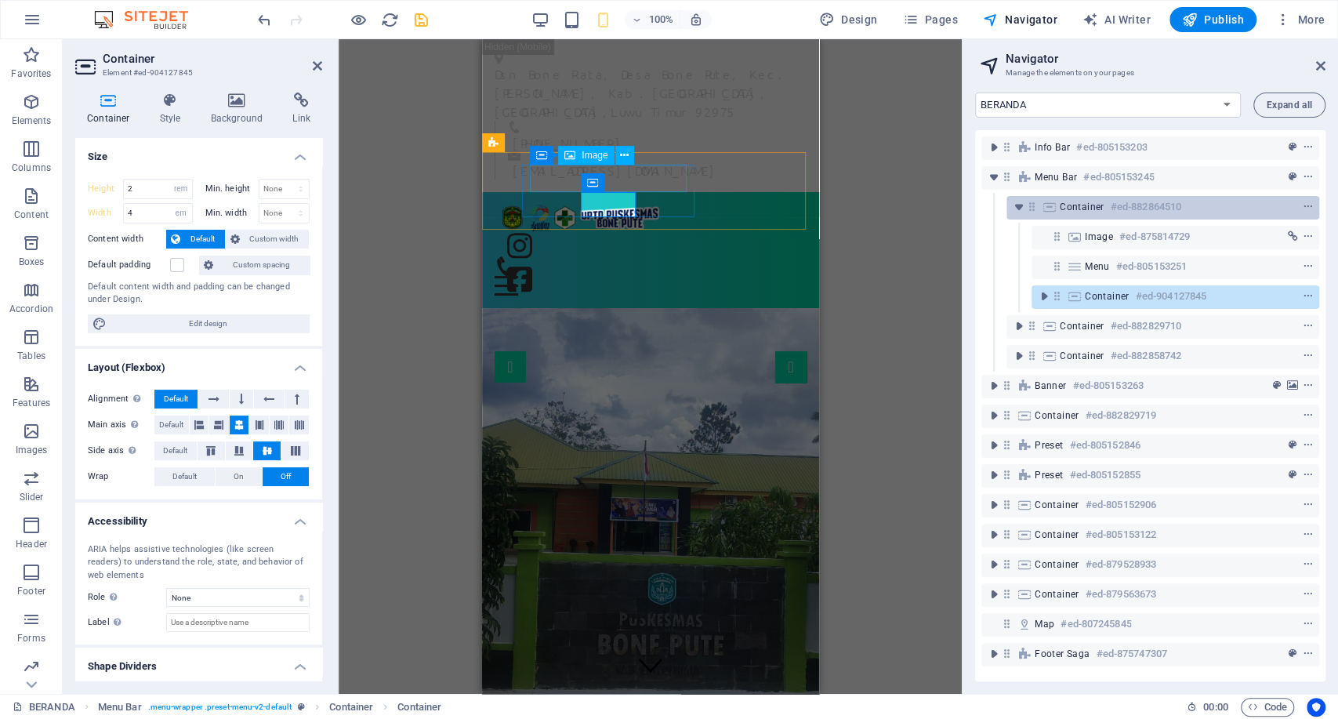
click at [1114, 213] on h6 "#ed-882864510" at bounding box center [1146, 207] width 71 height 19
select select "px"
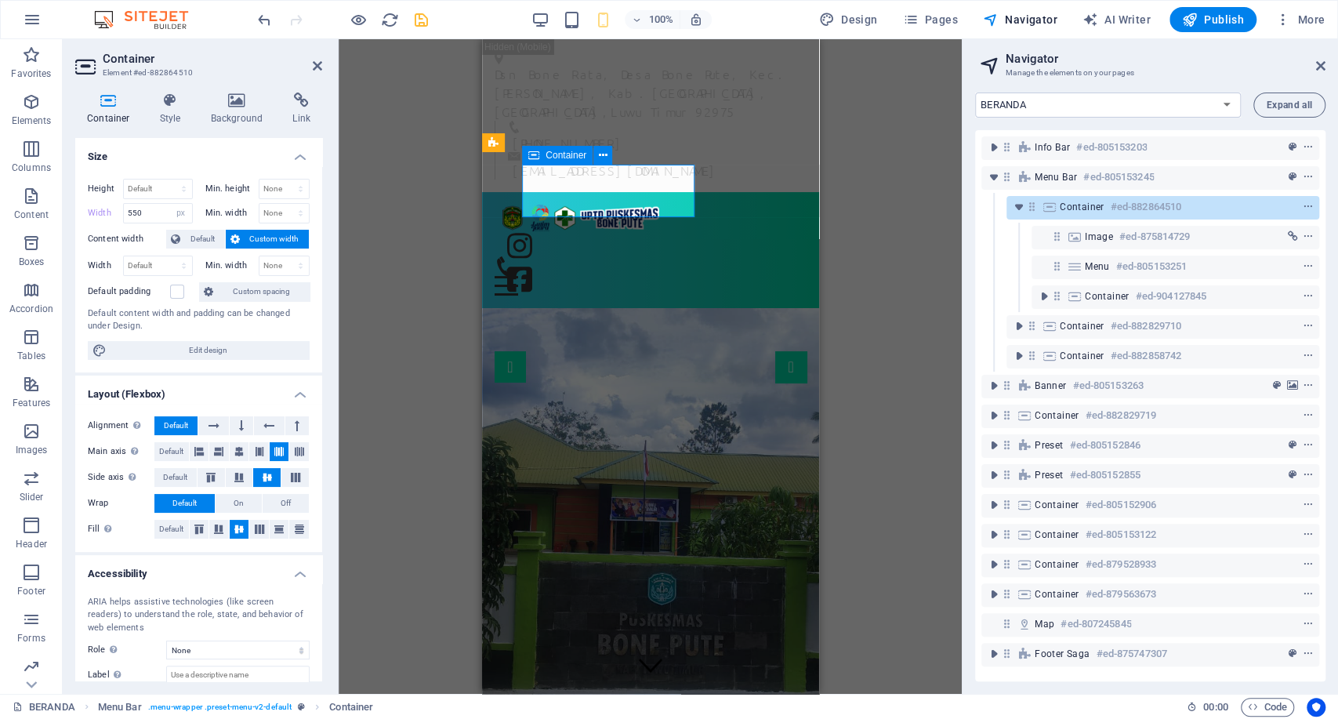
type input "220"
click at [179, 206] on select "Default px rem % em vh vw" at bounding box center [181, 213] width 22 height 19
select select "default"
click at [170, 204] on select "Default px rem % em vh vw" at bounding box center [181, 213] width 22 height 19
type input "220"
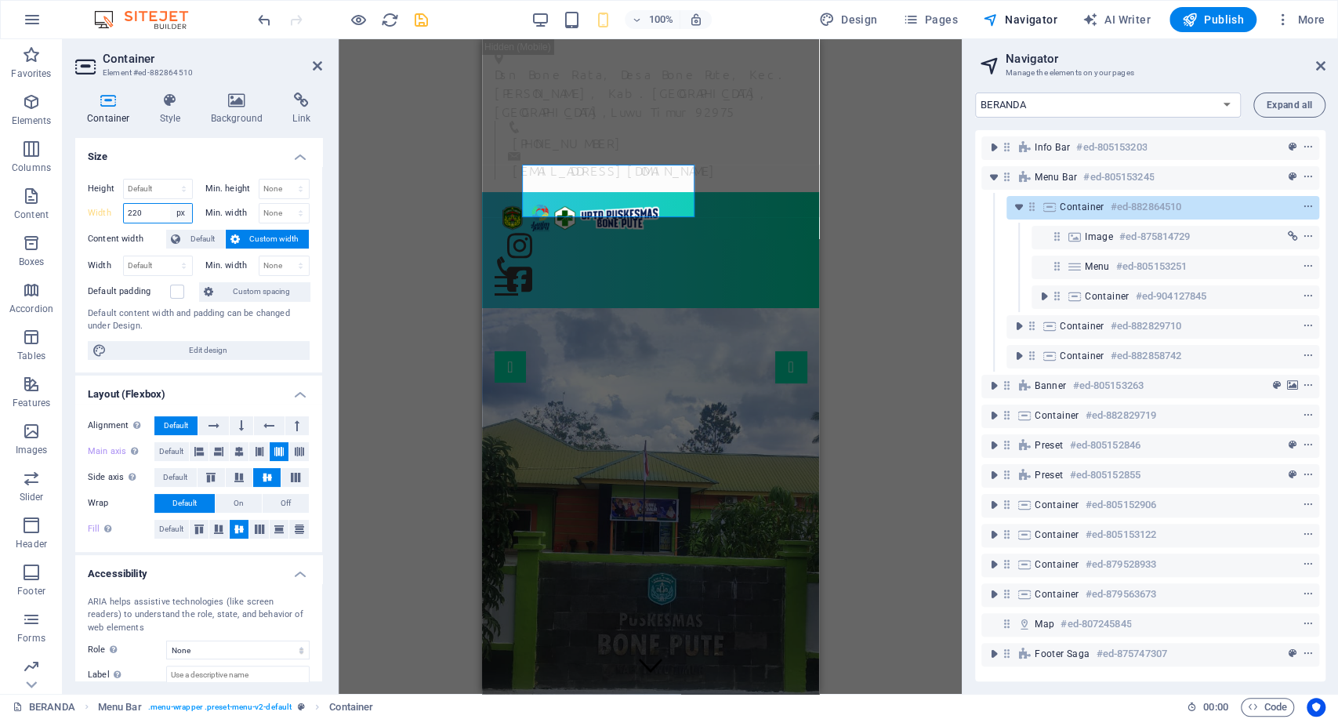
click at [179, 204] on select "Default px rem % em vh vw" at bounding box center [181, 213] width 22 height 19
select select "rem"
click at [170, 204] on select "Default px rem % em vh vw" at bounding box center [181, 213] width 22 height 19
type input "13.75"
click at [182, 212] on select "Default px rem % em vh vw" at bounding box center [181, 213] width 22 height 19
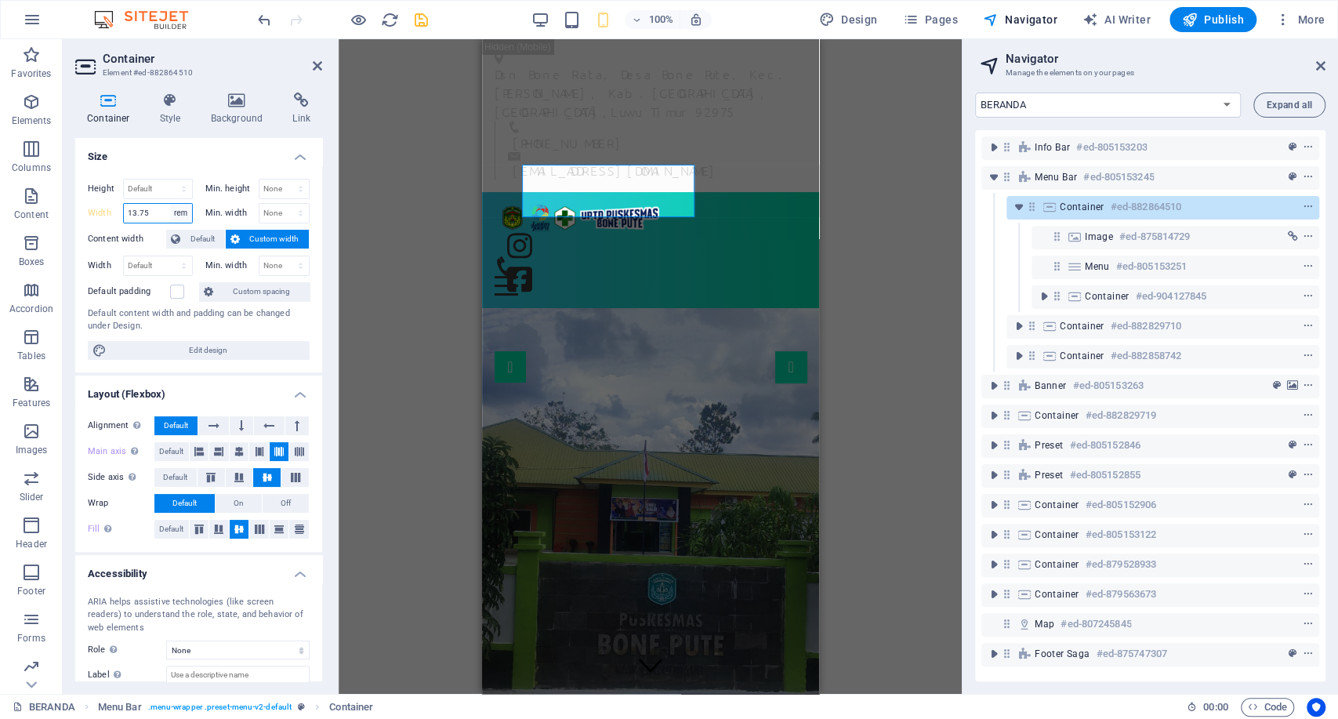
select select "default"
click at [170, 204] on select "Default px rem % em vh vw" at bounding box center [181, 213] width 22 height 19
type input "13.75"
select select "rem"
click at [151, 216] on input "13.75" at bounding box center [158, 213] width 68 height 19
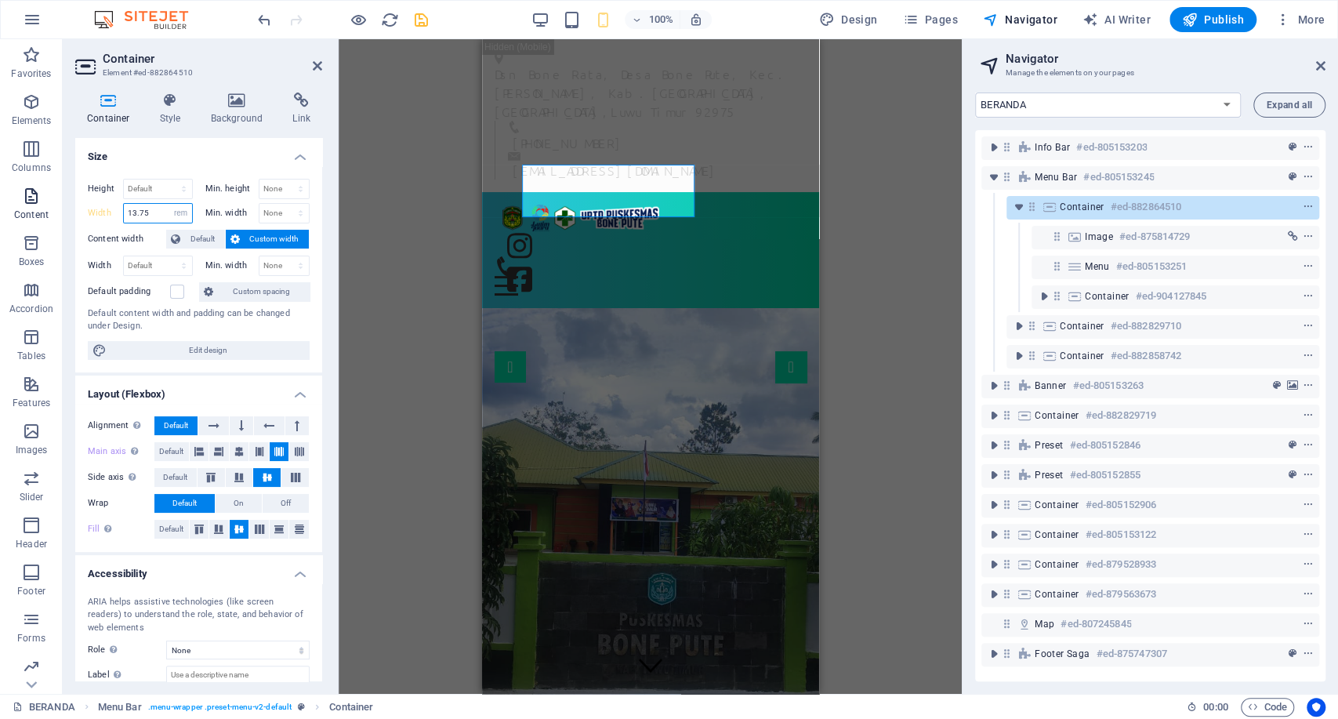
drag, startPoint x: 162, startPoint y: 210, endPoint x: 60, endPoint y: 196, distance: 102.9
click at [67, 198] on div "Container Style Background Link Size Height Default px rem % vh vw Min. height …" at bounding box center [199, 387] width 272 height 614
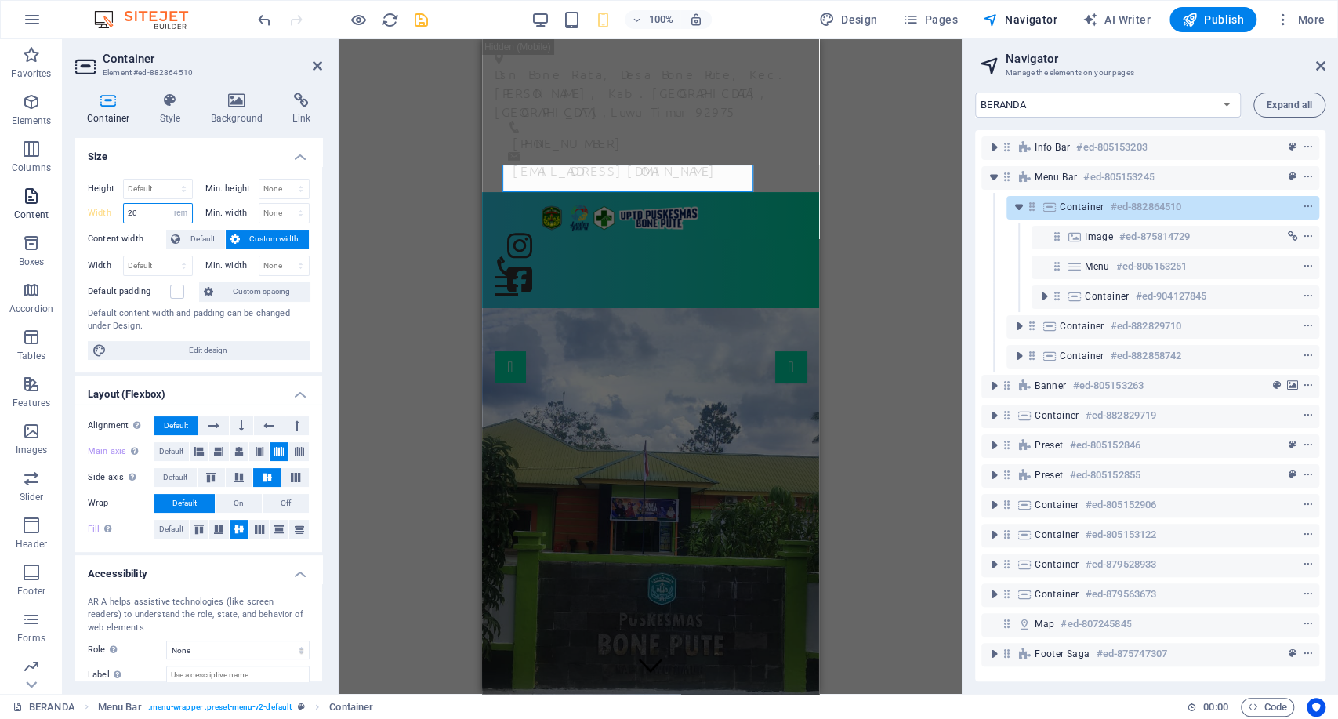
drag, startPoint x: 149, startPoint y: 209, endPoint x: 0, endPoint y: 204, distance: 149.1
click at [0, 204] on section "Favorites Elements Columns Content Boxes Accordion Tables Features Images Slide…" at bounding box center [481, 366] width 962 height 655
drag, startPoint x: 136, startPoint y: 207, endPoint x: 110, endPoint y: 212, distance: 26.5
click at [111, 212] on div "Width 18 Default px rem % em vh vw" at bounding box center [140, 213] width 105 height 20
click at [558, 24] on div "100%" at bounding box center [621, 19] width 181 height 25
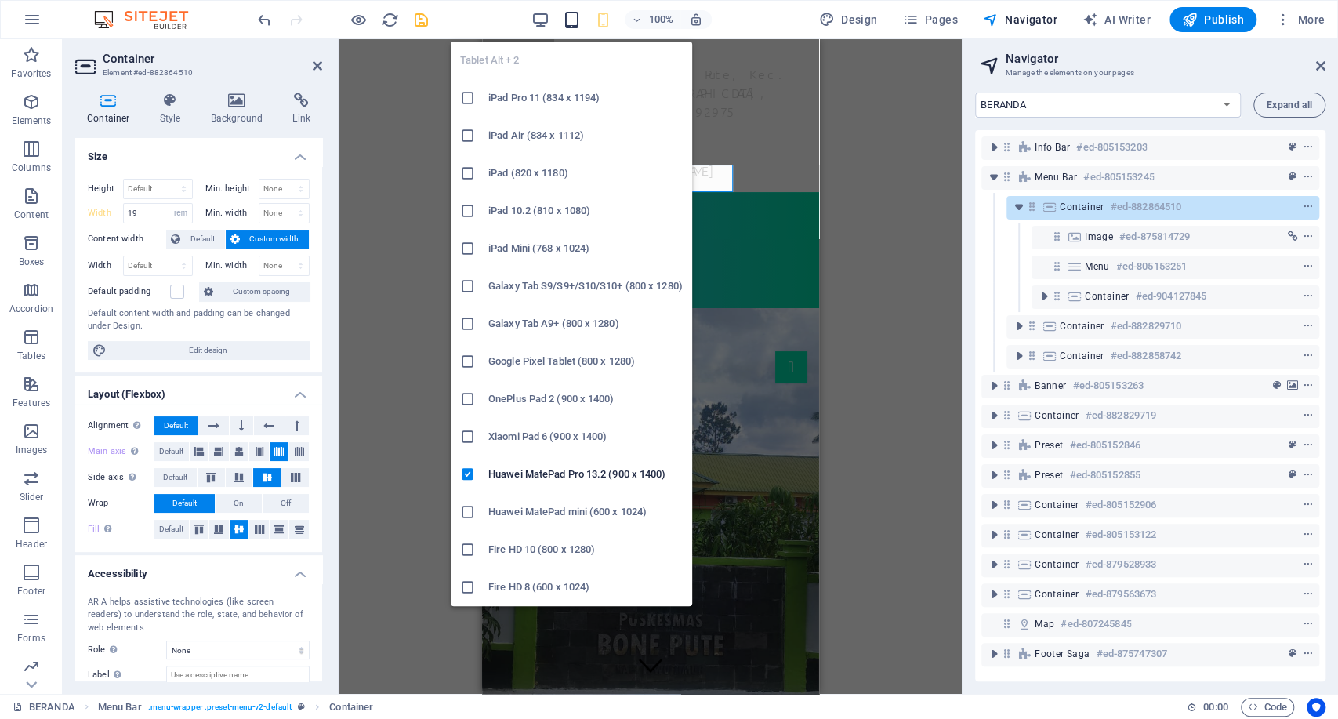
click at [572, 20] on icon "button" at bounding box center [572, 20] width 18 height 18
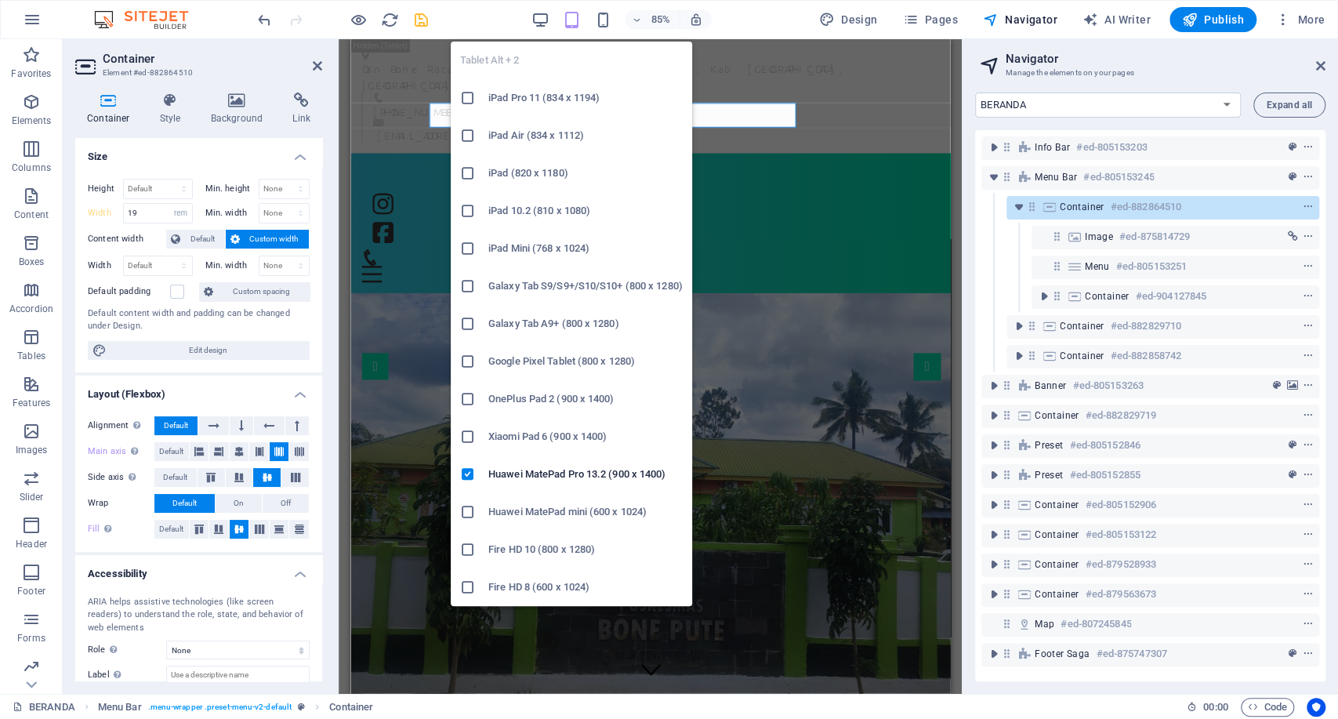
type input "550"
select select "px"
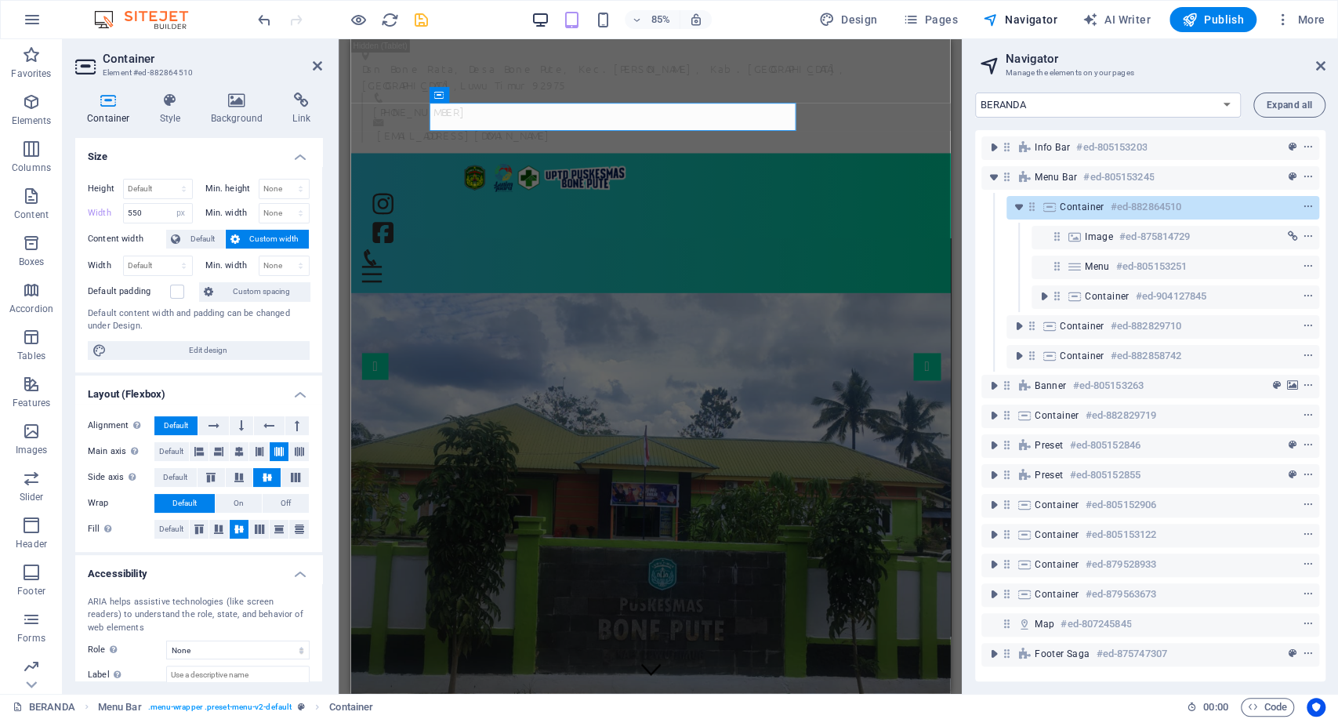
click at [549, 27] on icon "button" at bounding box center [541, 20] width 18 height 18
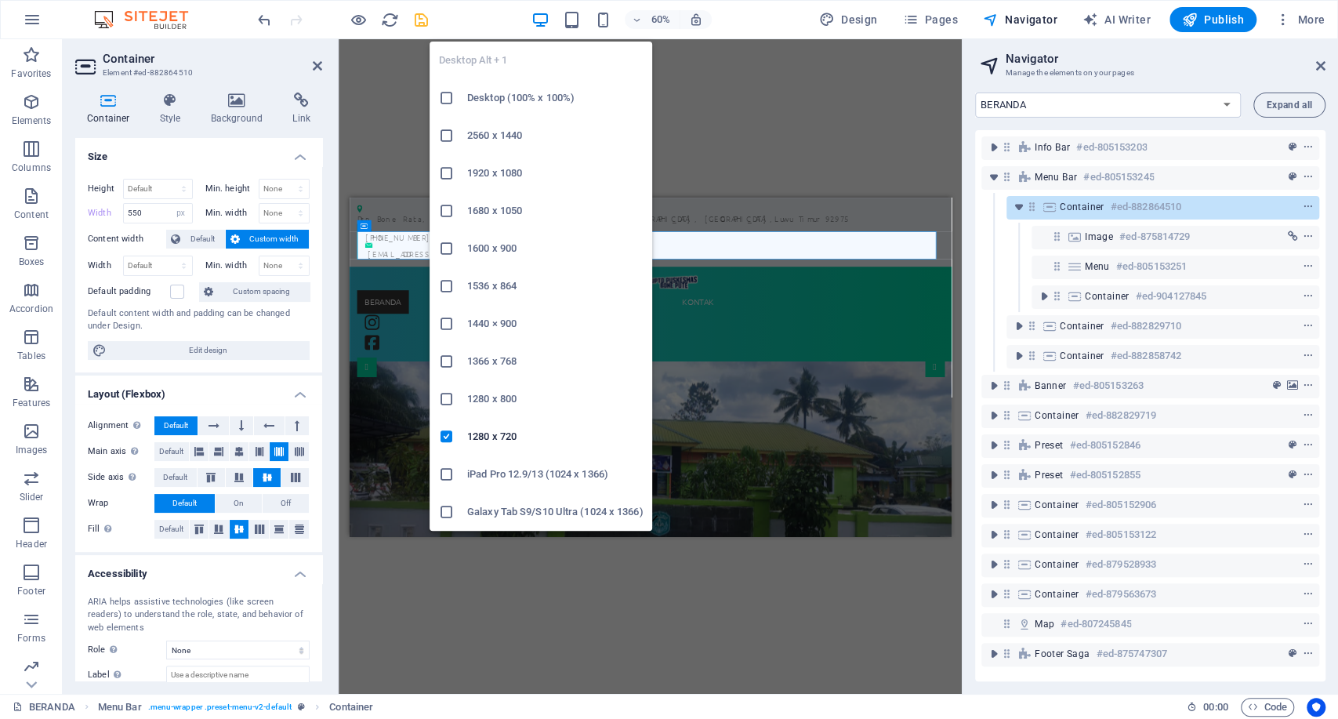
select select "DISABLED_OPTION_VALUE"
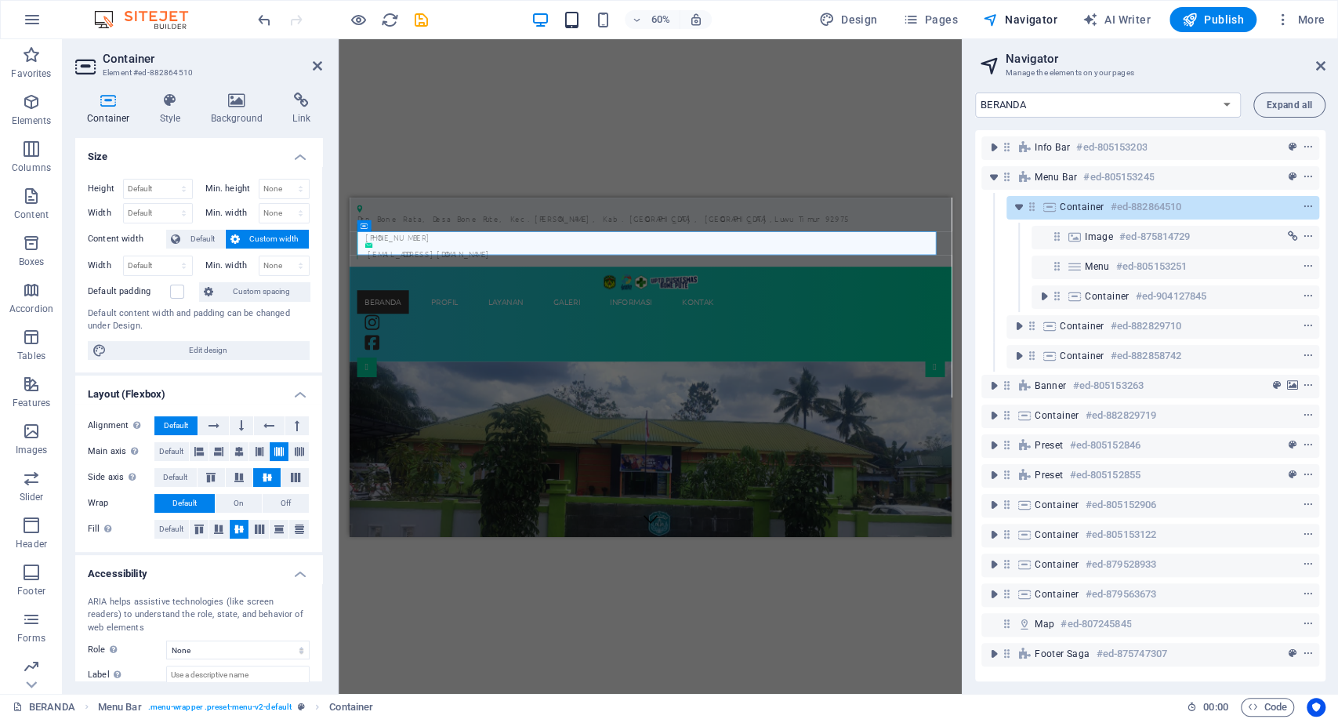
click at [575, 17] on icon "button" at bounding box center [572, 20] width 18 height 18
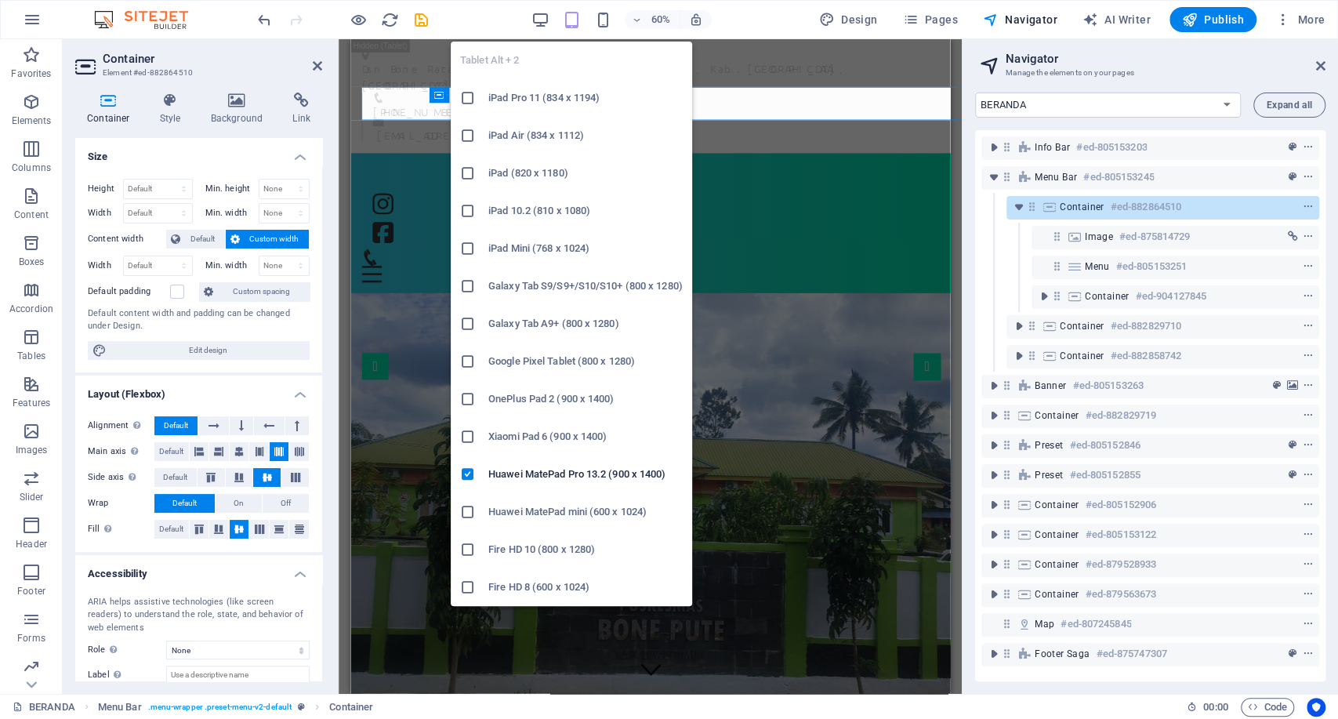
type input "550"
select select "px"
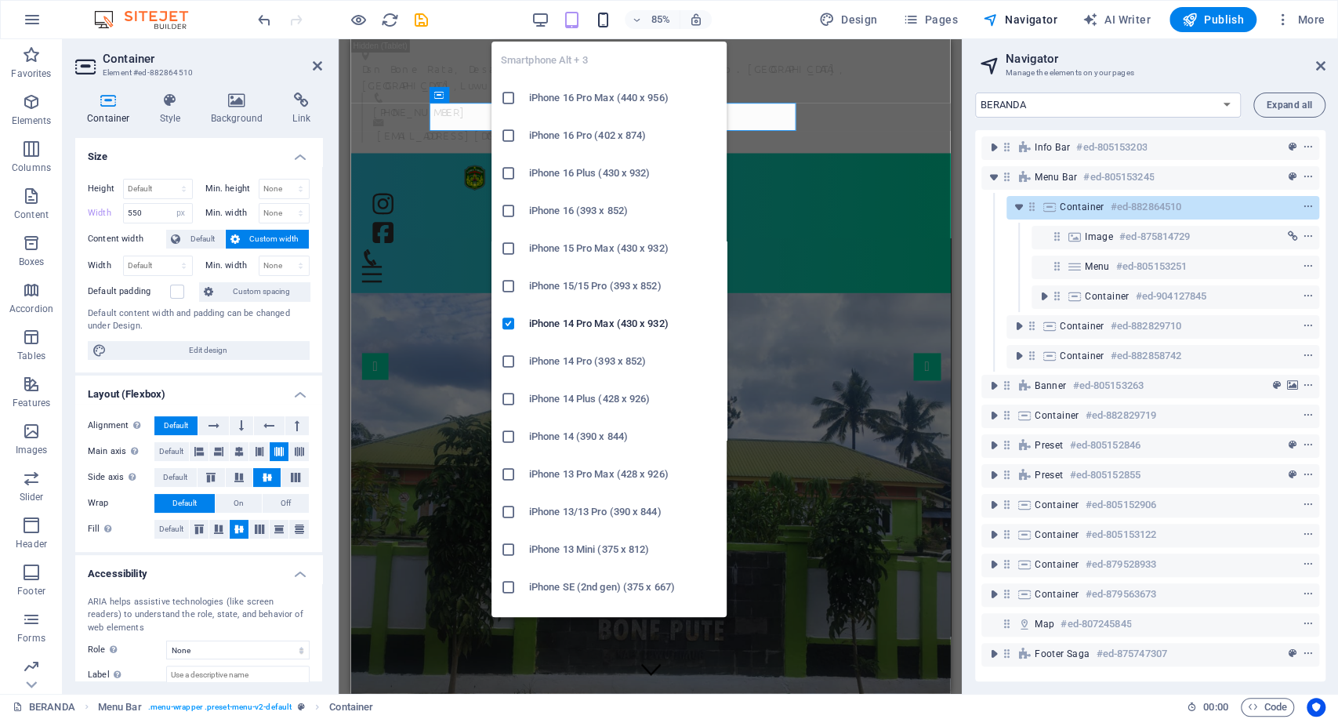
click at [599, 27] on icon "button" at bounding box center [603, 20] width 18 height 18
type input "19"
select select "rem"
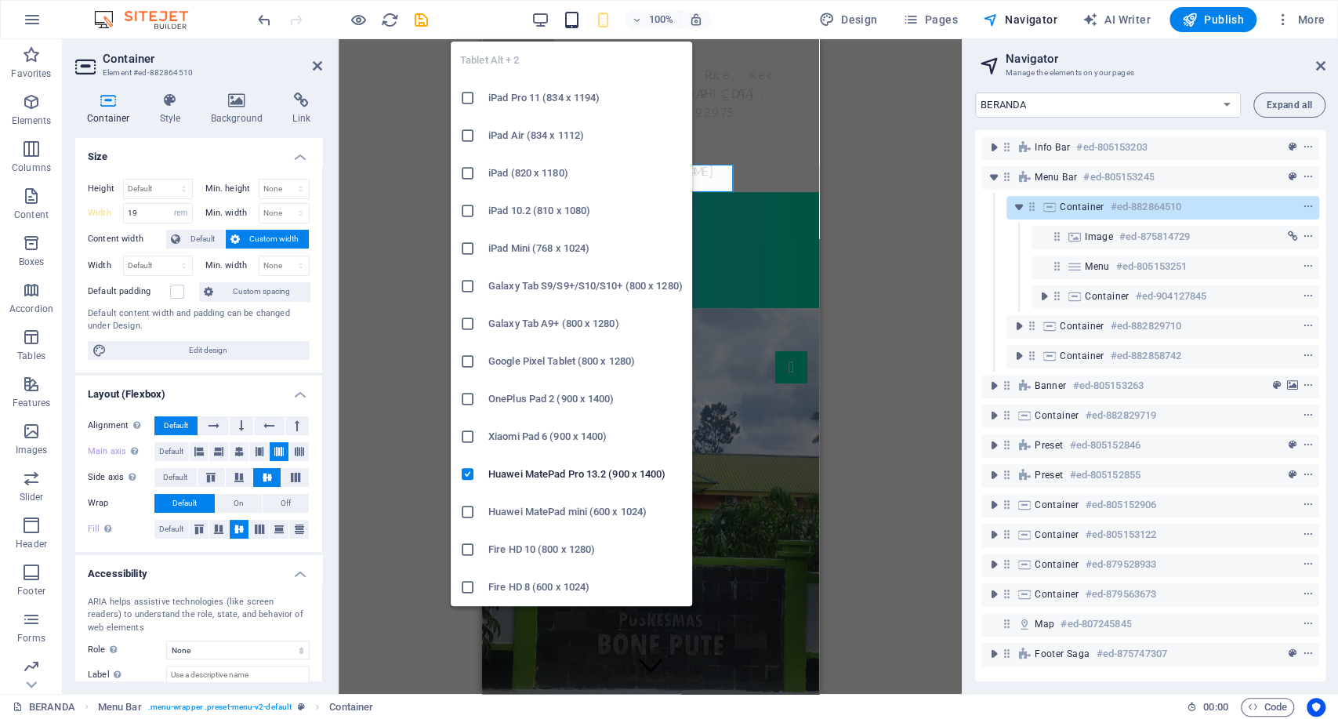
click at [579, 16] on icon "button" at bounding box center [572, 20] width 18 height 18
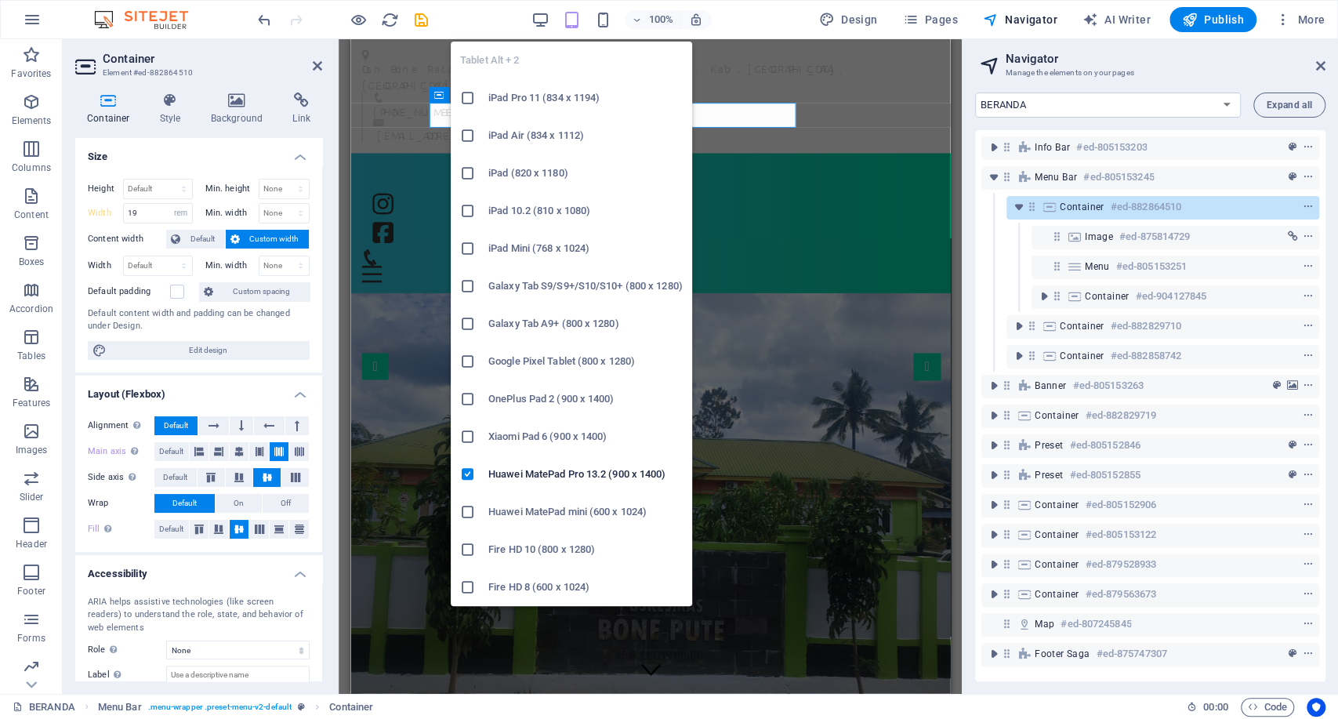
type input "550"
select select "px"
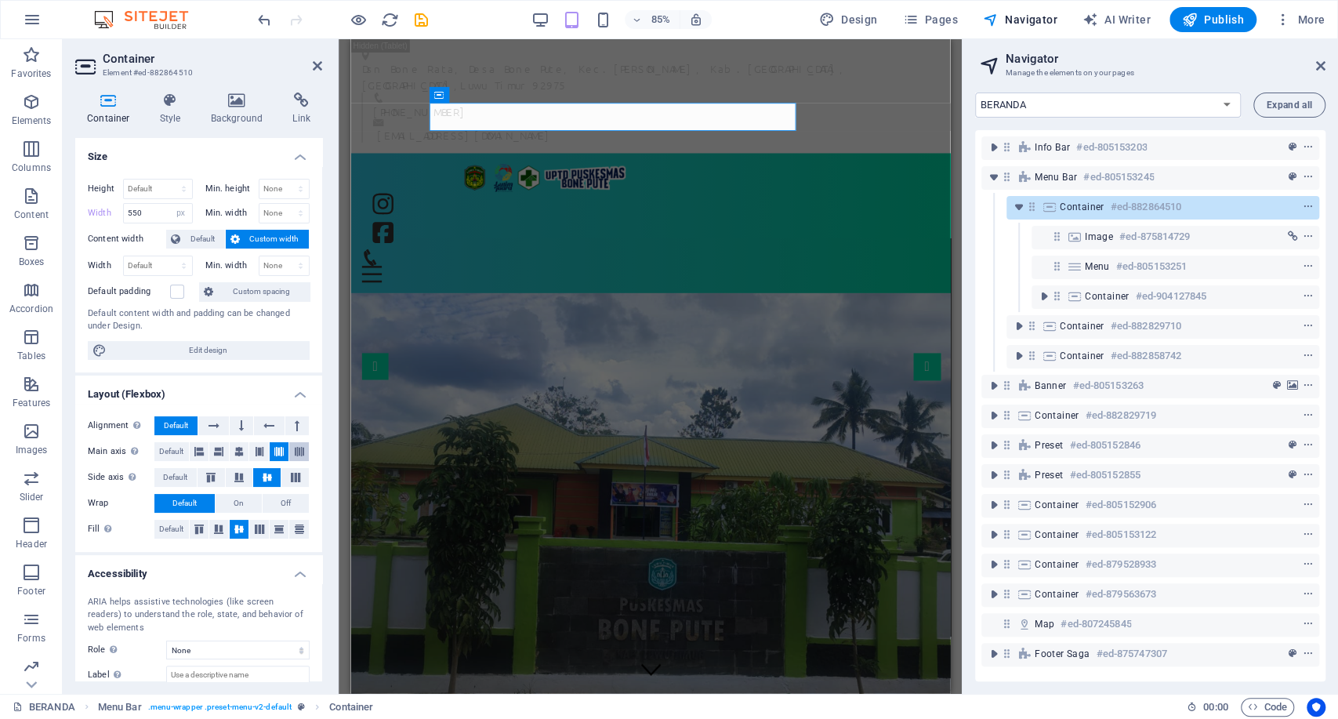
click at [297, 456] on icon at bounding box center [299, 451] width 9 height 19
click at [274, 450] on icon at bounding box center [278, 451] width 9 height 19
click at [262, 447] on icon at bounding box center [259, 451] width 9 height 19
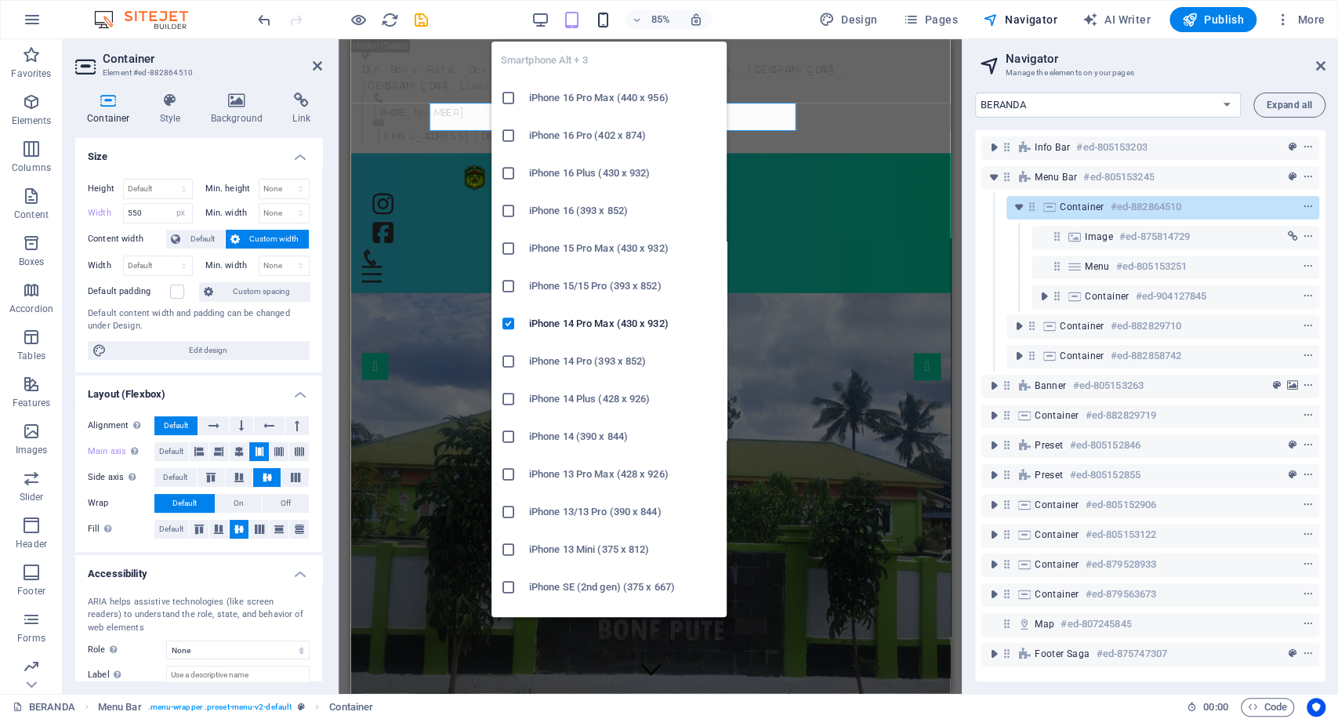
click at [610, 21] on icon "button" at bounding box center [603, 20] width 18 height 18
type input "19"
select select "rem"
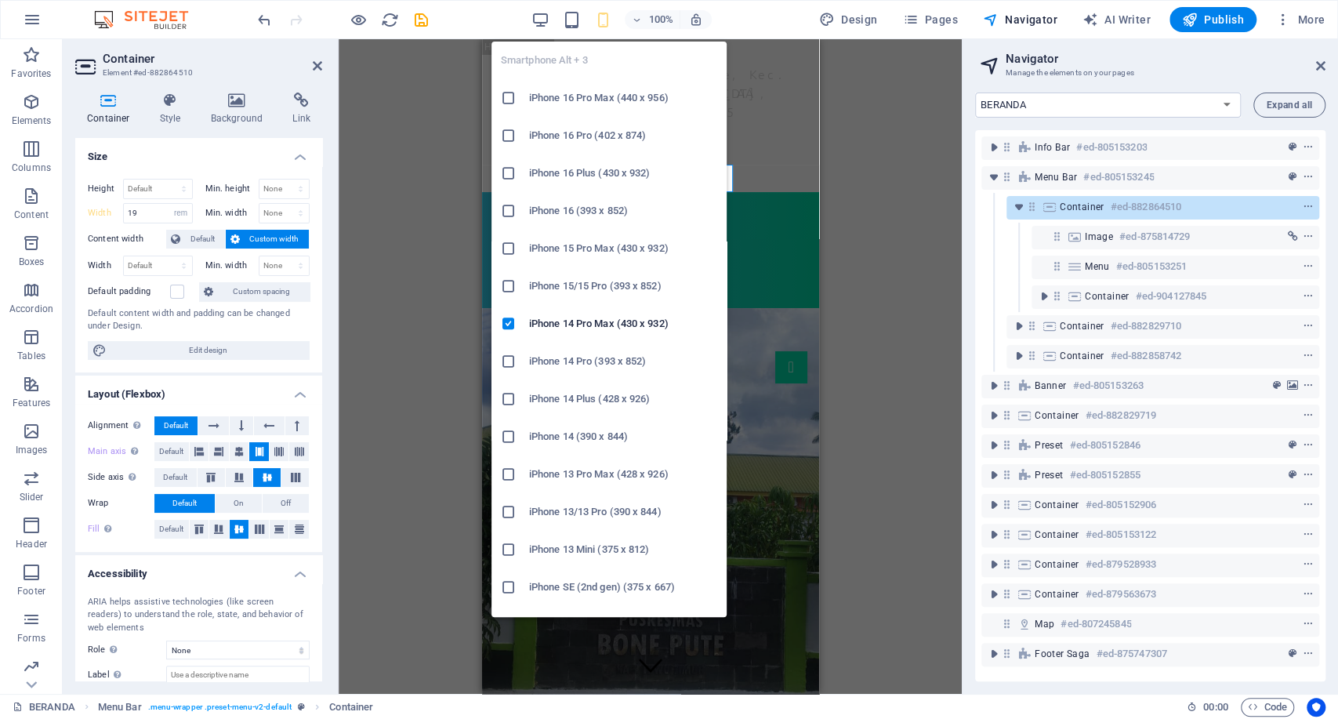
click at [581, 554] on h6 "iPhone 13 Mini (375 x 812)" at bounding box center [623, 549] width 188 height 19
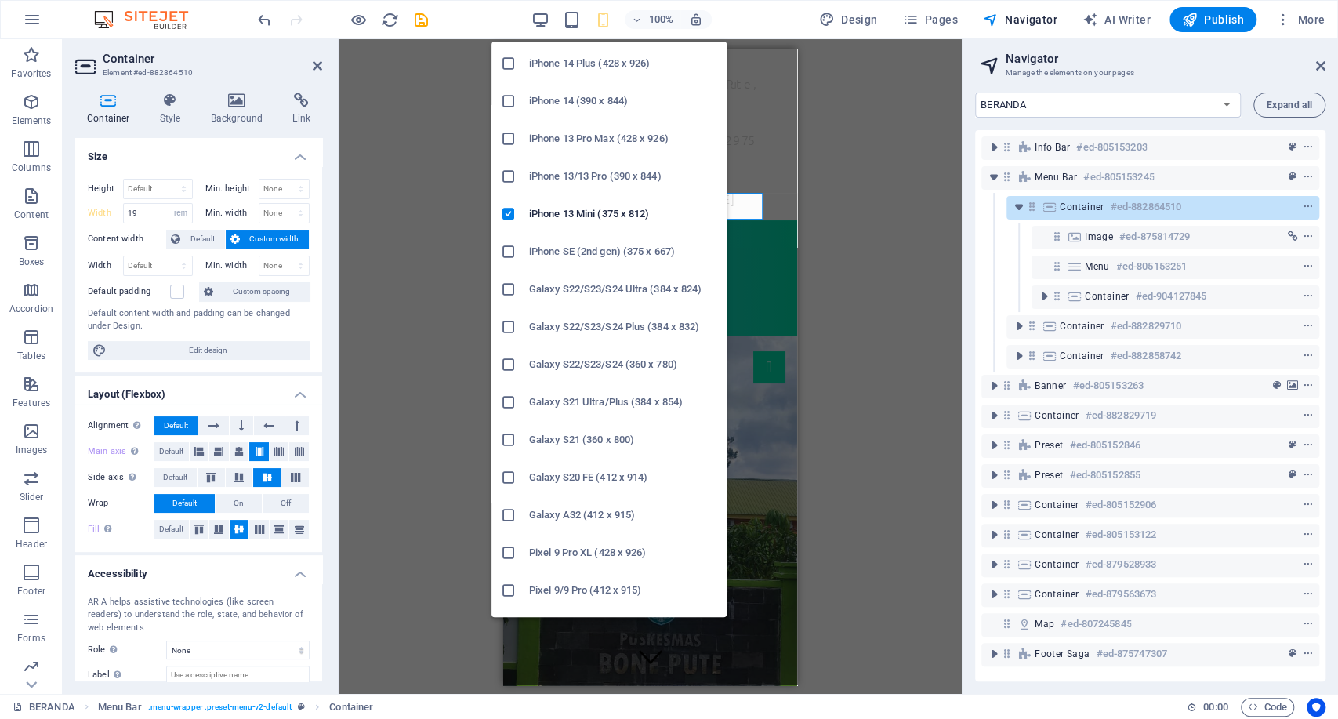
scroll to position [318, 0]
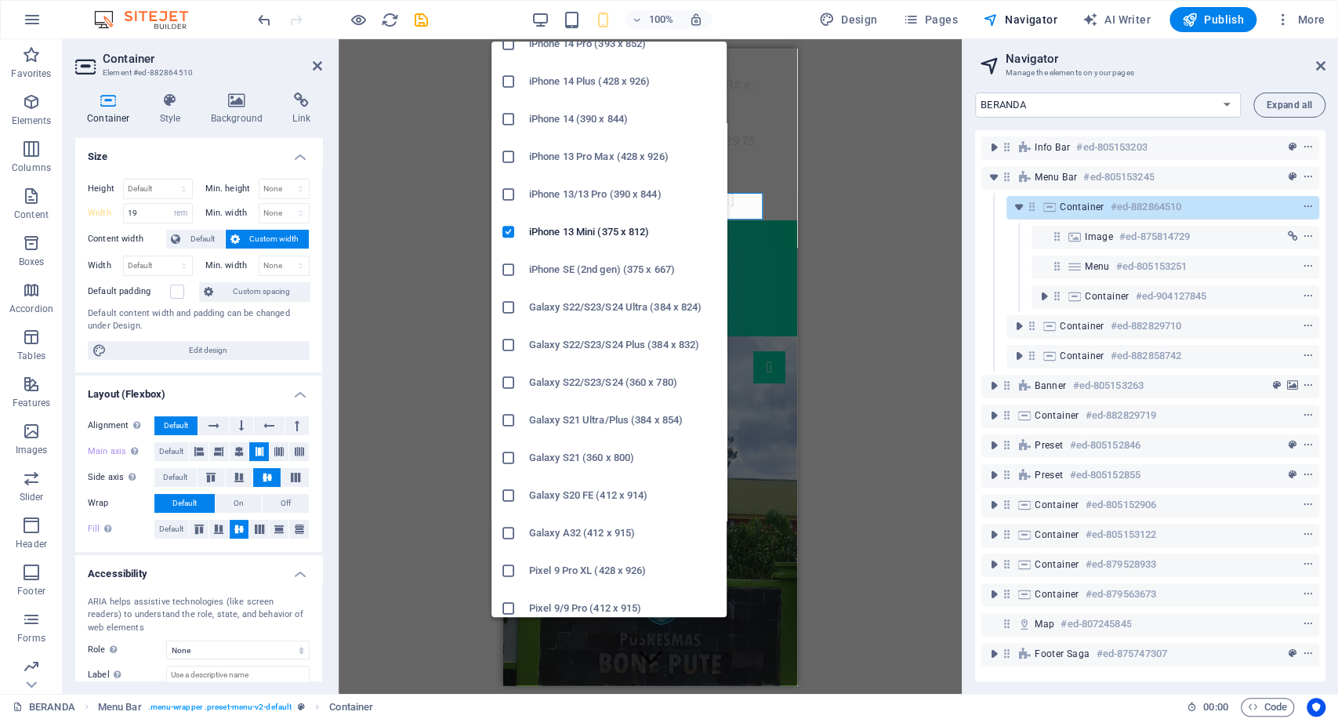
click at [608, 272] on h6 "iPhone SE (2nd gen) (375 x 667)" at bounding box center [623, 269] width 188 height 19
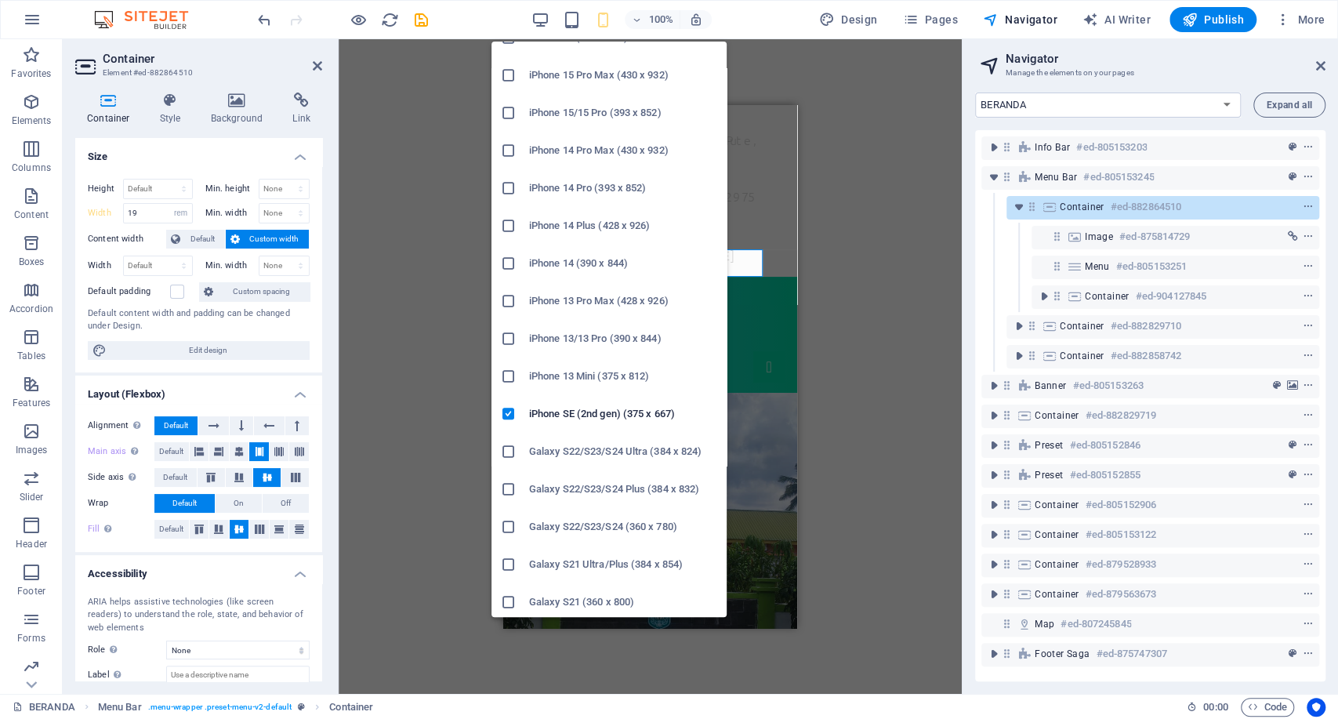
scroll to position [174, 0]
click at [579, 465] on li "Galaxy S22/S23/S24 Ultra (384 x 824)" at bounding box center [609, 451] width 235 height 38
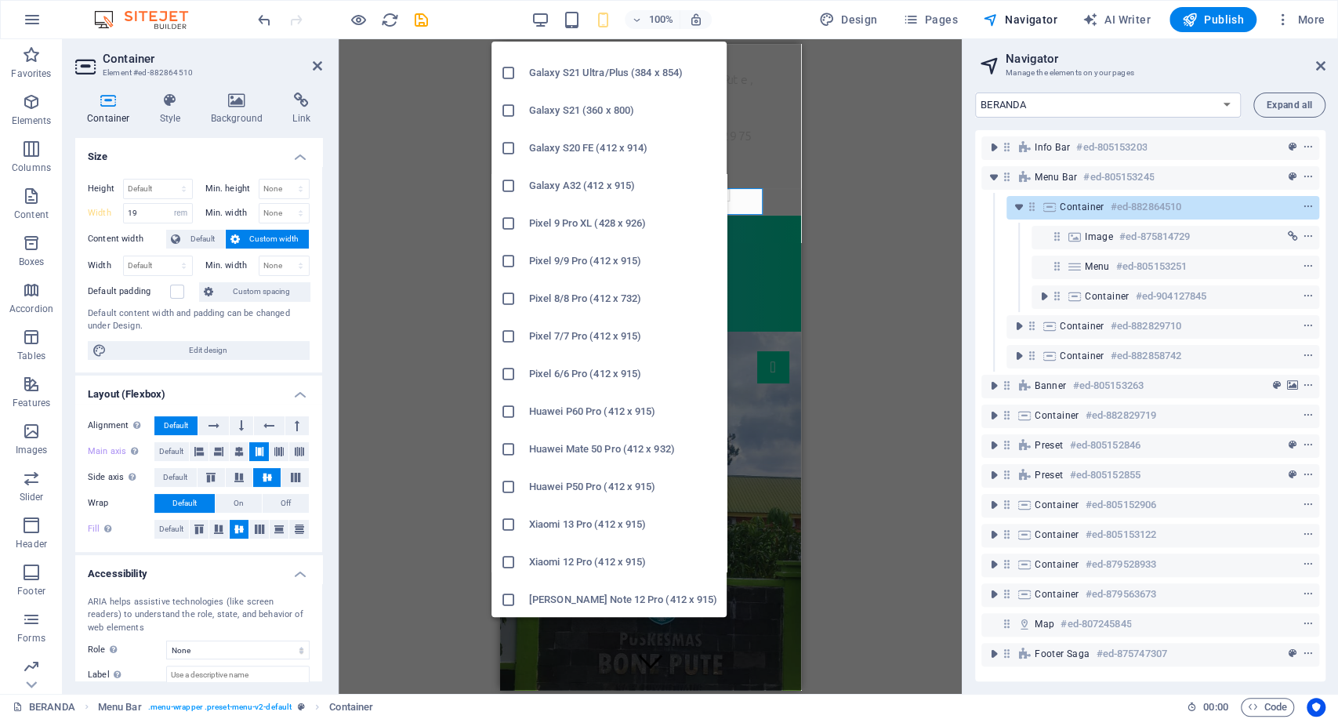
scroll to position [666, 0]
click at [626, 560] on h6 "Xiaomi 12 Pro (412 x 915)" at bounding box center [623, 561] width 188 height 19
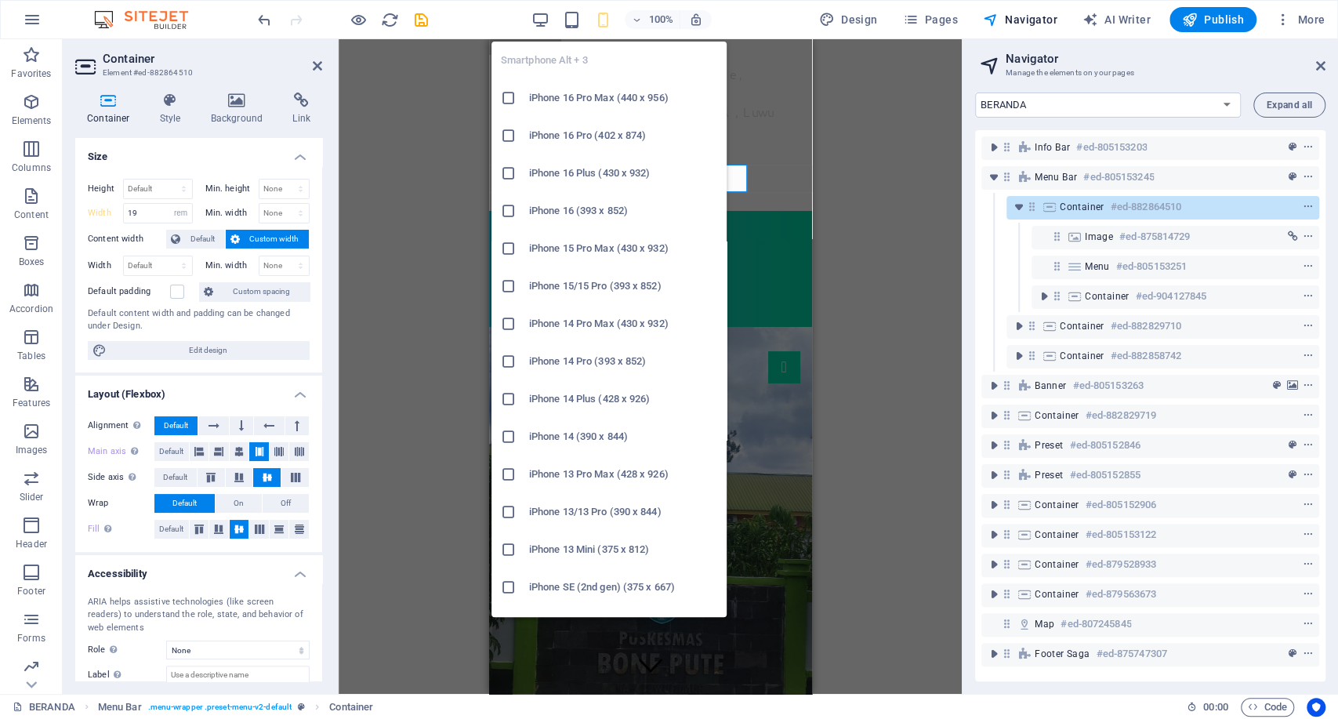
click at [554, 591] on h6 "iPhone SE (2nd gen) (375 x 667)" at bounding box center [623, 587] width 188 height 19
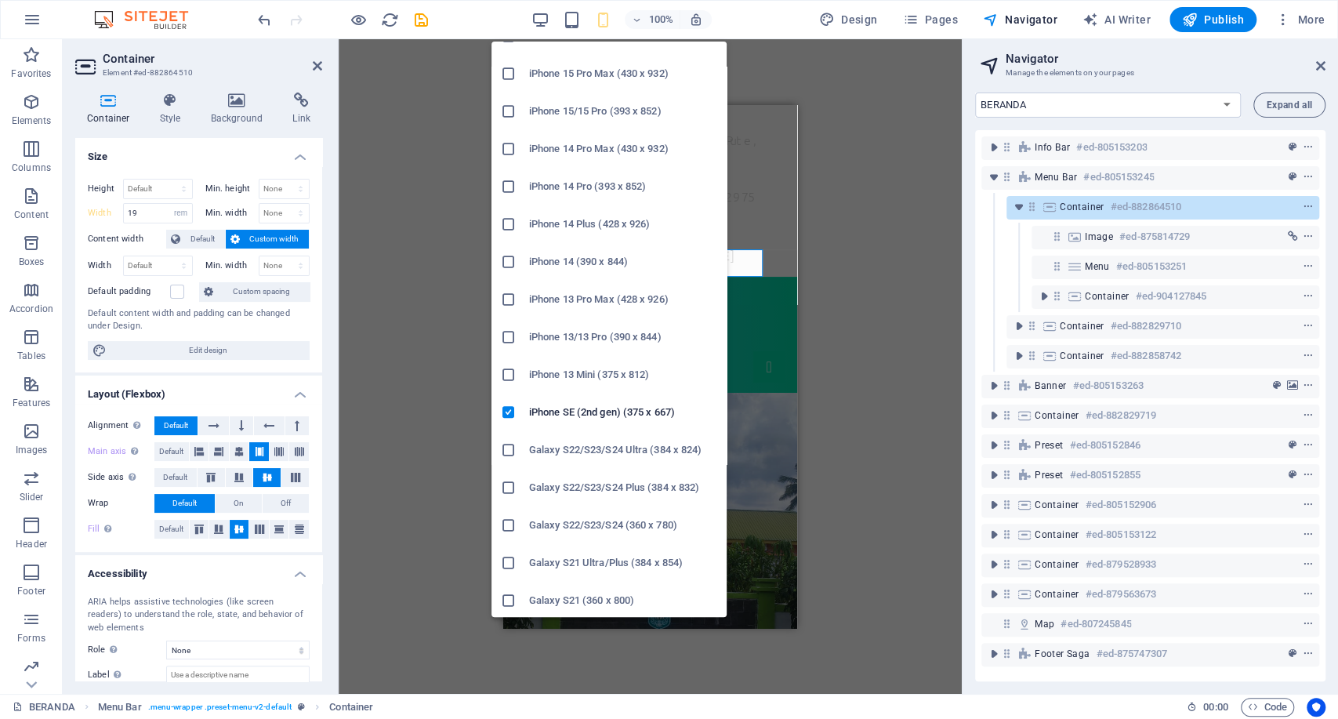
scroll to position [174, 0]
click at [600, 601] on h6 "Galaxy S21 (360 x 800)" at bounding box center [623, 601] width 188 height 19
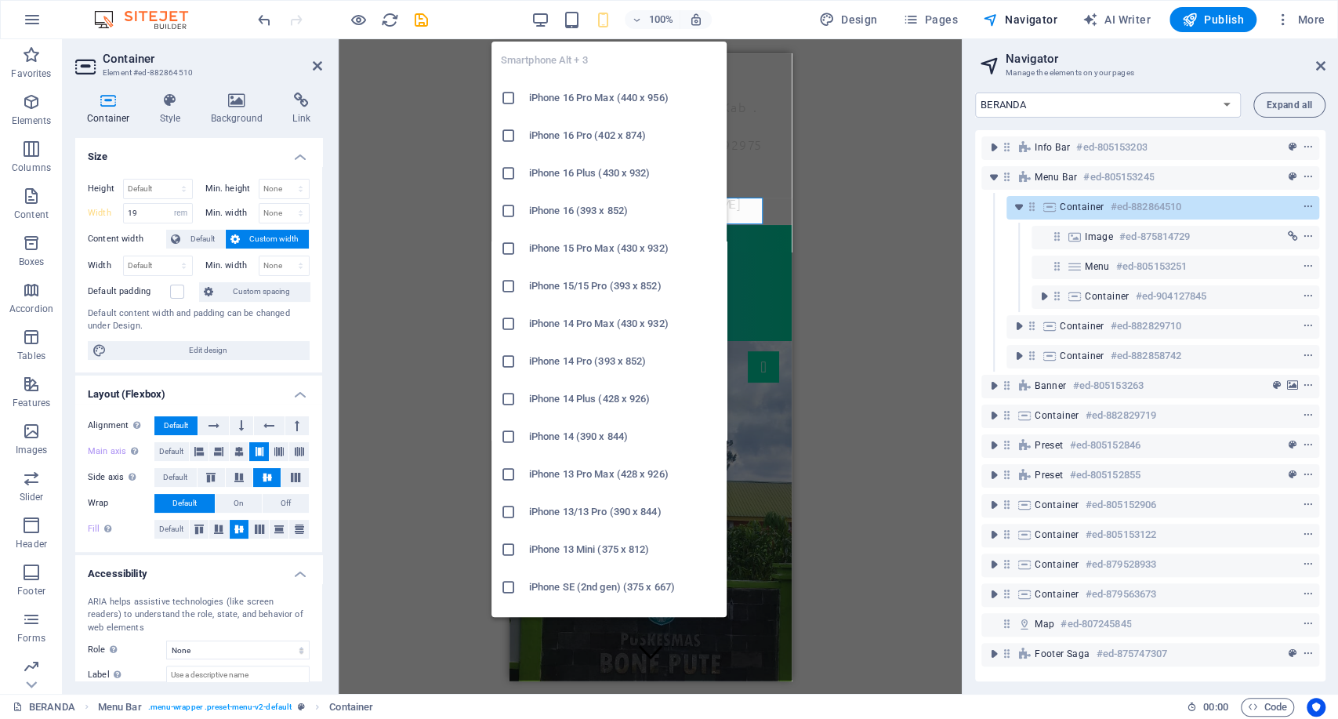
scroll to position [0, 0]
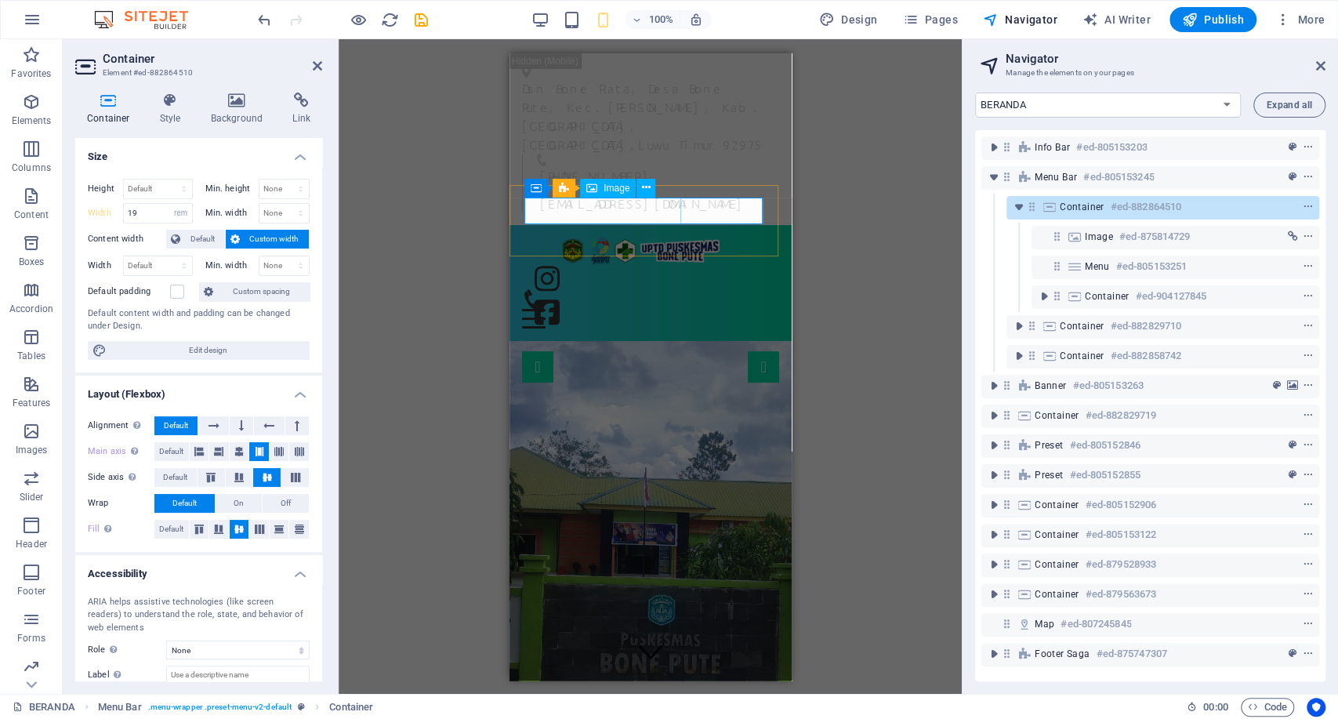
click at [676, 237] on figure at bounding box center [640, 250] width 238 height 27
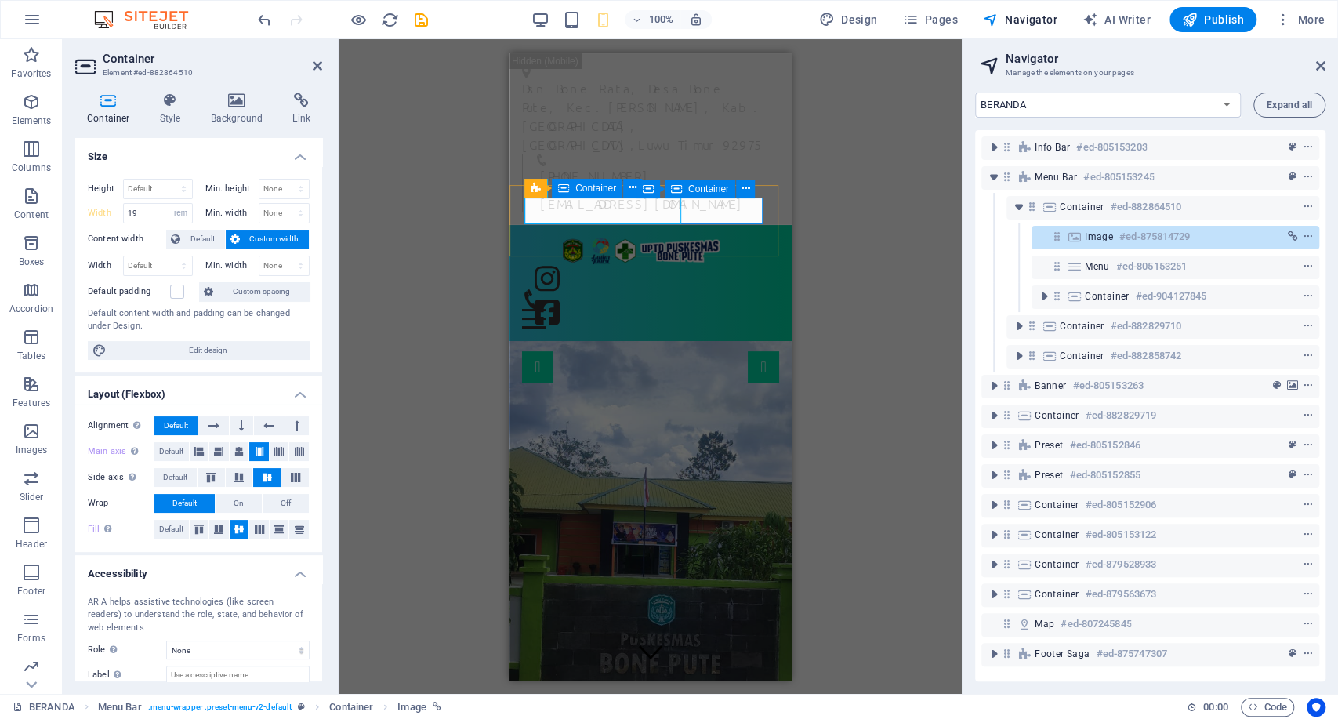
click at [692, 237] on div "BERANDA PROFIL SEJARAH VISI & MISI STRUKTUR ORGANISASI INFORMASI PEGAWAI WILAYA…" at bounding box center [640, 263] width 238 height 53
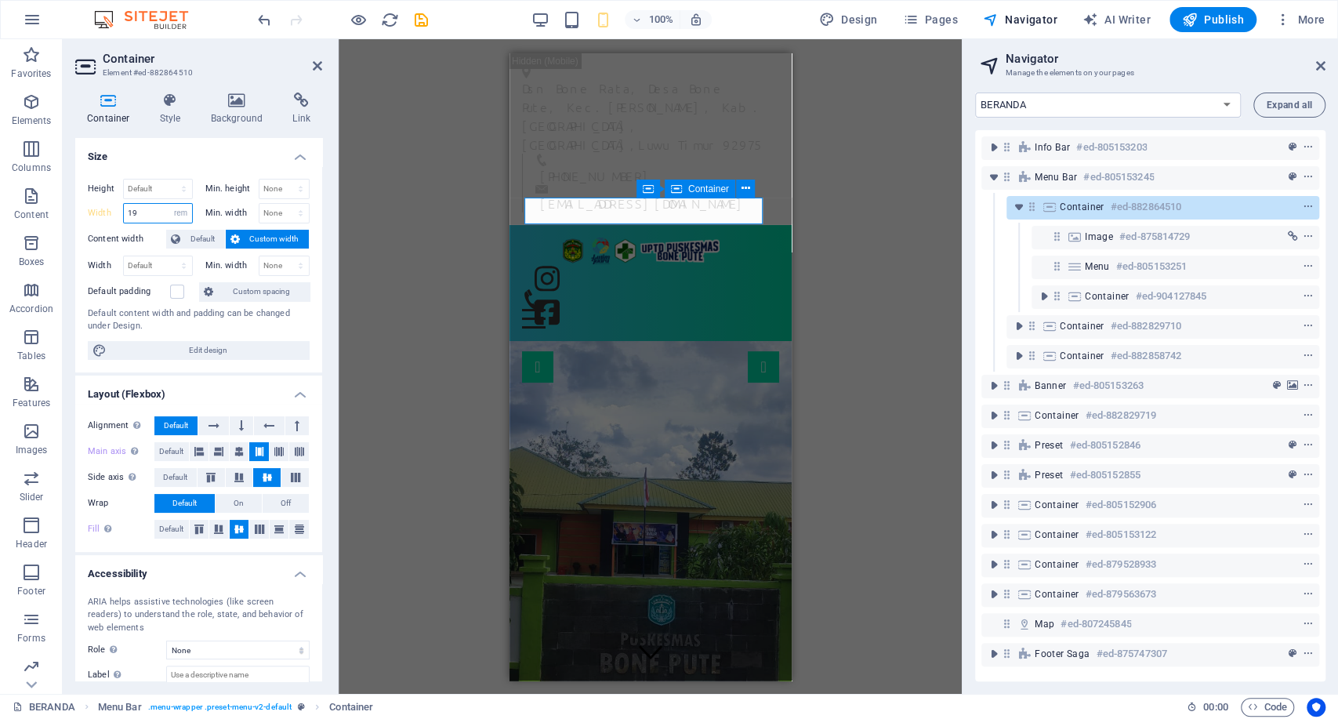
click at [142, 215] on input "19" at bounding box center [158, 213] width 68 height 19
click at [142, 215] on input "18" at bounding box center [158, 213] width 68 height 19
click at [142, 215] on input "17" at bounding box center [158, 213] width 68 height 19
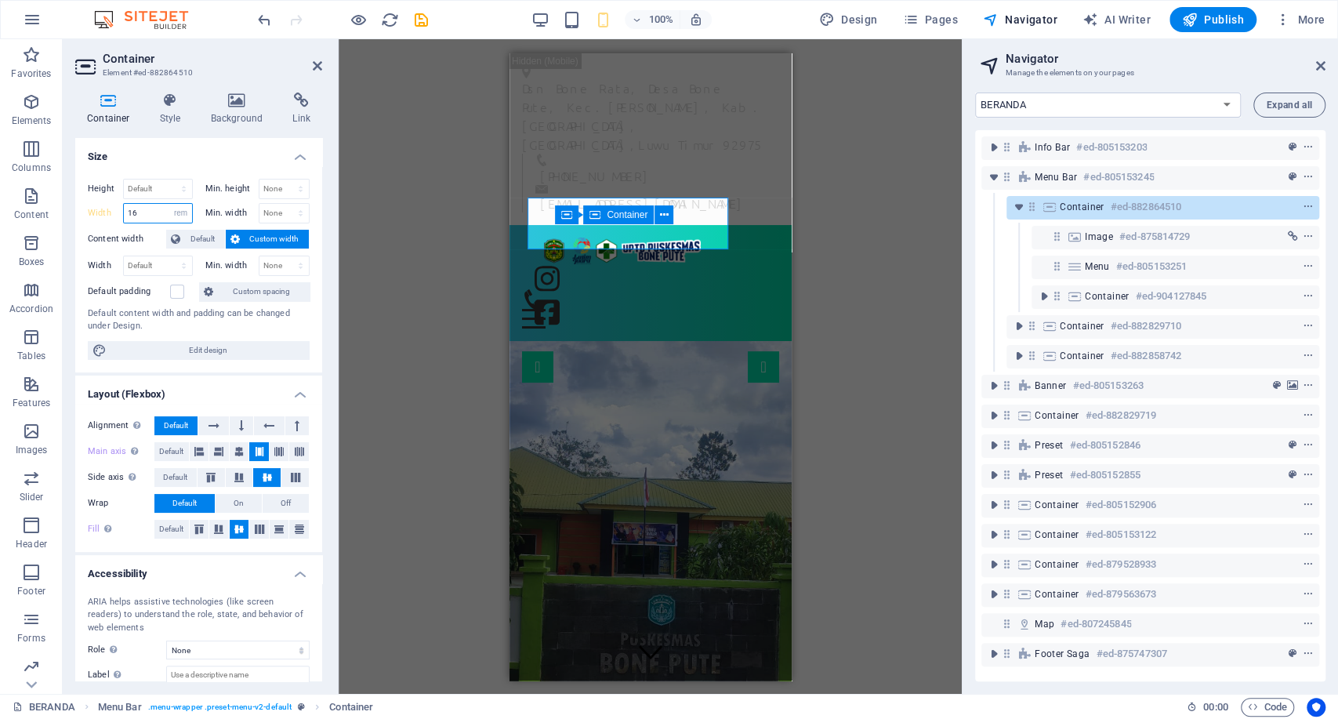
click at [142, 215] on input "16" at bounding box center [158, 213] width 68 height 19
type input "17"
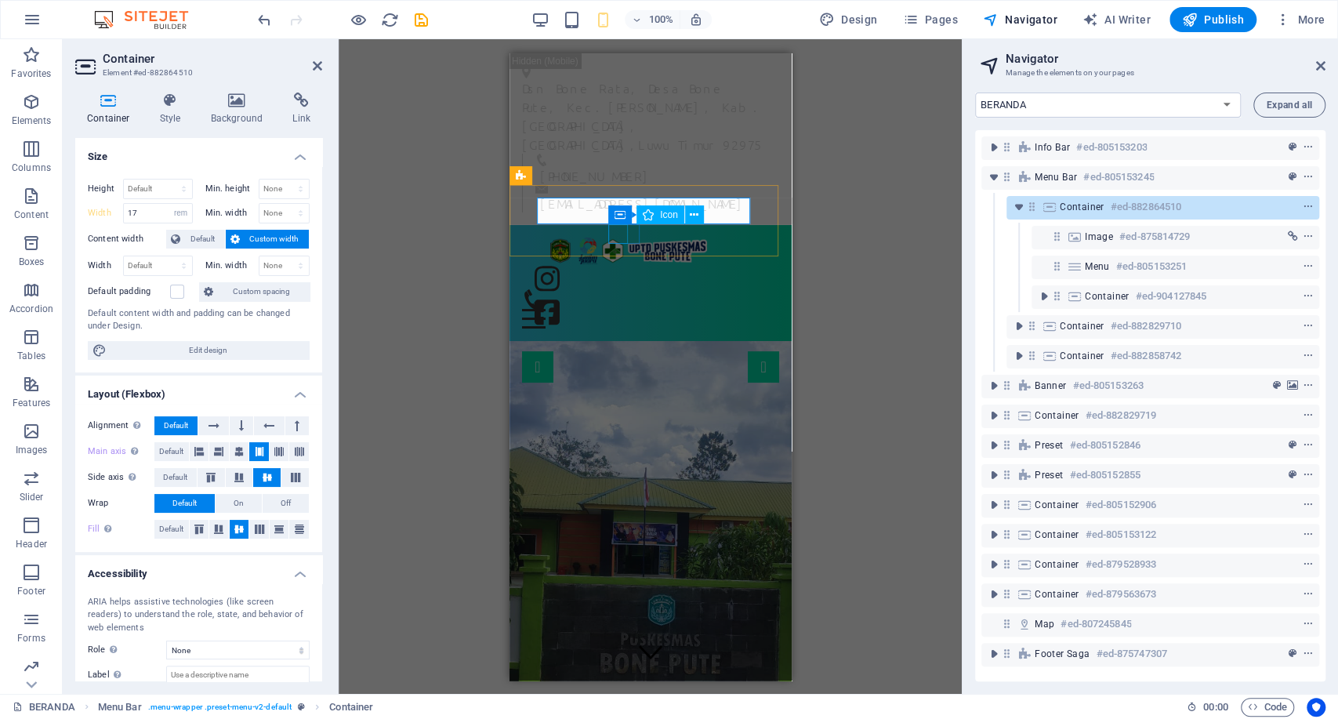
click at [540, 289] on figure at bounding box center [530, 299] width 19 height 20
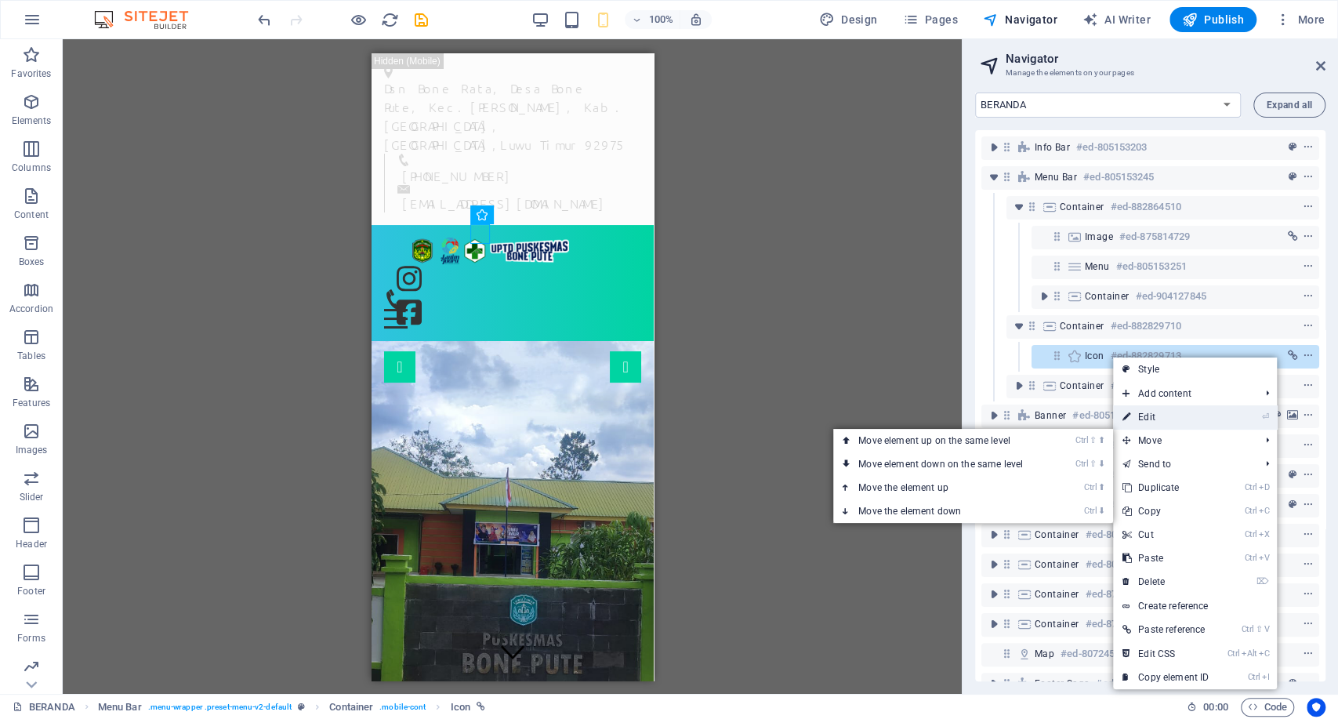
drag, startPoint x: 1138, startPoint y: 430, endPoint x: 1135, endPoint y: 418, distance: 12.0
click at [1135, 418] on ul "Style Add content Ctrl 1 Headline Ctrl 2 Text Ctrl 3 Image Ctrl 4 Container Ctr…" at bounding box center [1195, 524] width 164 height 332
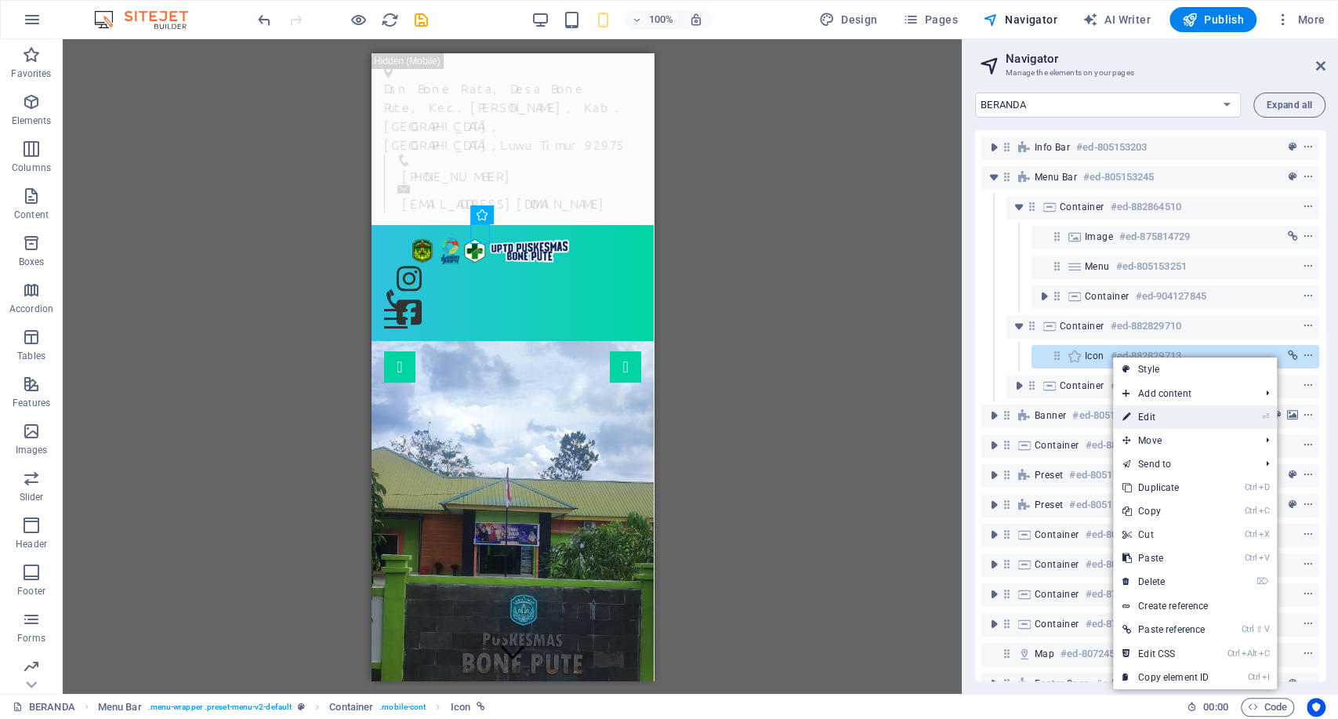
click at [1135, 418] on link "⏎ Edit" at bounding box center [1165, 417] width 105 height 24
select select "xMidYMid"
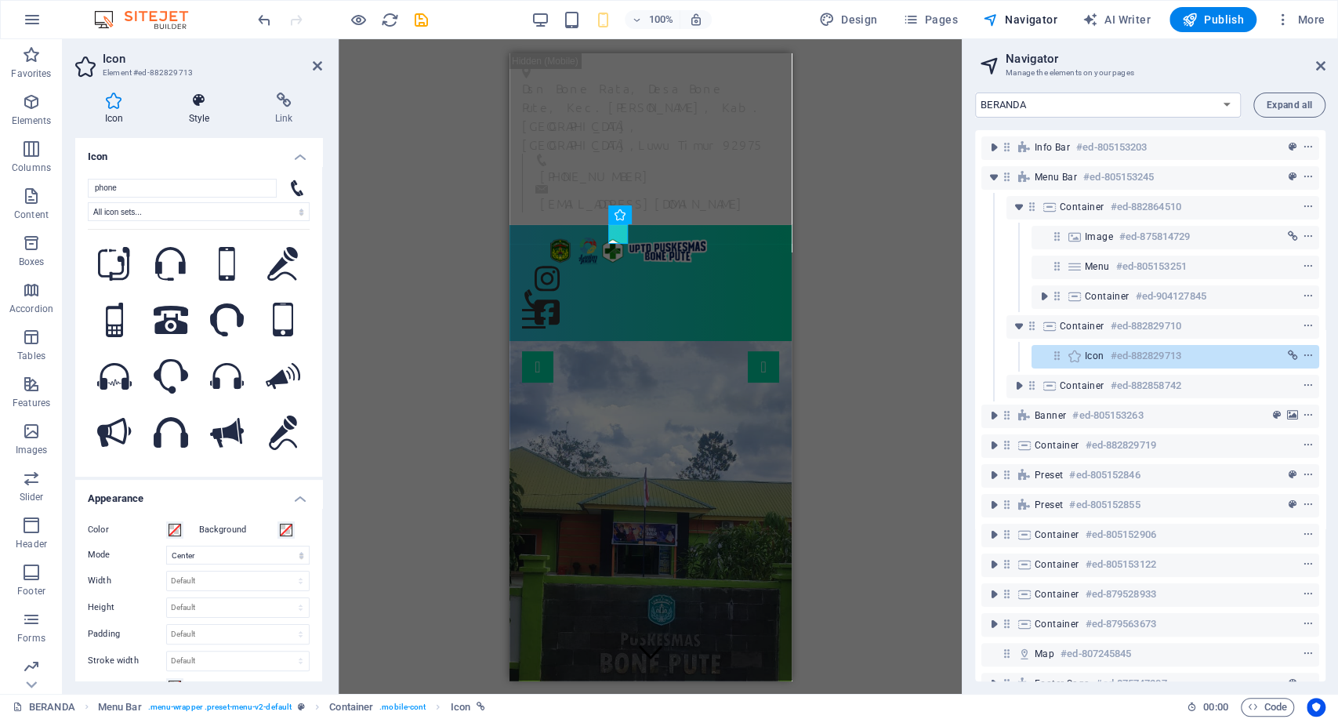
click at [204, 107] on icon at bounding box center [199, 101] width 80 height 16
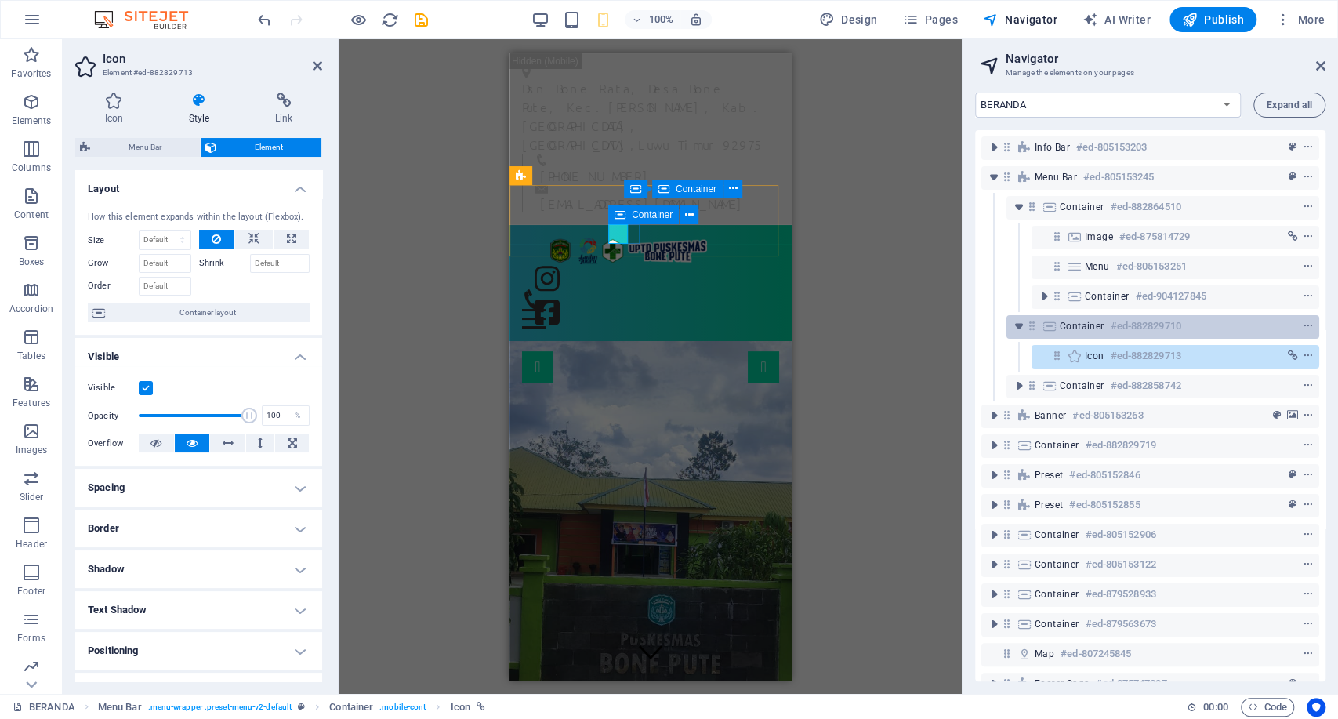
click at [1117, 328] on h6 "#ed-882829710" at bounding box center [1146, 326] width 71 height 19
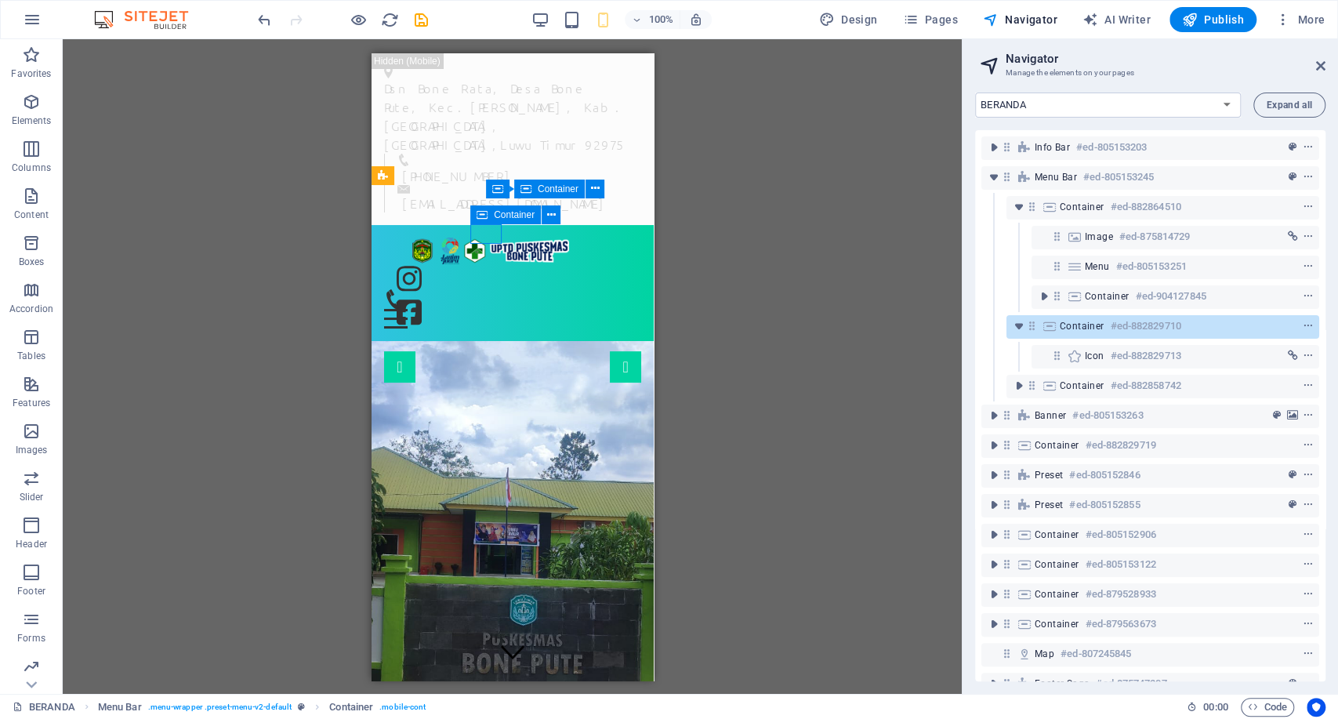
click at [1117, 328] on h6 "#ed-882829710" at bounding box center [1146, 326] width 71 height 19
select select "px"
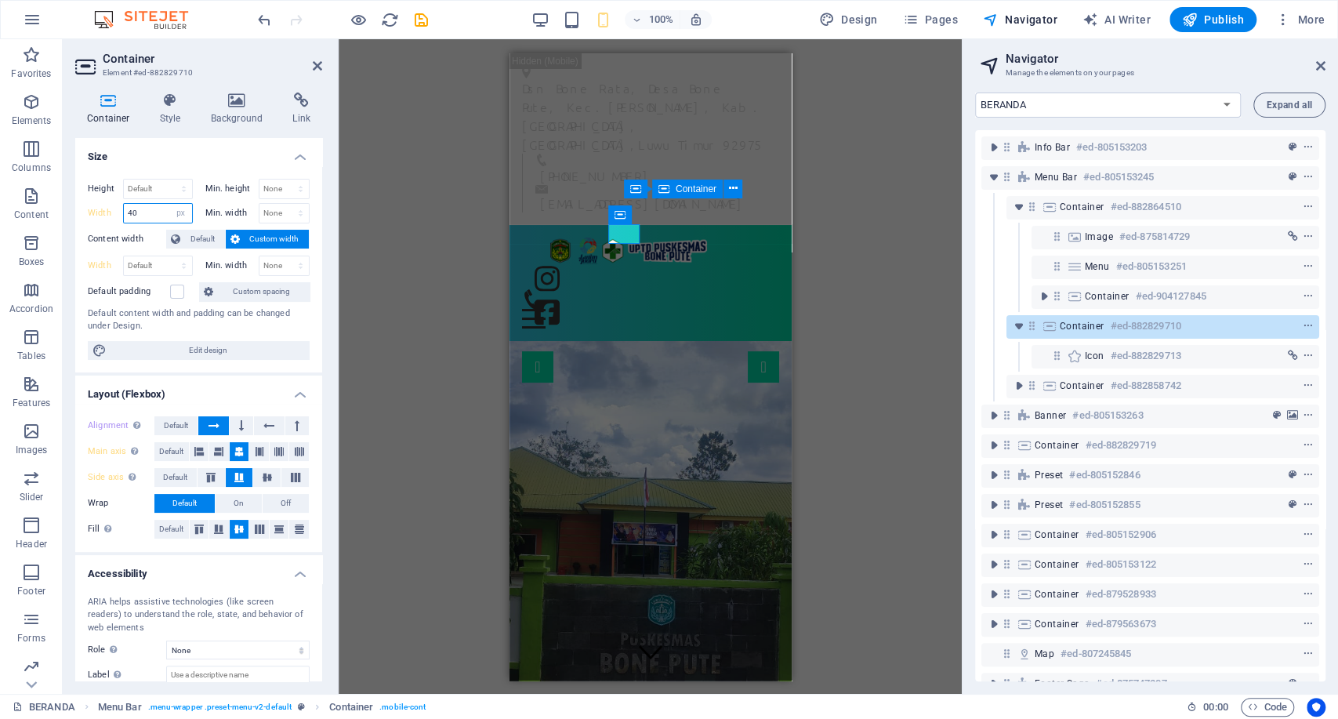
click at [161, 215] on input "40" at bounding box center [158, 213] width 68 height 19
type input "4"
type input "20"
drag, startPoint x: 163, startPoint y: 191, endPoint x: 144, endPoint y: 196, distance: 19.4
click at [140, 196] on select "Default px rem % vh vw" at bounding box center [158, 189] width 68 height 19
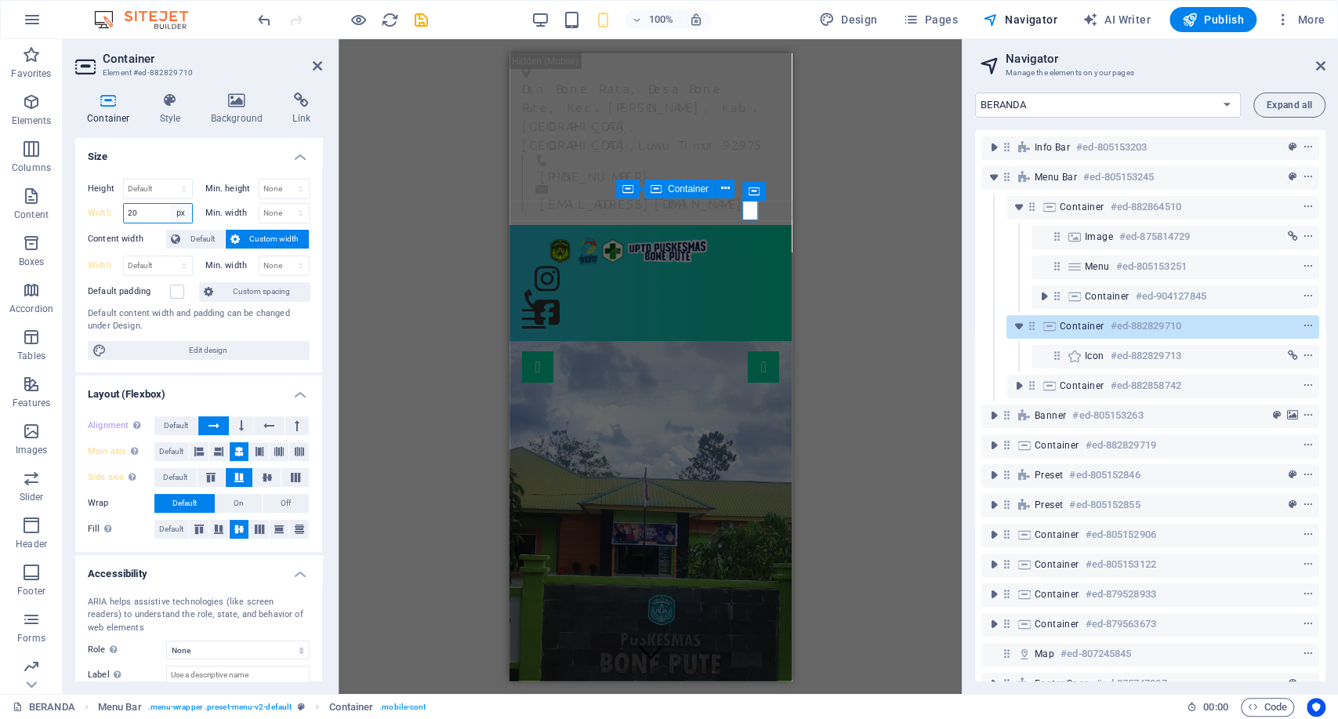
click at [183, 206] on select "Default px rem % em vh vw" at bounding box center [181, 213] width 22 height 19
select select "rem"
click at [170, 204] on select "Default px rem % em vh vw" at bounding box center [181, 213] width 22 height 19
click at [133, 212] on input "2" at bounding box center [158, 213] width 68 height 19
drag, startPoint x: 133, startPoint y: 212, endPoint x: 125, endPoint y: 214, distance: 8.2
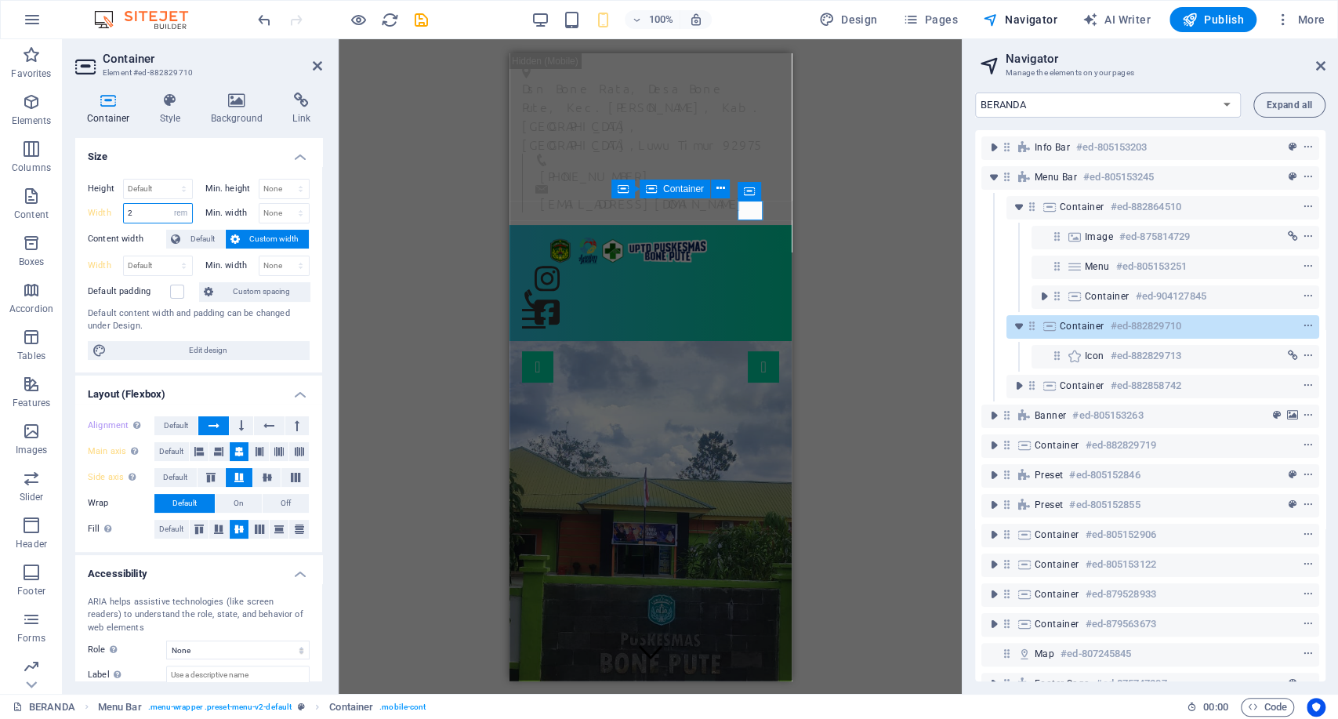
click at [125, 214] on input "2" at bounding box center [158, 213] width 68 height 19
click at [152, 220] on input "15" at bounding box center [158, 213] width 68 height 19
type input "1.5"
click at [194, 453] on icon at bounding box center [198, 451] width 9 height 19
click at [1100, 325] on span "Container" at bounding box center [1082, 326] width 45 height 13
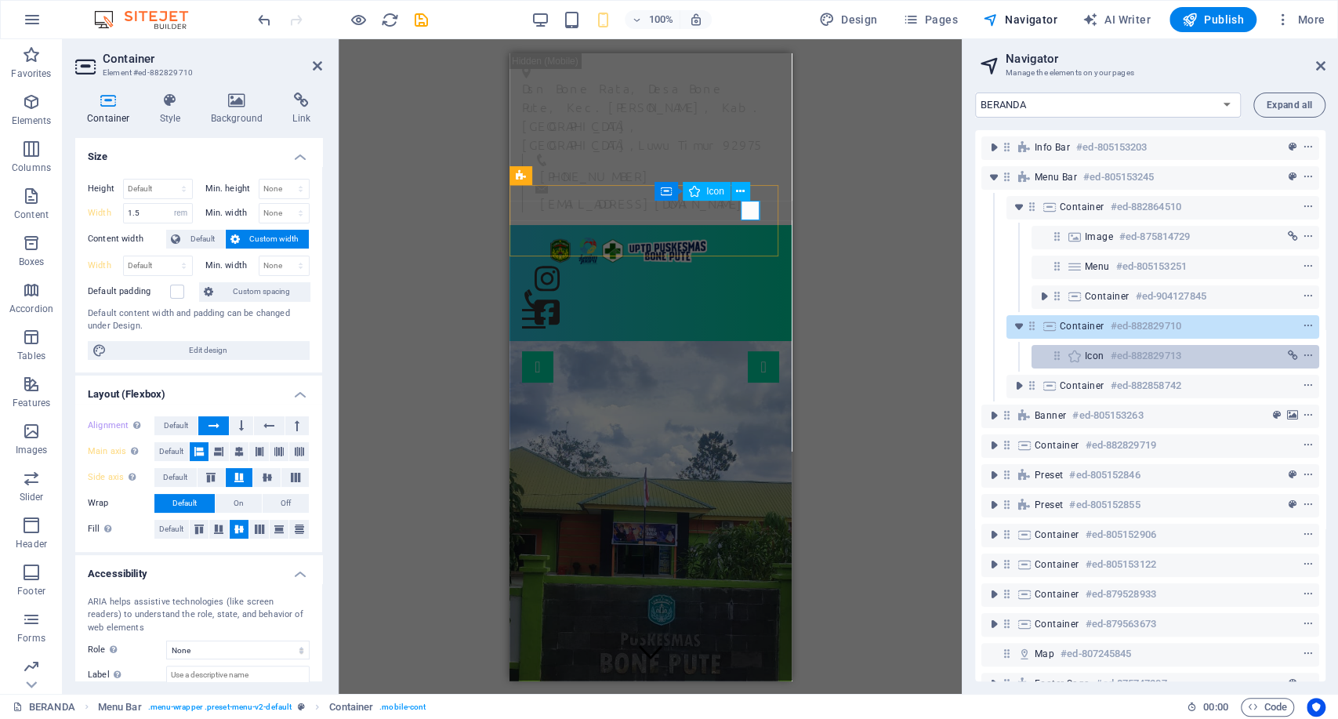
click at [1096, 350] on span "Icon" at bounding box center [1095, 356] width 20 height 13
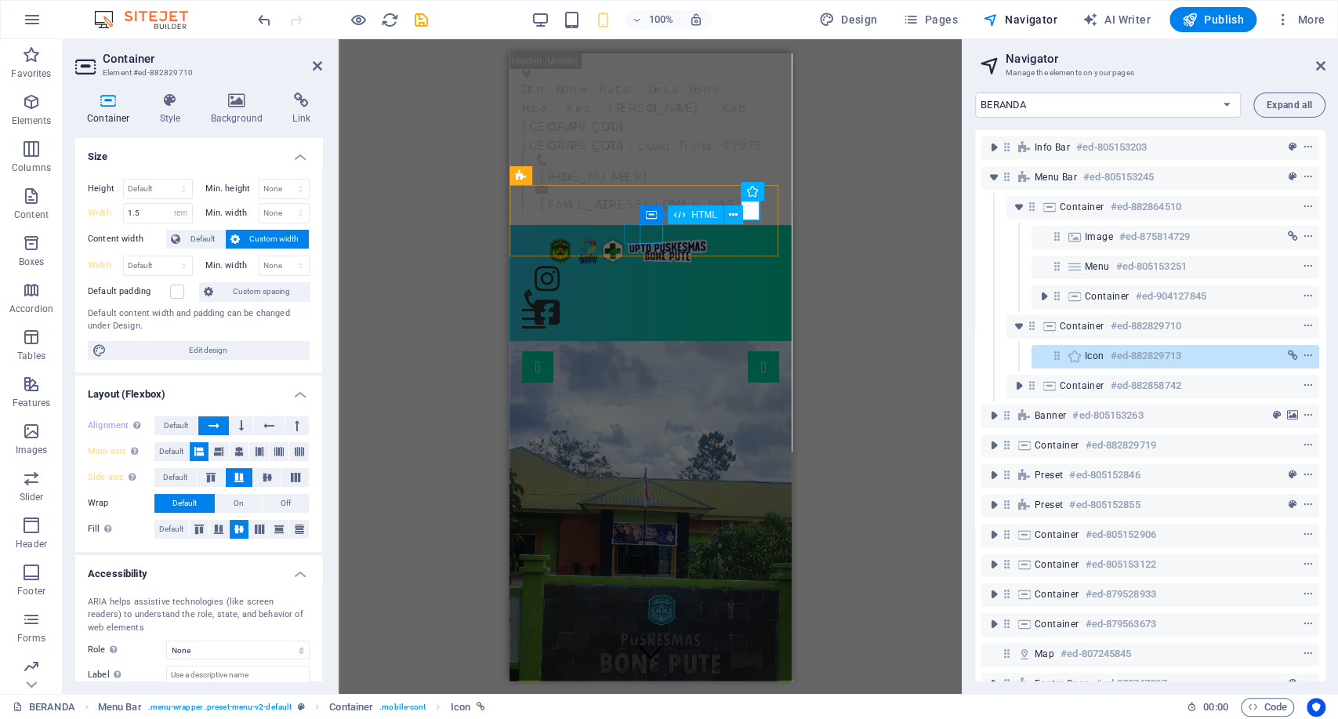
click at [561, 308] on div at bounding box center [540, 318] width 39 height 20
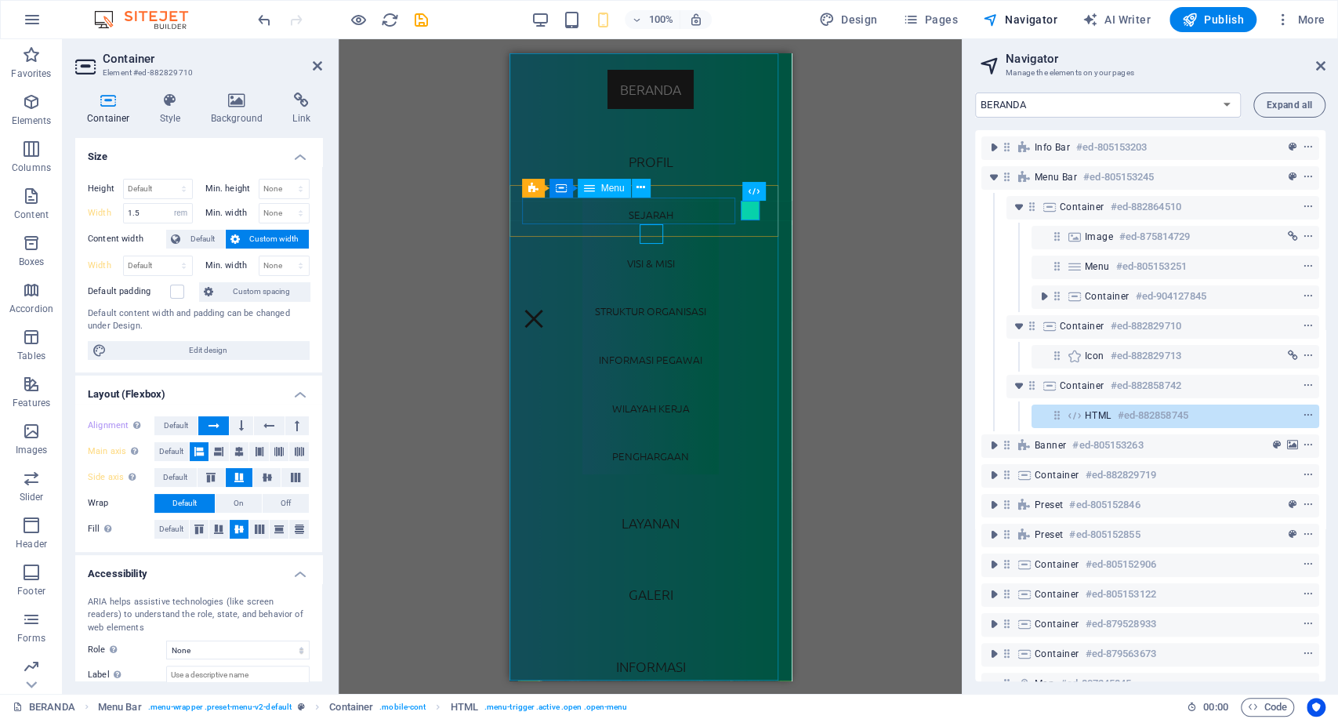
click at [648, 241] on nav "BERANDA PROFIL SEJARAH VISI & MISI STRUKTUR ORGANISASI INFORMASI PEGAWAI WILAYA…" at bounding box center [650, 366] width 282 height 627
select select
select select "2"
select select
select select "3"
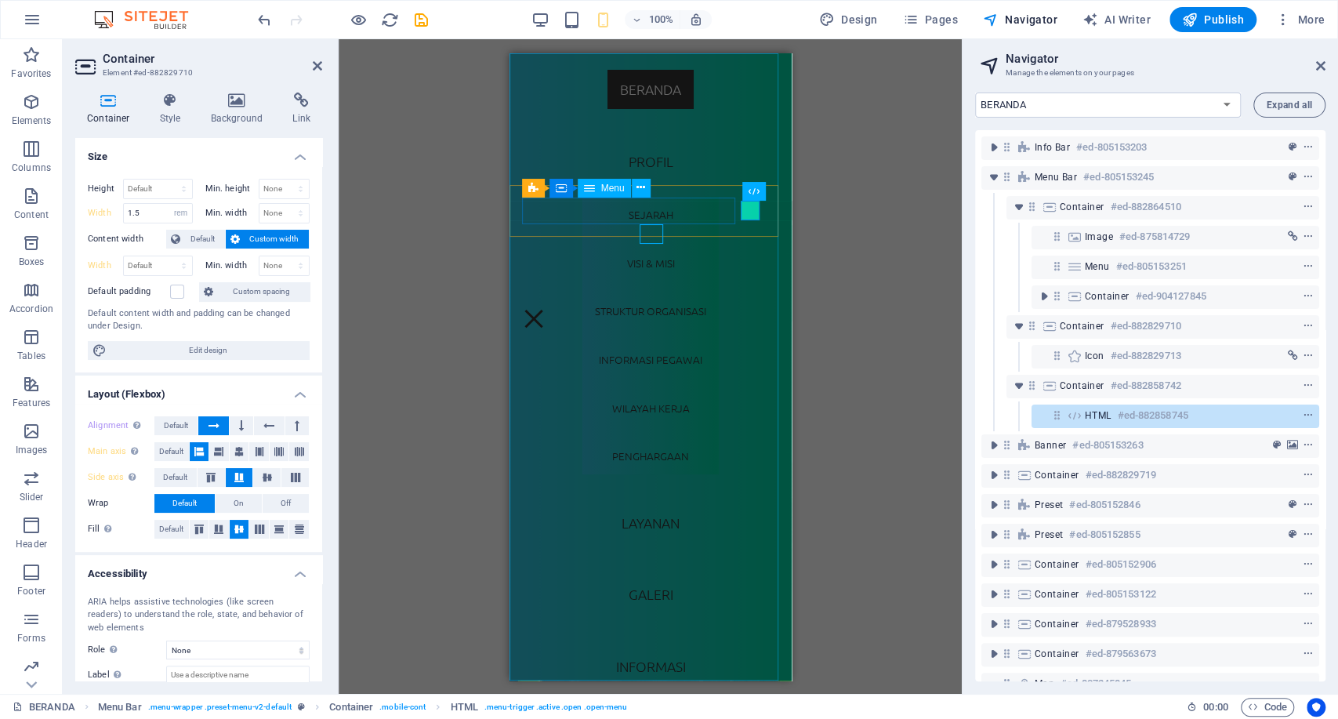
select select
select select "4"
select select
select select "5"
select select
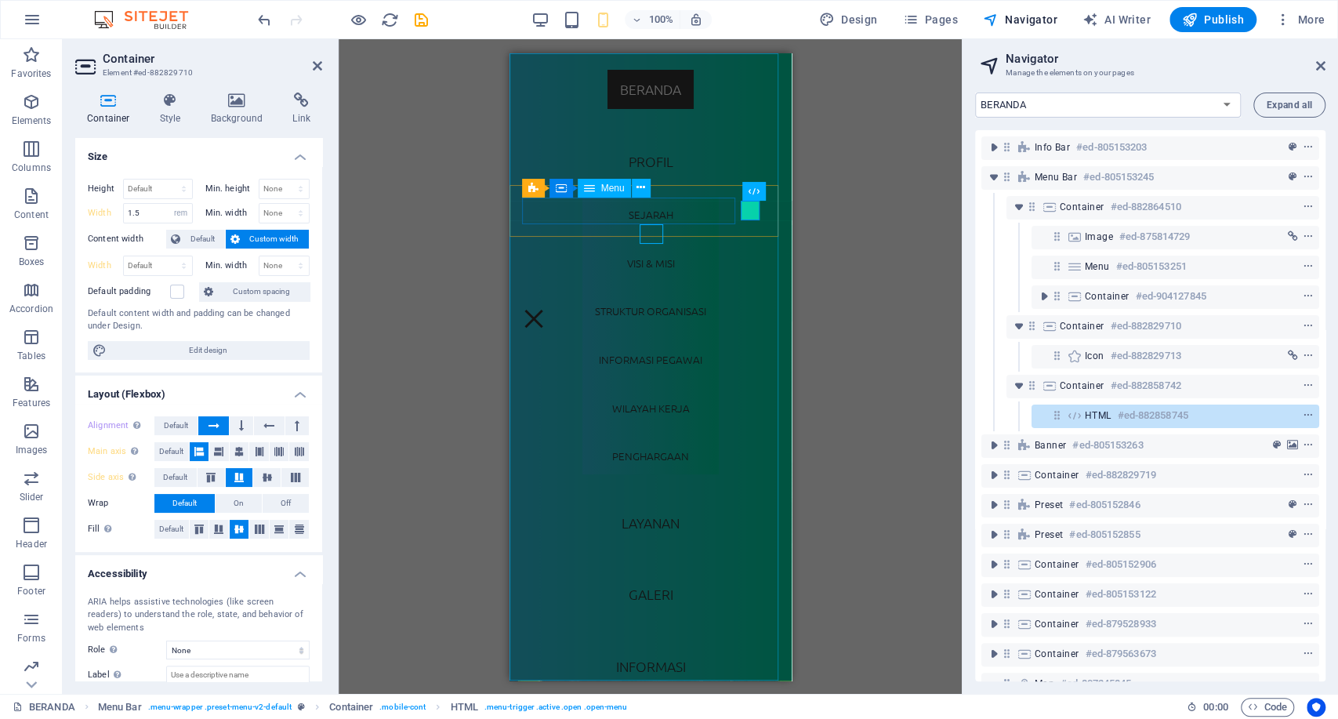
select select "6"
select select
select select "9"
select select
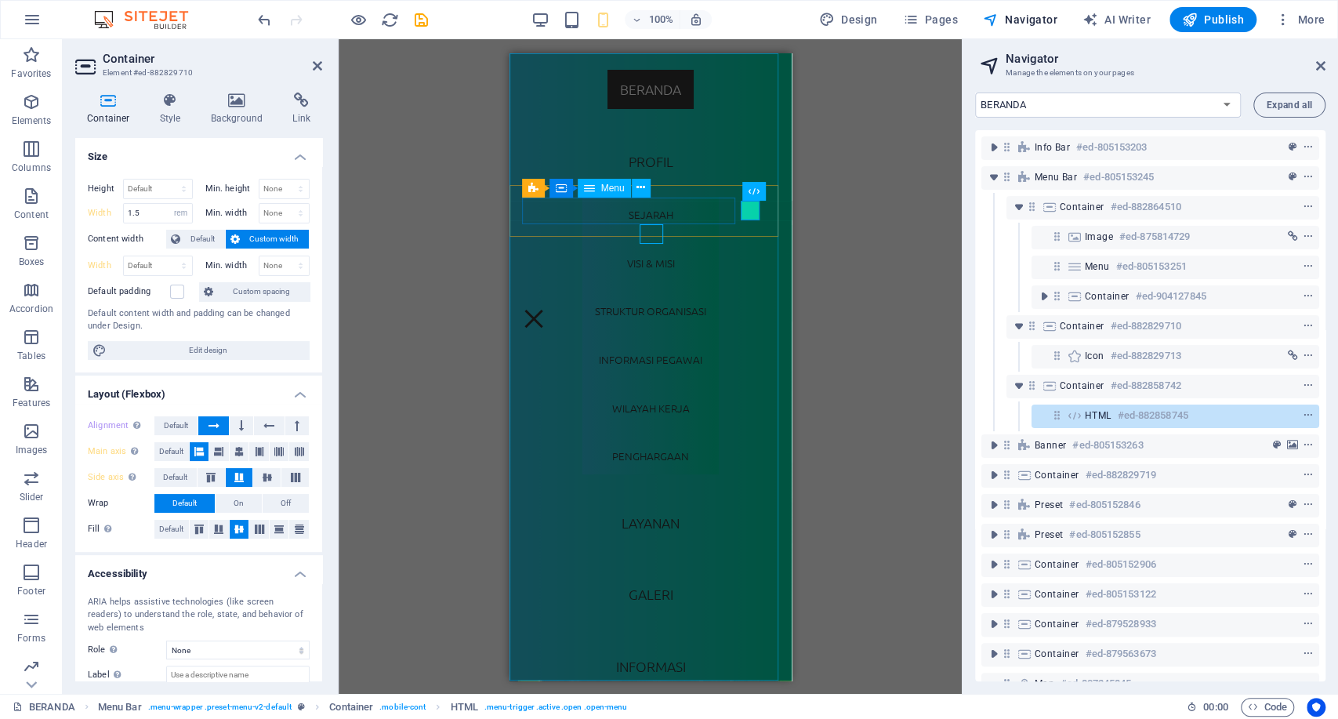
select select "12"
select select
select select "13"
select select
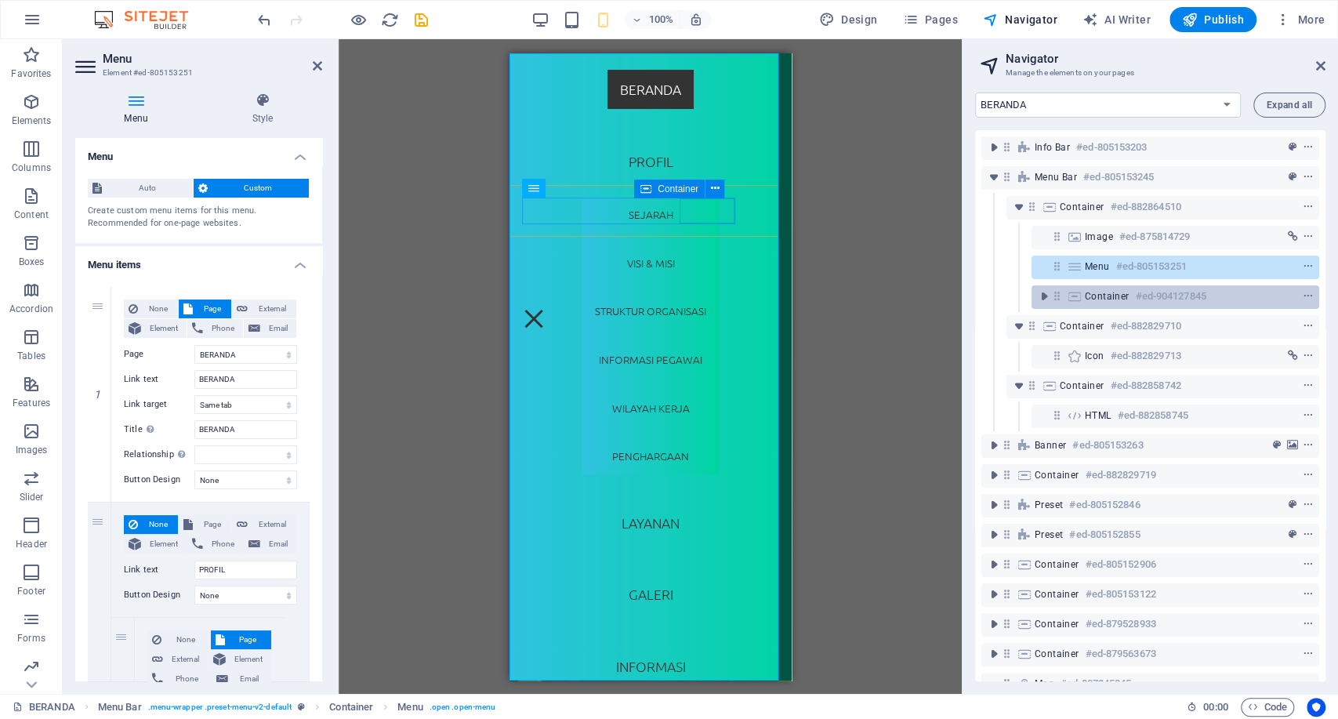
click at [1099, 296] on span "Container" at bounding box center [1107, 296] width 45 height 13
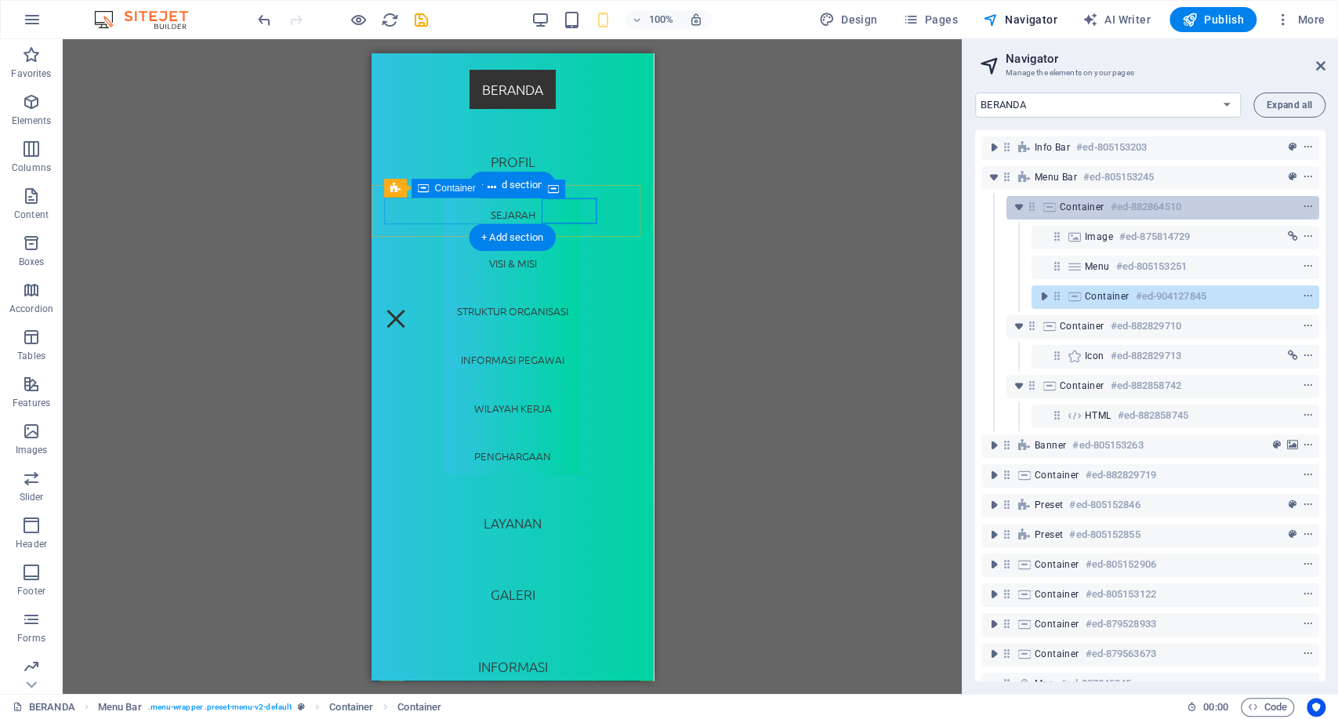
click at [1085, 209] on span "Container" at bounding box center [1082, 207] width 45 height 13
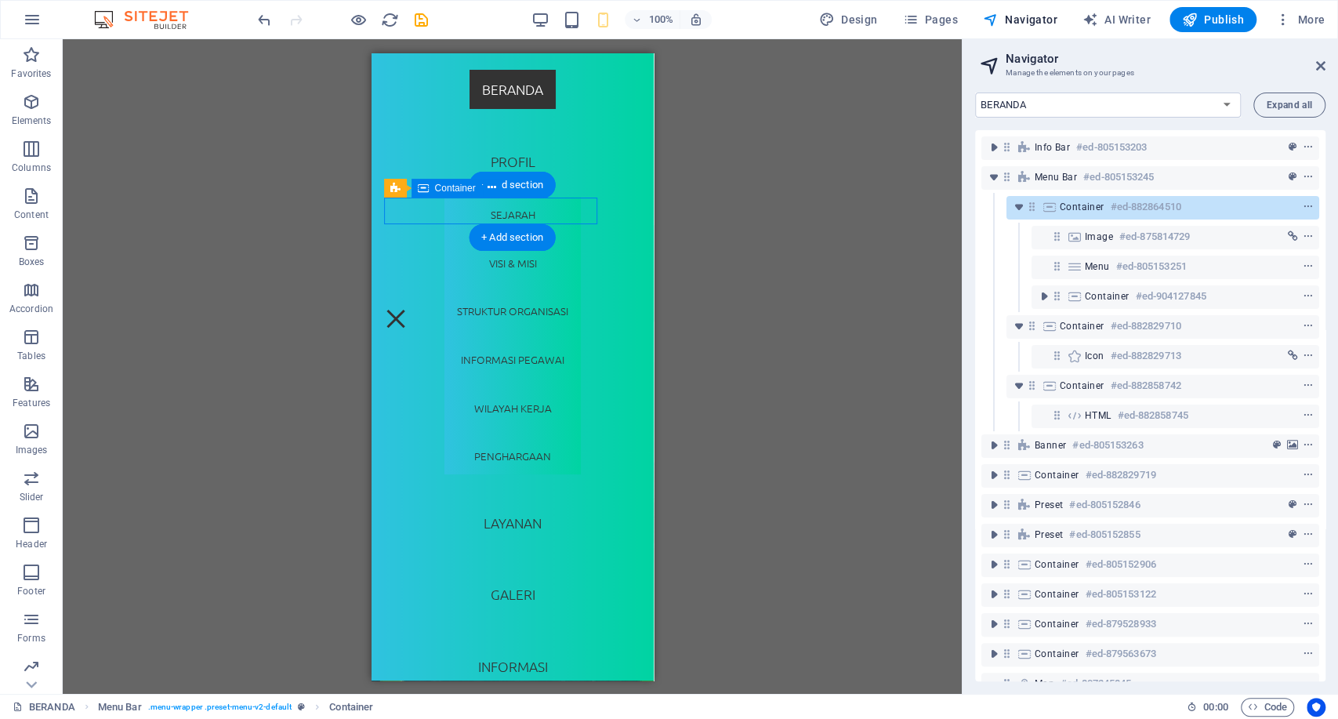
click at [1085, 209] on span "Container" at bounding box center [1082, 207] width 45 height 13
select select "rem"
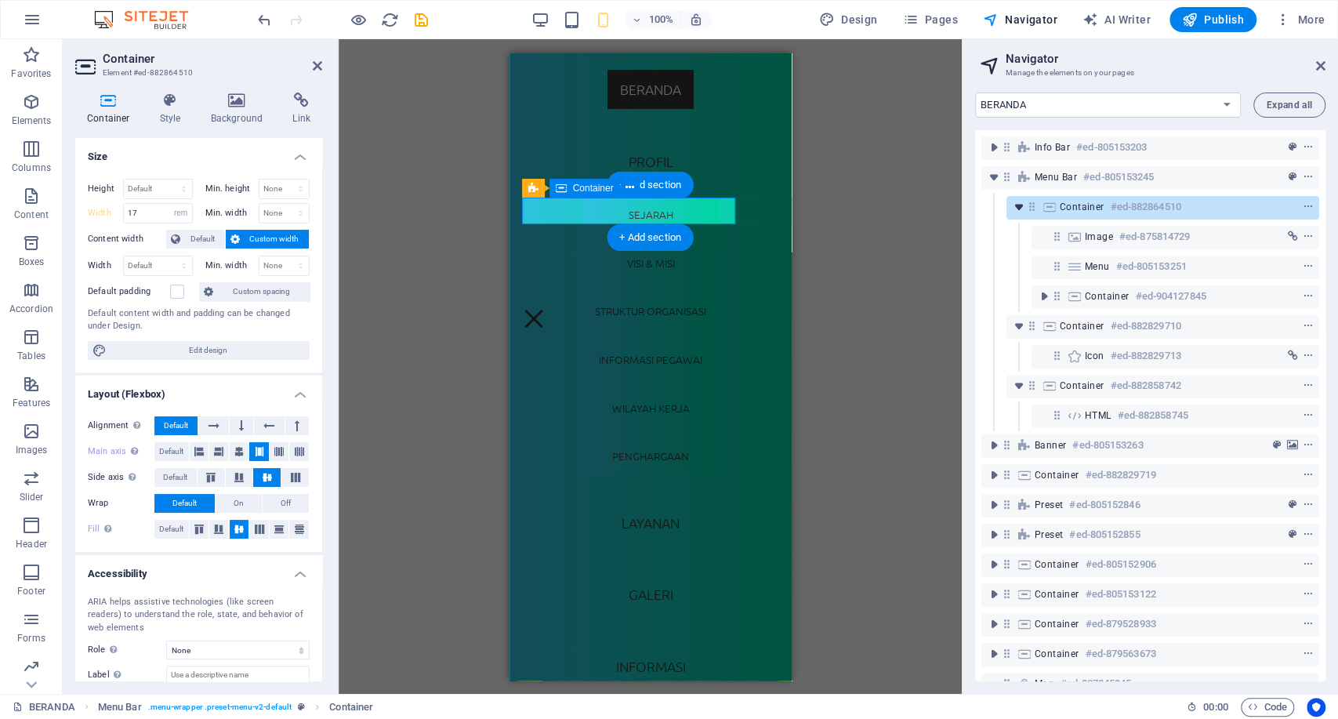
click at [1022, 202] on icon "toggle-expand" at bounding box center [1019, 207] width 16 height 16
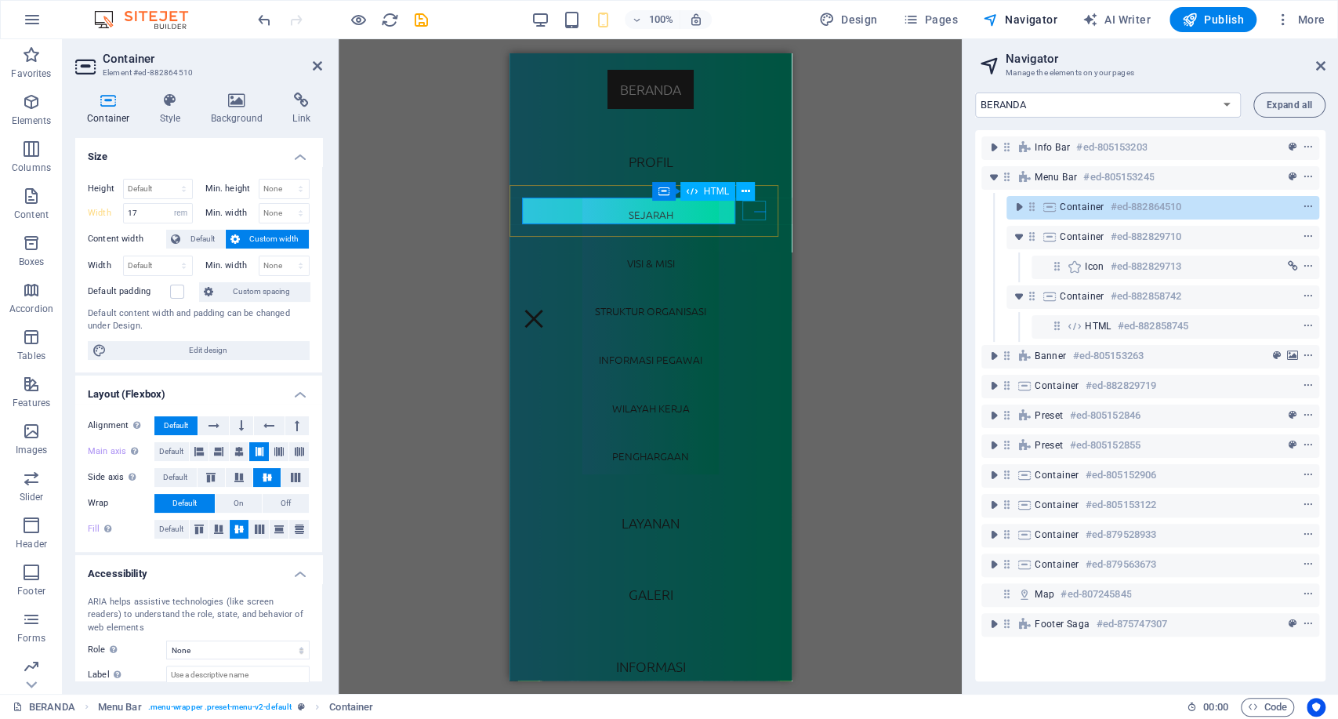
click at [545, 308] on div at bounding box center [533, 318] width 24 height 20
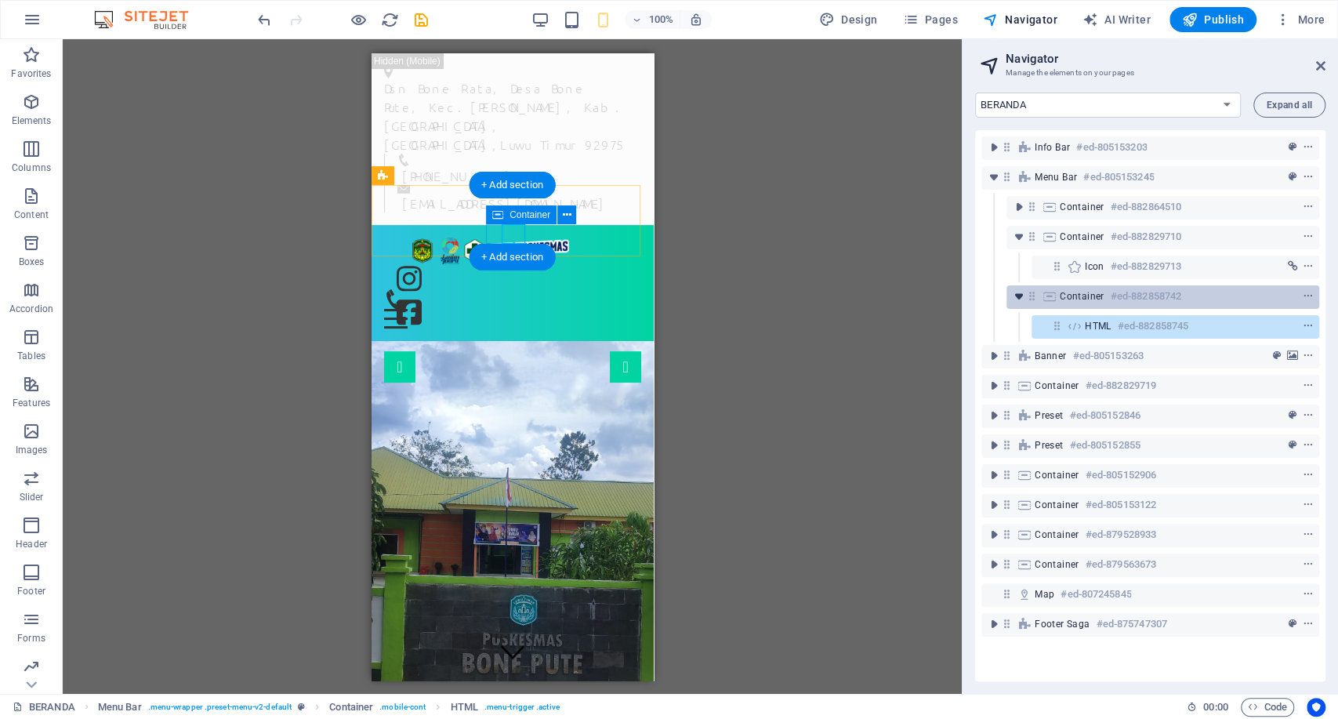
click at [1011, 290] on icon "toggle-expand" at bounding box center [1019, 297] width 16 height 16
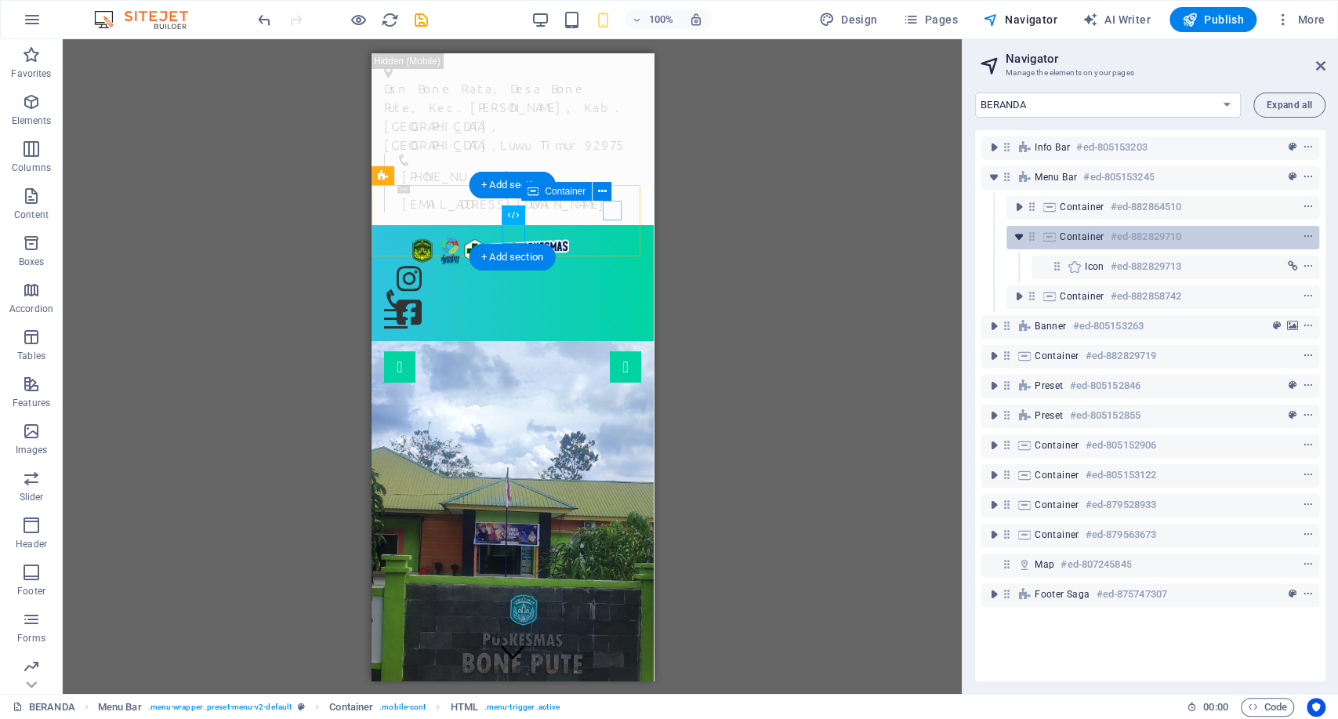
click at [1014, 235] on icon "toggle-expand" at bounding box center [1019, 237] width 16 height 16
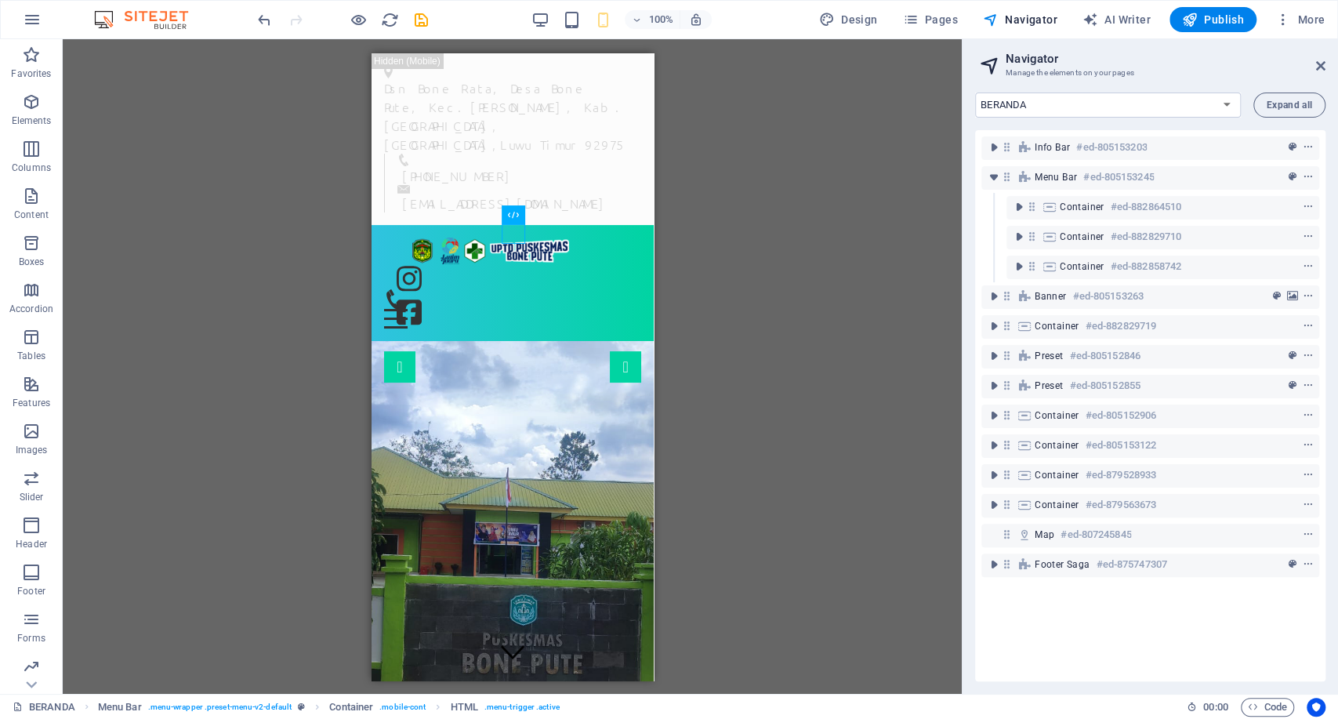
click at [830, 274] on div "H2 Banner Preset Icon Container H2 Container Icon Menu Bar Container Icon Menu …" at bounding box center [512, 366] width 899 height 655
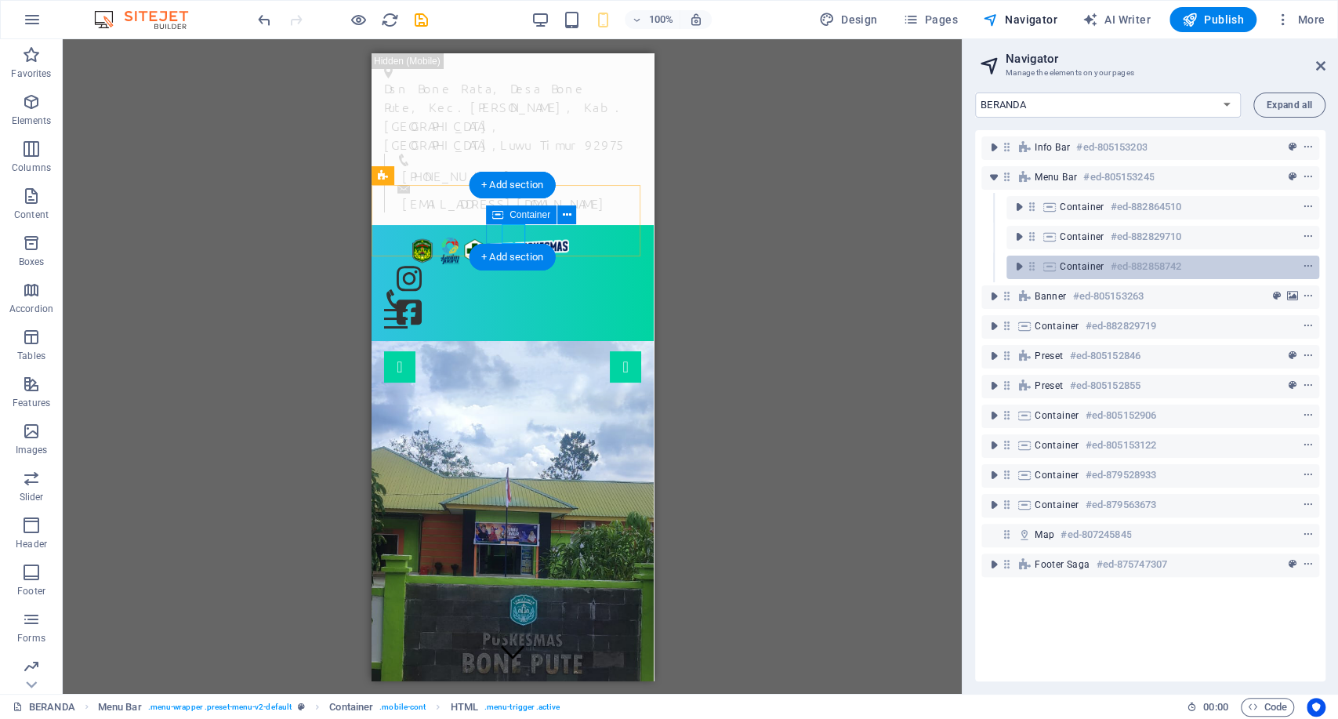
click at [1133, 269] on h6 "#ed-882858742" at bounding box center [1146, 266] width 71 height 19
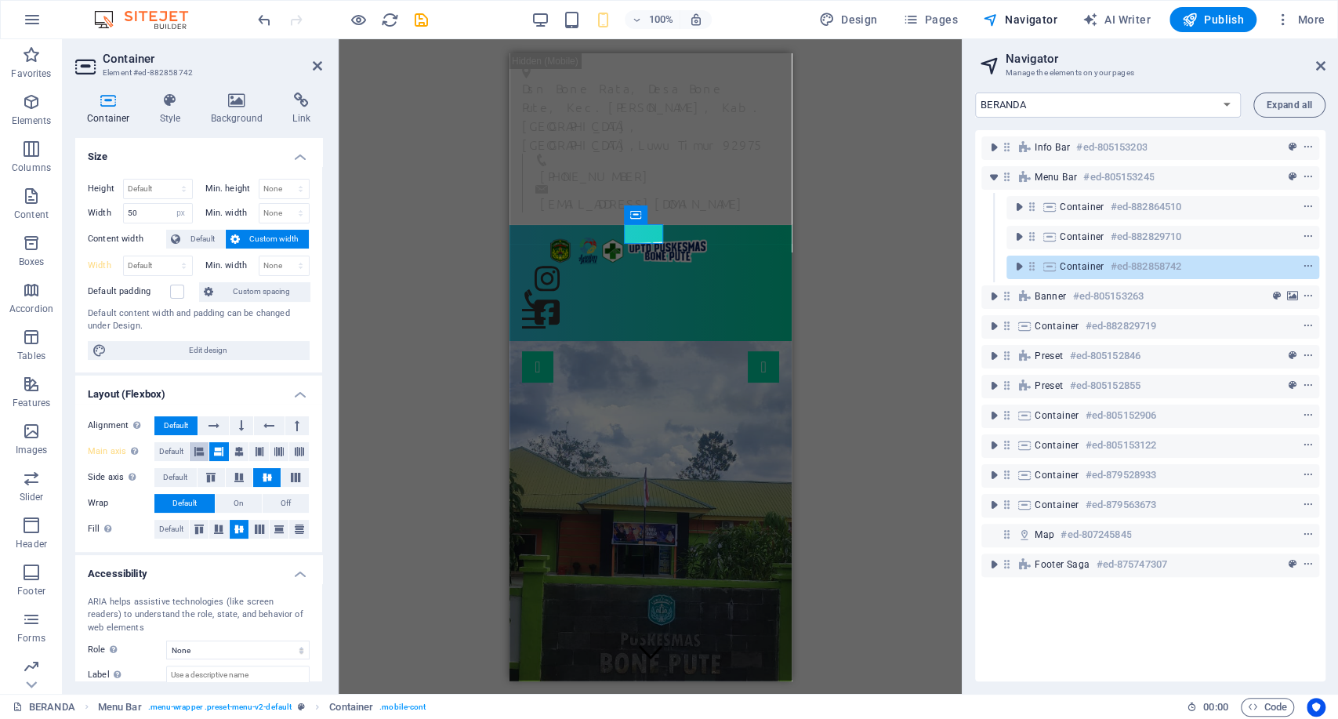
click at [198, 450] on icon at bounding box center [198, 451] width 9 height 19
click at [151, 213] on input "50" at bounding box center [158, 213] width 68 height 19
click at [178, 210] on select "Default px rem % em vh vw" at bounding box center [181, 213] width 22 height 19
select select "rem"
click at [170, 204] on select "Default px rem % em vh vw" at bounding box center [181, 213] width 22 height 19
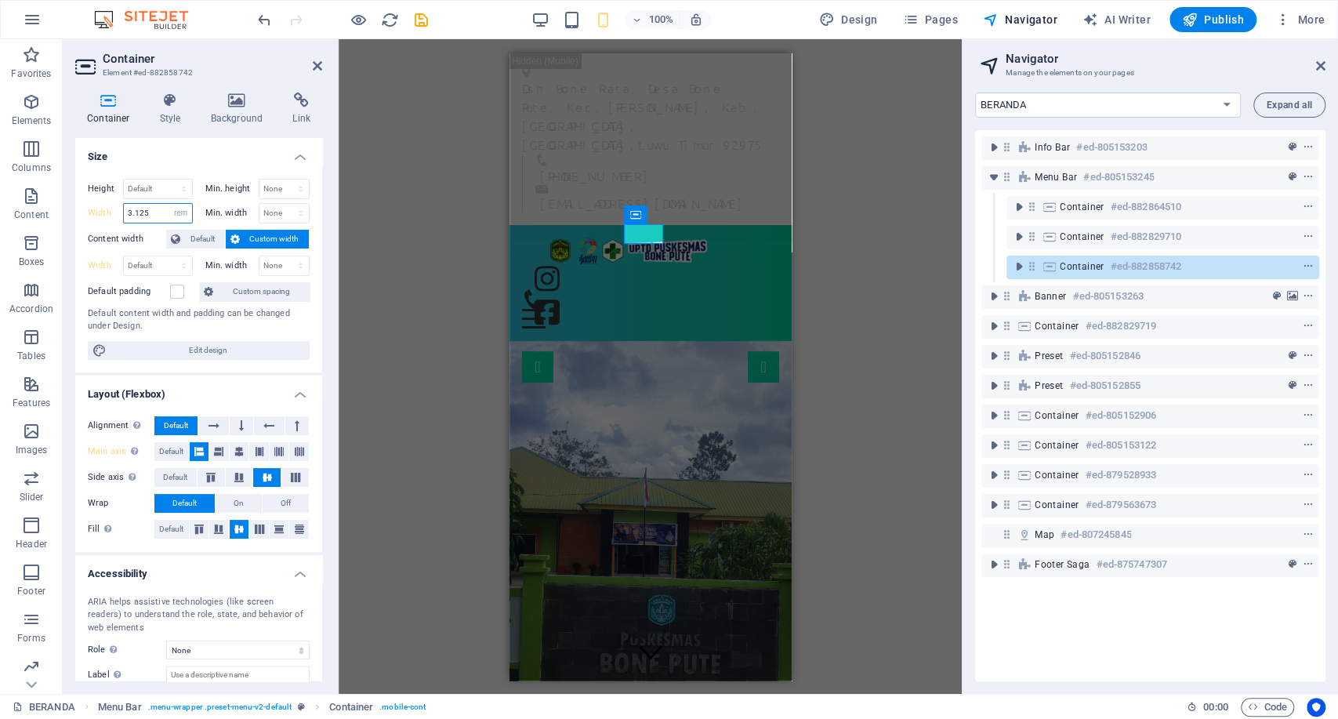
click at [151, 220] on input "3.125" at bounding box center [158, 213] width 68 height 19
drag, startPoint x: 146, startPoint y: 213, endPoint x: 95, endPoint y: 211, distance: 51.0
click at [95, 211] on div "Width 3 Default px rem % em vh vw" at bounding box center [140, 213] width 105 height 20
type input "2"
click at [535, 237] on figure at bounding box center [627, 250] width 213 height 27
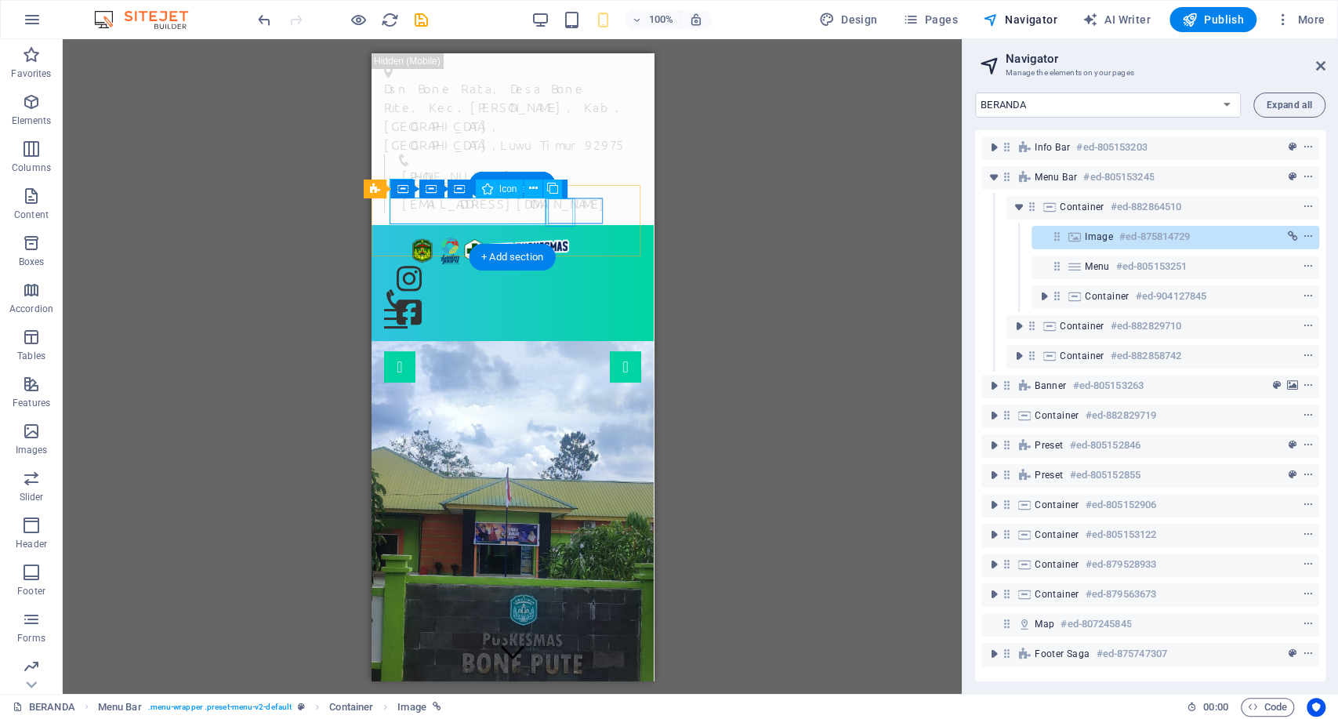
click at [426, 263] on figure at bounding box center [411, 280] width 30 height 34
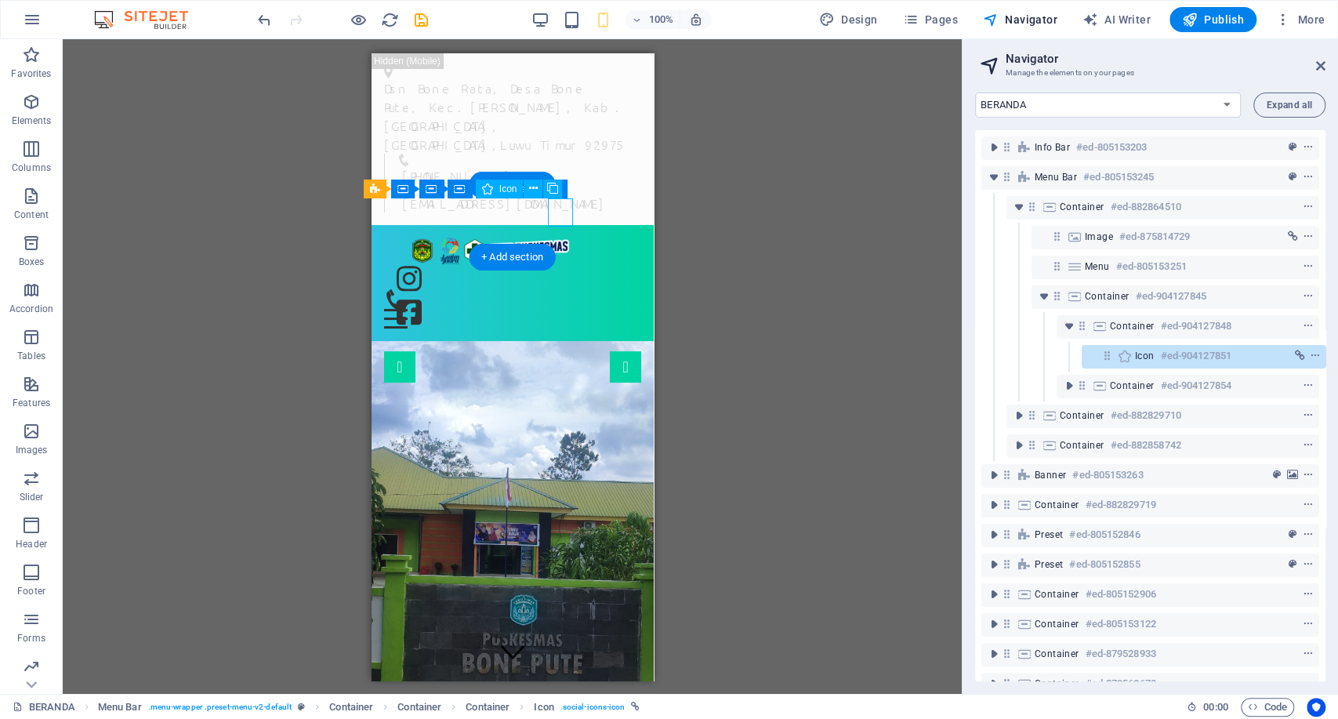
scroll to position [0, 3]
click at [426, 263] on figure at bounding box center [411, 280] width 30 height 34
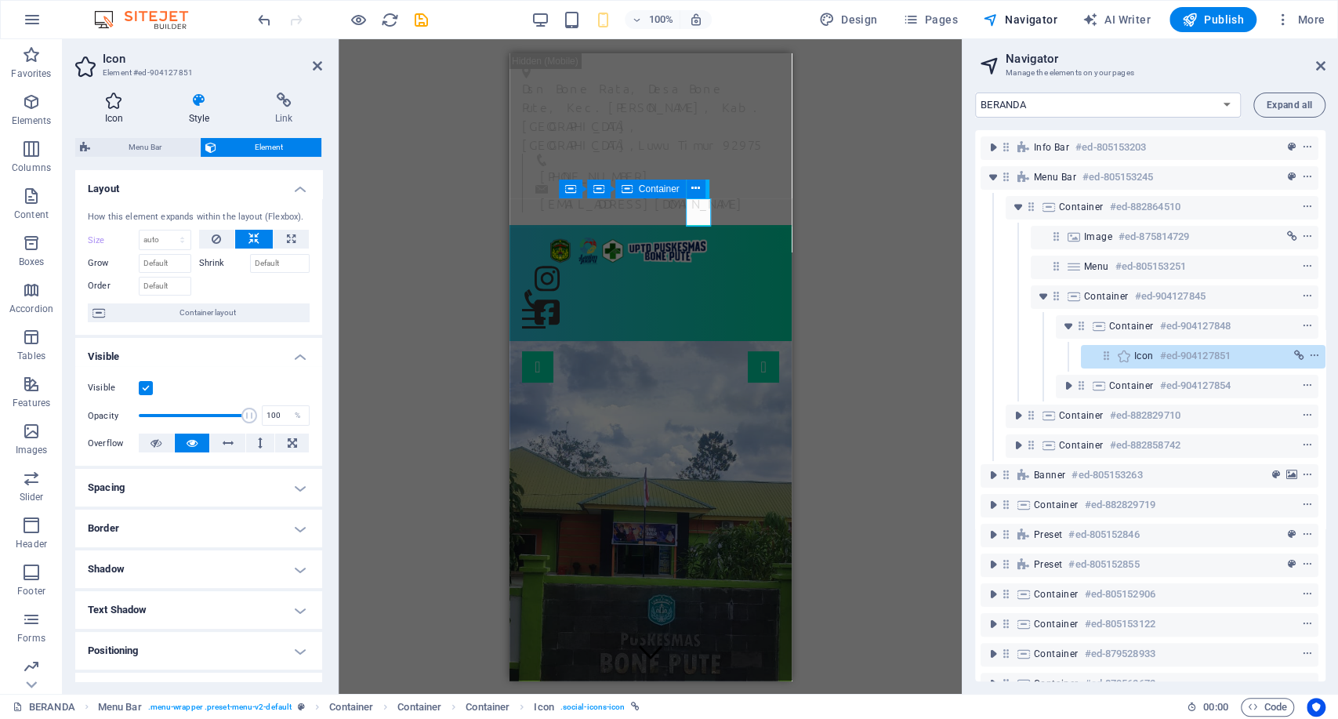
click at [107, 100] on icon at bounding box center [114, 101] width 78 height 16
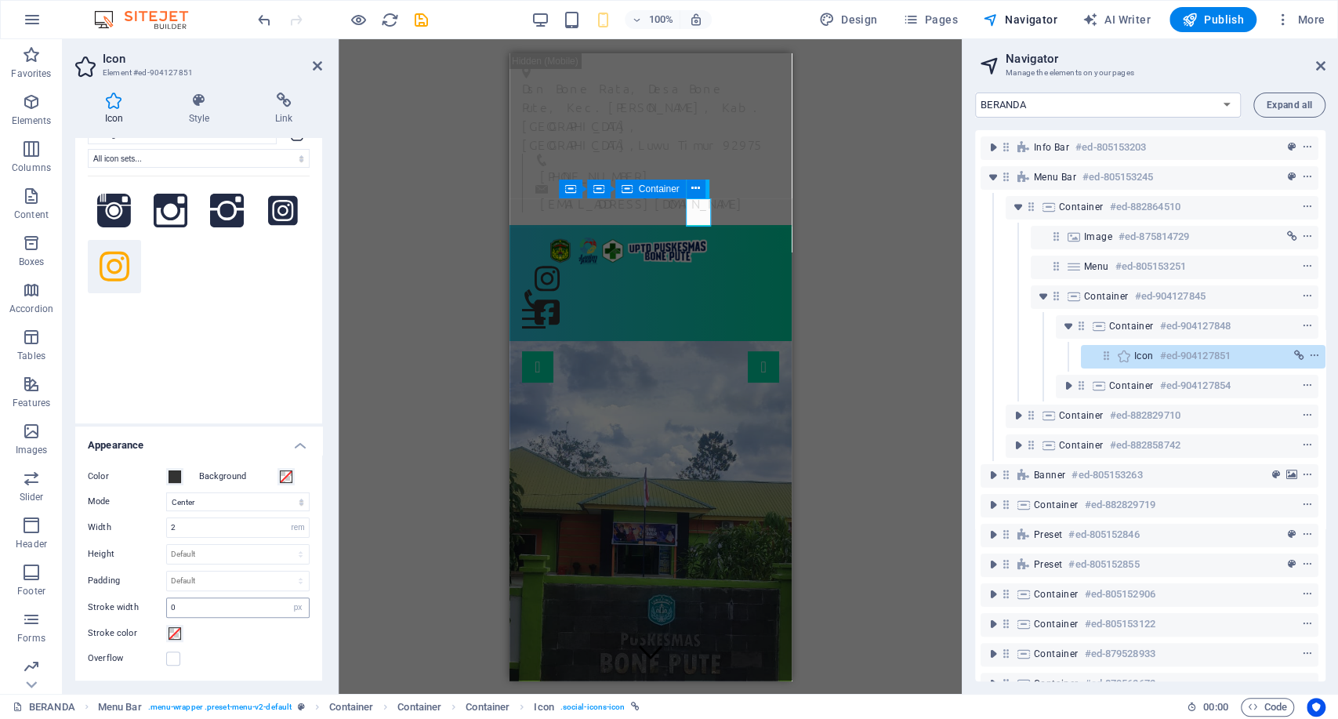
scroll to position [87, 0]
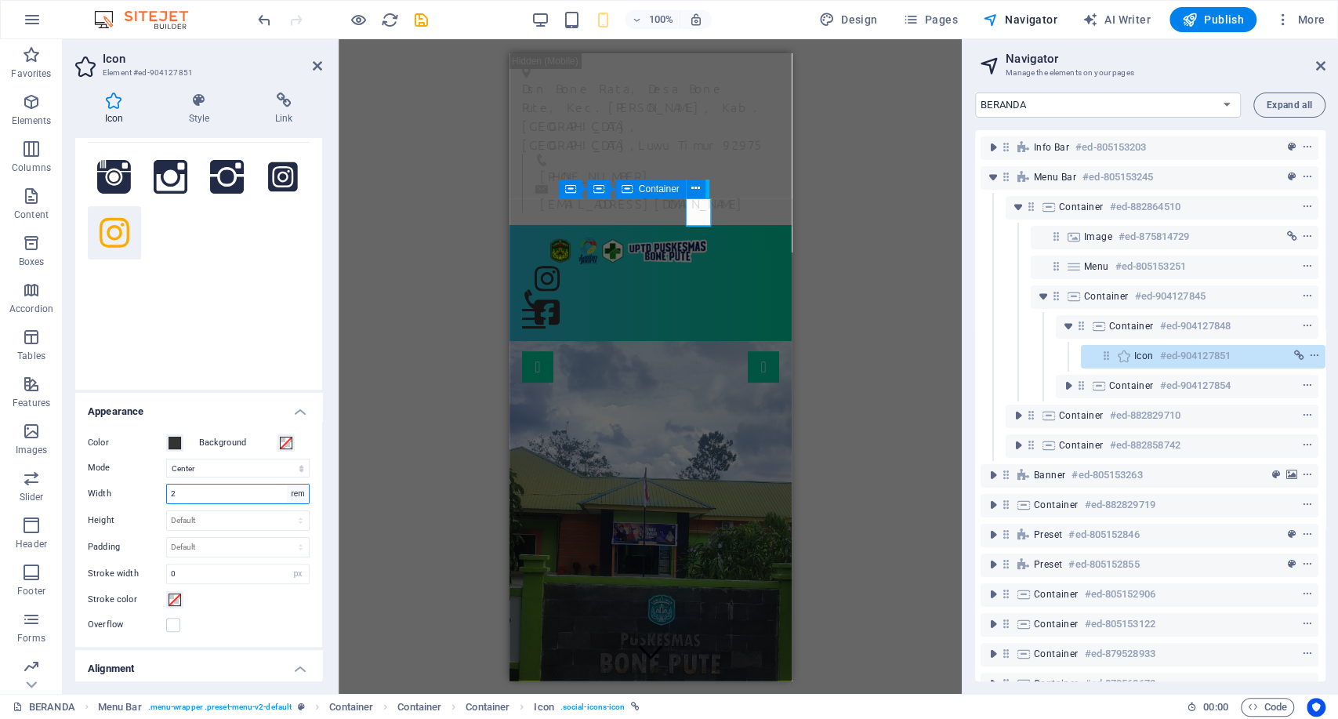
click at [289, 497] on select "Default auto px rem % em vh vw" at bounding box center [298, 494] width 22 height 19
select select "auto"
click at [287, 485] on select "Default auto px rem % em vh vw" at bounding box center [298, 494] width 22 height 19
click at [256, 493] on select "Default auto px rem % em vh vw" at bounding box center [238, 494] width 142 height 19
click at [167, 485] on select "Default auto px rem % em vh vw" at bounding box center [238, 494] width 142 height 19
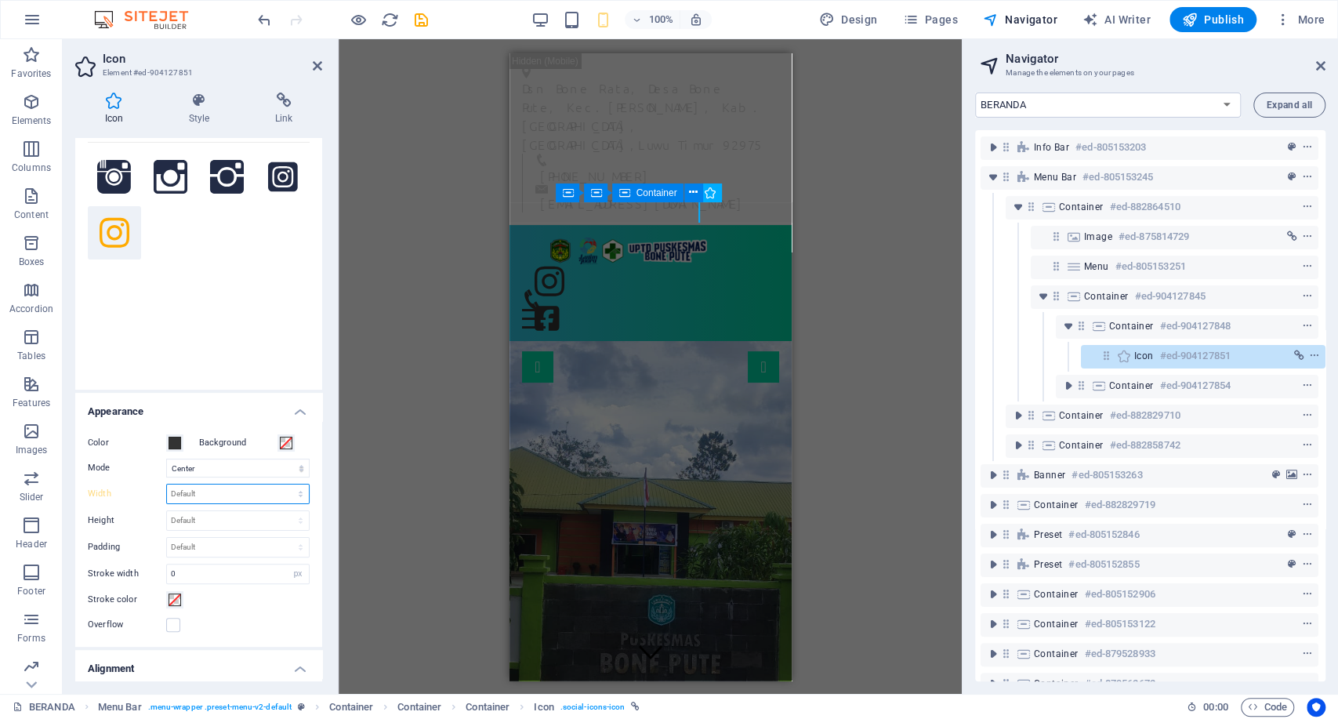
click at [256, 498] on select "Default auto px rem % em vh vw" at bounding box center [238, 494] width 142 height 19
select select "px"
click at [284, 485] on select "Default auto px rem % em vh vw" at bounding box center [238, 494] width 142 height 19
type input "0"
click at [261, 498] on input "0" at bounding box center [238, 494] width 142 height 19
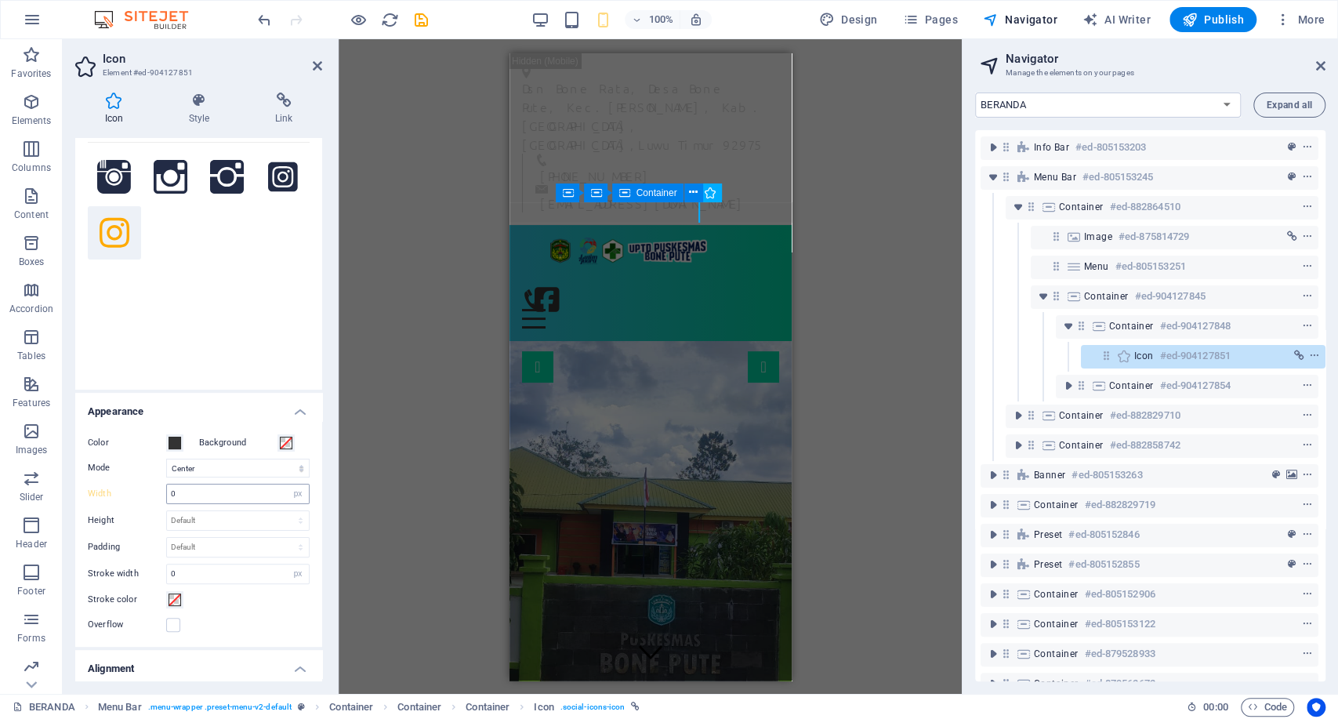
click at [307, 495] on div "0 Default auto px rem % em vh vw" at bounding box center [237, 494] width 143 height 20
click at [304, 492] on select "Default auto px rem % em vh vw" at bounding box center [298, 494] width 22 height 19
select select "rem"
click at [287, 485] on select "Default auto px rem % em vh vw" at bounding box center [298, 494] width 22 height 19
click at [167, 495] on input "1.5" at bounding box center [238, 494] width 142 height 19
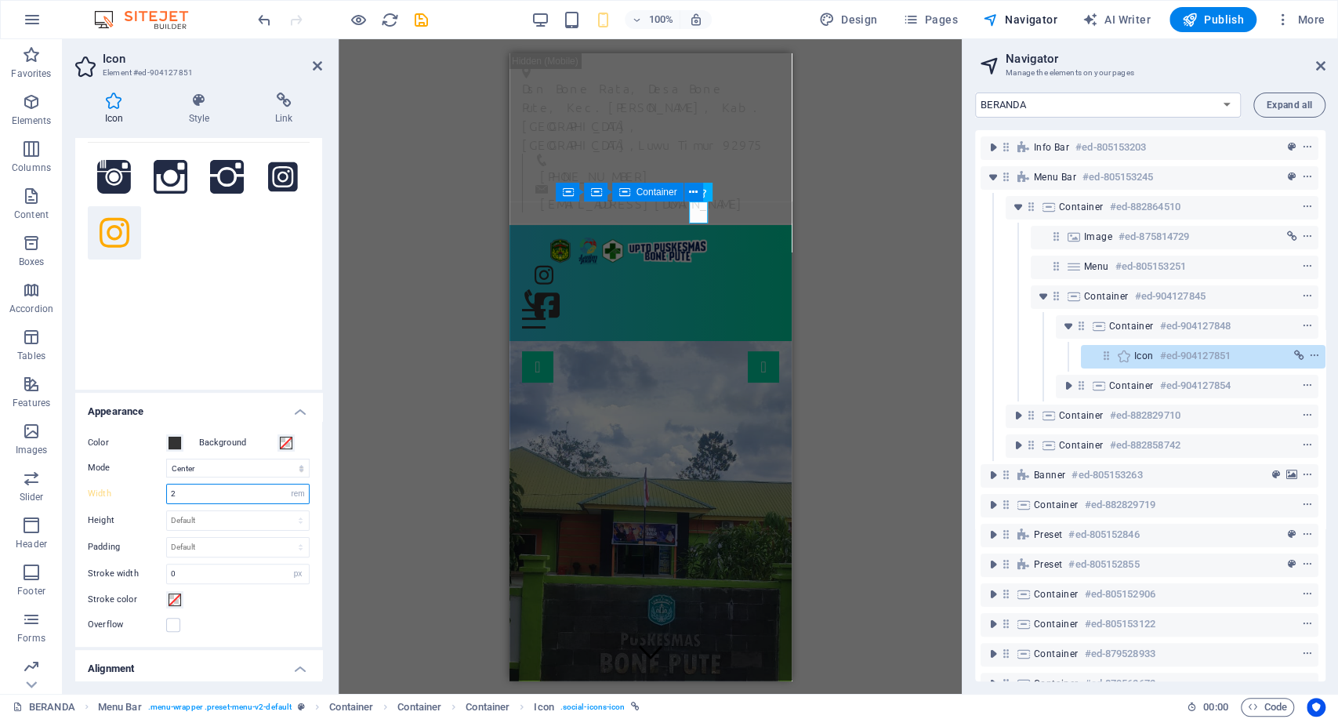
type input "2"
click at [235, 503] on div "Color Background Mode Scale Left Center Right Width 2 Default auto px rem % em …" at bounding box center [198, 534] width 247 height 226
click at [238, 495] on input "2" at bounding box center [238, 494] width 142 height 19
type input "1.75"
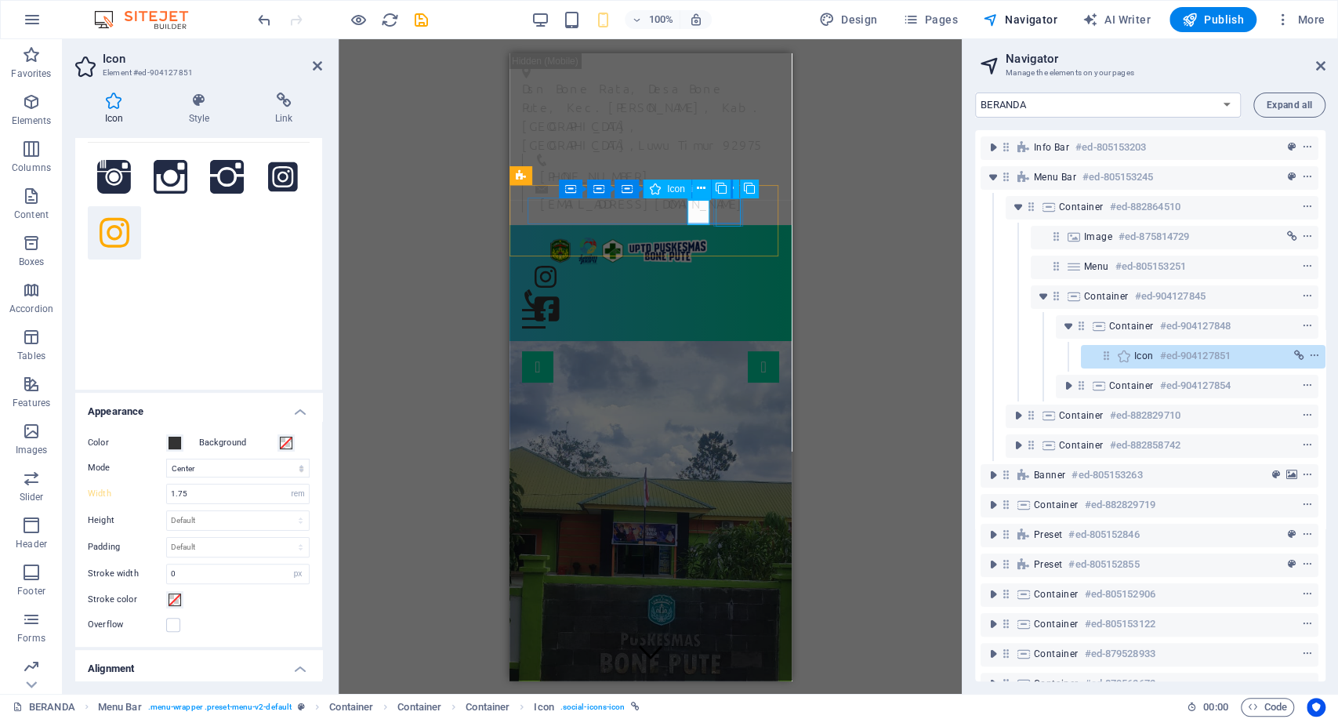
click at [564, 294] on figure at bounding box center [549, 311] width 30 height 34
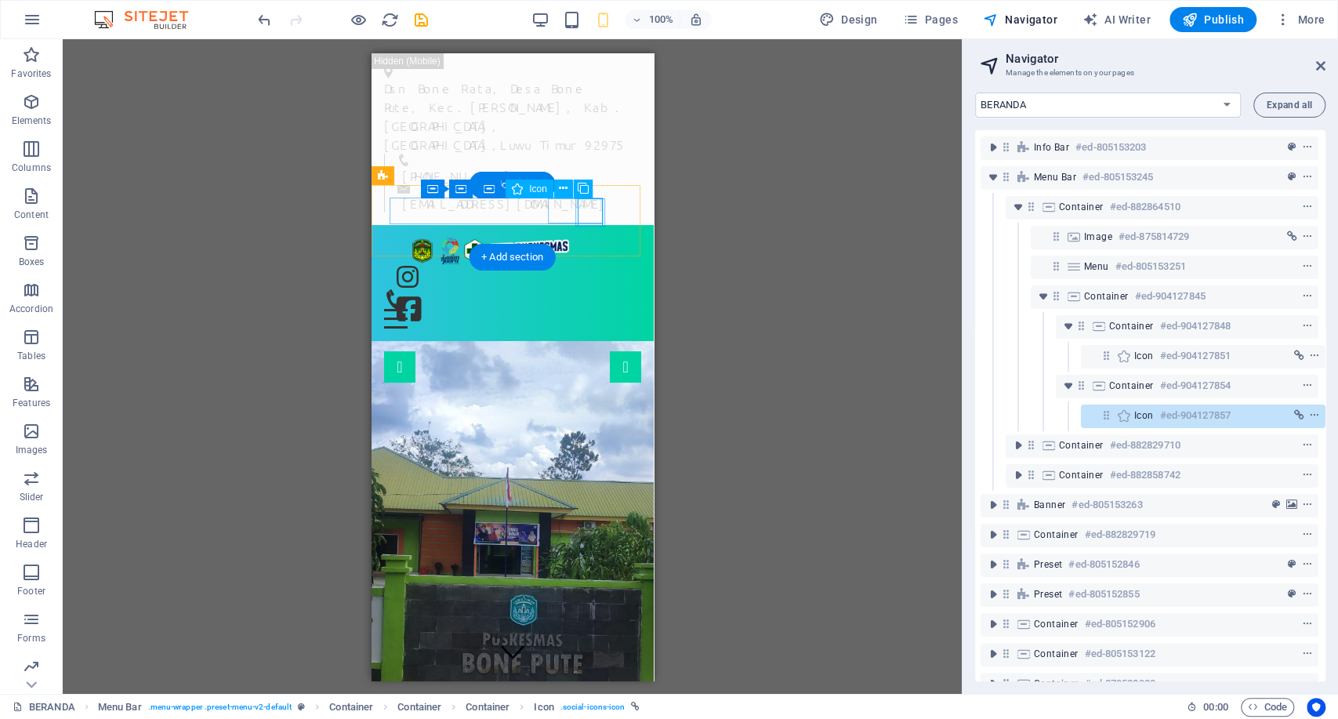
click at [426, 294] on figure at bounding box center [411, 311] width 30 height 34
select select "xMidYMid"
select select "rem"
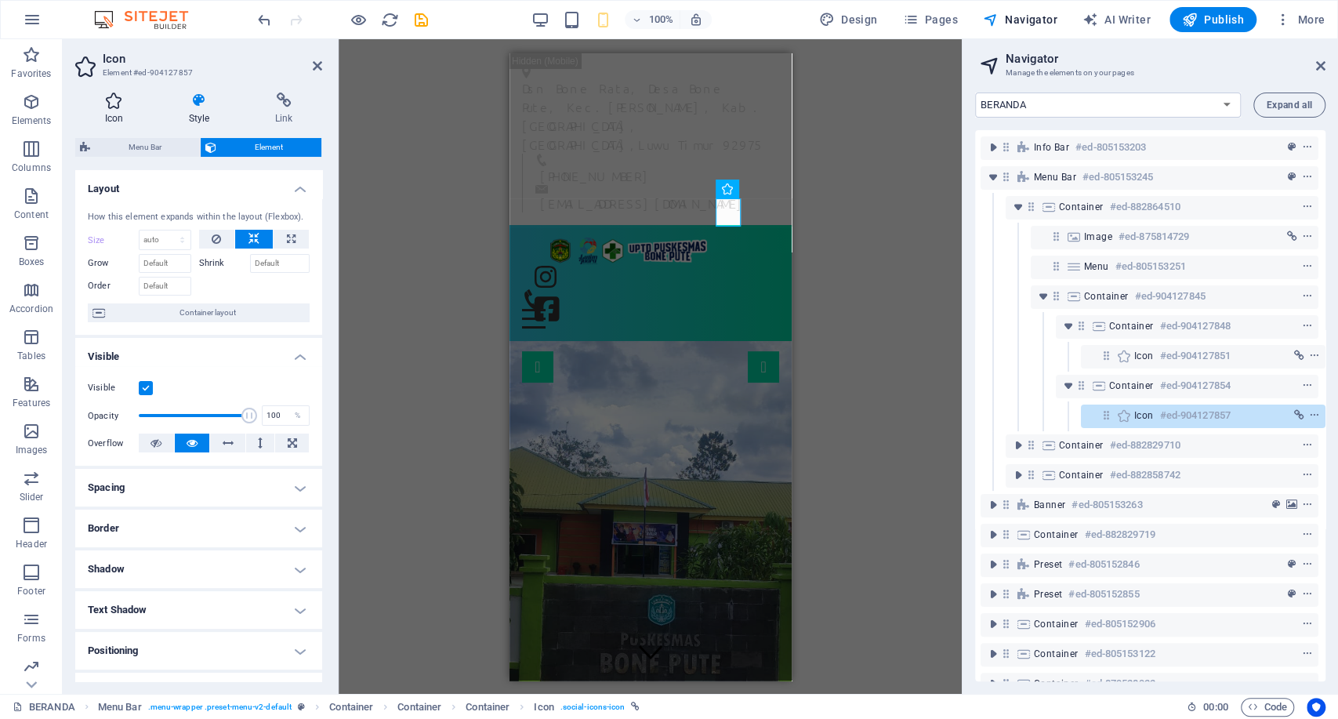
click at [122, 105] on icon at bounding box center [114, 101] width 78 height 16
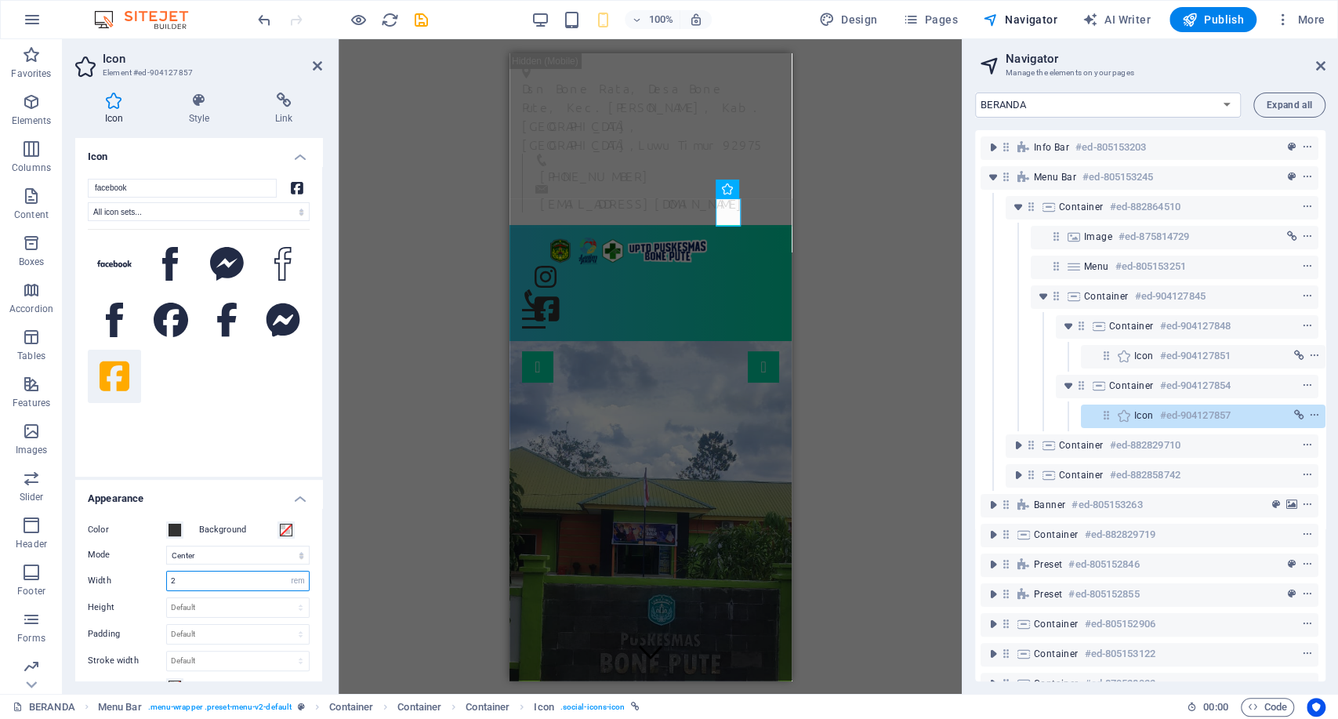
click at [198, 580] on input "2" at bounding box center [238, 581] width 142 height 19
type input "1.75"
click at [528, 289] on figure at bounding box center [524, 299] width 6 height 20
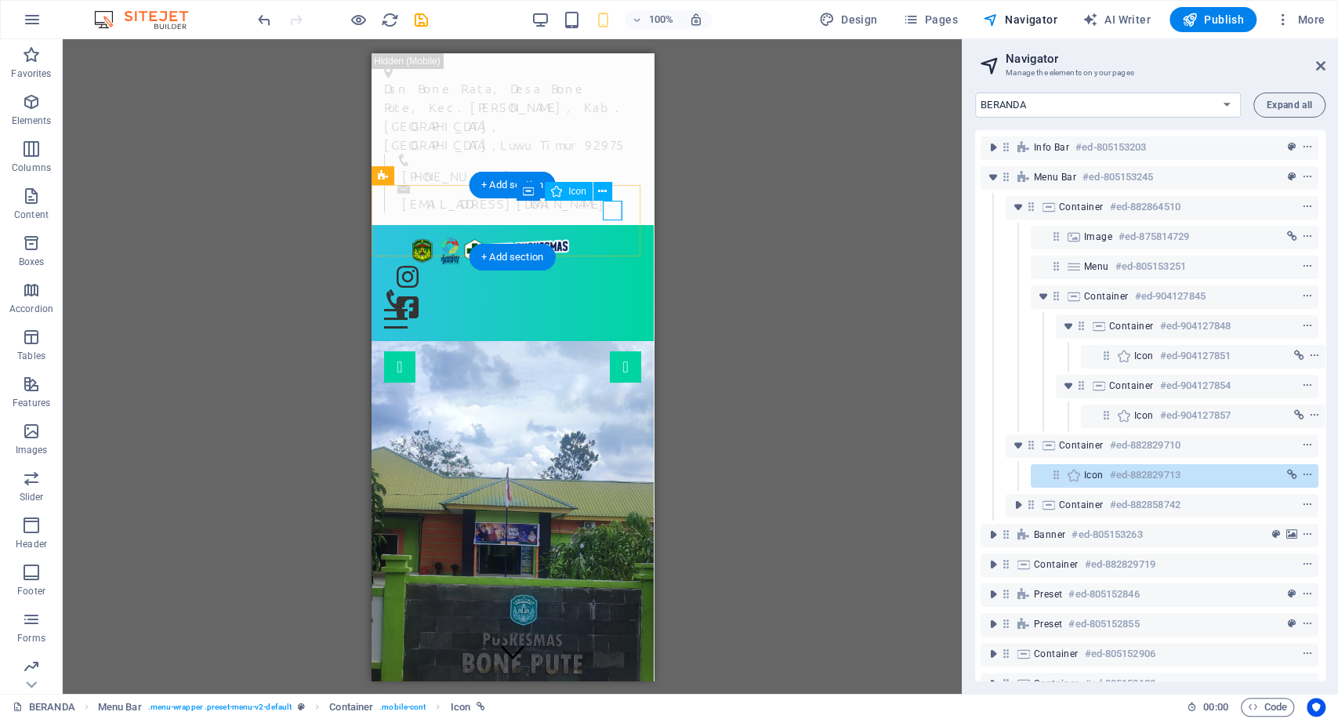
click at [390, 289] on figure at bounding box center [386, 299] width 6 height 20
select select "xMidYMid"
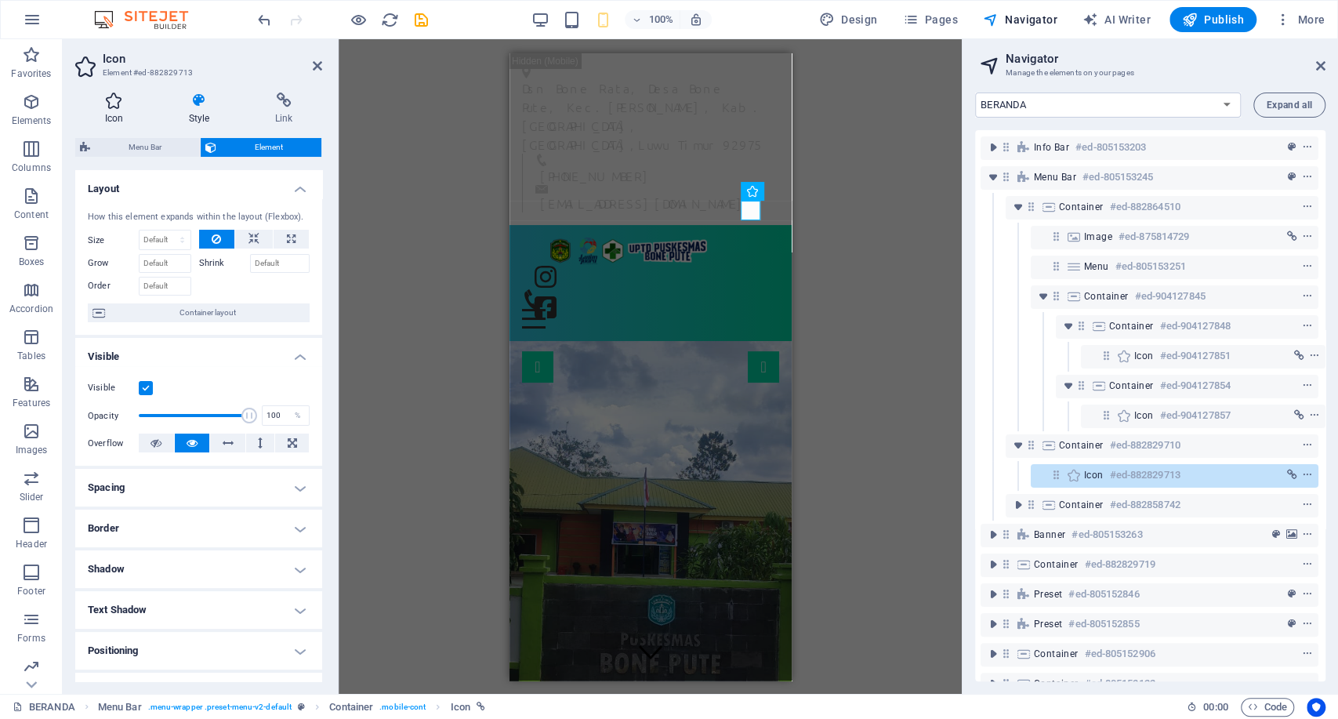
click at [129, 104] on icon at bounding box center [114, 101] width 78 height 16
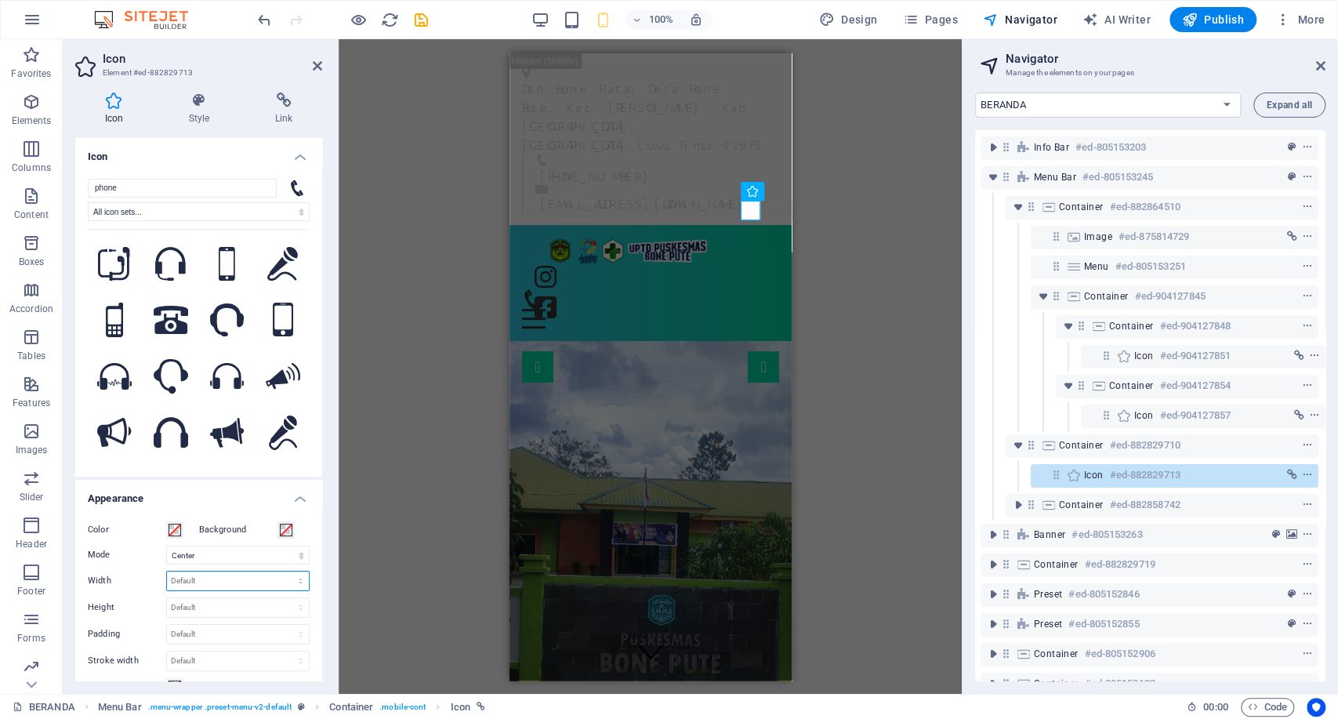
click at [258, 580] on select "Default auto px rem % em vh vw" at bounding box center [238, 581] width 142 height 19
select select "rem"
click at [284, 572] on select "Default auto px rem % em vh vw" at bounding box center [238, 581] width 142 height 19
type input "1.75"
click at [547, 308] on div at bounding box center [533, 318] width 25 height 20
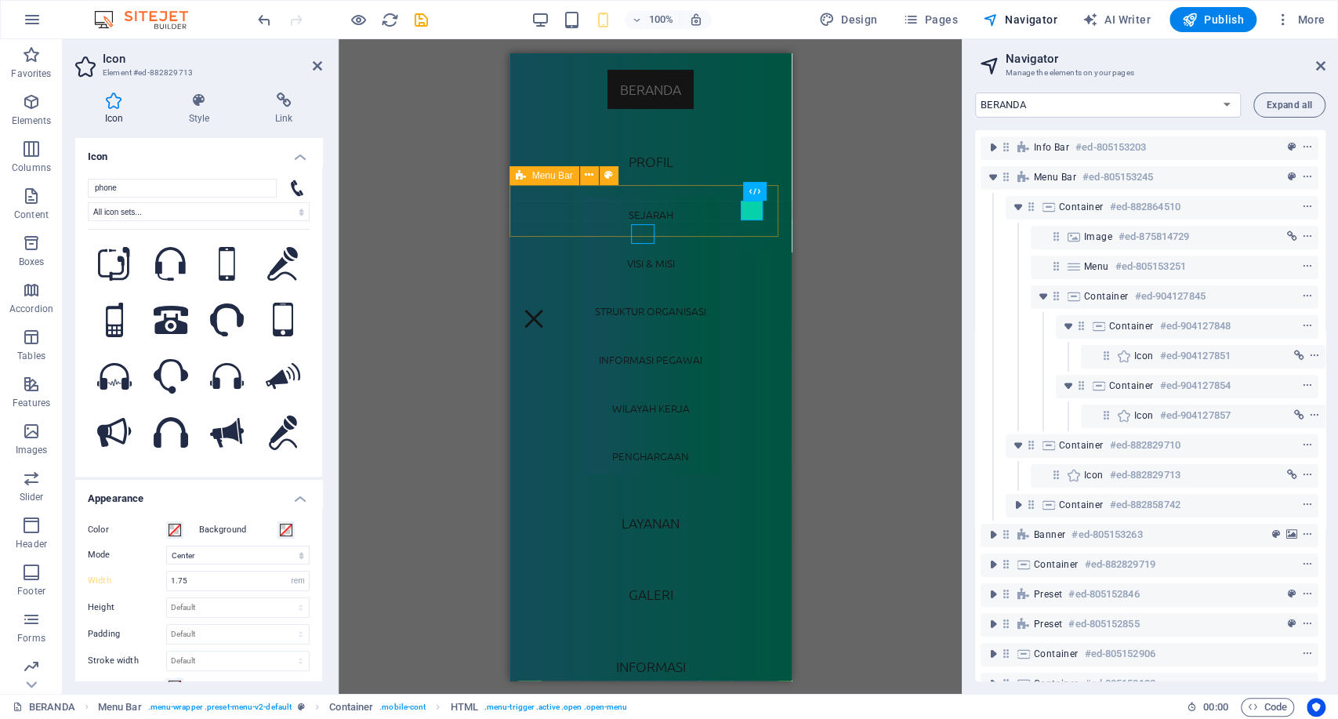
click at [631, 234] on nav "BERANDA PROFIL SEJARAH VISI & MISI STRUKTUR ORGANISASI INFORMASI PEGAWAI WILAYA…" at bounding box center [650, 366] width 282 height 627
select select
select select "2"
select select
select select "3"
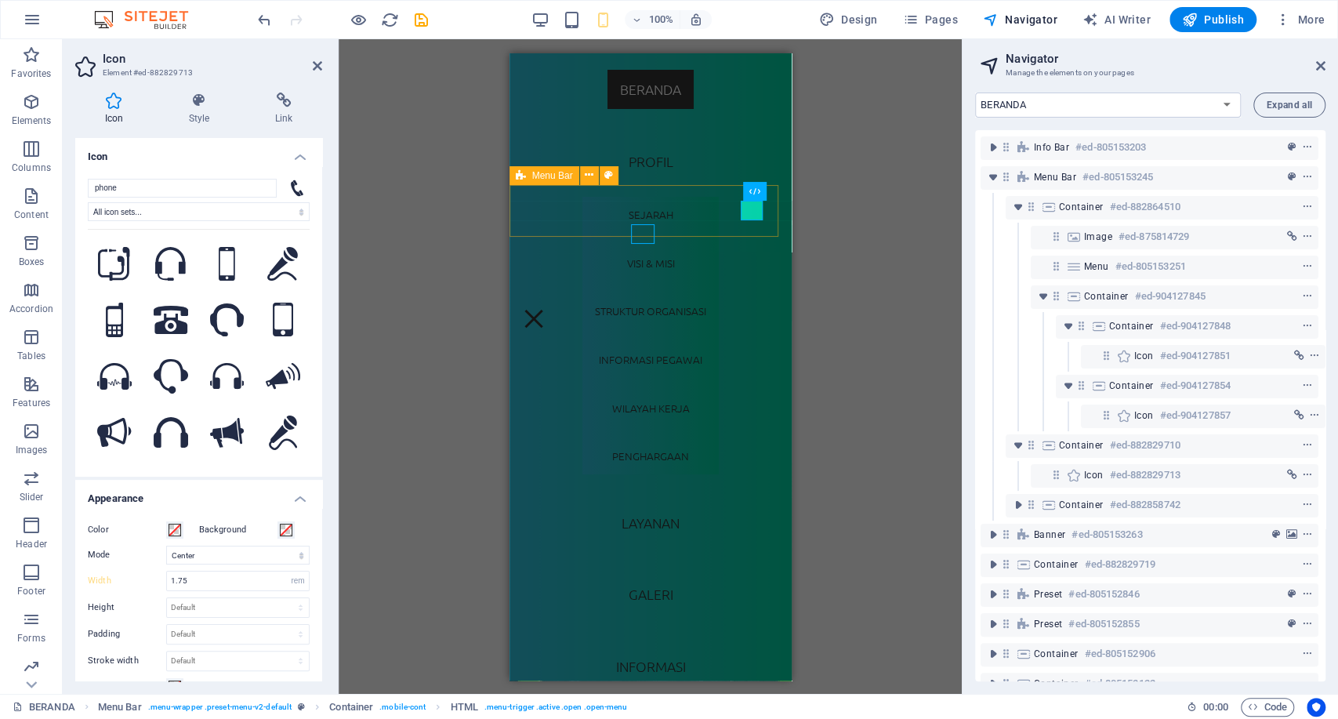
select select
select select "4"
select select
select select "5"
select select
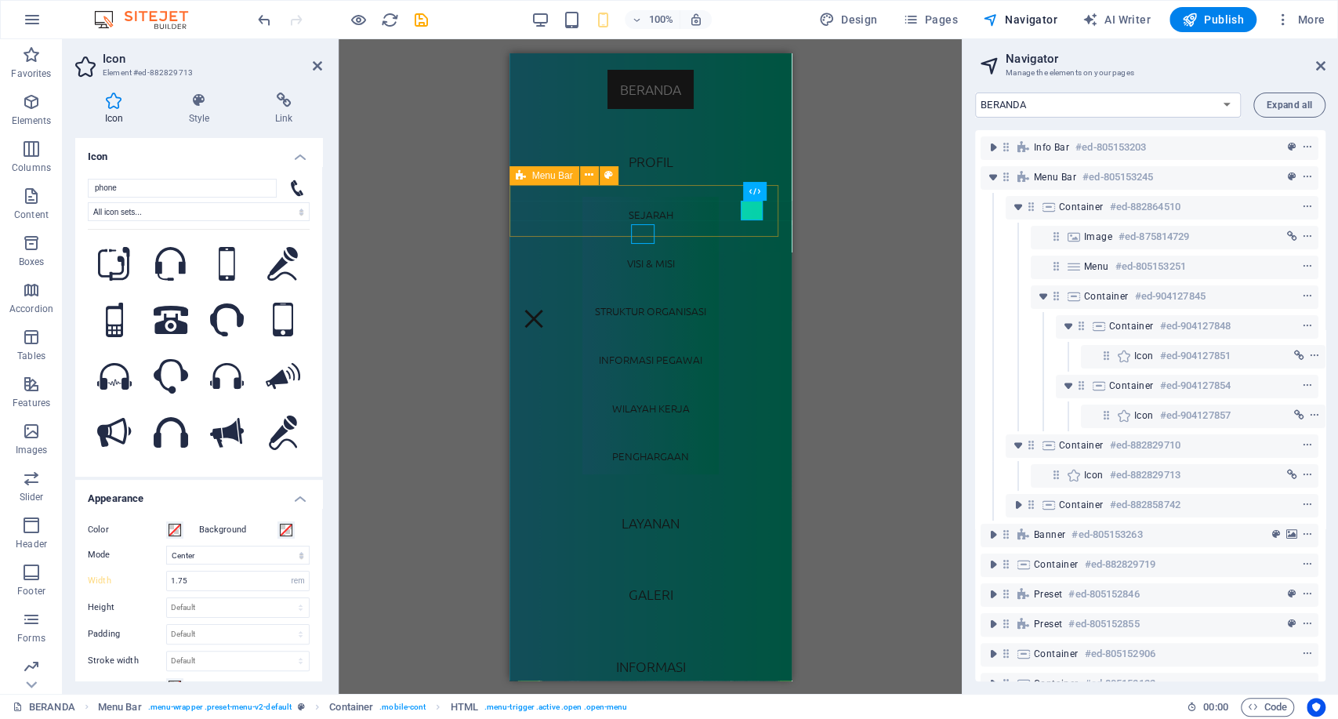
select select "6"
select select
select select "9"
select select
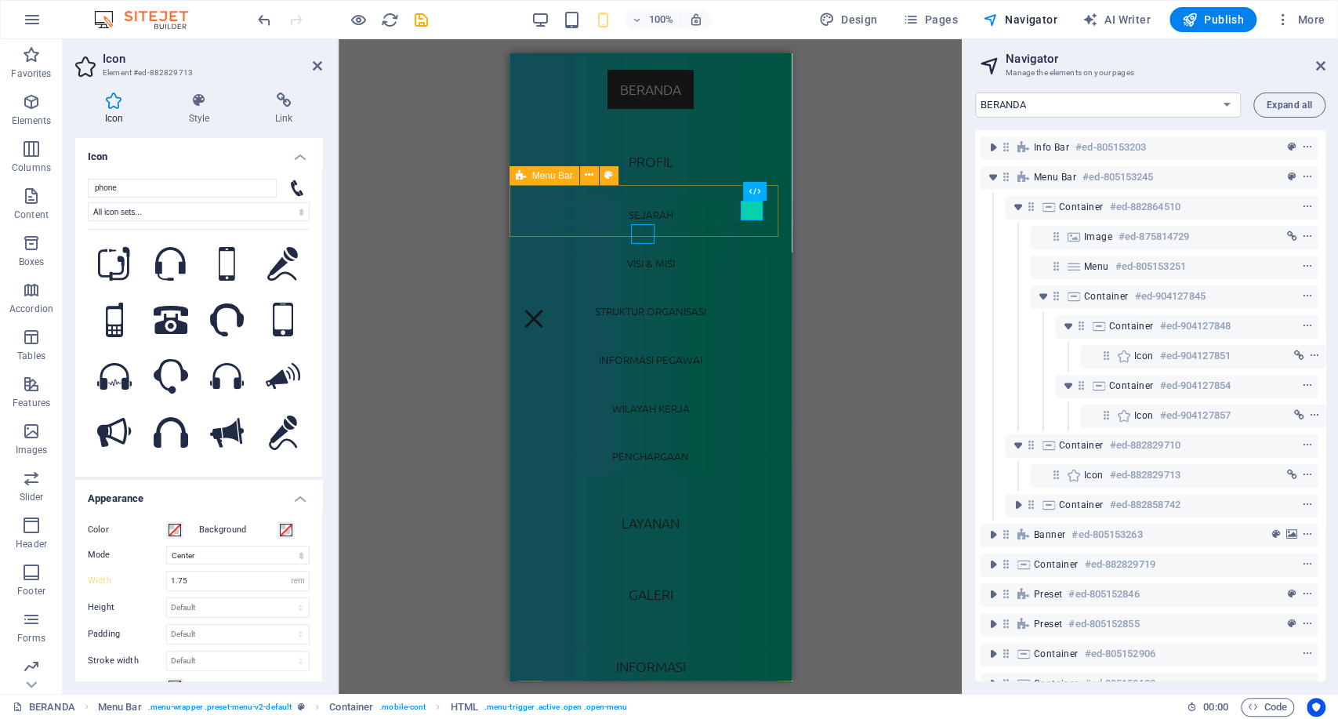
select select "12"
select select
select select "13"
select select
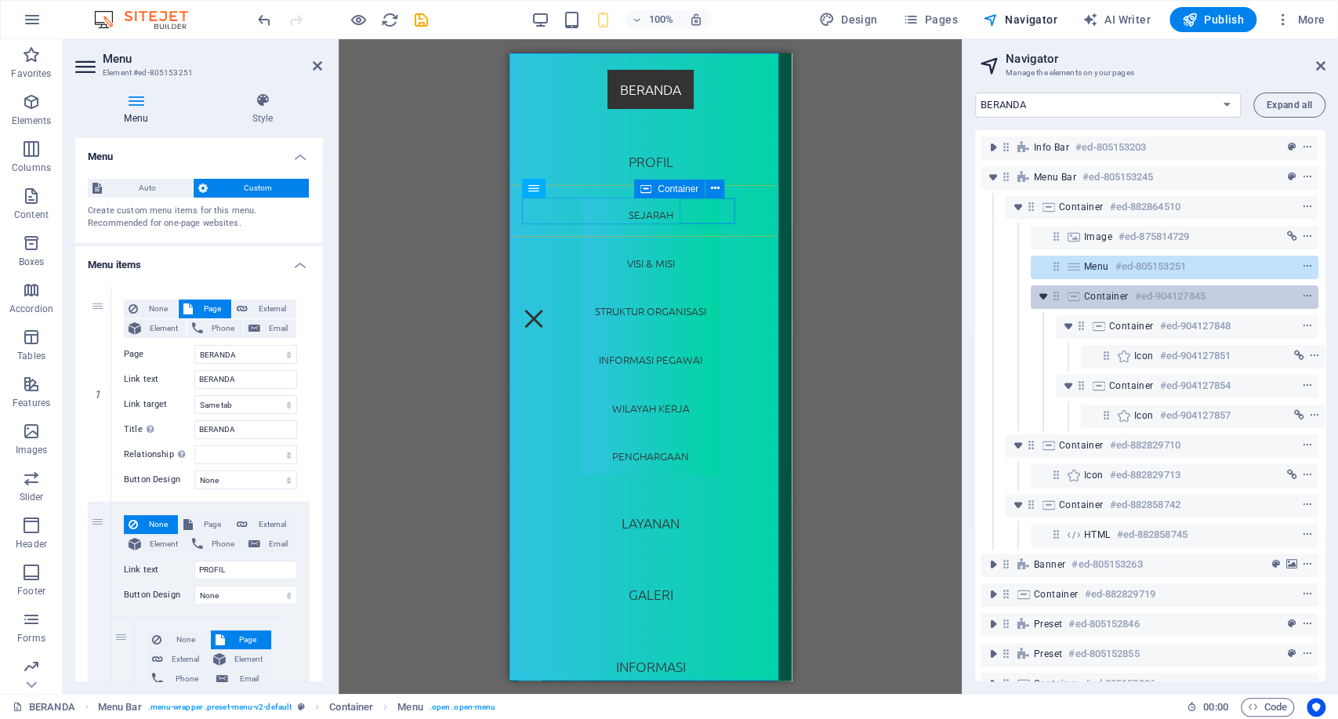
click at [1036, 293] on icon "toggle-expand" at bounding box center [1044, 297] width 16 height 16
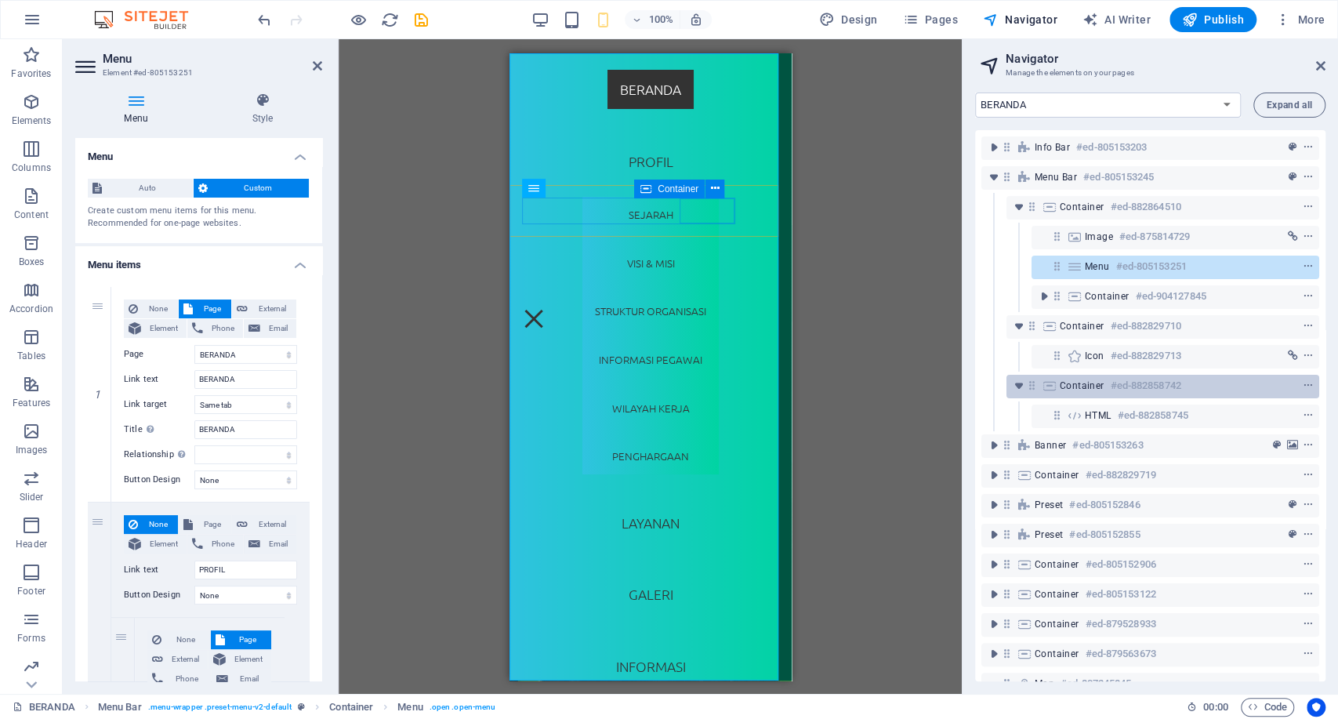
scroll to position [0, 0]
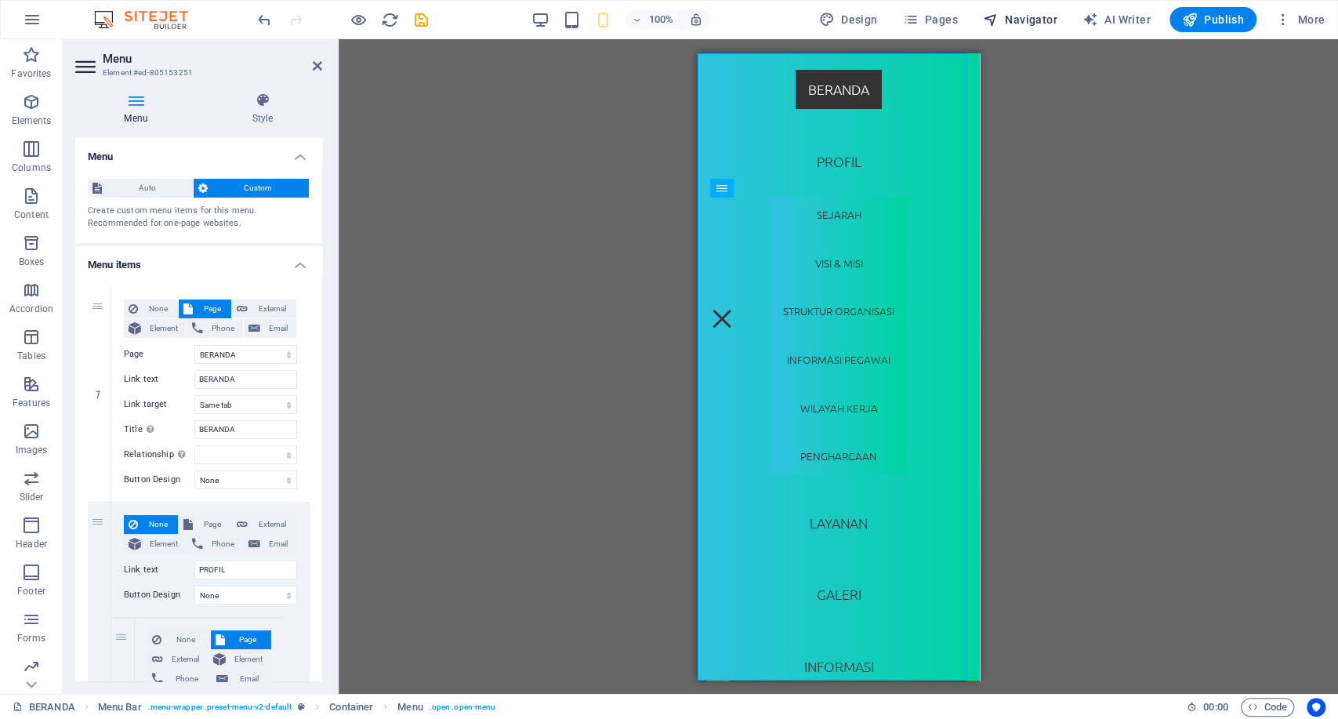
click at [1027, 16] on span "Navigator" at bounding box center [1020, 20] width 74 height 16
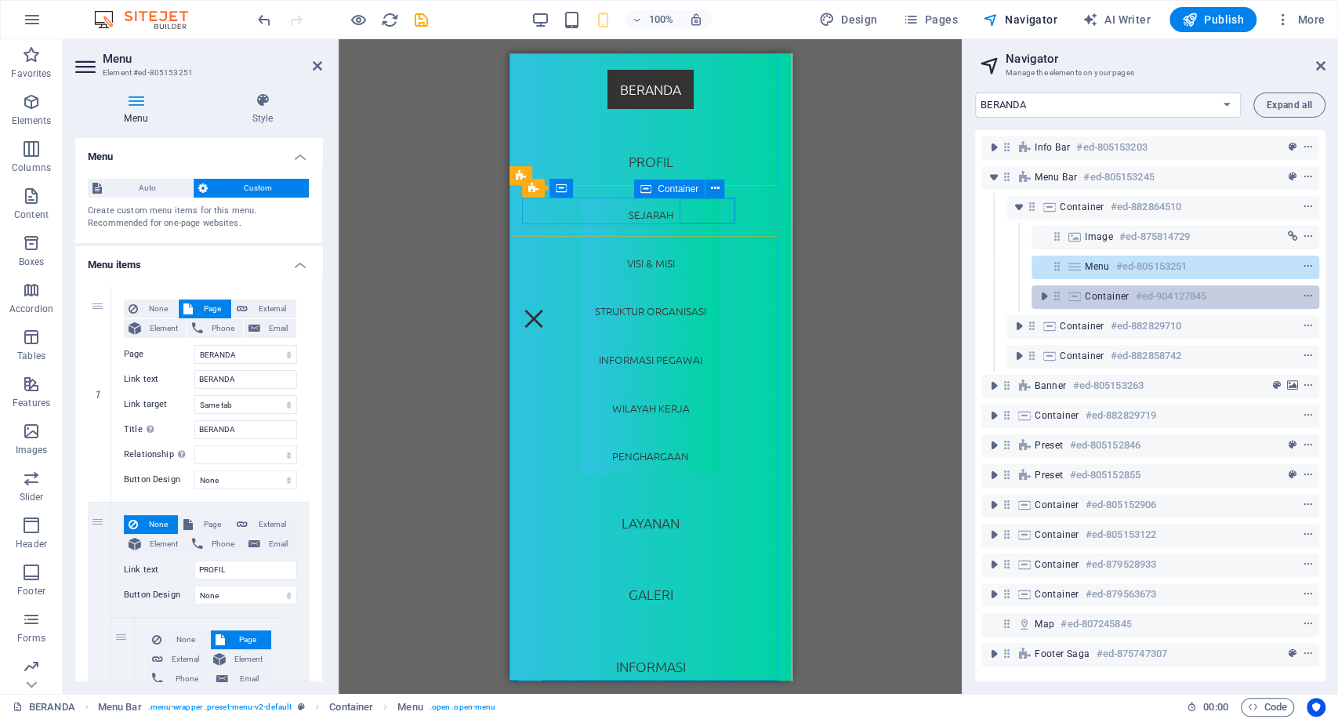
click at [1169, 306] on div "Container #ed-904127845" at bounding box center [1176, 297] width 288 height 24
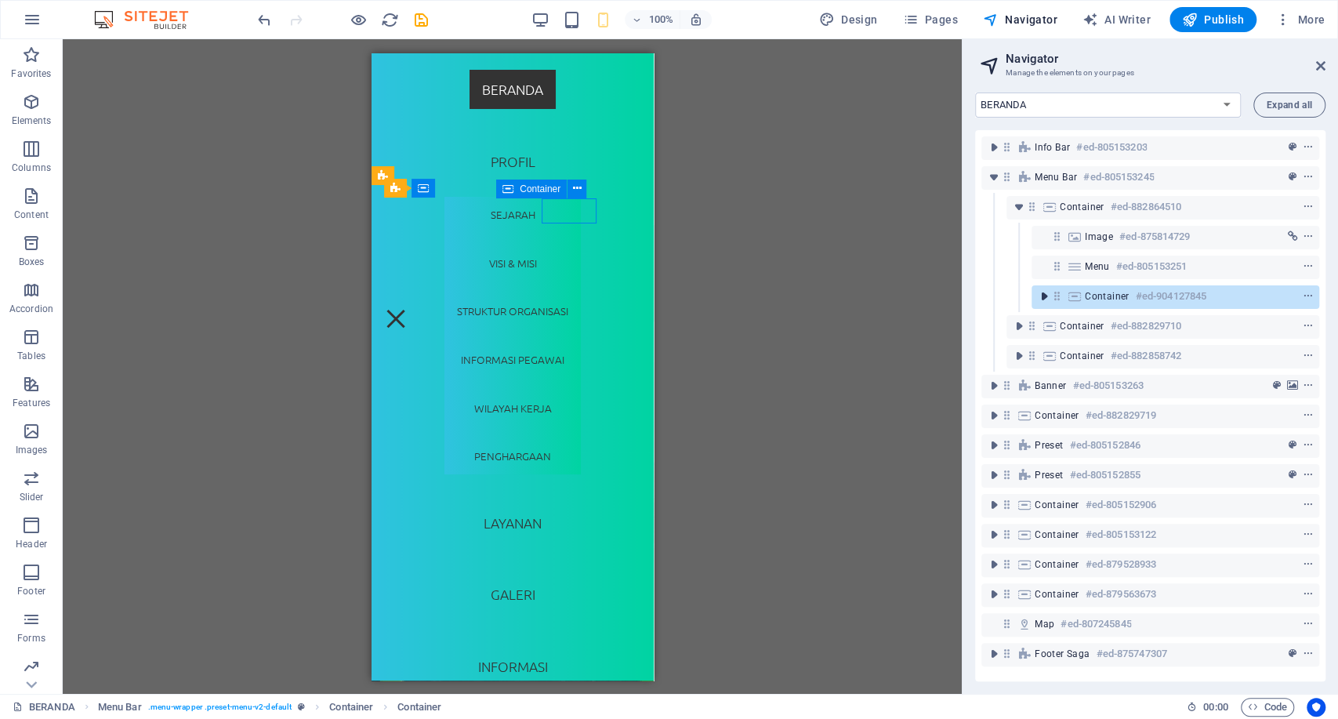
click at [1046, 296] on icon "toggle-expand" at bounding box center [1045, 297] width 16 height 16
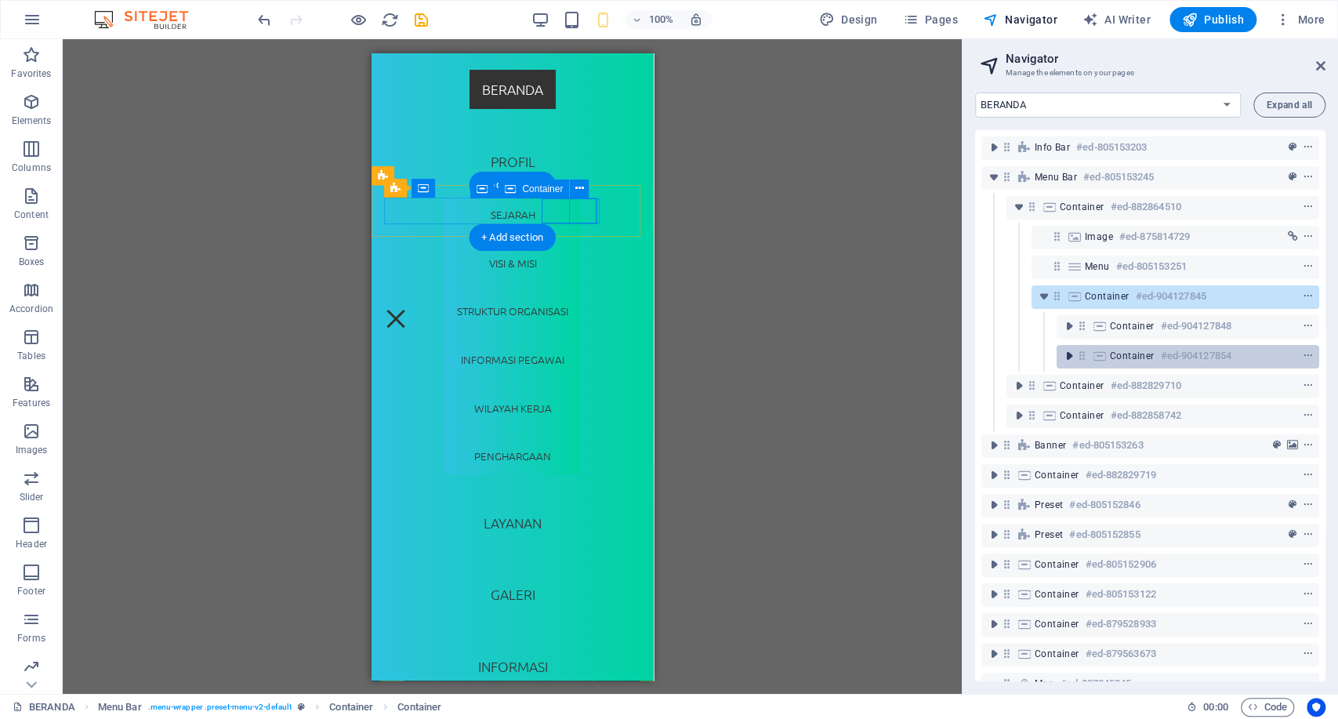
click at [1070, 355] on icon "toggle-expand" at bounding box center [1070, 356] width 16 height 16
click at [1064, 353] on icon "toggle-expand" at bounding box center [1070, 356] width 16 height 16
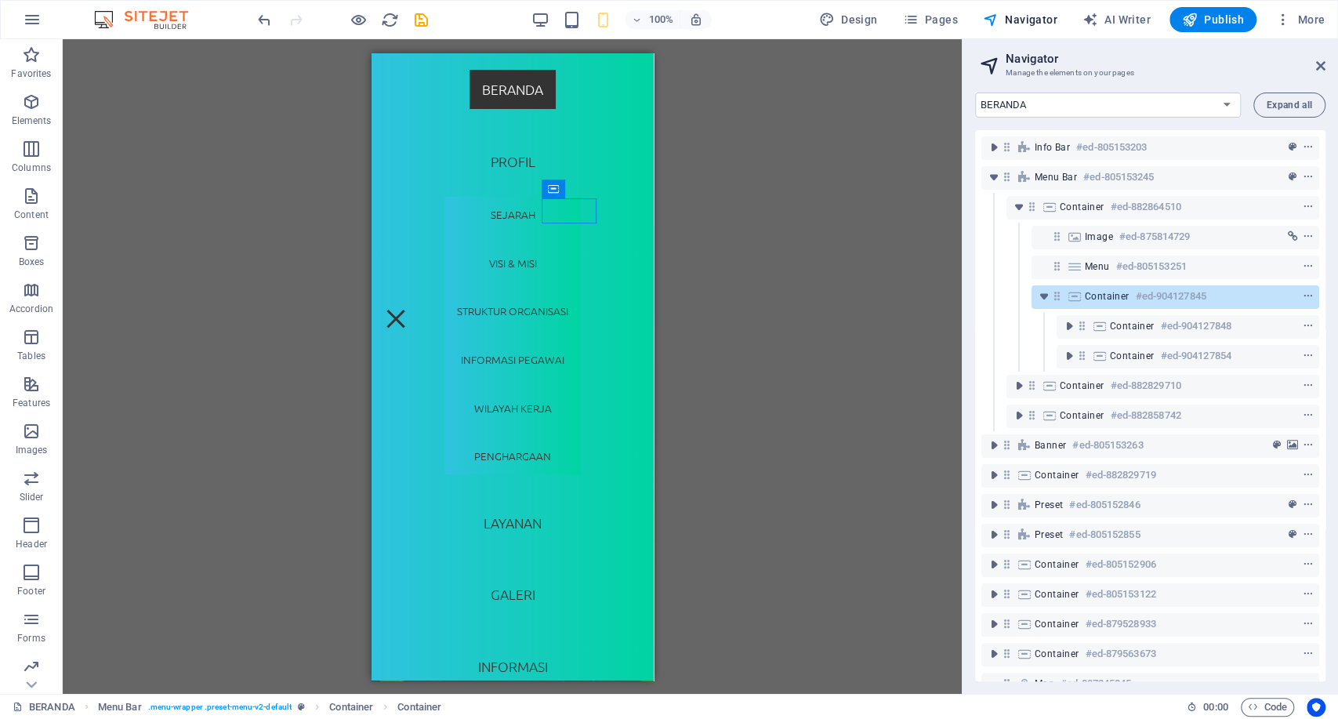
click at [1080, 281] on div "Menu #ed-805153251" at bounding box center [1151, 267] width 338 height 30
click at [1104, 275] on div "Menu #ed-805153251" at bounding box center [1163, 266] width 156 height 19
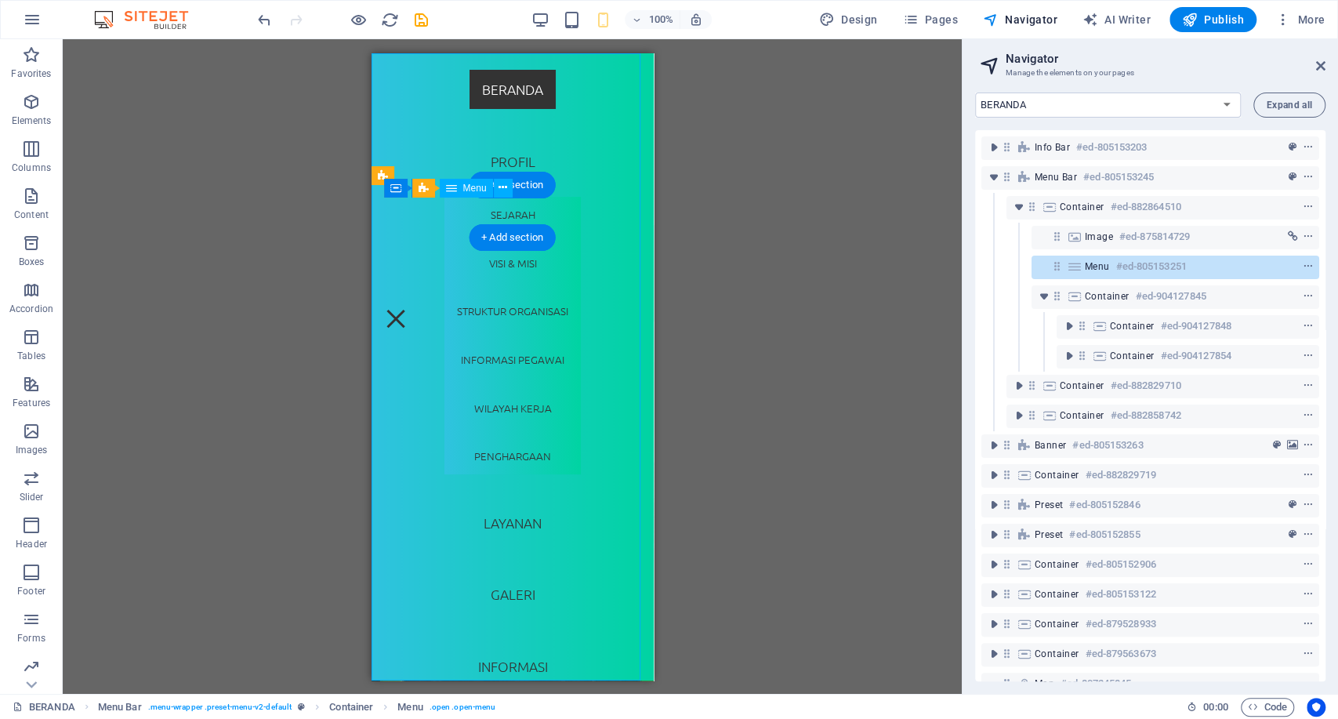
click at [1123, 262] on h6 "#ed-805153251" at bounding box center [1152, 266] width 71 height 19
click at [1015, 208] on icon "toggle-expand" at bounding box center [1019, 207] width 16 height 16
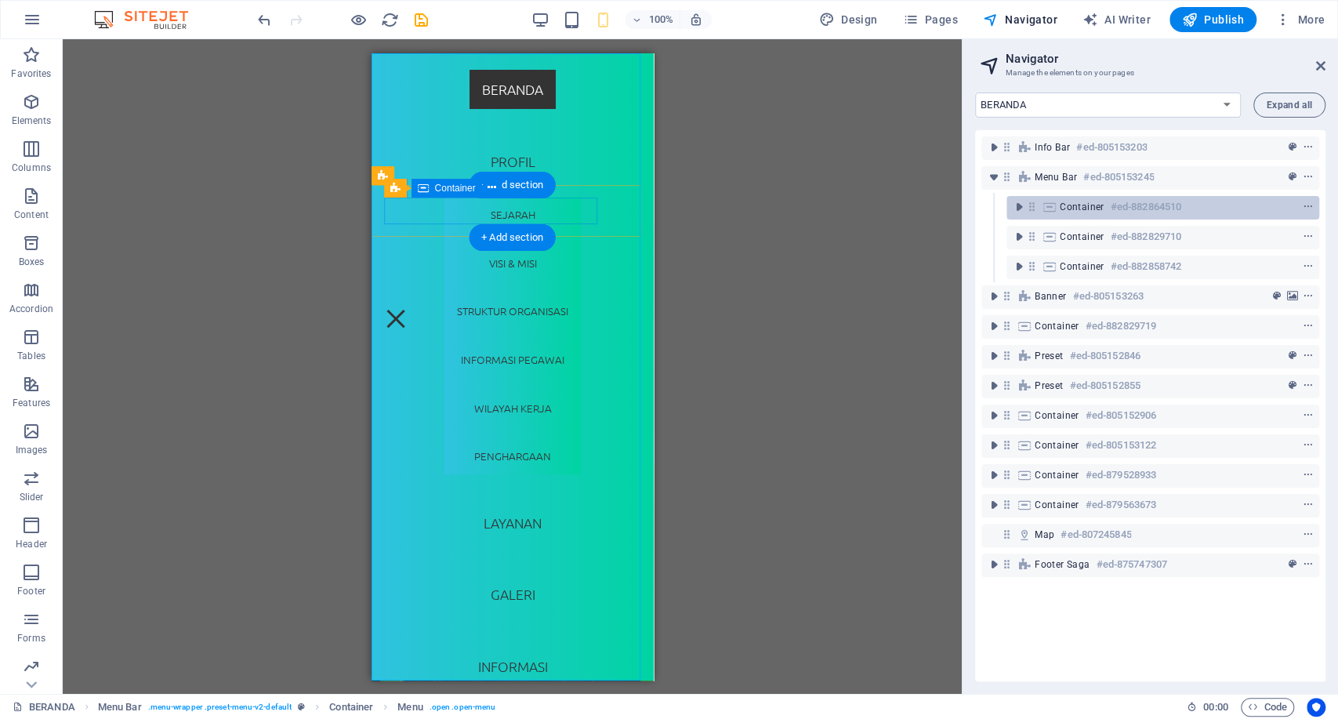
click at [1101, 218] on div "Container #ed-882864510" at bounding box center [1163, 208] width 313 height 24
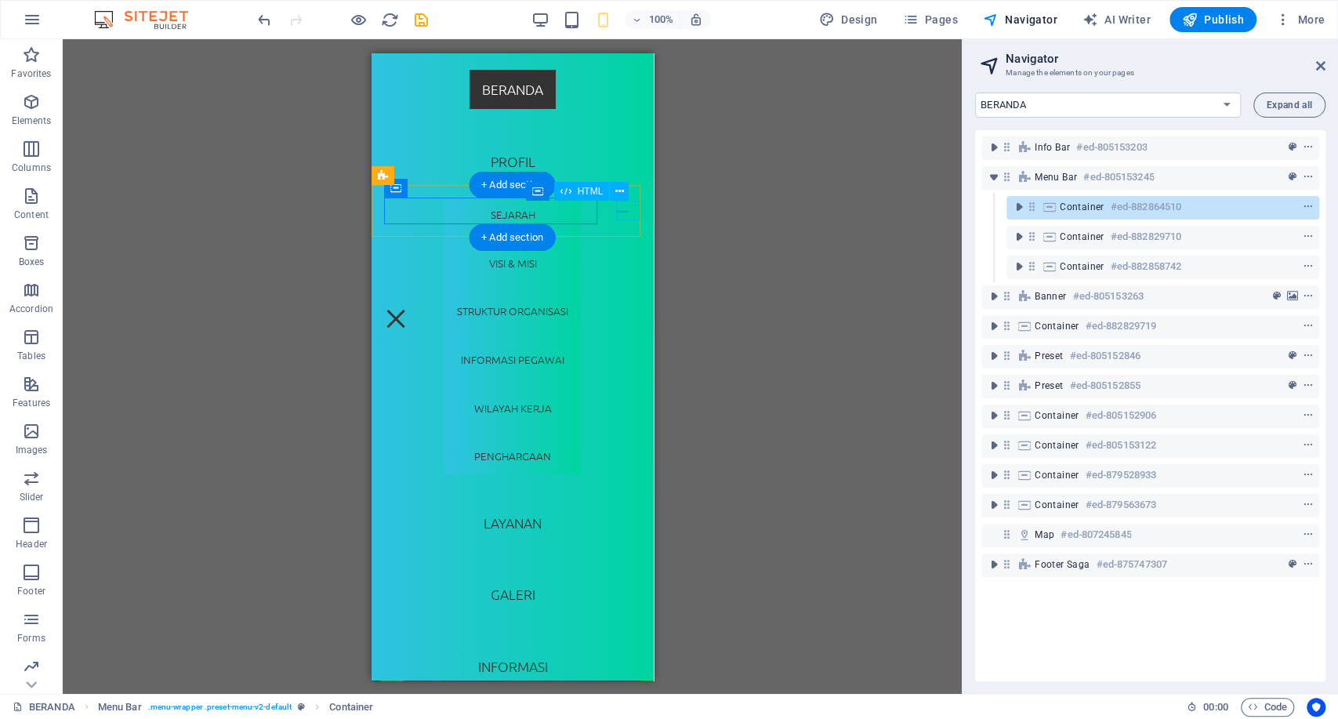
click at [407, 308] on div at bounding box center [395, 318] width 24 height 20
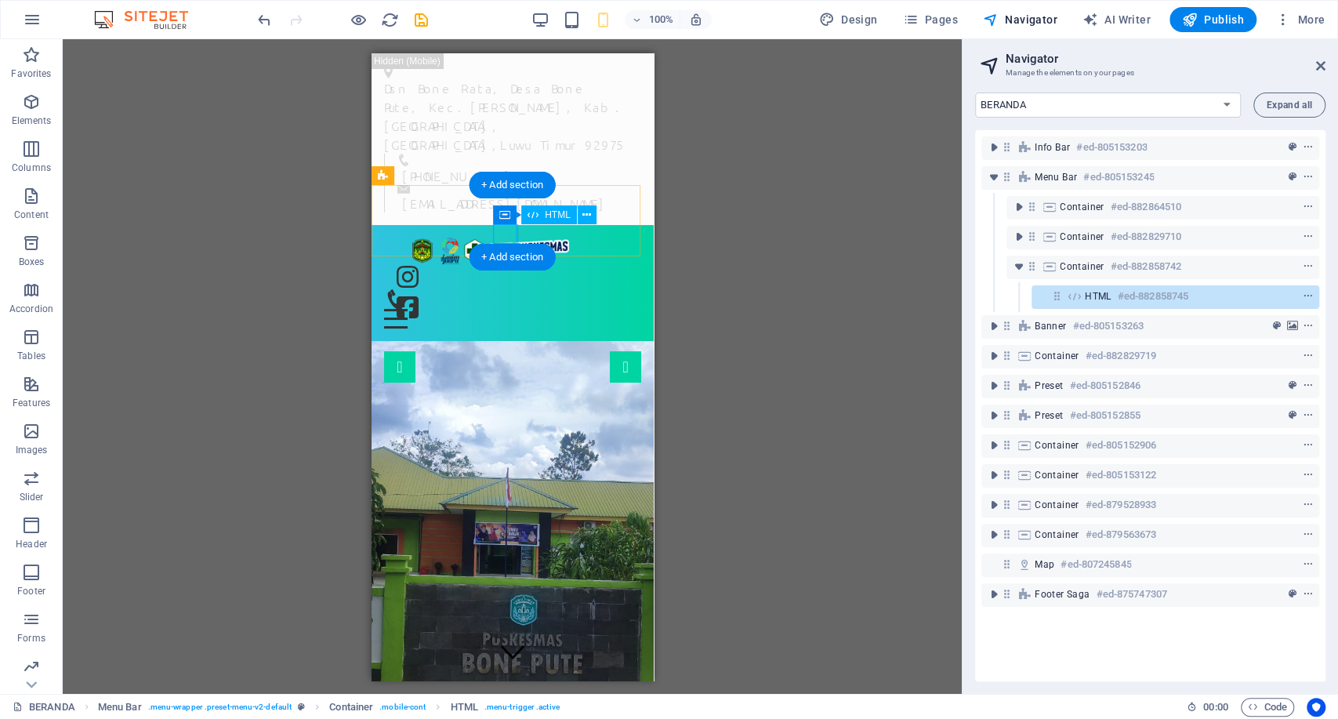
click at [1217, 305] on div "HTML #ed-882858745" at bounding box center [1163, 296] width 156 height 19
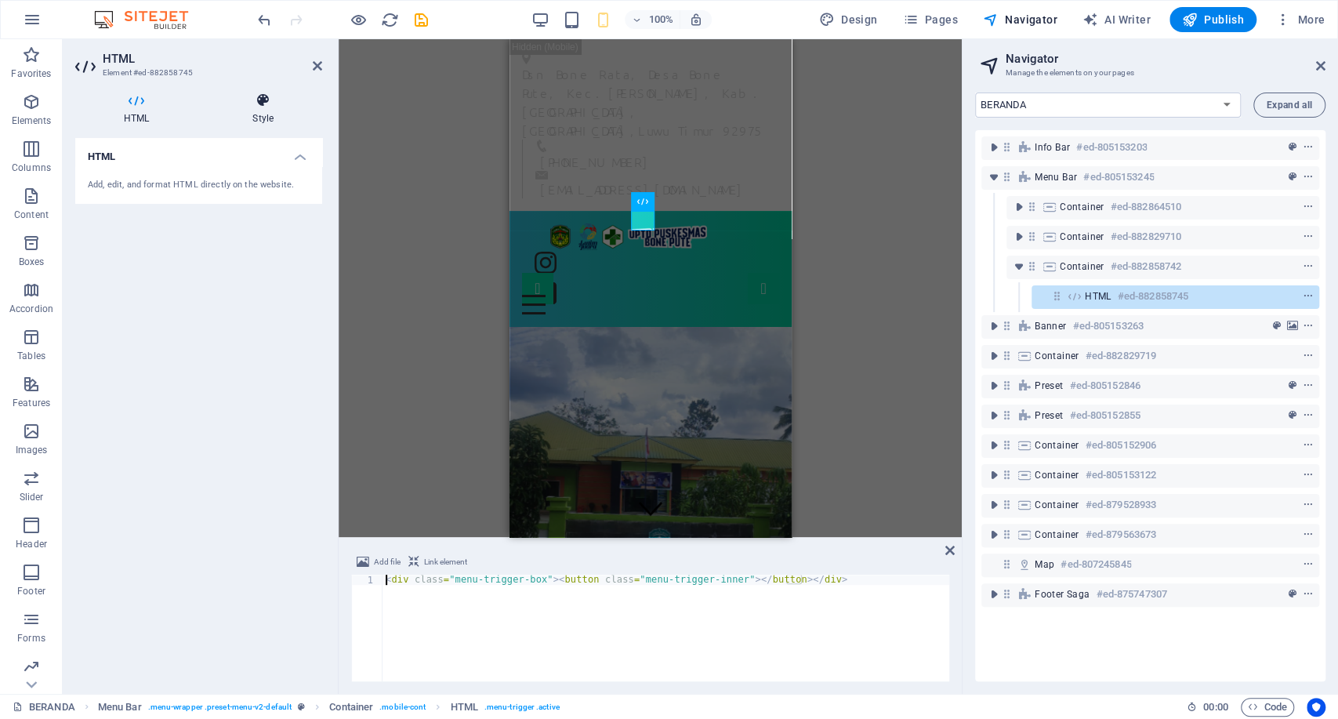
click at [256, 121] on h4 "Style" at bounding box center [263, 109] width 118 height 33
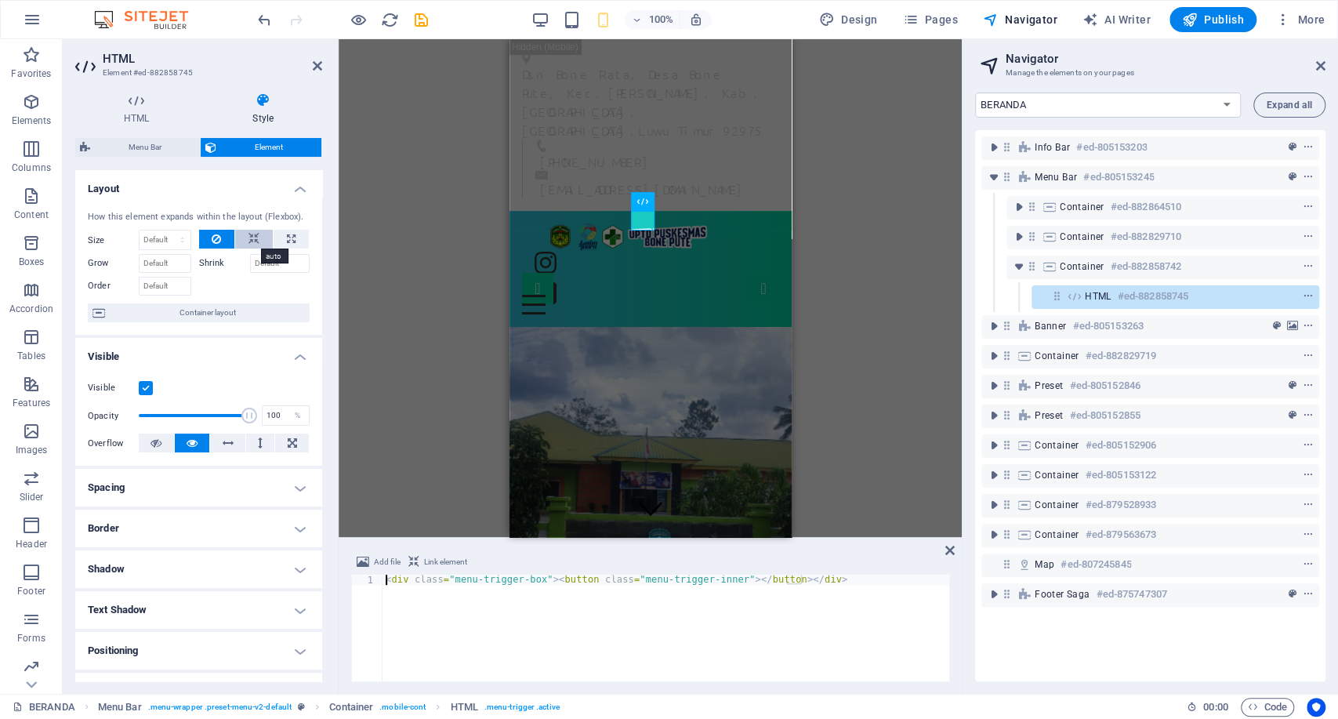
click at [242, 238] on button at bounding box center [254, 239] width 38 height 19
click at [280, 235] on button at bounding box center [291, 239] width 35 height 19
type input "100"
select select "%"
click at [258, 234] on button at bounding box center [254, 239] width 38 height 19
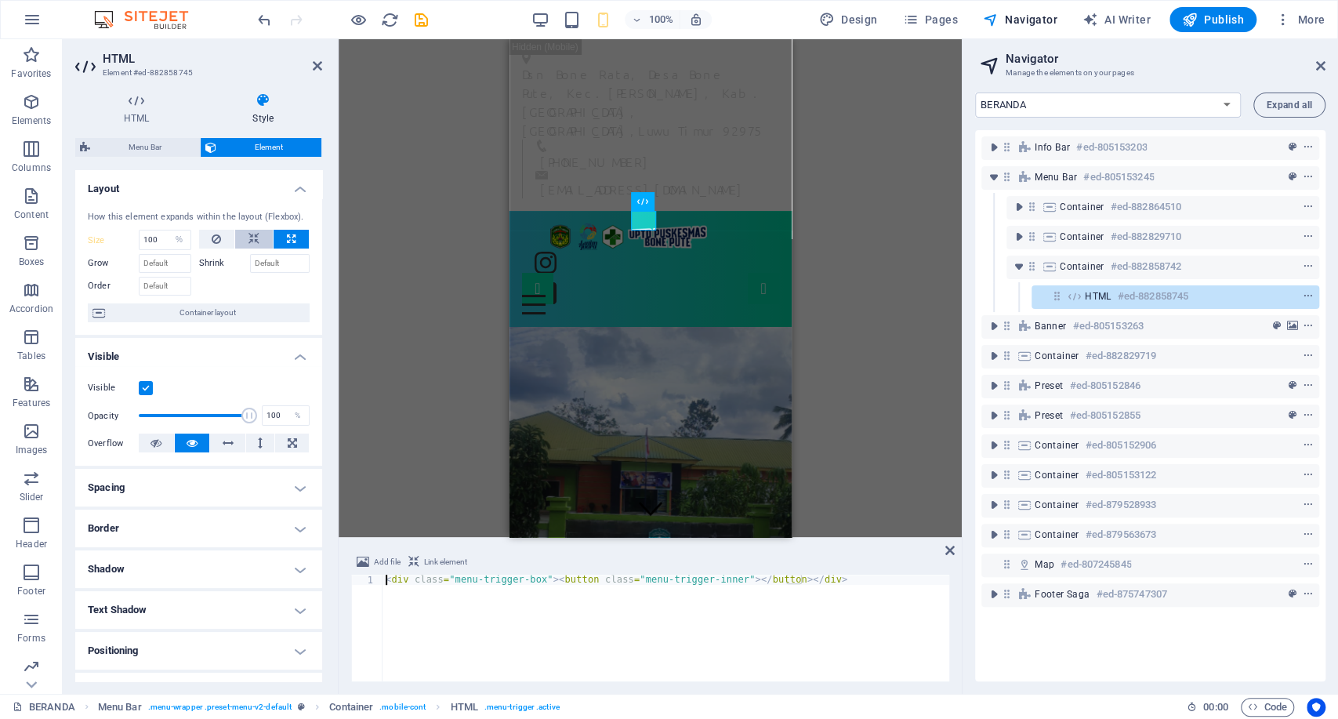
select select "DISABLED_OPTION_VALUE"
click at [213, 238] on icon at bounding box center [216, 239] width 9 height 19
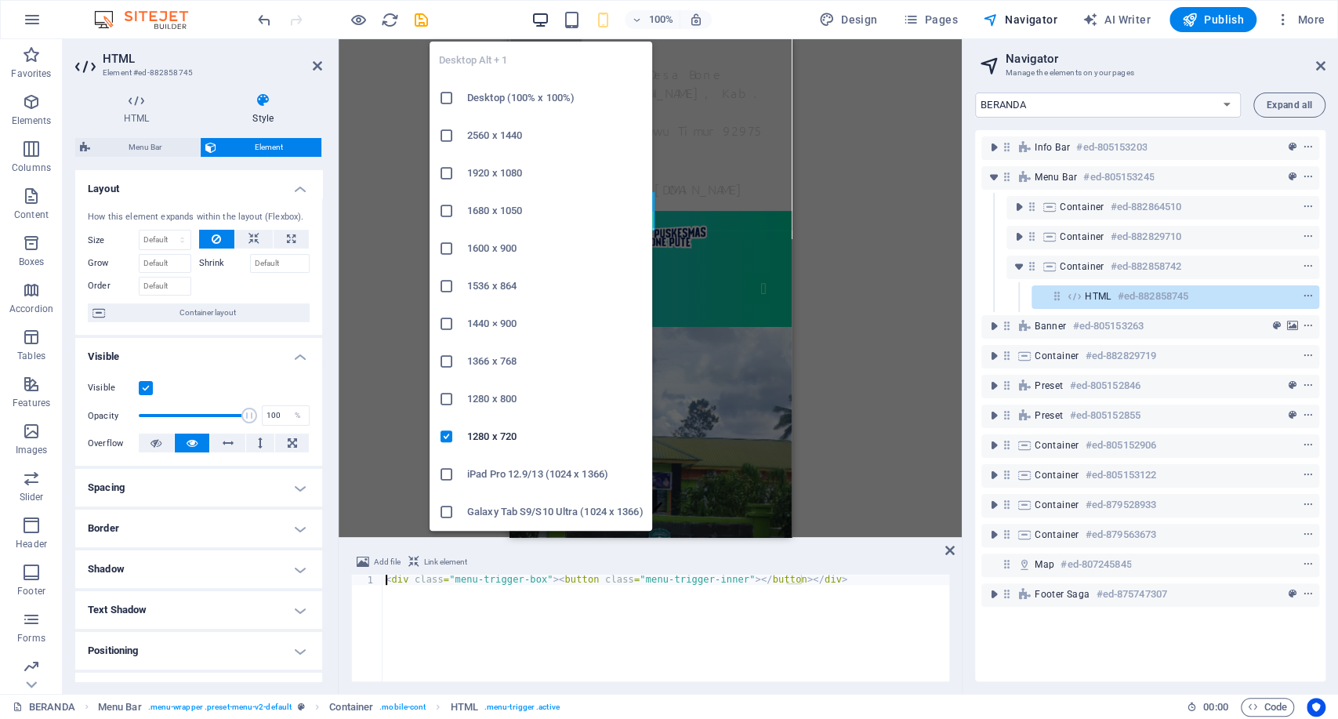
click at [550, 19] on icon "button" at bounding box center [541, 20] width 18 height 18
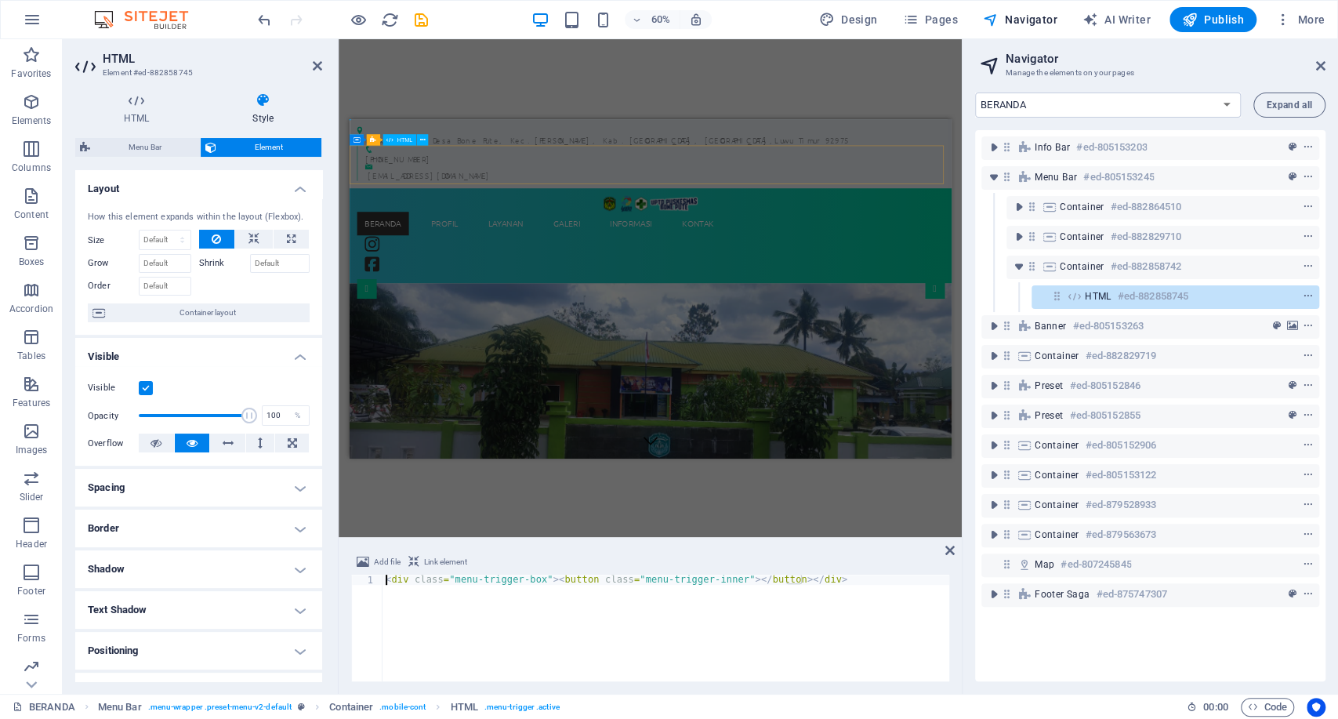
click at [1078, 296] on icon at bounding box center [1074, 296] width 17 height 13
click at [426, 24] on icon "save" at bounding box center [421, 20] width 18 height 18
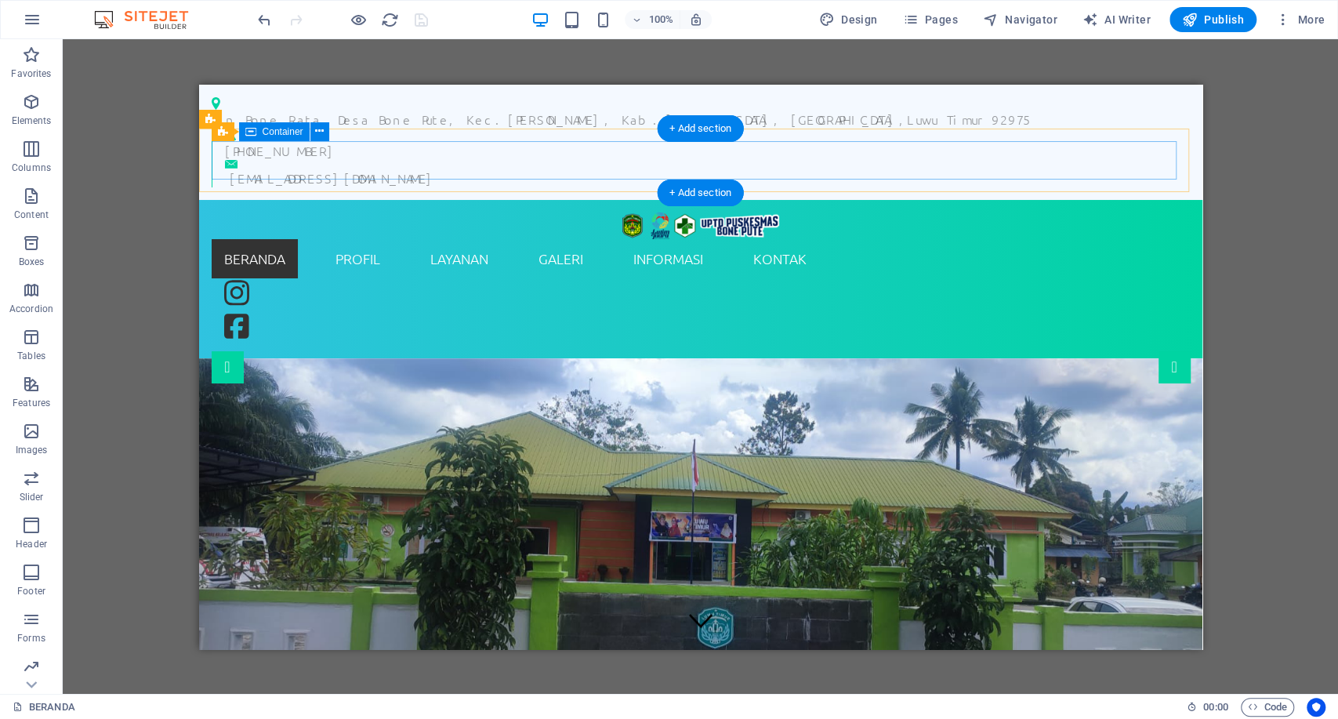
click at [1170, 212] on div "BERANDA PROFIL SEJARAH VISI & MISI STRUKTUR ORGANISASI INFORMASI PEGAWAI WILAYA…" at bounding box center [700, 278] width 979 height 133
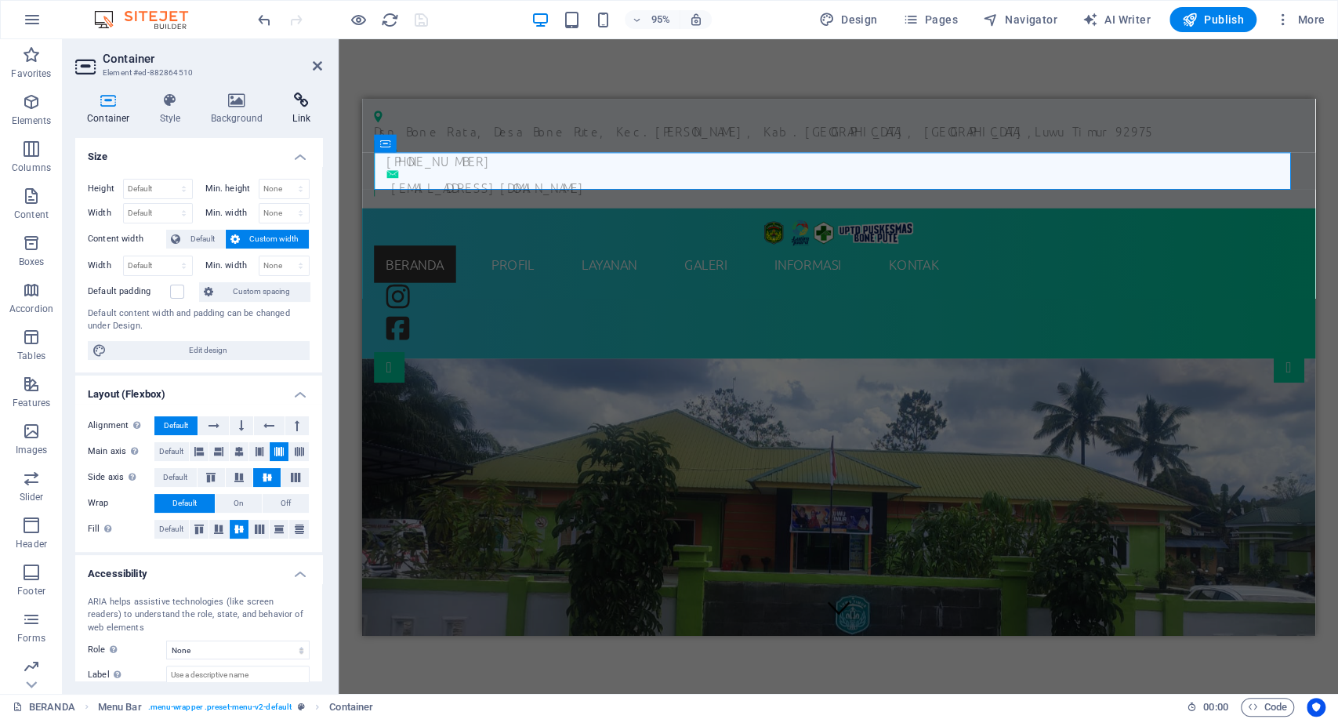
click at [299, 102] on icon at bounding box center [302, 101] width 42 height 16
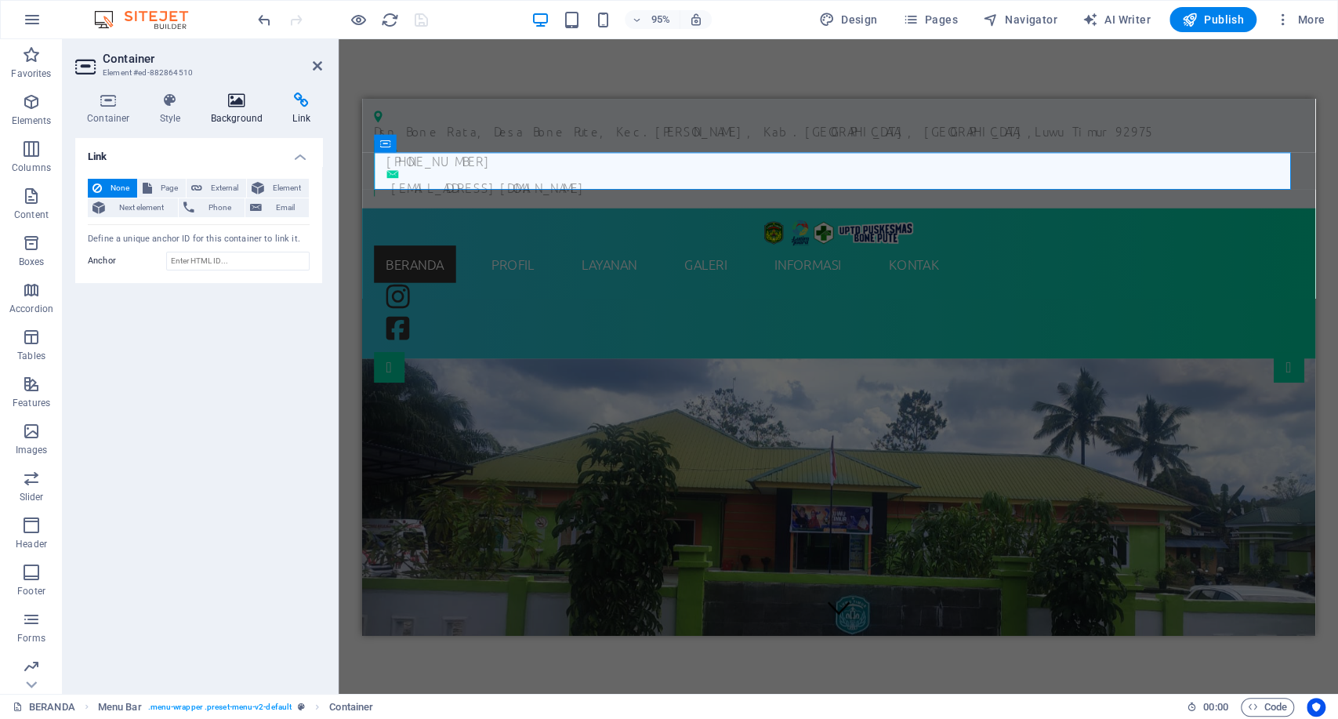
click at [223, 108] on h4 "Background" at bounding box center [240, 109] width 82 height 33
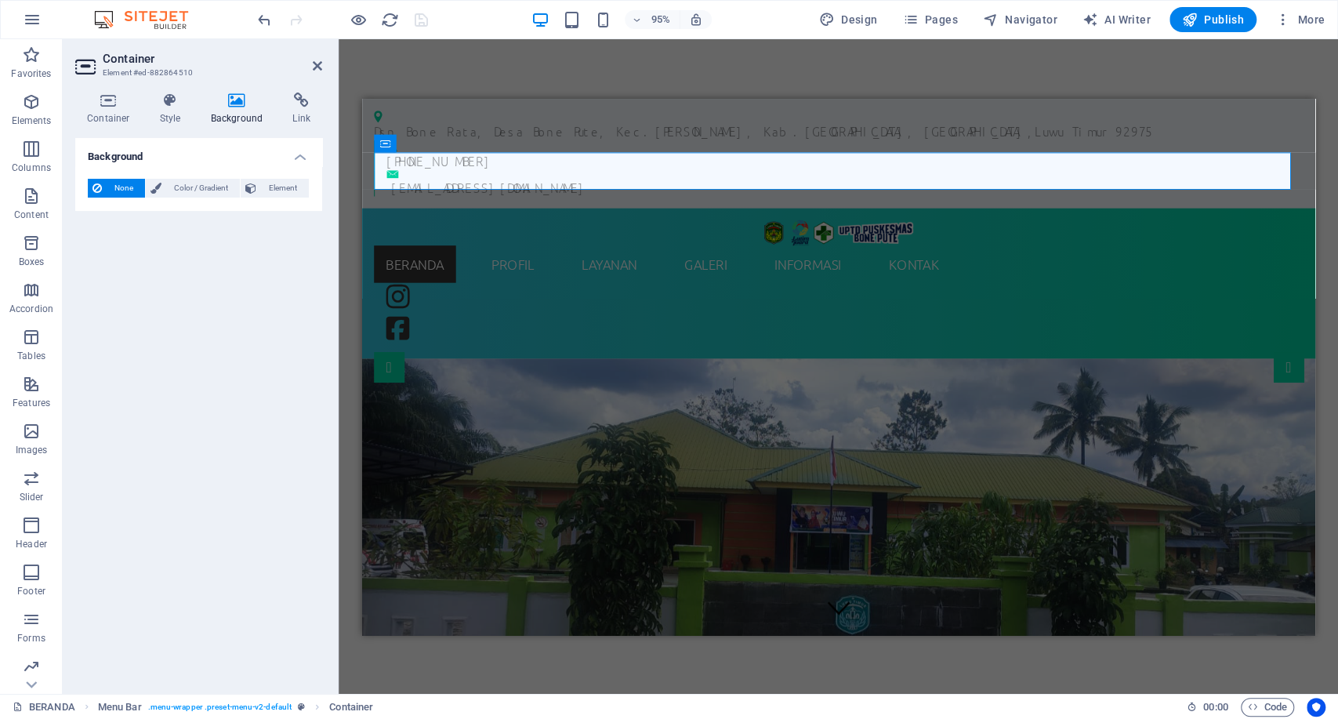
click at [138, 127] on div "Container Style Background Link Size Height Default px rem % vh vw Min. height …" at bounding box center [198, 387] width 247 height 589
click at [176, 111] on h4 "Style" at bounding box center [173, 109] width 51 height 33
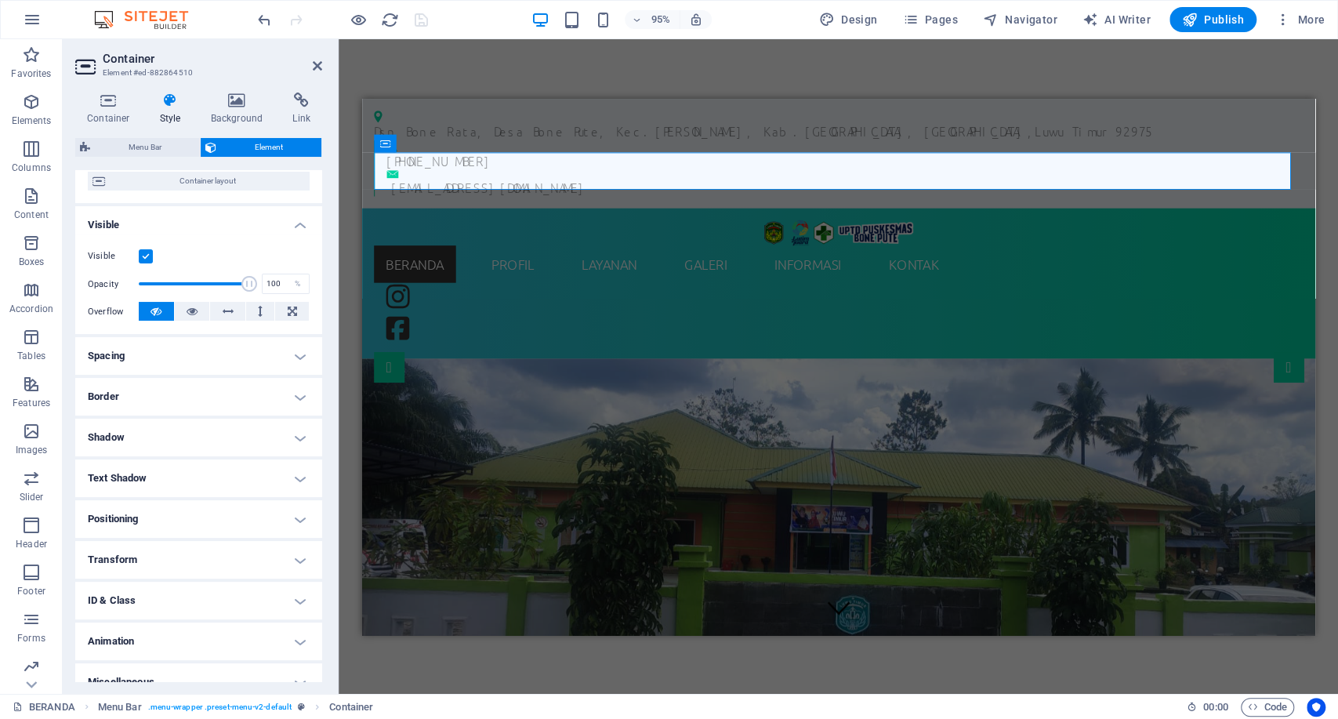
scroll to position [151, 0]
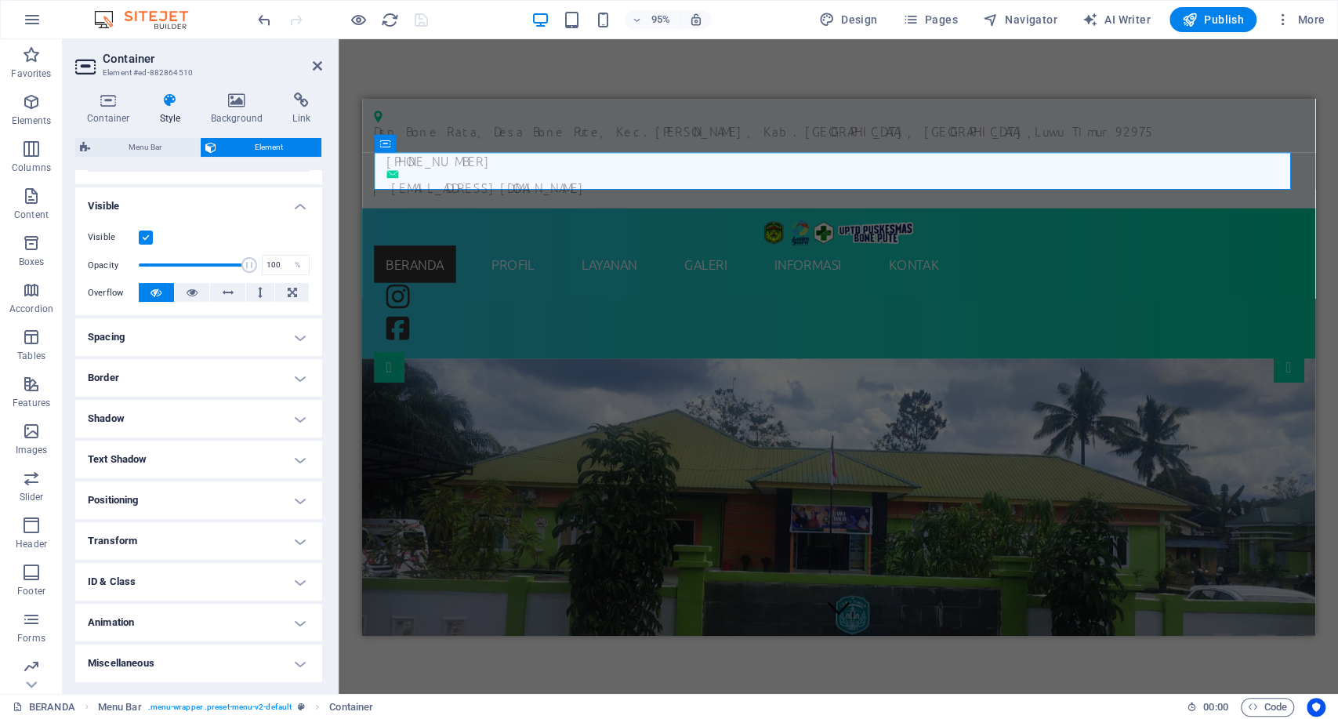
click at [220, 612] on h4 "Animation" at bounding box center [198, 623] width 247 height 38
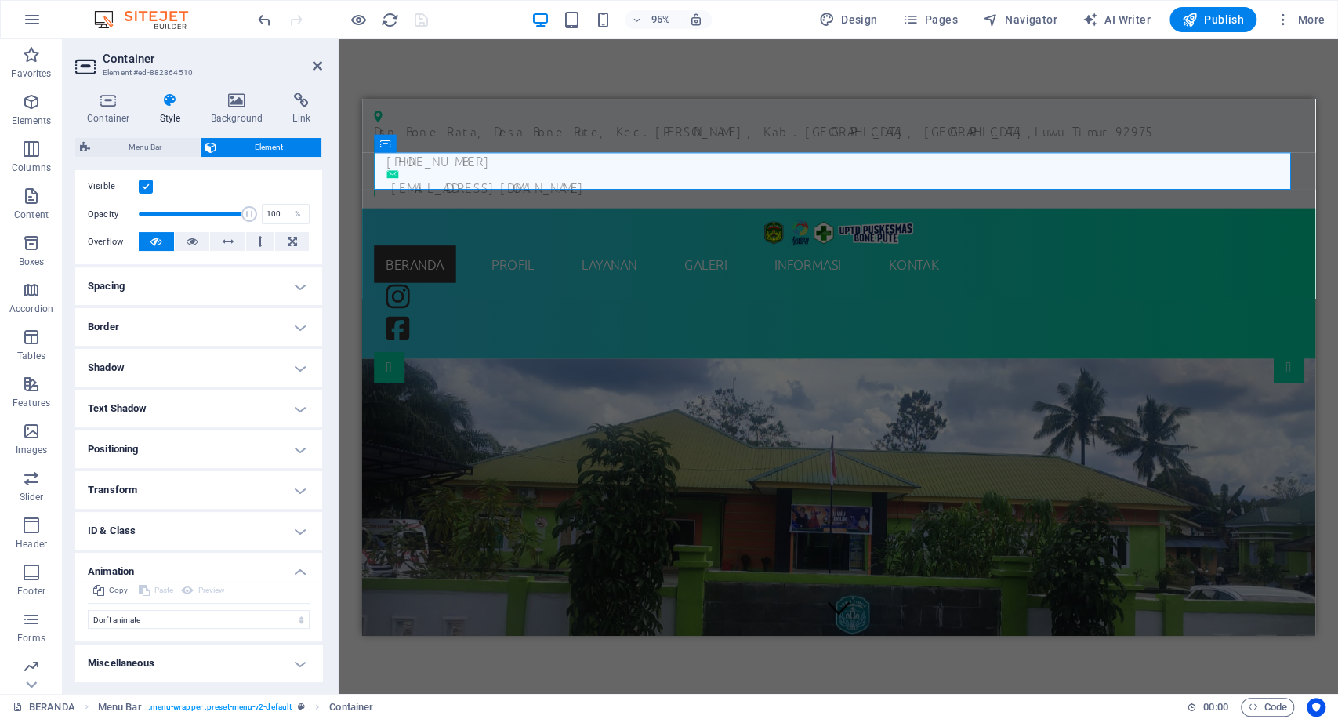
click at [231, 566] on h4 "Animation" at bounding box center [198, 567] width 247 height 28
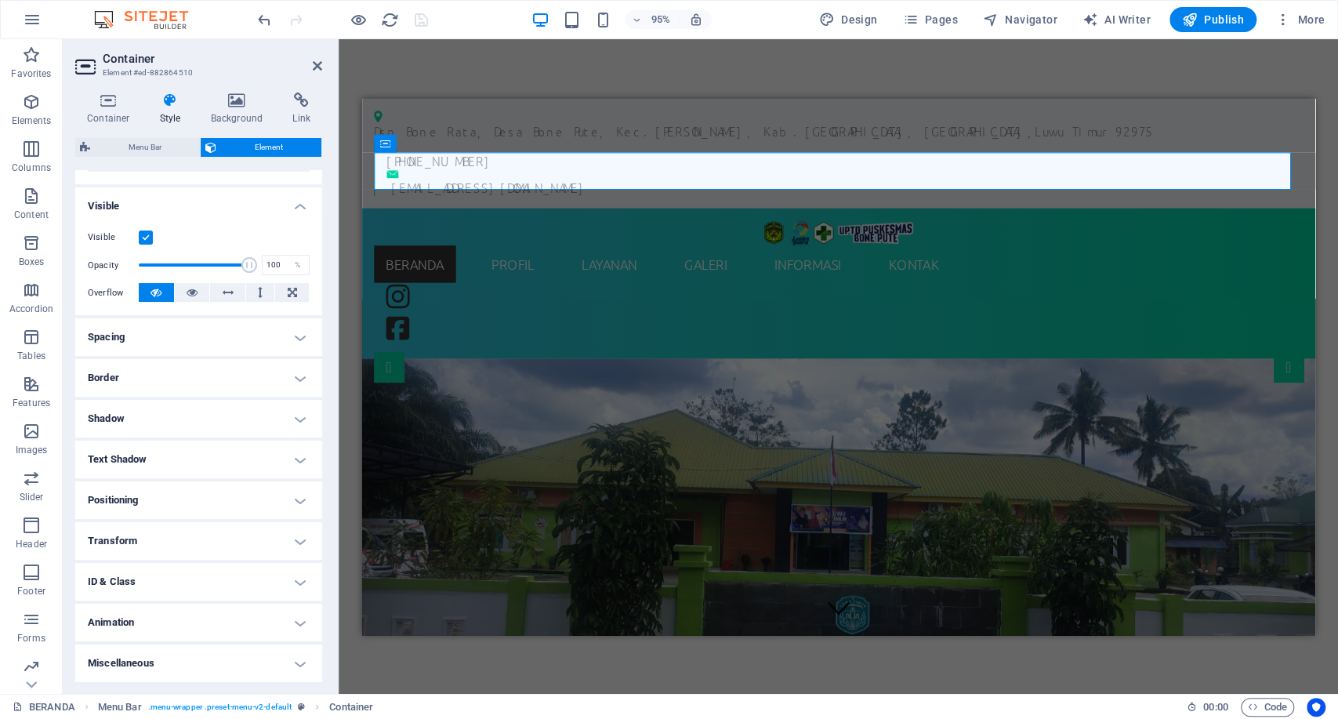
click at [197, 645] on h4 "Miscellaneous" at bounding box center [198, 664] width 247 height 38
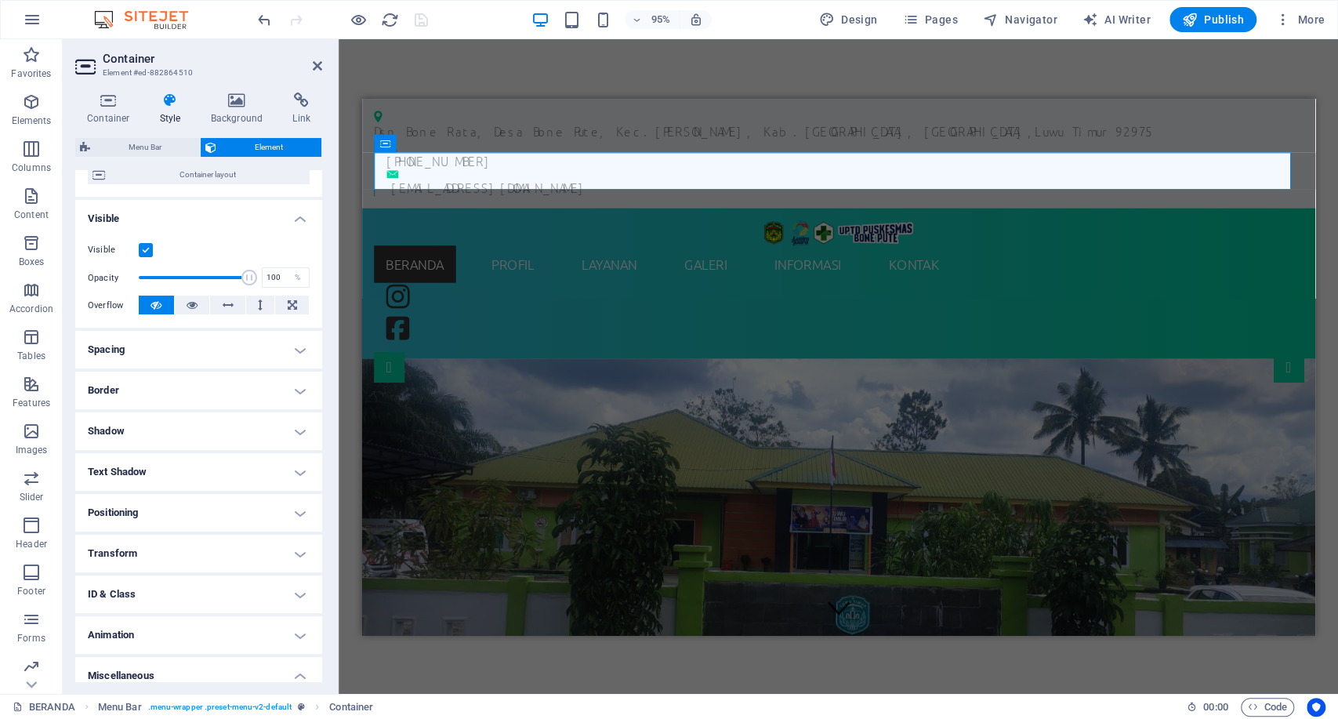
scroll to position [161, 0]
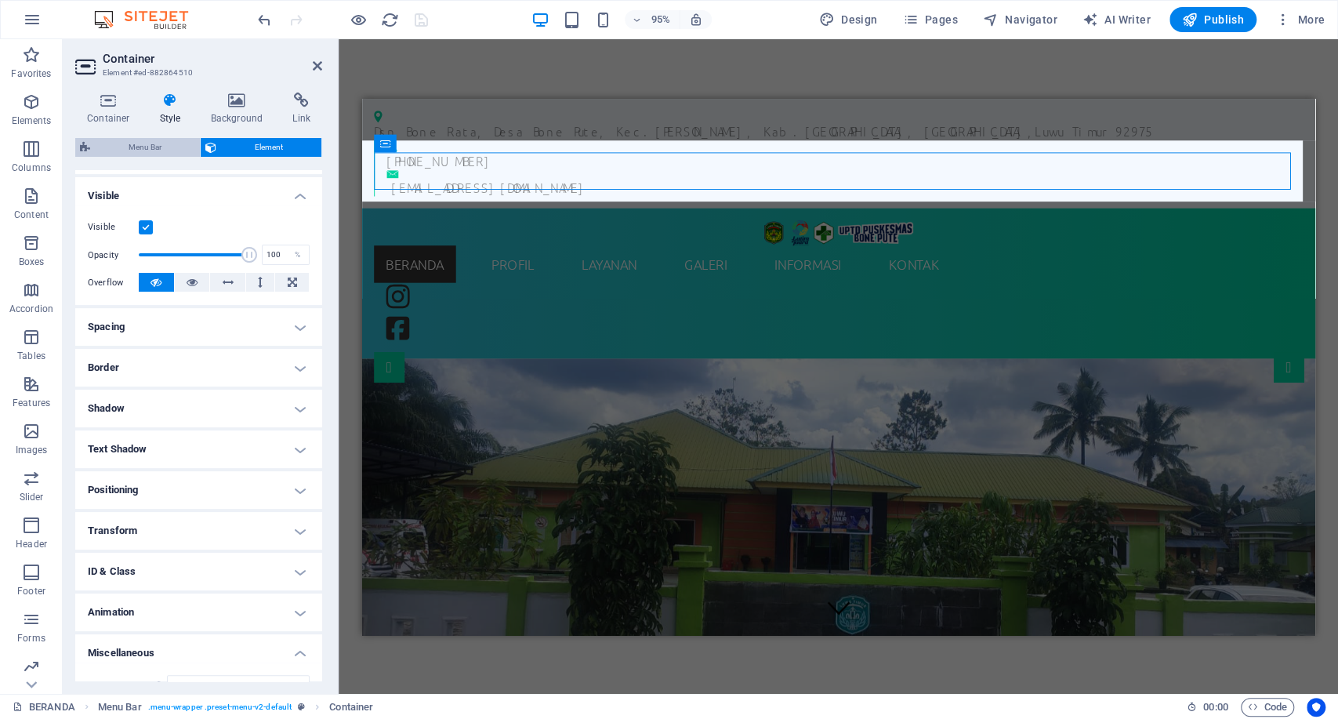
click at [143, 149] on span "Menu Bar" at bounding box center [145, 147] width 100 height 19
select select "rem"
select select "hover_box_top"
select select "px"
select select "rem"
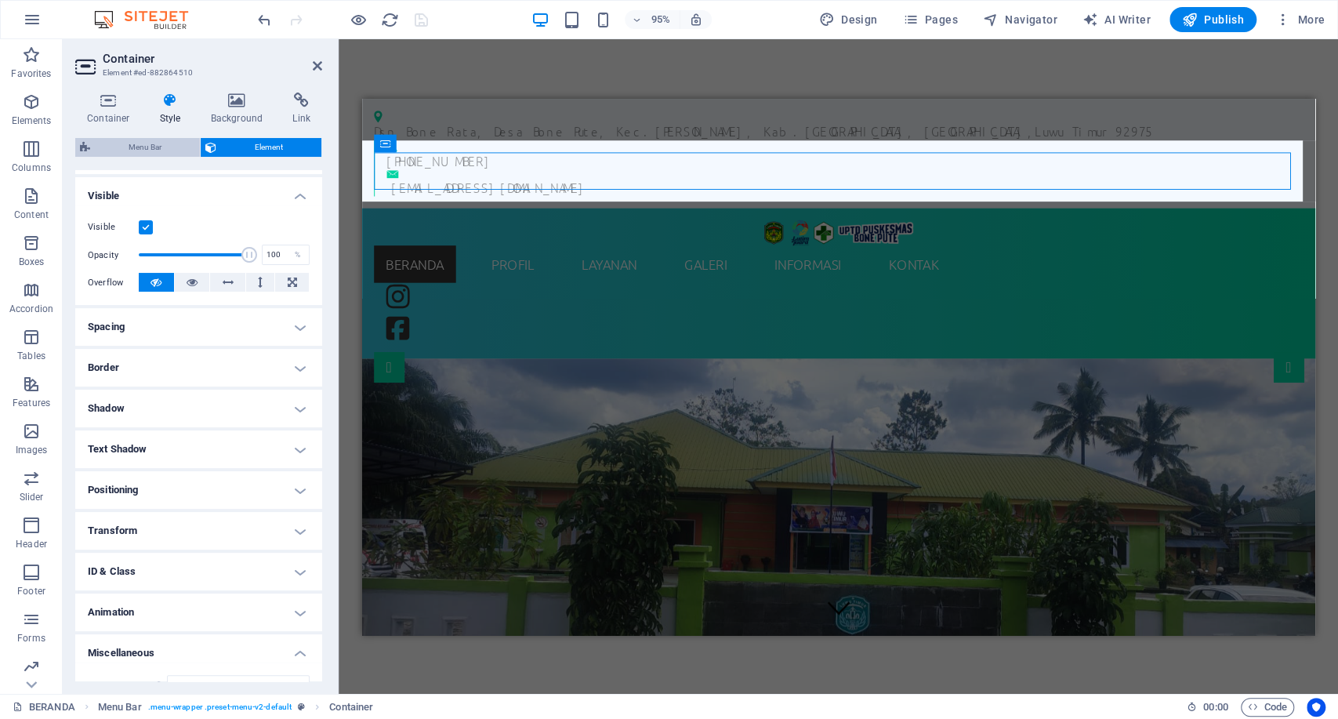
select select "rem"
select select
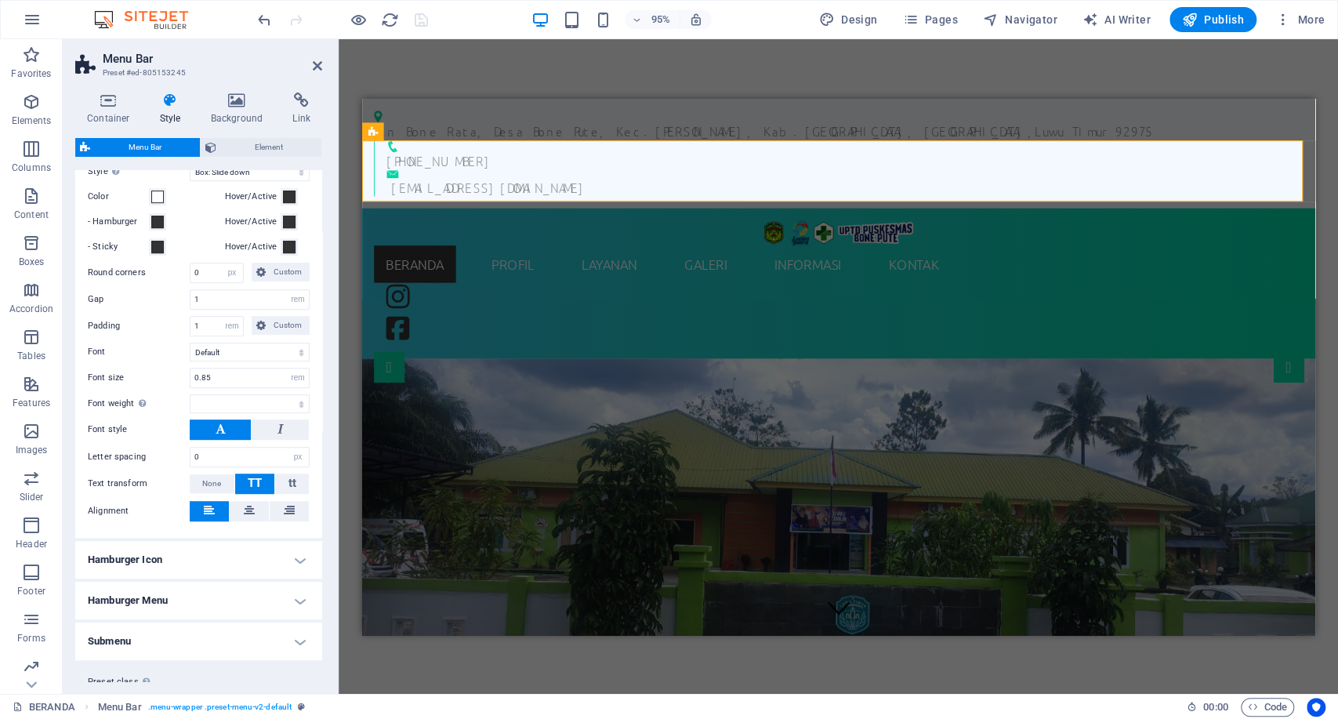
scroll to position [585, 0]
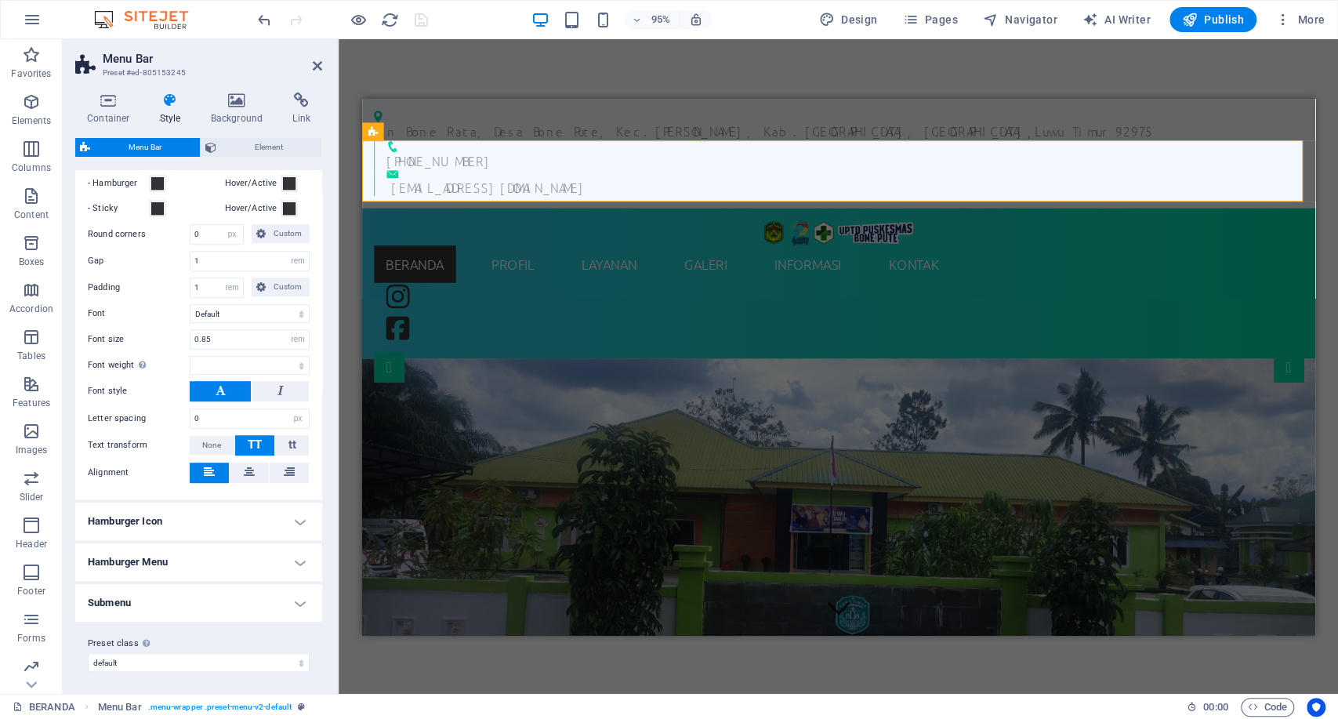
click at [296, 521] on h4 "Hamburger Icon" at bounding box center [198, 522] width 247 height 38
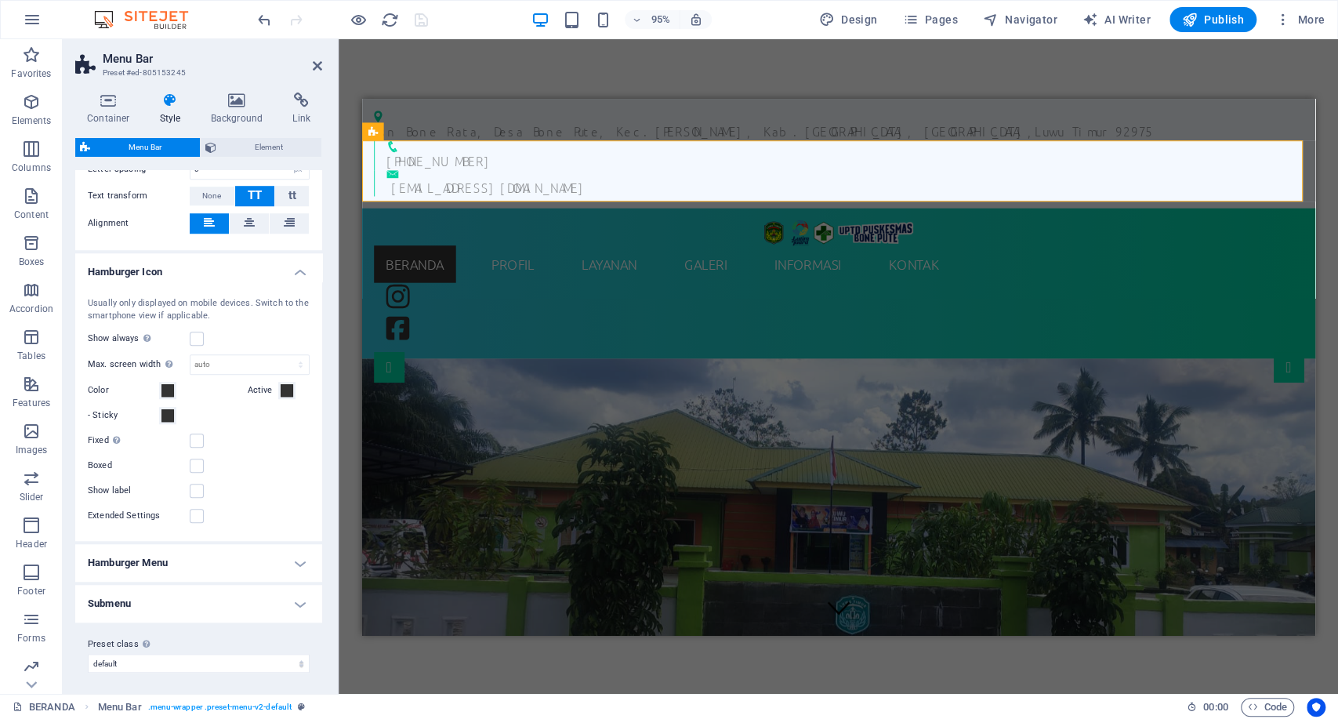
scroll to position [835, 0]
click at [201, 336] on label at bounding box center [197, 338] width 14 height 14
click at [0, 0] on input "Show always Shows the trigger for all viewports." at bounding box center [0, 0] width 0 height 0
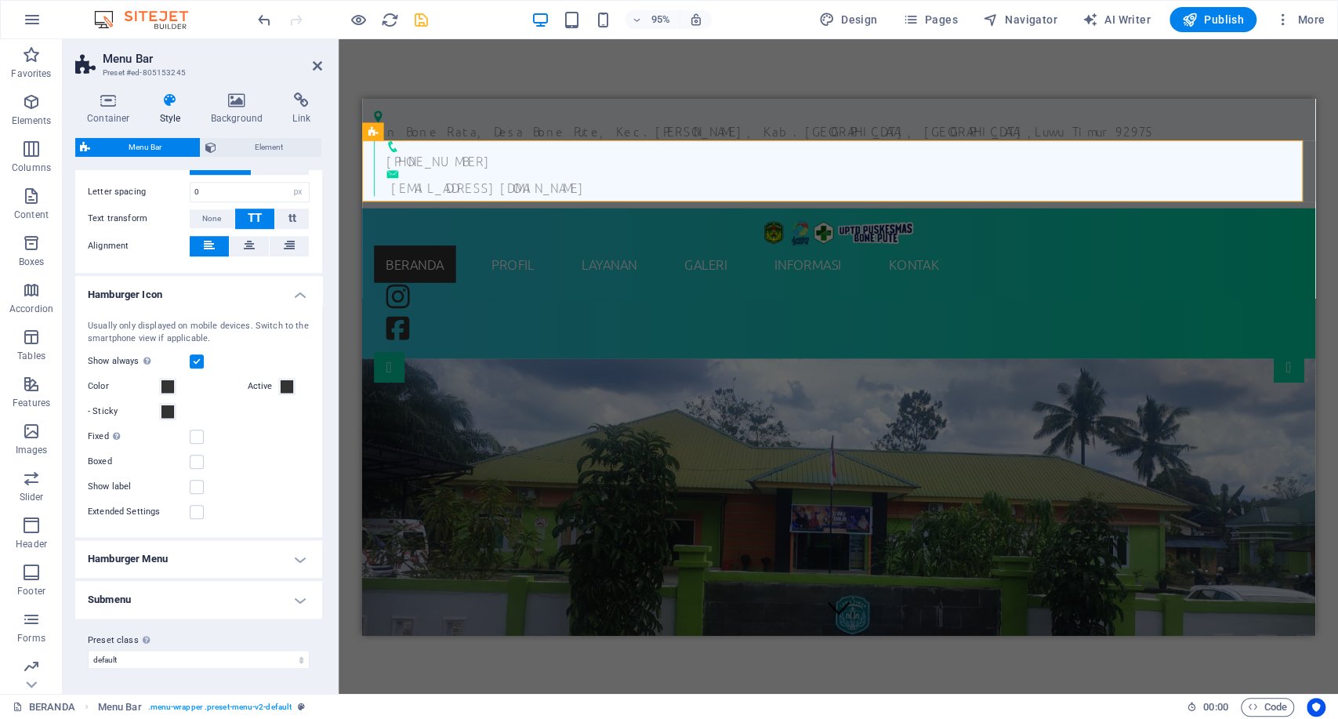
scroll to position [809, 0]
click at [201, 363] on label at bounding box center [197, 364] width 14 height 14
click at [0, 0] on input "Show always Shows the trigger for all viewports." at bounding box center [0, 0] width 0 height 0
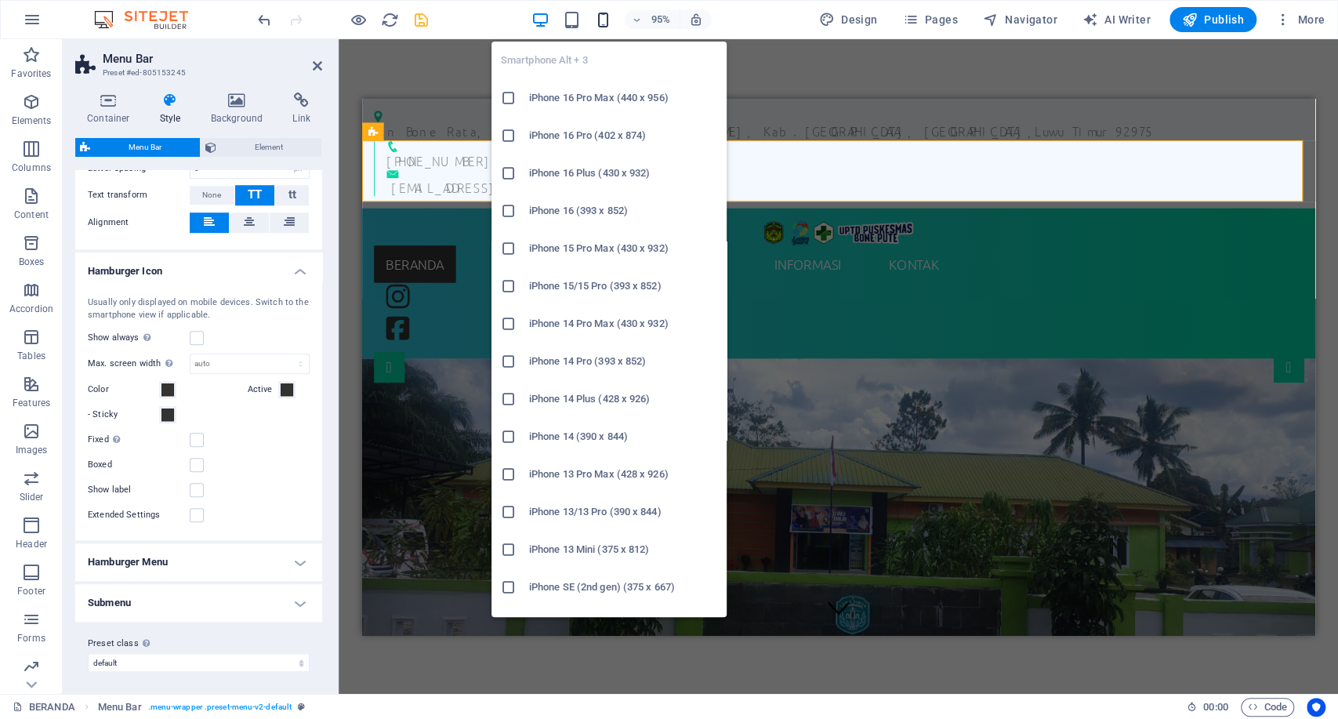
click at [605, 20] on icon "button" at bounding box center [603, 20] width 18 height 18
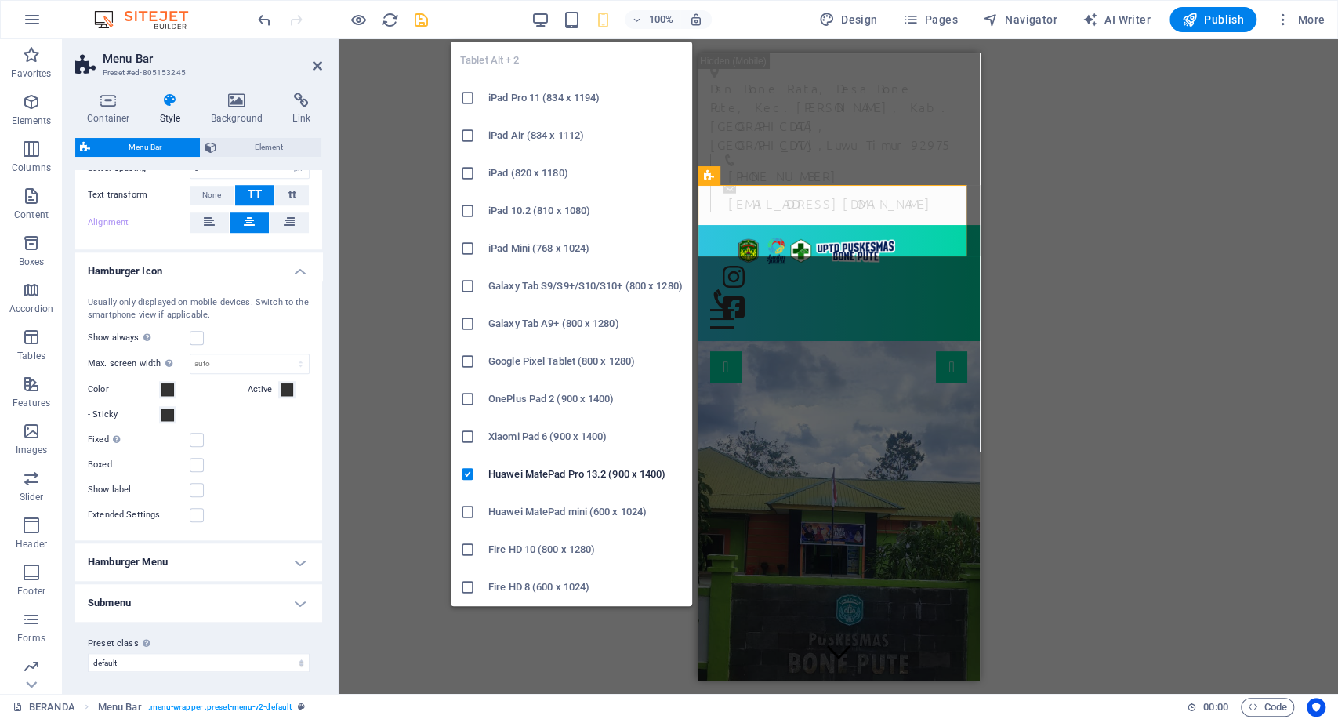
click at [589, 586] on h6 "Fire HD 8 (600 x 1024)" at bounding box center [585, 587] width 194 height 19
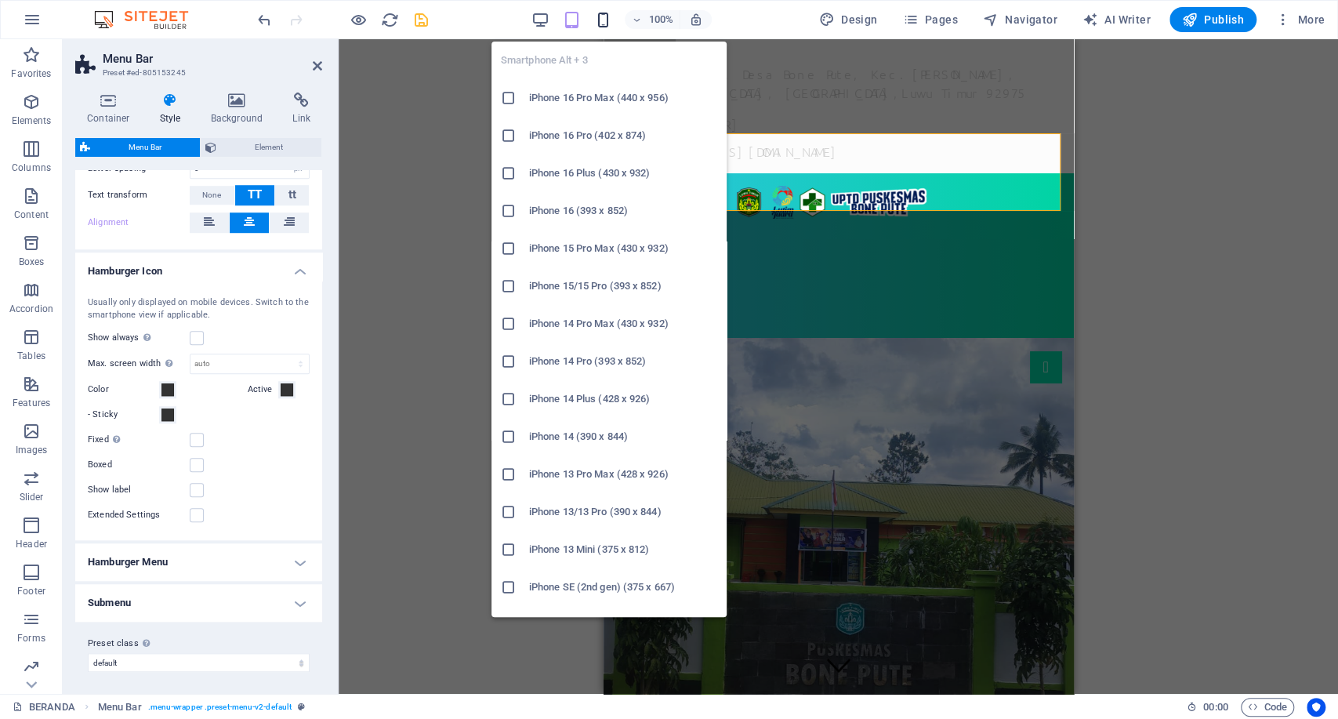
click at [610, 14] on icon "button" at bounding box center [603, 20] width 18 height 18
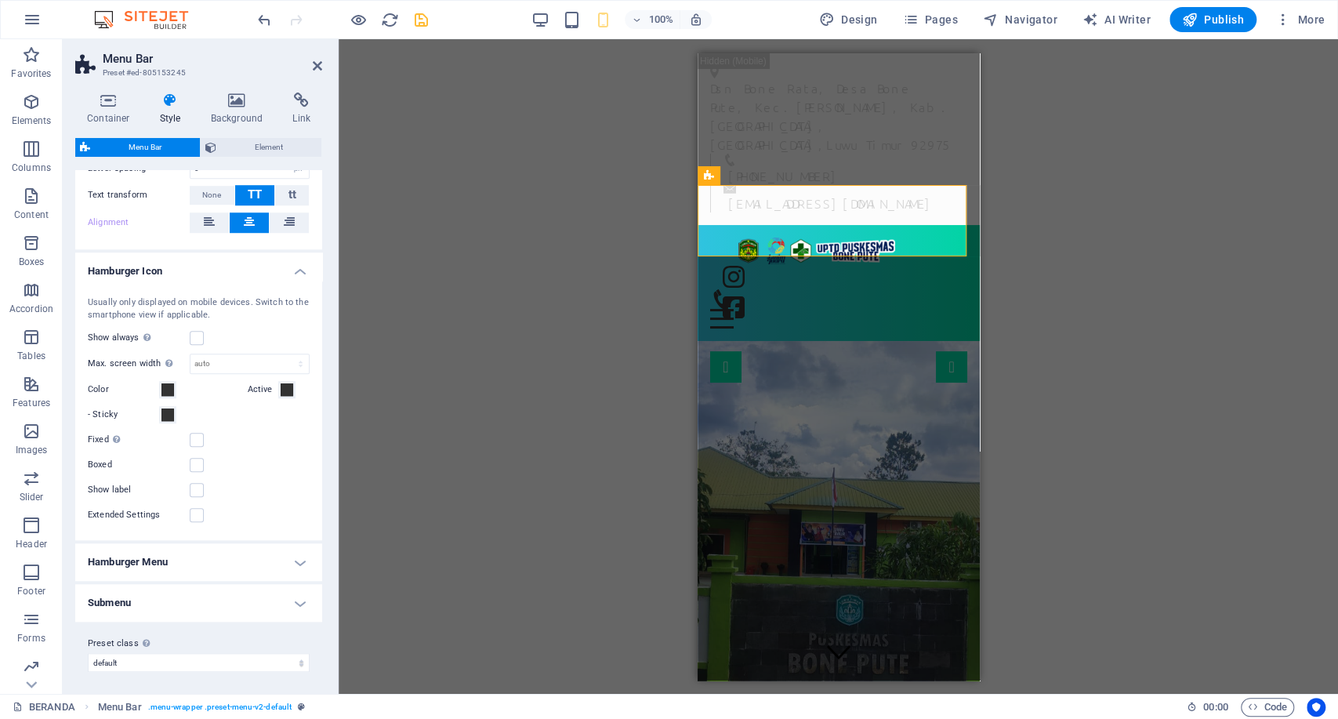
click at [240, 560] on h4 "Hamburger Menu" at bounding box center [198, 562] width 247 height 38
click at [240, 560] on h4 "Hamburger Menu" at bounding box center [198, 557] width 247 height 28
click at [224, 361] on select "auto px rem vh vw" at bounding box center [250, 363] width 118 height 19
click at [284, 354] on select "auto px rem vh vw" at bounding box center [250, 363] width 118 height 19
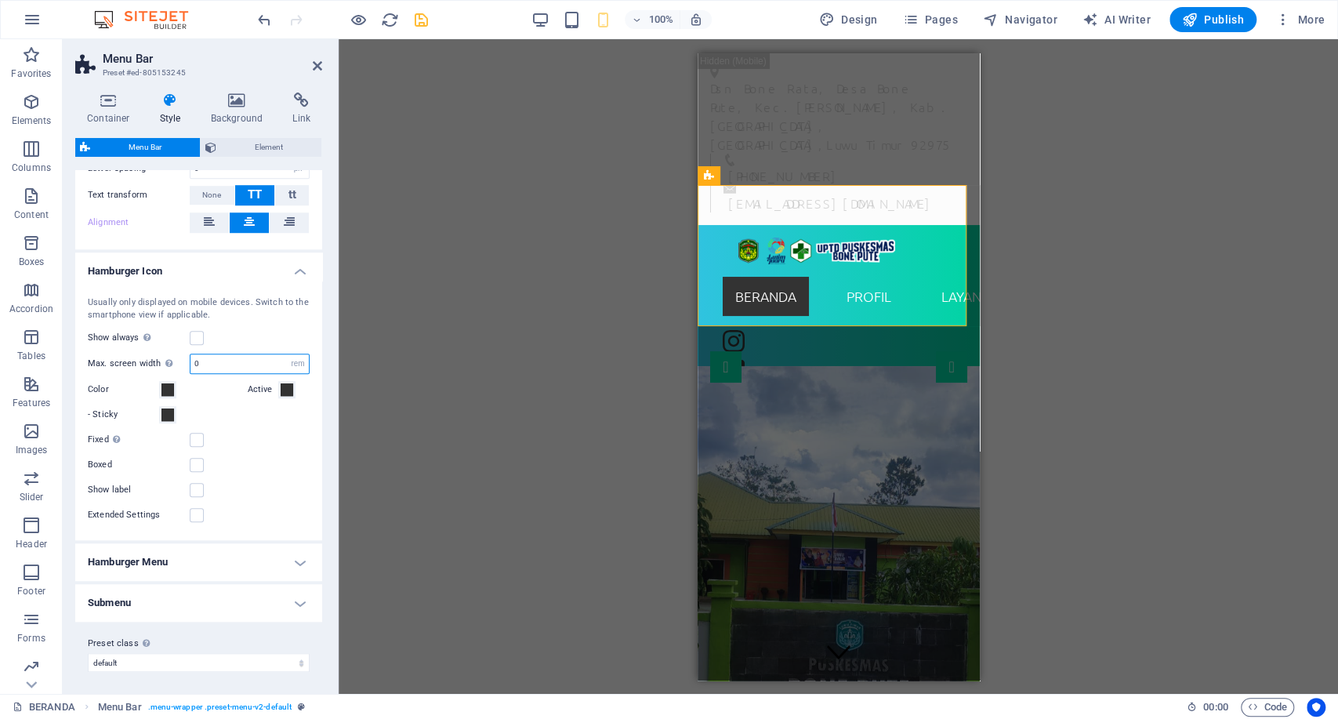
drag, startPoint x: 229, startPoint y: 366, endPoint x: 196, endPoint y: 368, distance: 33.0
click at [192, 367] on input "0" at bounding box center [250, 363] width 118 height 19
click at [238, 361] on input "4" at bounding box center [250, 363] width 118 height 19
click at [227, 399] on div "Usually only displayed on mobile devices. Switch to the smartphone view if appl…" at bounding box center [198, 411] width 253 height 260
drag, startPoint x: 221, startPoint y: 360, endPoint x: 45, endPoint y: 369, distance: 176.7
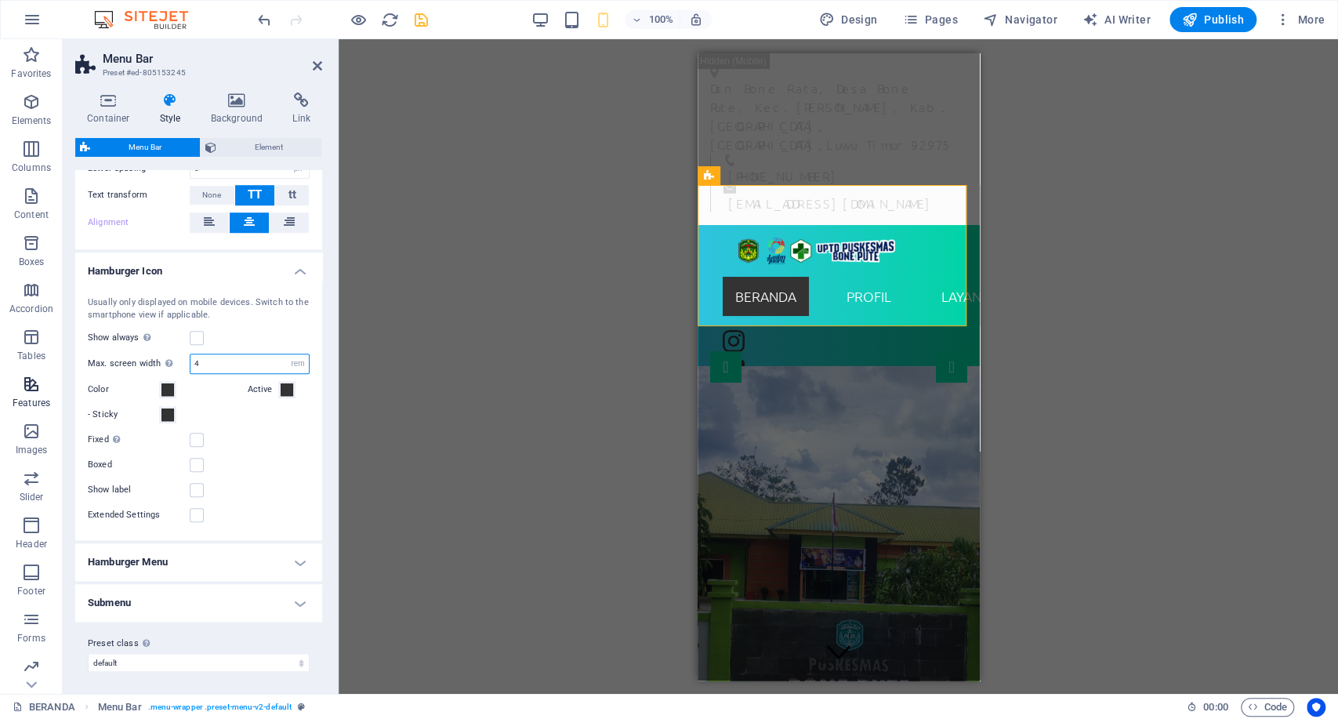
click at [45, 369] on section "Favorites Elements Columns Content Boxes Accordion Tables Features Images Slide…" at bounding box center [669, 366] width 1338 height 655
click at [247, 416] on div "- Sticky" at bounding box center [199, 414] width 222 height 19
drag, startPoint x: 219, startPoint y: 358, endPoint x: 100, endPoint y: 376, distance: 119.6
click at [31, 361] on section "Favorites Elements Columns Content Boxes Accordion Tables Features Images Slide…" at bounding box center [669, 366] width 1338 height 655
click at [200, 433] on label at bounding box center [197, 440] width 14 height 14
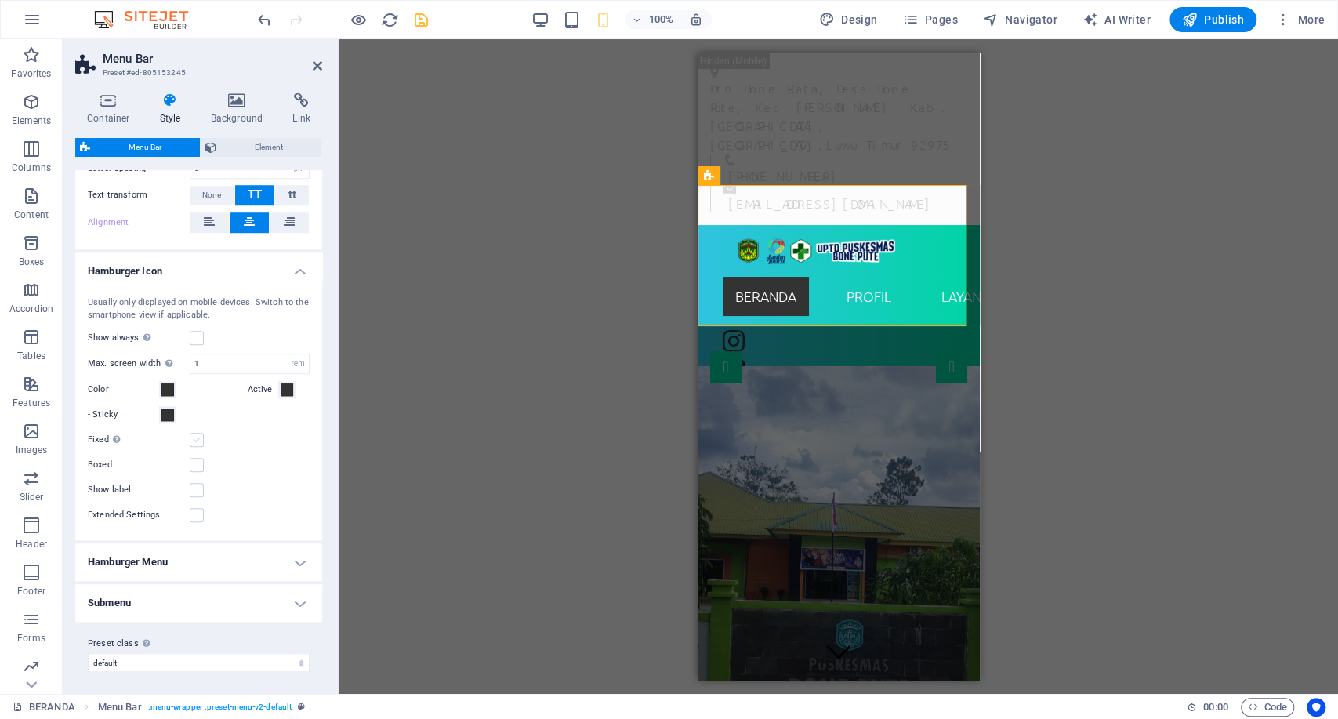
click at [0, 0] on input "Fixed Positions the trigger in a fixed state so that it is constantly in the vi…" at bounding box center [0, 0] width 0 height 0
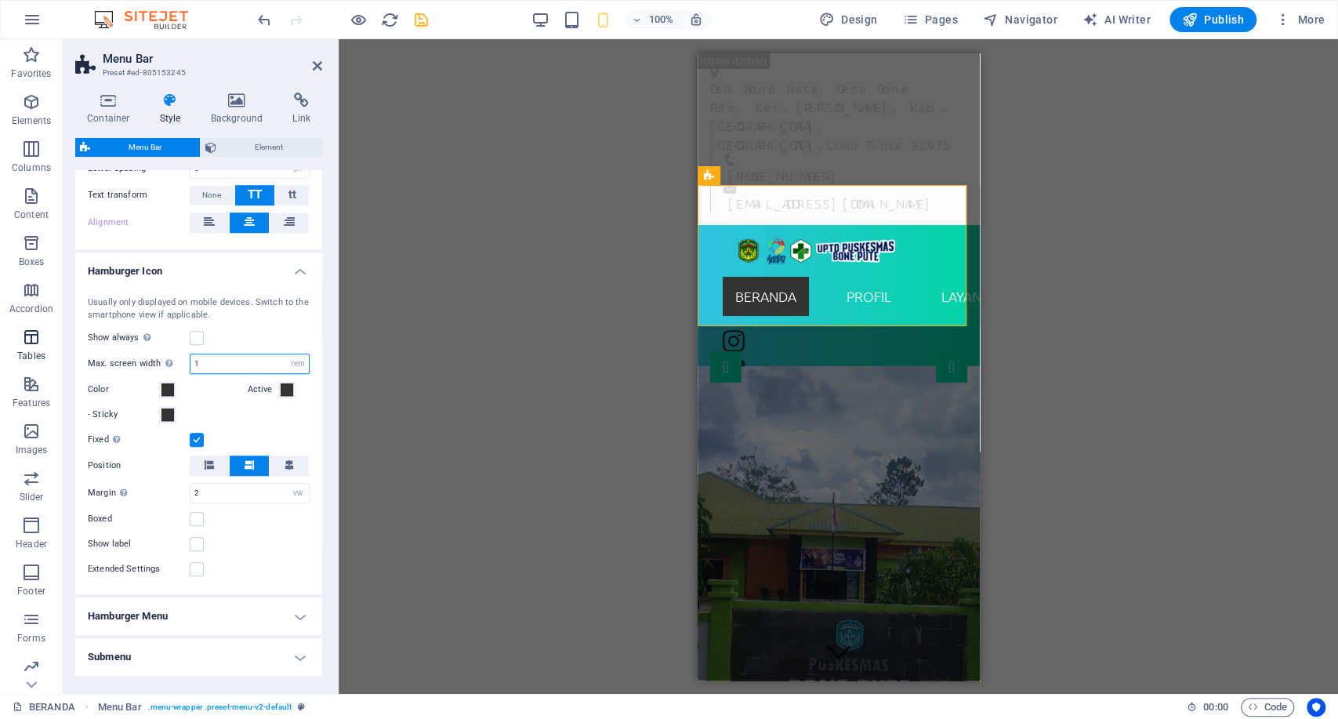
drag, startPoint x: 228, startPoint y: 357, endPoint x: 59, endPoint y: 359, distance: 169.4
click at [60, 359] on section "Favorites Elements Columns Content Boxes Accordion Tables Features Images Slide…" at bounding box center [669, 366] width 1338 height 655
click at [237, 410] on div "- Sticky" at bounding box center [199, 414] width 222 height 19
click at [271, 305] on div "Usually only displayed on mobile devices. Switch to the smartphone view if appl…" at bounding box center [199, 309] width 222 height 26
click at [269, 14] on icon "undo" at bounding box center [265, 20] width 18 height 18
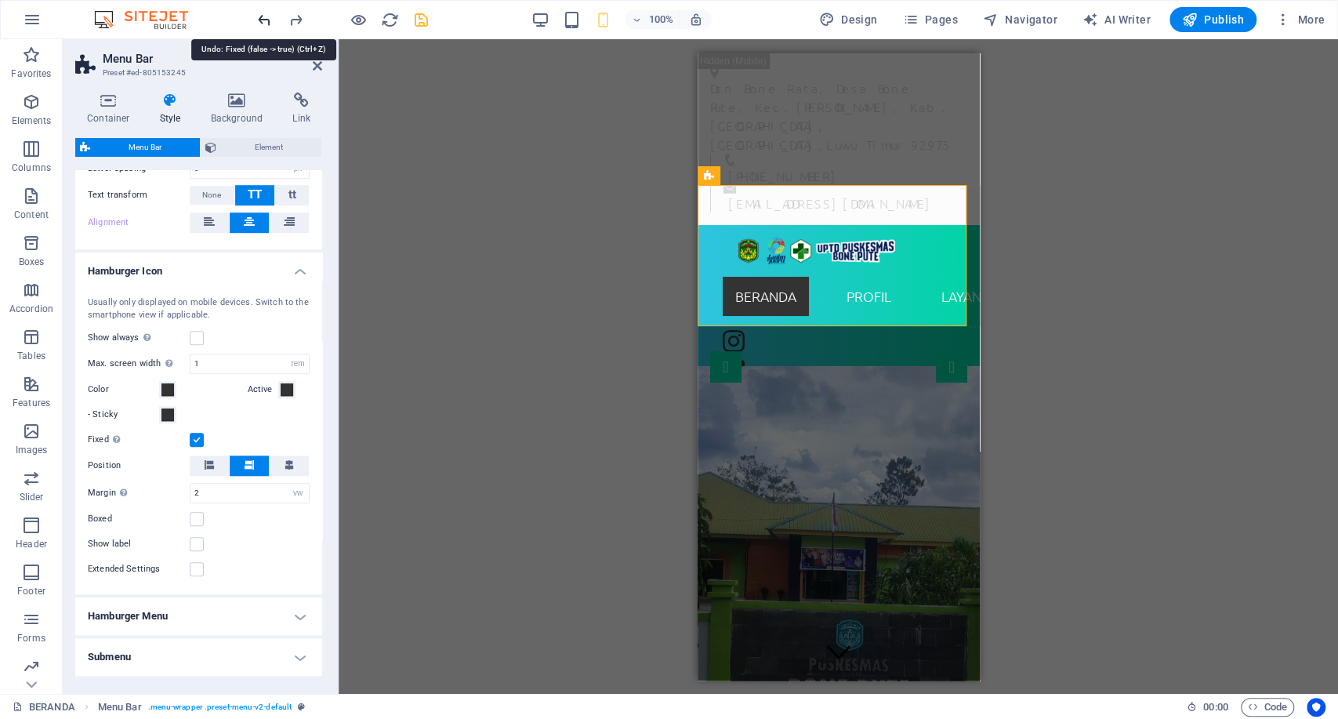
click at [269, 14] on icon "undo" at bounding box center [265, 20] width 18 height 18
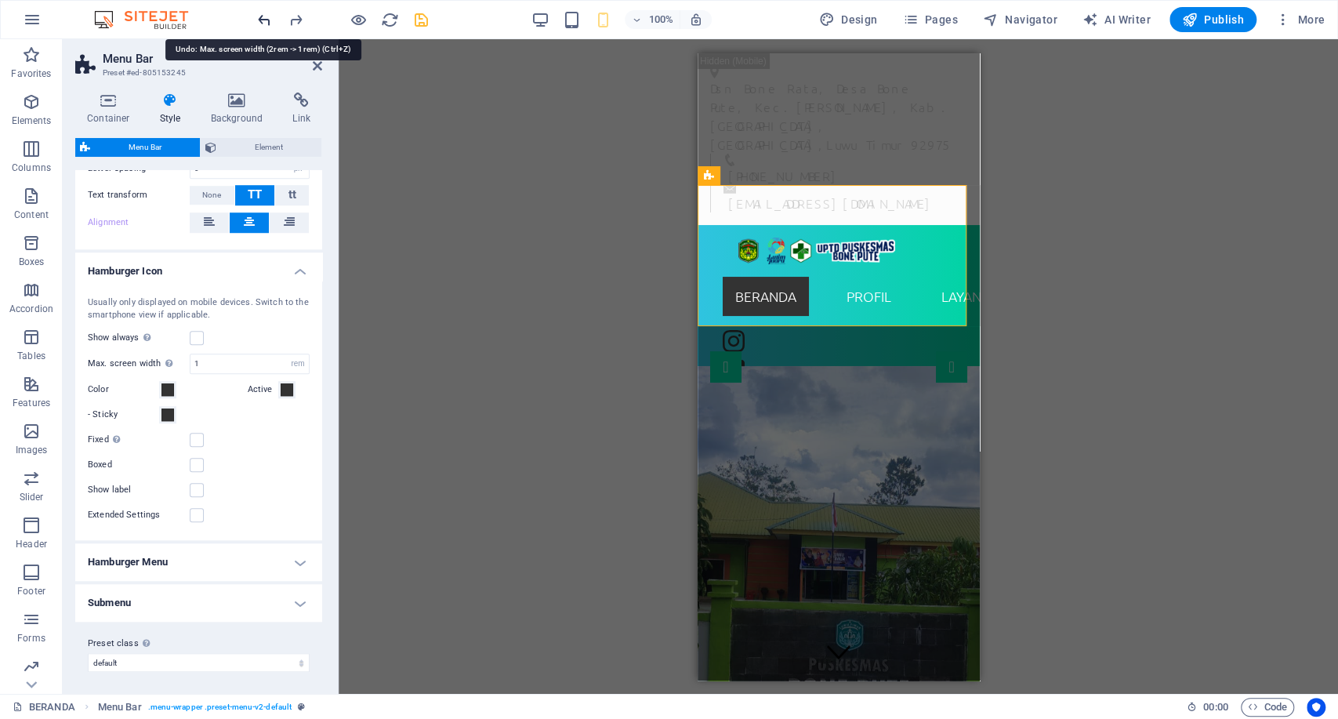
click at [269, 14] on icon "undo" at bounding box center [265, 20] width 18 height 18
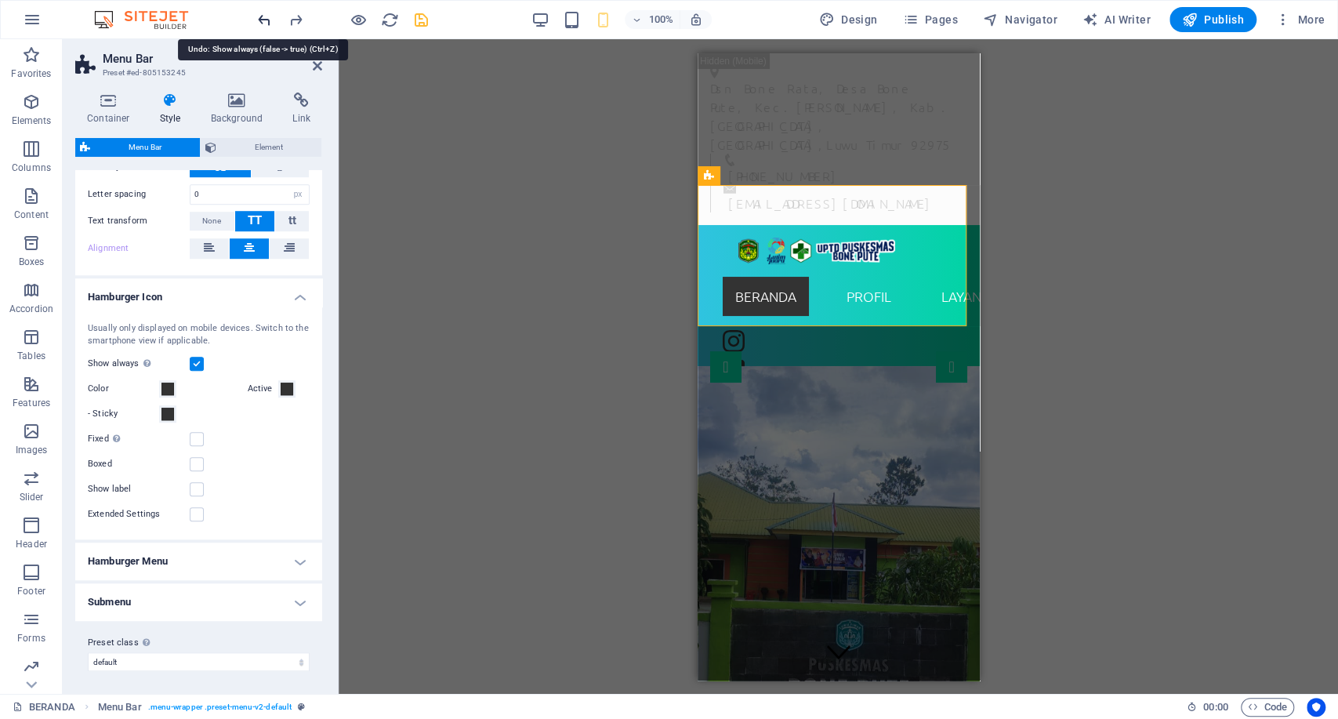
click at [269, 14] on icon "undo" at bounding box center [265, 20] width 18 height 18
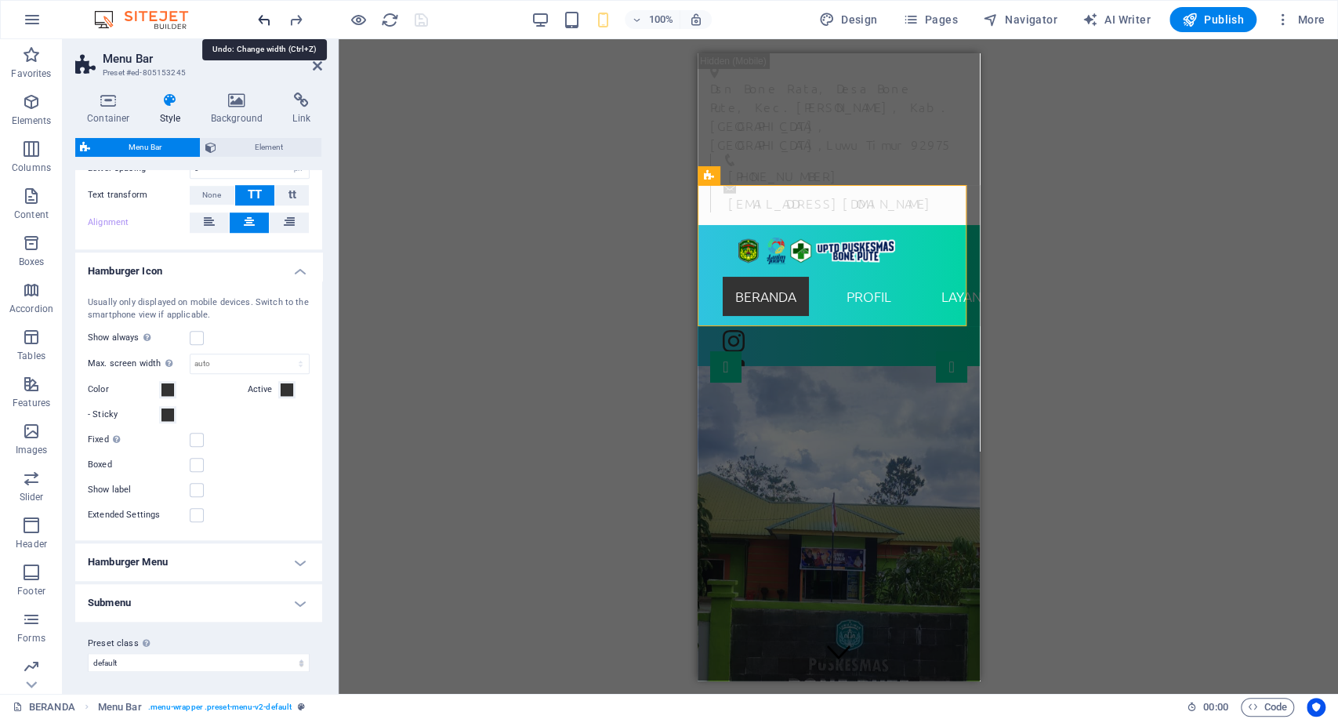
click at [269, 14] on icon "undo" at bounding box center [265, 20] width 18 height 18
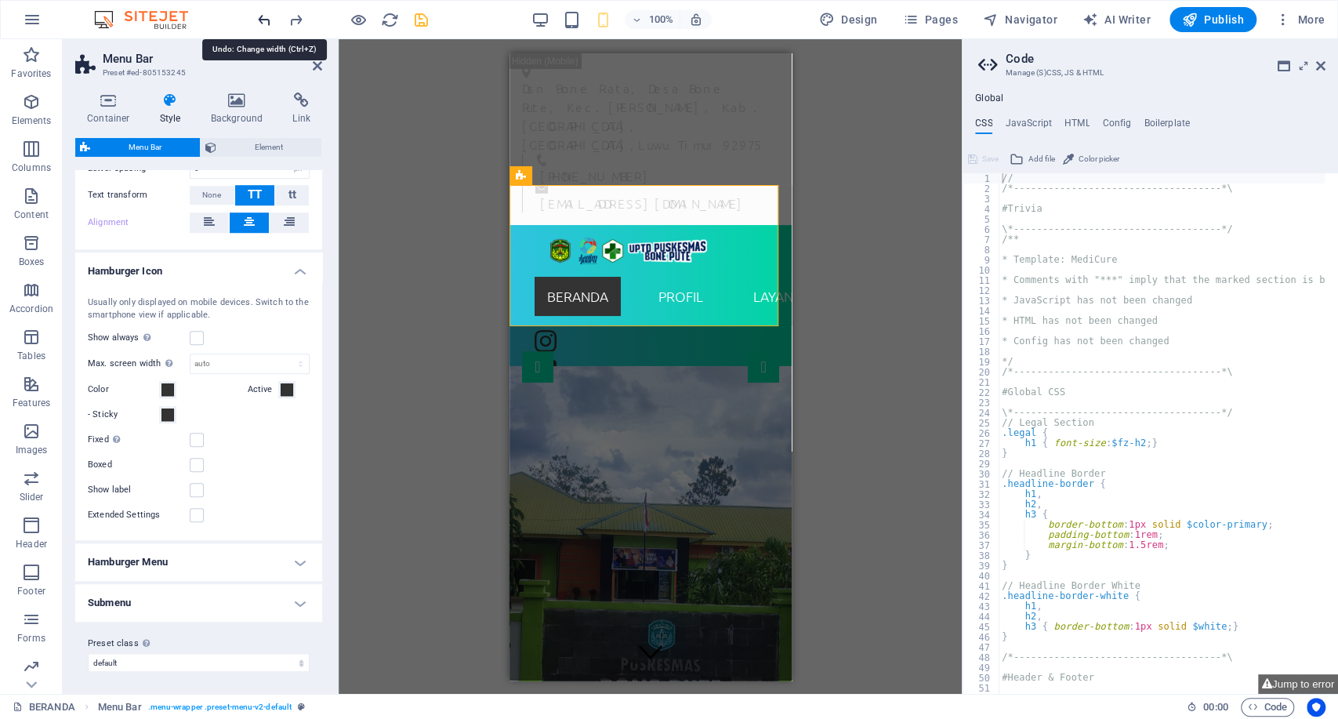
click at [269, 14] on icon "undo" at bounding box center [265, 20] width 18 height 18
click at [295, 20] on icon "redo" at bounding box center [296, 20] width 18 height 18
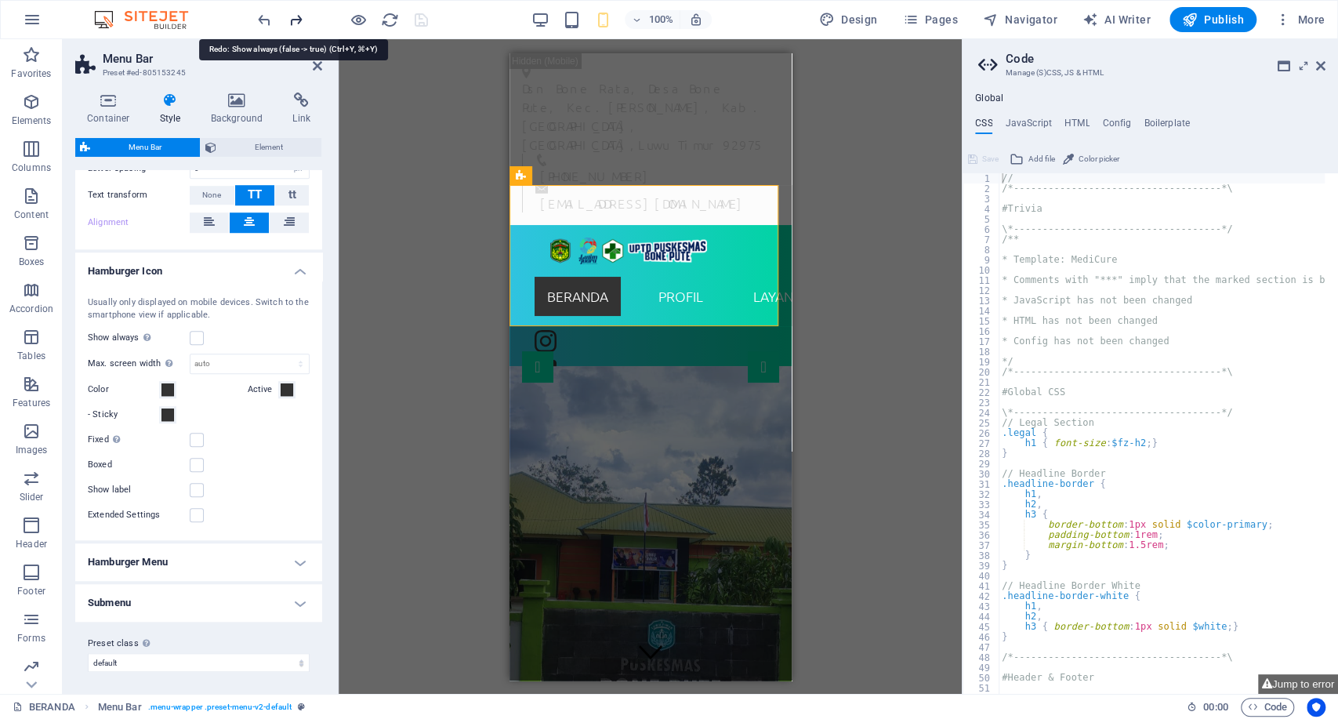
click at [295, 20] on icon "redo" at bounding box center [296, 20] width 18 height 18
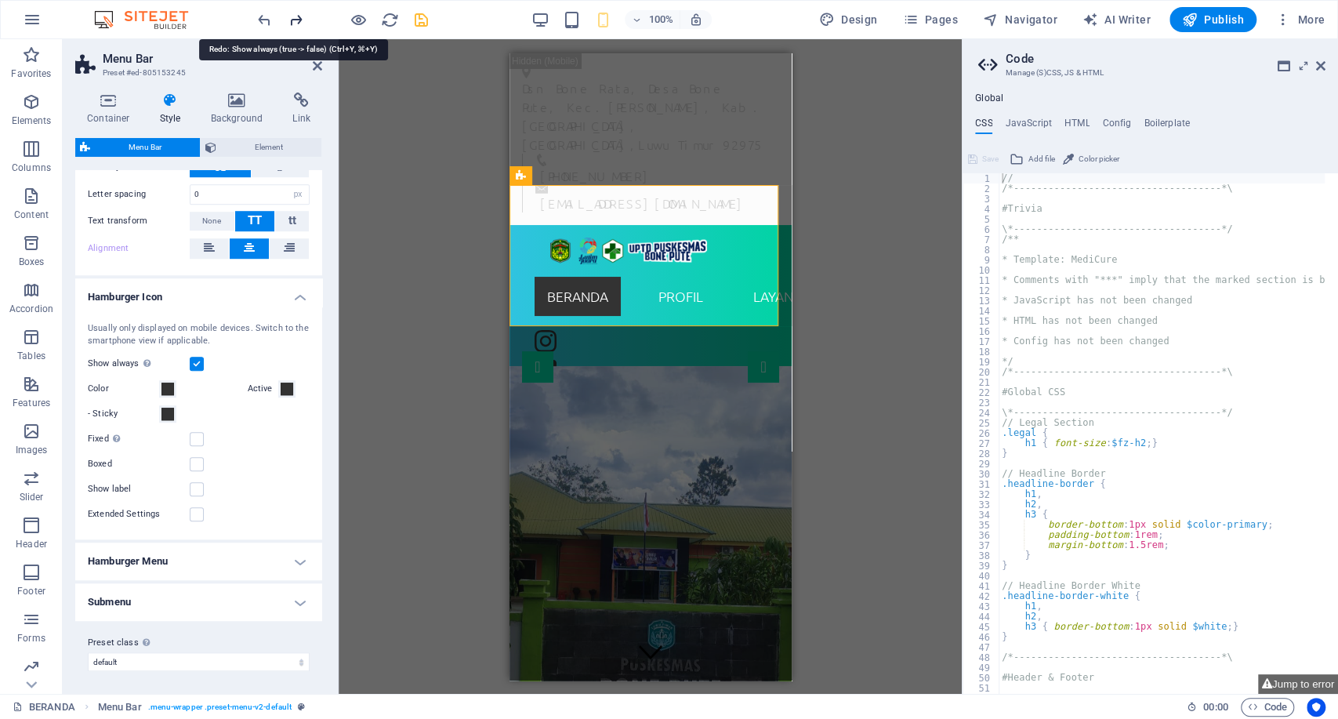
click at [295, 20] on icon "redo" at bounding box center [296, 20] width 18 height 18
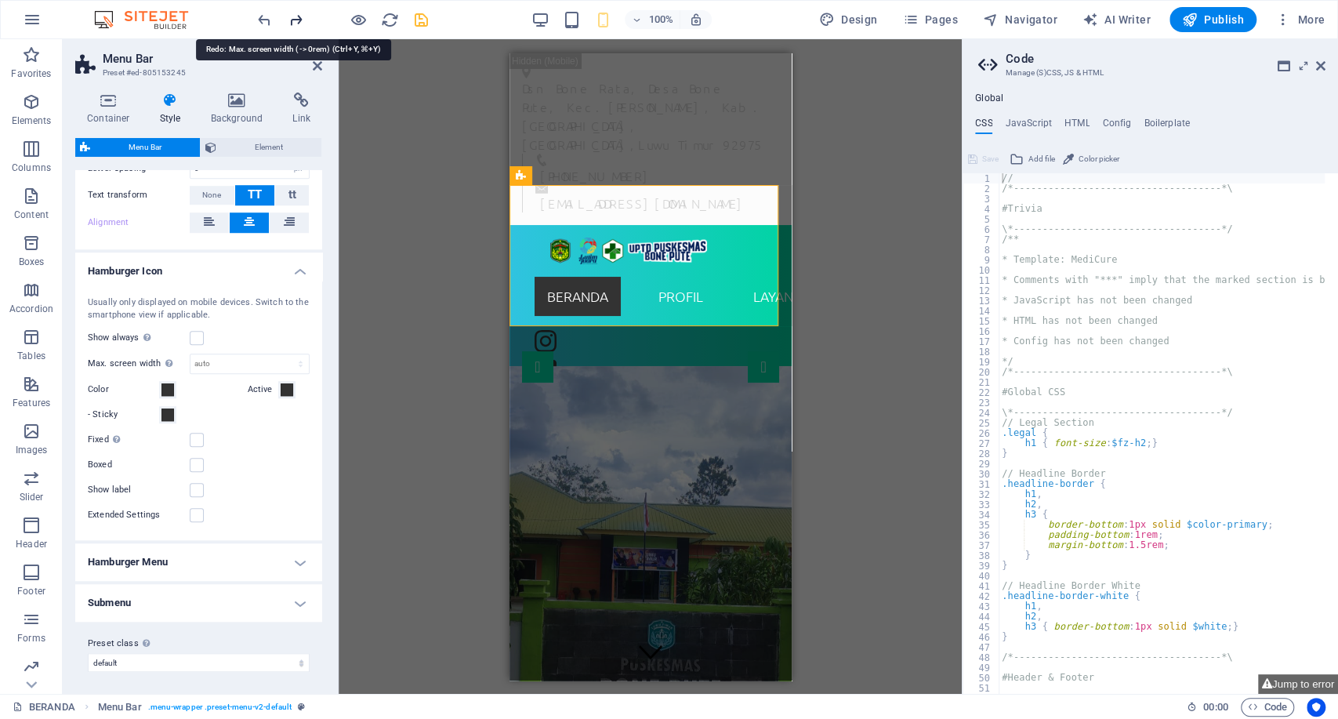
click at [295, 20] on icon "redo" at bounding box center [296, 20] width 18 height 18
click at [260, 13] on icon "undo" at bounding box center [265, 20] width 18 height 18
click at [357, 187] on div "Drag here to replace the existing content. Press “Ctrl” if you want to create a…" at bounding box center [650, 366] width 623 height 655
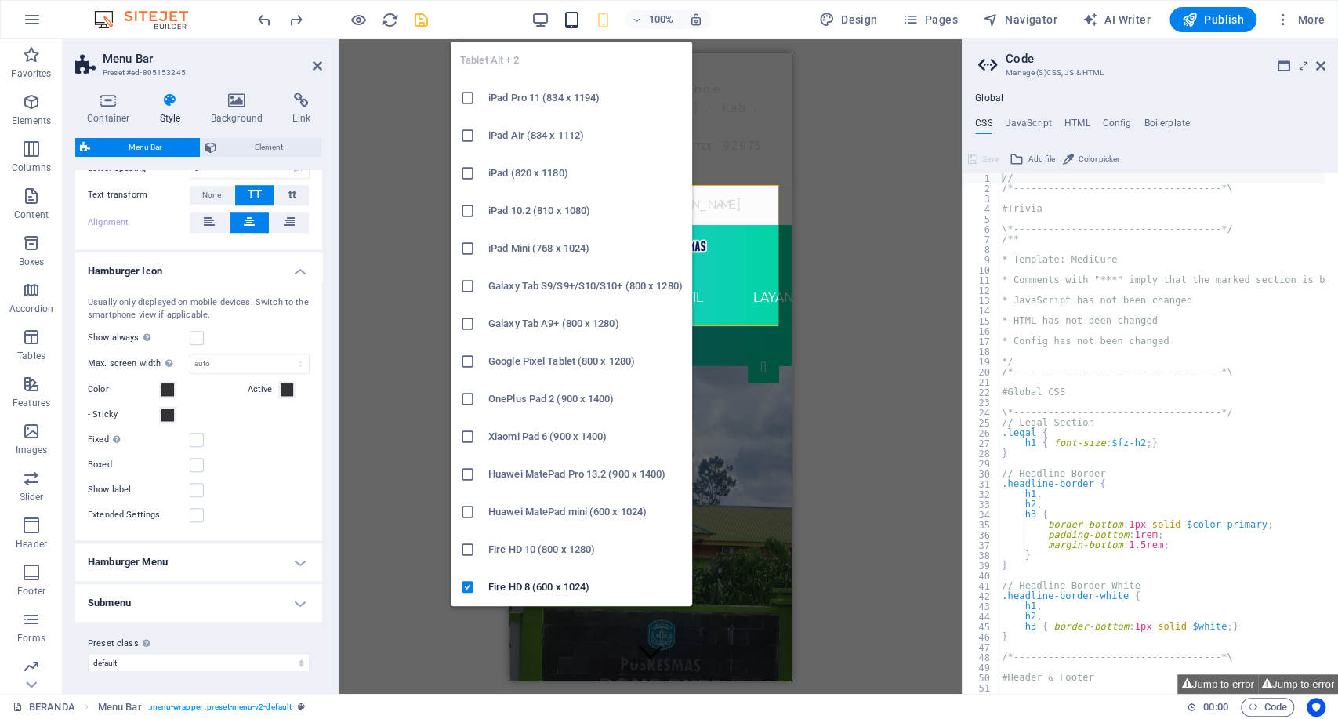
click at [574, 20] on icon "button" at bounding box center [572, 20] width 18 height 18
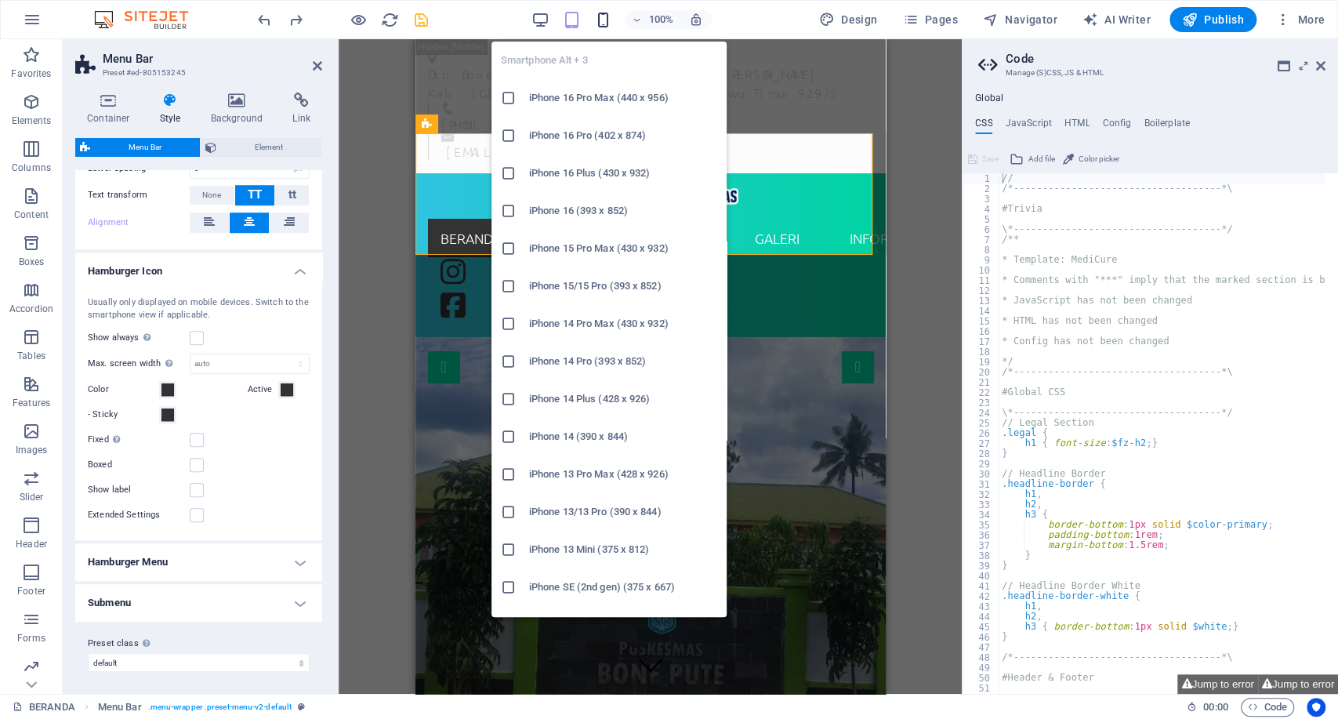
click at [602, 19] on icon "button" at bounding box center [603, 20] width 18 height 18
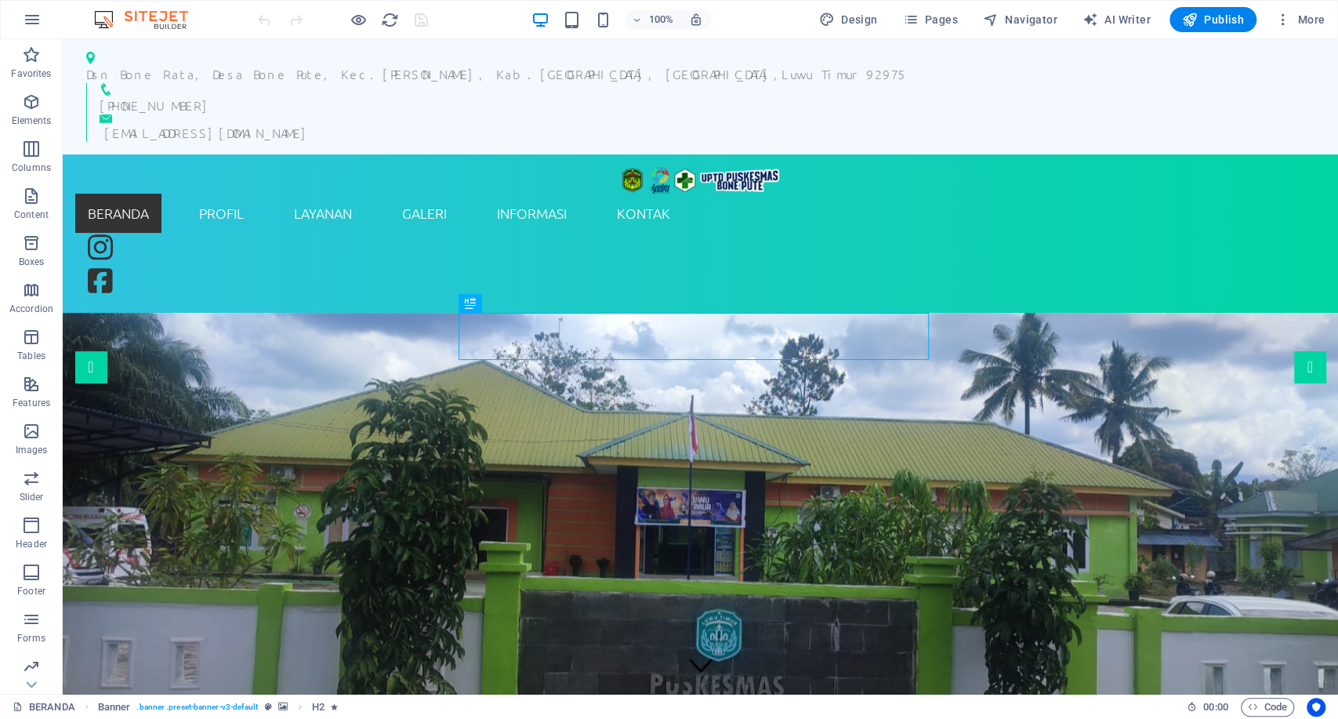
click at [575, 29] on div "100%" at bounding box center [621, 19] width 181 height 25
click at [574, 29] on div "100%" at bounding box center [621, 19] width 181 height 25
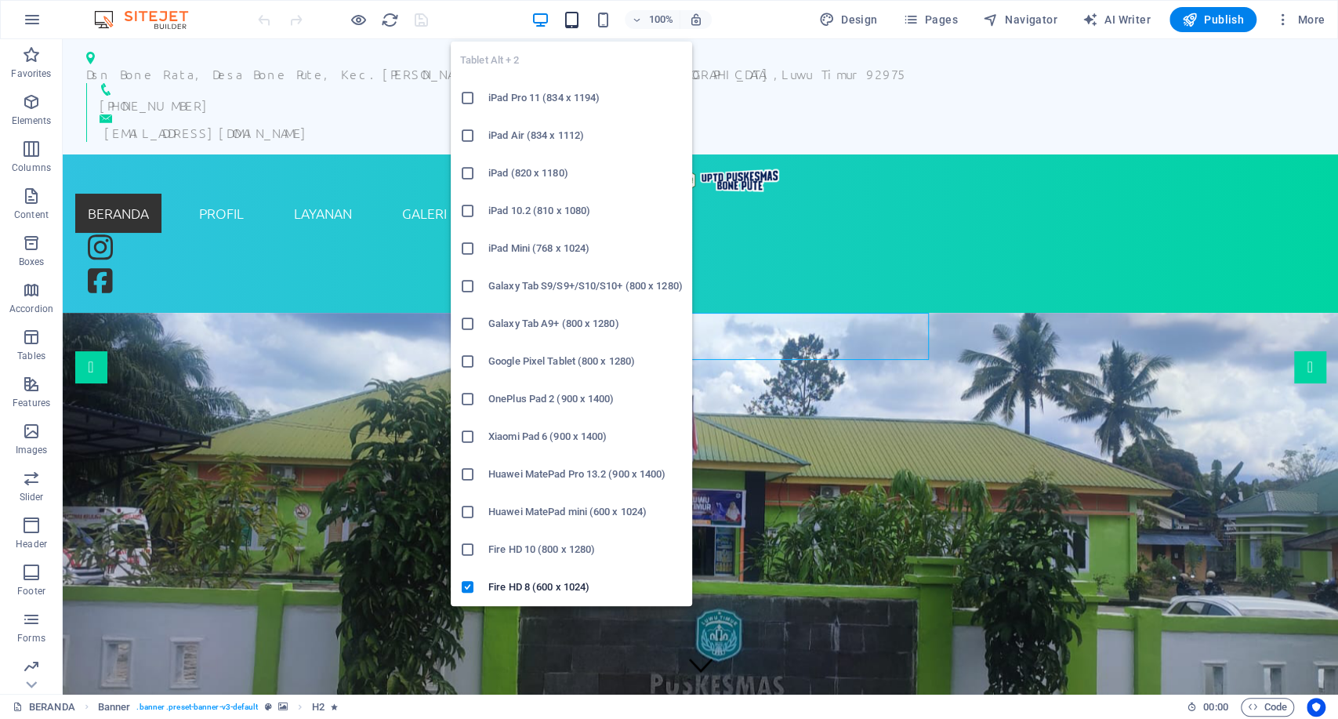
click at [575, 18] on icon "button" at bounding box center [572, 20] width 18 height 18
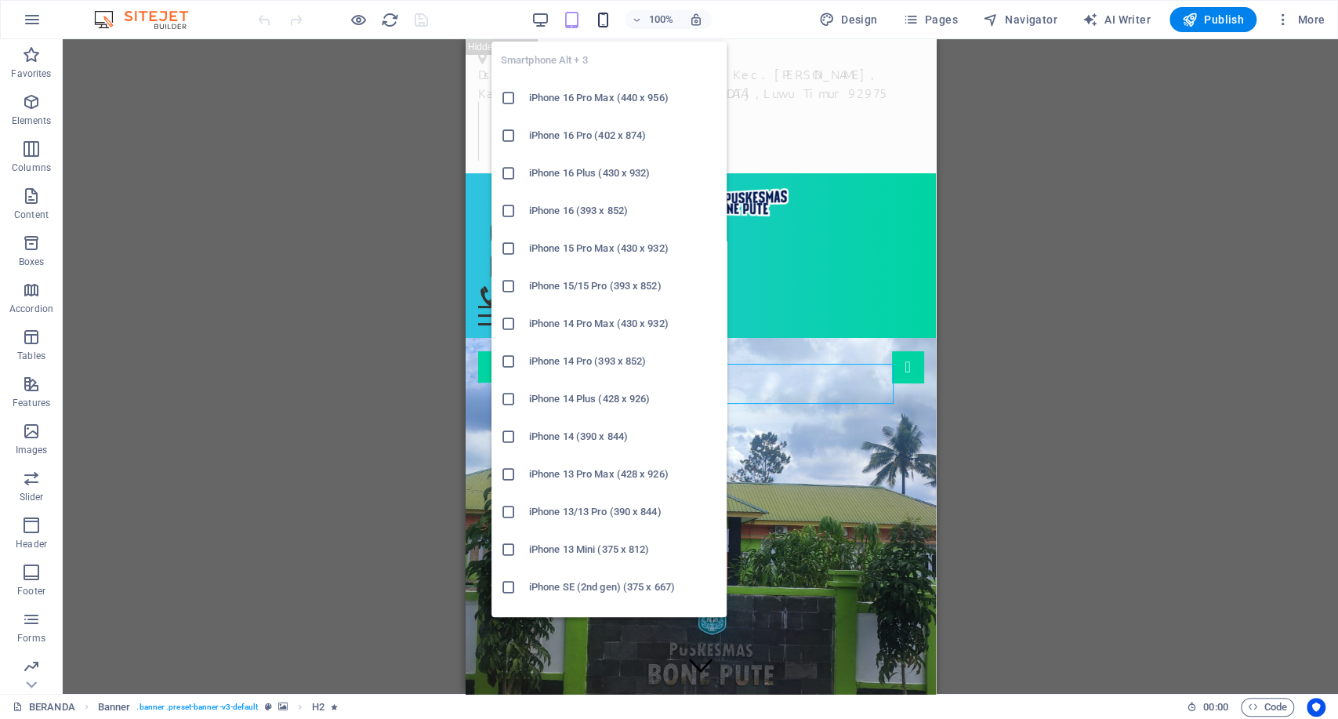
click at [602, 20] on icon "button" at bounding box center [603, 20] width 18 height 18
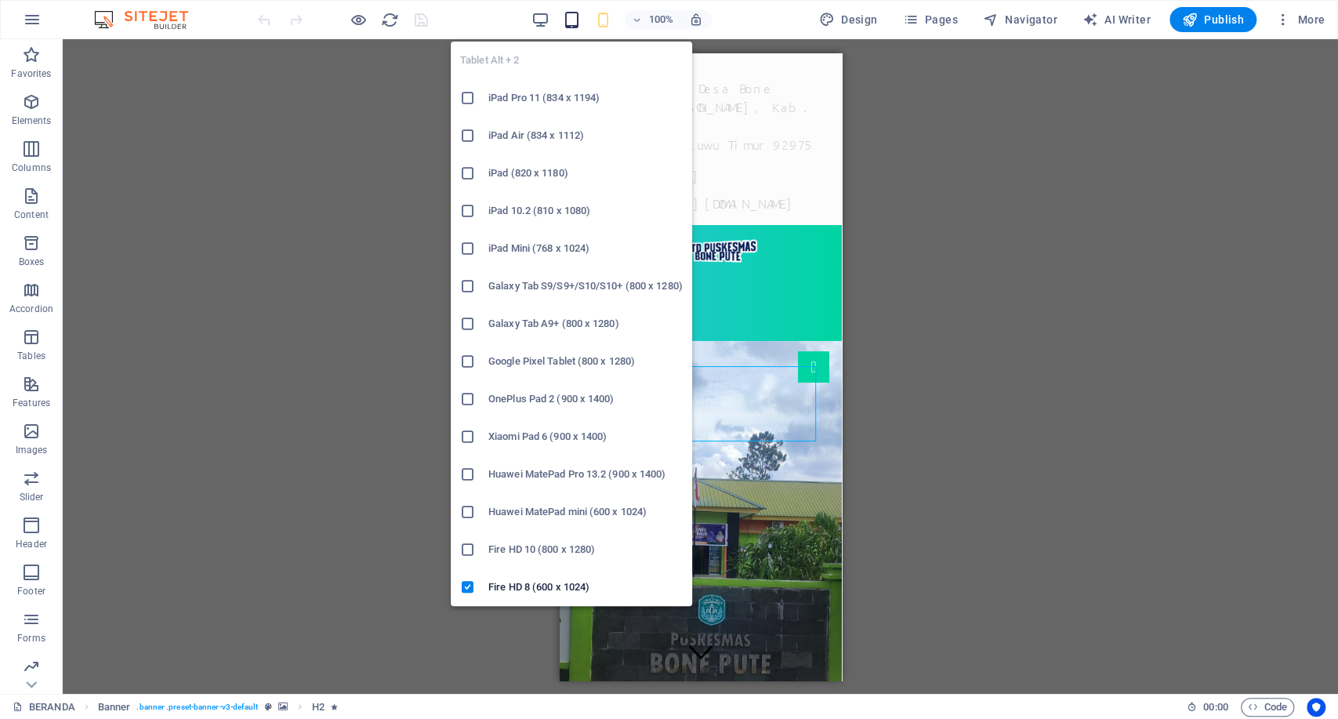
click at [572, 16] on icon "button" at bounding box center [572, 20] width 18 height 18
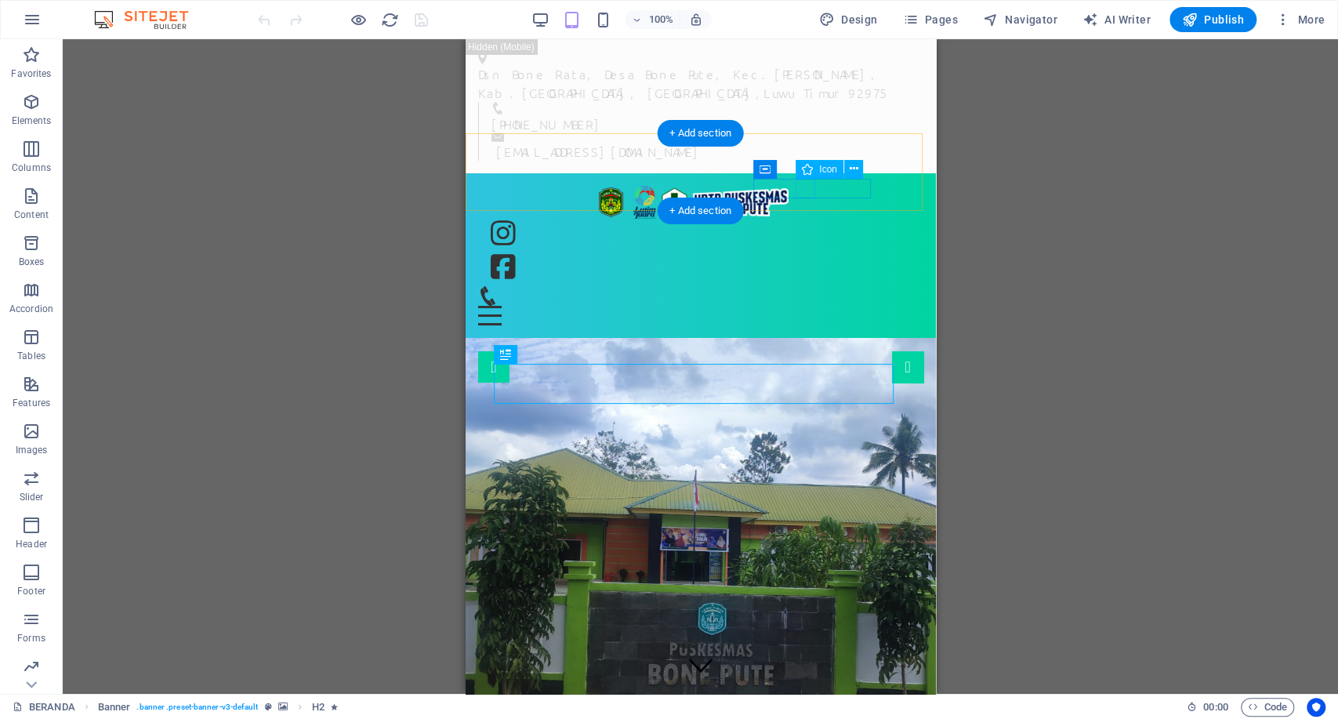
click at [583, 286] on figure at bounding box center [530, 296] width 105 height 20
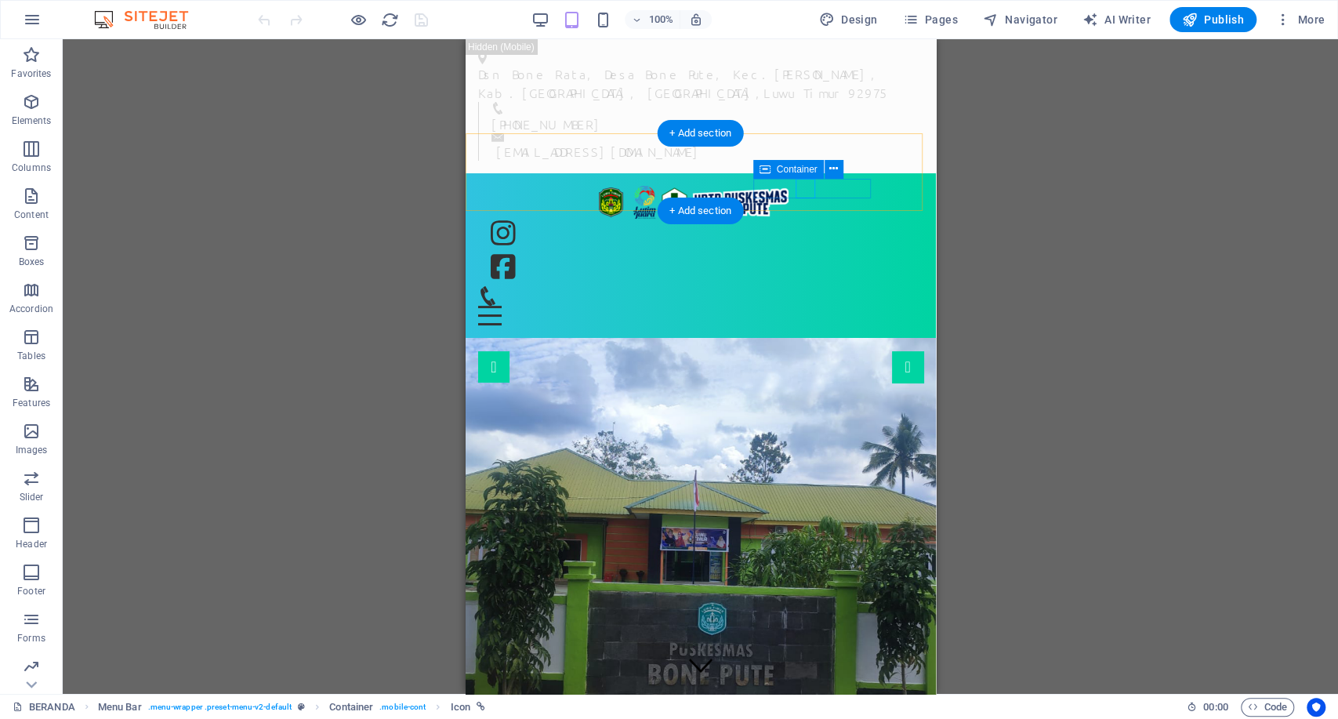
click at [595, 286] on div at bounding box center [537, 296] width 118 height 20
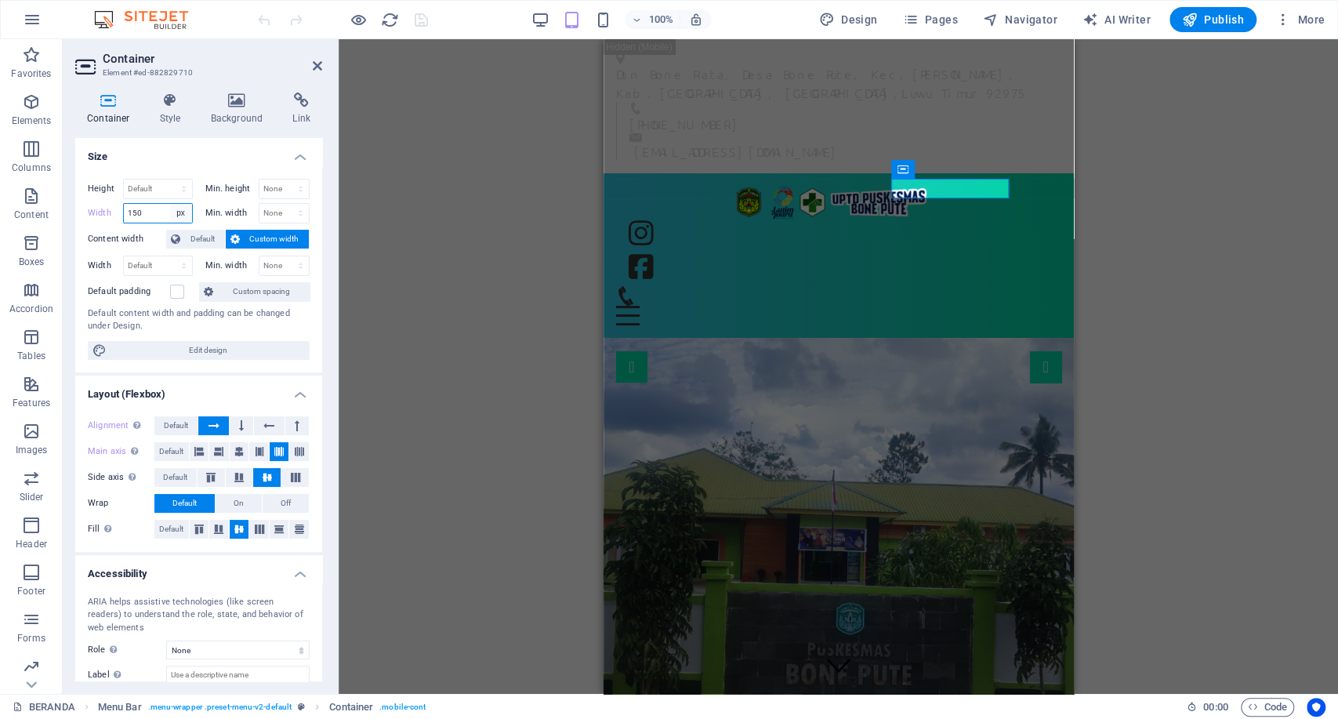
click at [174, 207] on select "Default px rem % em vh vw" at bounding box center [181, 213] width 22 height 19
select select "default"
click at [170, 204] on select "Default px rem % em vh vw" at bounding box center [181, 213] width 22 height 19
type input "150"
click at [183, 212] on select "Default px rem % em vh vw" at bounding box center [181, 213] width 22 height 19
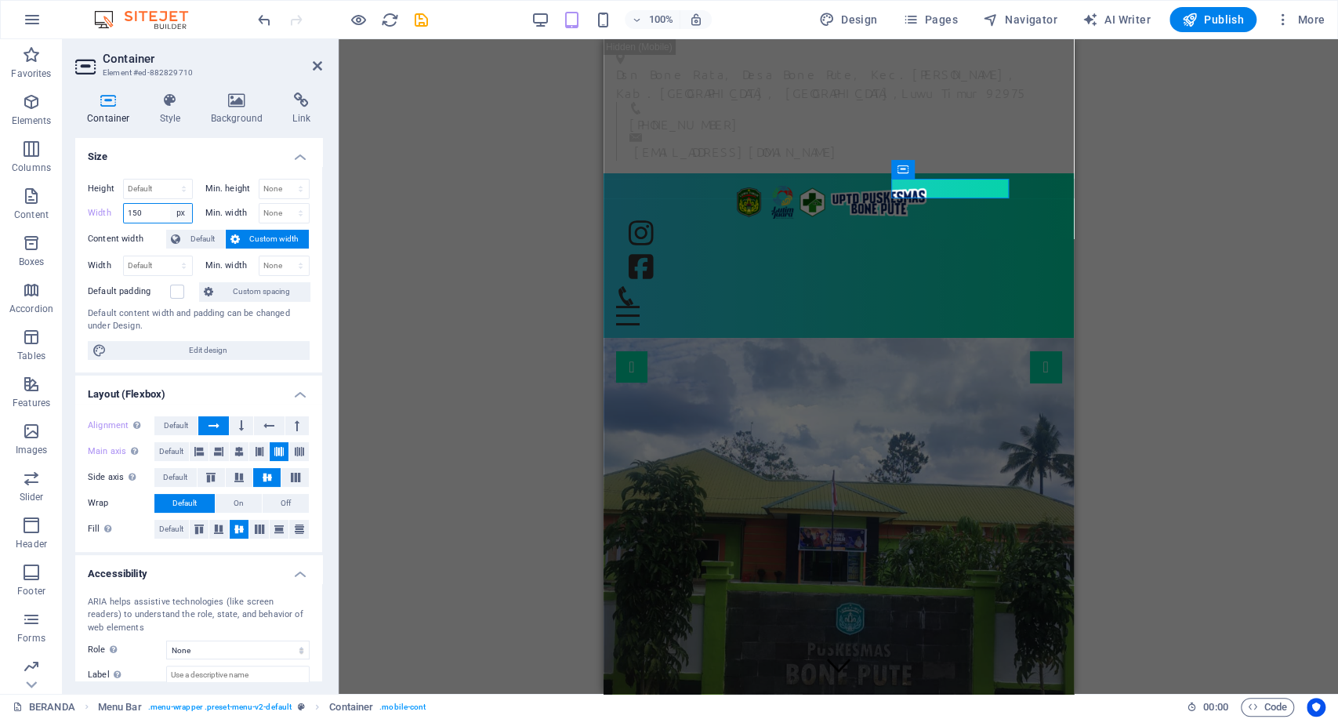
select select "rem"
click at [170, 204] on select "Default px rem % em vh vw" at bounding box center [181, 213] width 22 height 19
type input "2"
click at [1030, 17] on span "Navigator" at bounding box center [1020, 20] width 74 height 16
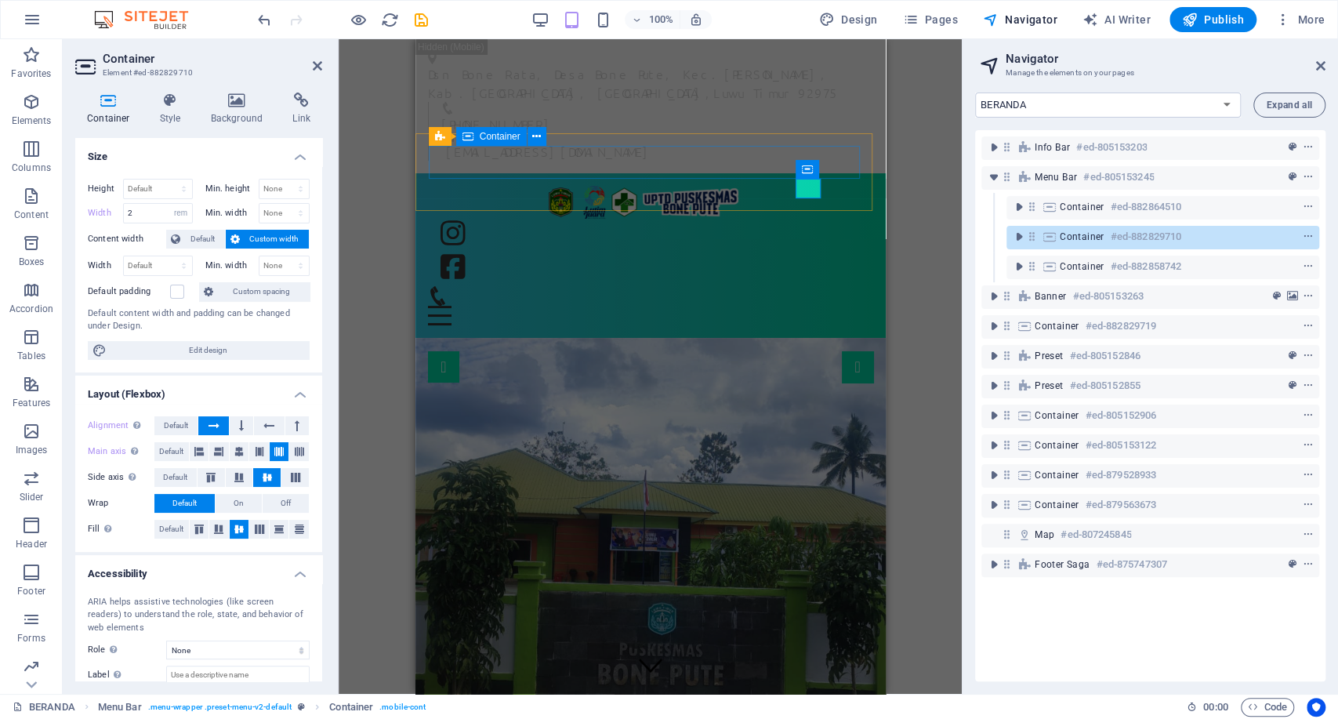
click at [638, 186] on div "BERANDA PROFIL SEJARAH VISI & MISI STRUKTUR ORGANISASI INFORMASI PEGAWAI WILAYA…" at bounding box center [642, 236] width 431 height 100
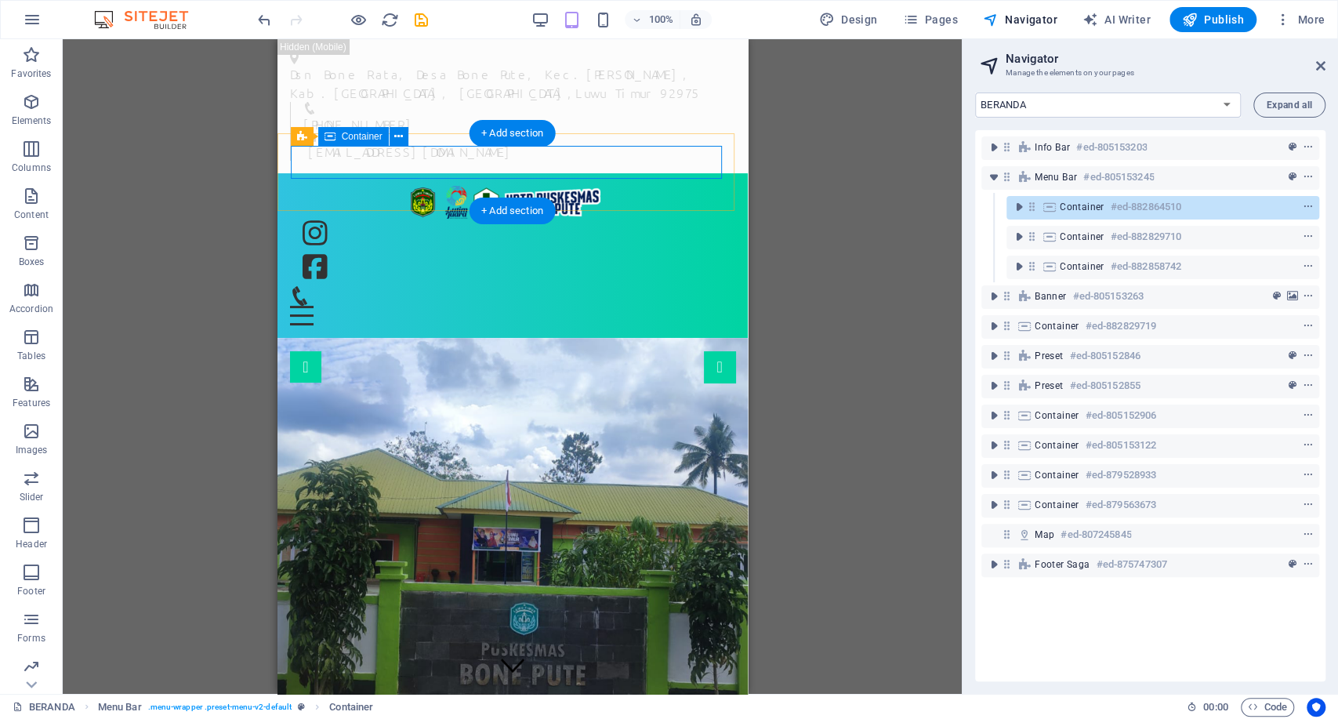
click at [1079, 209] on span "Container" at bounding box center [1082, 207] width 45 height 13
select select "px"
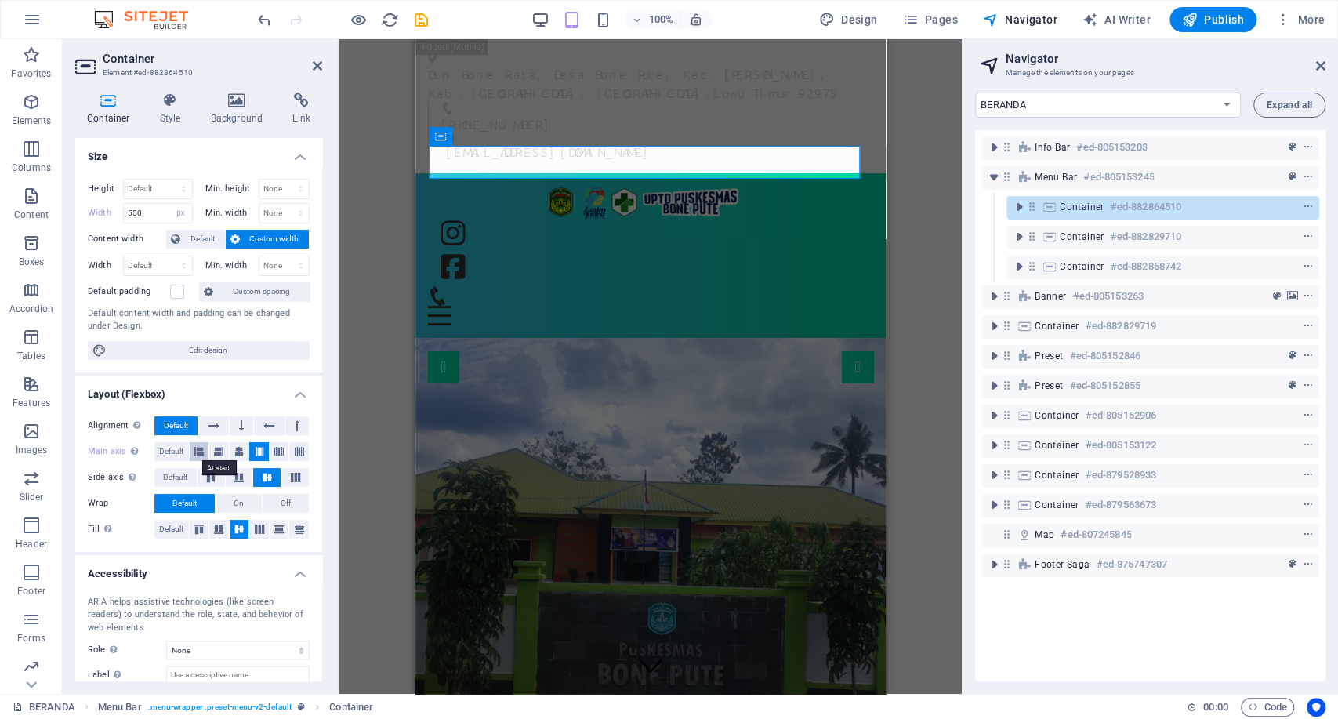
click at [190, 449] on button at bounding box center [200, 451] width 20 height 19
click at [230, 449] on button at bounding box center [240, 451] width 20 height 19
click at [261, 457] on icon at bounding box center [259, 451] width 9 height 19
click at [276, 456] on icon at bounding box center [278, 451] width 9 height 19
click at [295, 451] on icon at bounding box center [299, 451] width 9 height 19
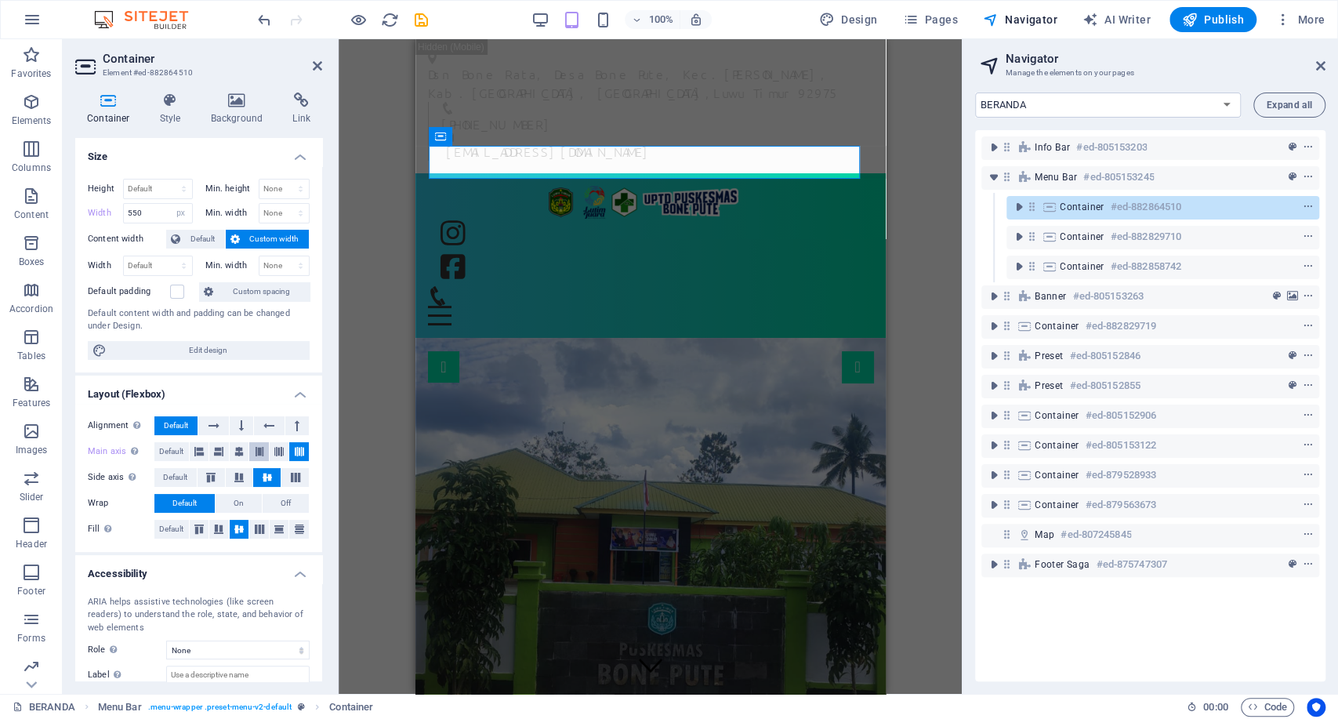
click at [249, 447] on button at bounding box center [259, 451] width 20 height 19
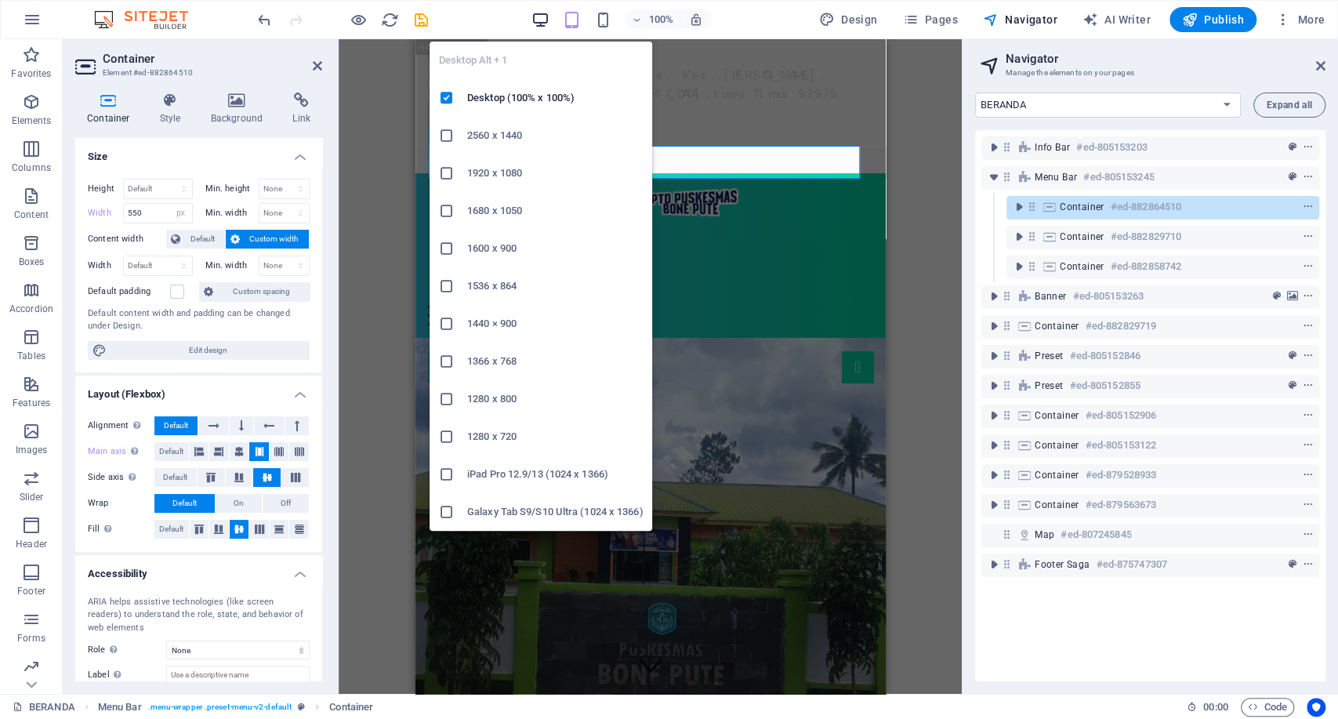
click at [549, 20] on icon "button" at bounding box center [541, 20] width 18 height 18
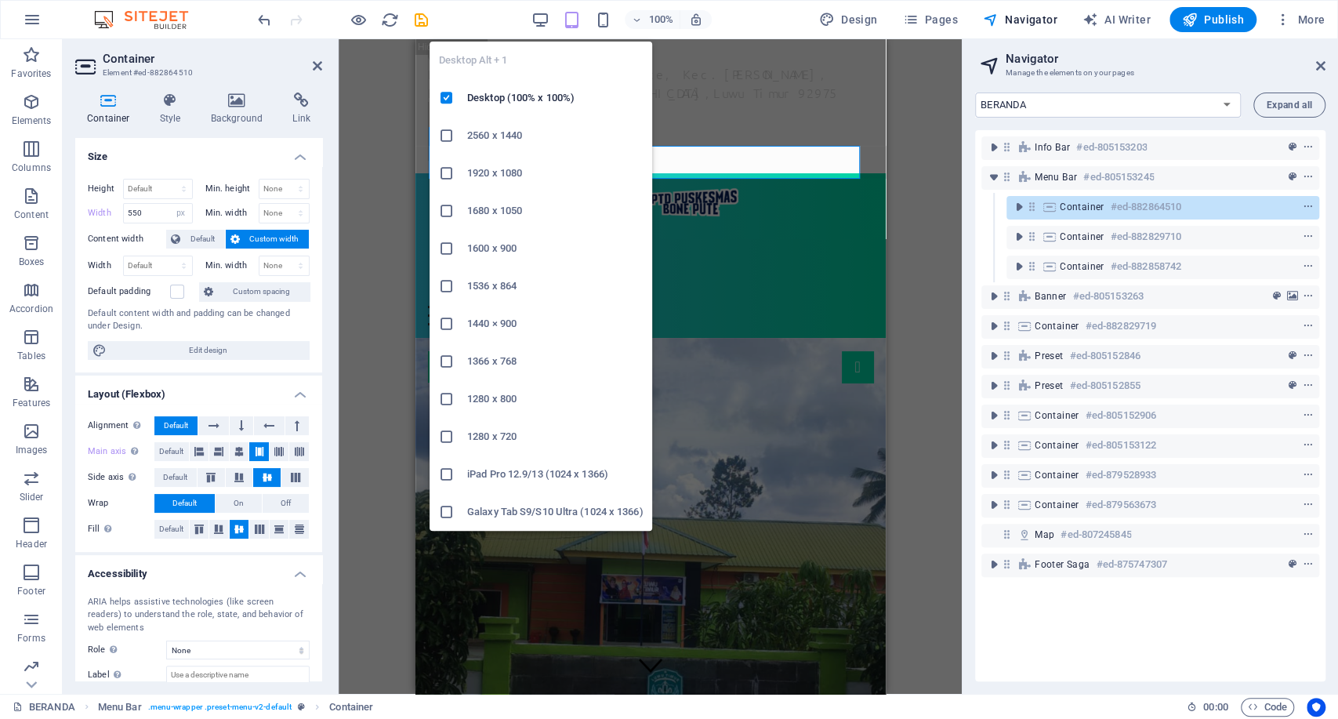
select select "DISABLED_OPTION_VALUE"
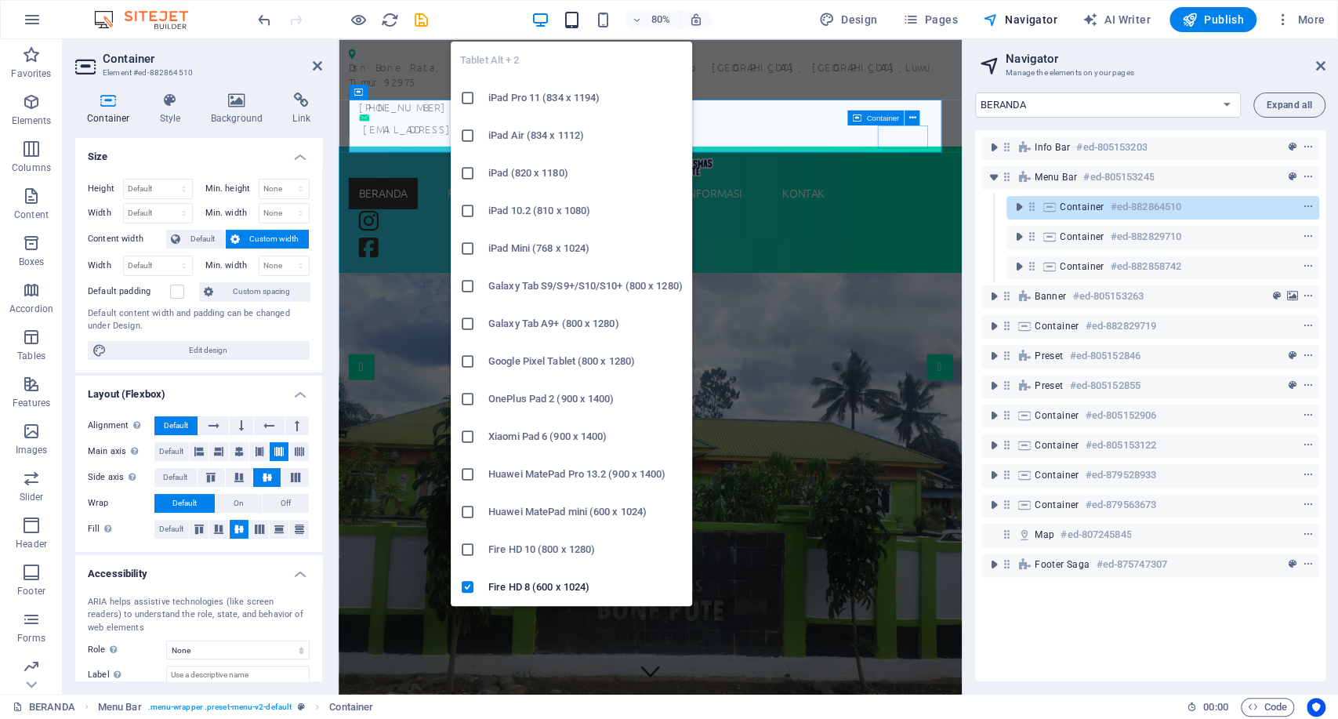
click at [569, 20] on icon "button" at bounding box center [572, 20] width 18 height 18
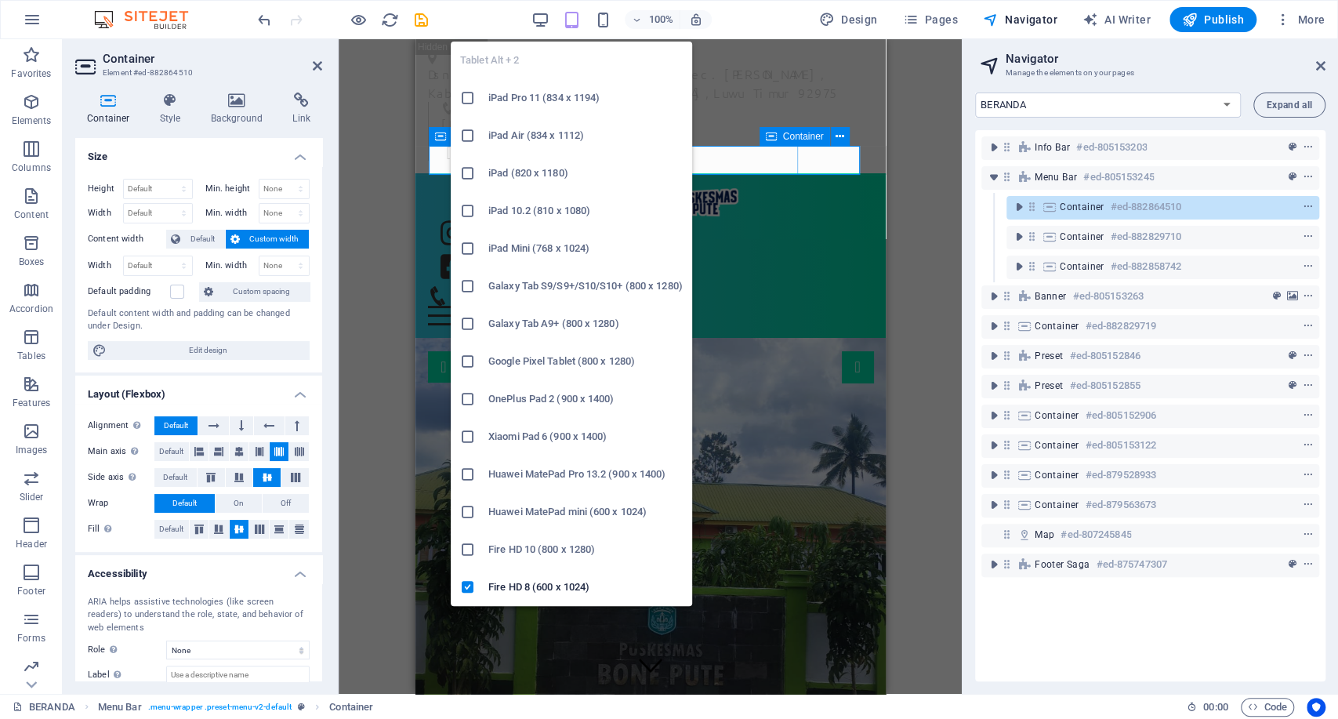
type input "550"
select select "px"
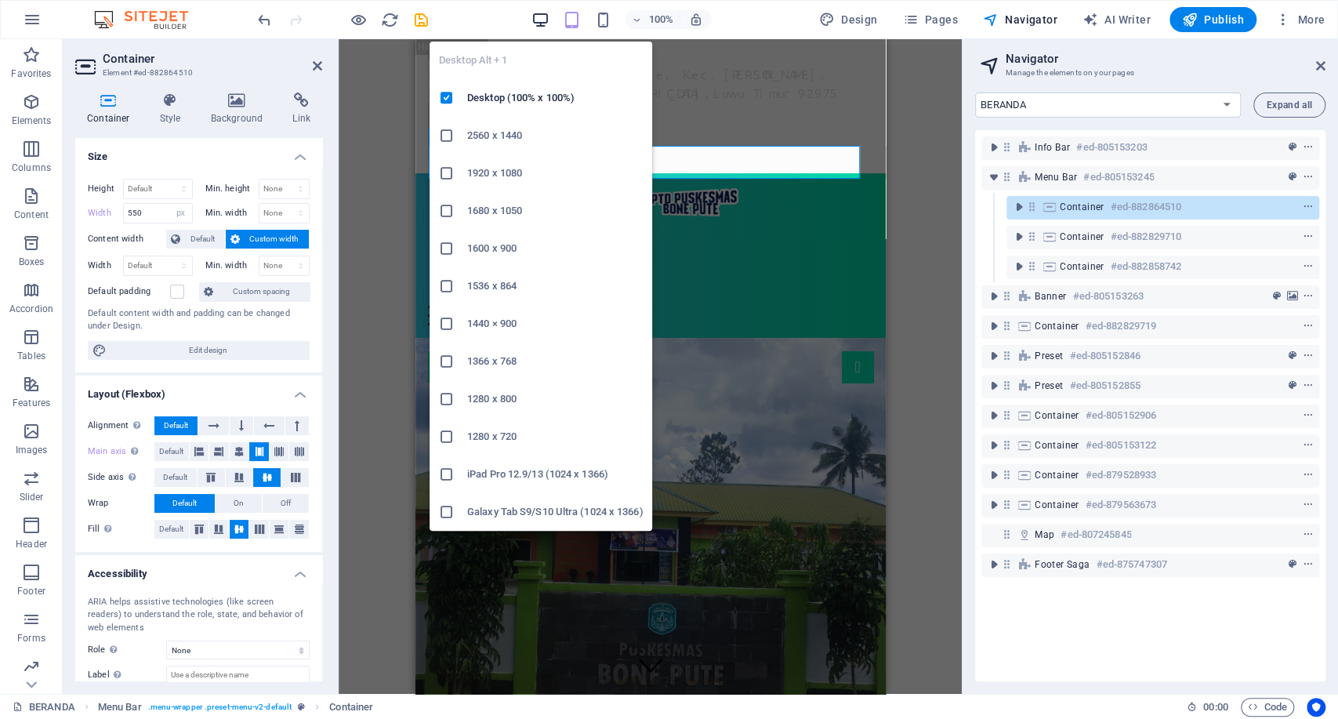
click at [539, 12] on icon "button" at bounding box center [541, 20] width 18 height 18
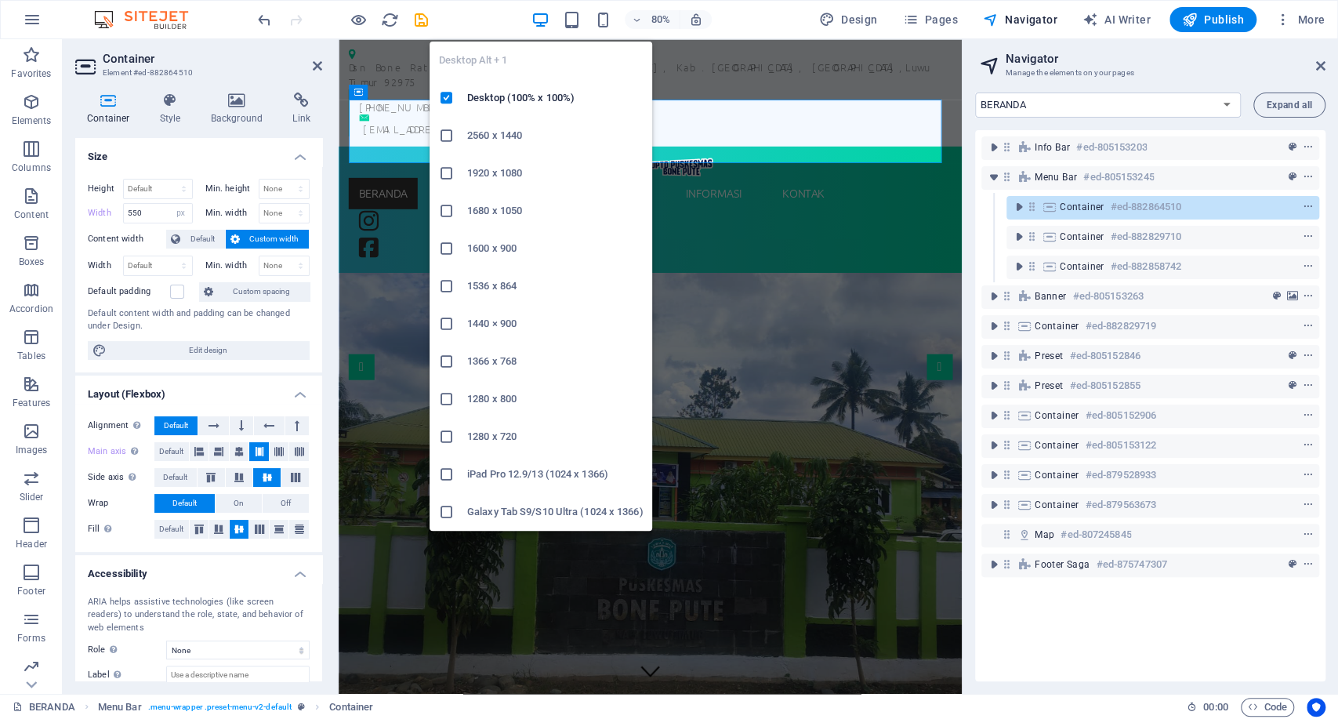
select select "DISABLED_OPTION_VALUE"
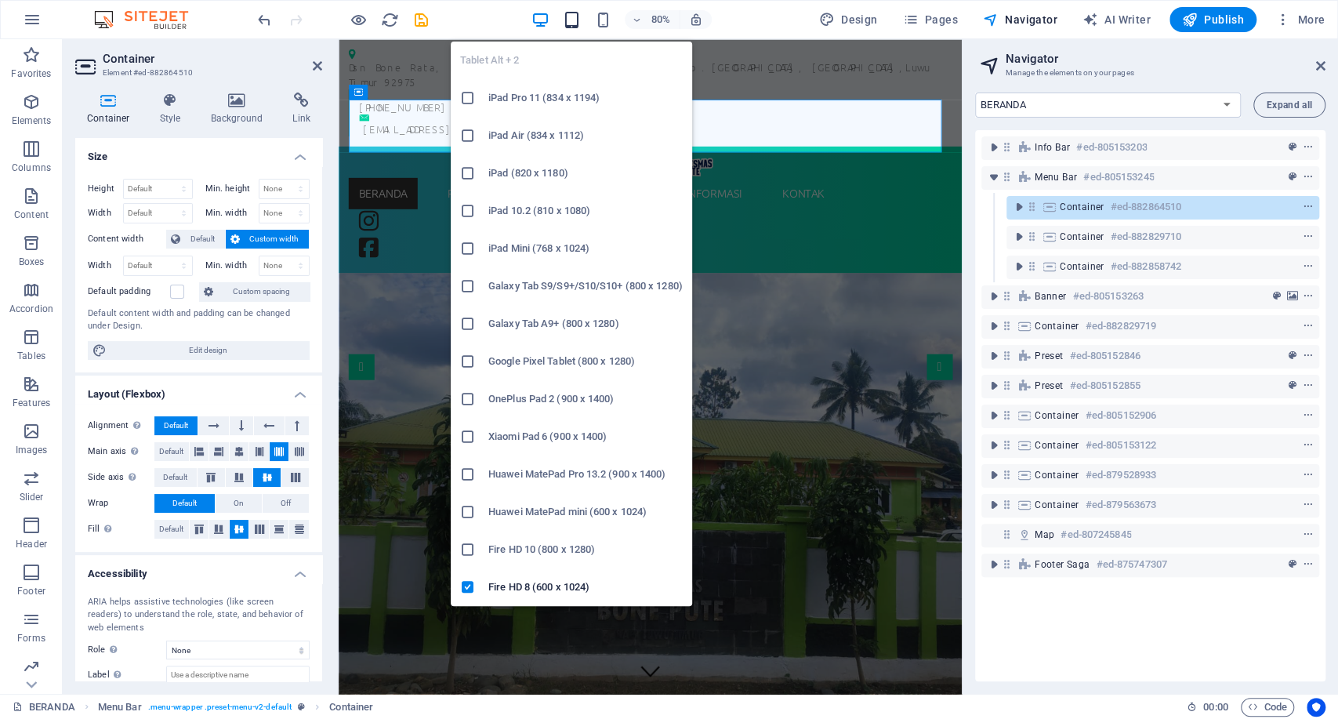
click at [580, 20] on icon "button" at bounding box center [572, 20] width 18 height 18
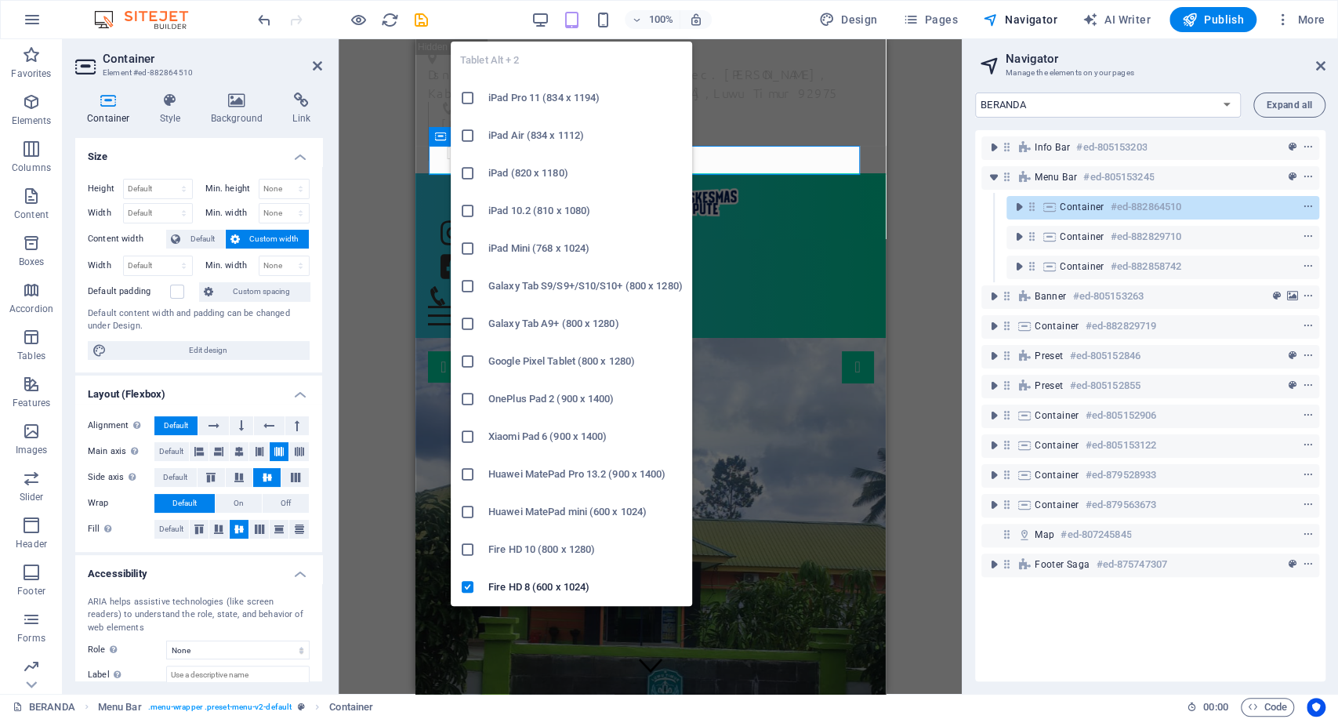
type input "550"
select select "px"
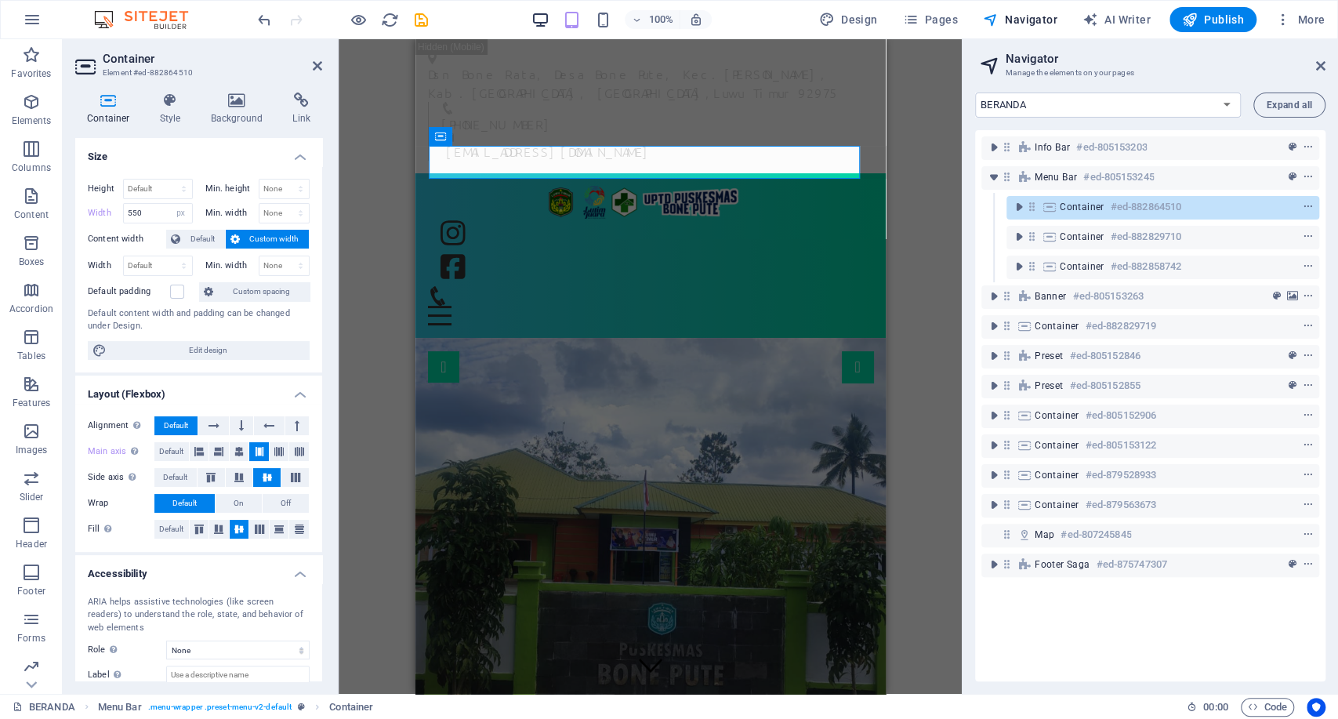
click at [550, 18] on icon "button" at bounding box center [541, 20] width 18 height 18
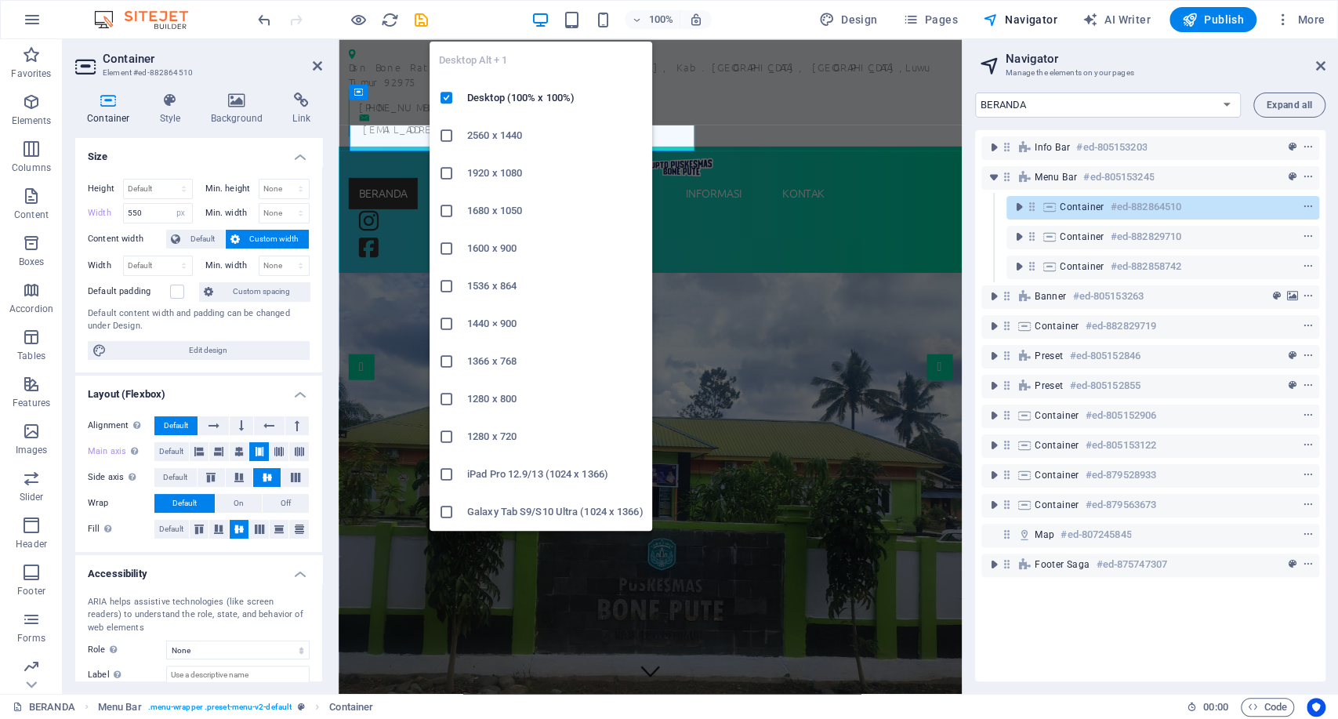
select select "DISABLED_OPTION_VALUE"
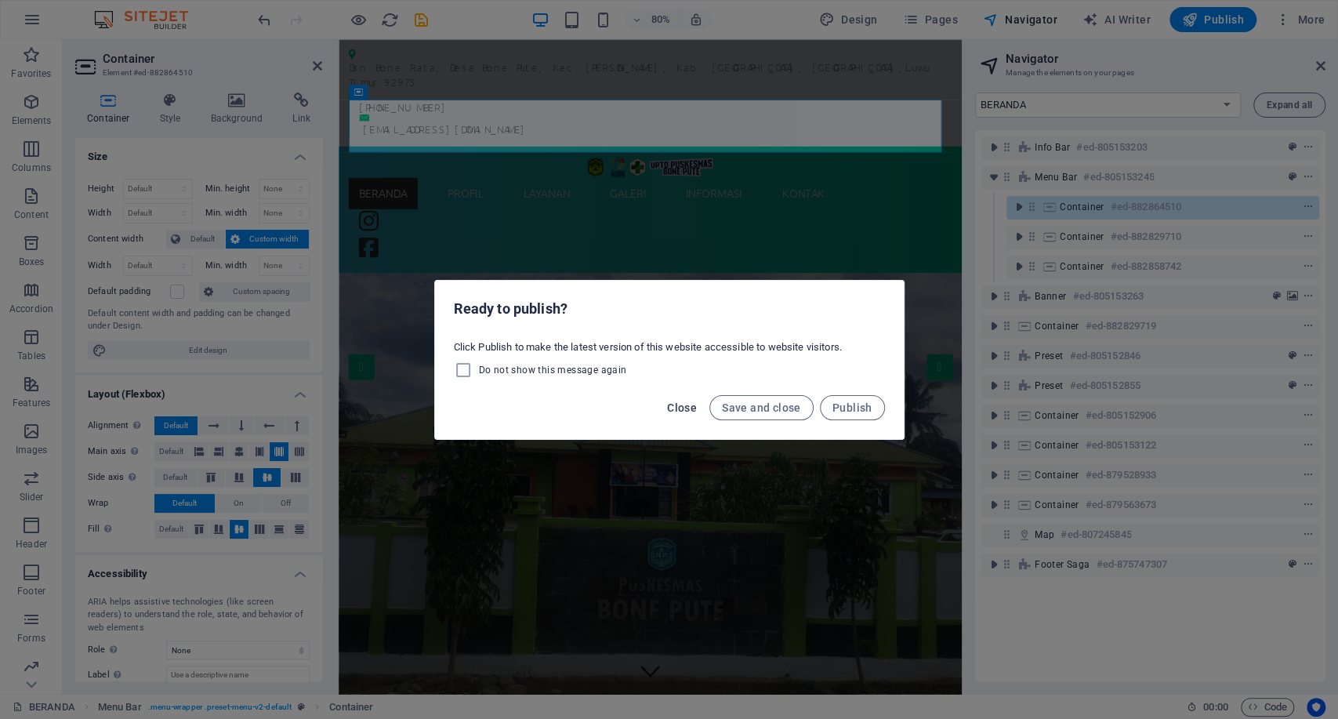
click at [676, 409] on span "Close" at bounding box center [682, 407] width 30 height 13
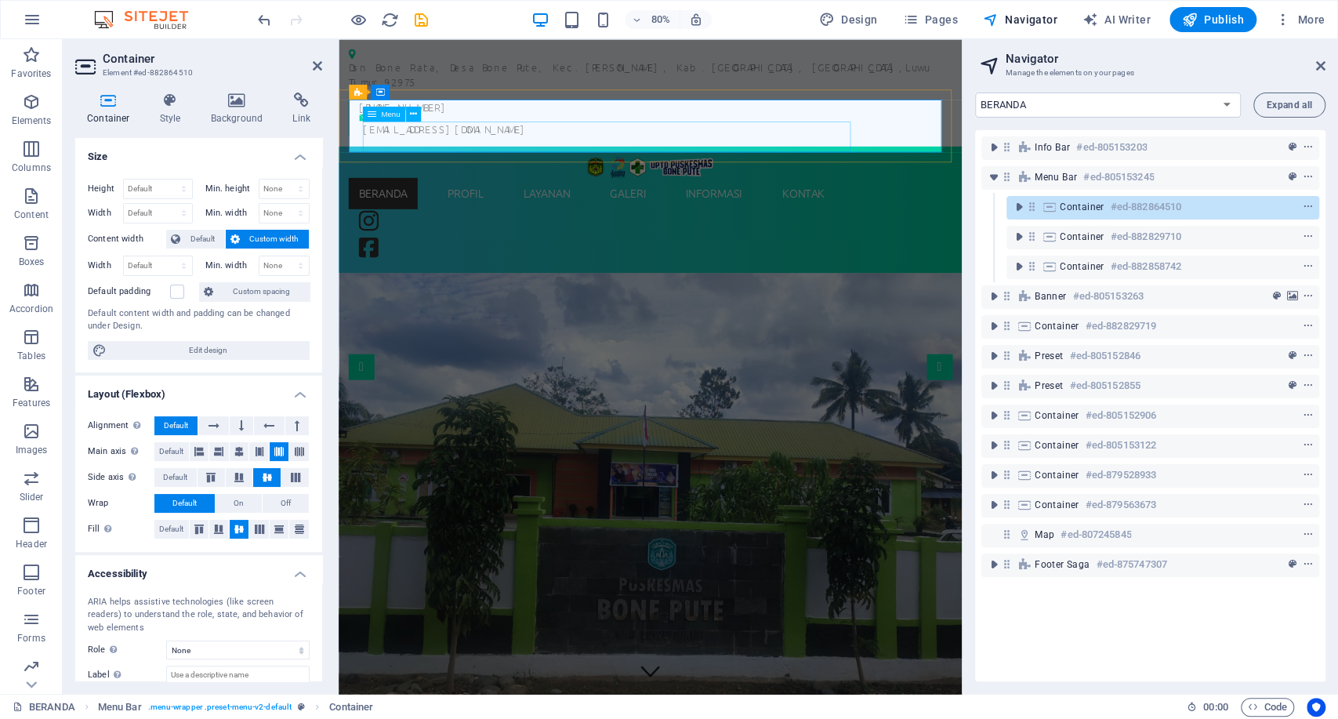
click at [569, 212] on nav "BERANDA PROFIL SEJARAH VISI & MISI STRUKTUR ORGANISASI INFORMASI PEGAWAI WILAYA…" at bounding box center [728, 231] width 754 height 39
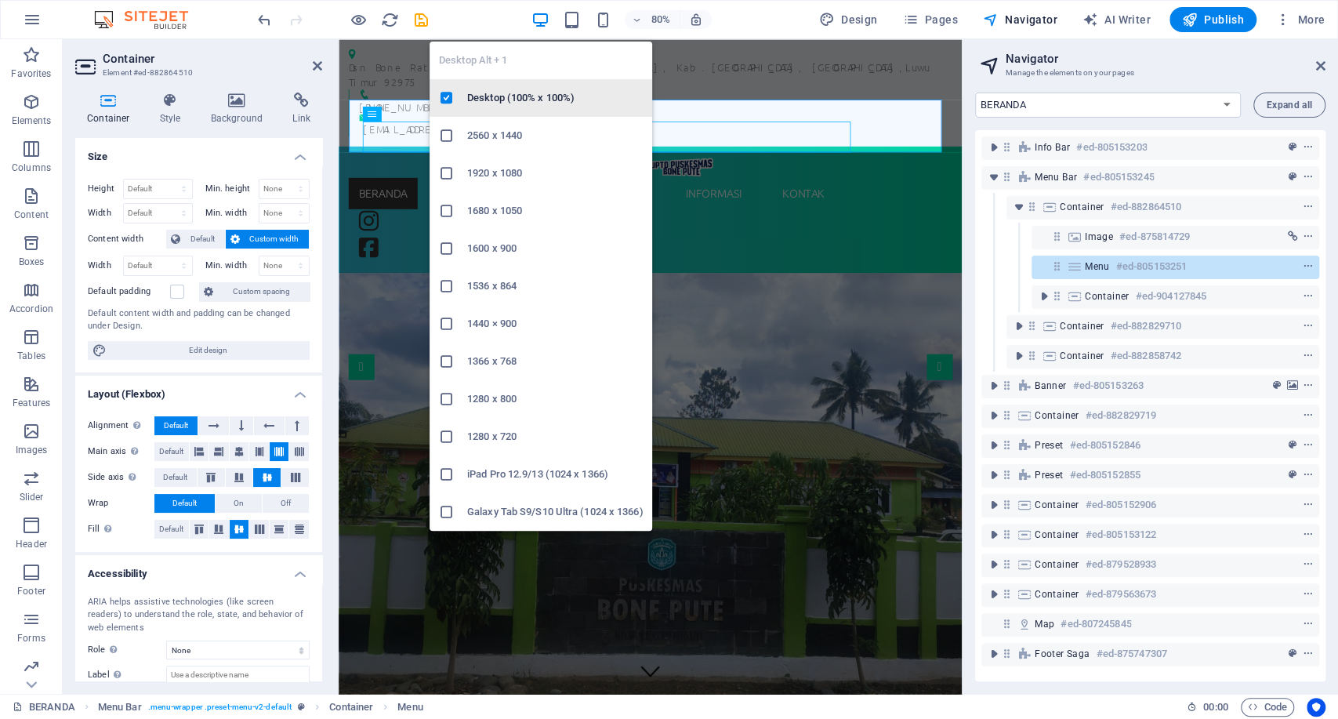
click at [447, 97] on icon at bounding box center [447, 98] width 16 height 16
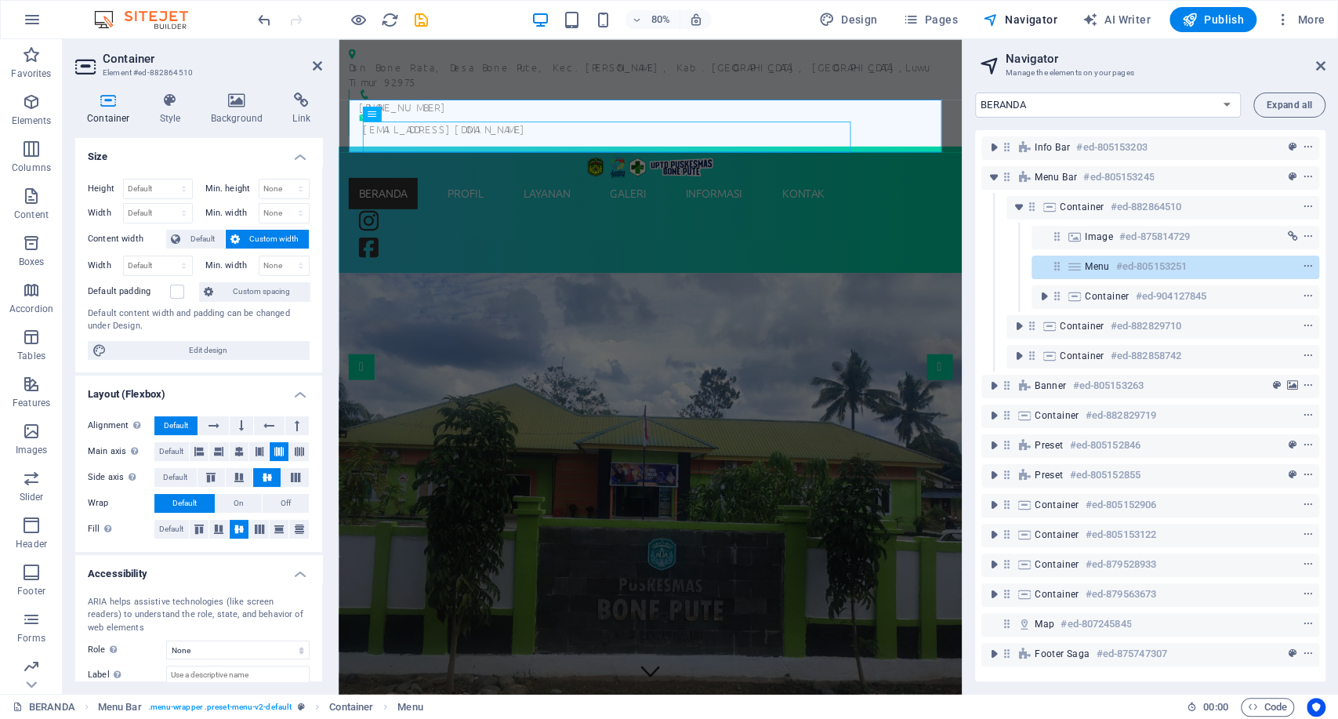
click at [1330, 70] on aside "Navigator Manage the elements on your pages BERANDA PROFIL INFORMASI KONTAK Pri…" at bounding box center [1150, 366] width 376 height 655
click at [1317, 67] on icon at bounding box center [1321, 66] width 9 height 13
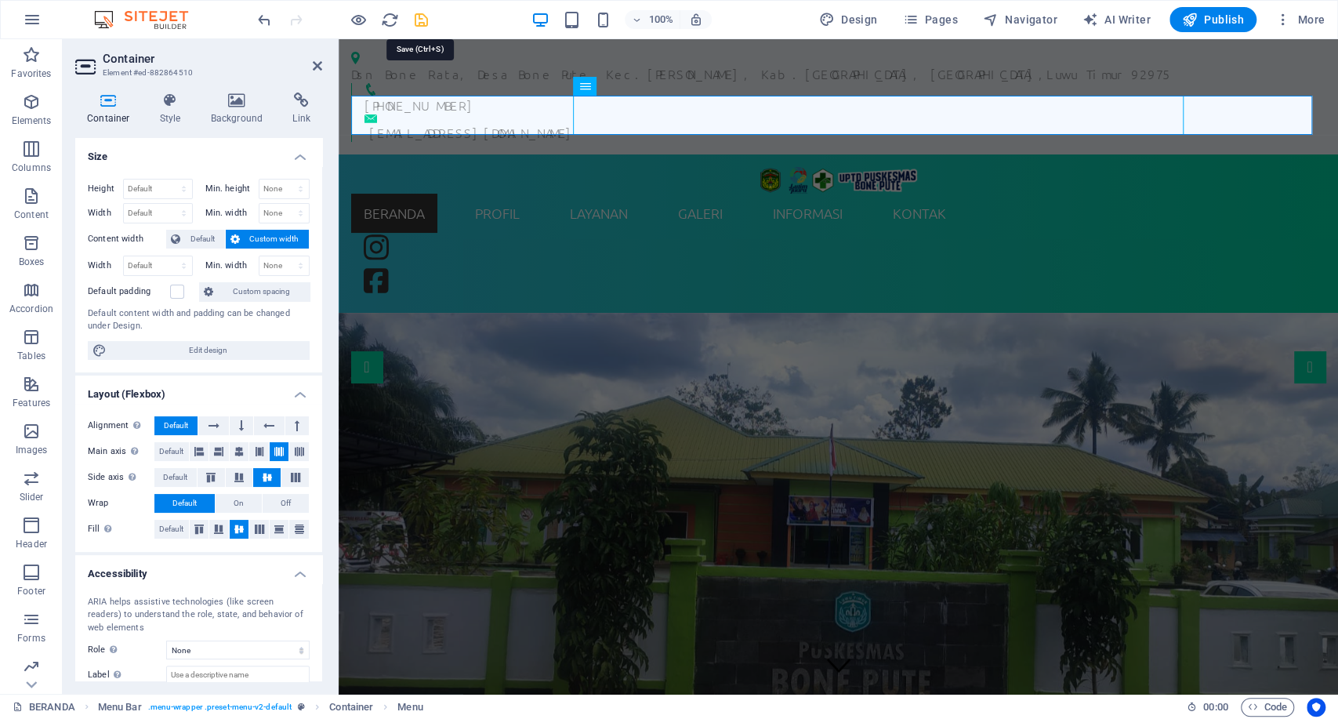
click at [422, 12] on icon "save" at bounding box center [421, 20] width 18 height 18
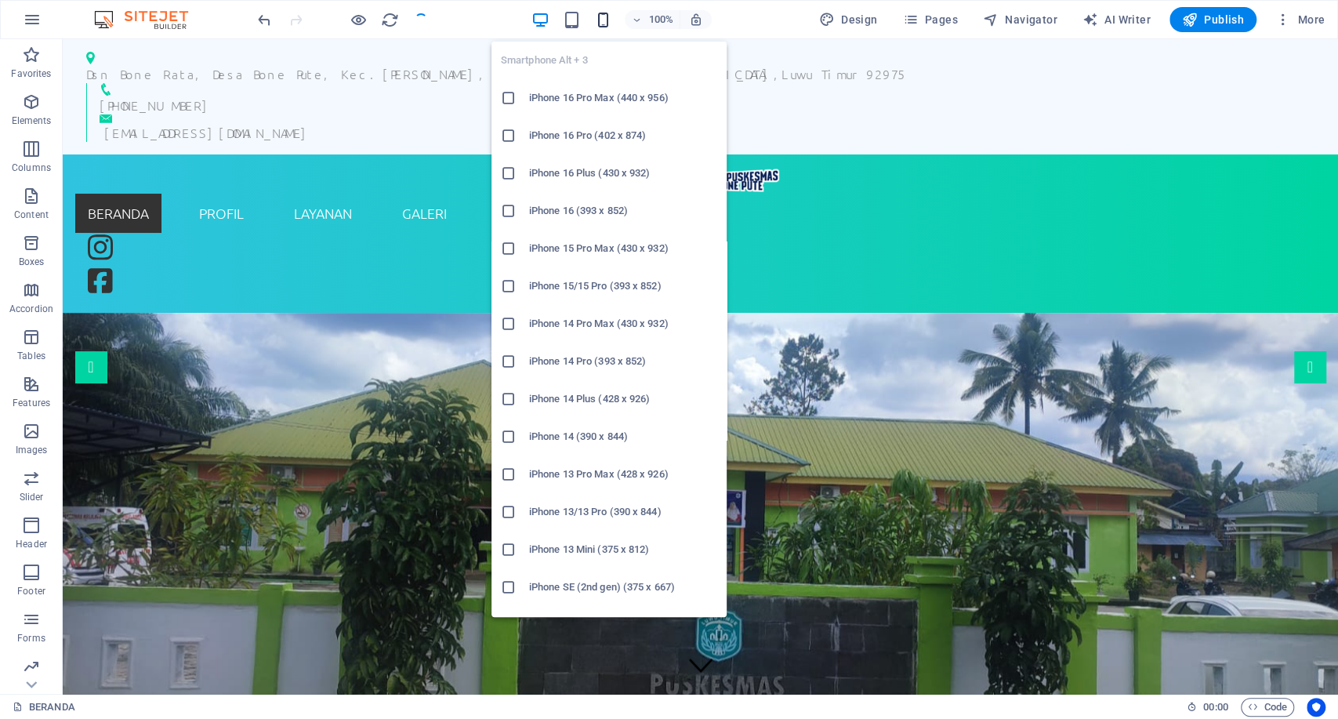
click at [602, 16] on icon "button" at bounding box center [603, 20] width 18 height 18
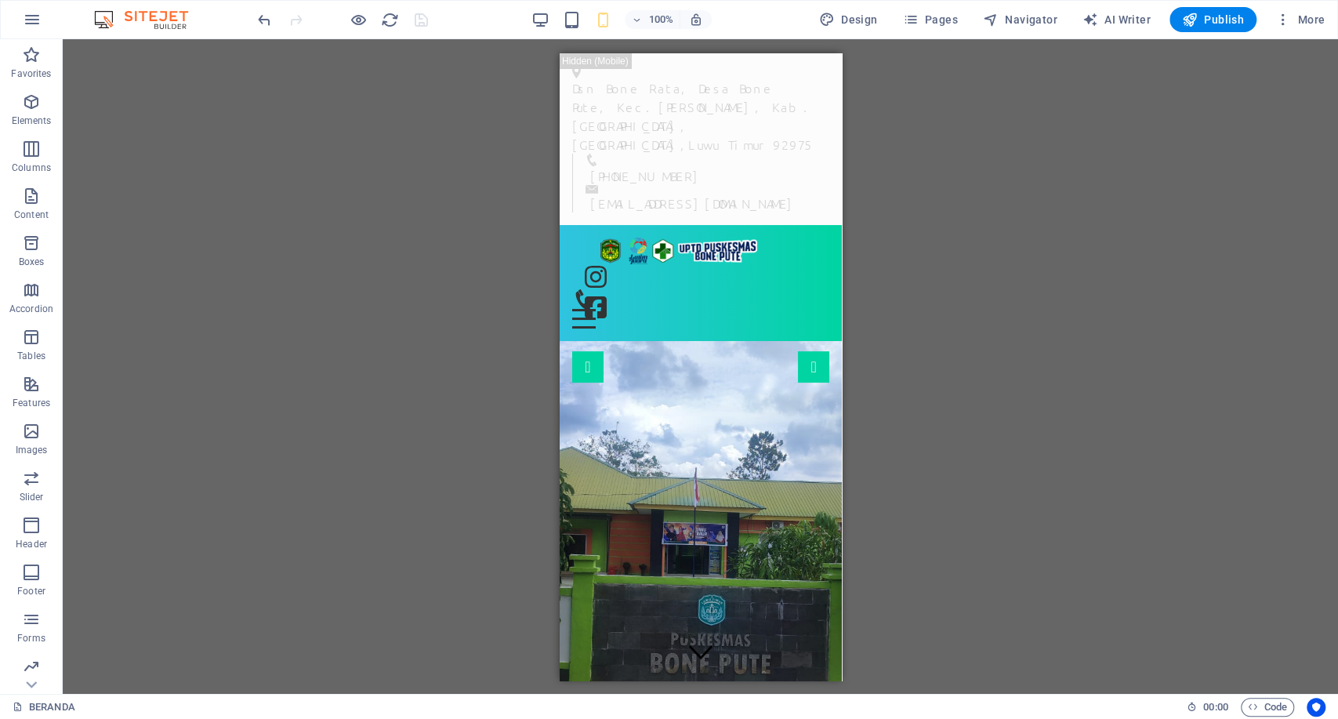
click at [566, 28] on span at bounding box center [571, 19] width 19 height 19
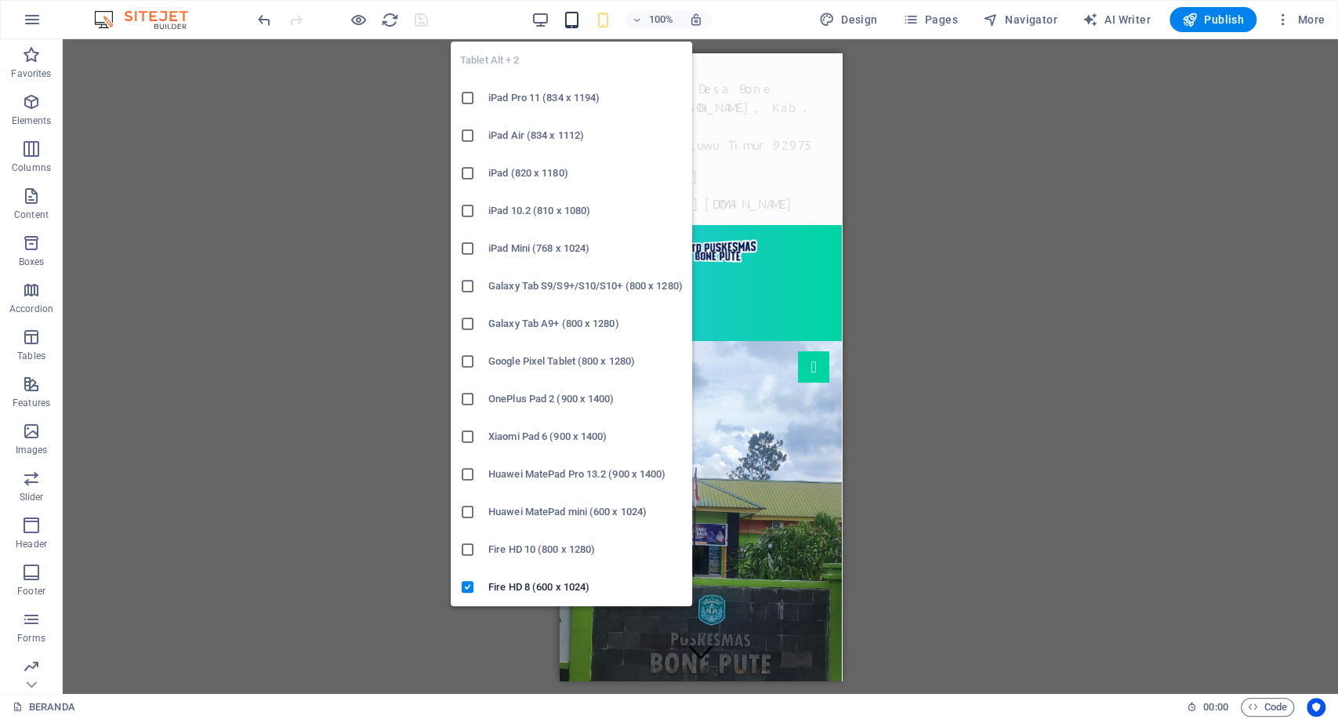
click at [567, 20] on icon "button" at bounding box center [572, 20] width 18 height 18
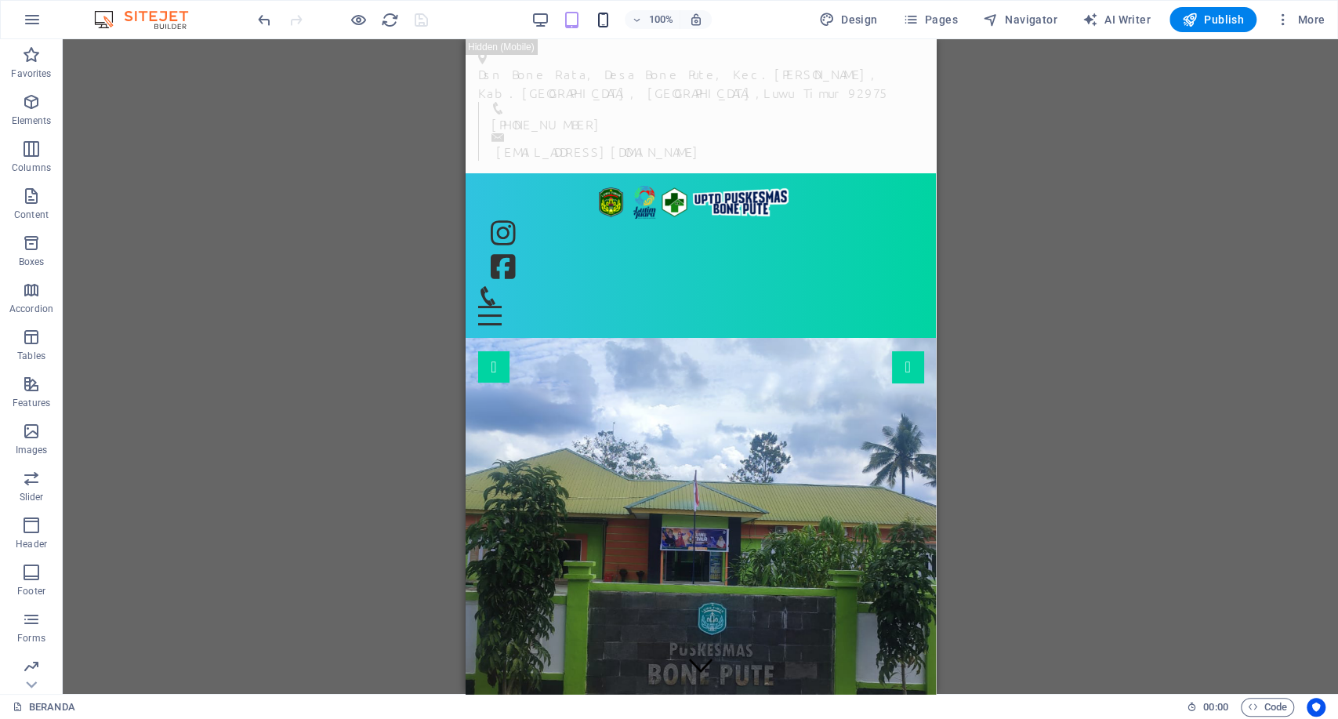
click at [601, 20] on icon "button" at bounding box center [603, 20] width 18 height 18
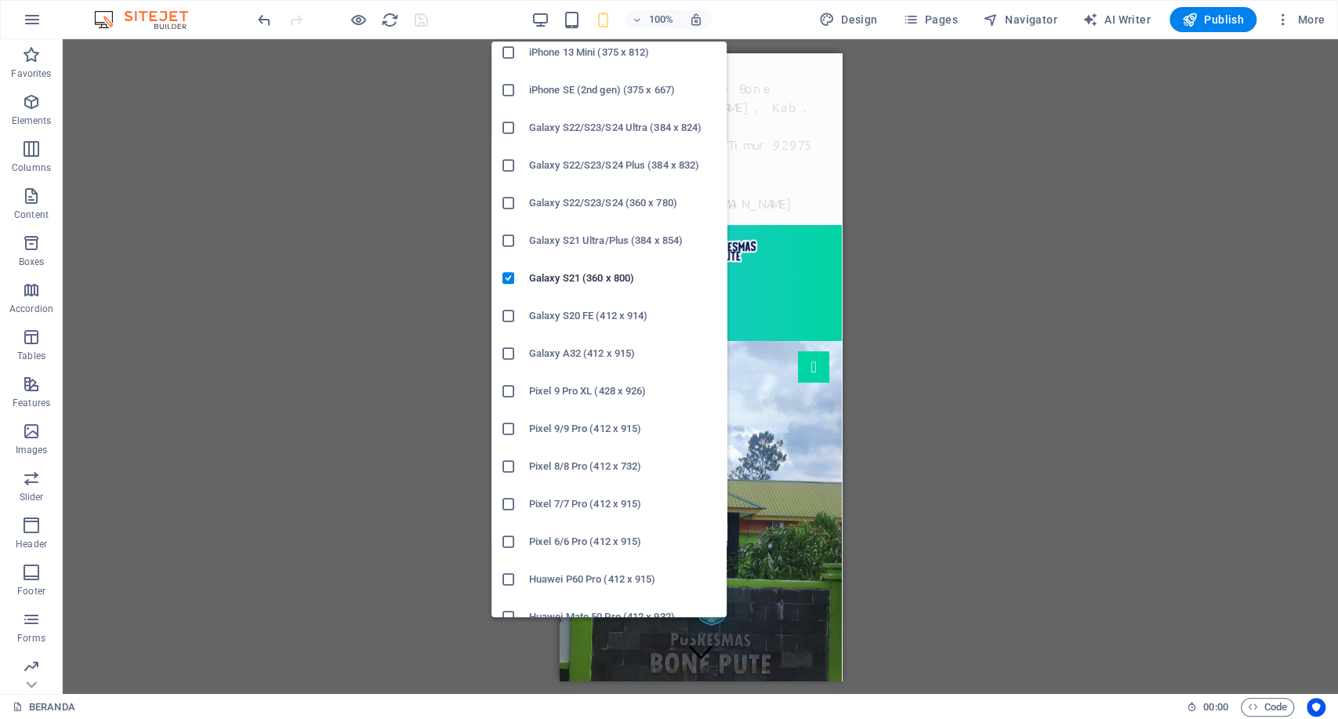
scroll to position [492, 0]
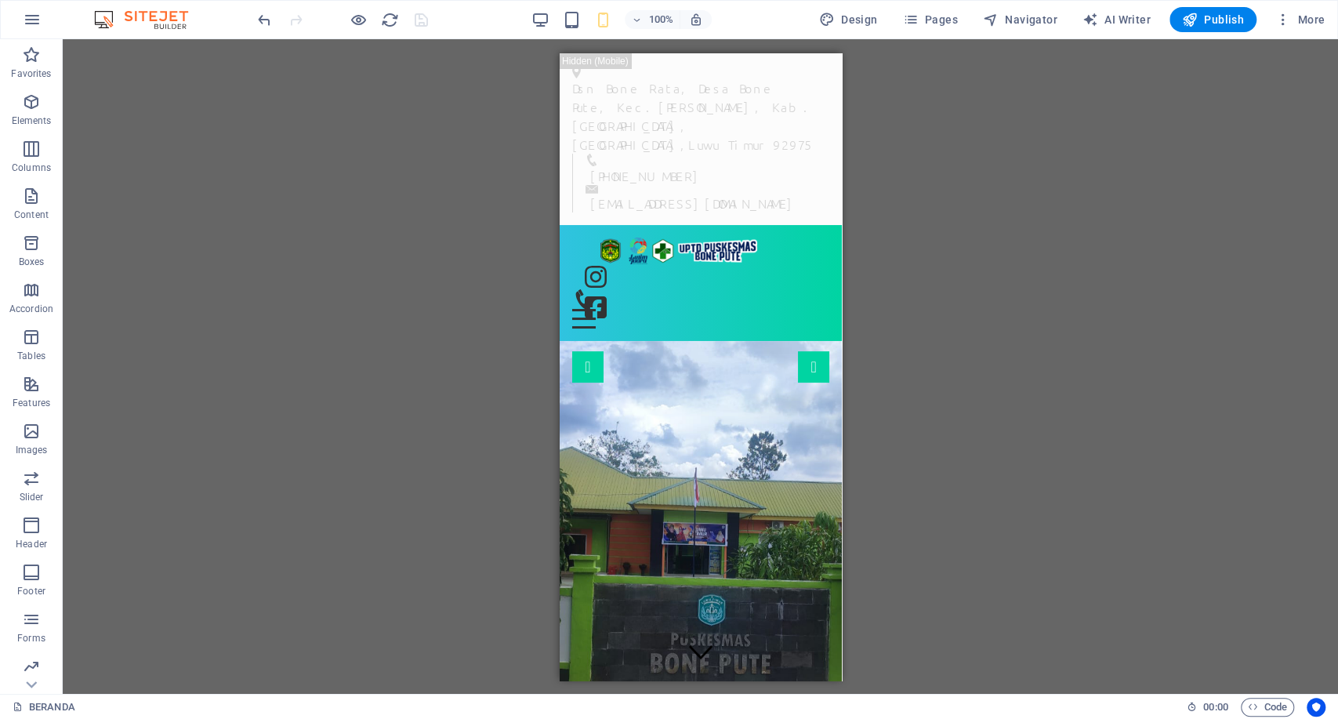
click at [916, 275] on div "H2 Banner Info Bar Menu Bar Menu Container H2 Container Container Container Con…" at bounding box center [701, 366] width 1276 height 655
click at [1055, 28] on button "Navigator" at bounding box center [1020, 19] width 87 height 25
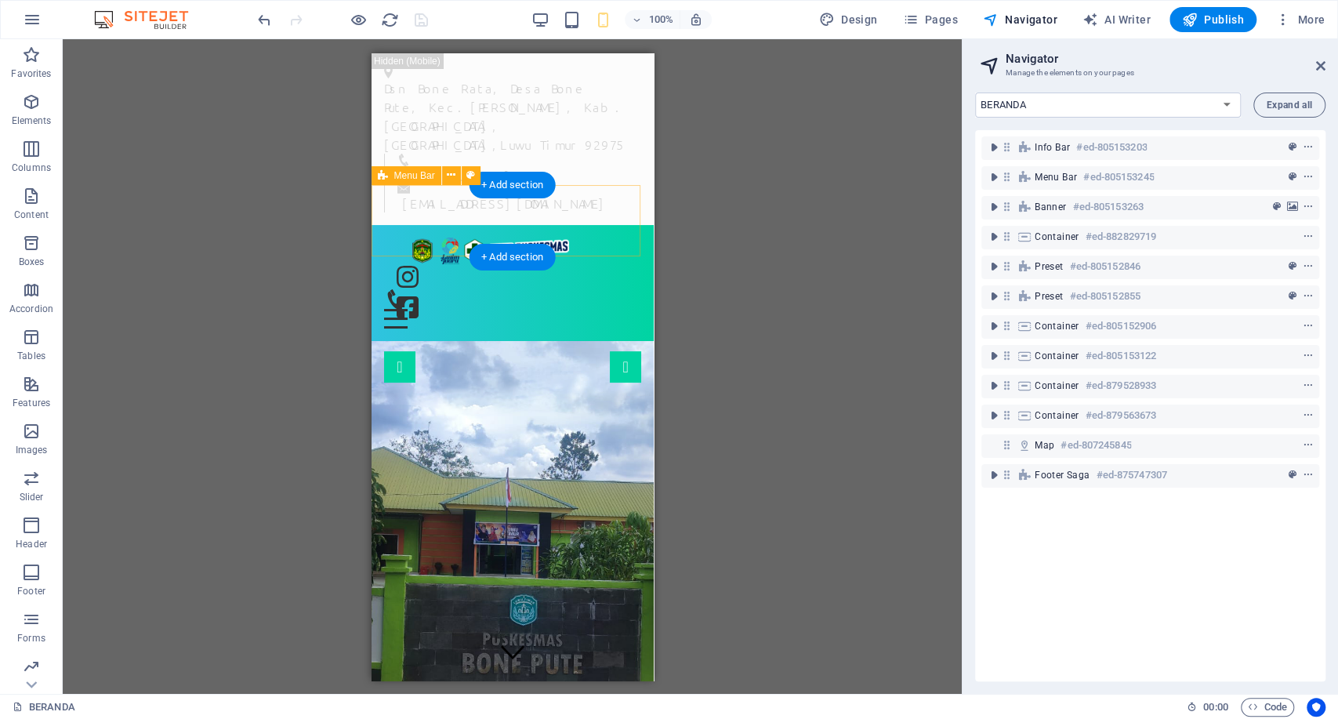
click at [383, 224] on div "BERANDA PROFIL SEJARAH VISI & MISI STRUKTUR ORGANISASI INFORMASI PEGAWAI WILAYA…" at bounding box center [512, 282] width 282 height 117
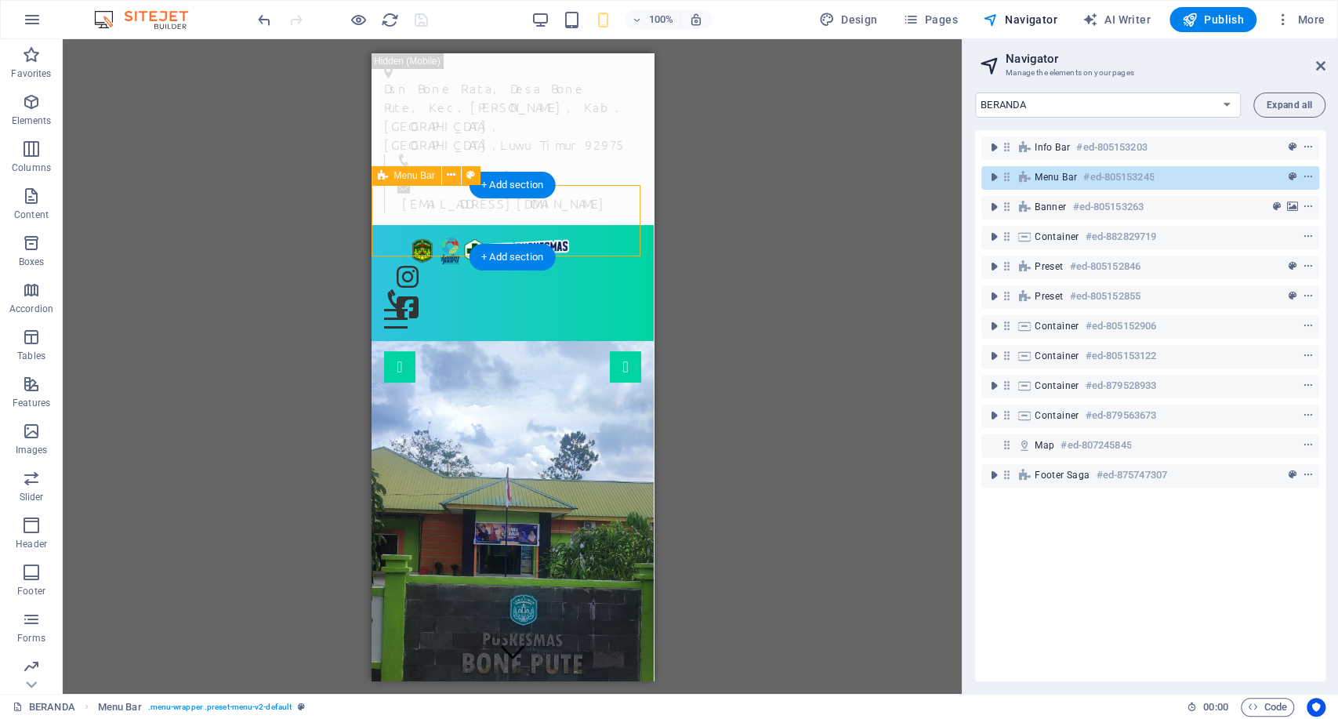
click at [383, 224] on div "BERANDA PROFIL SEJARAH VISI & MISI STRUKTUR ORGANISASI INFORMASI PEGAWAI WILAYA…" at bounding box center [512, 282] width 282 height 117
select select "header"
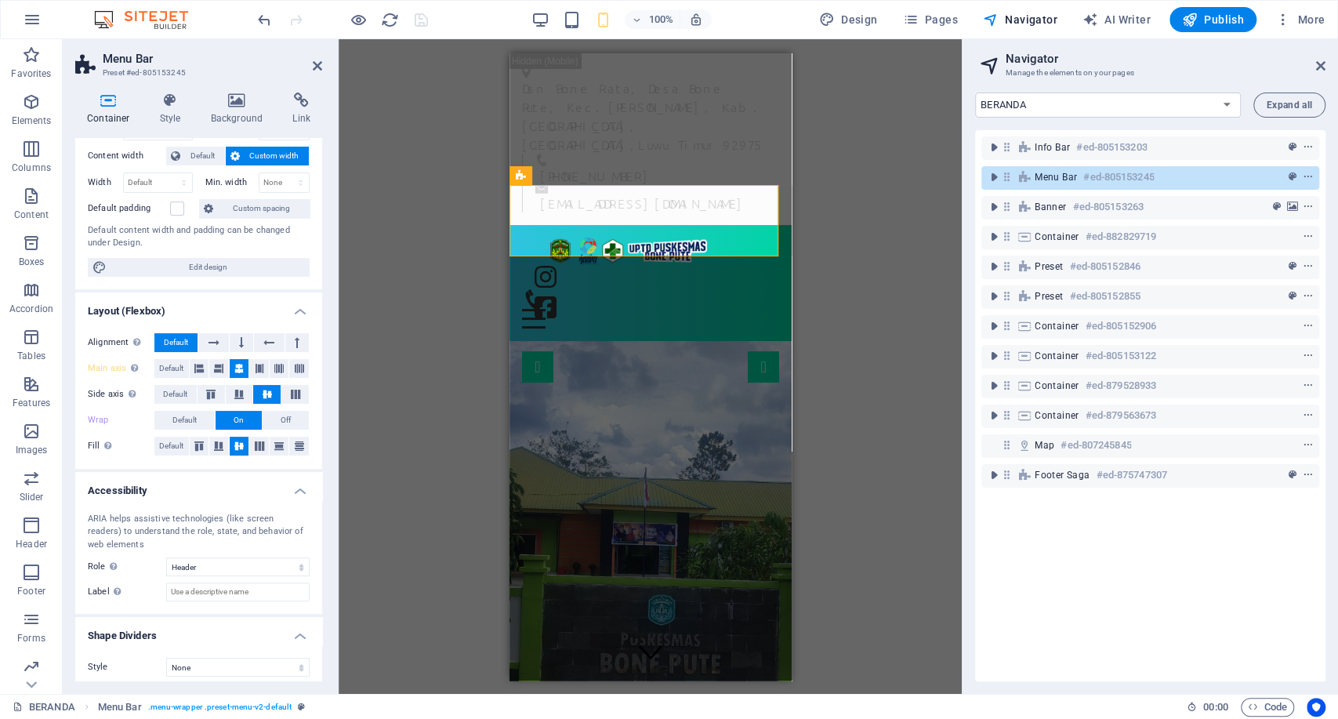
scroll to position [89, 0]
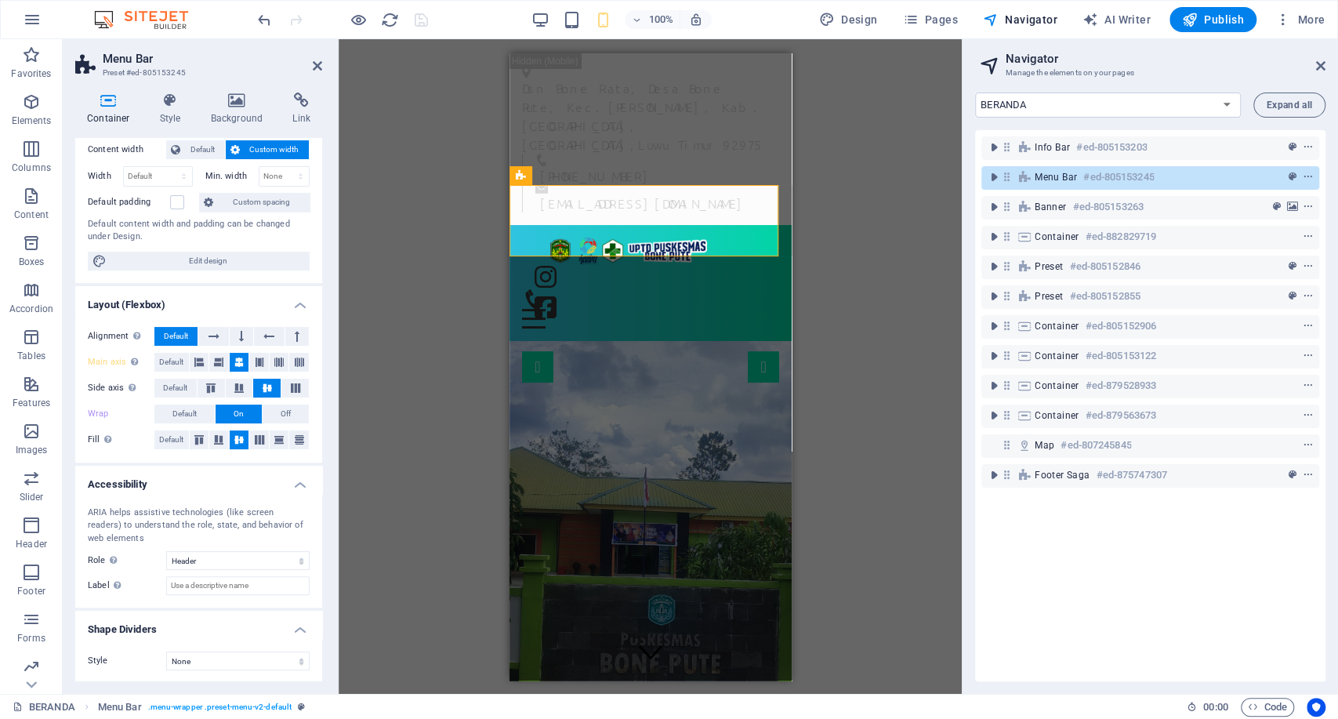
click at [126, 109] on h4 "Container" at bounding box center [111, 109] width 73 height 33
click at [550, 16] on icon "button" at bounding box center [541, 20] width 18 height 18
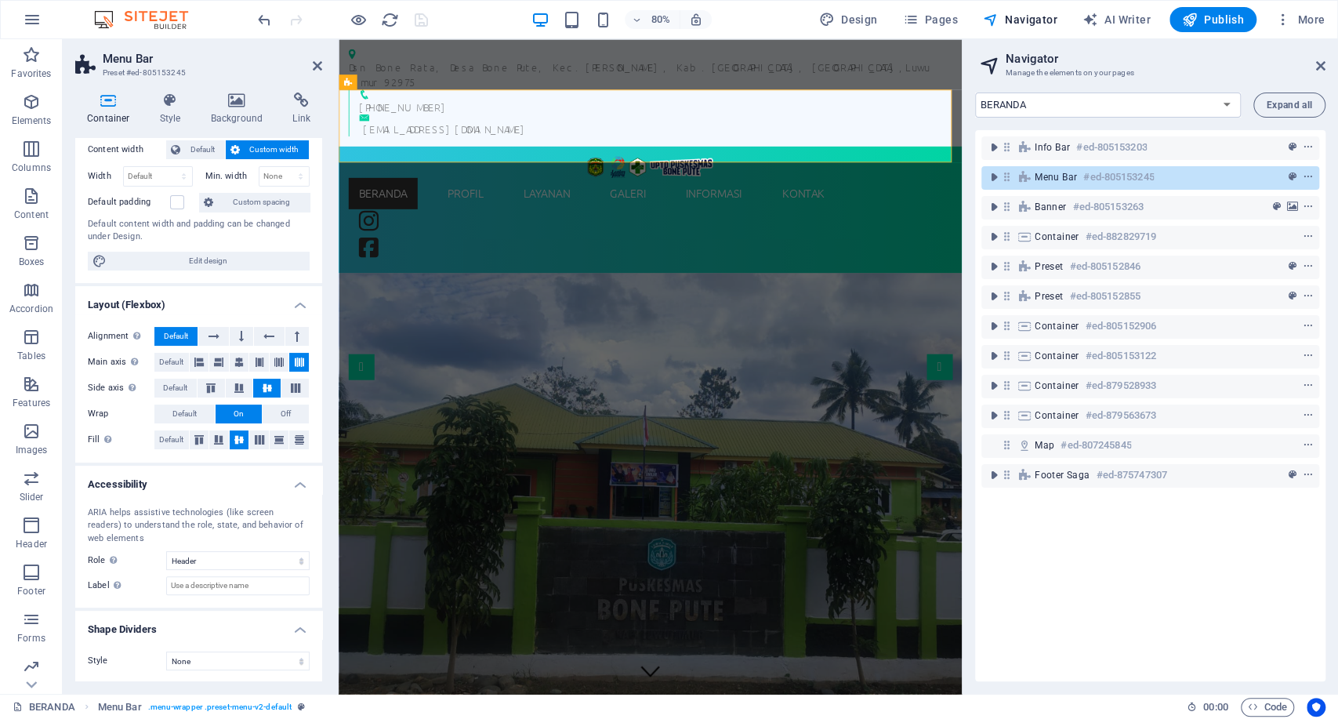
click at [1327, 67] on aside "Navigator Manage the elements on your pages BERANDA PROFIL INFORMASI KONTAK Pri…" at bounding box center [1150, 366] width 376 height 655
click at [1319, 64] on icon at bounding box center [1321, 66] width 9 height 13
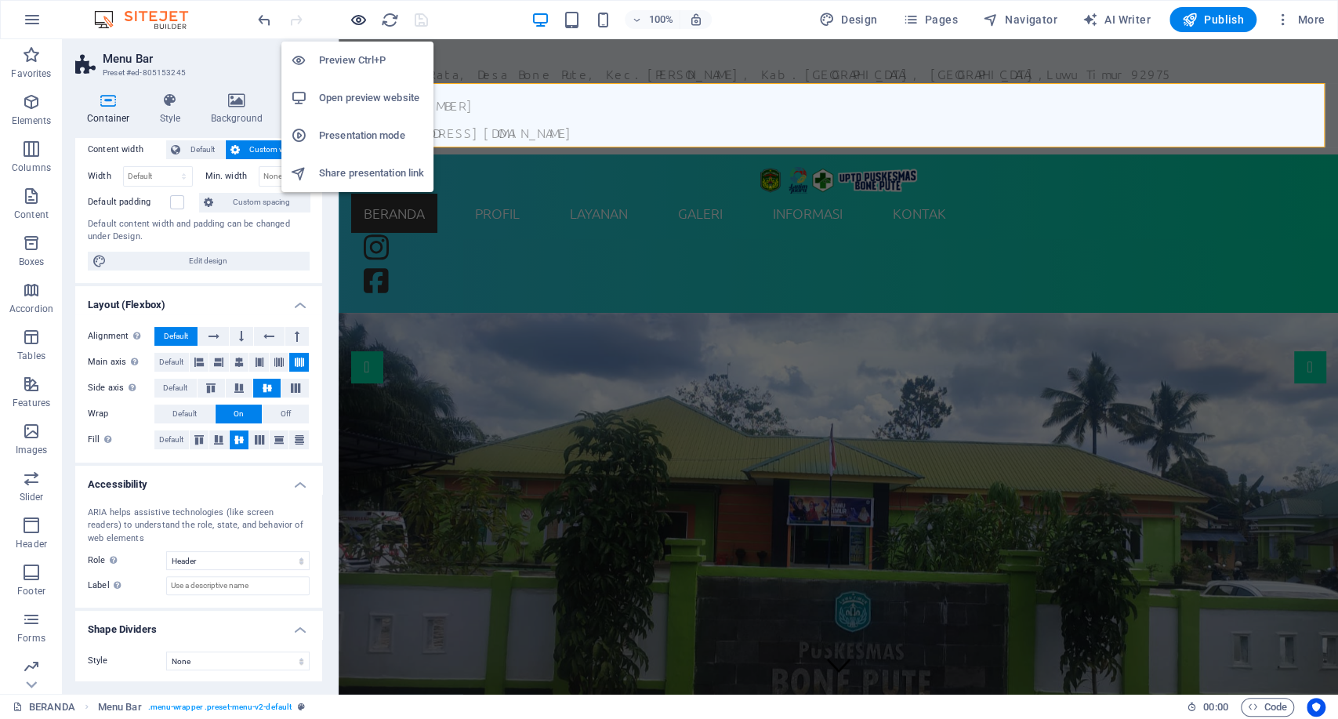
click at [362, 20] on icon "button" at bounding box center [359, 20] width 18 height 18
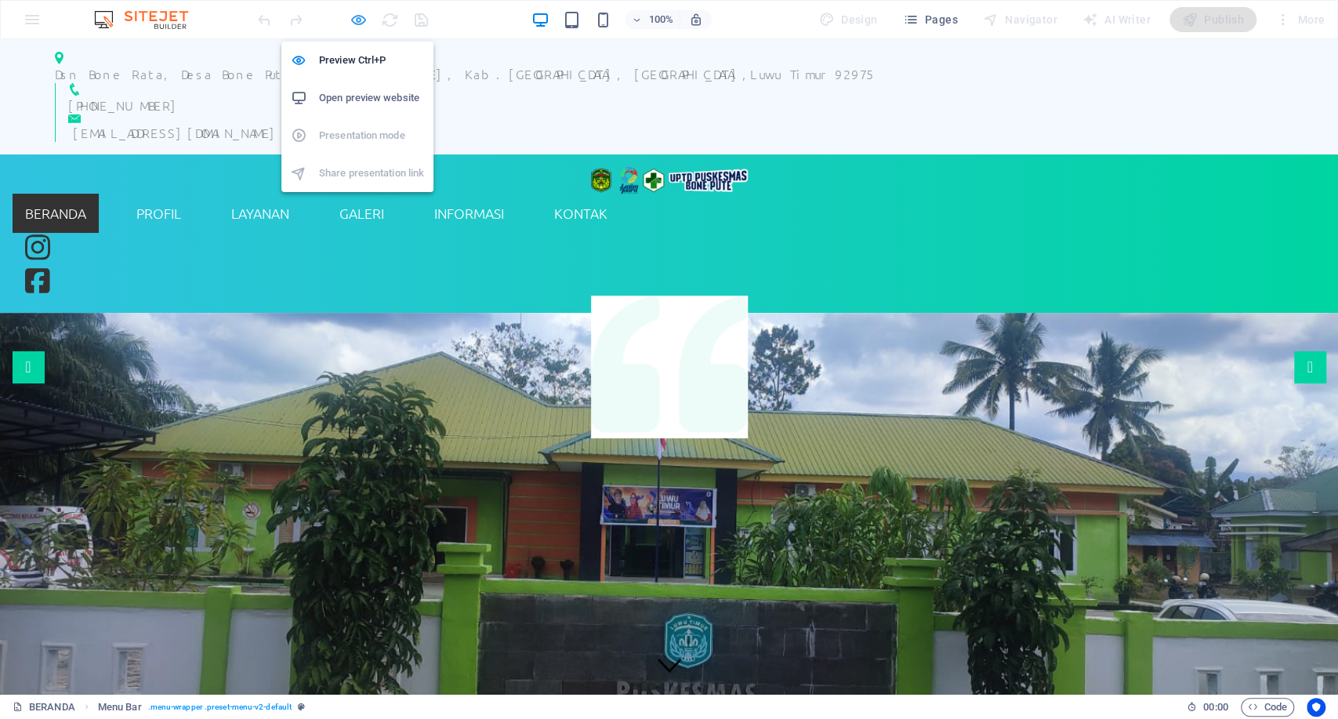
click at [362, 20] on icon "button" at bounding box center [359, 20] width 18 height 18
select select "header"
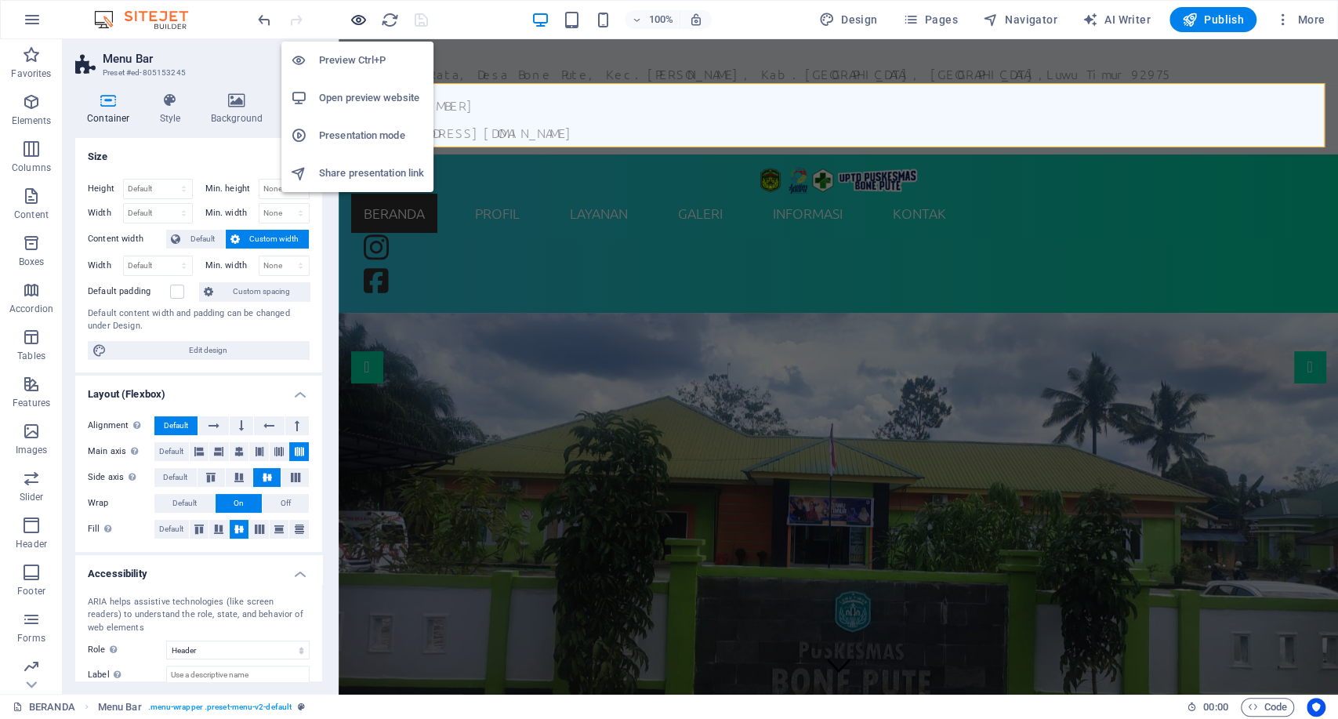
click at [358, 18] on icon "button" at bounding box center [359, 20] width 18 height 18
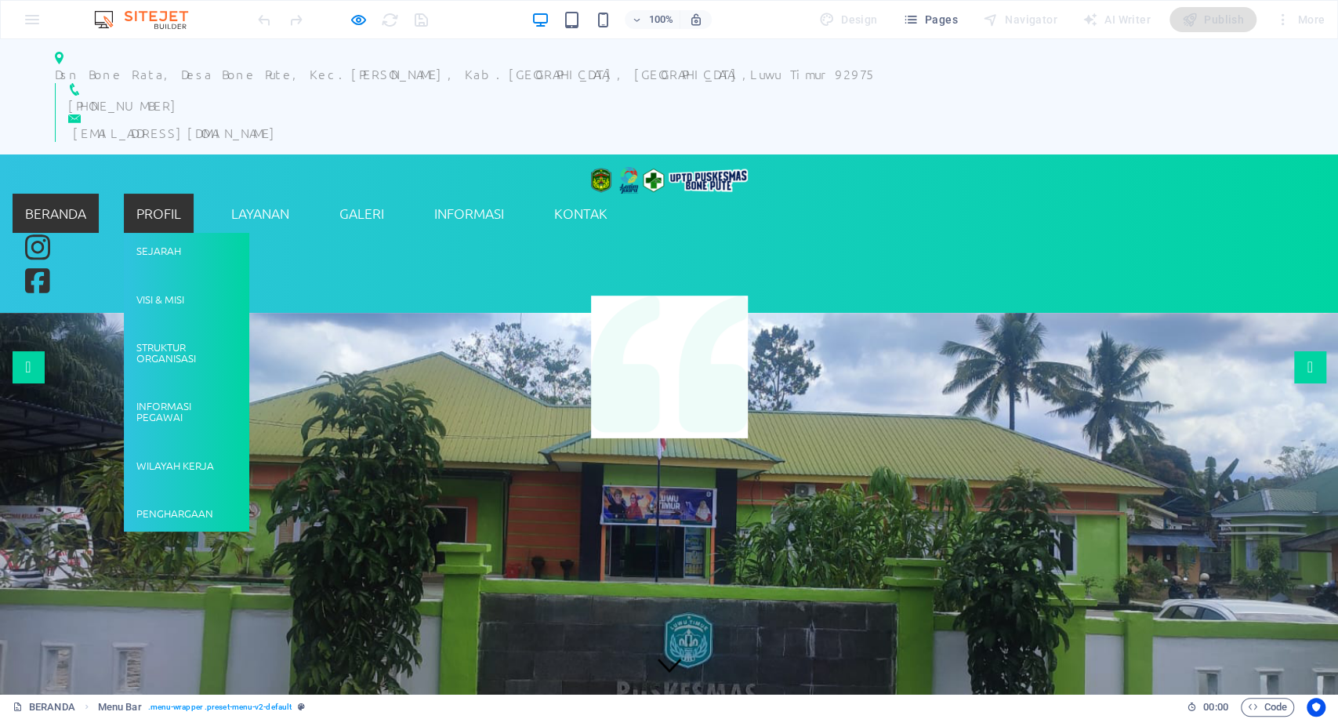
click at [194, 194] on link "PROFIL" at bounding box center [159, 213] width 70 height 39
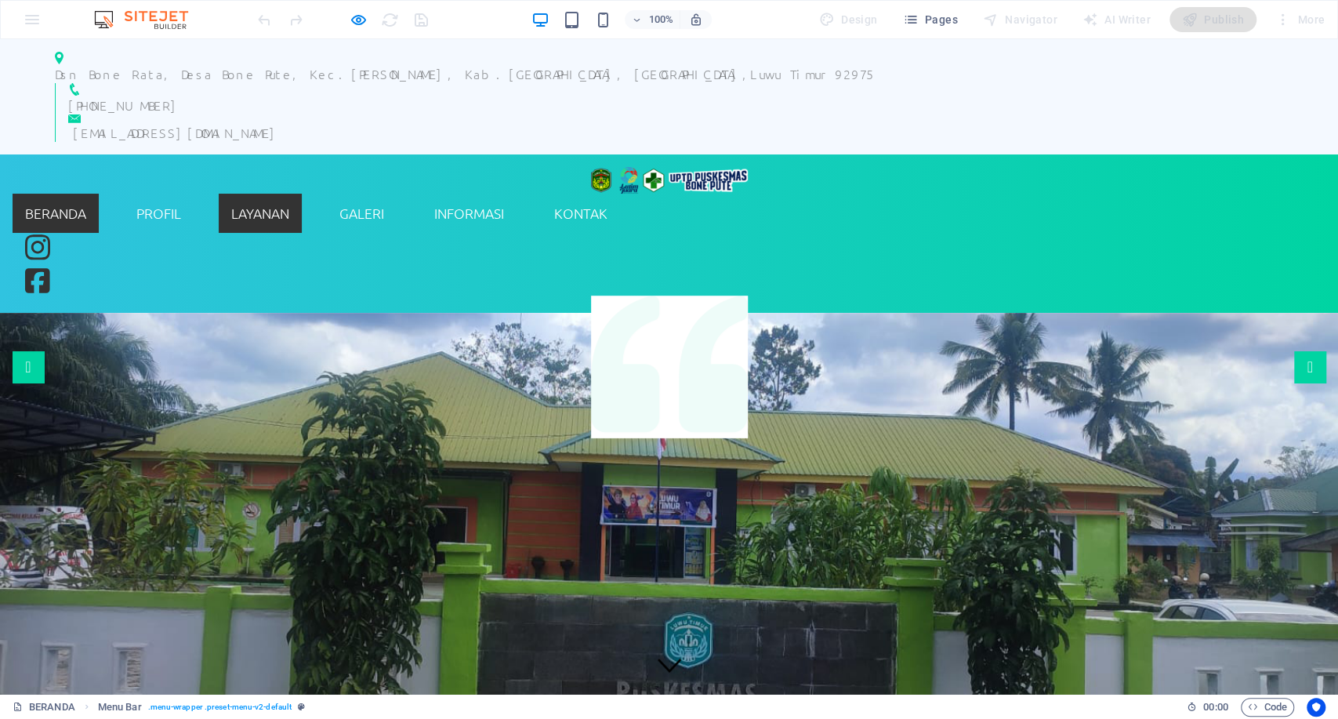
click at [302, 194] on link "LAYANAN" at bounding box center [260, 213] width 83 height 39
click at [397, 194] on link "GALERI" at bounding box center [362, 213] width 70 height 39
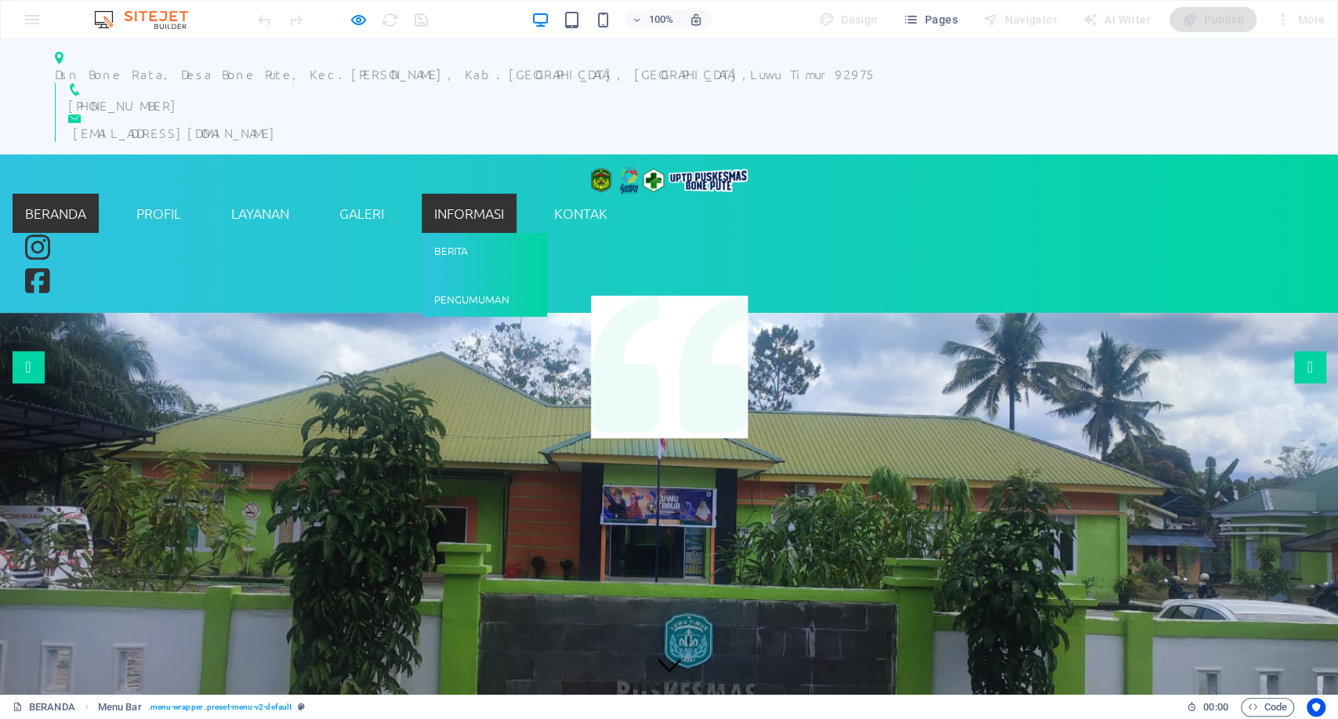
click at [517, 194] on link "INFORMASI" at bounding box center [469, 213] width 95 height 39
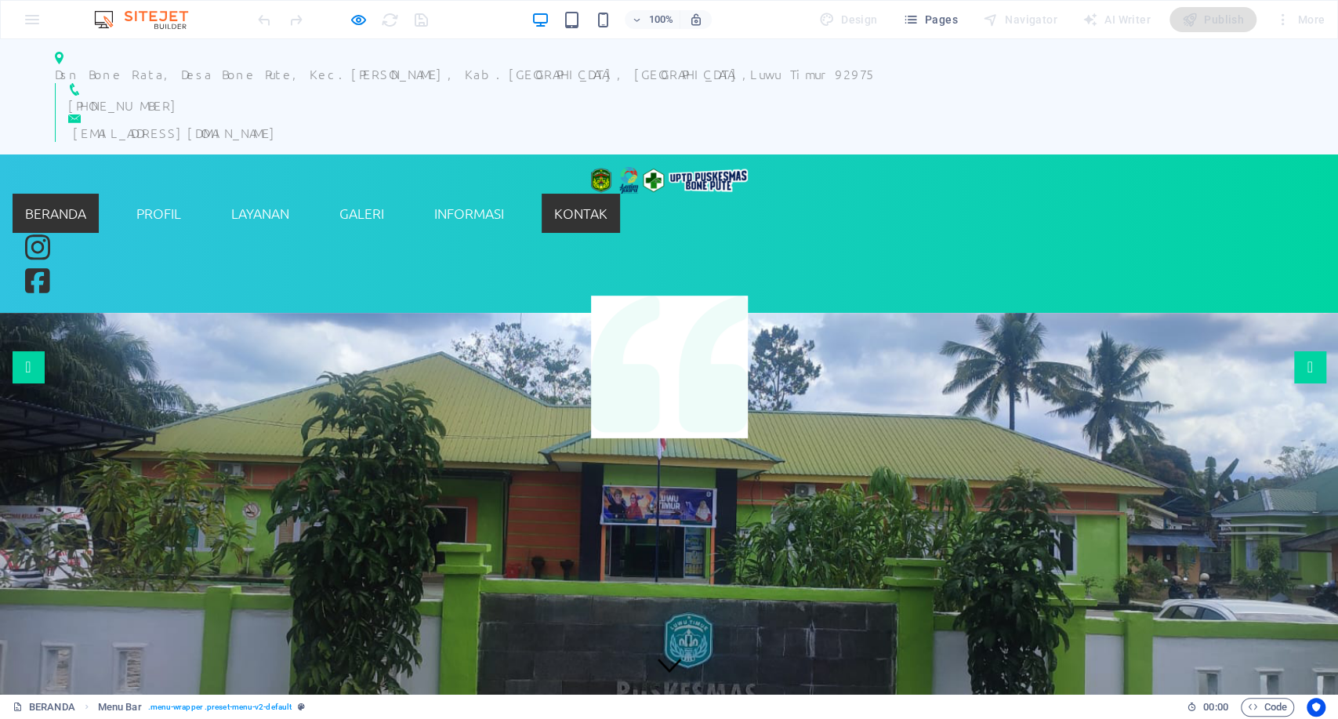
click at [620, 194] on link "KONTAK" at bounding box center [581, 213] width 78 height 39
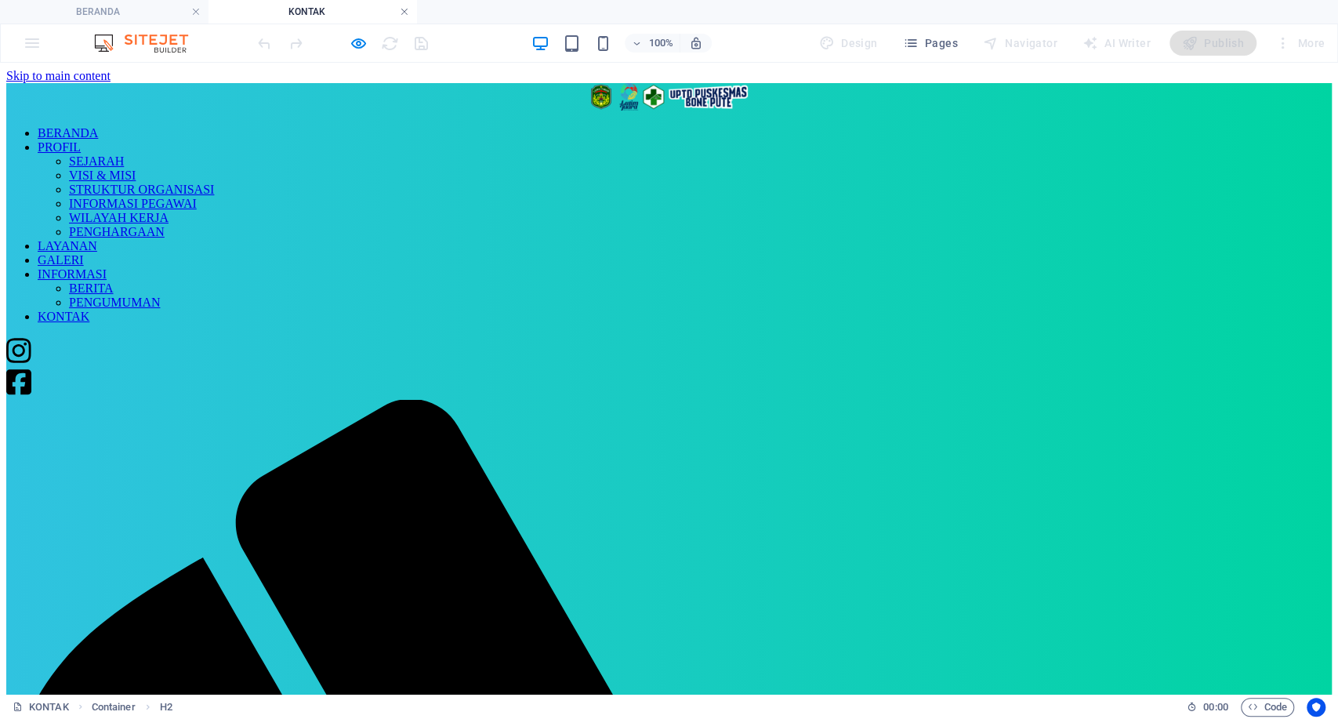
scroll to position [0, 0]
click at [401, 8] on link at bounding box center [404, 12] width 9 height 15
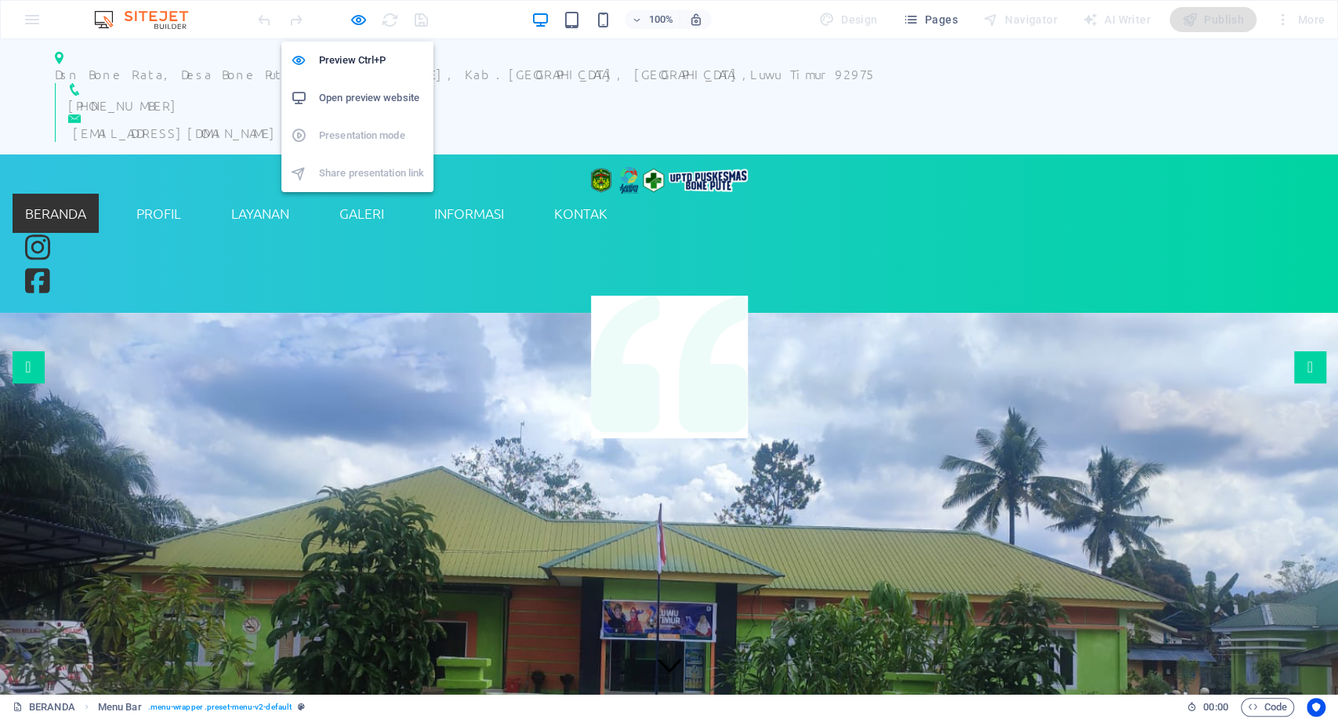
click at [387, 104] on h6 "Open preview website" at bounding box center [371, 98] width 105 height 19
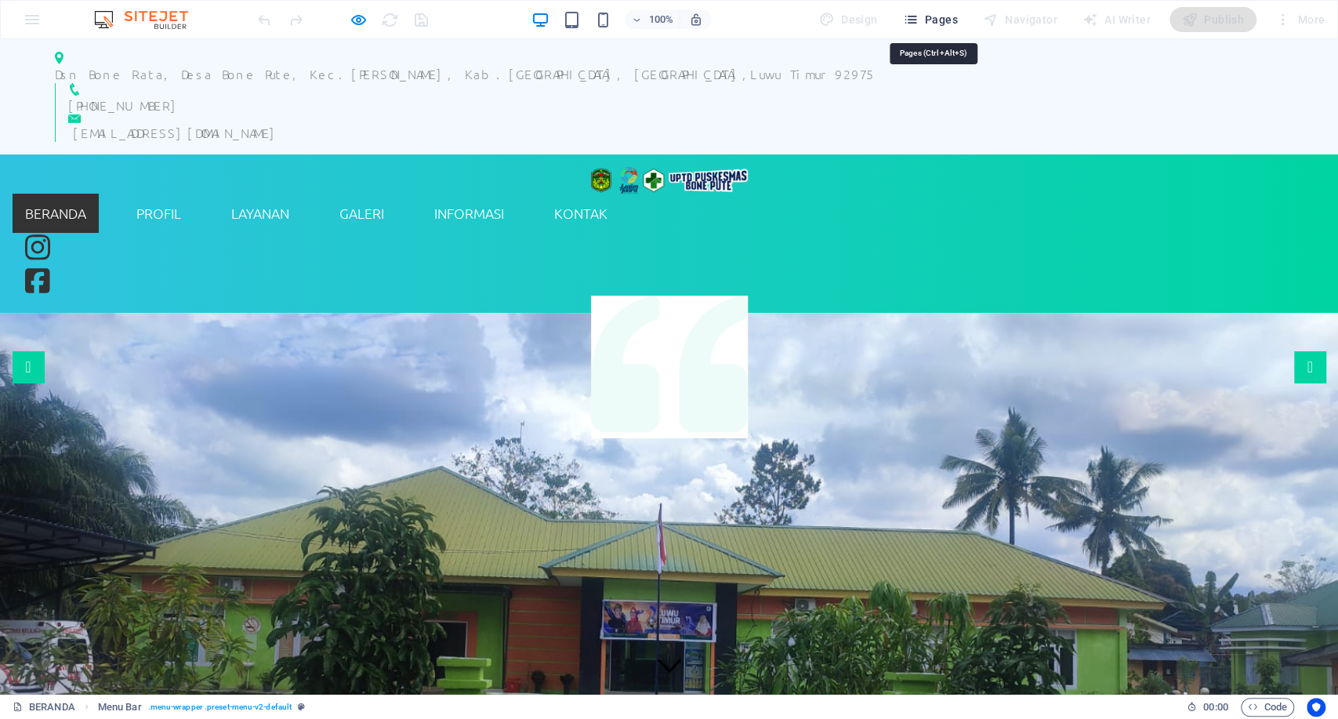
click at [957, 17] on span "Pages" at bounding box center [930, 20] width 55 height 16
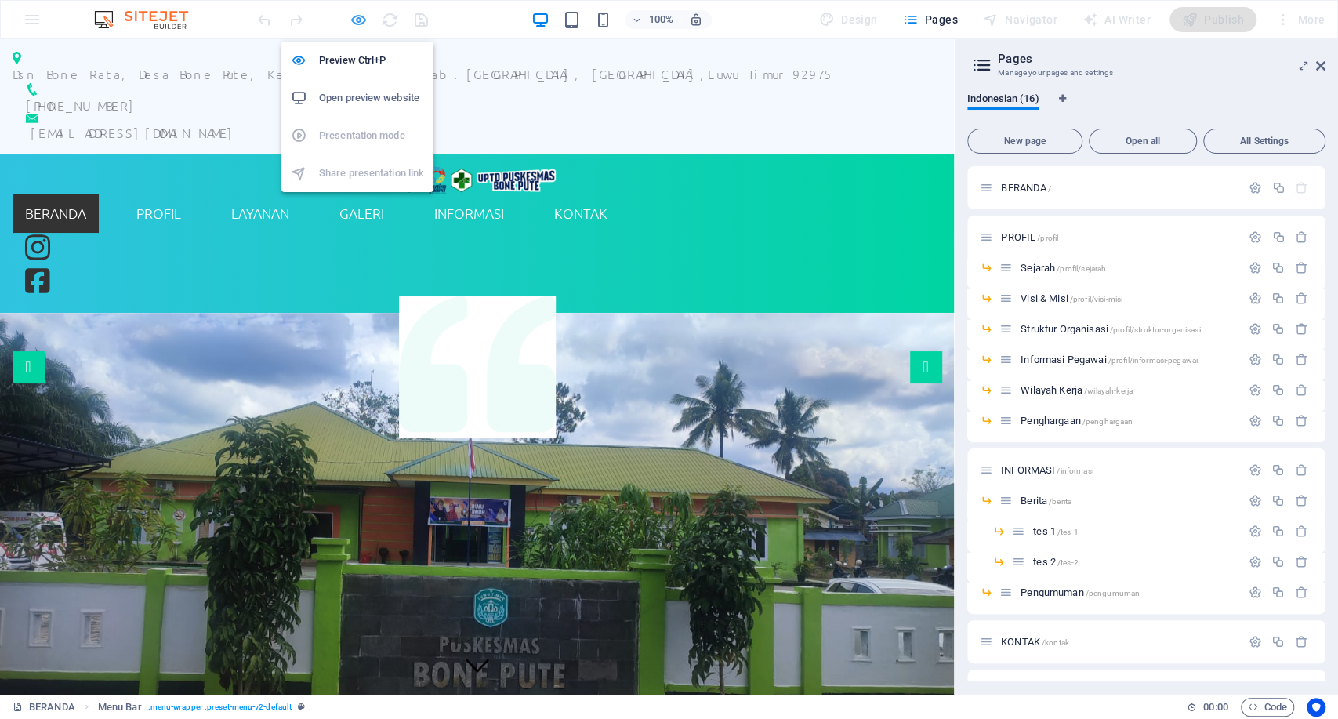
click at [354, 14] on icon "button" at bounding box center [359, 20] width 18 height 18
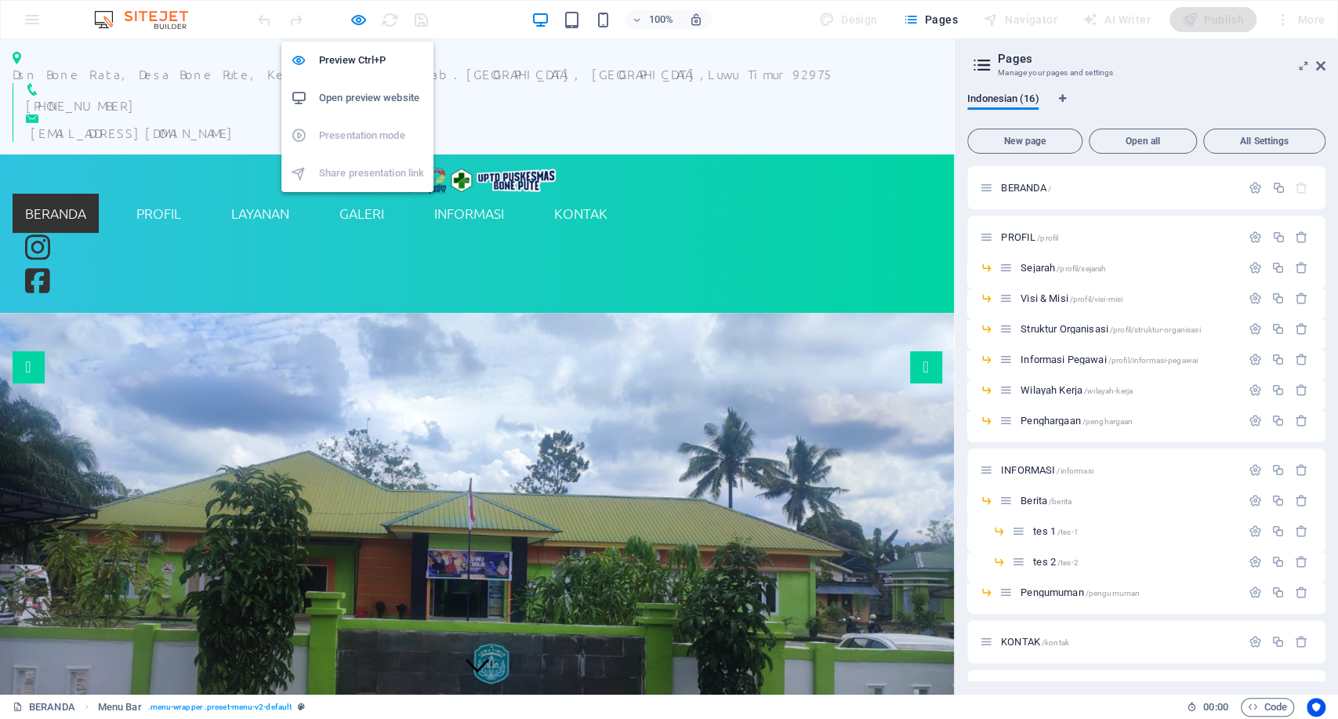
select select "header"
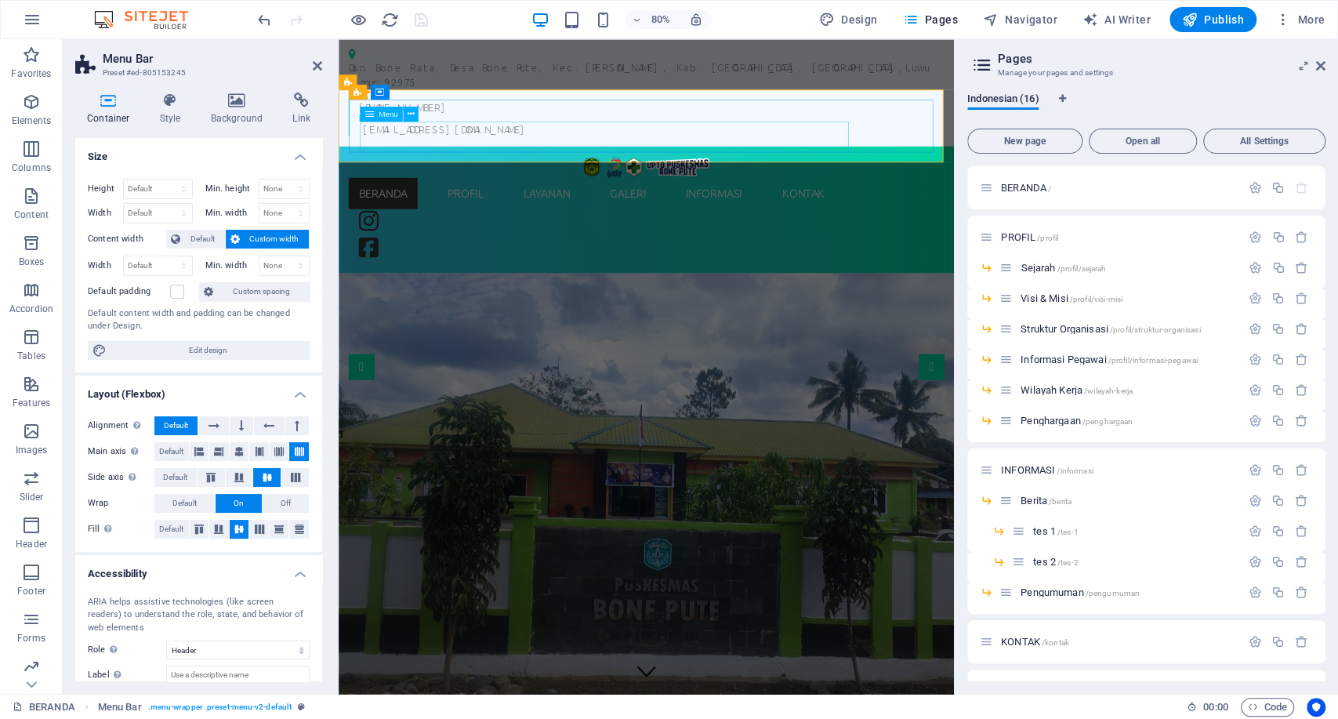
click at [529, 212] on nav "BERANDA PROFIL SEJARAH VISI & MISI STRUKTUR ORGANISASI INFORMASI PEGAWAI WILAYA…" at bounding box center [723, 231] width 744 height 39
select select
select select "2"
select select
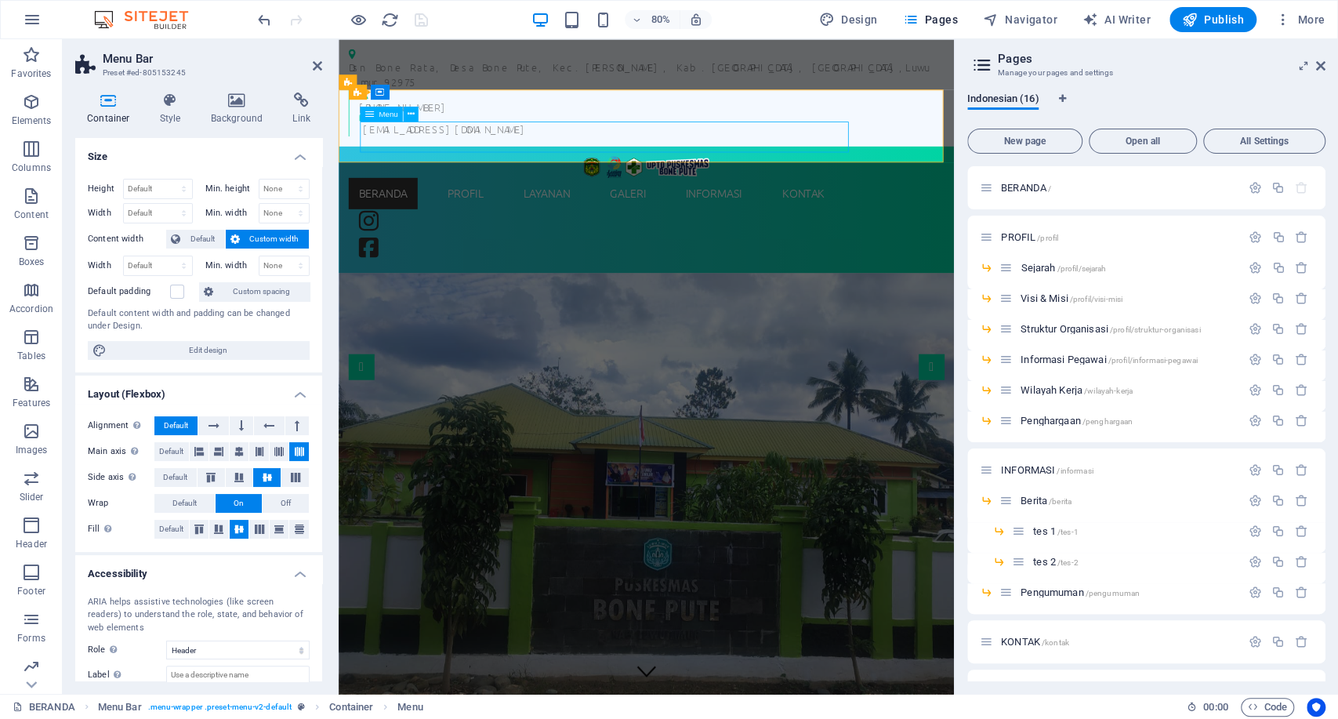
select select "3"
select select
select select "4"
select select
select select "5"
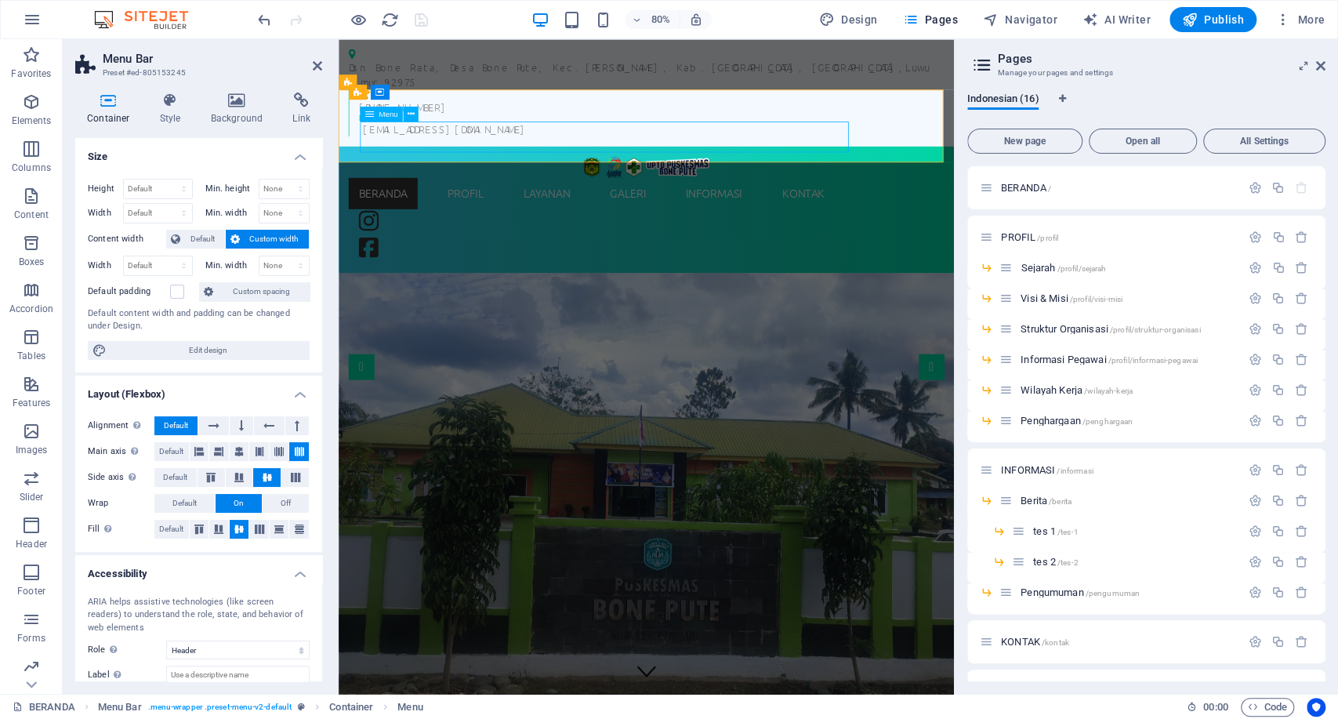
select select
select select "6"
select select
select select "9"
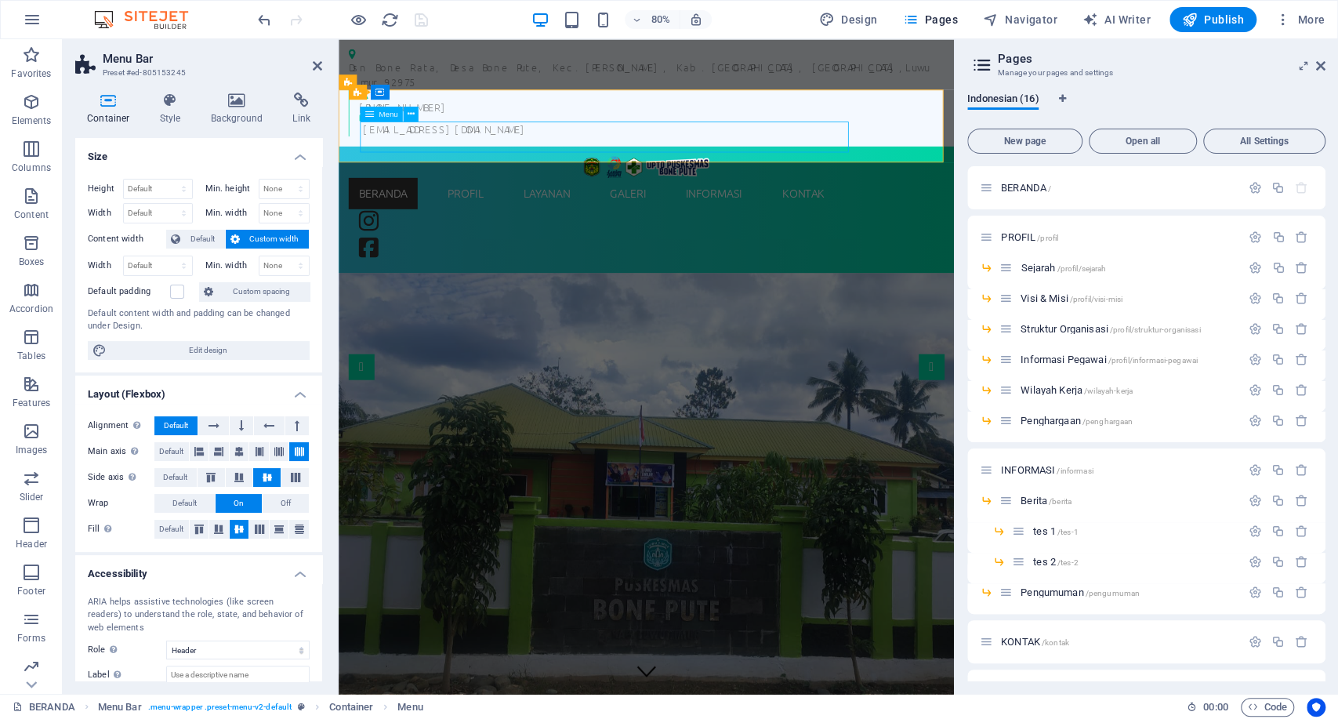
select select
select select "12"
select select
select select "13"
select select
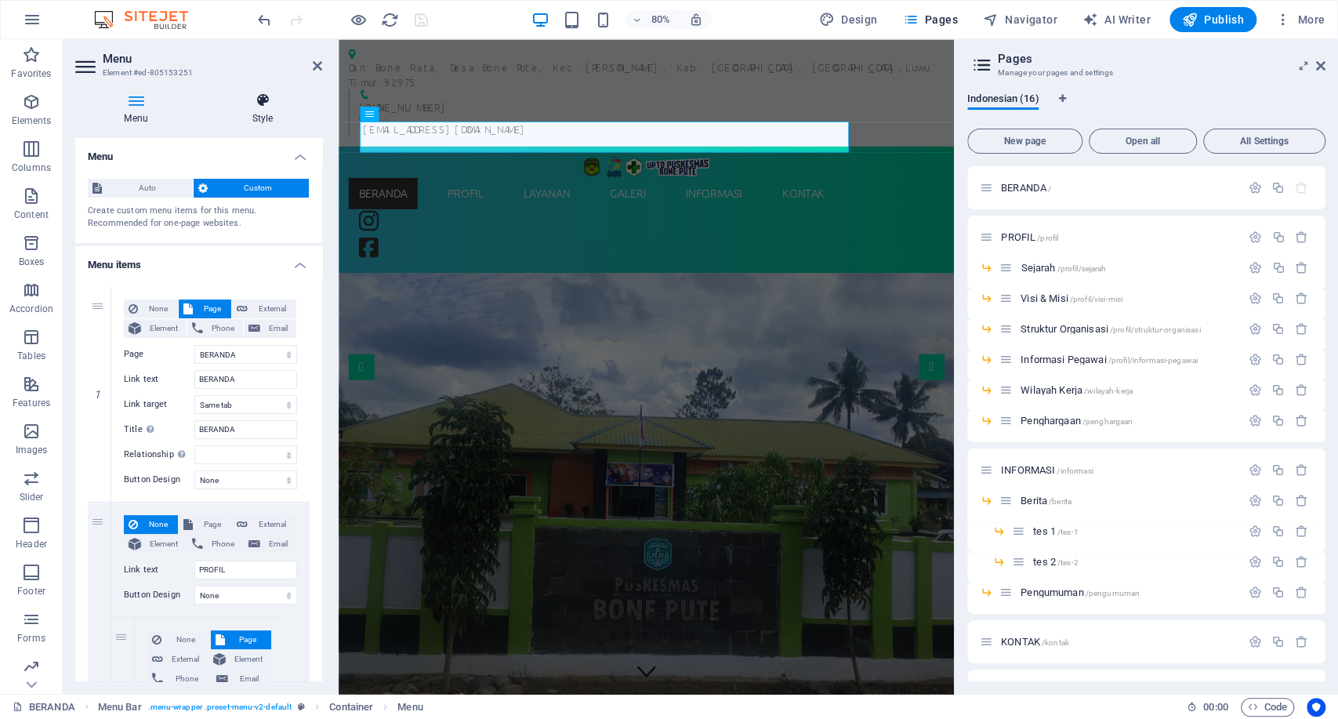
click at [287, 112] on h4 "Style" at bounding box center [262, 109] width 119 height 33
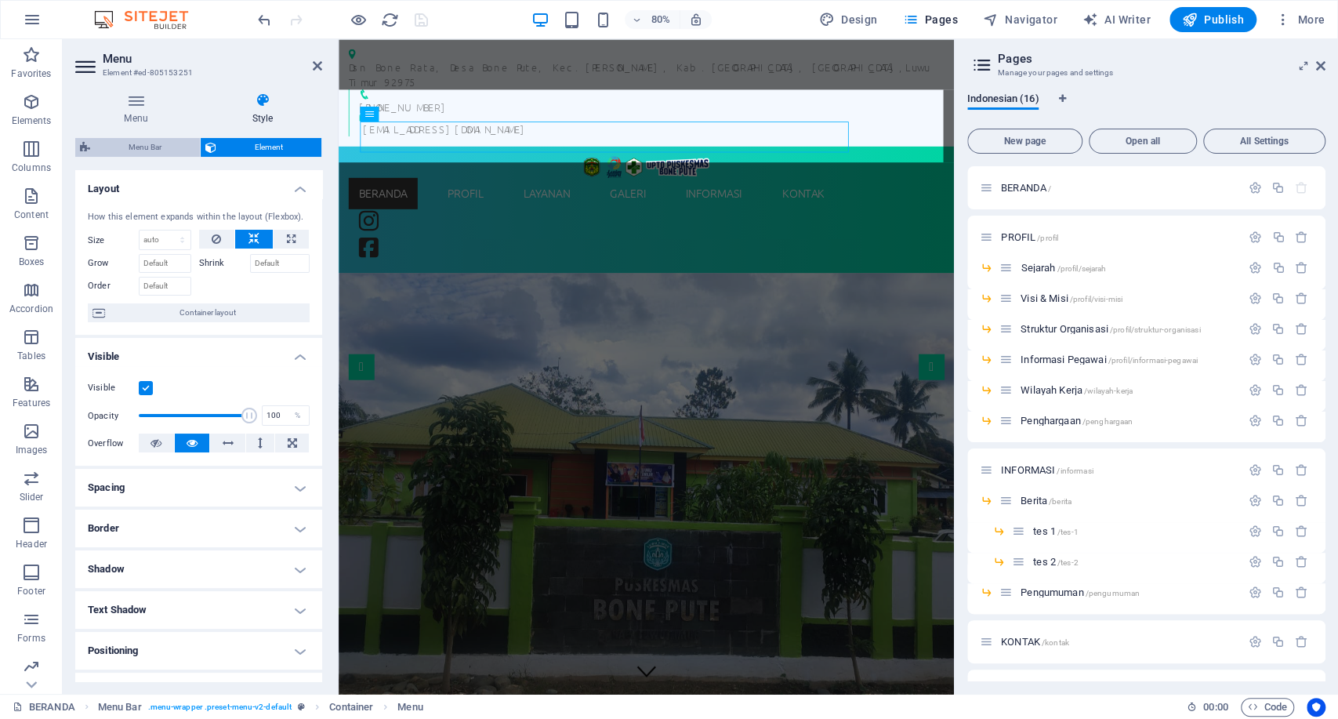
click at [157, 141] on span "Menu Bar" at bounding box center [145, 147] width 100 height 19
select select "rem"
select select "hover_box_top"
select select "px"
select select "rem"
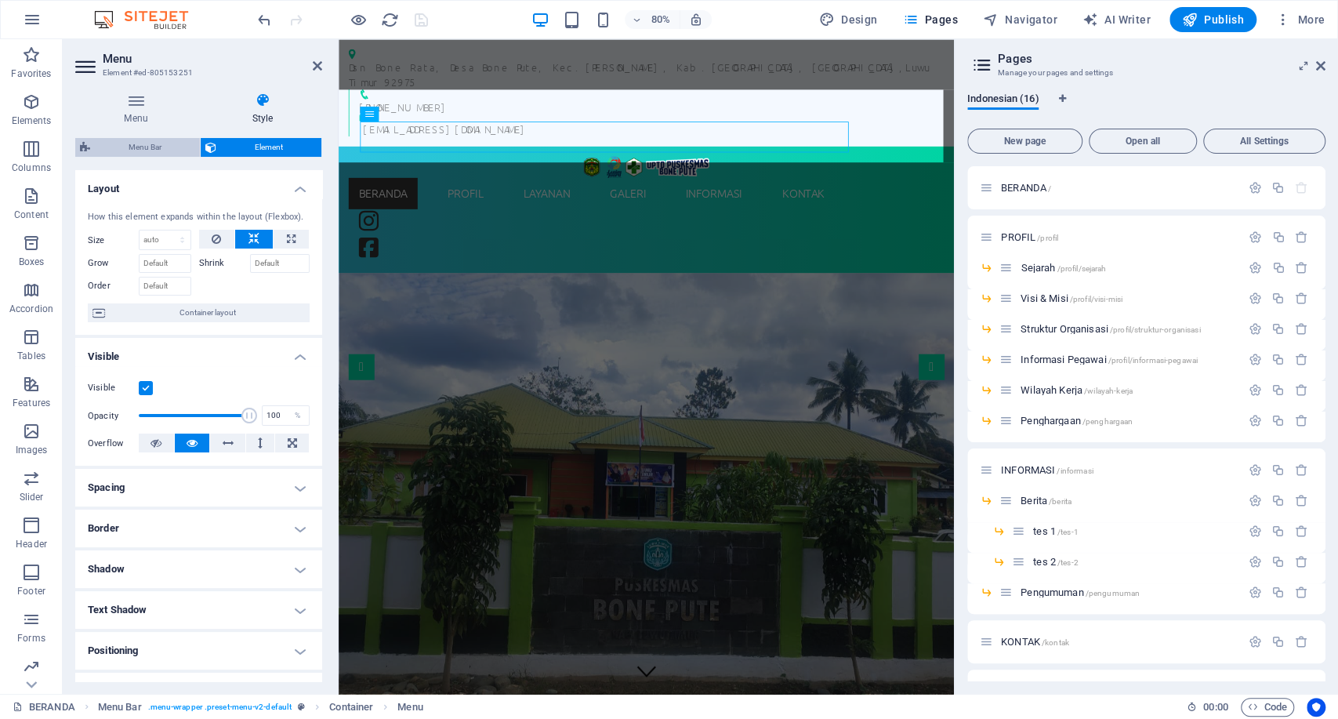
select select "rem"
select select
select select "px"
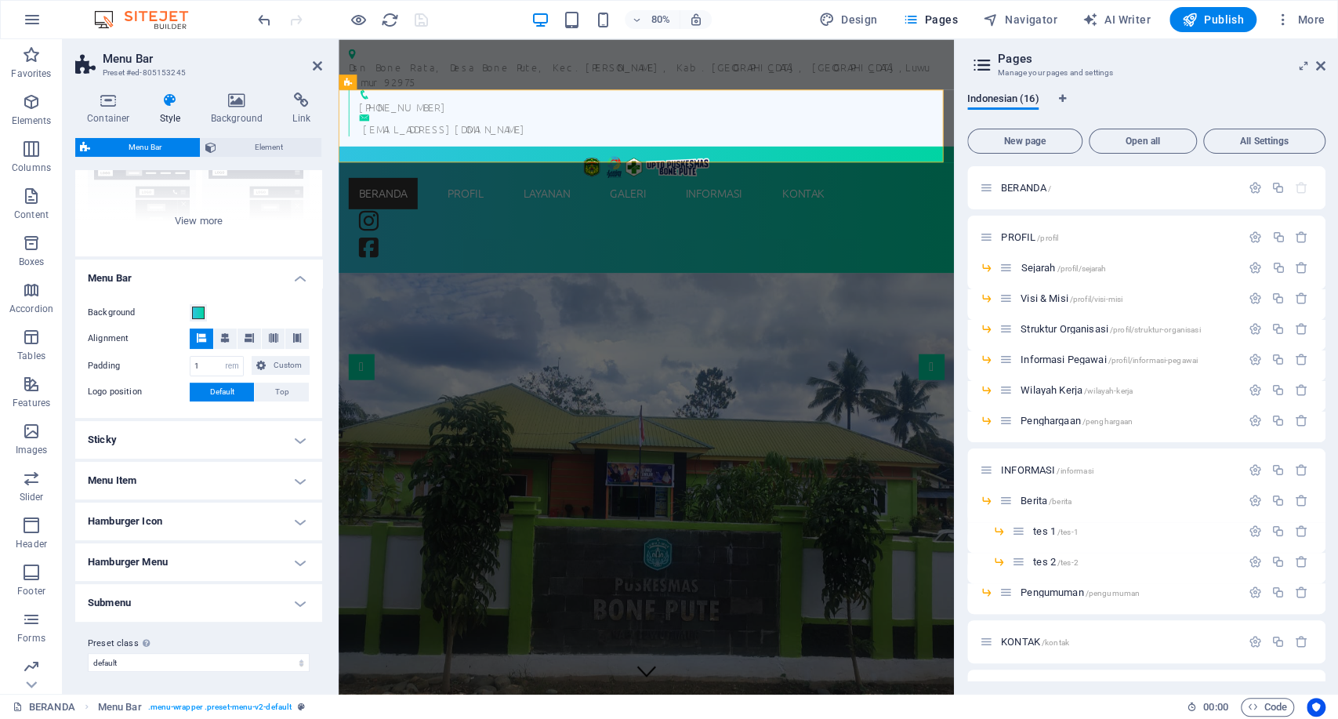
scroll to position [179, 0]
click at [278, 478] on h4 "Menu Item" at bounding box center [198, 479] width 247 height 38
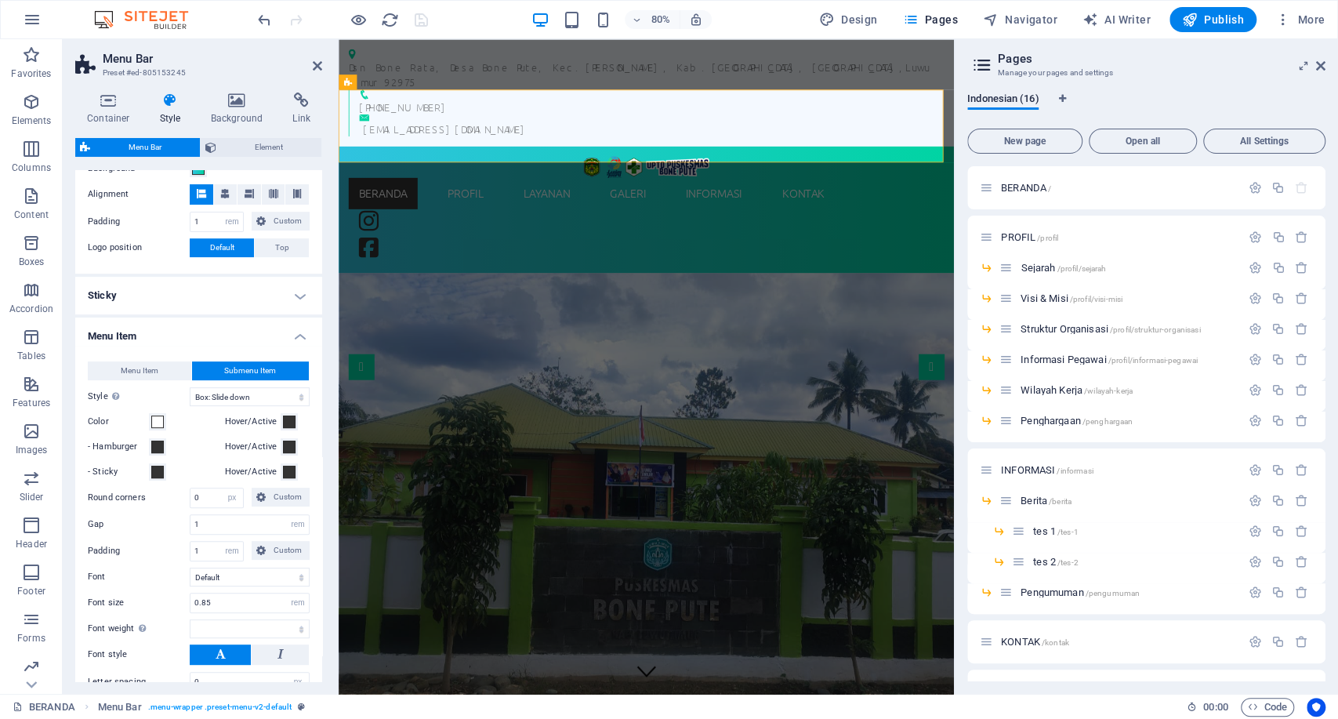
scroll to position [353, 0]
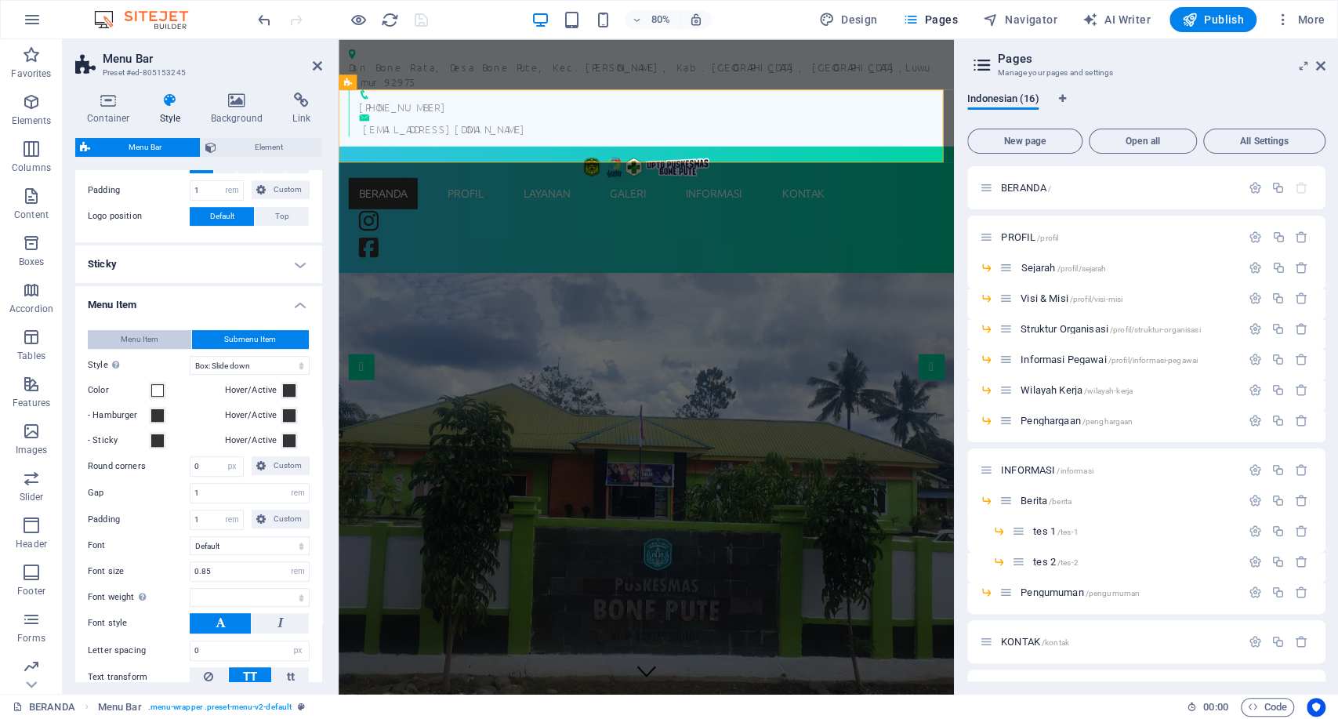
click at [152, 335] on span "Menu Item" at bounding box center [140, 339] width 38 height 19
click at [221, 330] on button "Submenu Item" at bounding box center [251, 339] width 118 height 19
click at [301, 572] on select "px rem % vh vw" at bounding box center [298, 571] width 22 height 19
click at [314, 549] on div "Menu Item Submenu Item Style Switch to preview mode and move the mouse over men…" at bounding box center [198, 522] width 253 height 417
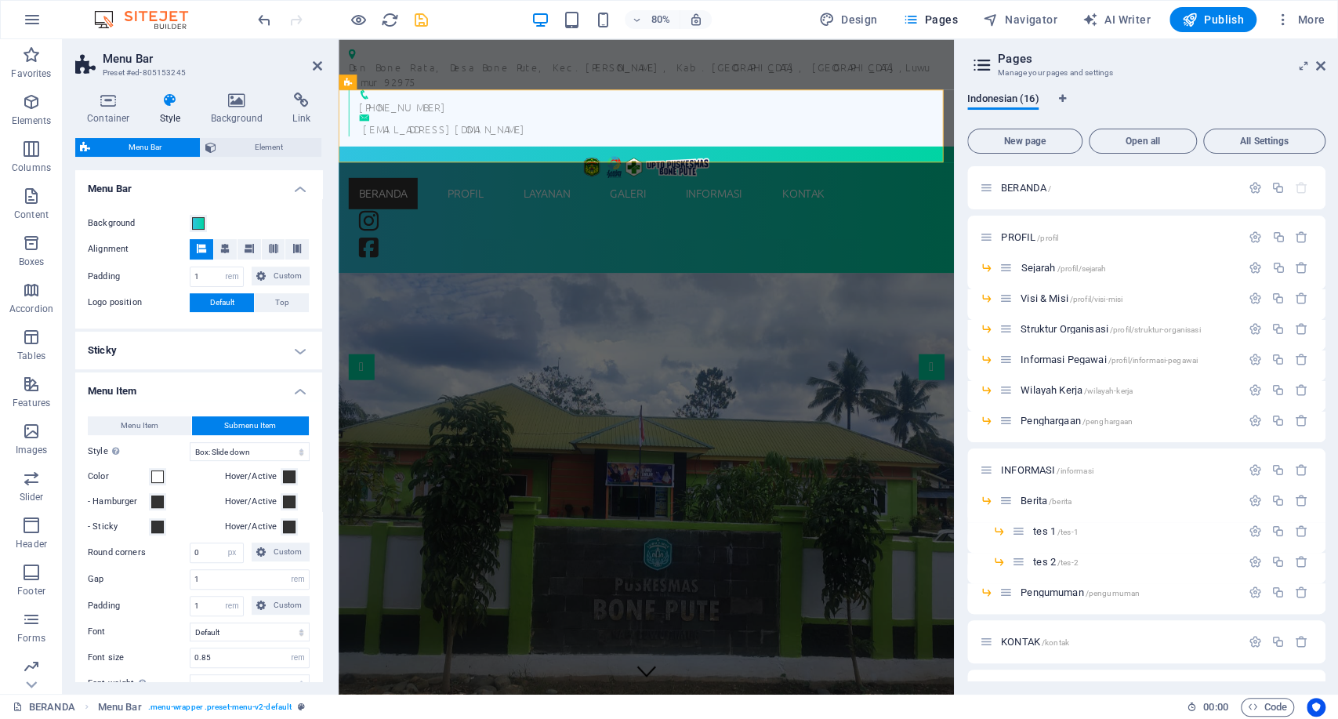
scroll to position [266, 0]
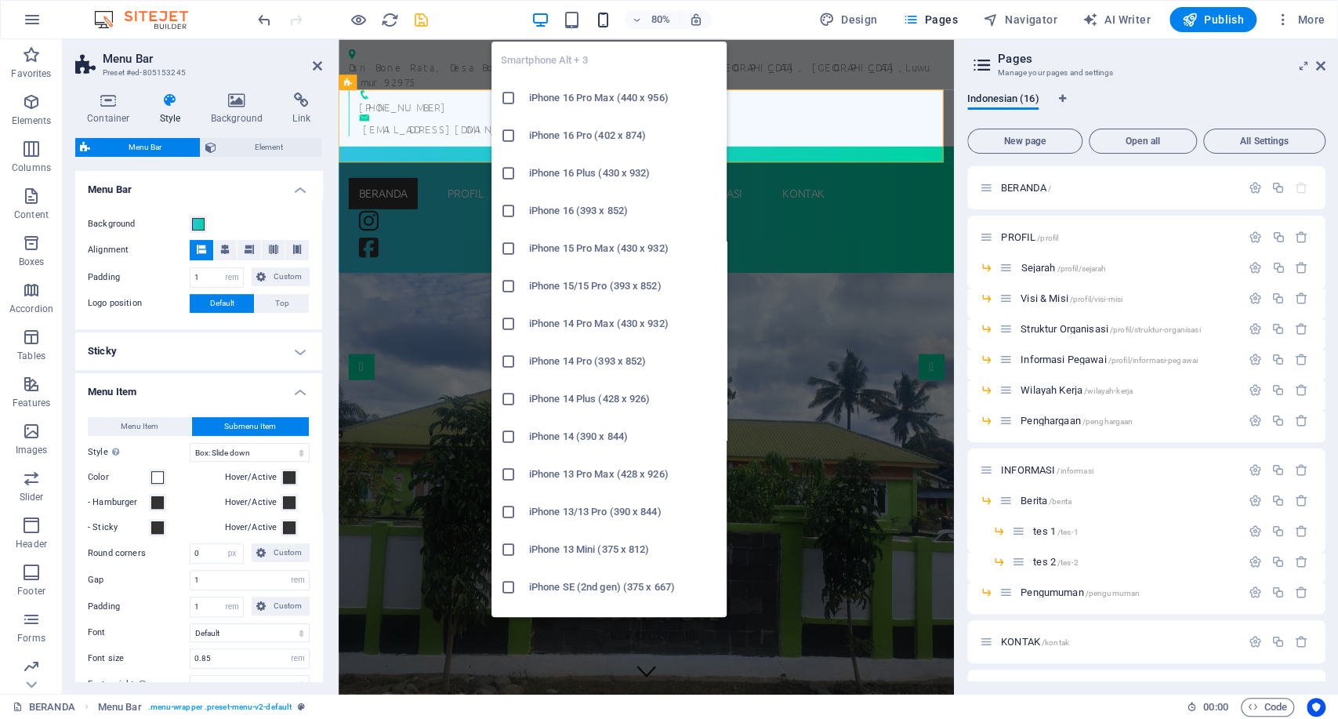
click at [600, 20] on icon "button" at bounding box center [603, 20] width 18 height 18
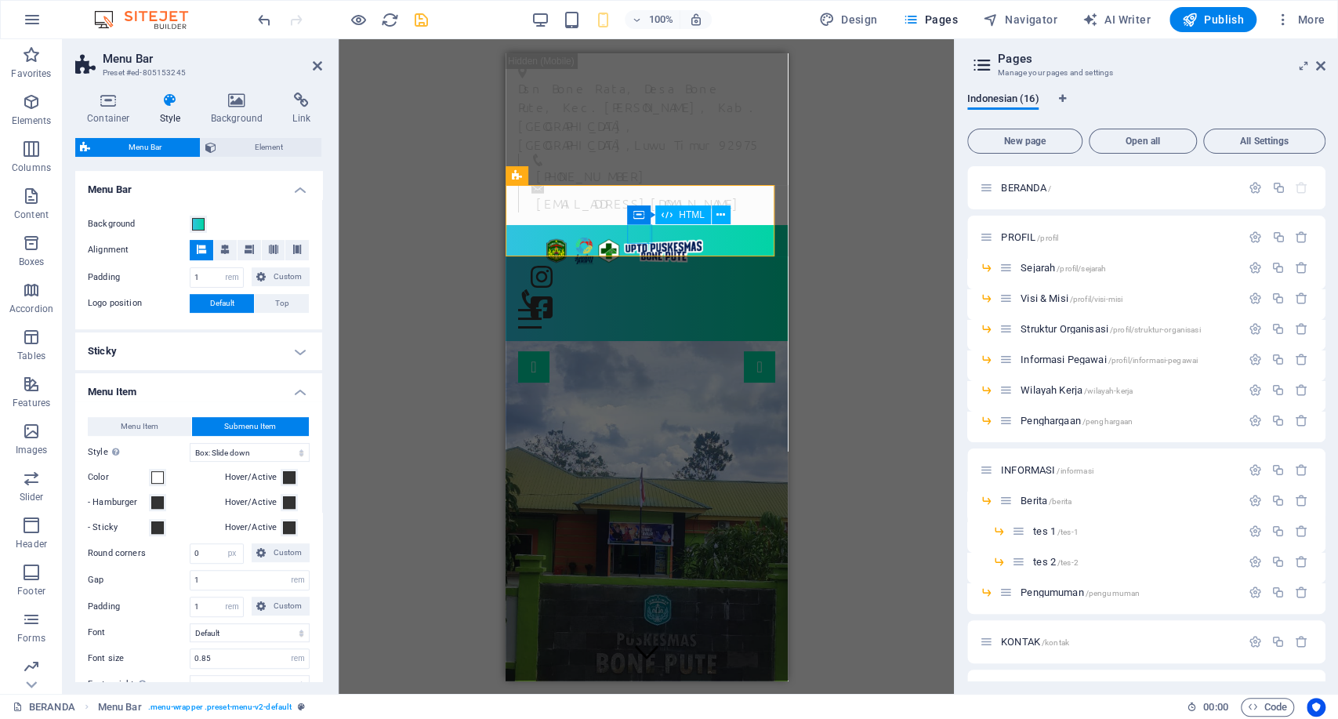
click at [620, 234] on div "BERANDA PROFIL SEJARAH VISI & MISI STRUKTUR ORGANISASI INFORMASI PEGAWAI WILAYA…" at bounding box center [646, 282] width 282 height 117
click at [543, 308] on div at bounding box center [530, 318] width 25 height 20
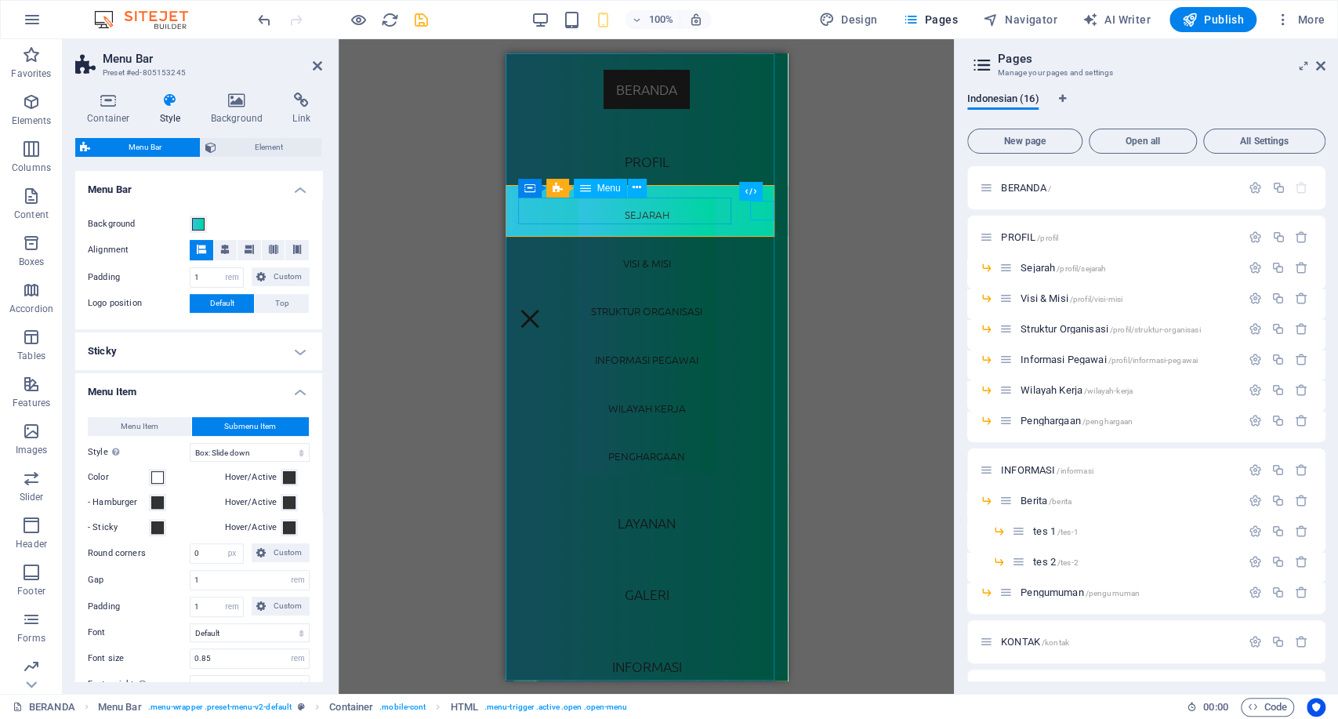
click at [666, 154] on nav "BERANDA PROFIL SEJARAH VISI & MISI STRUKTUR ORGANISASI INFORMASI PEGAWAI WILAYA…" at bounding box center [646, 366] width 282 height 627
click at [1053, 278] on div "Sejarah /profil/sejarah" at bounding box center [1147, 274] width 358 height 31
click at [1044, 296] on span "Visi & [PERSON_NAME] /profil/visi-misi" at bounding box center [1072, 298] width 102 height 12
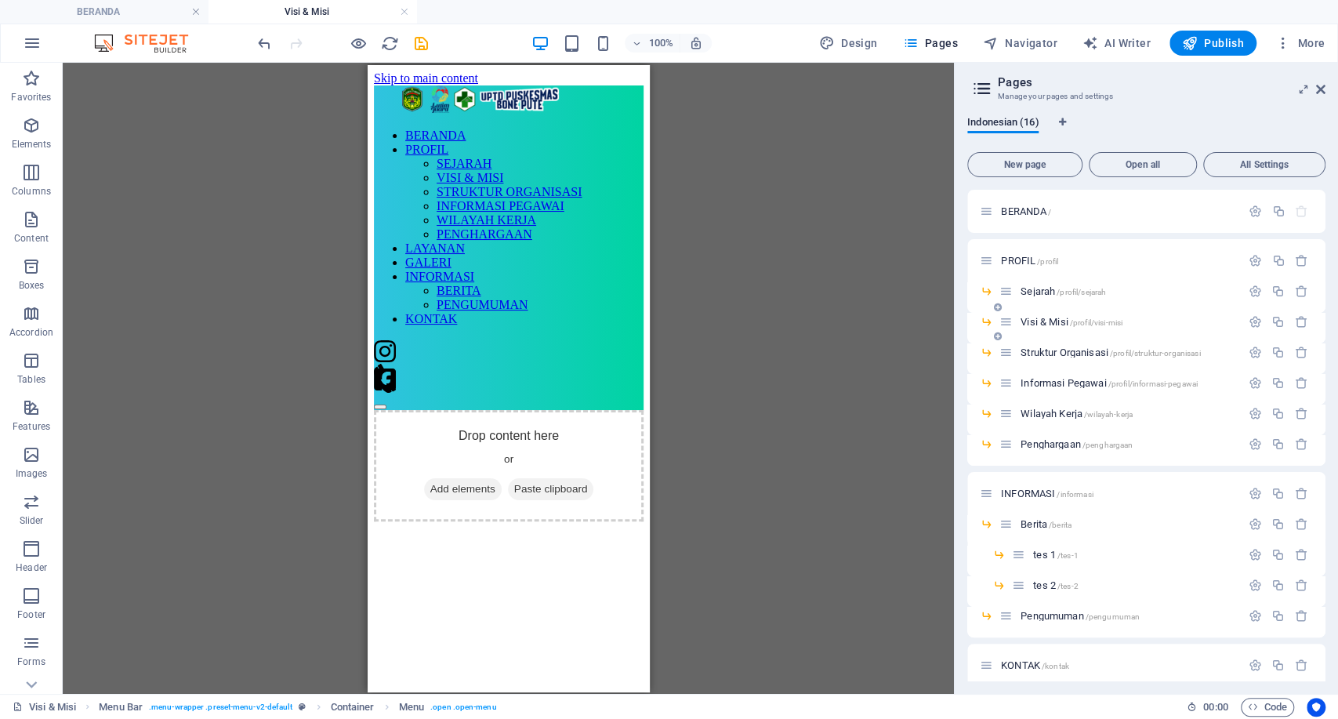
scroll to position [0, 0]
click at [408, 12] on link at bounding box center [404, 12] width 9 height 15
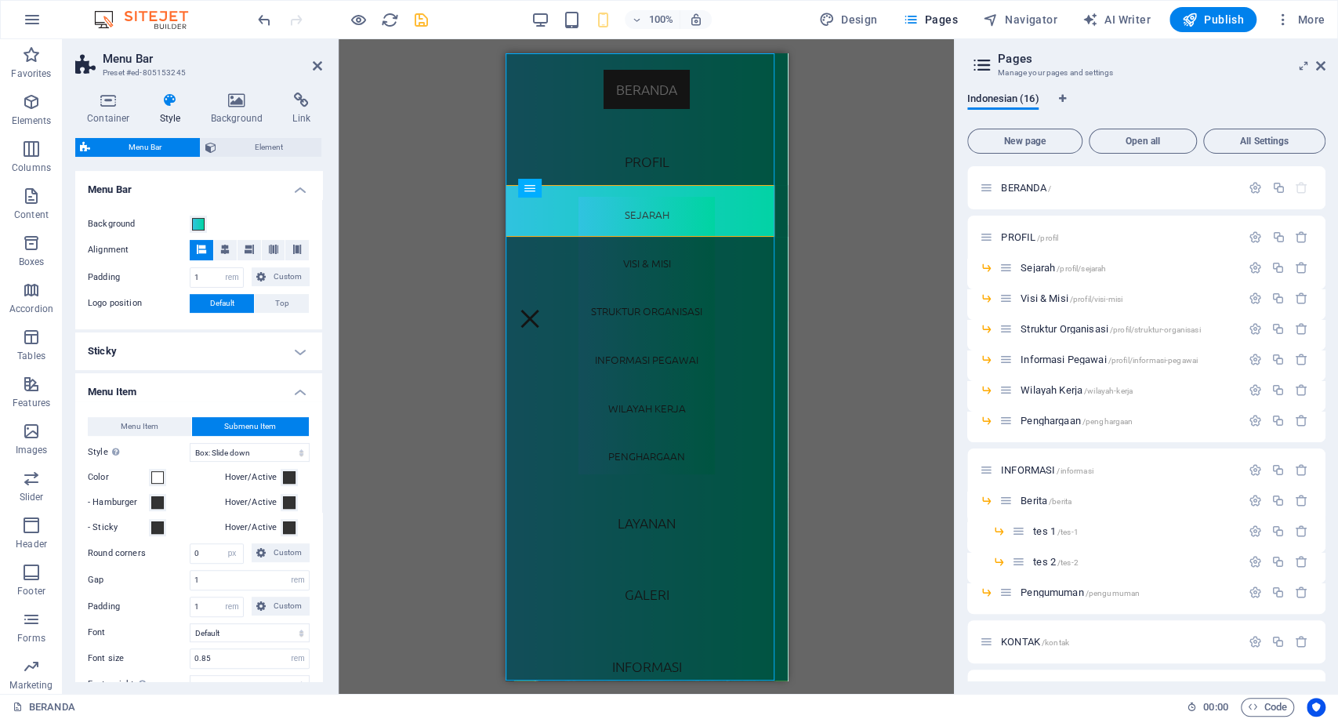
select select
click at [232, 147] on span "Element" at bounding box center [269, 147] width 96 height 19
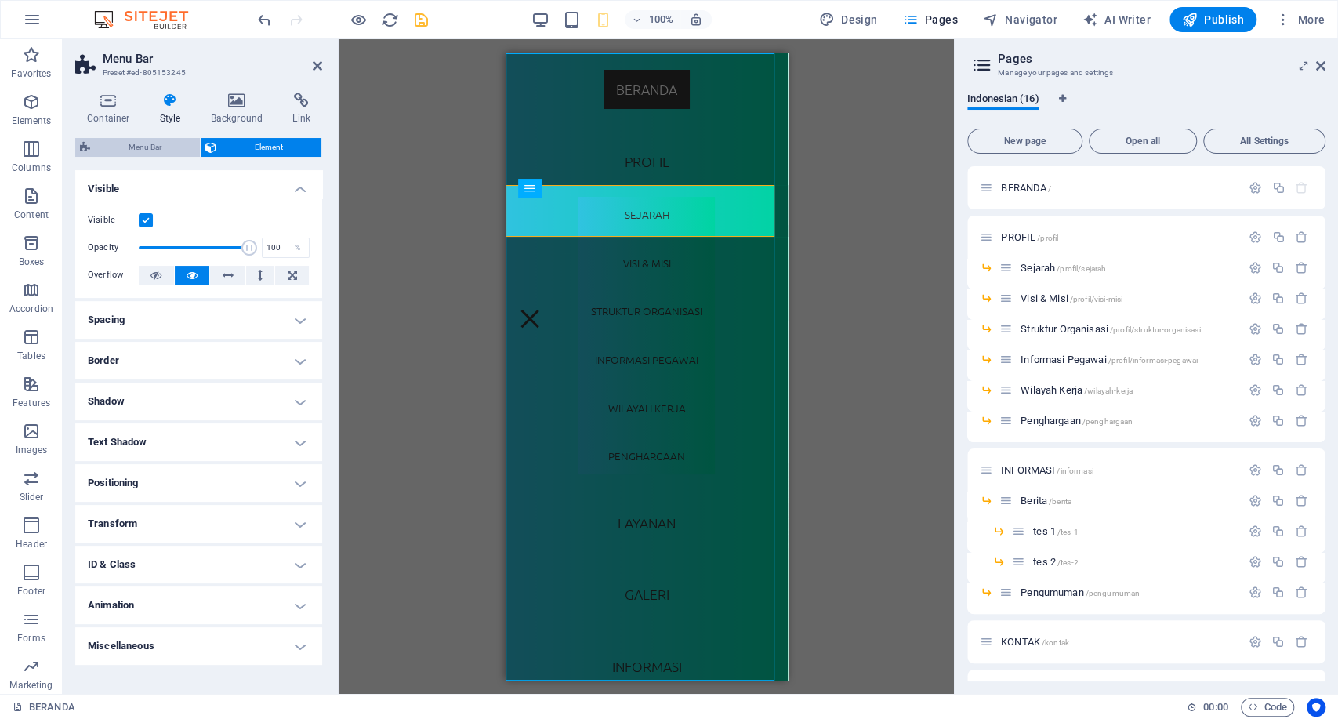
click at [176, 142] on span "Menu Bar" at bounding box center [145, 147] width 100 height 19
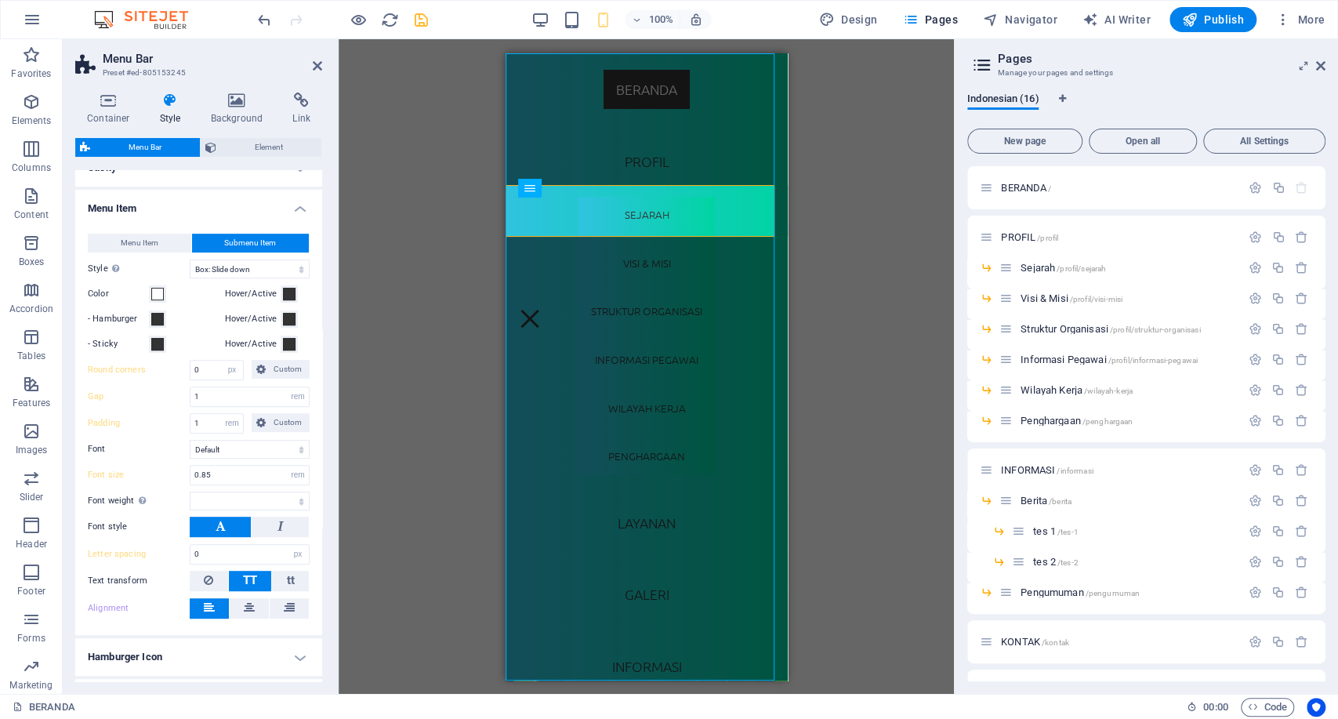
scroll to position [411, 0]
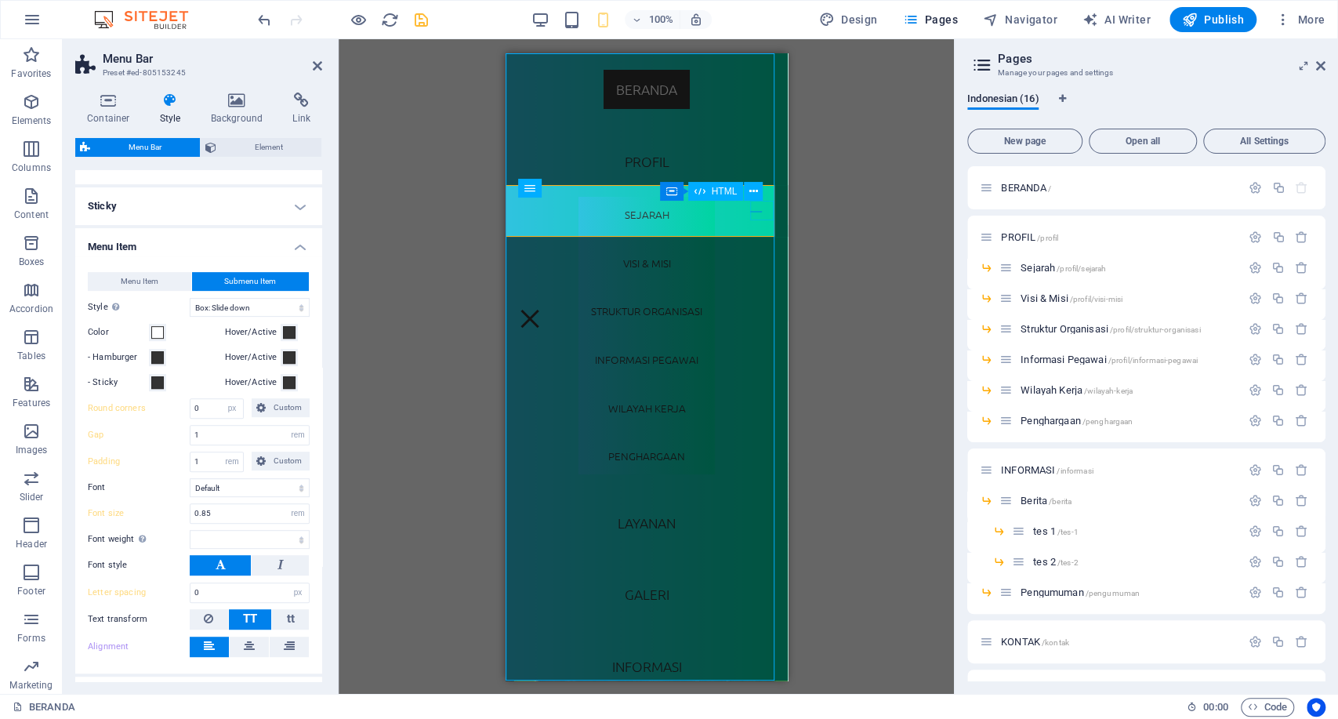
click at [541, 308] on div at bounding box center [530, 318] width 24 height 20
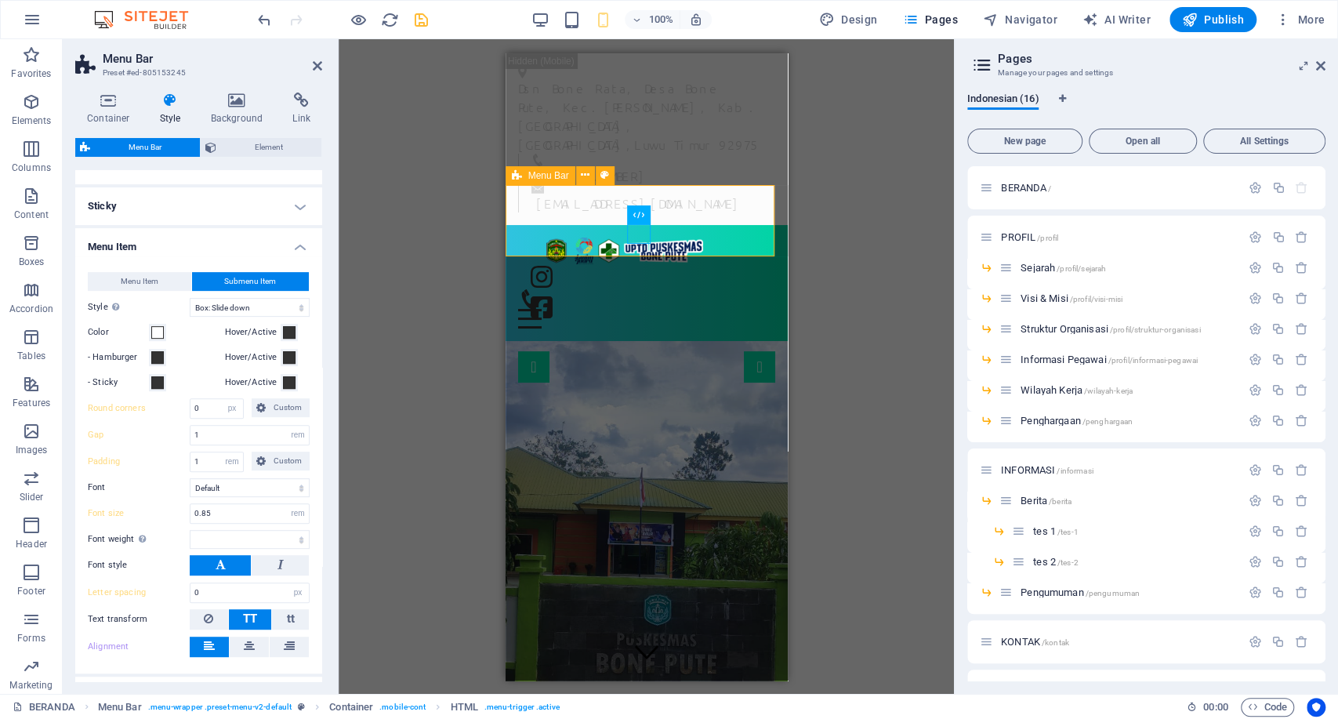
click at [543, 308] on div at bounding box center [530, 318] width 25 height 20
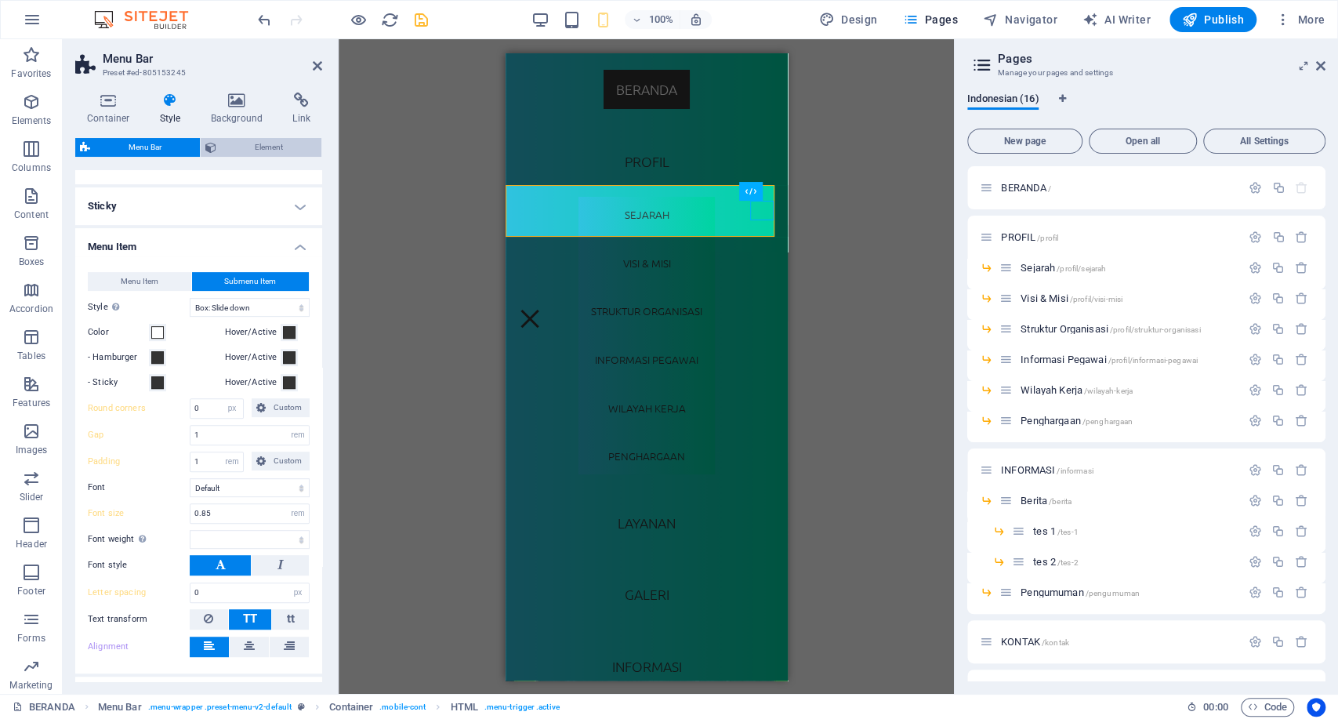
click at [286, 140] on span "Element" at bounding box center [269, 147] width 96 height 19
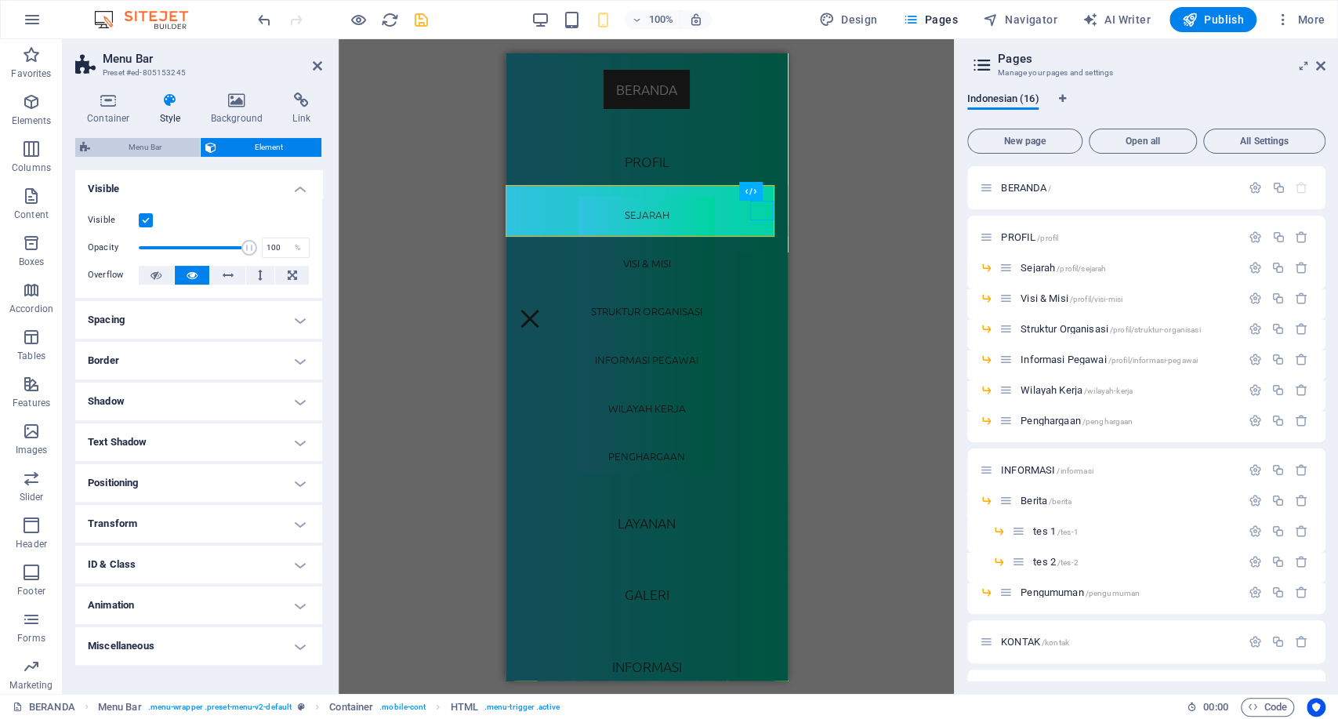
click at [145, 141] on span "Menu Bar" at bounding box center [145, 147] width 100 height 19
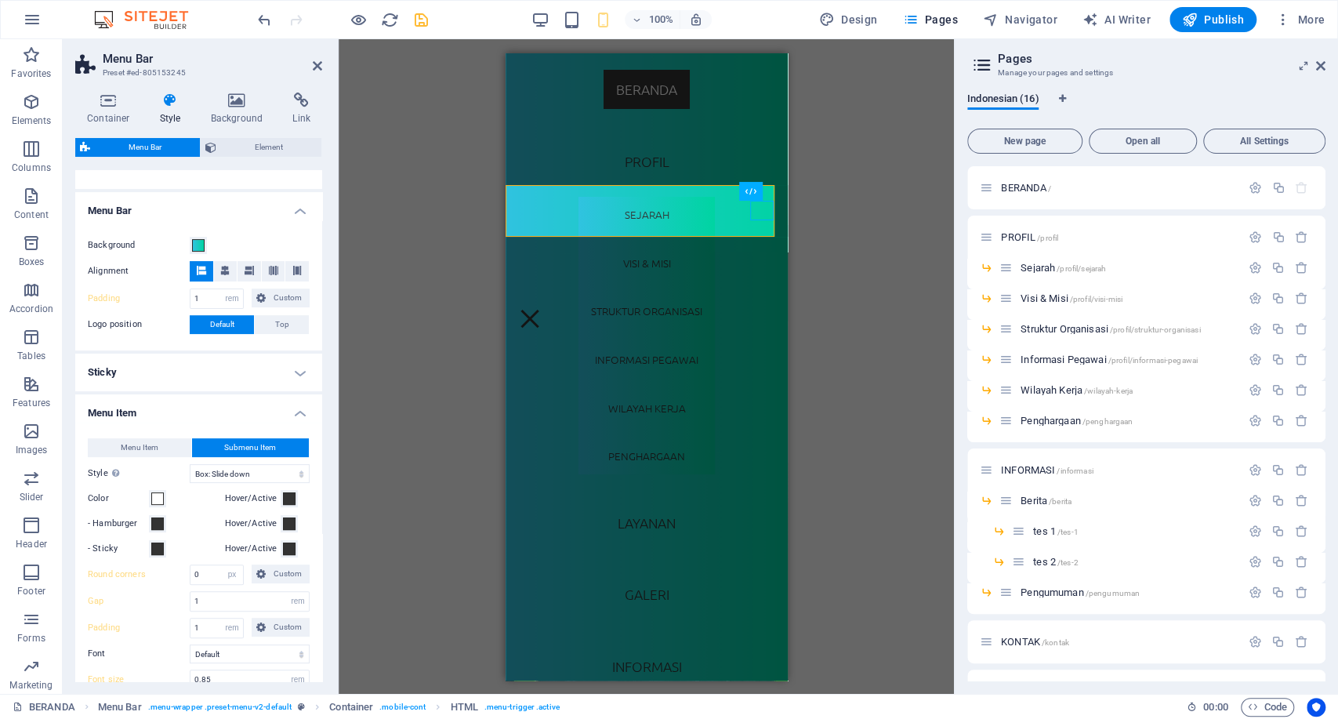
scroll to position [237, 0]
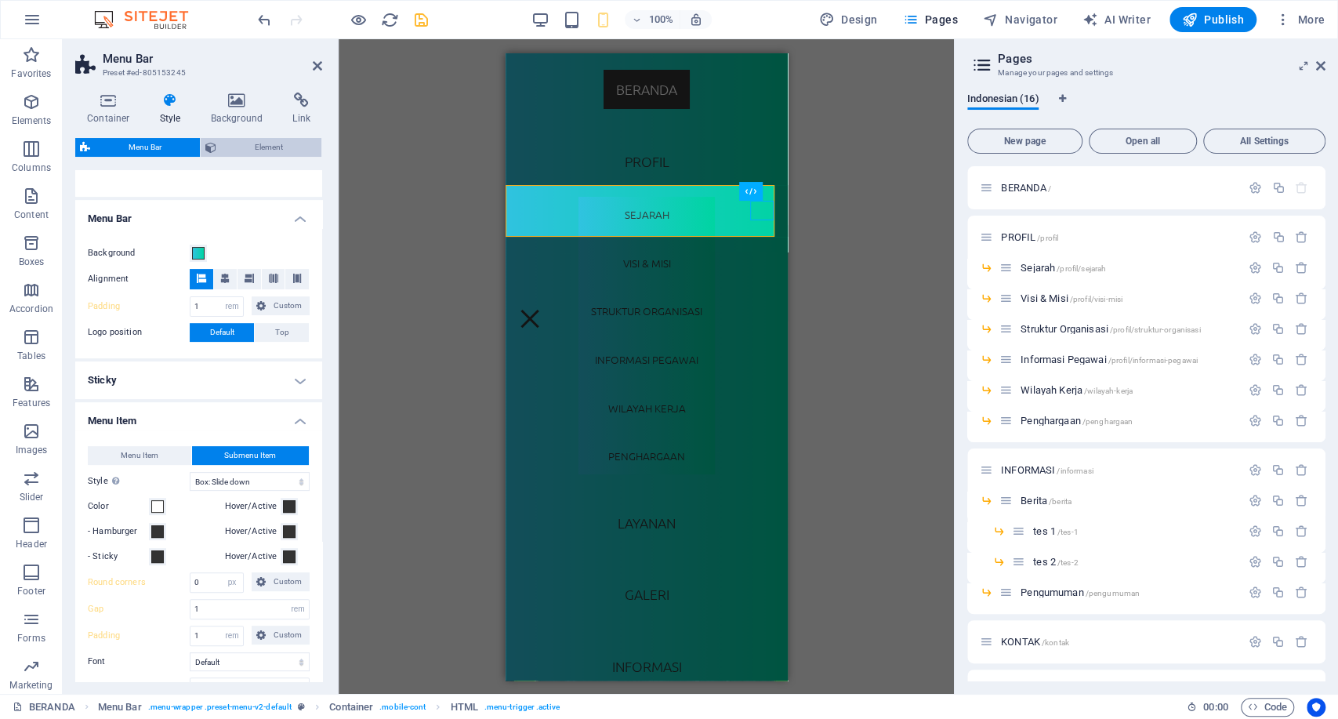
click at [254, 146] on span "Element" at bounding box center [269, 147] width 96 height 19
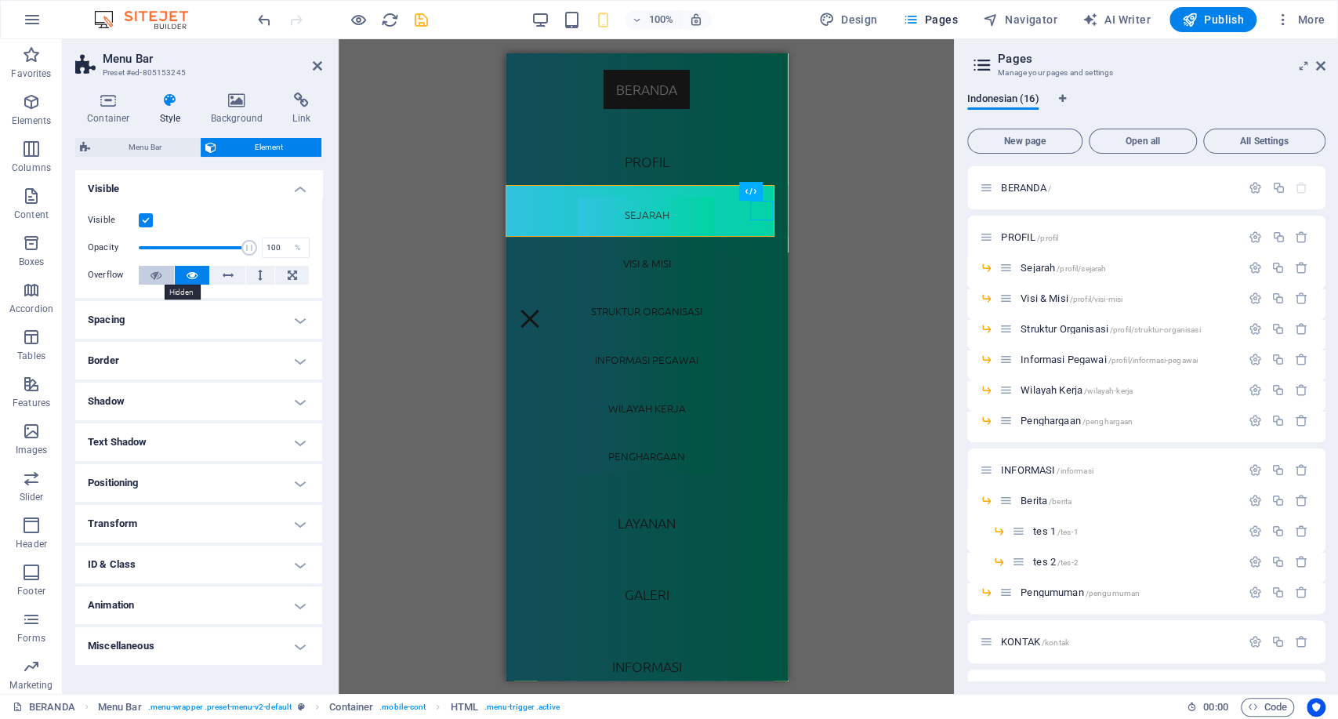
click at [157, 278] on icon at bounding box center [156, 275] width 11 height 19
click at [194, 273] on icon at bounding box center [192, 275] width 11 height 19
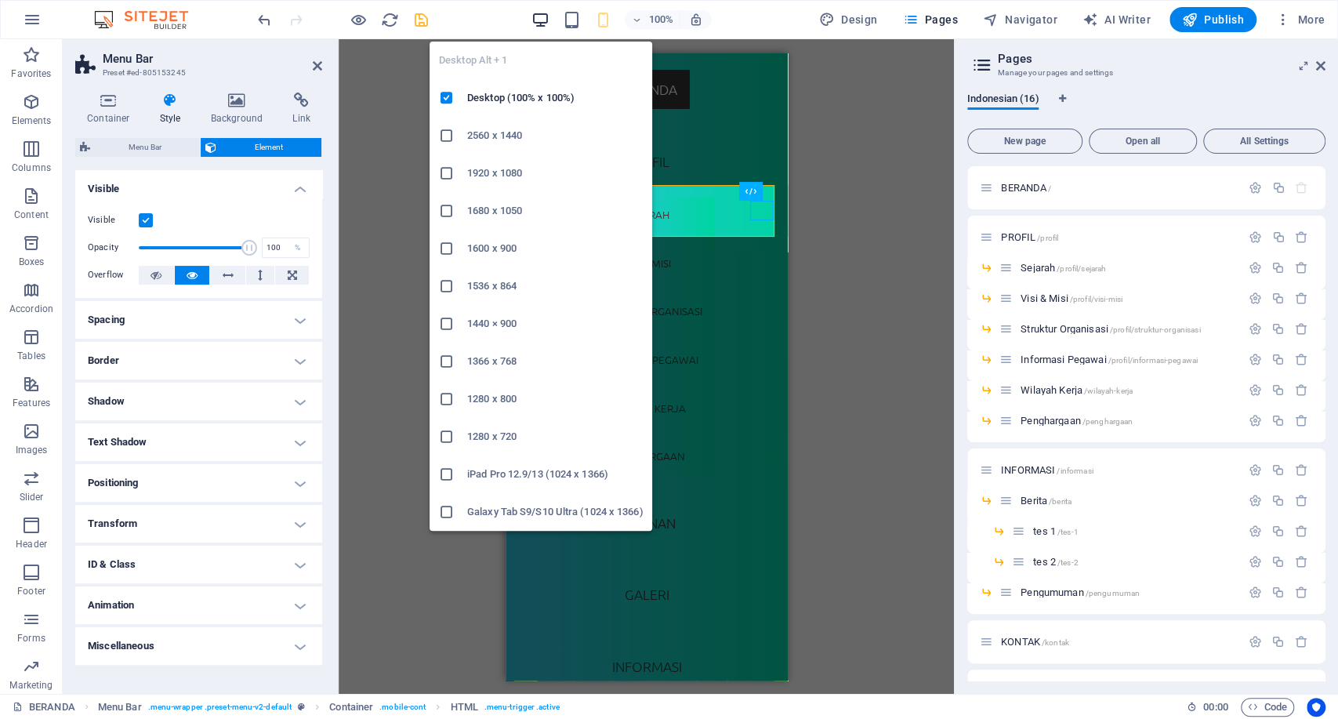
click at [539, 16] on icon "button" at bounding box center [541, 20] width 18 height 18
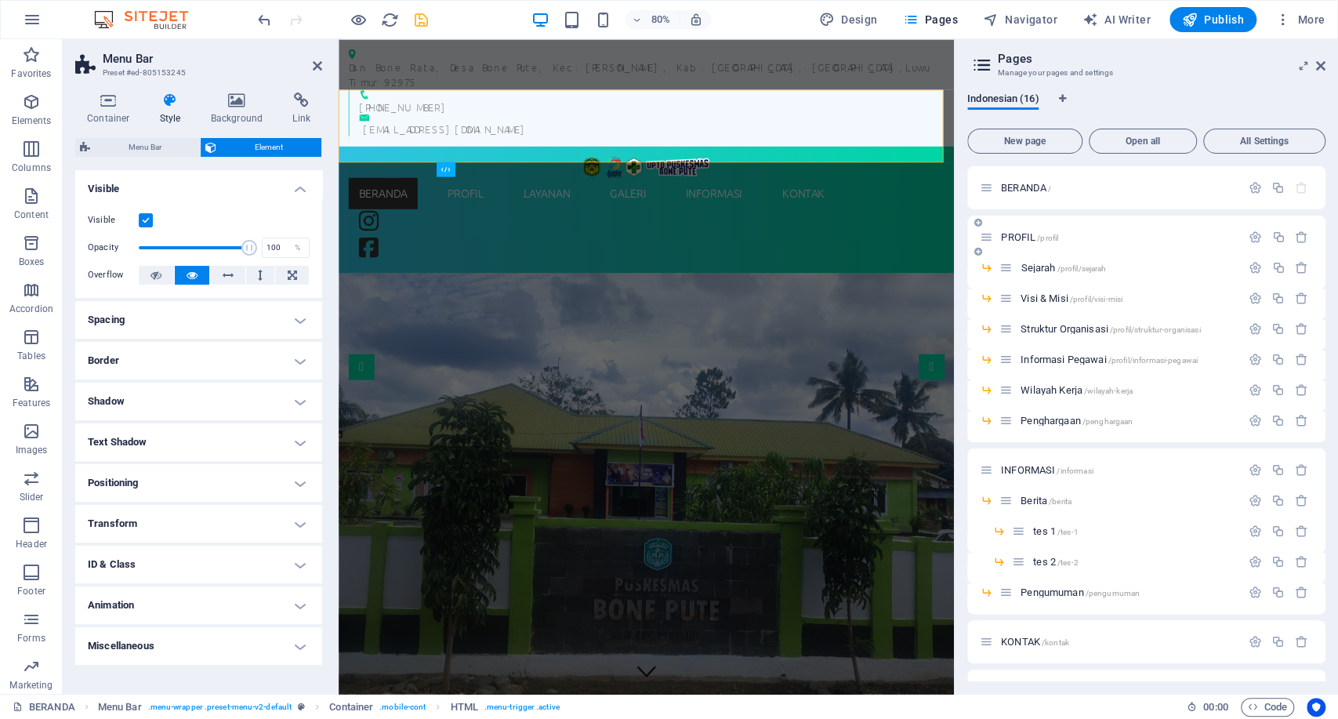
click at [1059, 243] on div "PROFIL /profil" at bounding box center [1110, 237] width 261 height 18
click at [145, 220] on label at bounding box center [146, 220] width 14 height 14
click at [0, 0] on input "Visible" at bounding box center [0, 0] width 0 height 0
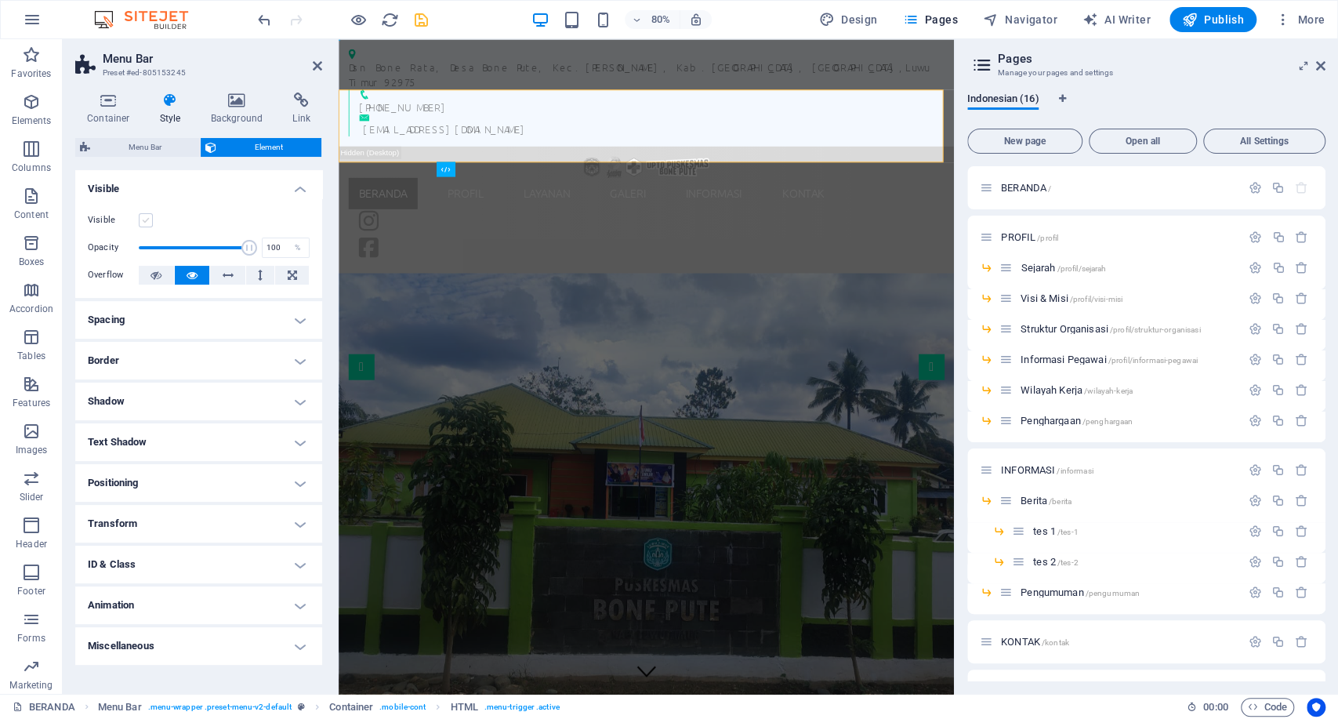
click at [145, 220] on label at bounding box center [146, 220] width 14 height 14
click at [0, 0] on input "Visible" at bounding box center [0, 0] width 0 height 0
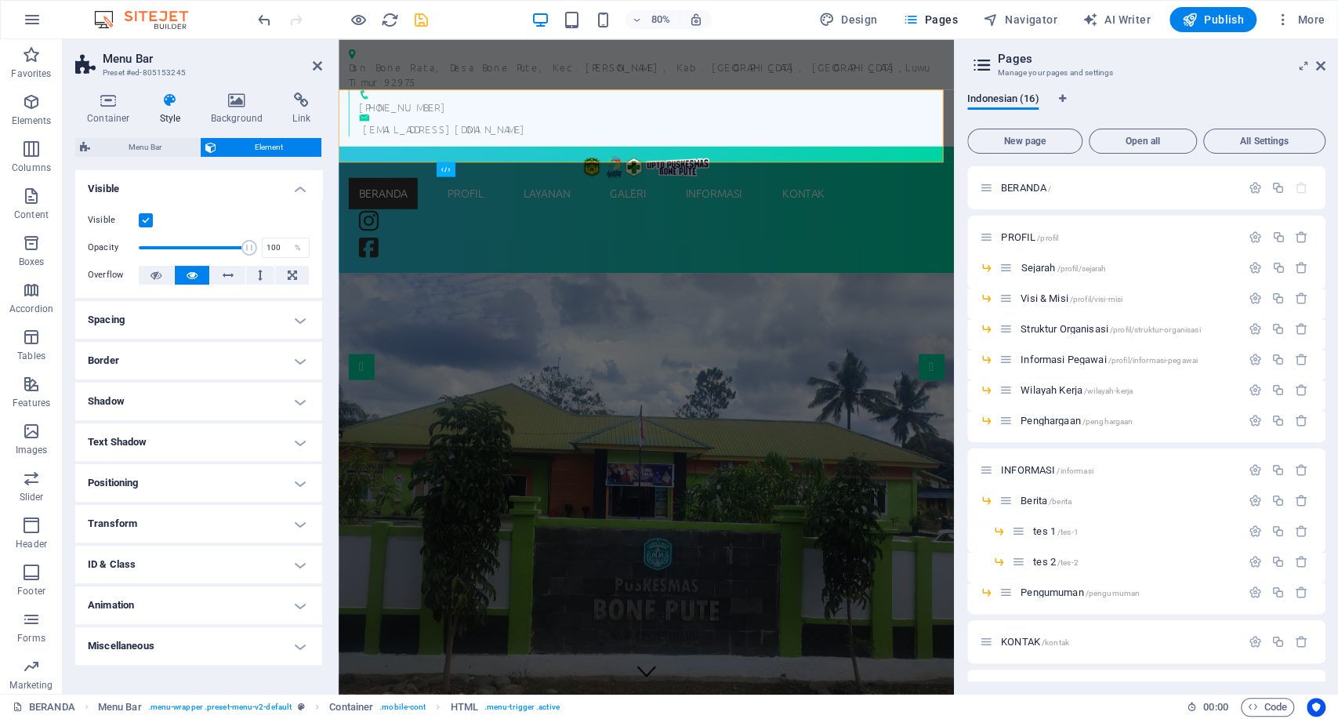
click at [145, 220] on label at bounding box center [146, 220] width 14 height 14
click at [0, 0] on input "Visible" at bounding box center [0, 0] width 0 height 0
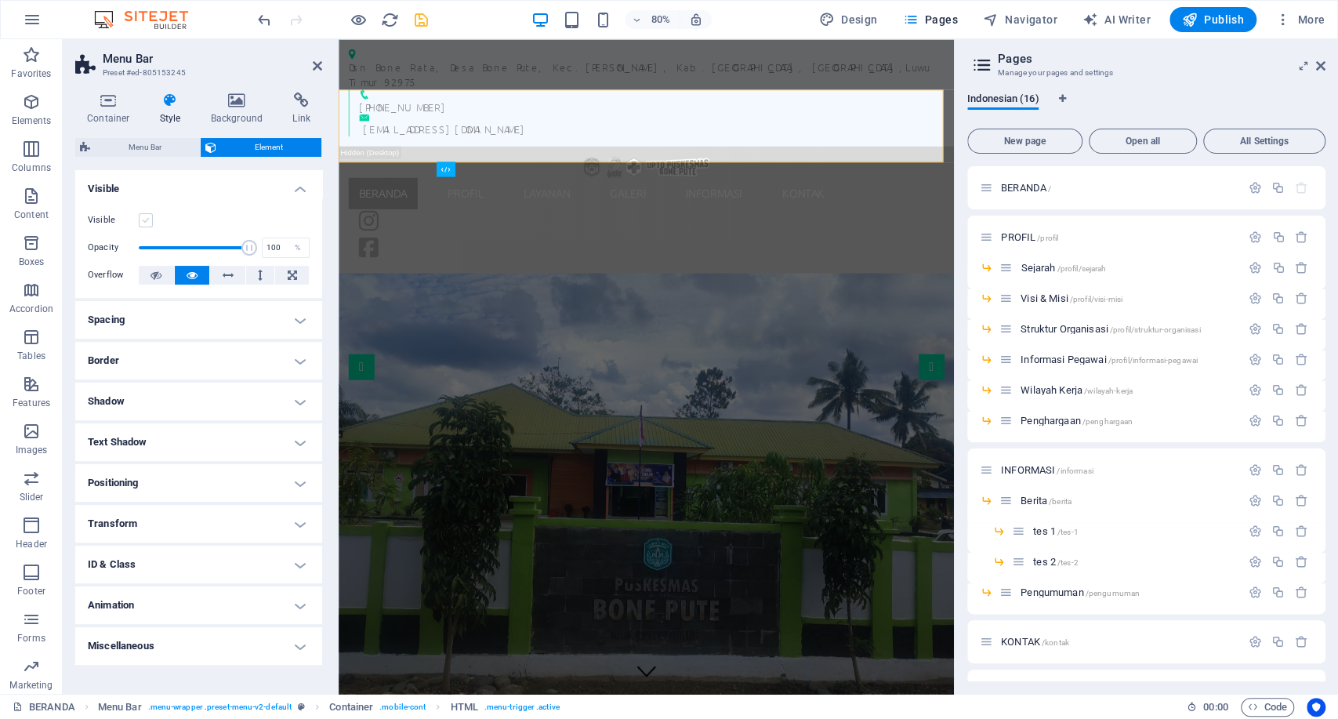
click at [145, 220] on label at bounding box center [146, 220] width 14 height 14
click at [0, 0] on input "Visible" at bounding box center [0, 0] width 0 height 0
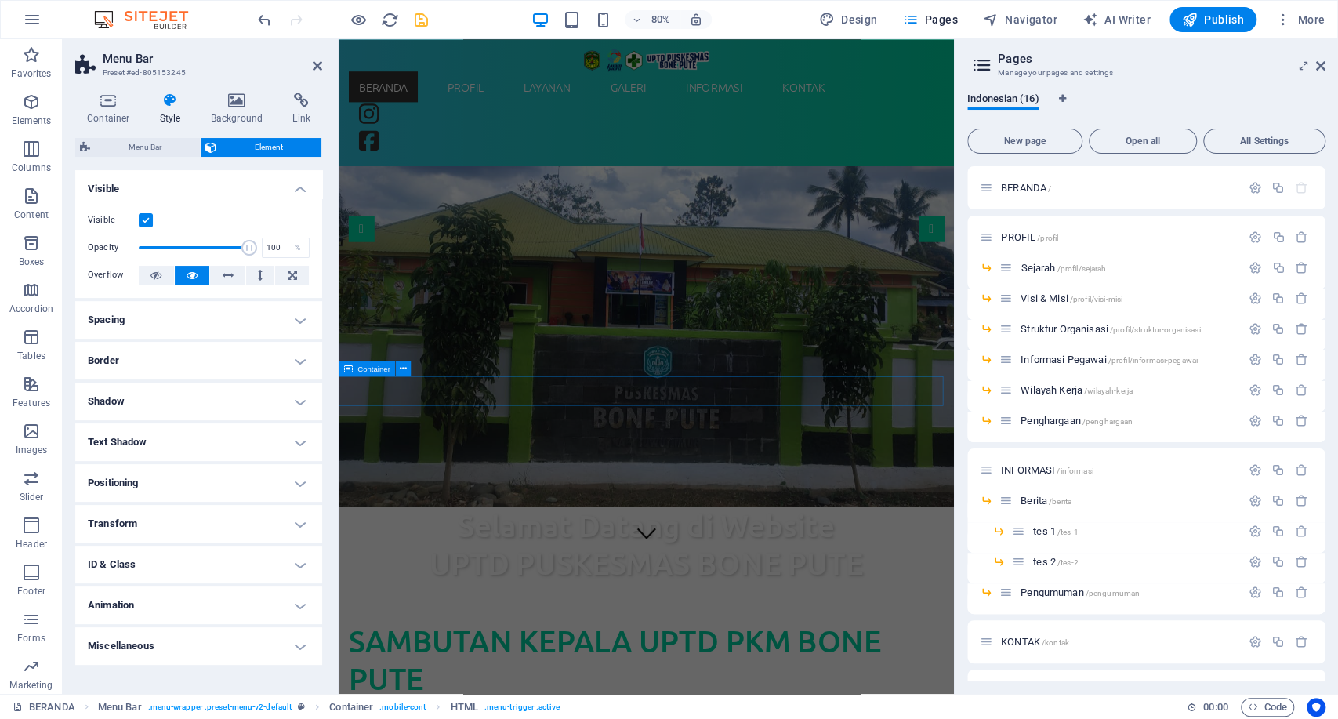
scroll to position [174, 0]
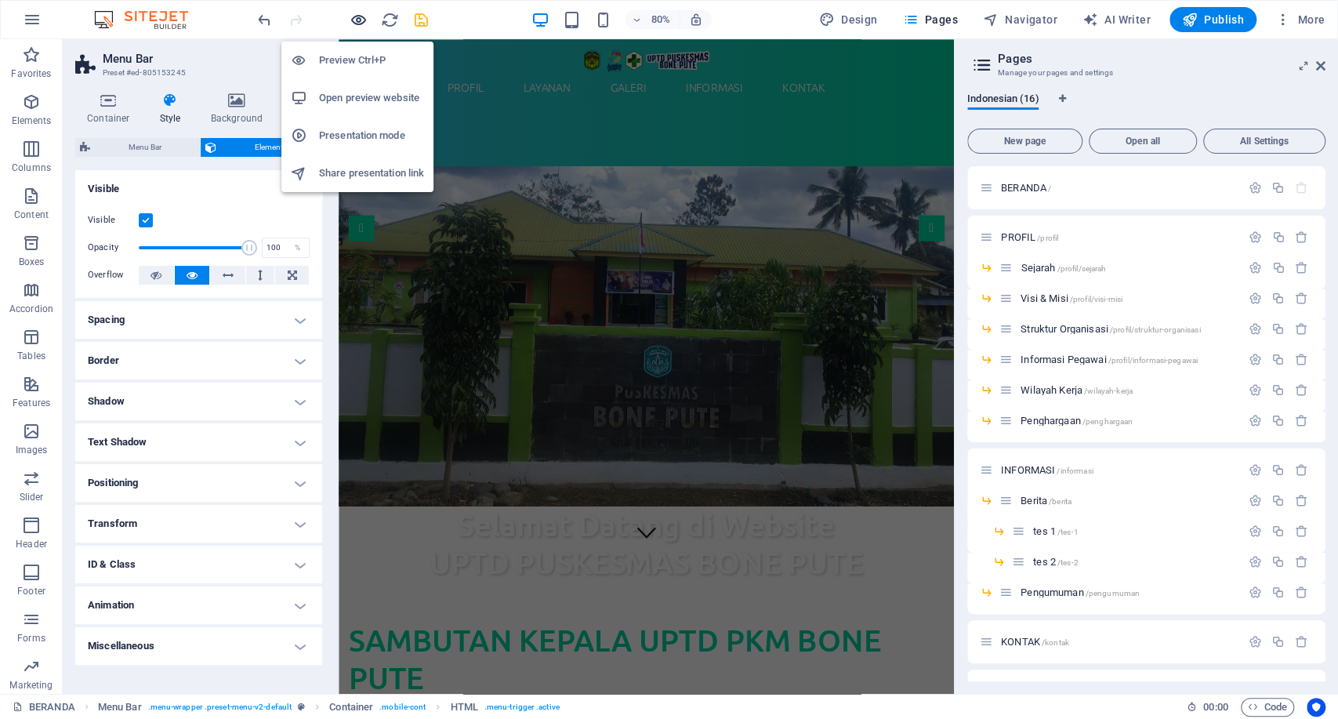
drag, startPoint x: 358, startPoint y: 20, endPoint x: 440, endPoint y: 118, distance: 128.0
click at [358, 20] on icon "button" at bounding box center [359, 20] width 18 height 18
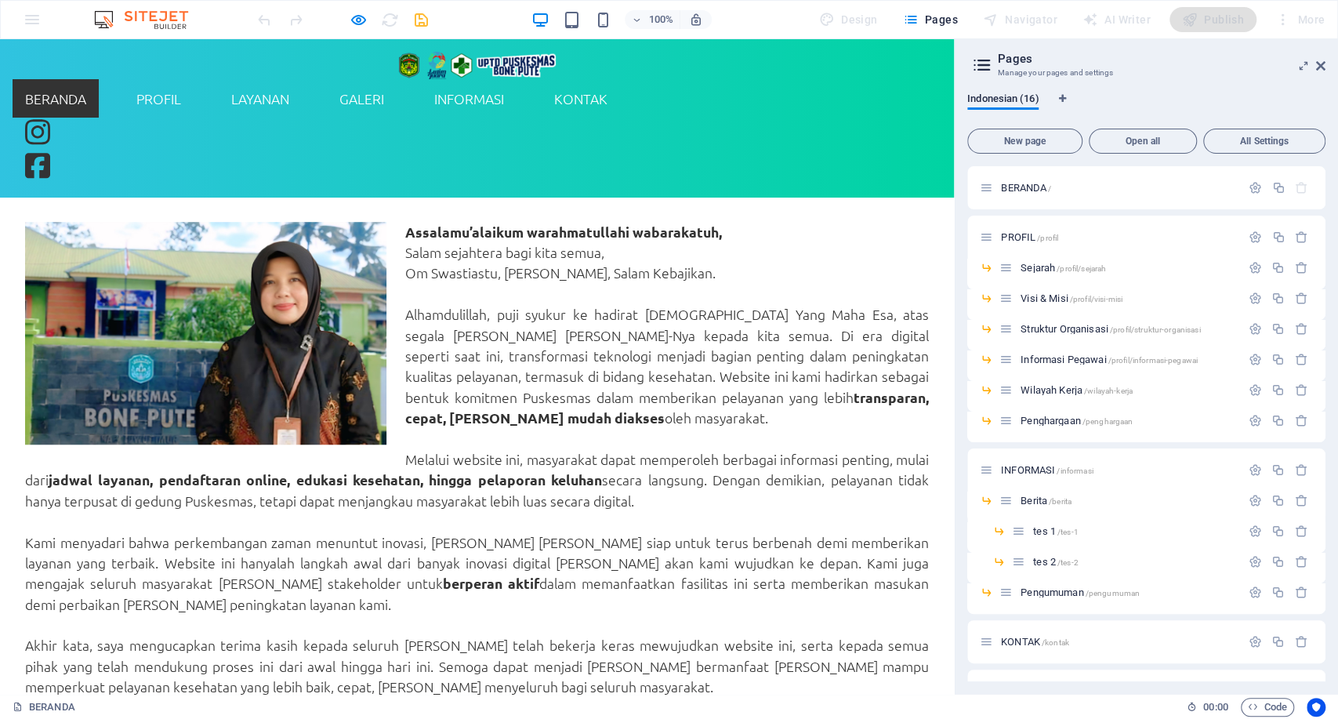
scroll to position [696, 0]
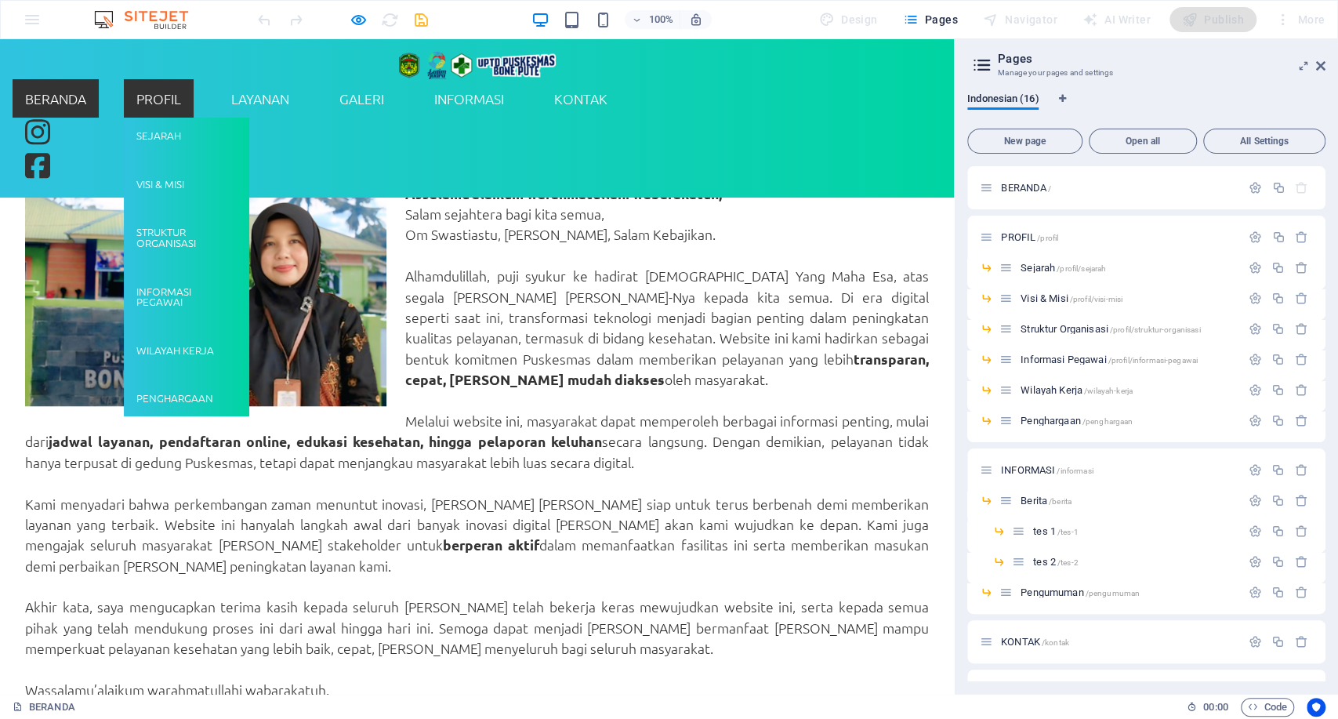
click at [194, 79] on link "PROFIL" at bounding box center [159, 98] width 70 height 39
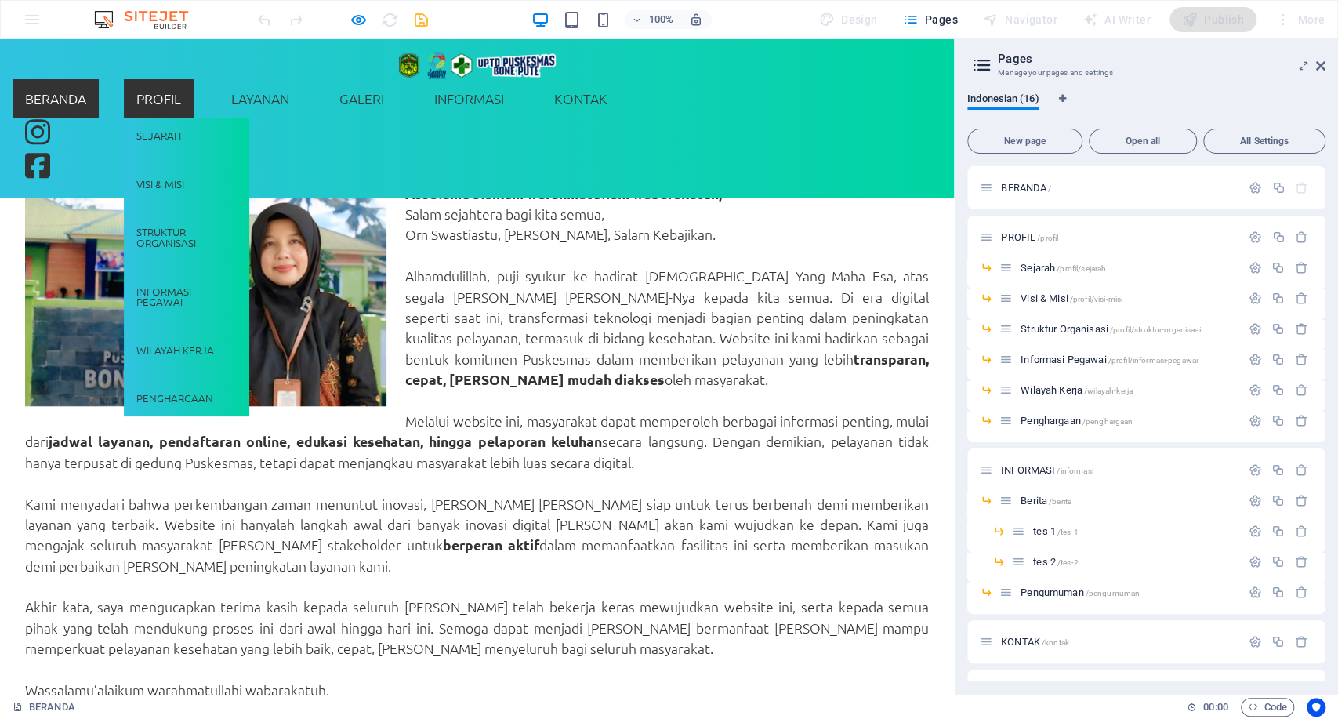
click at [194, 79] on link "PROFIL" at bounding box center [159, 98] width 70 height 39
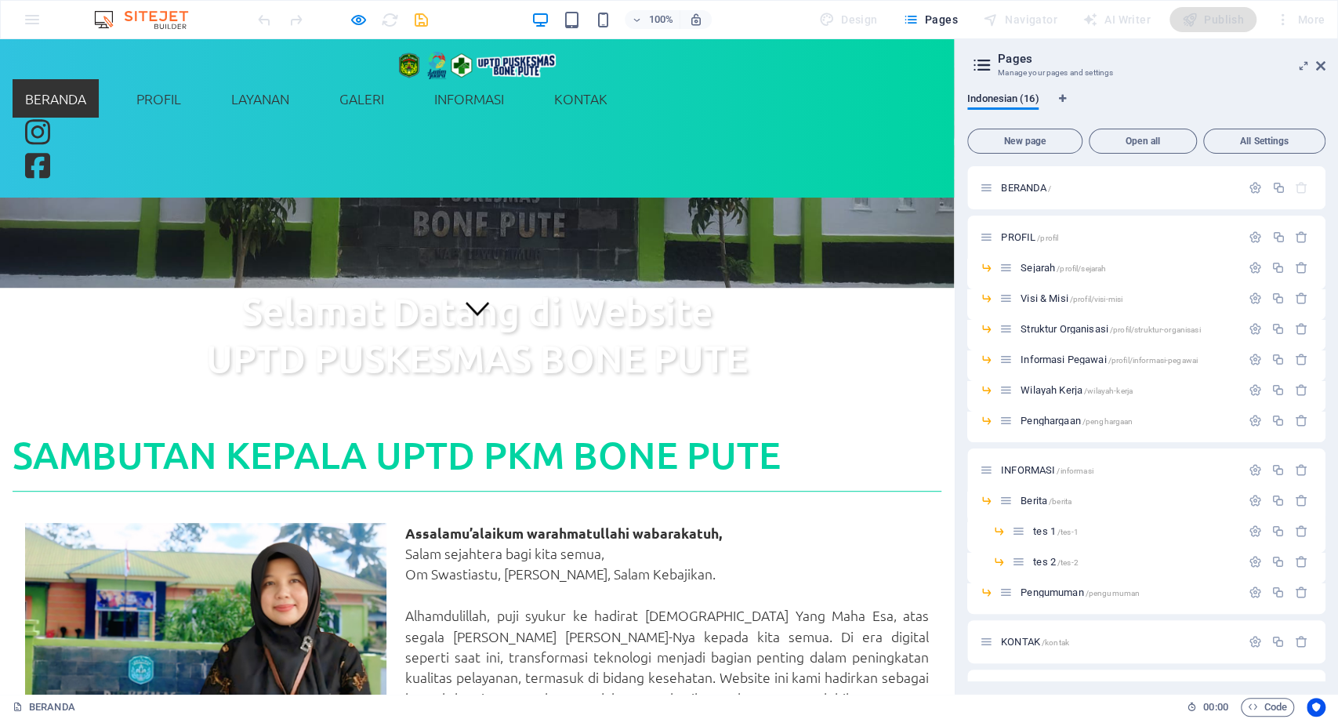
scroll to position [0, 0]
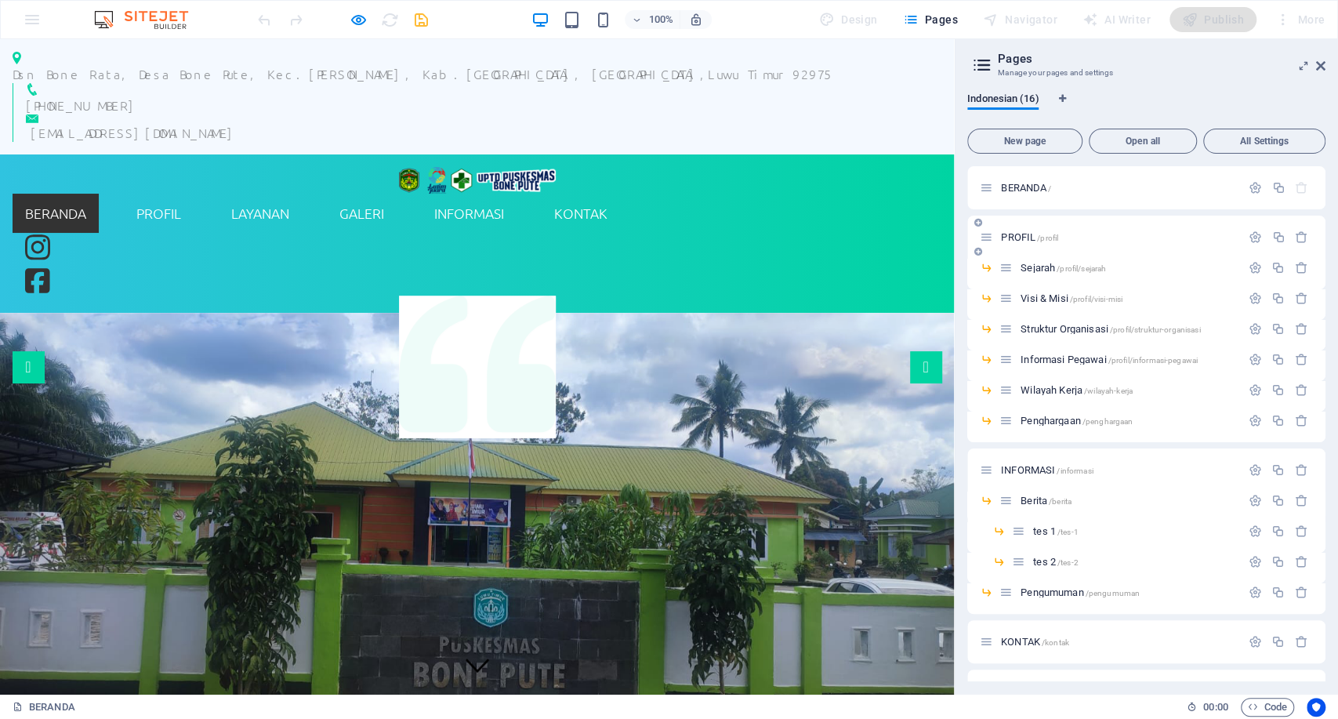
click at [1069, 242] on p "PROFIL /profil" at bounding box center [1118, 237] width 235 height 10
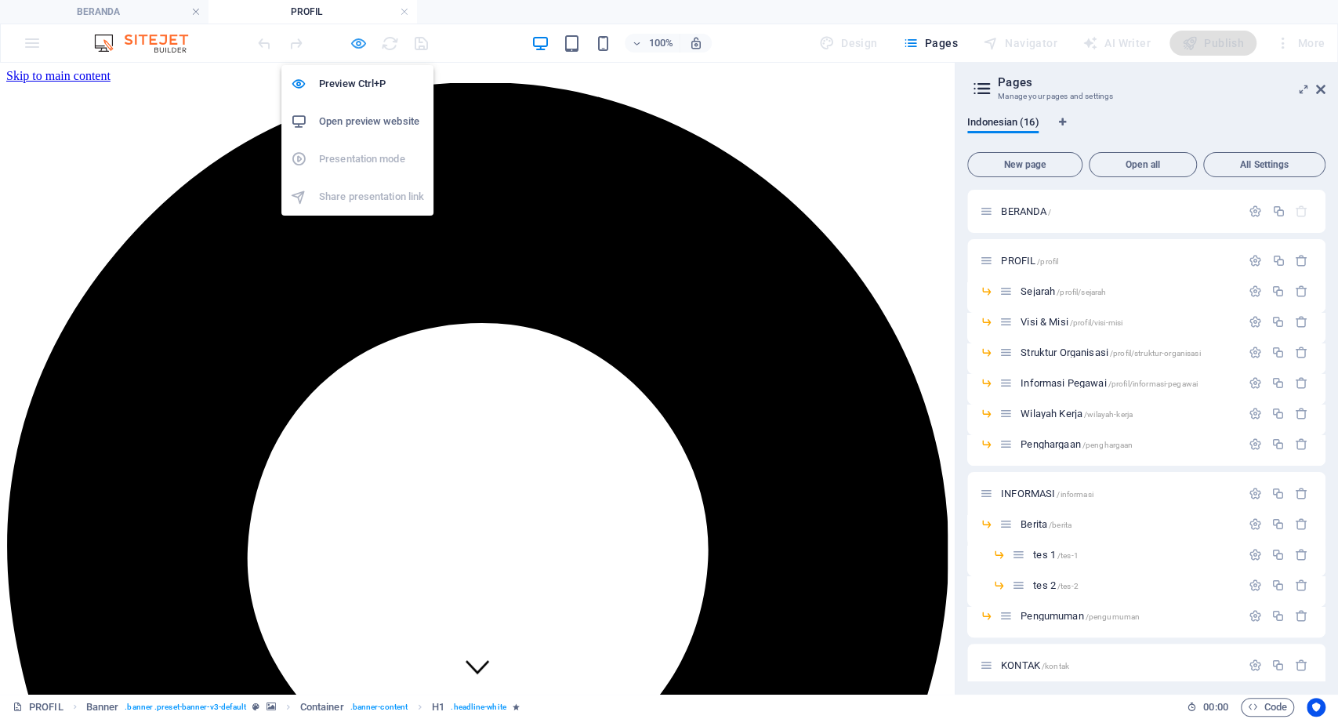
drag, startPoint x: 358, startPoint y: 40, endPoint x: 390, endPoint y: 15, distance: 40.8
click at [358, 40] on icon "button" at bounding box center [359, 44] width 18 height 18
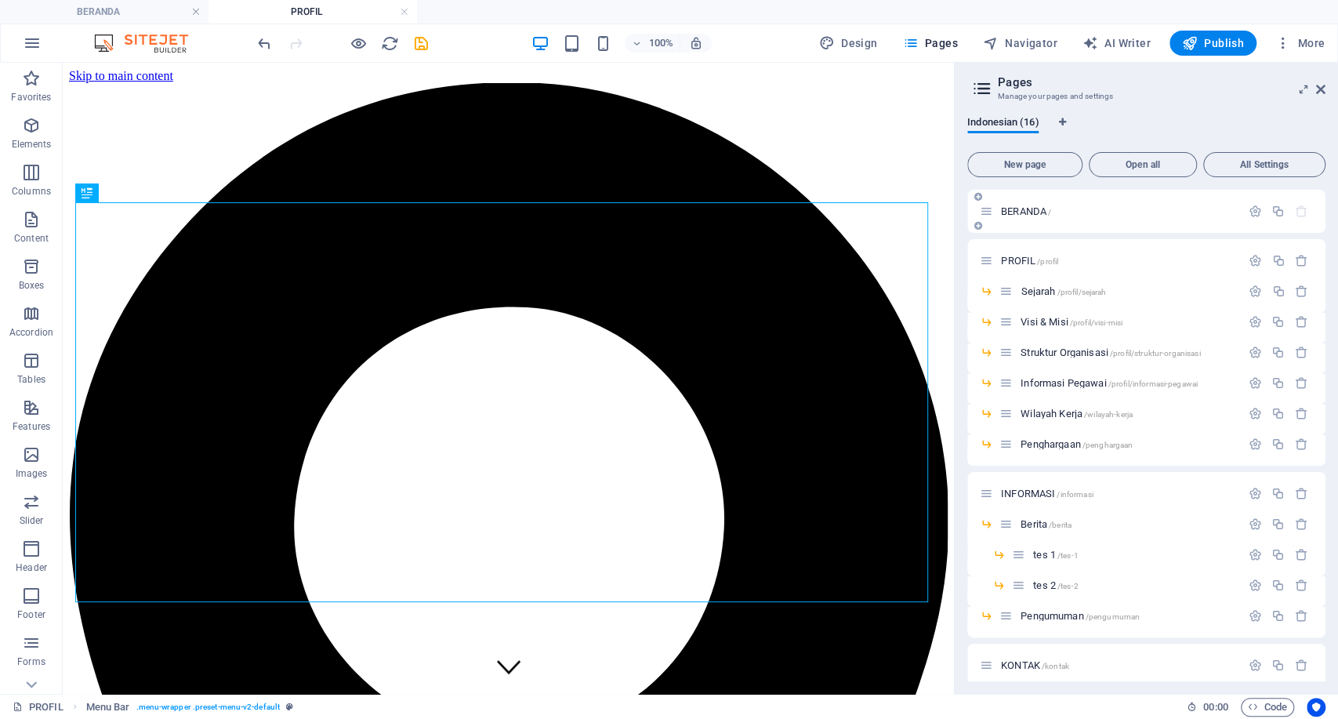
click at [1083, 216] on p "BERANDA /" at bounding box center [1118, 211] width 235 height 10
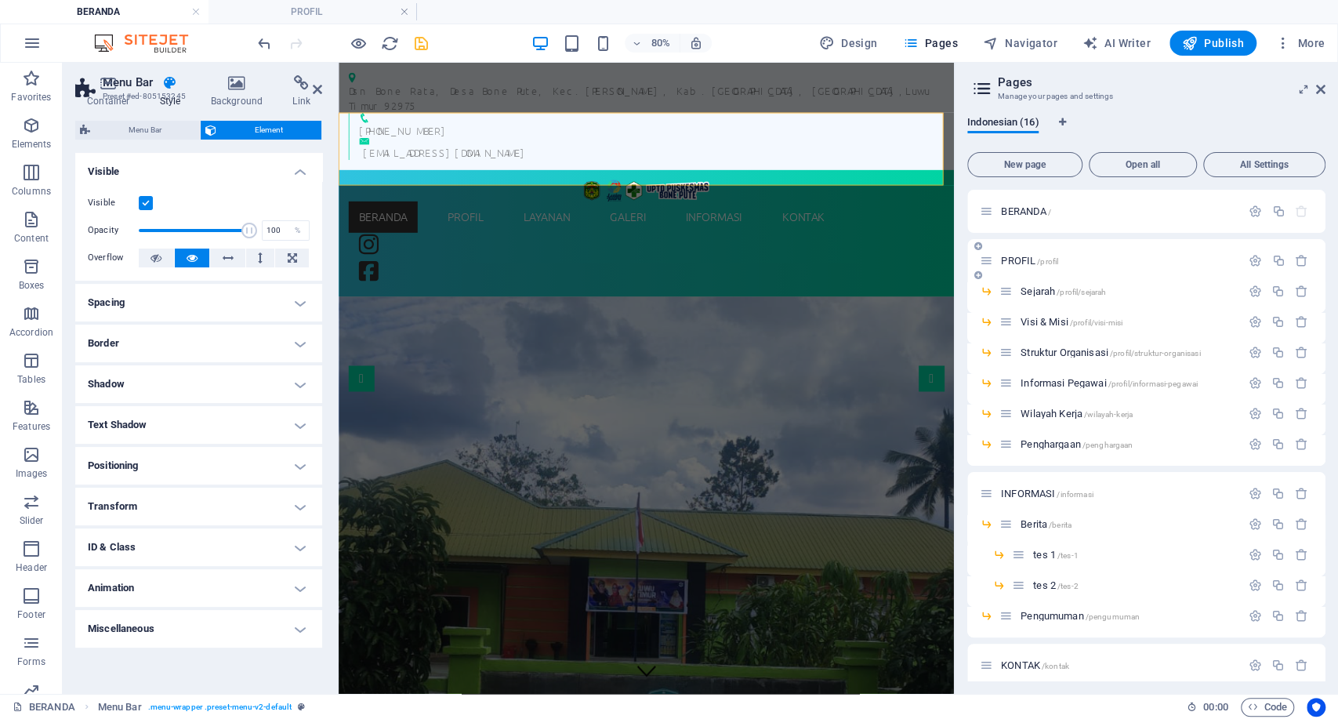
click at [1082, 257] on p "PROFIL /profil" at bounding box center [1118, 261] width 235 height 10
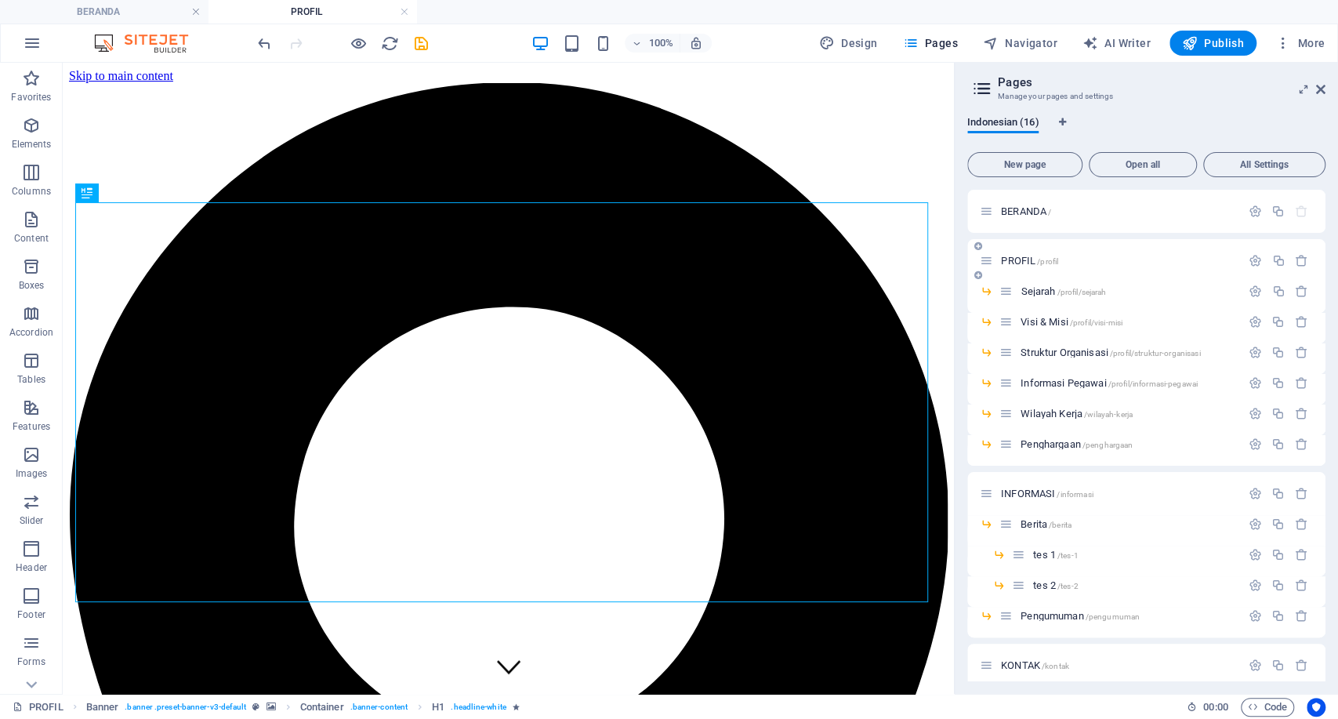
click at [1082, 257] on p "PROFIL /profil" at bounding box center [1118, 261] width 235 height 10
click at [1061, 221] on div "BERANDA /" at bounding box center [1147, 211] width 358 height 43
click at [1059, 253] on div "PROFIL /profil" at bounding box center [1110, 261] width 261 height 18
click at [1066, 209] on p "BERANDA /" at bounding box center [1118, 211] width 235 height 10
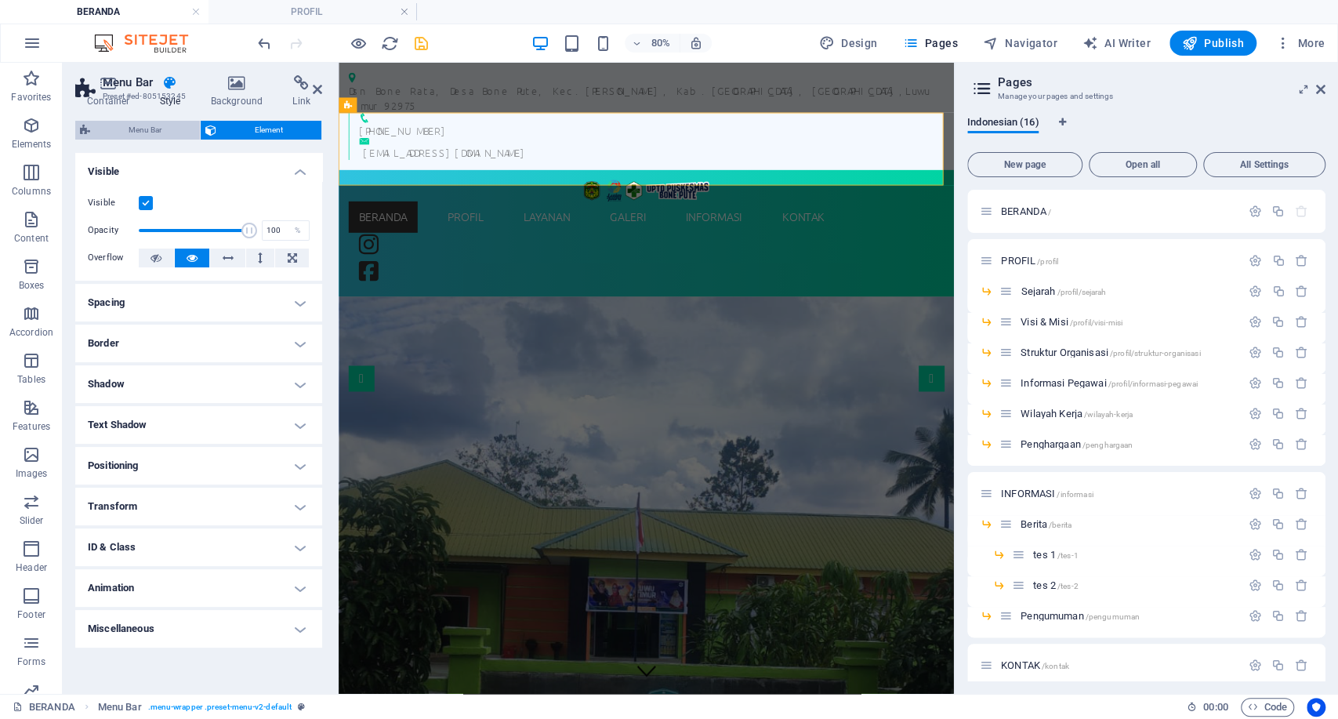
click at [129, 139] on span "Menu Bar" at bounding box center [145, 130] width 100 height 19
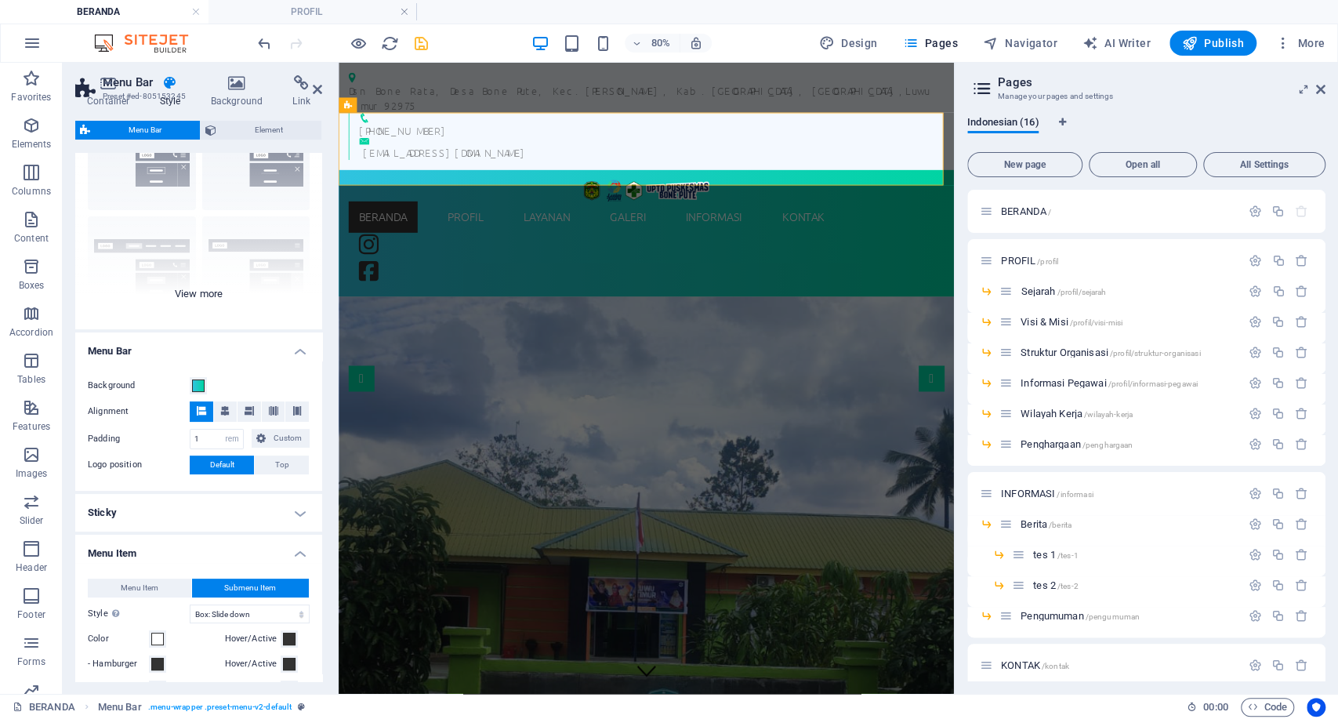
scroll to position [174, 0]
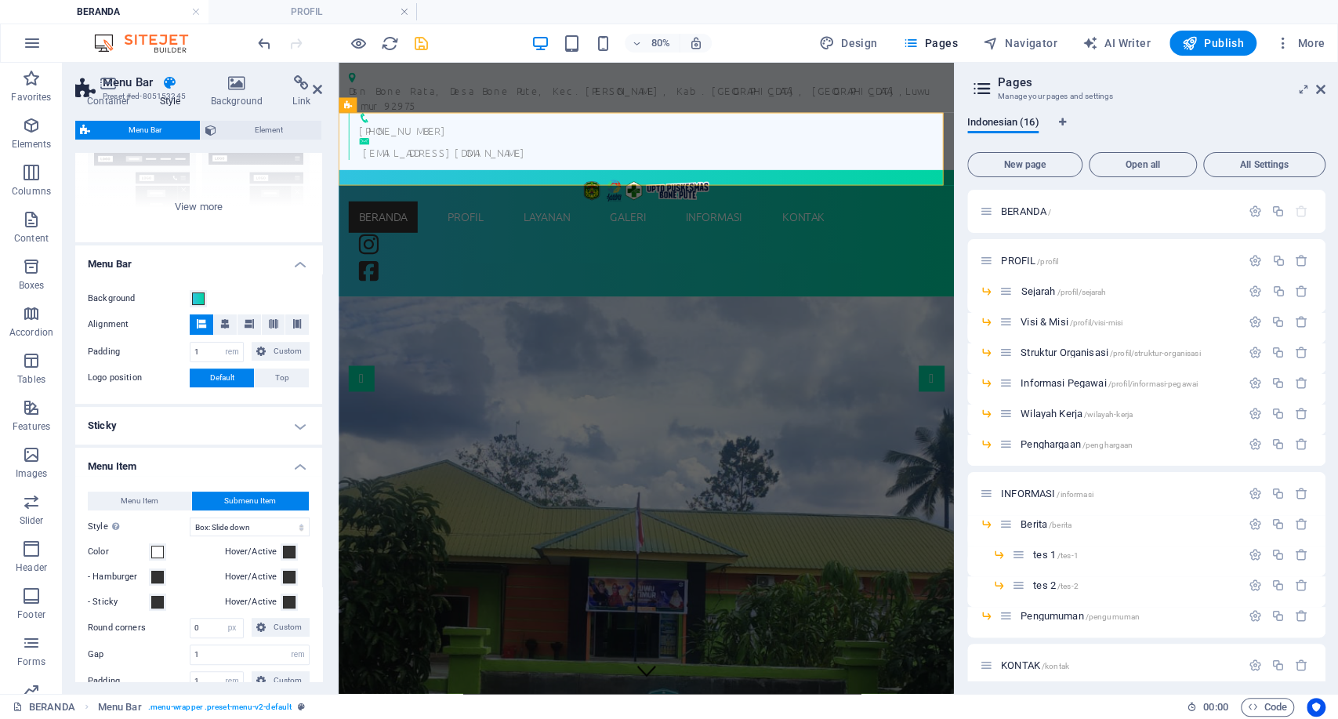
click at [290, 430] on h4 "Sticky" at bounding box center [198, 426] width 247 height 38
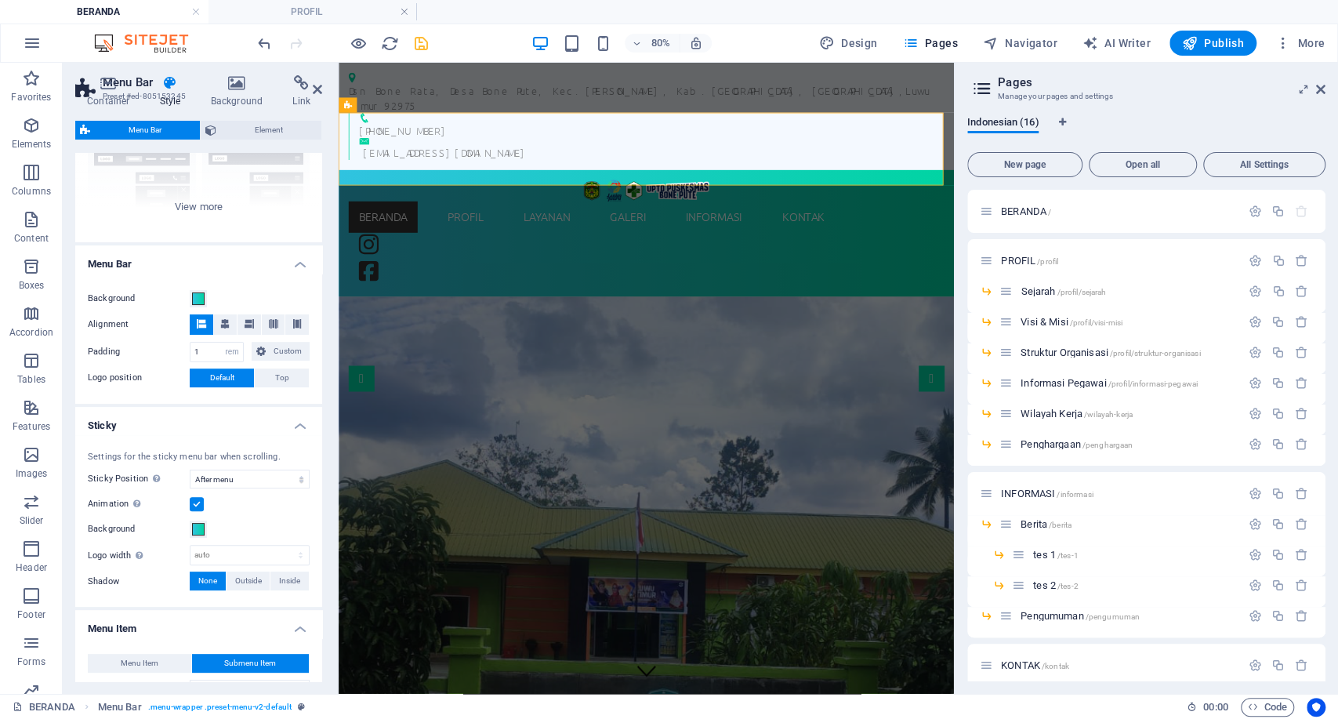
click at [290, 430] on h4 "Sticky" at bounding box center [198, 421] width 247 height 28
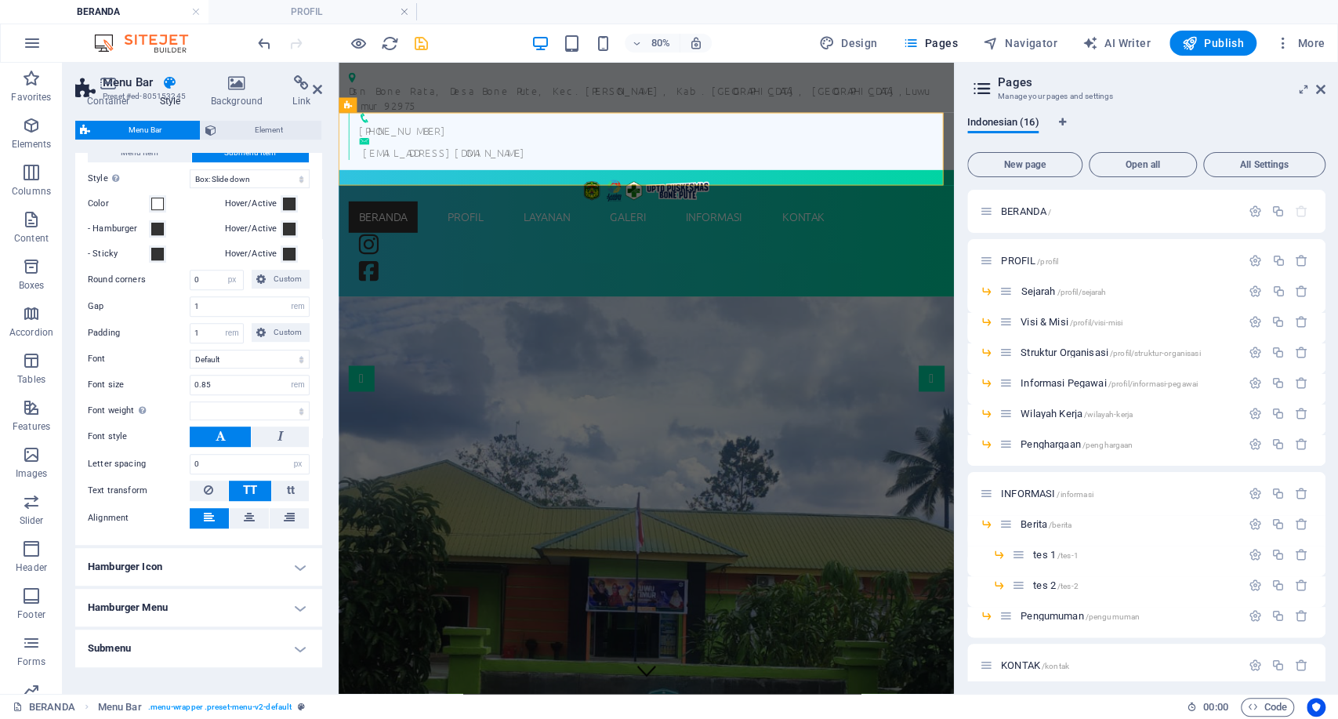
scroll to position [435, 0]
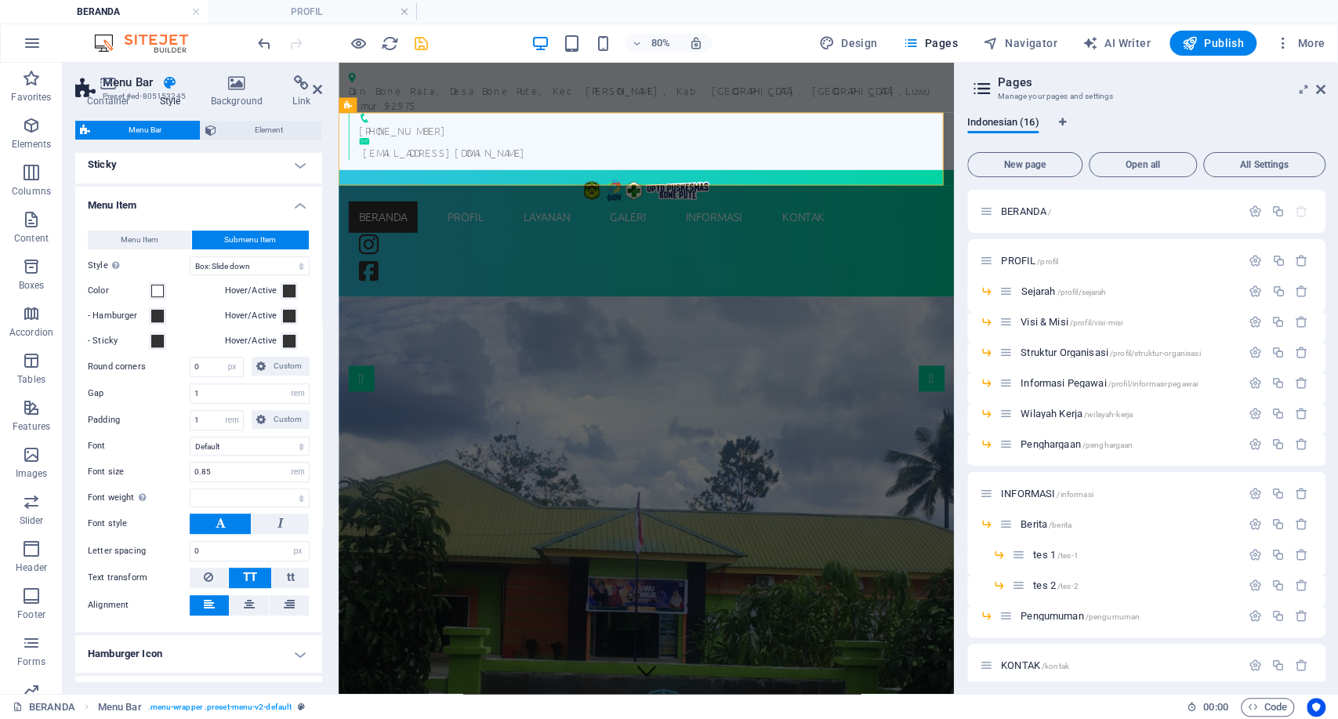
click at [224, 231] on span "Submenu Item" at bounding box center [250, 240] width 52 height 19
click at [140, 219] on div "Menu Item Submenu Item Style Switch to preview mode and move the mouse over men…" at bounding box center [198, 423] width 253 height 417
click at [132, 240] on span "Menu Item" at bounding box center [140, 240] width 38 height 19
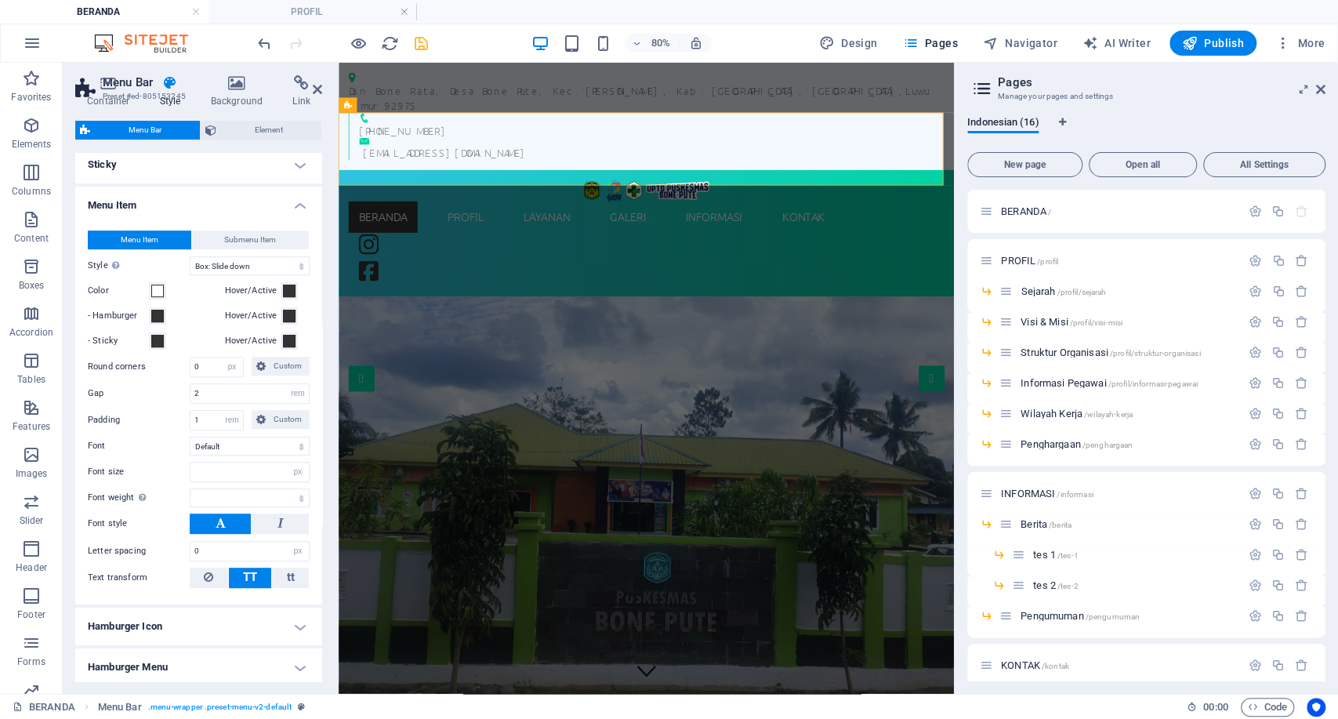
click at [215, 227] on div "Menu Item Submenu Item Style Switch to preview mode and move the mouse over men…" at bounding box center [198, 410] width 253 height 390
click at [231, 235] on span "Submenu Item" at bounding box center [250, 240] width 52 height 19
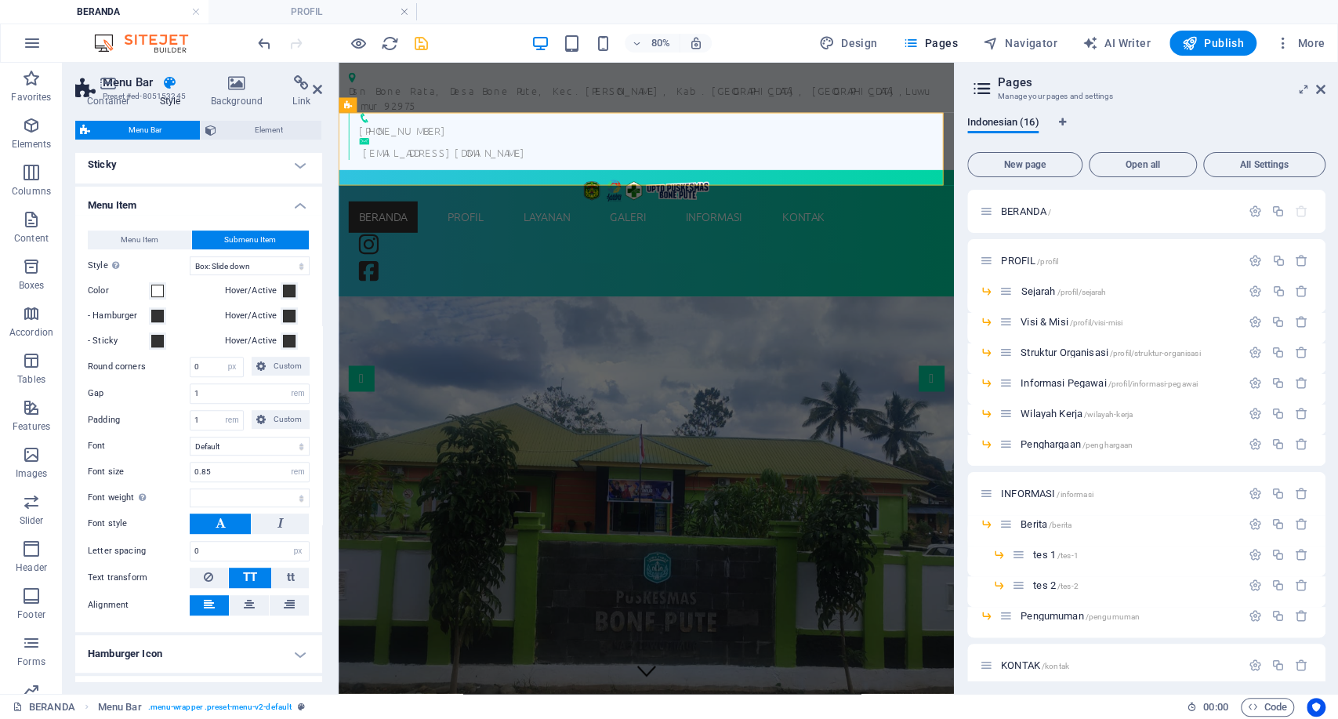
select select
click at [133, 242] on span "Menu Item" at bounding box center [140, 240] width 38 height 19
select select
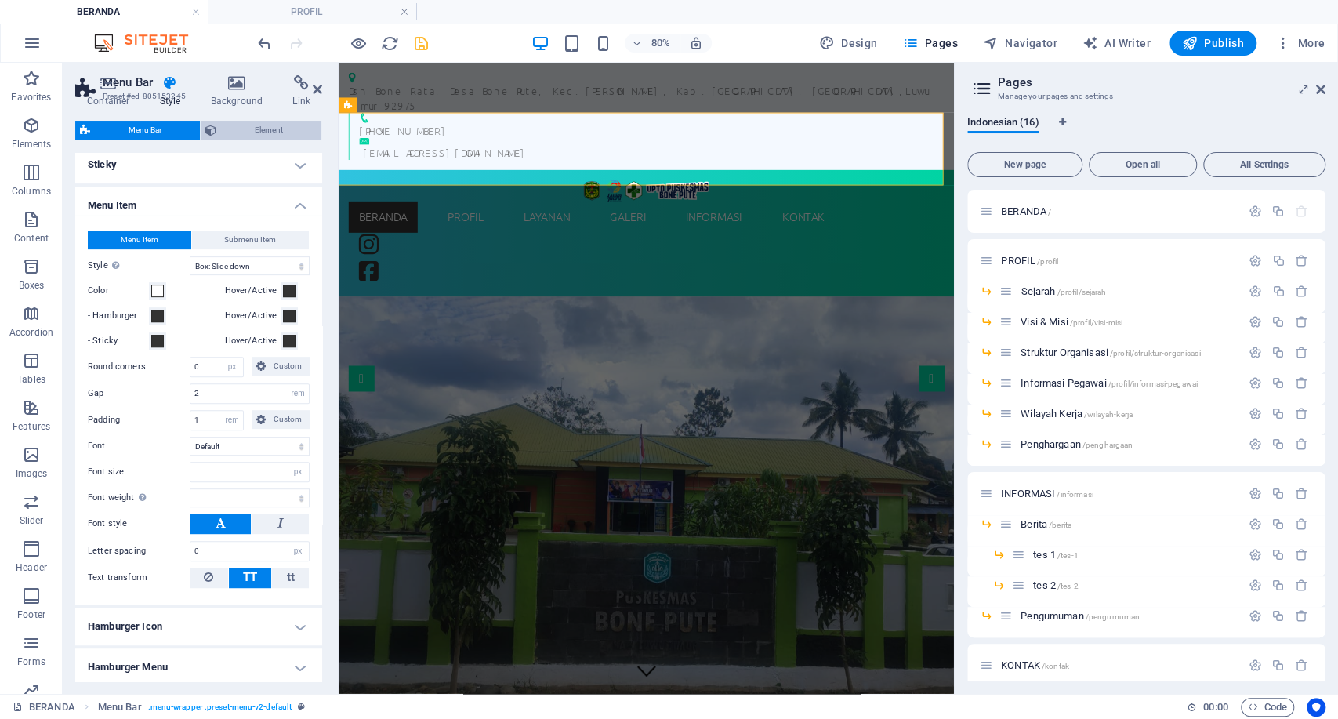
click at [260, 136] on span "Element" at bounding box center [269, 130] width 96 height 19
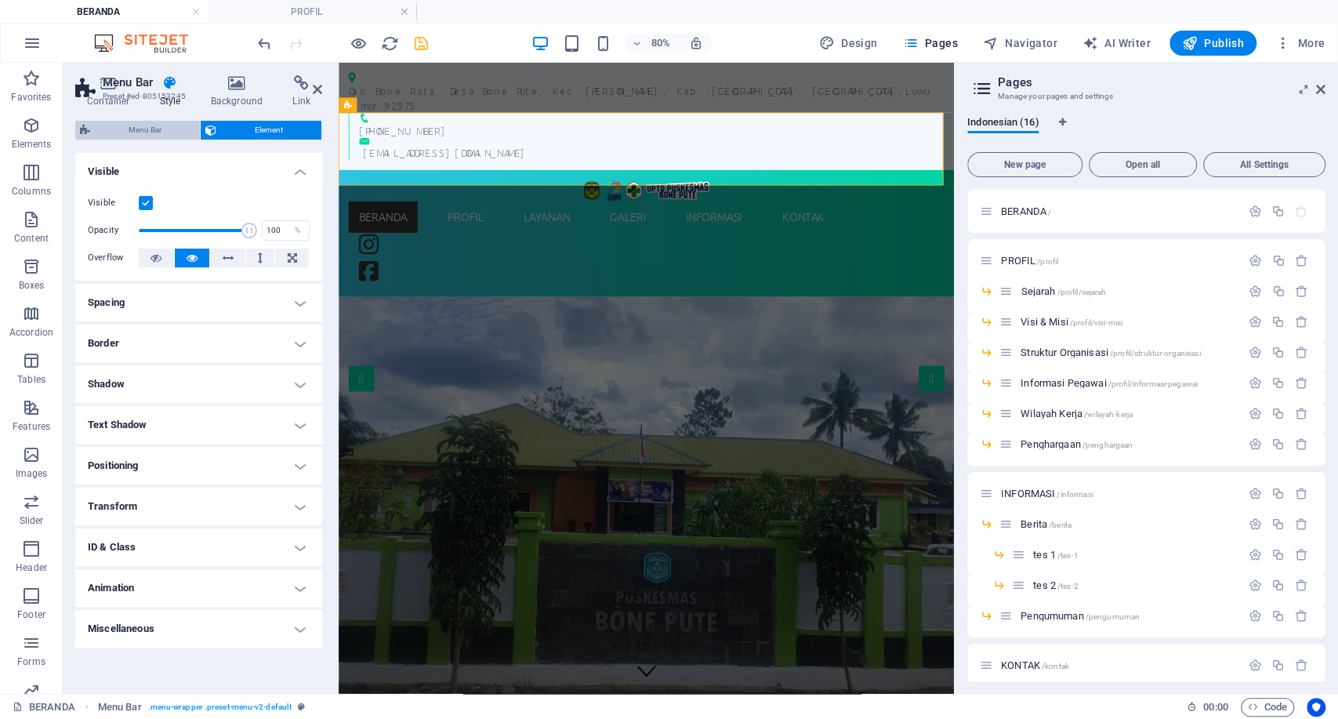
click at [155, 121] on span "Menu Bar" at bounding box center [145, 130] width 100 height 19
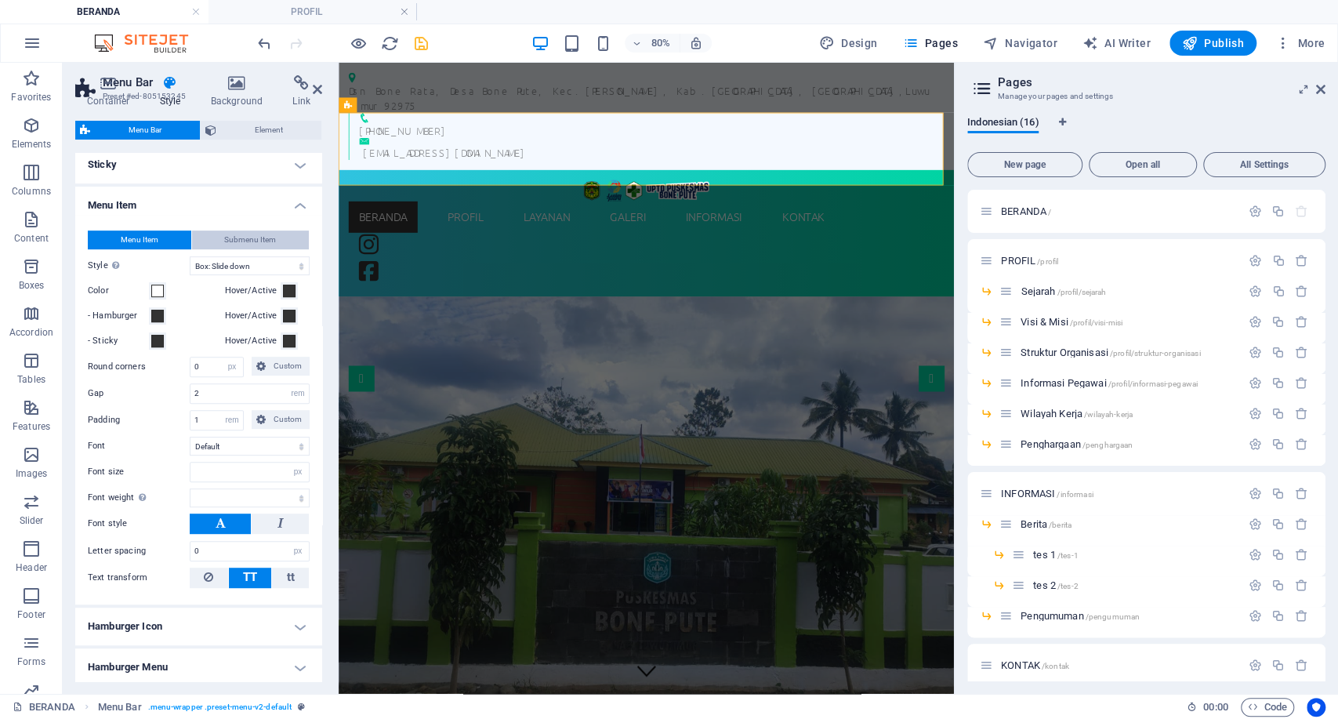
click at [260, 236] on span "Submenu Item" at bounding box center [250, 240] width 52 height 19
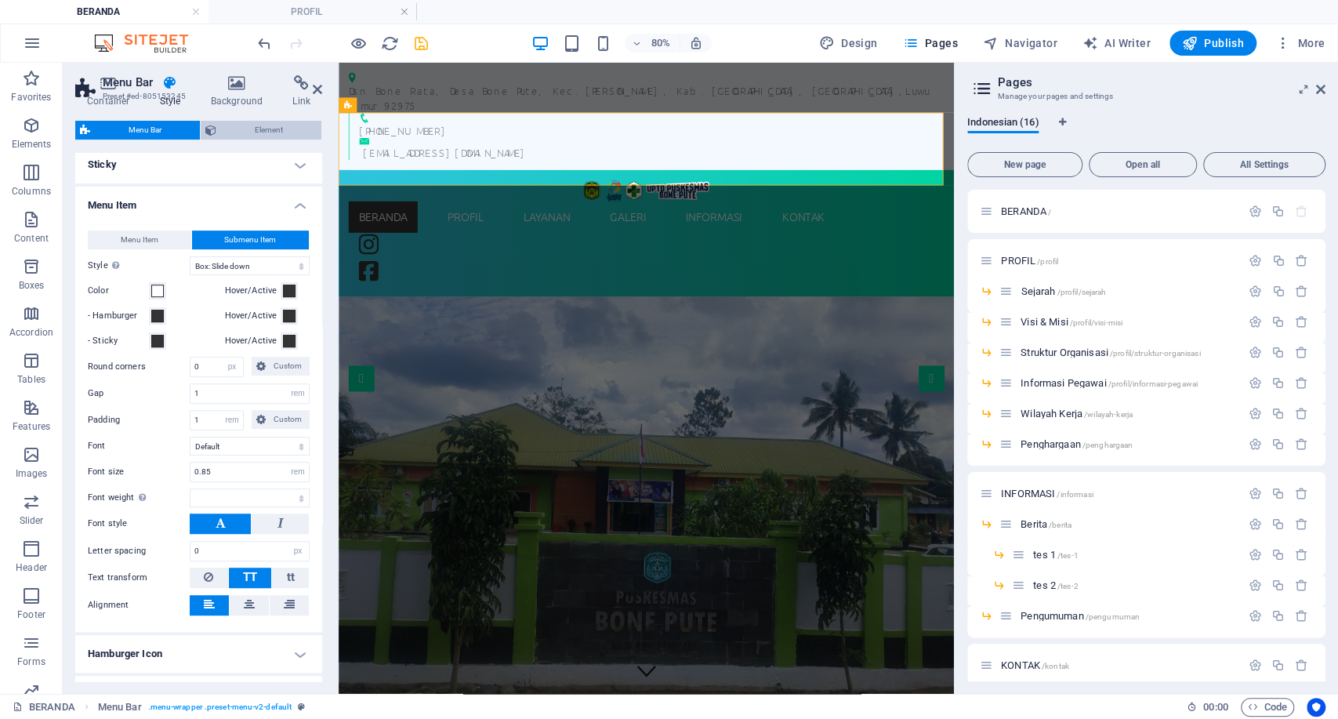
click at [247, 139] on span "Element" at bounding box center [269, 130] width 96 height 19
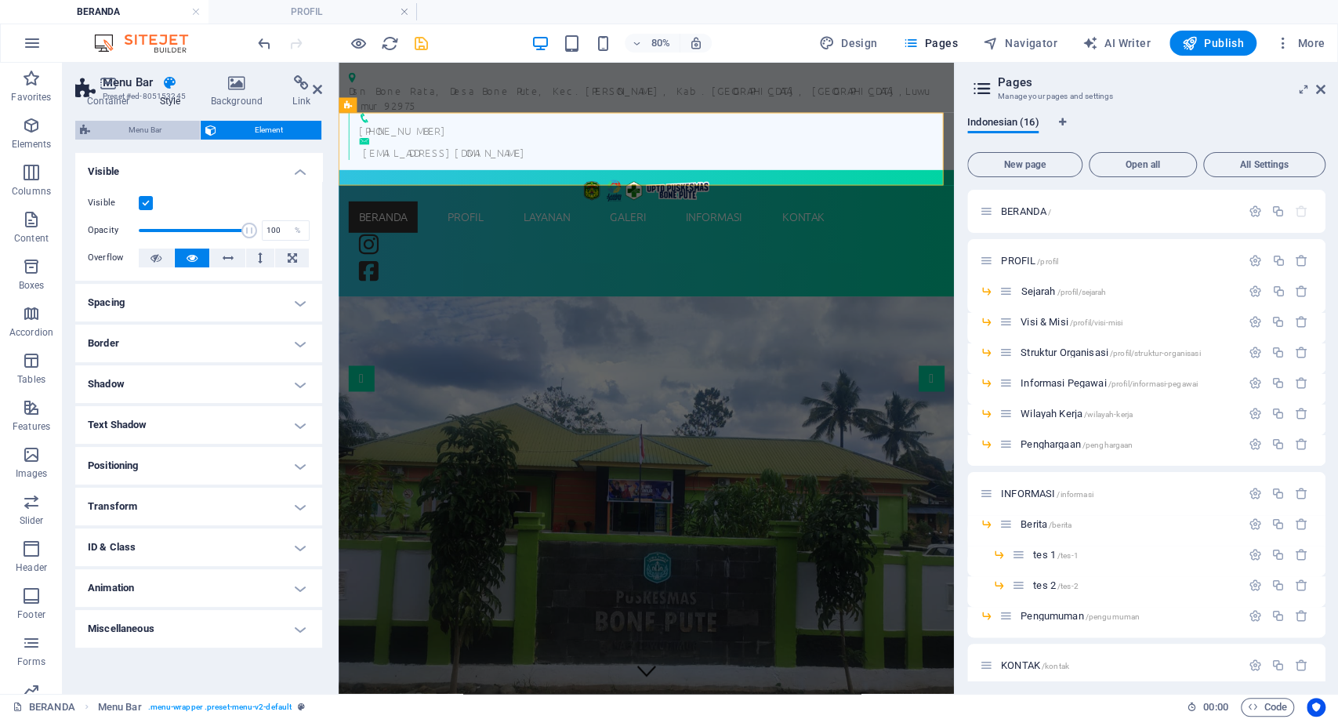
click at [168, 129] on span "Menu Bar" at bounding box center [145, 130] width 100 height 19
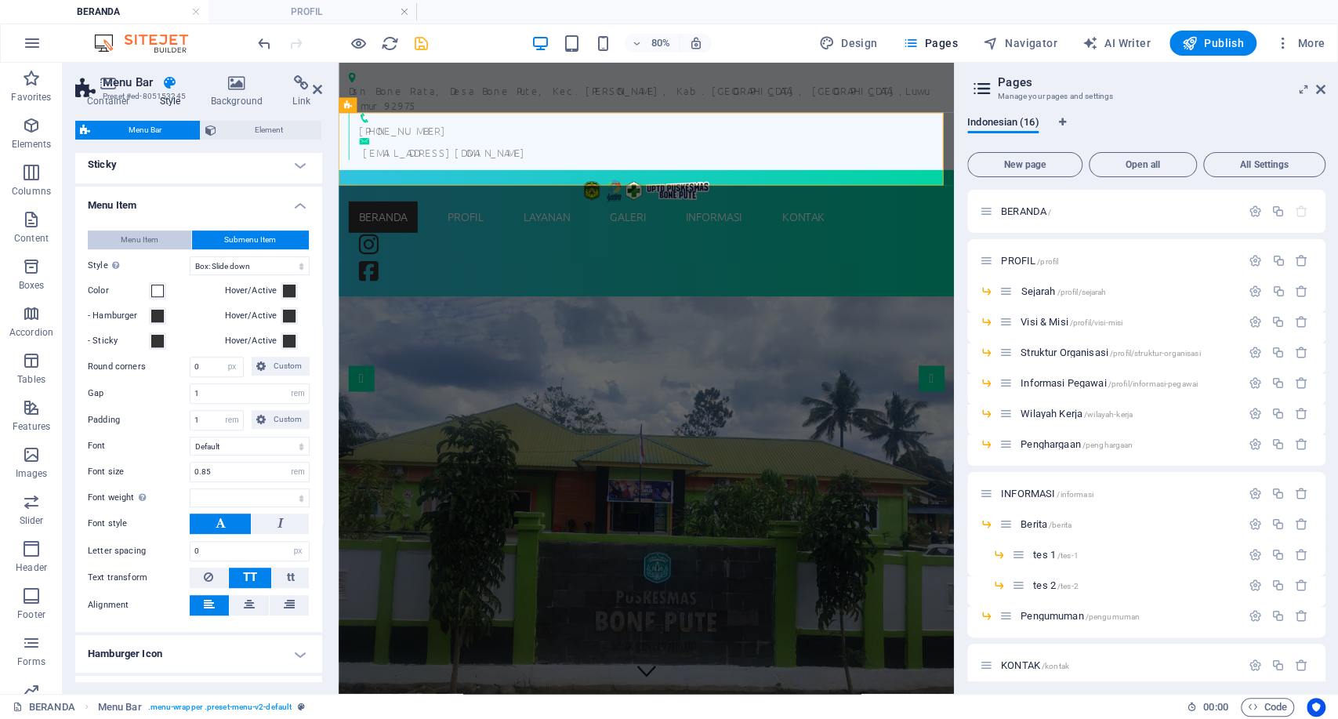
click at [162, 234] on button "Menu Item" at bounding box center [140, 240] width 104 height 19
select select
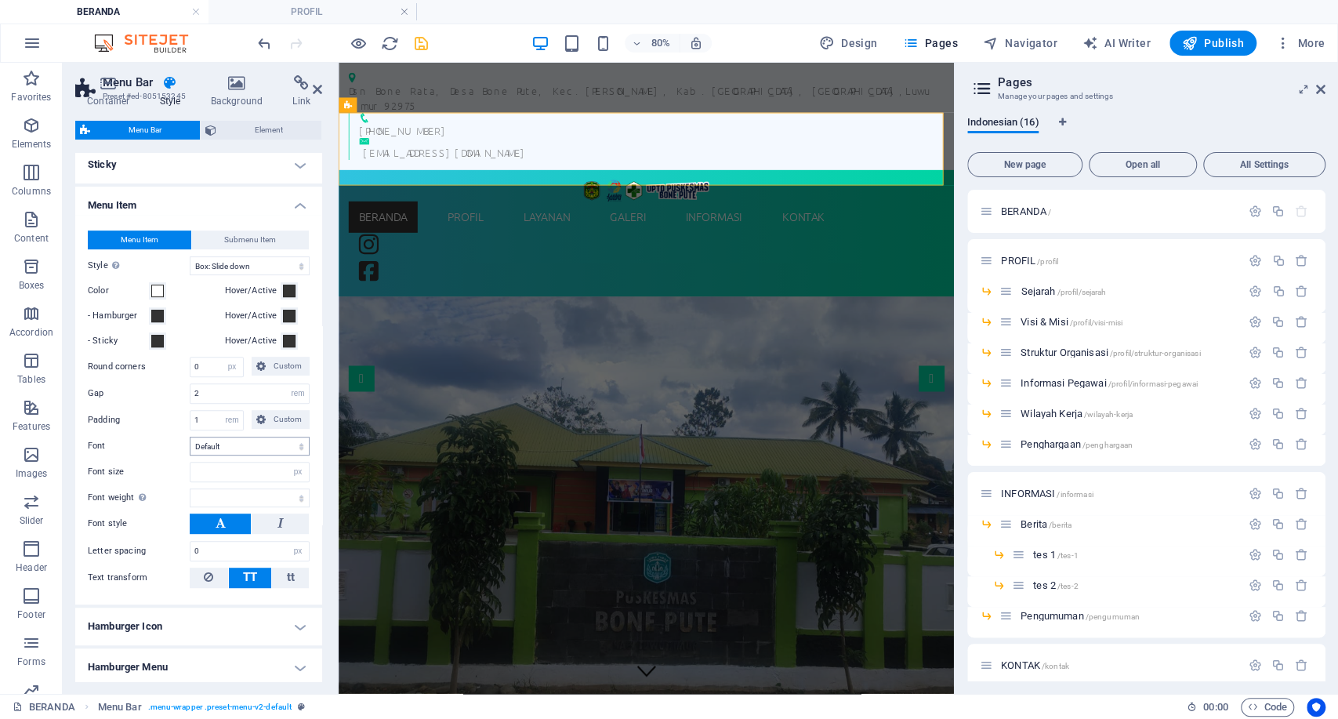
select select
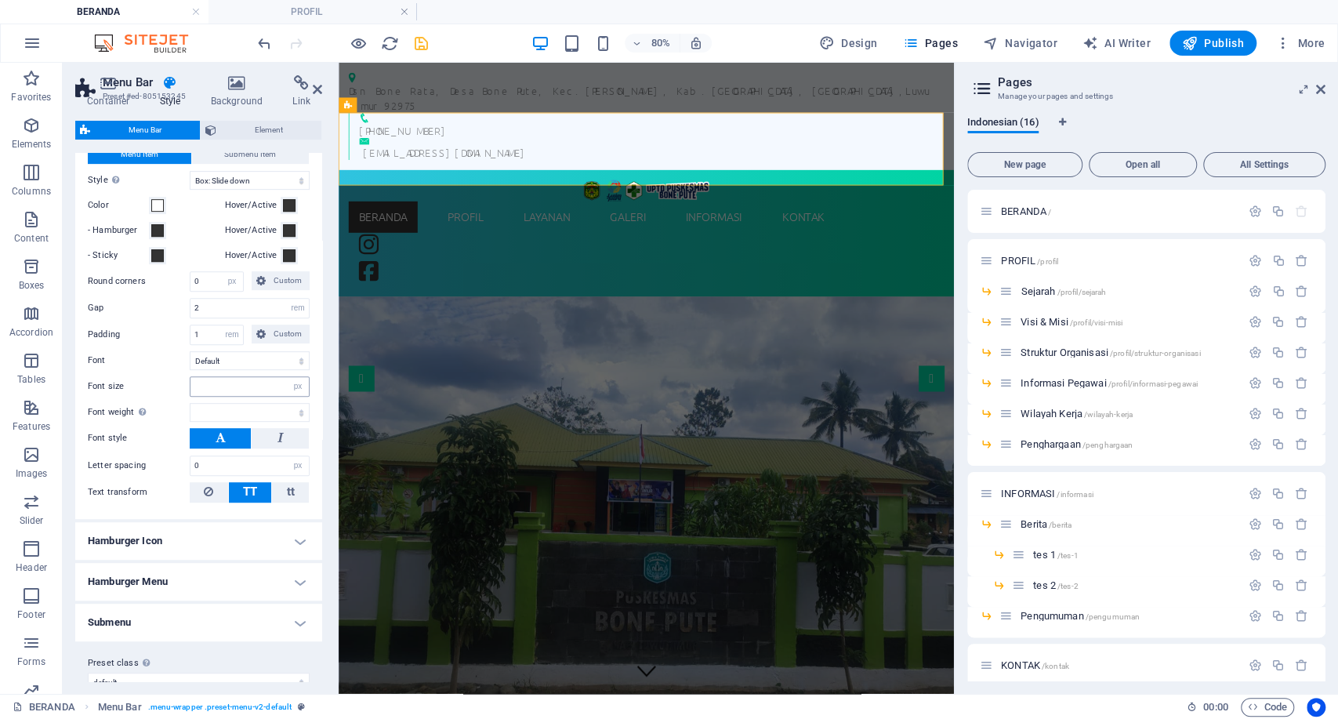
scroll to position [541, 0]
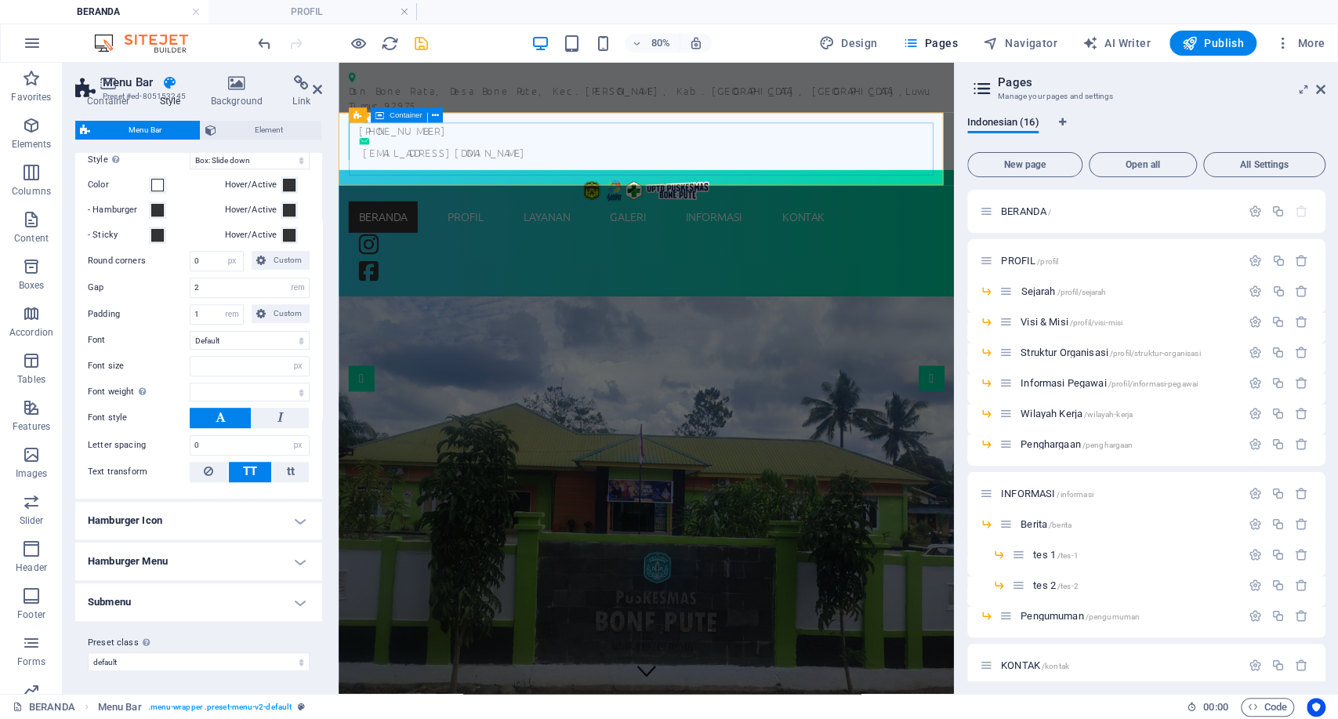
click at [980, 209] on div "BERANDA PROFIL SEJARAH VISI & MISI STRUKTUR ORGANISASI INFORMASI PEGAWAI WILAYA…" at bounding box center [723, 275] width 744 height 133
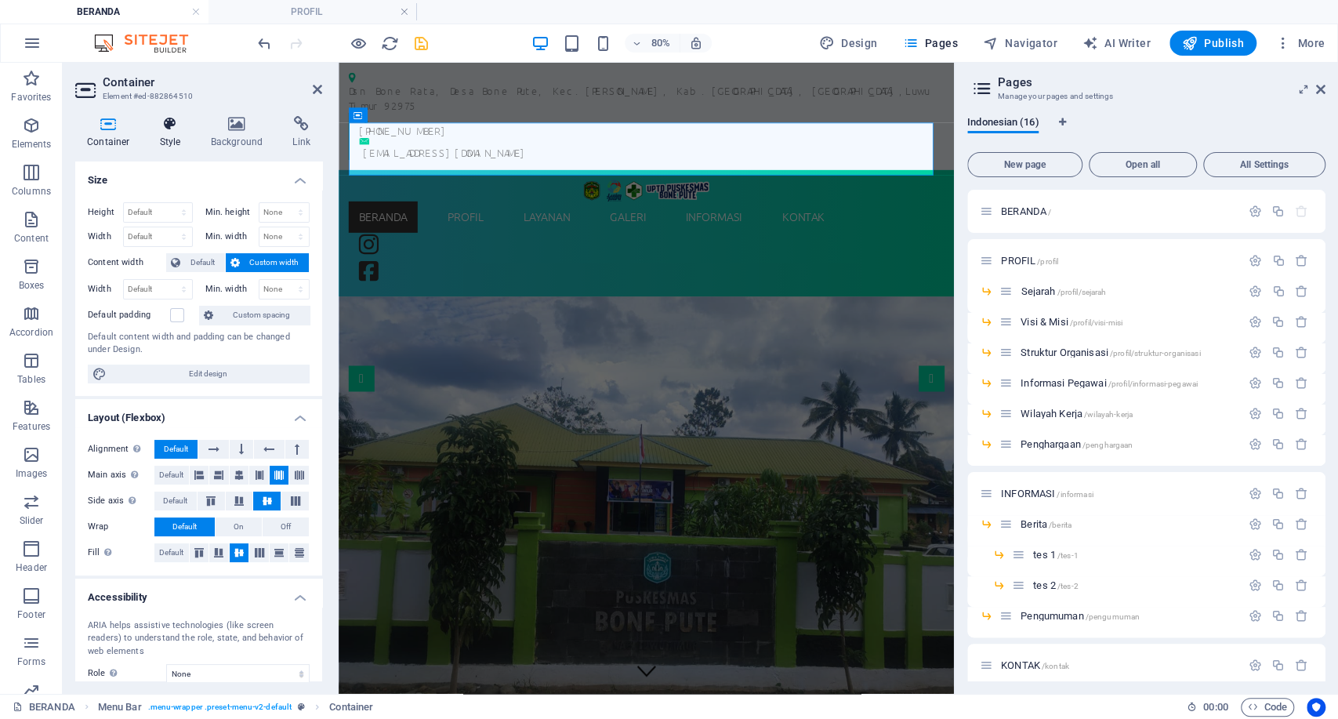
click at [176, 141] on h4 "Style" at bounding box center [173, 132] width 51 height 33
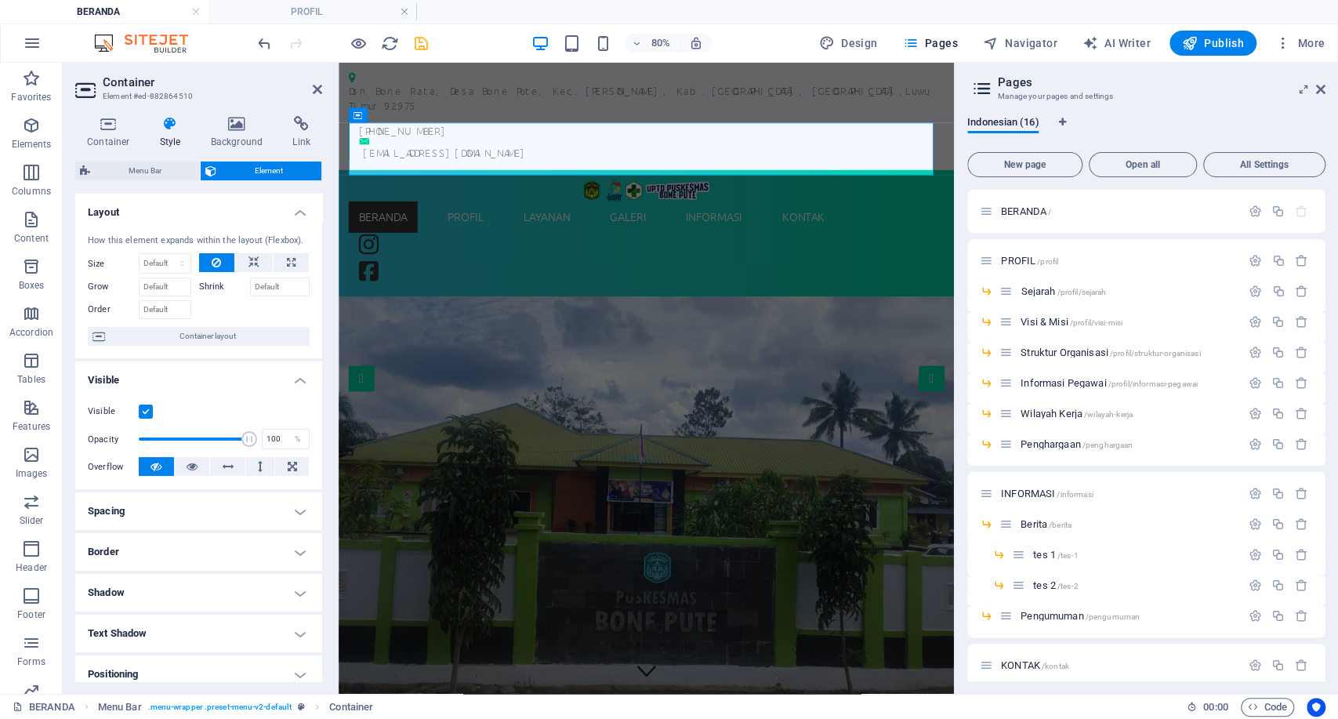
click at [190, 485] on div "Visible Opacity 100 % Overflow" at bounding box center [198, 440] width 247 height 100
click at [188, 466] on icon at bounding box center [192, 466] width 11 height 19
click at [436, 47] on div "80% Design Pages Navigator AI Writer Publish More" at bounding box center [793, 43] width 1077 height 25
click at [413, 42] on icon "save" at bounding box center [421, 44] width 18 height 18
select select "rem"
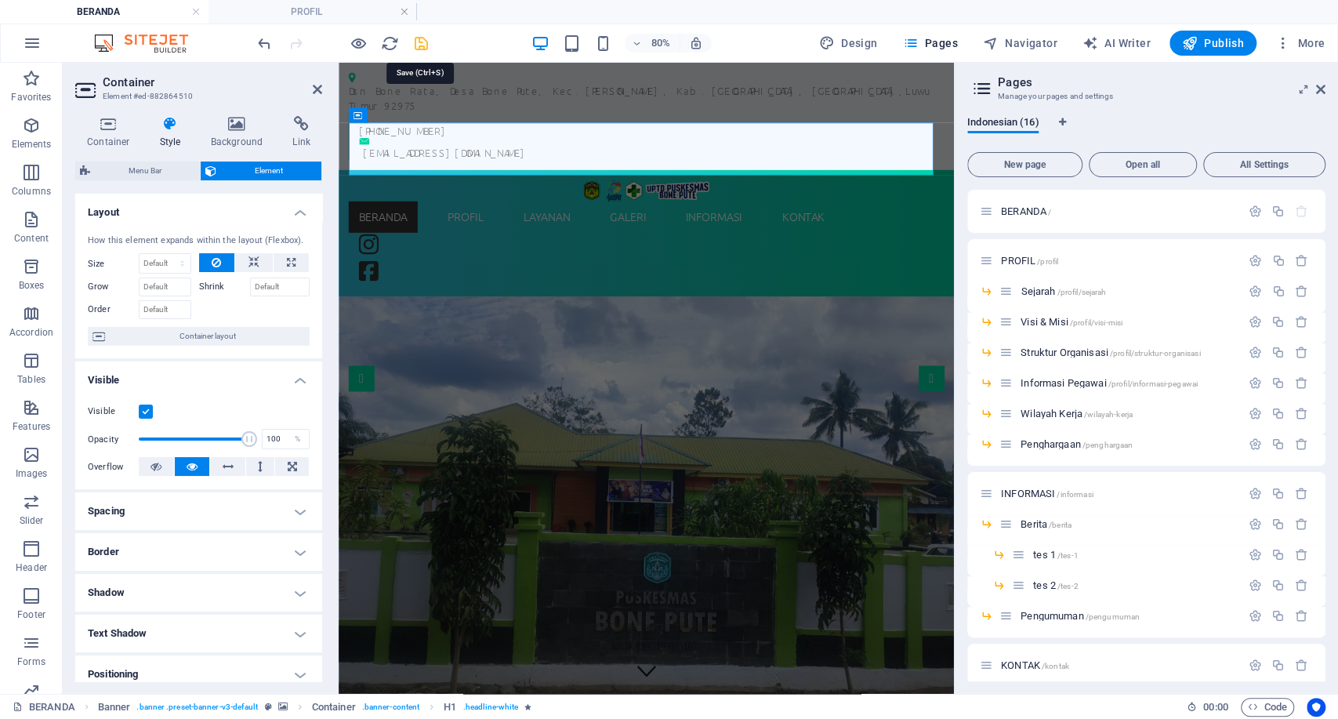
select select "hover_box_top"
select select "px"
select select "rem"
select select "px"
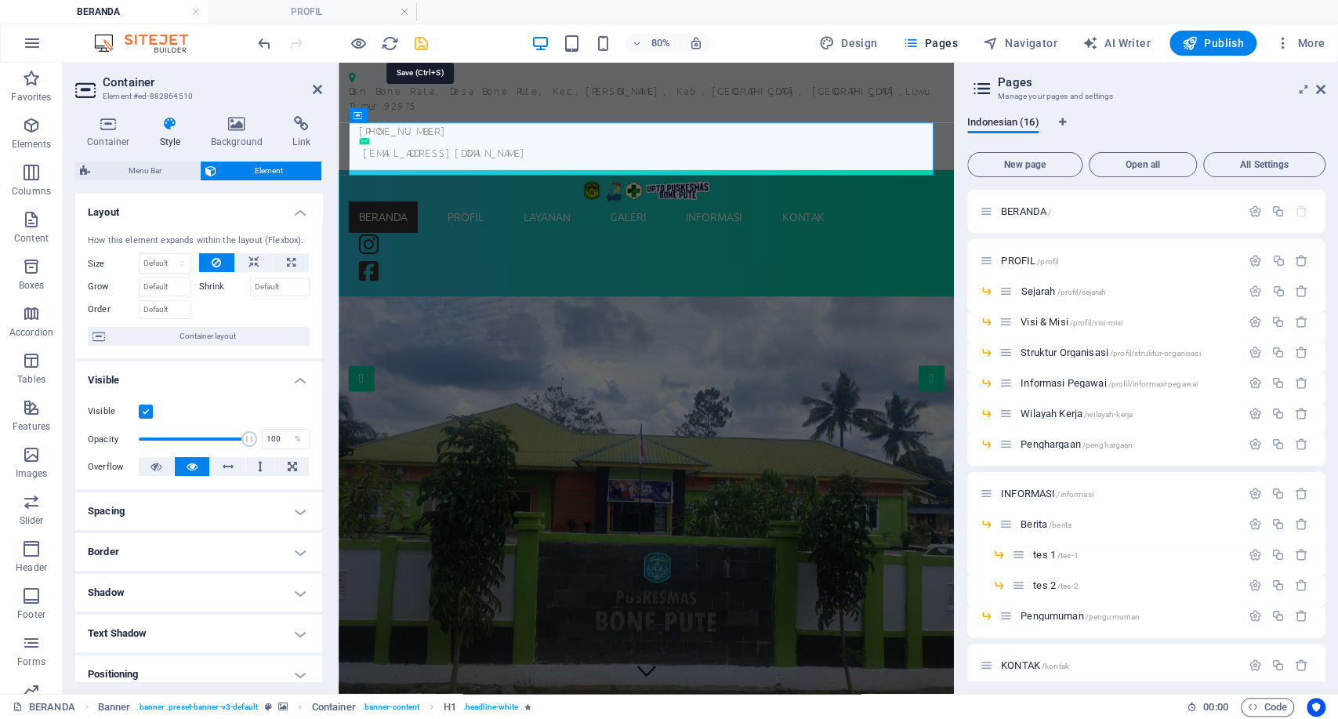
select select
select select "px"
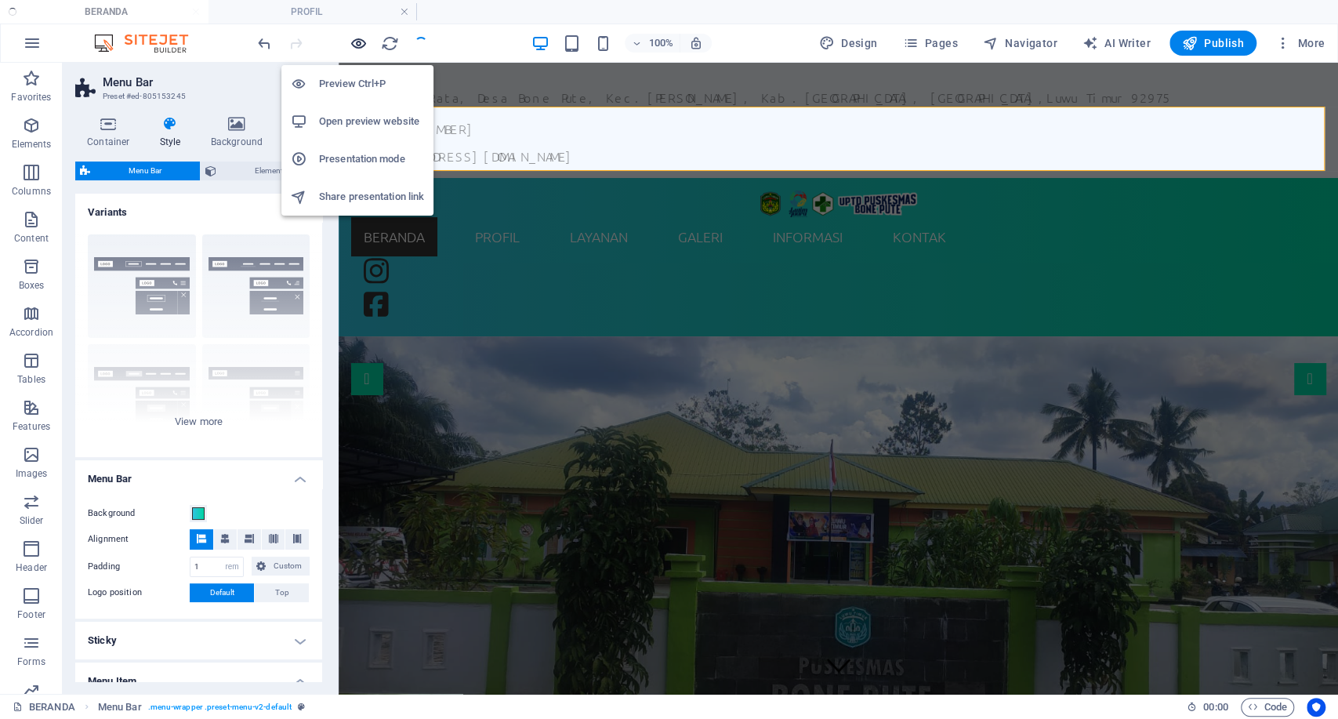
drag, startPoint x: 358, startPoint y: 43, endPoint x: 467, endPoint y: 57, distance: 109.1
click at [358, 43] on icon "button" at bounding box center [359, 44] width 18 height 18
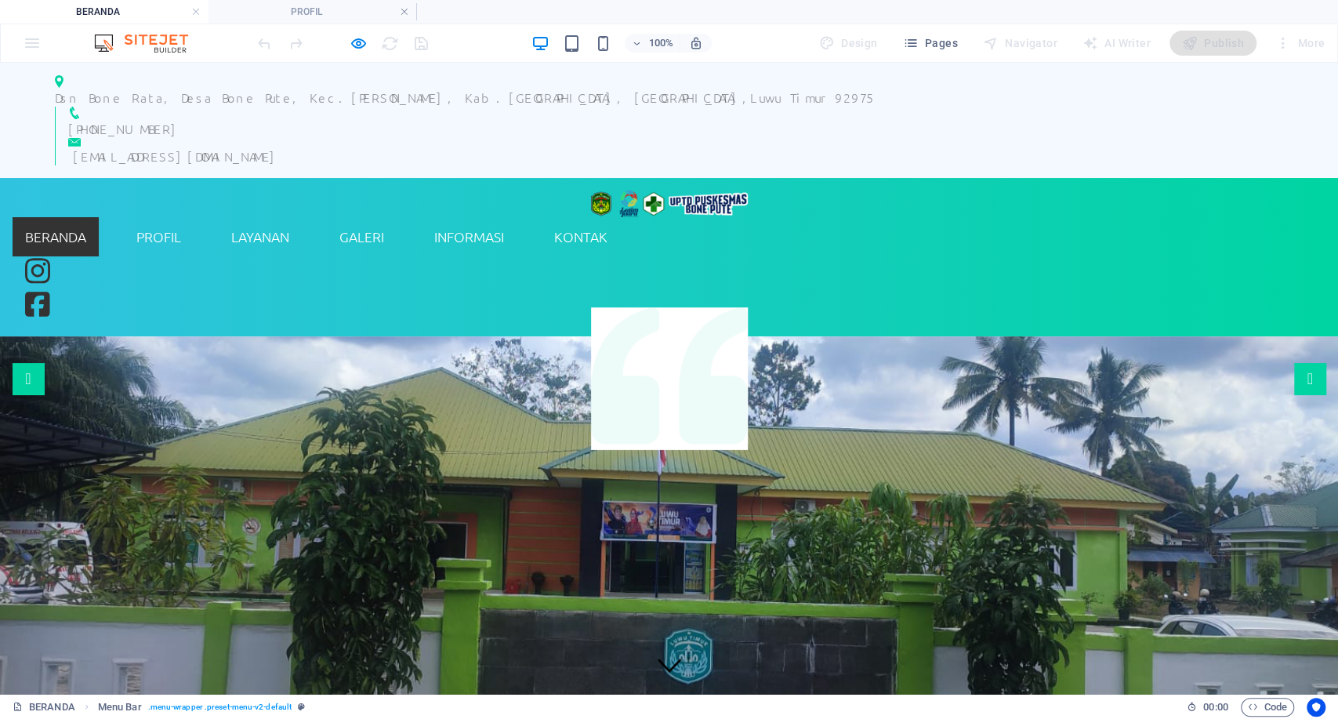
click at [530, 27] on div "100% Design Pages Navigator AI Writer Publish More" at bounding box center [669, 43] width 1337 height 38
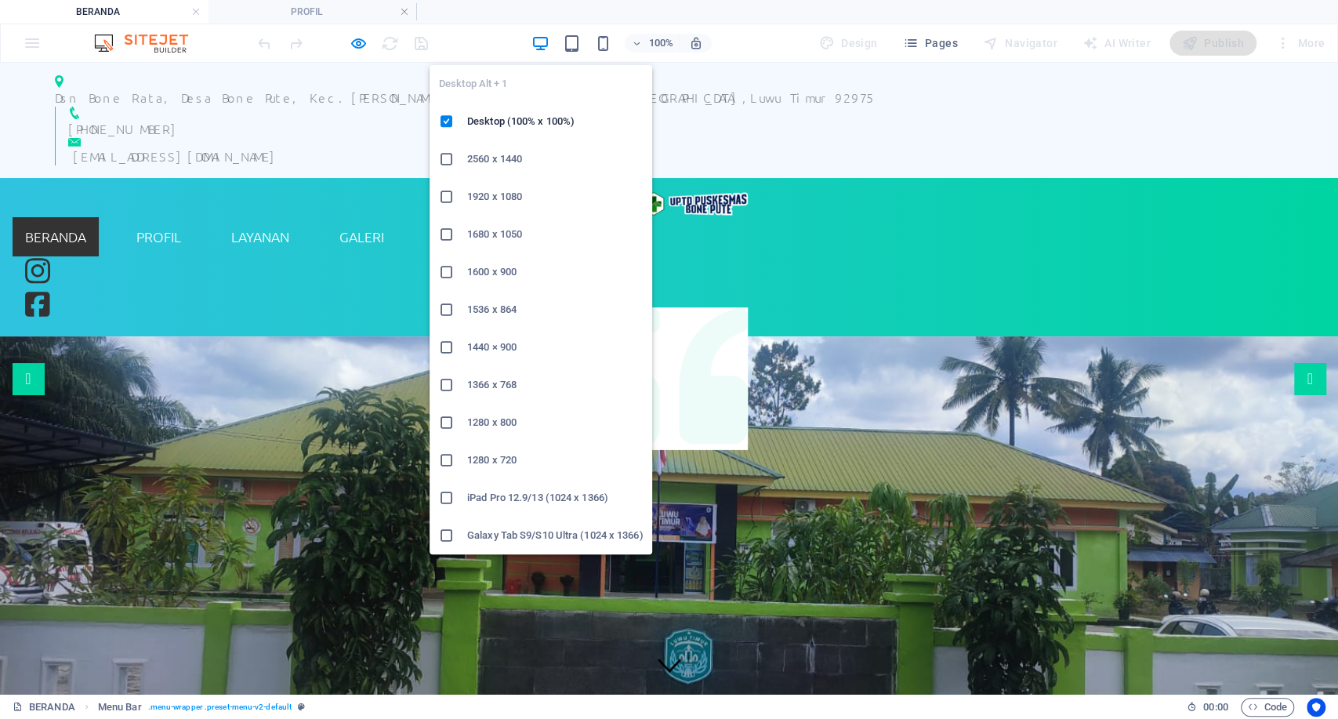
click at [543, 44] on icon "button" at bounding box center [541, 44] width 18 height 18
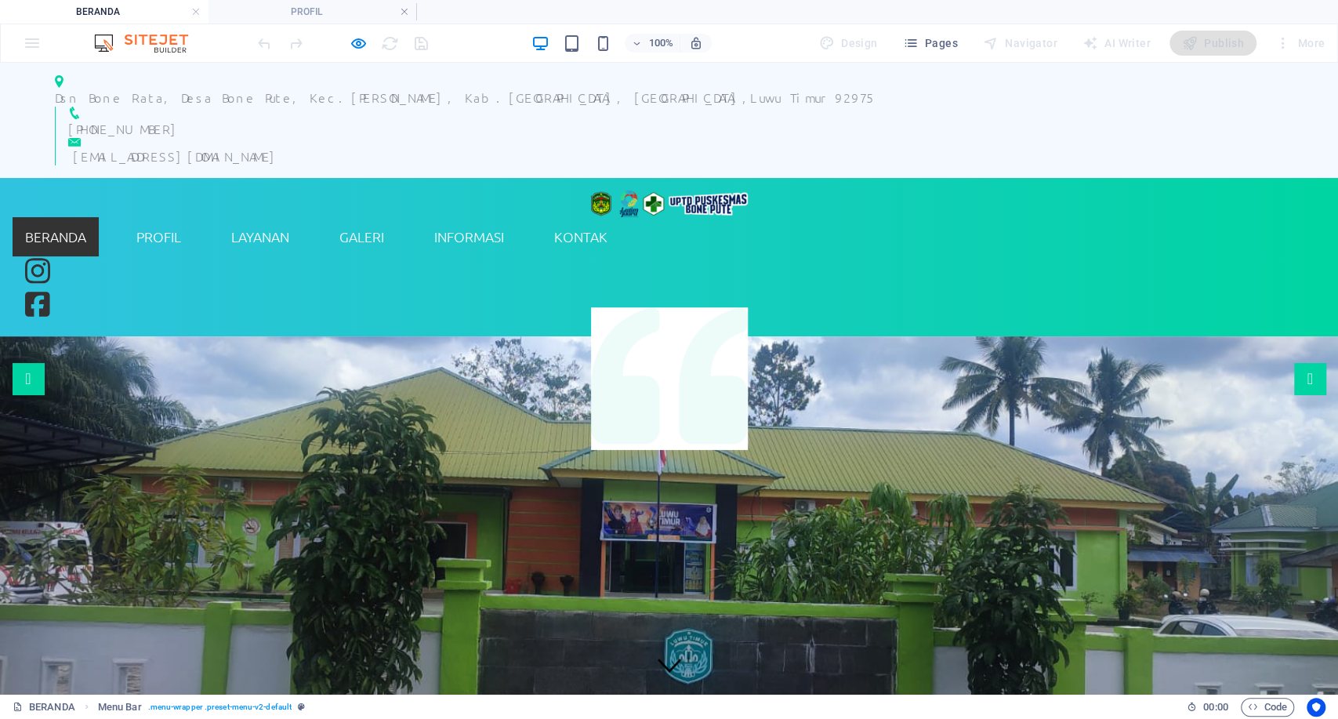
click at [420, 38] on div at bounding box center [343, 43] width 176 height 25
click at [419, 42] on div at bounding box center [343, 43] width 176 height 25
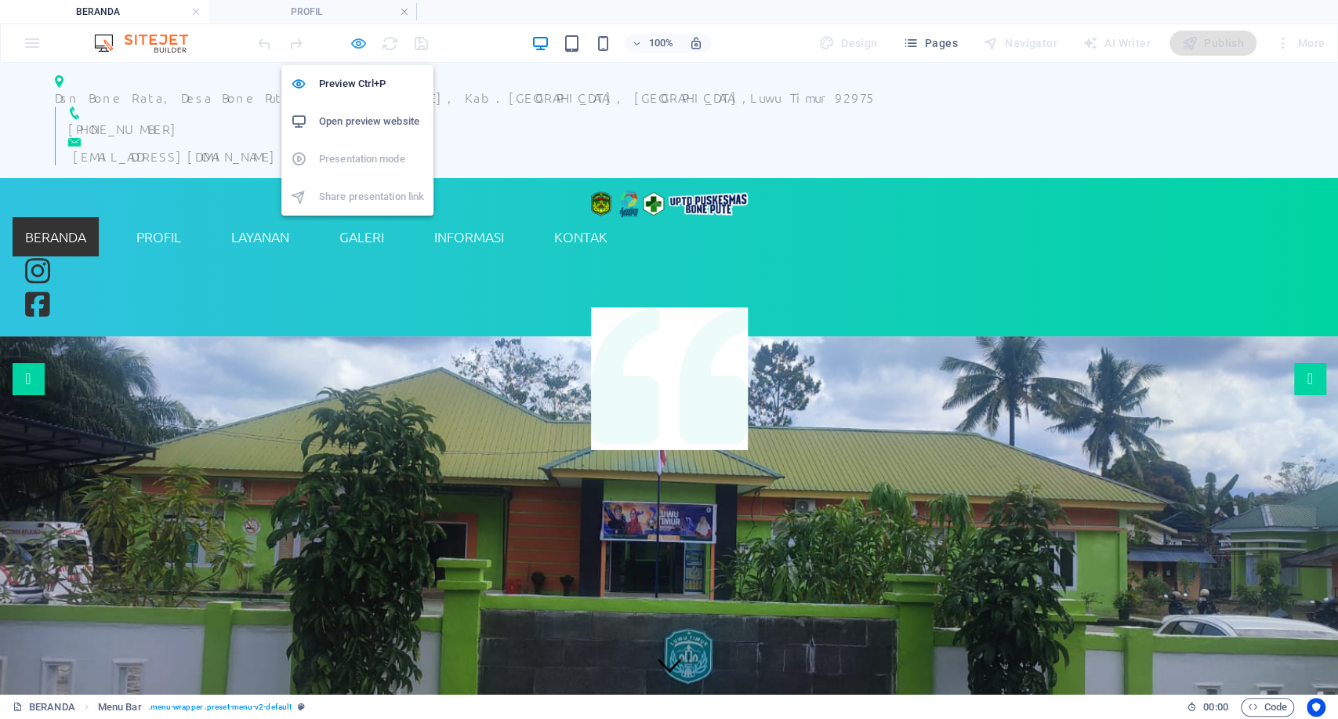
click at [364, 49] on icon "button" at bounding box center [359, 44] width 18 height 18
select select "rem"
select select "hover_box_top"
select select "px"
select select "rem"
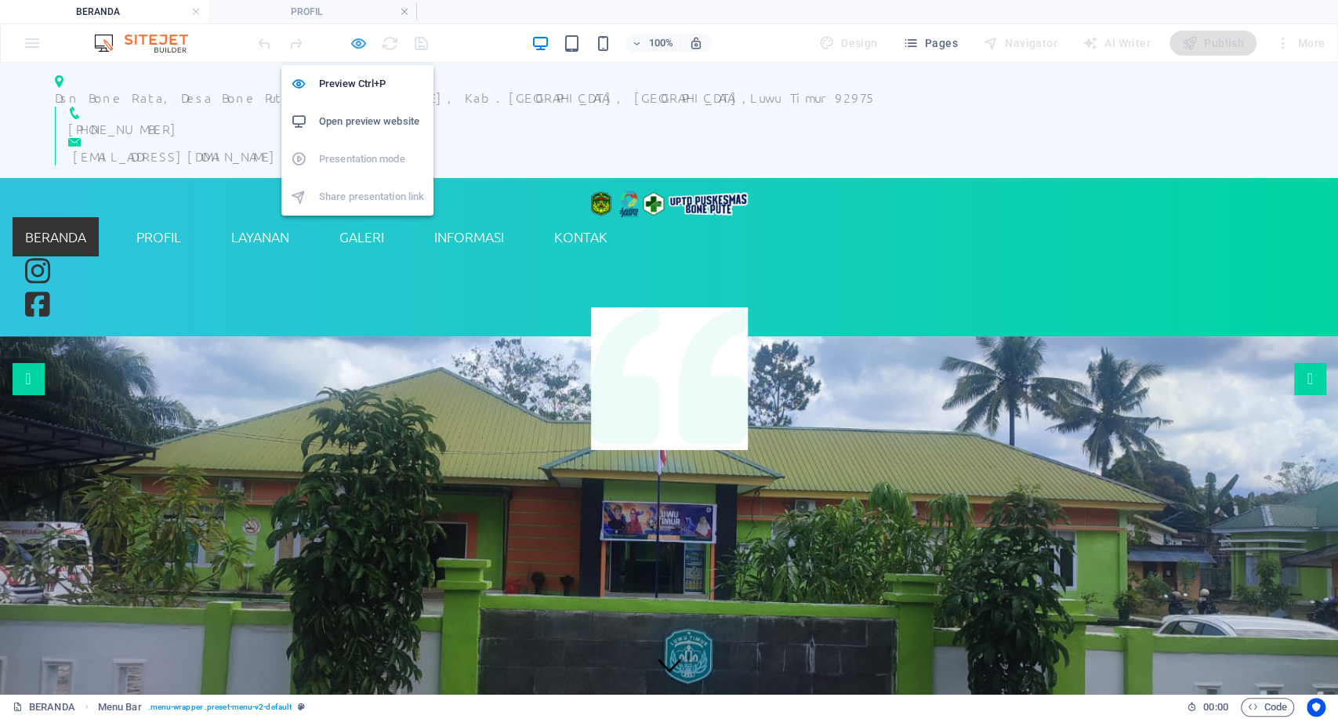
select select "rem"
select select "px"
select select
select select "px"
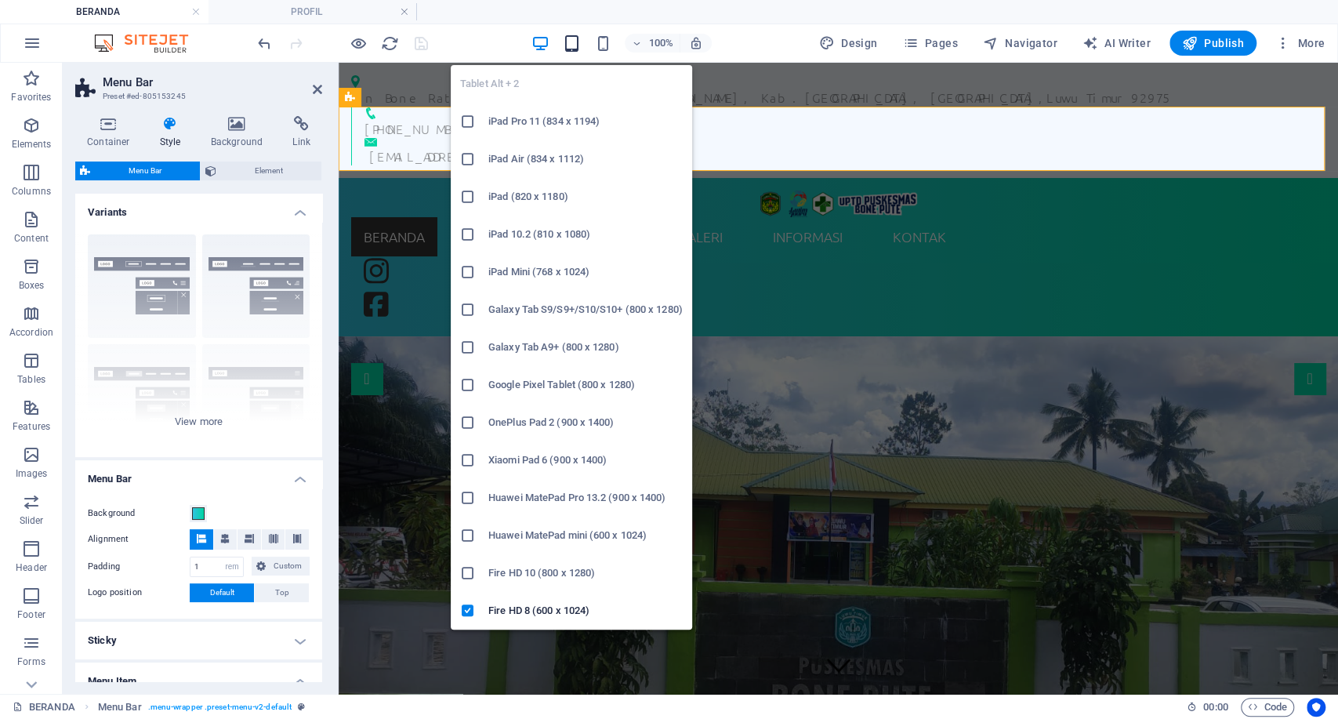
click at [574, 45] on icon "button" at bounding box center [572, 44] width 18 height 18
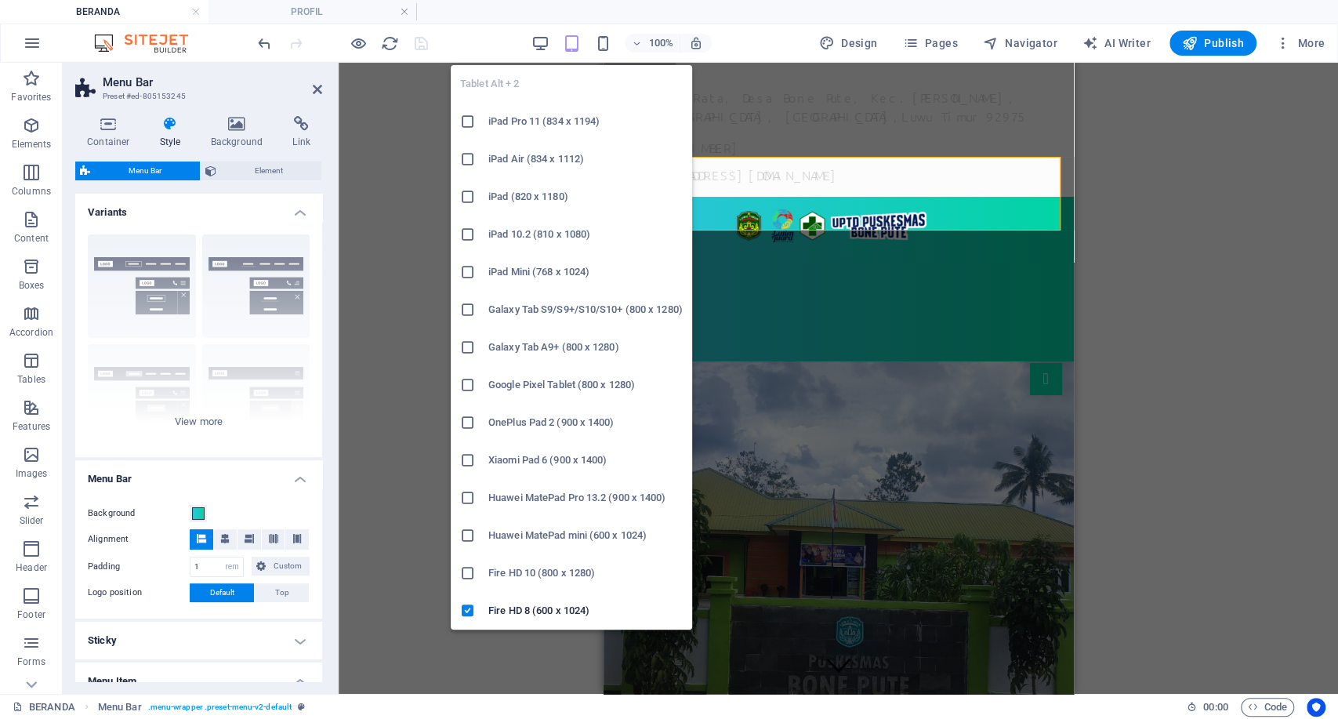
select select
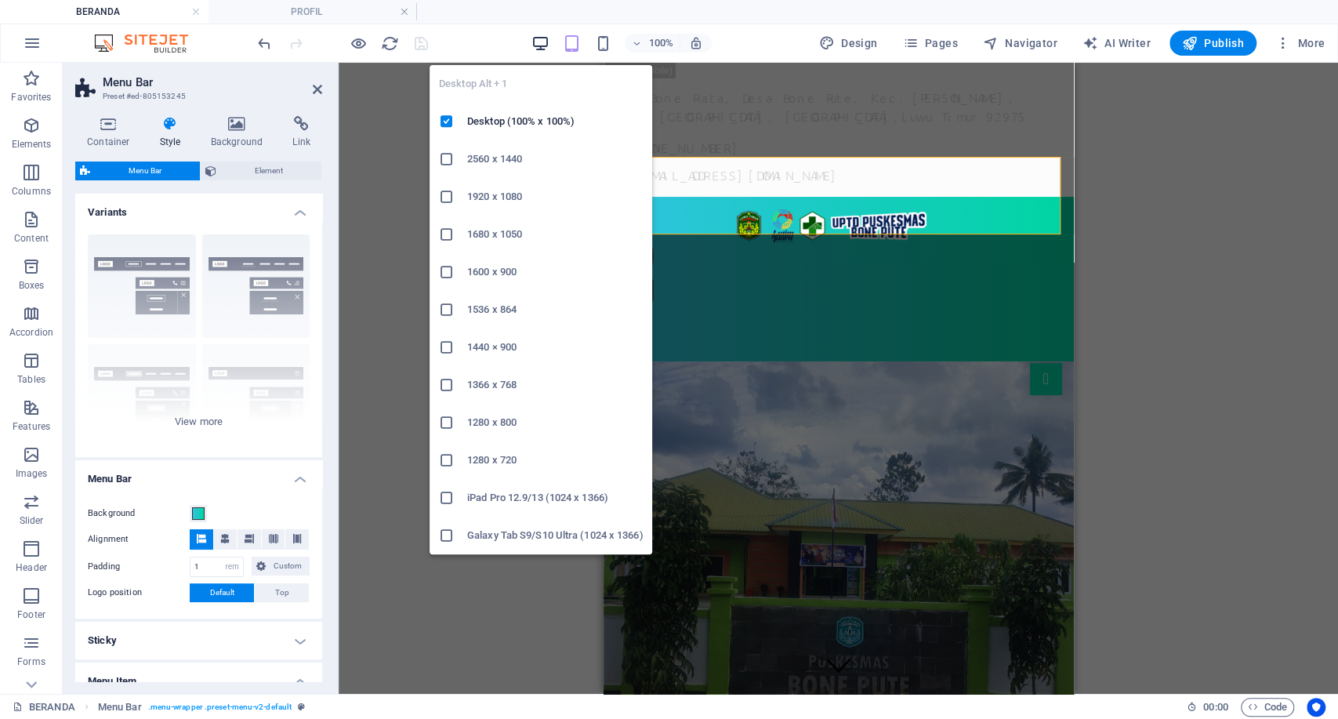
click at [539, 41] on icon "button" at bounding box center [541, 44] width 18 height 18
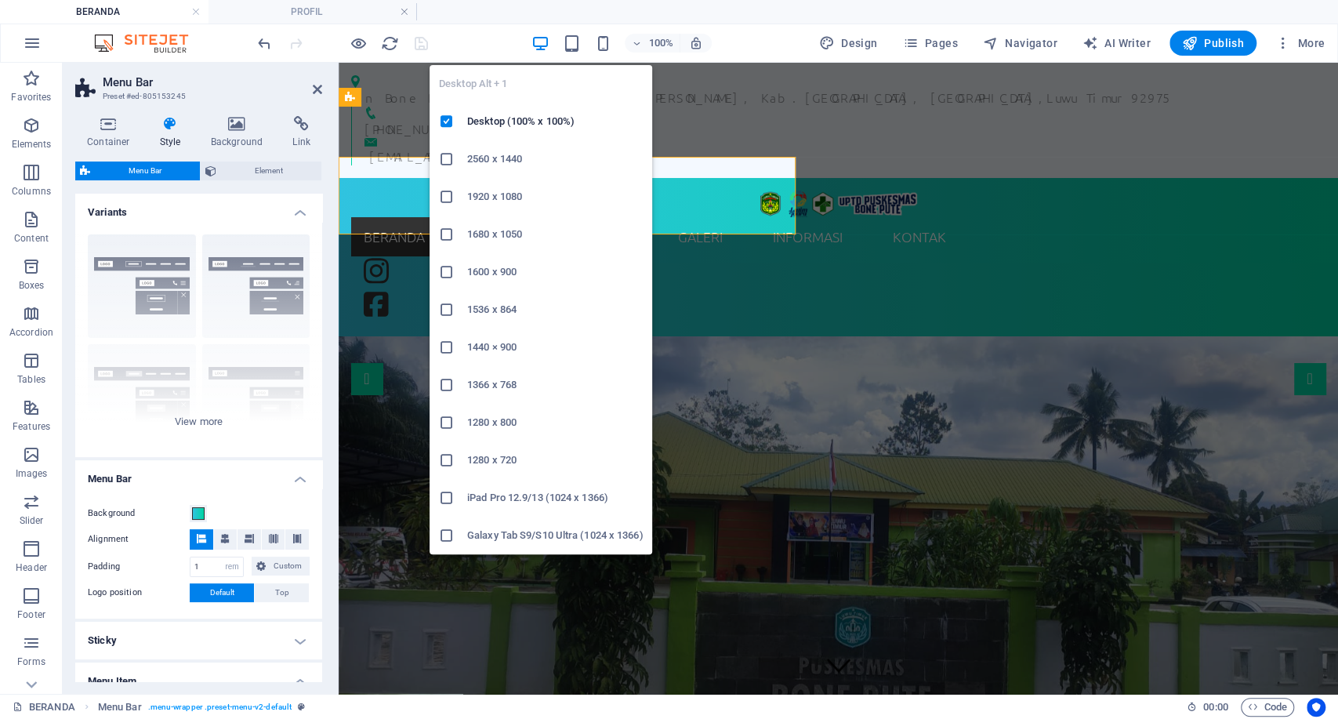
select select
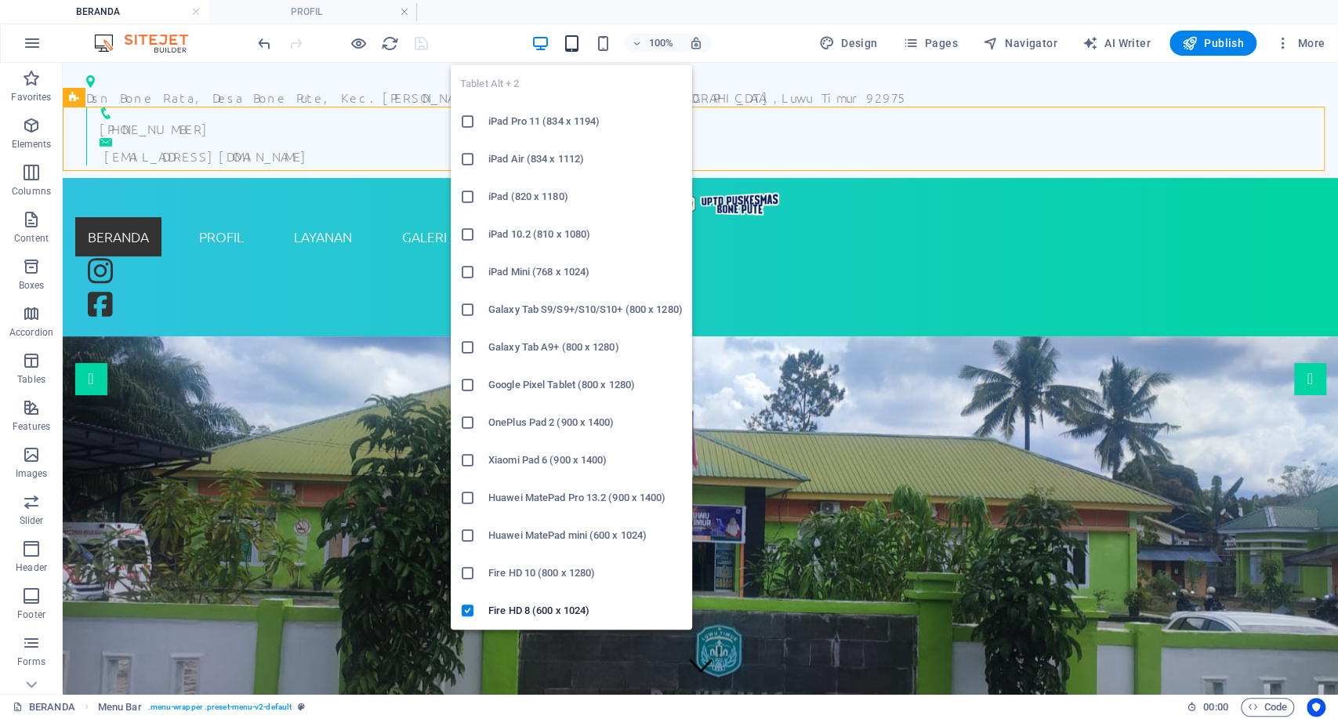
click at [567, 39] on icon "button" at bounding box center [572, 44] width 18 height 18
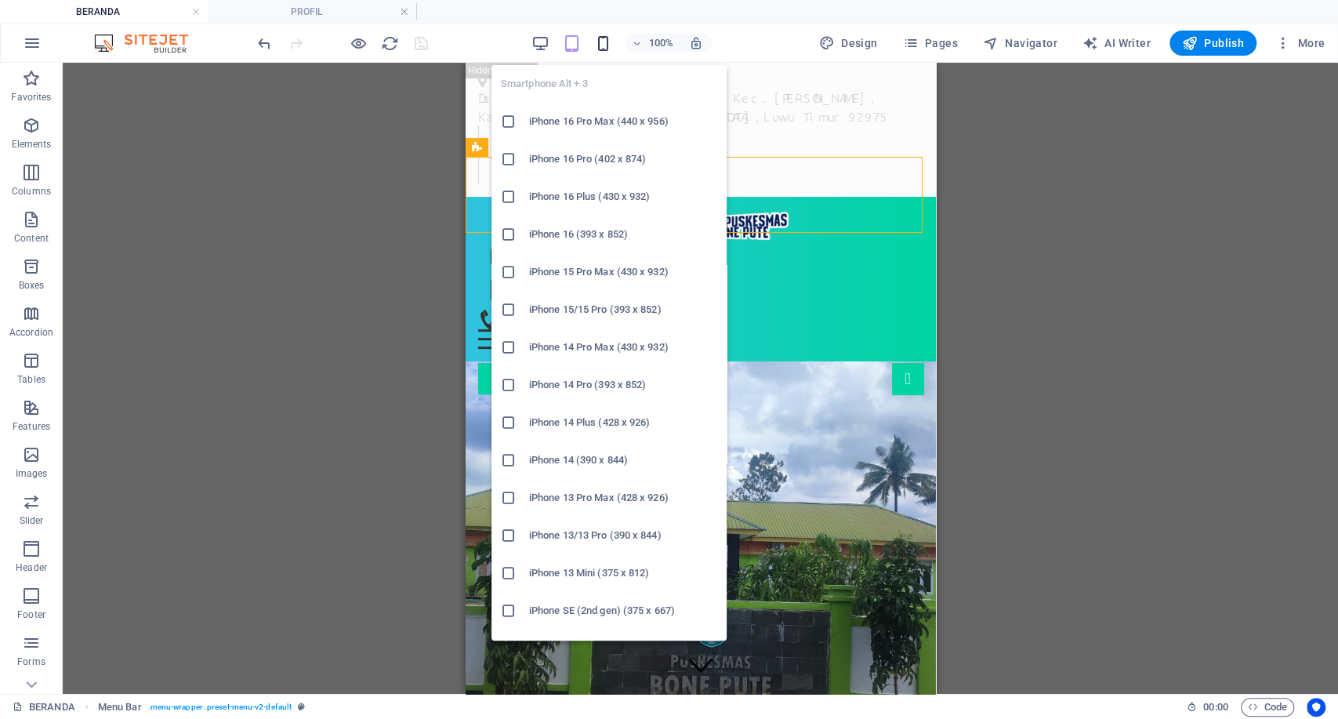
click at [606, 43] on icon "button" at bounding box center [603, 44] width 18 height 18
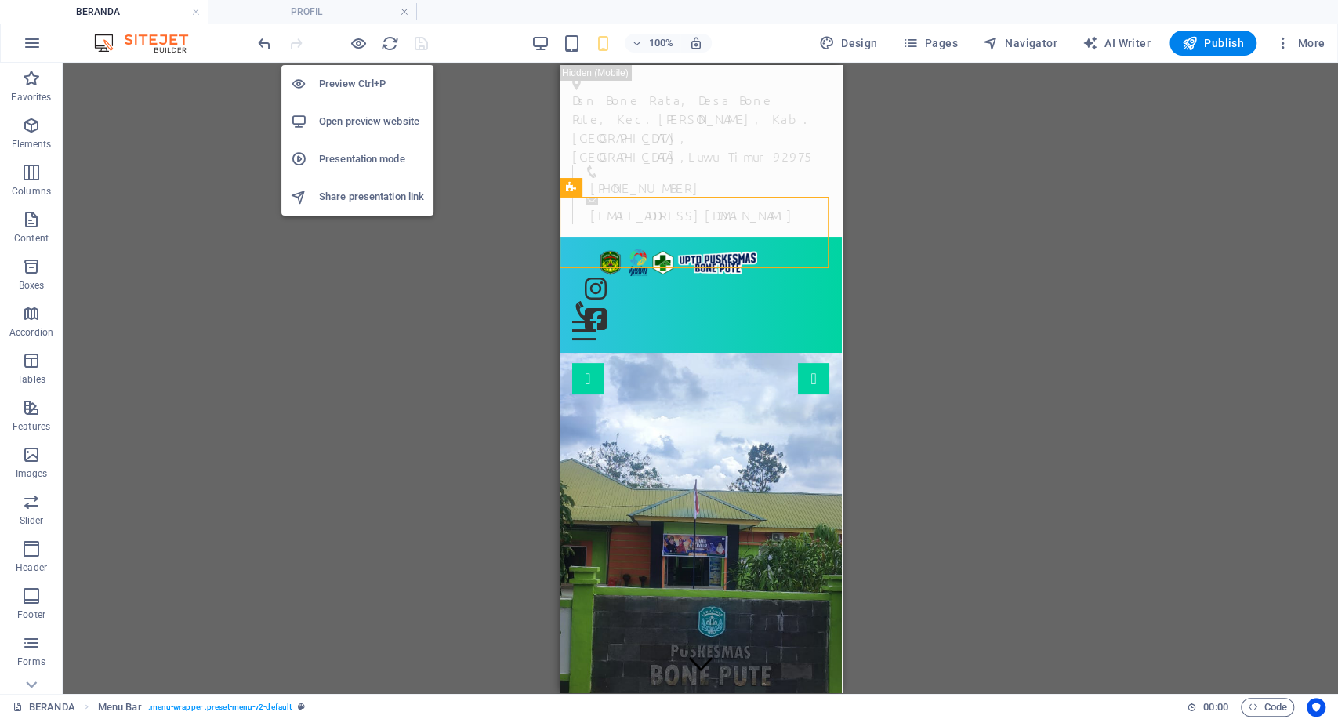
click at [353, 161] on h6 "Presentation mode" at bounding box center [371, 159] width 105 height 19
